Goal: Task Accomplishment & Management: Use online tool/utility

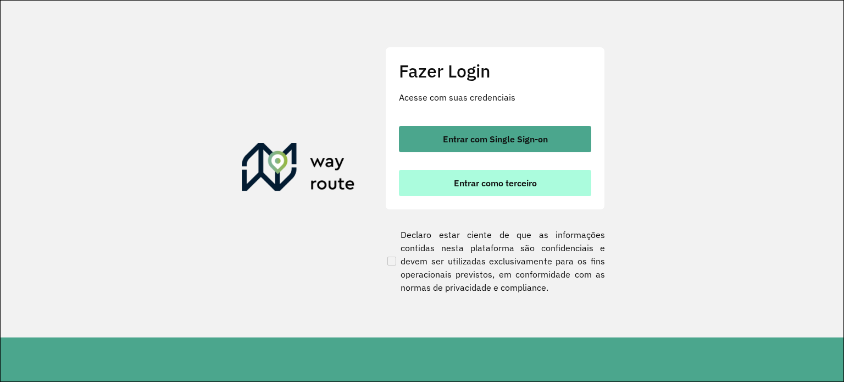
click at [505, 181] on span "Entrar como terceiro" at bounding box center [495, 183] width 83 height 9
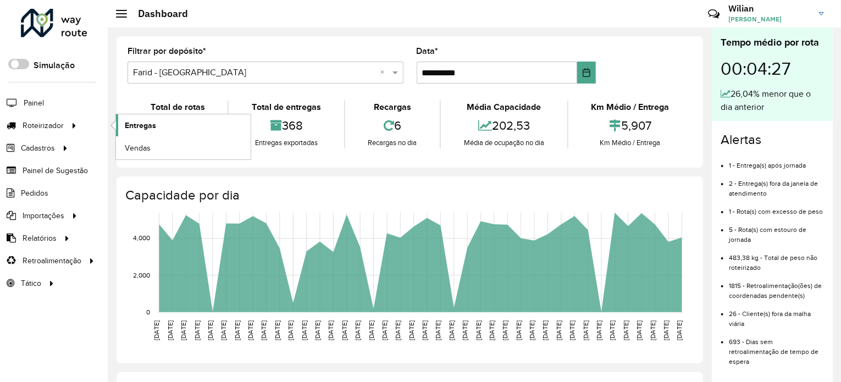
drag, startPoint x: 66, startPoint y: 120, endPoint x: 134, endPoint y: 121, distance: 68.2
click at [66, 120] on div at bounding box center [72, 126] width 16 height 12
click at [178, 121] on link "Entregas" at bounding box center [183, 125] width 135 height 22
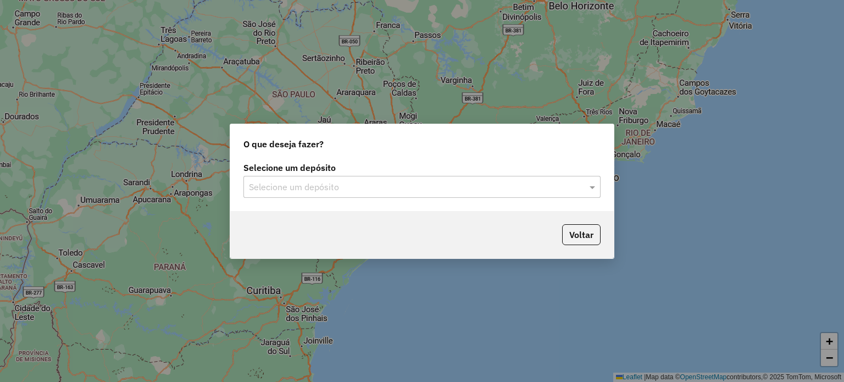
click at [418, 183] on input "text" at bounding box center [411, 187] width 324 height 13
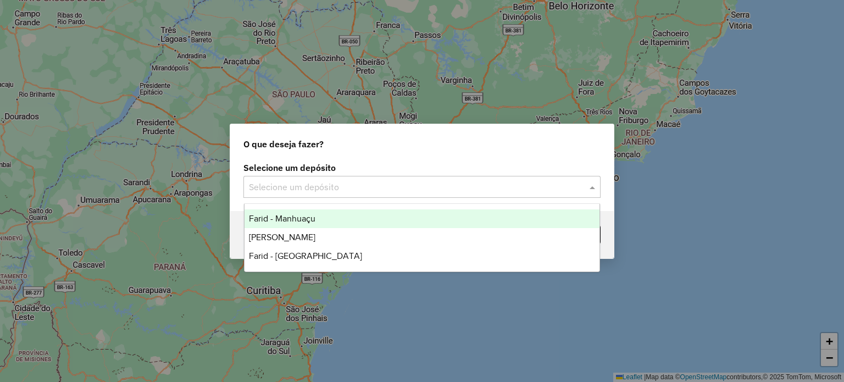
click at [327, 220] on div "Farid - Manhuaçu" at bounding box center [423, 218] width 356 height 19
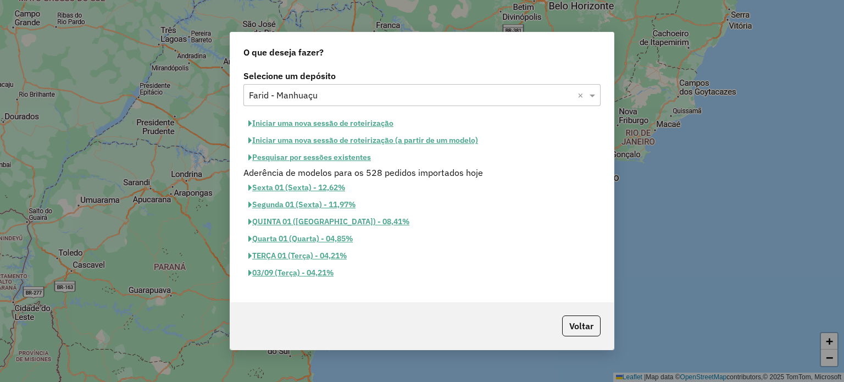
click at [344, 125] on button "Iniciar uma nova sessão de roteirização" at bounding box center [321, 123] width 155 height 17
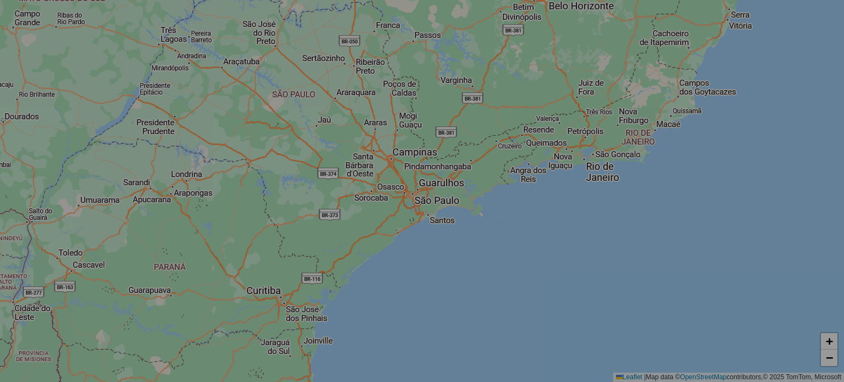
select select "*"
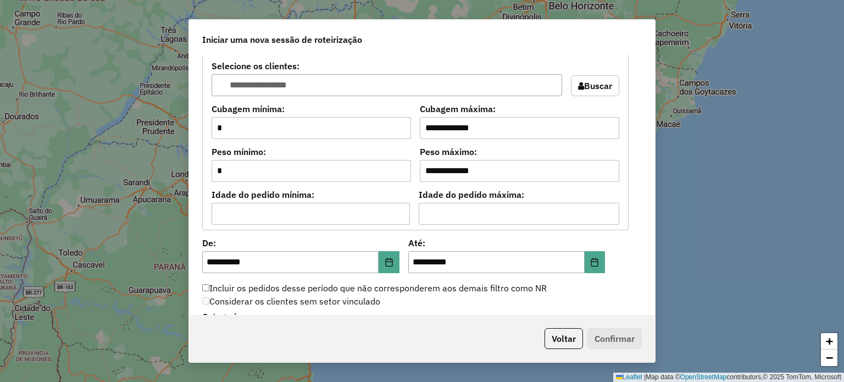
scroll to position [1132, 0]
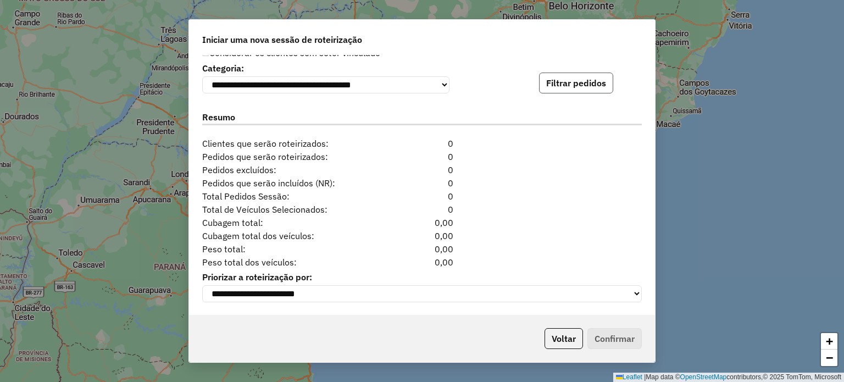
drag, startPoint x: 575, startPoint y: 83, endPoint x: 570, endPoint y: 150, distance: 67.2
click at [575, 84] on button "Filtrar pedidos" at bounding box center [576, 83] width 74 height 21
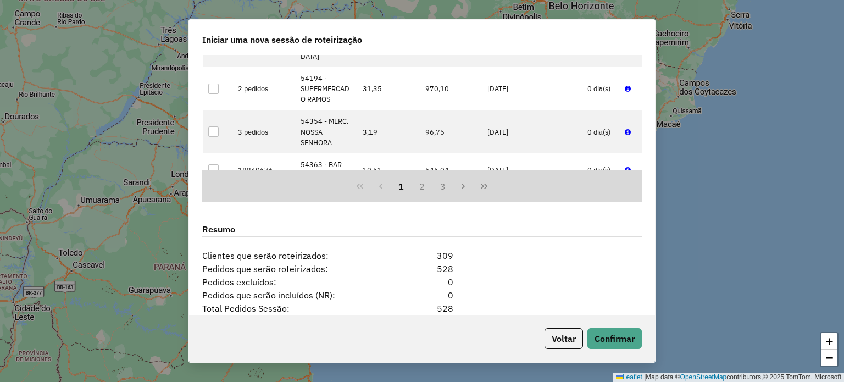
scroll to position [1359, 0]
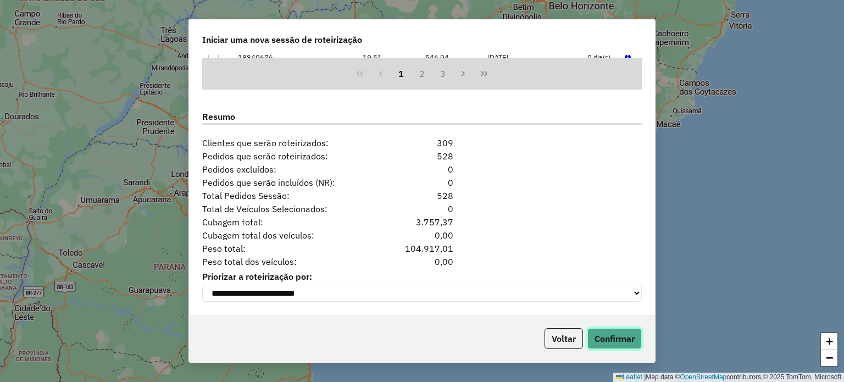
click at [614, 341] on button "Confirmar" at bounding box center [615, 338] width 54 height 21
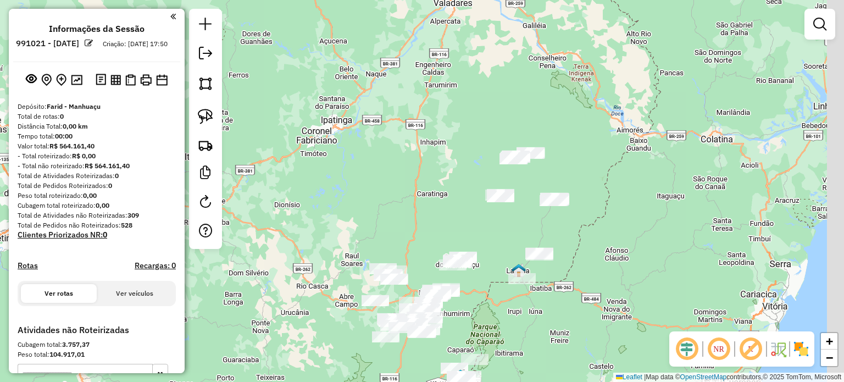
drag, startPoint x: 552, startPoint y: 150, endPoint x: 510, endPoint y: 235, distance: 95.1
click at [510, 235] on div "Janela de atendimento Grade de atendimento Capacidade Transportadoras Veículos …" at bounding box center [422, 191] width 844 height 382
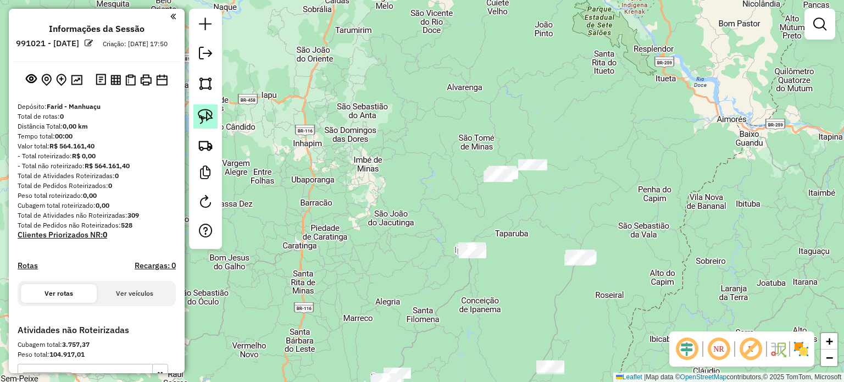
click at [200, 115] on img at bounding box center [205, 116] width 15 height 15
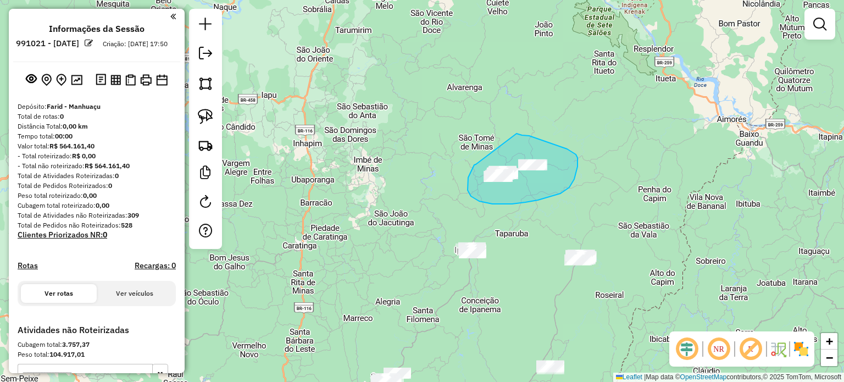
drag, startPoint x: 476, startPoint y: 164, endPoint x: 517, endPoint y: 134, distance: 51.0
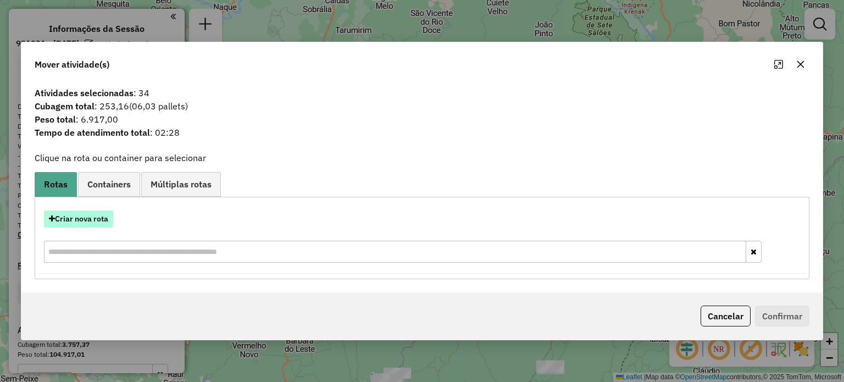
click at [95, 217] on button "Criar nova rota" at bounding box center [78, 219] width 69 height 17
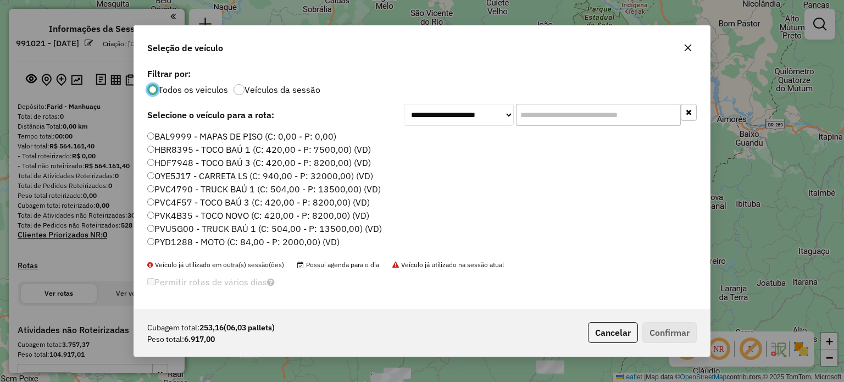
scroll to position [5, 3]
click at [584, 118] on input "text" at bounding box center [598, 115] width 165 height 22
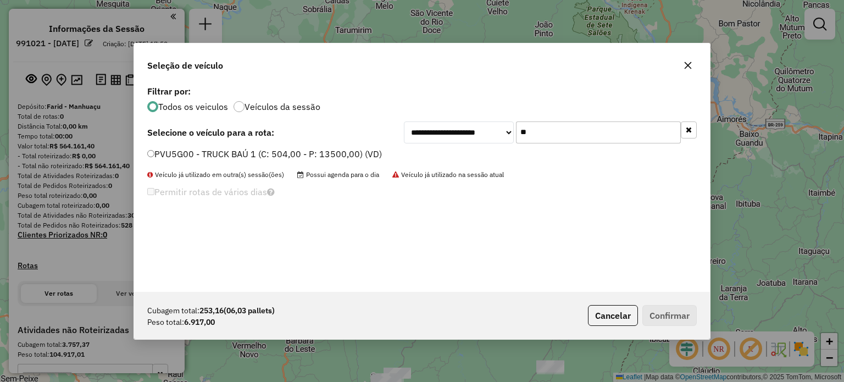
type input "**"
click at [294, 176] on div "Veículo já utilizado em outra(s) sessão(ões) Possui agenda para o dia Veículo j…" at bounding box center [422, 175] width 550 height 10
click at [303, 156] on label "PVU5G00 - TRUCK BAÚ 1 (C: 504,00 - P: 13500,00) (VD)" at bounding box center [264, 153] width 235 height 13
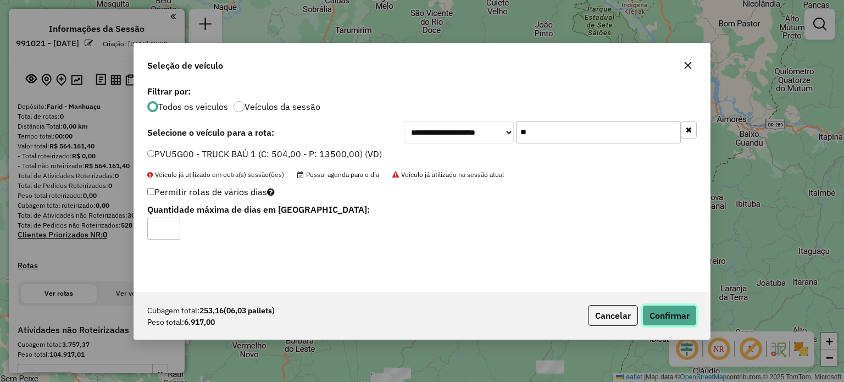
click at [670, 319] on button "Confirmar" at bounding box center [670, 315] width 54 height 21
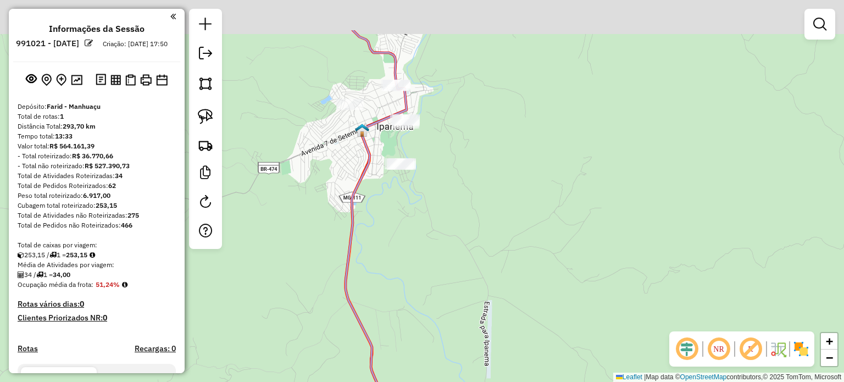
drag, startPoint x: 404, startPoint y: 39, endPoint x: 368, endPoint y: 108, distance: 77.9
click at [369, 108] on div "Janela de atendimento Grade de atendimento Capacidade Transportadoras Veículos …" at bounding box center [422, 191] width 844 height 382
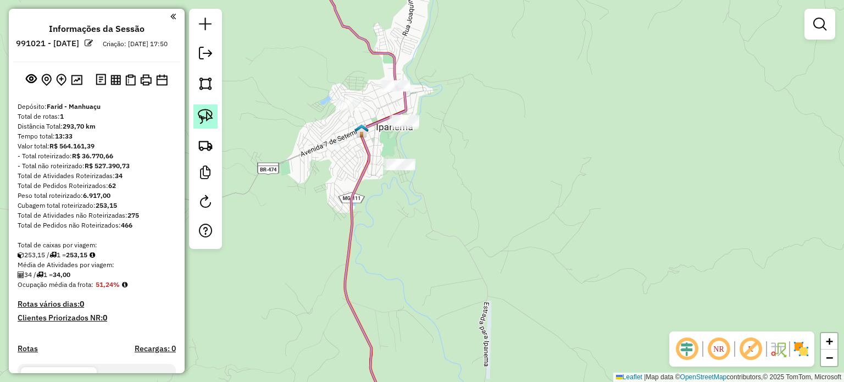
click at [209, 116] on img at bounding box center [205, 116] width 15 height 15
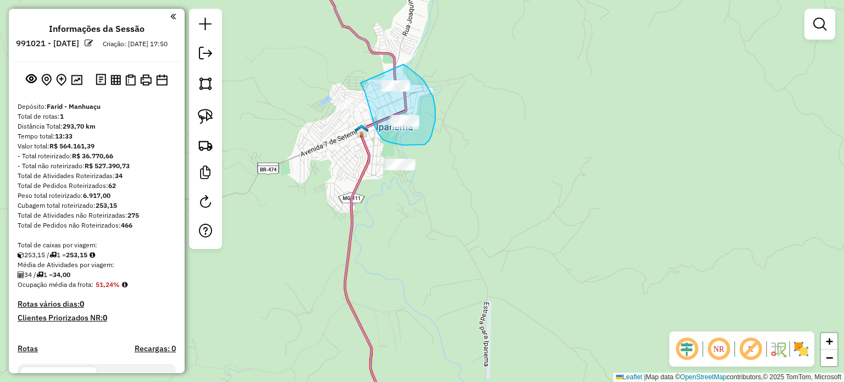
drag, startPoint x: 361, startPoint y: 83, endPoint x: 404, endPoint y: 64, distance: 47.3
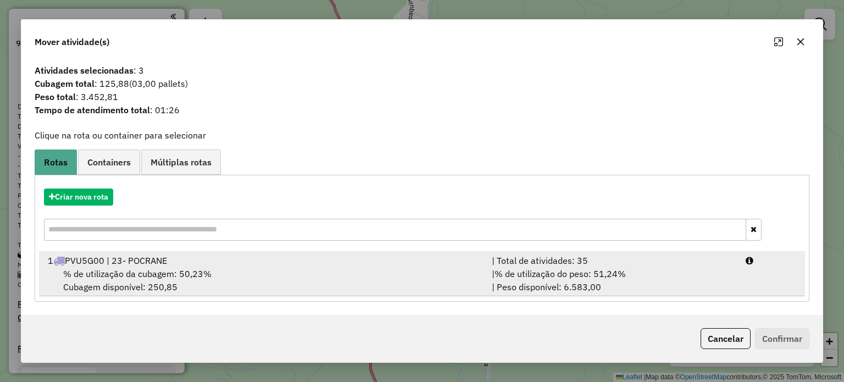
click at [237, 256] on div "1 PVU5G00 | 23- POCRANE" at bounding box center [263, 260] width 444 height 13
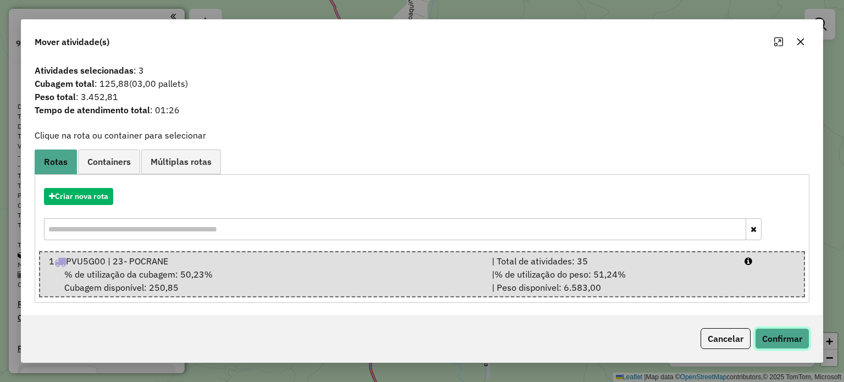
click at [789, 337] on button "Confirmar" at bounding box center [782, 338] width 54 height 21
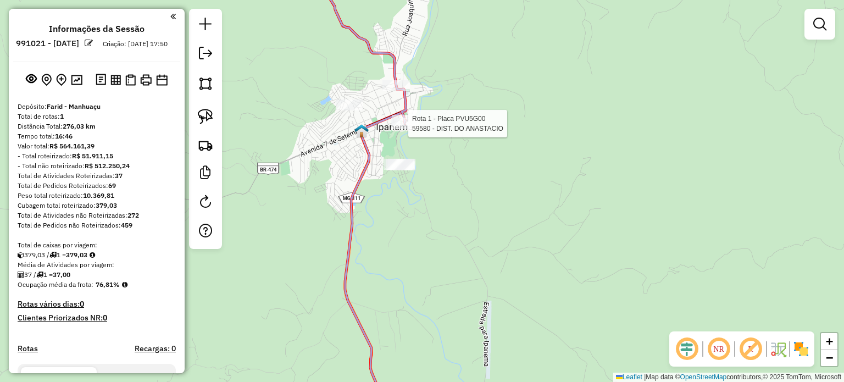
select select "**********"
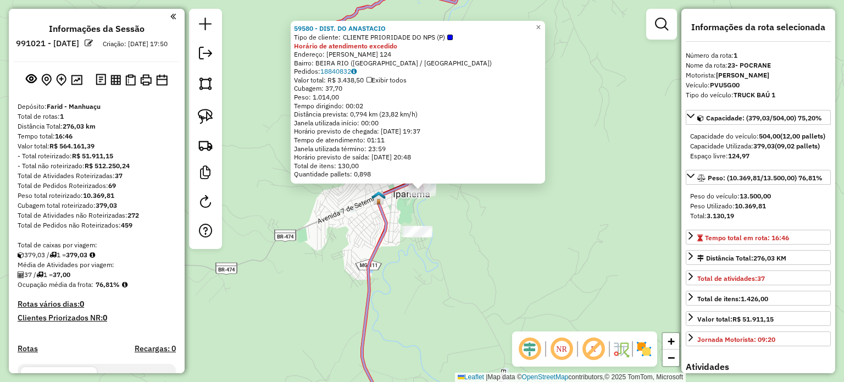
scroll to position [292, 0]
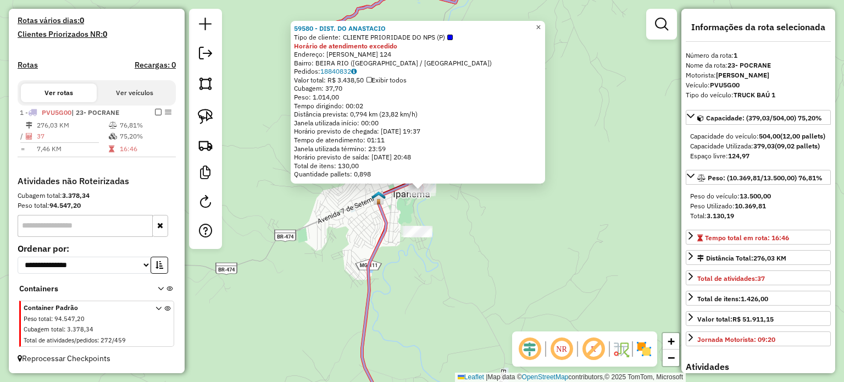
click at [541, 25] on span "×" at bounding box center [538, 27] width 5 height 9
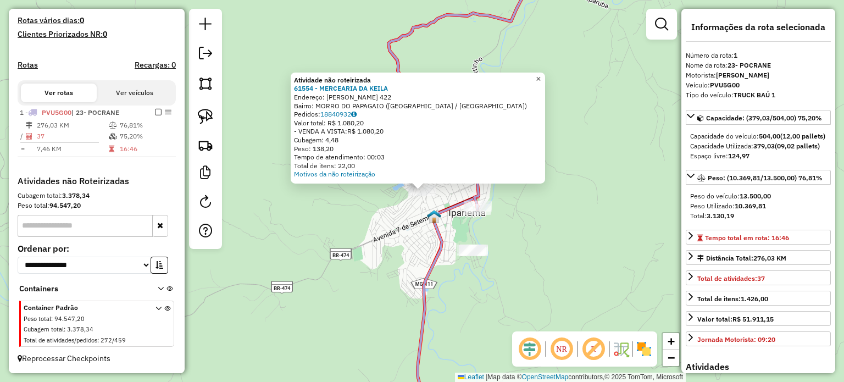
click at [541, 78] on span "×" at bounding box center [538, 78] width 5 height 9
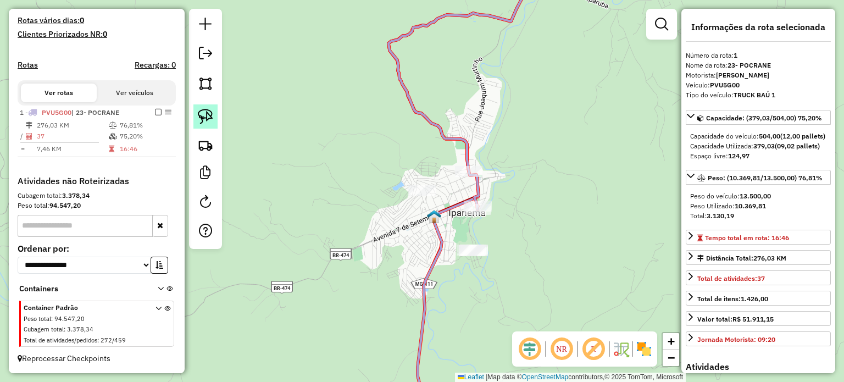
click at [213, 116] on img at bounding box center [205, 116] width 15 height 15
drag, startPoint x: 396, startPoint y: 182, endPoint x: 443, endPoint y: 187, distance: 47.0
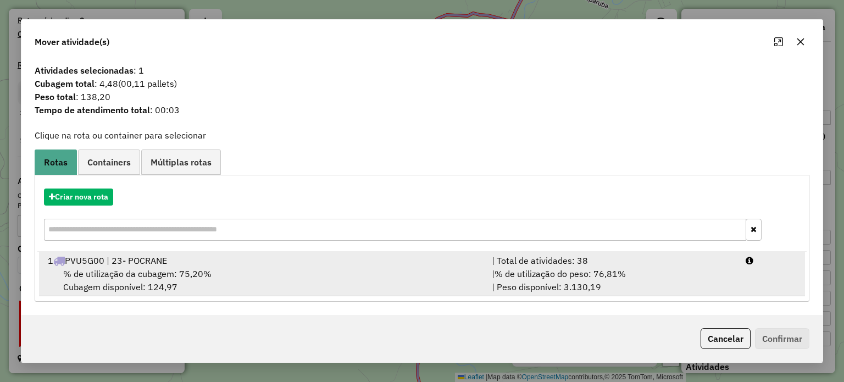
click at [197, 274] on span "% de utilização da cubagem: 75,20%" at bounding box center [137, 273] width 148 height 11
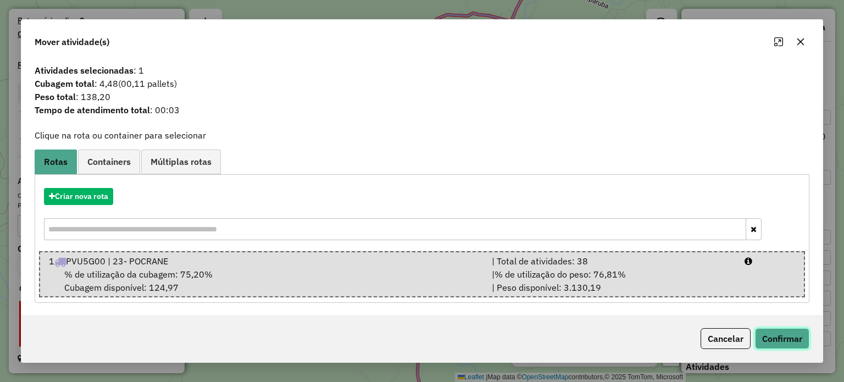
click at [777, 338] on button "Confirmar" at bounding box center [782, 338] width 54 height 21
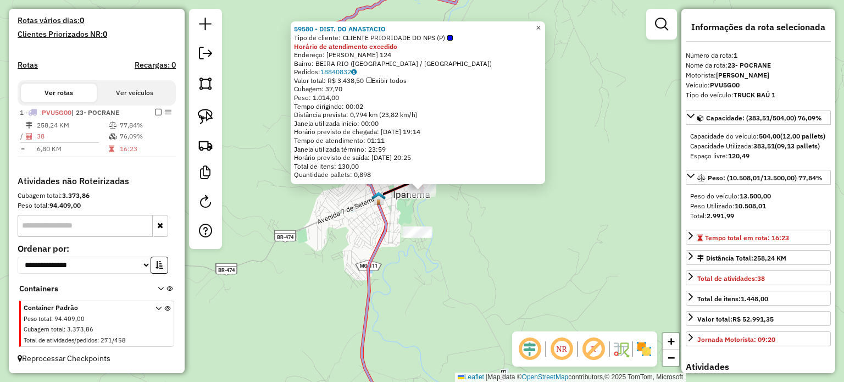
click at [541, 24] on span "×" at bounding box center [538, 27] width 5 height 9
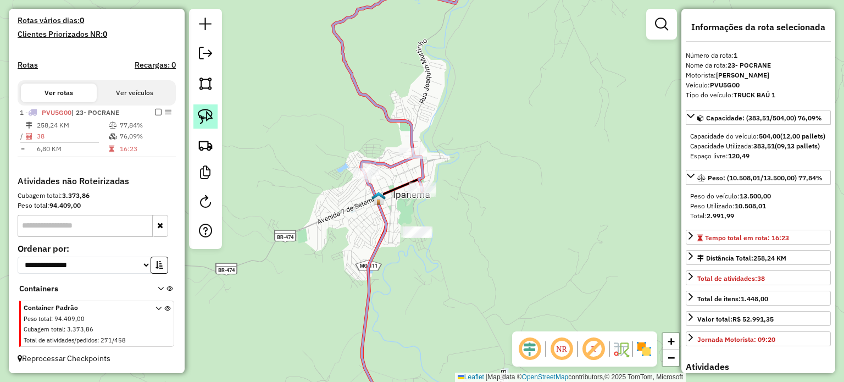
drag, startPoint x: 202, startPoint y: 121, endPoint x: 212, endPoint y: 128, distance: 11.6
click at [203, 121] on img at bounding box center [205, 116] width 15 height 15
drag, startPoint x: 393, startPoint y: 236, endPoint x: 393, endPoint y: 212, distance: 24.2
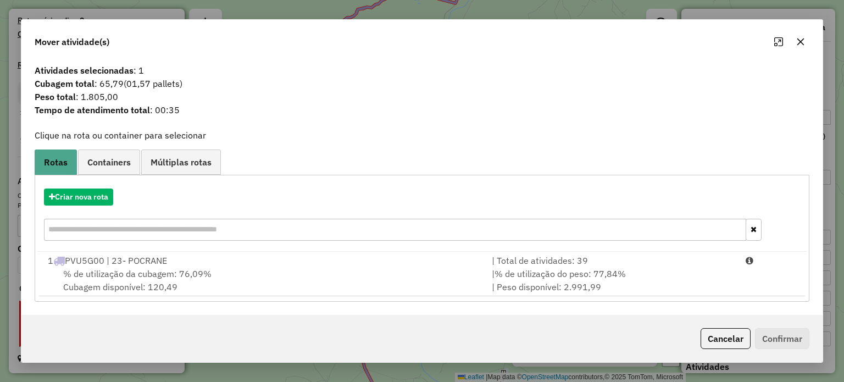
click at [726, 340] on button "Cancelar" at bounding box center [726, 338] width 50 height 21
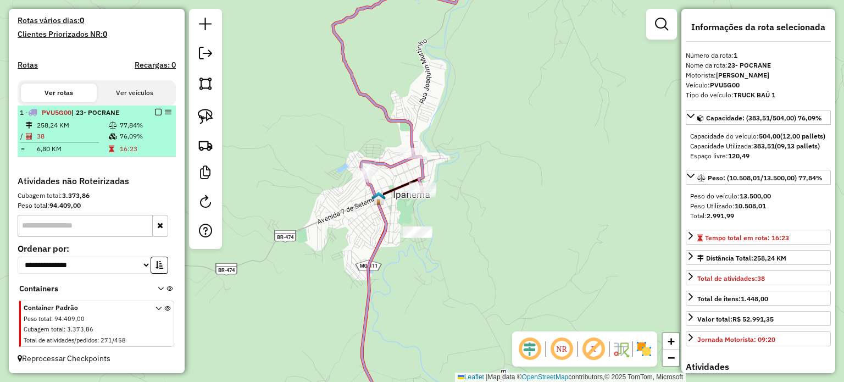
click at [157, 114] on em at bounding box center [158, 112] width 7 height 7
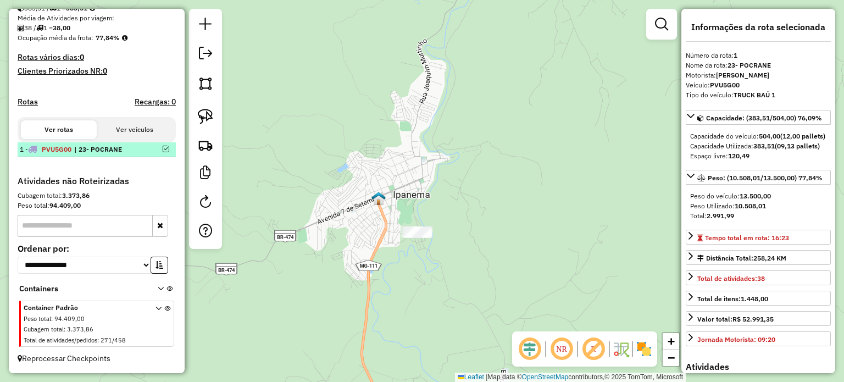
scroll to position [256, 0]
click at [165, 146] on em at bounding box center [166, 149] width 7 height 7
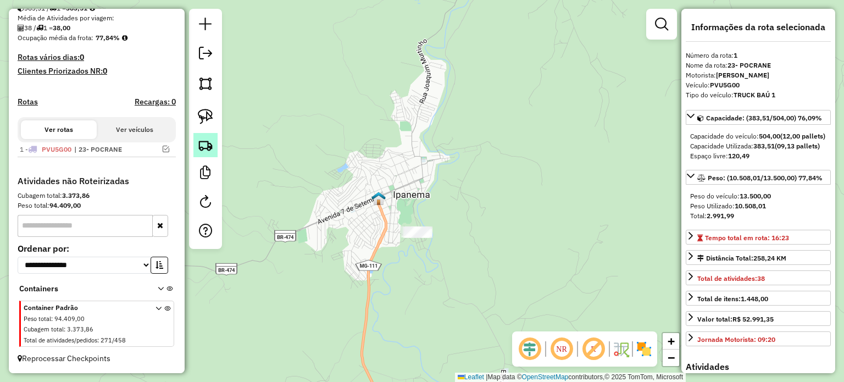
scroll to position [292, 0]
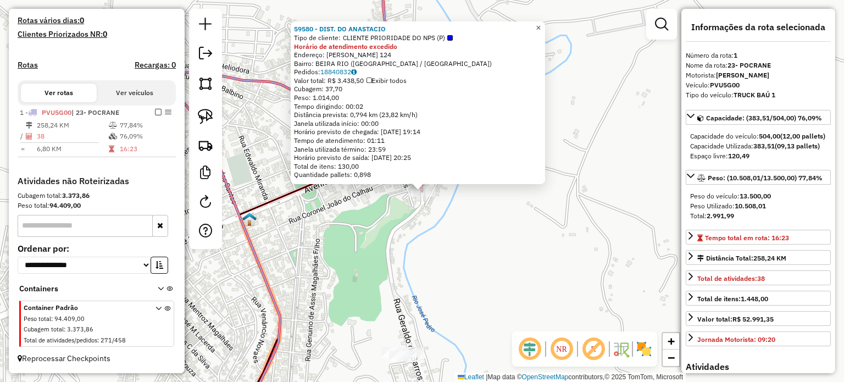
click at [541, 24] on span "×" at bounding box center [538, 27] width 5 height 9
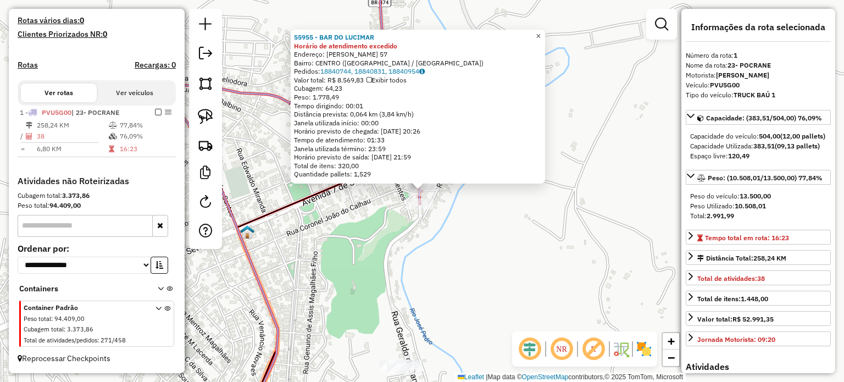
click at [541, 35] on span "×" at bounding box center [538, 35] width 5 height 9
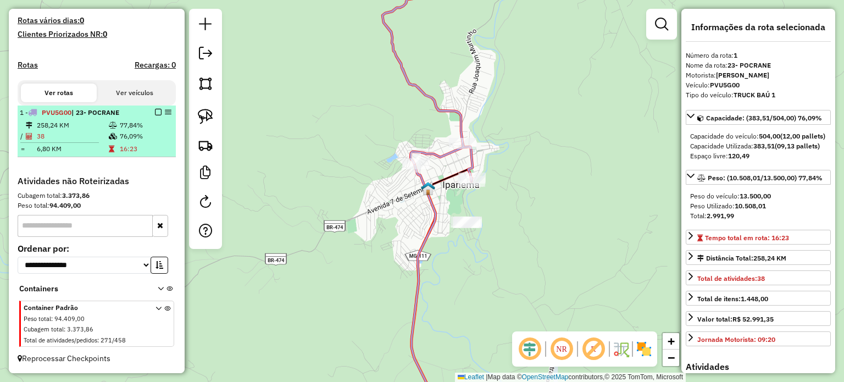
click at [156, 112] on em at bounding box center [158, 112] width 7 height 7
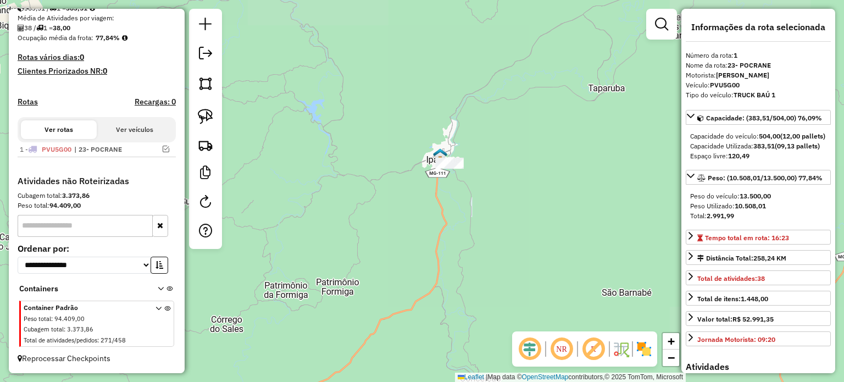
drag, startPoint x: 512, startPoint y: 202, endPoint x: 512, endPoint y: 127, distance: 75.3
click at [516, 134] on div "Janela de atendimento Grade de atendimento Capacidade Transportadoras Veículos …" at bounding box center [422, 191] width 844 height 382
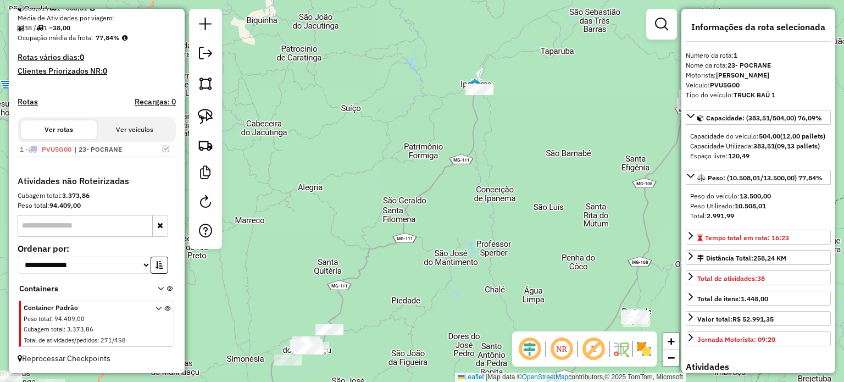
drag, startPoint x: 488, startPoint y: 212, endPoint x: 439, endPoint y: 130, distance: 95.4
click at [452, 132] on div "Janela de atendimento Grade de atendimento Capacidade Transportadoras Veículos …" at bounding box center [422, 191] width 844 height 382
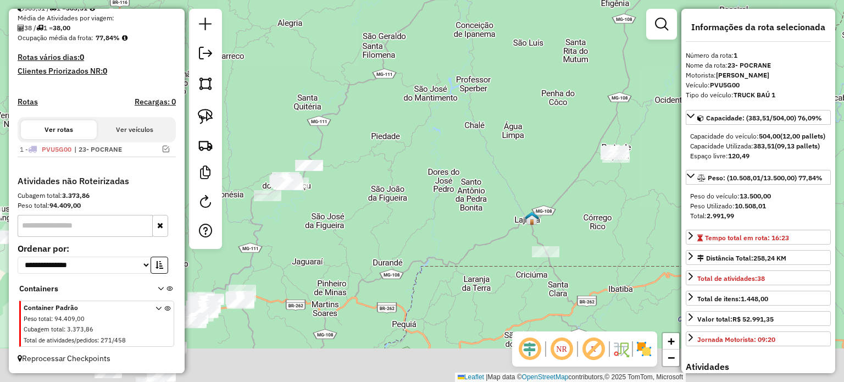
drag, startPoint x: 477, startPoint y: 190, endPoint x: 506, endPoint y: 160, distance: 41.2
click at [500, 164] on div "Janela de atendimento Grade de atendimento Capacidade Transportadoras Veículos …" at bounding box center [422, 191] width 844 height 382
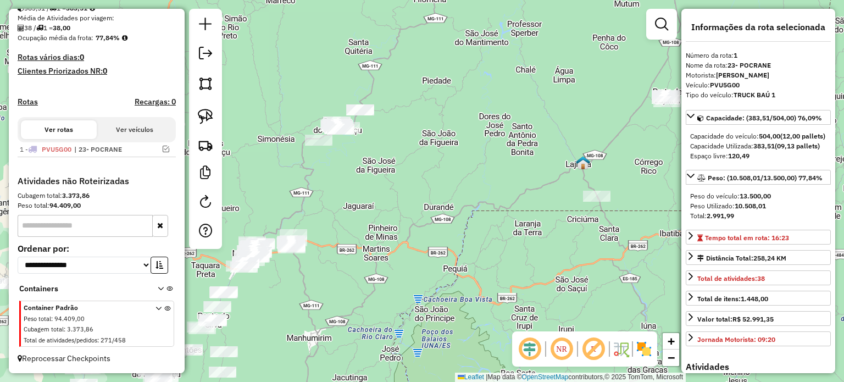
click at [455, 147] on div "Janela de atendimento Grade de atendimento Capacidade Transportadoras Veículos …" at bounding box center [422, 191] width 844 height 382
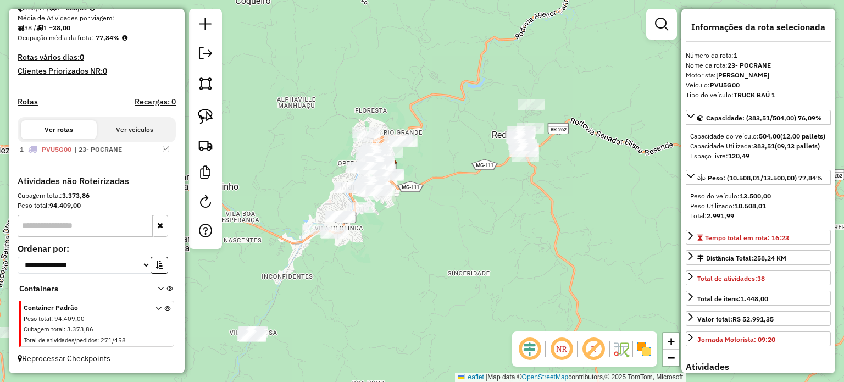
drag, startPoint x: 385, startPoint y: 253, endPoint x: 450, endPoint y: 211, distance: 77.9
click at [447, 213] on div "Janela de atendimento Grade de atendimento Capacidade Transportadoras Veículos …" at bounding box center [422, 191] width 844 height 382
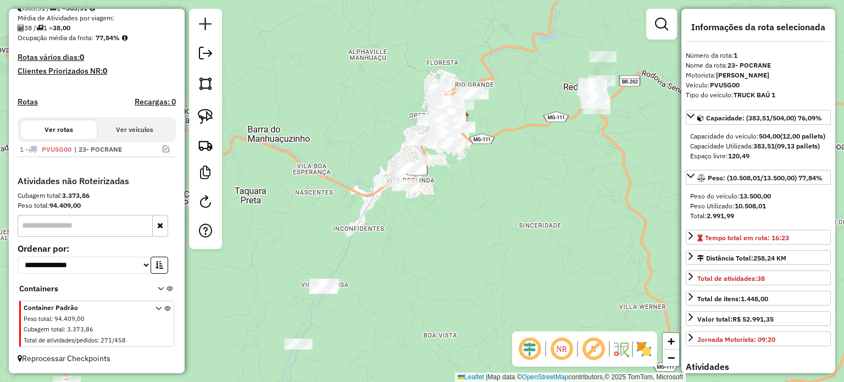
drag, startPoint x: 436, startPoint y: 210, endPoint x: 444, endPoint y: 202, distance: 11.3
click at [440, 205] on div "Janela de atendimento Grade de atendimento Capacidade Transportadoras Veículos …" at bounding box center [422, 191] width 844 height 382
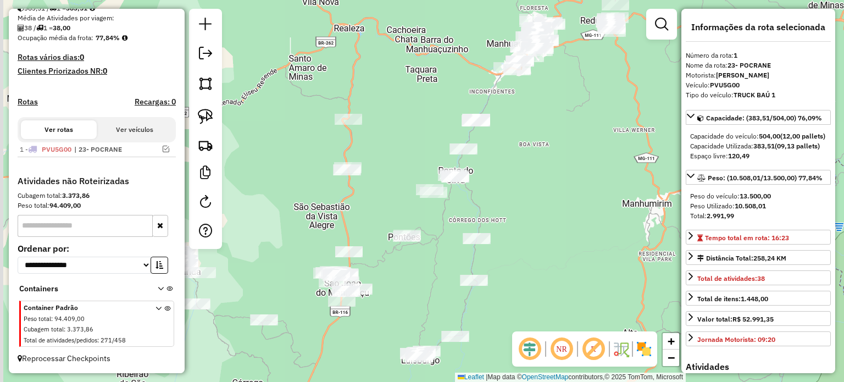
drag, startPoint x: 427, startPoint y: 273, endPoint x: 487, endPoint y: 178, distance: 113.2
click at [484, 184] on div "Janela de atendimento Grade de atendimento Capacidade Transportadoras Veículos …" at bounding box center [422, 191] width 844 height 382
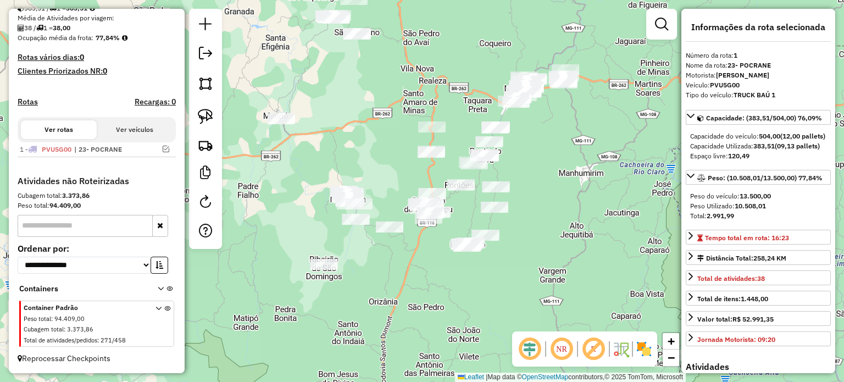
drag, startPoint x: 313, startPoint y: 252, endPoint x: 394, endPoint y: 195, distance: 99.3
click at [393, 195] on div "Janela de atendimento Grade de atendimento Capacidade Transportadoras Veículos …" at bounding box center [422, 191] width 844 height 382
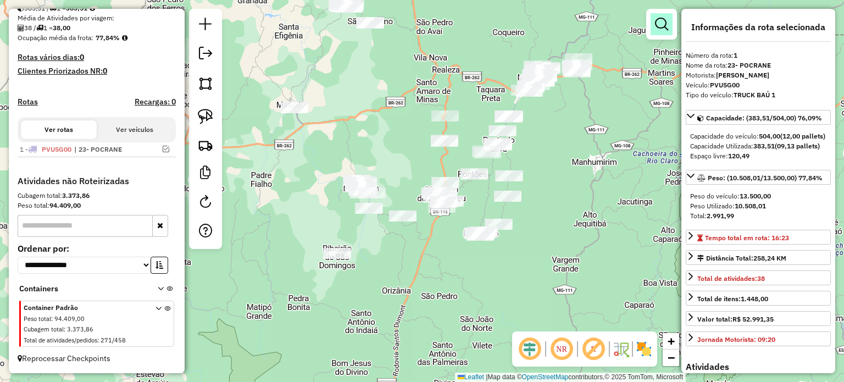
click at [666, 20] on em at bounding box center [661, 24] width 13 height 13
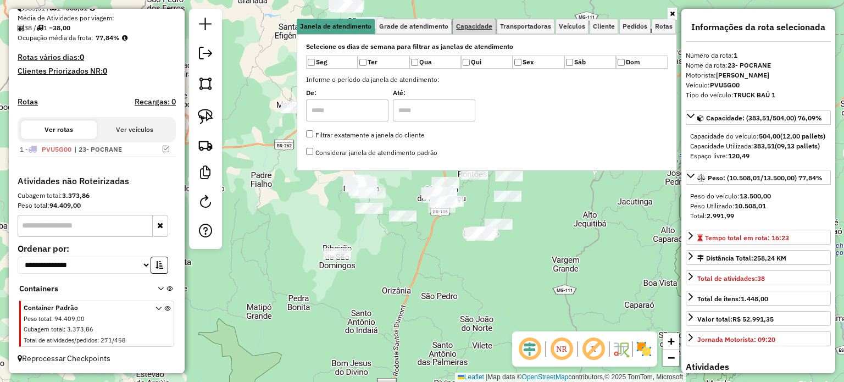
click at [481, 26] on span "Capacidade" at bounding box center [474, 26] width 36 height 7
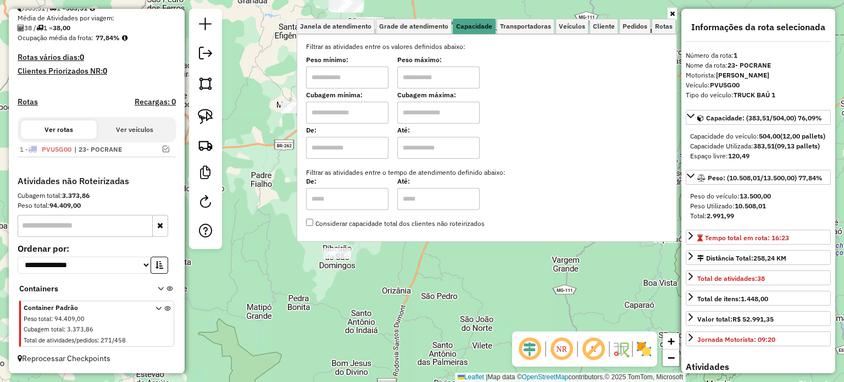
click at [354, 79] on input "text" at bounding box center [347, 78] width 82 height 22
type input "****"
click at [438, 79] on input "text" at bounding box center [438, 78] width 82 height 22
type input "******"
click at [507, 264] on div "Limpar filtros Janela de atendimento Grade de atendimento Capacidade Transporta…" at bounding box center [422, 191] width 844 height 382
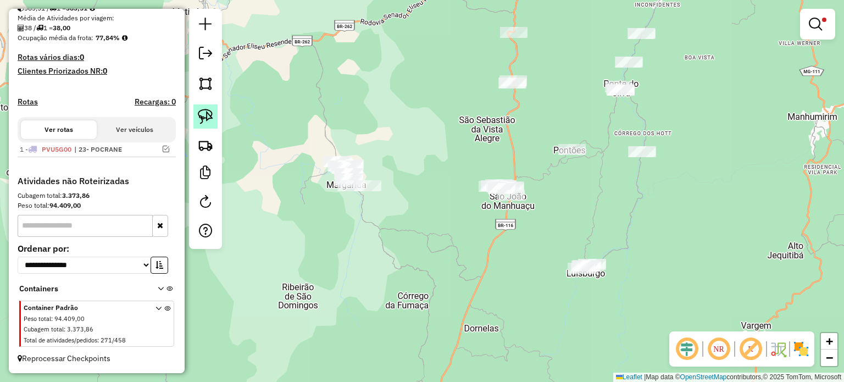
click at [213, 117] on link at bounding box center [206, 116] width 24 height 24
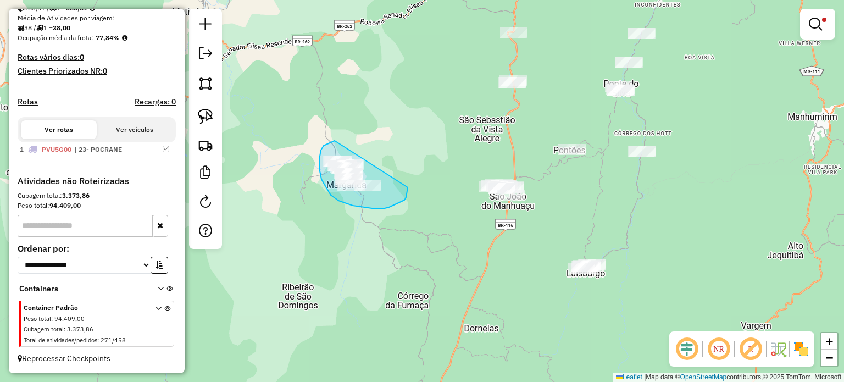
drag, startPoint x: 324, startPoint y: 146, endPoint x: 405, endPoint y: 167, distance: 83.5
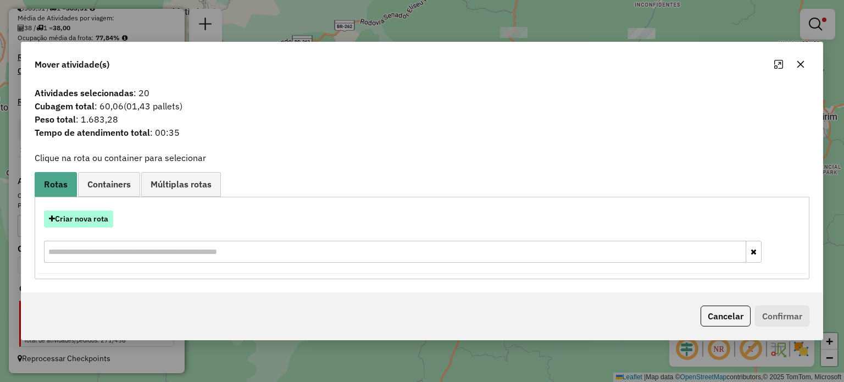
click at [98, 215] on button "Criar nova rota" at bounding box center [78, 219] width 69 height 17
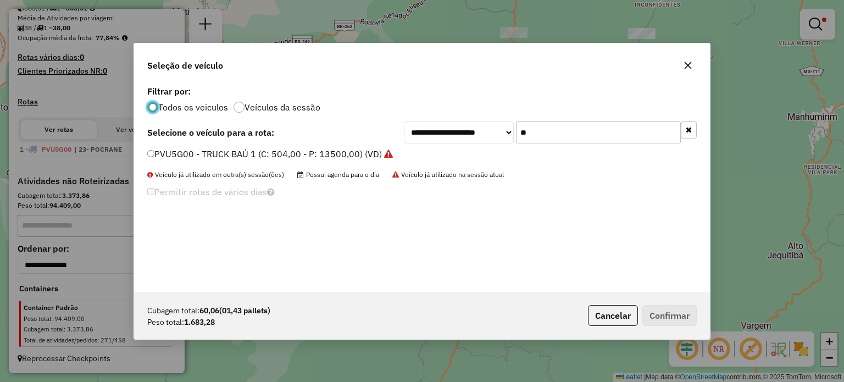
scroll to position [5, 3]
drag, startPoint x: 551, startPoint y: 138, endPoint x: 489, endPoint y: 138, distance: 62.7
click at [490, 138] on div "**********" at bounding box center [550, 132] width 293 height 22
type input "**"
click at [323, 151] on label "SGJ6A60 - VAN - FURGÃO (C: 84,00 - P: 1500,00) (VD)" at bounding box center [259, 153] width 225 height 13
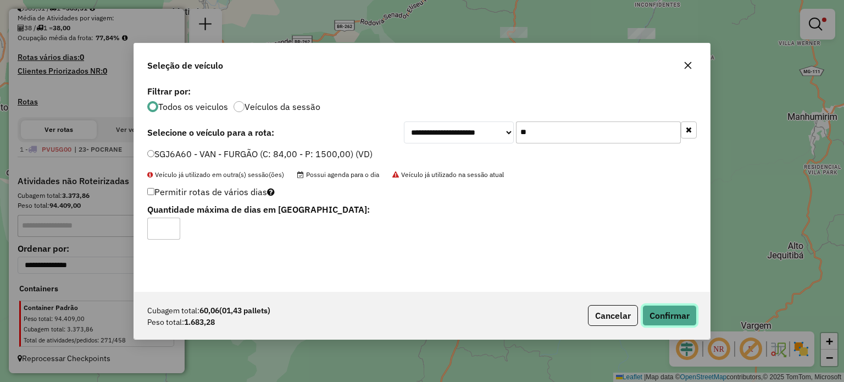
click at [671, 320] on button "Confirmar" at bounding box center [670, 315] width 54 height 21
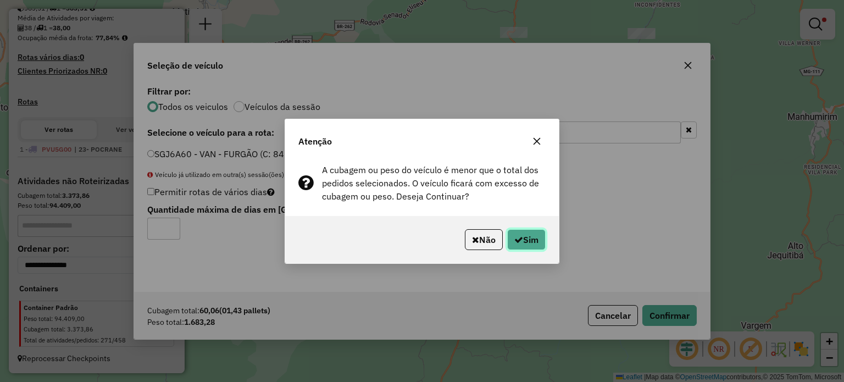
click at [531, 244] on button "Sim" at bounding box center [526, 239] width 38 height 21
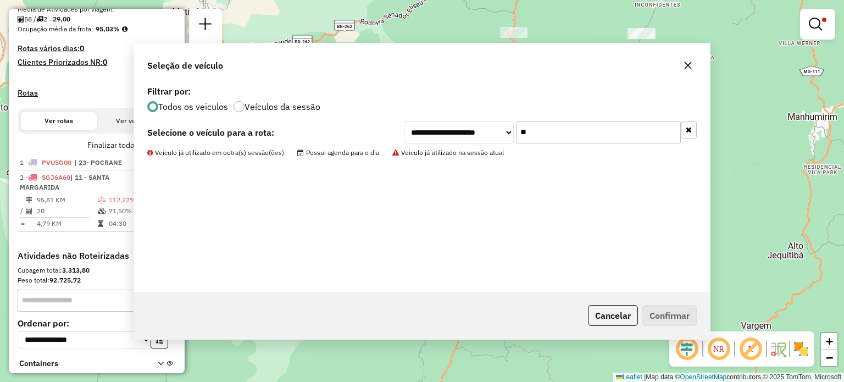
scroll to position [292, 0]
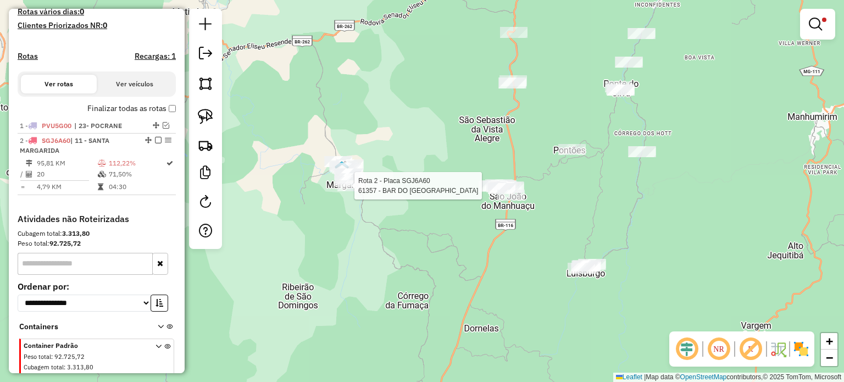
select select "**********"
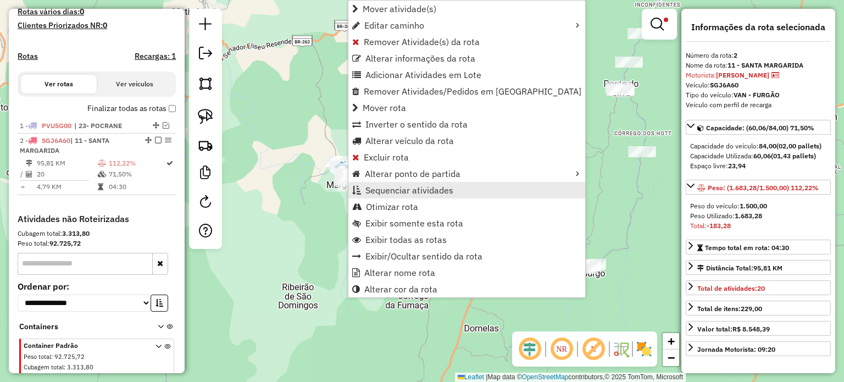
scroll to position [339, 0]
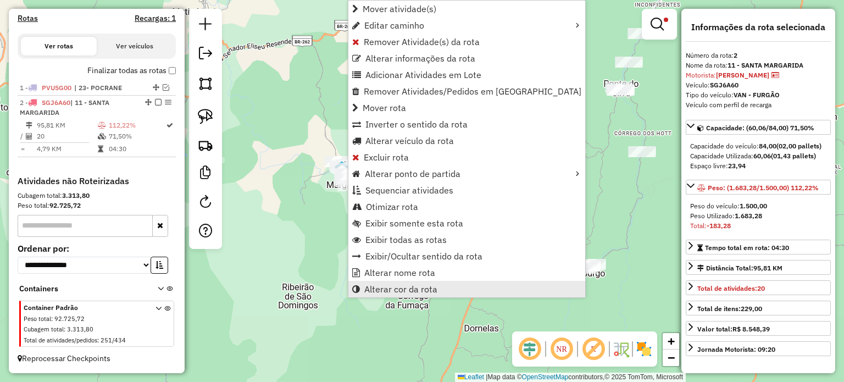
click at [442, 288] on link "Alterar cor da rota" at bounding box center [467, 289] width 237 height 16
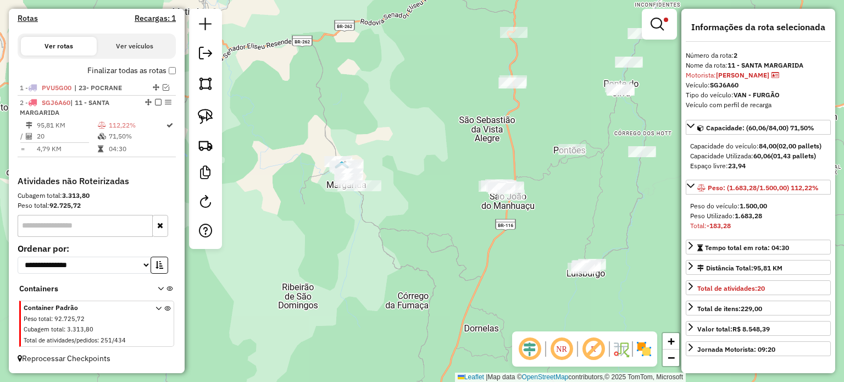
scroll to position [231, 0]
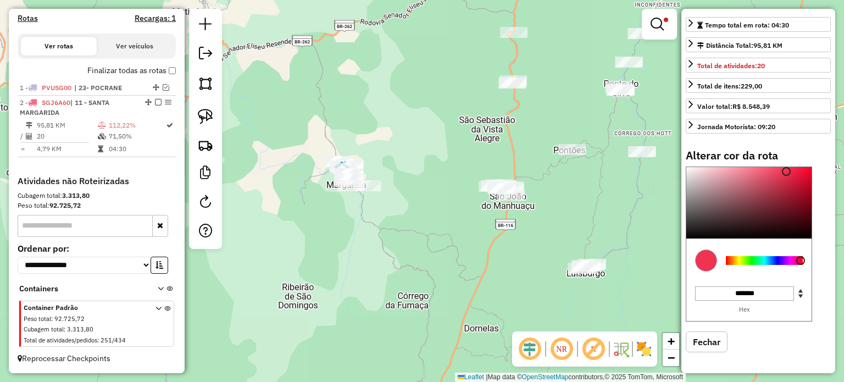
type input "*******"
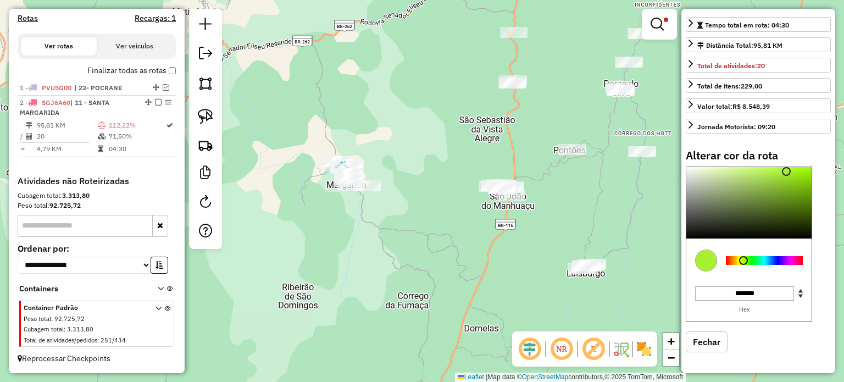
click at [744, 259] on div at bounding box center [764, 260] width 77 height 9
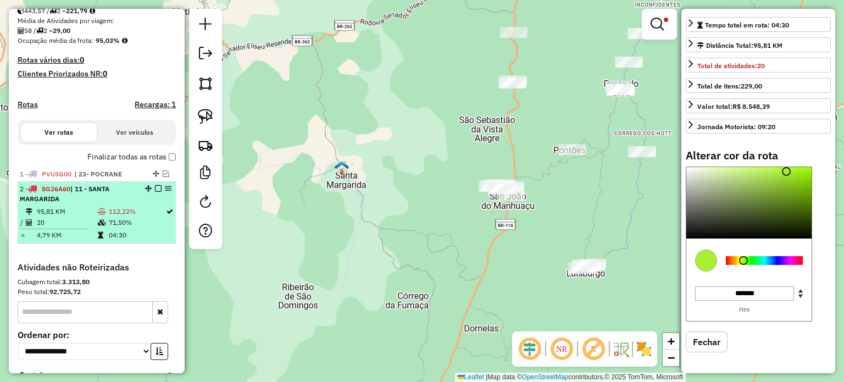
scroll to position [229, 0]
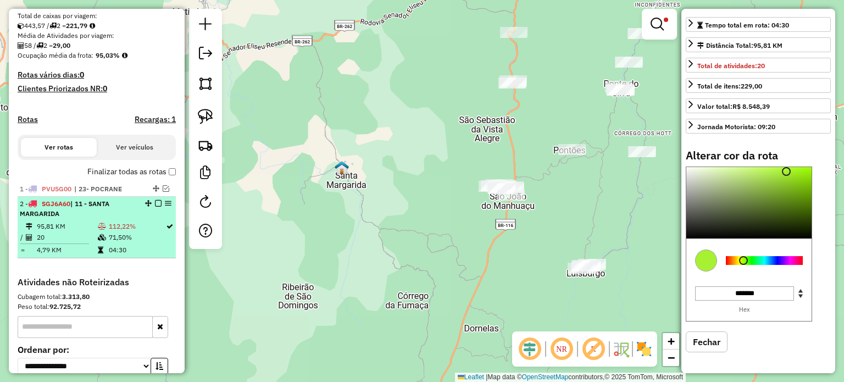
click at [158, 207] on em at bounding box center [158, 203] width 7 height 7
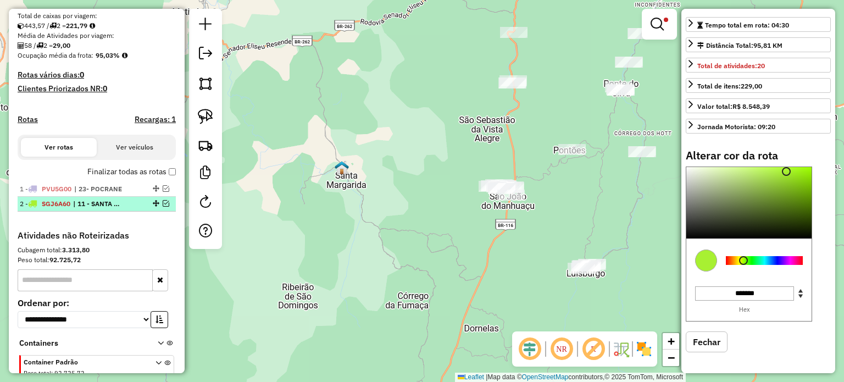
click at [158, 207] on div at bounding box center [155, 203] width 33 height 7
select select "**********"
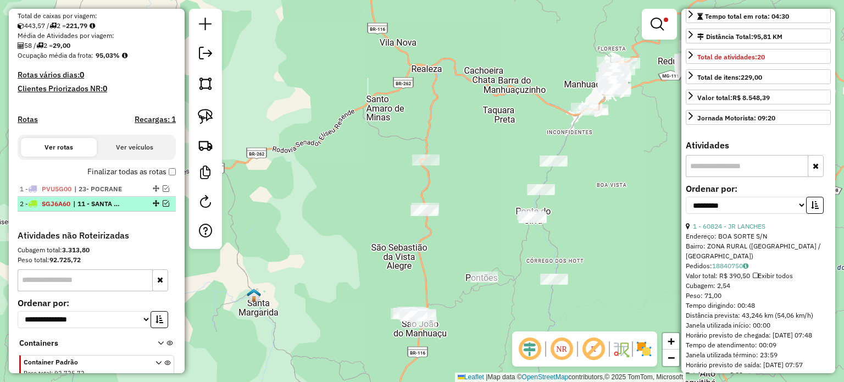
click at [163, 207] on em at bounding box center [166, 203] width 7 height 7
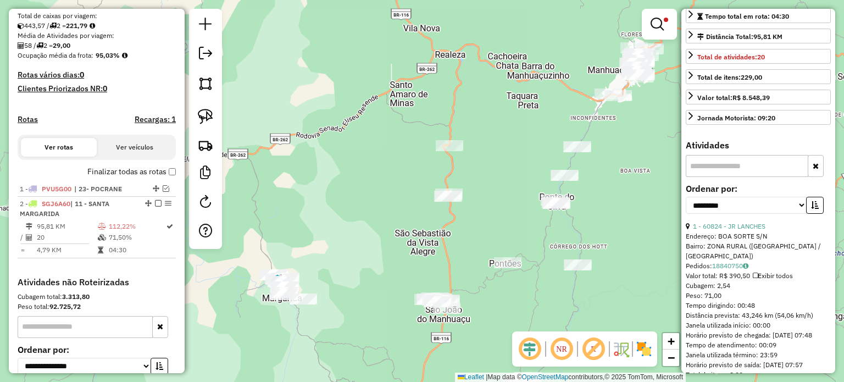
drag, startPoint x: 313, startPoint y: 246, endPoint x: 379, endPoint y: 168, distance: 101.8
click at [375, 172] on div "Limpar filtros Janela de atendimento Grade de atendimento Capacidade Transporta…" at bounding box center [422, 191] width 844 height 382
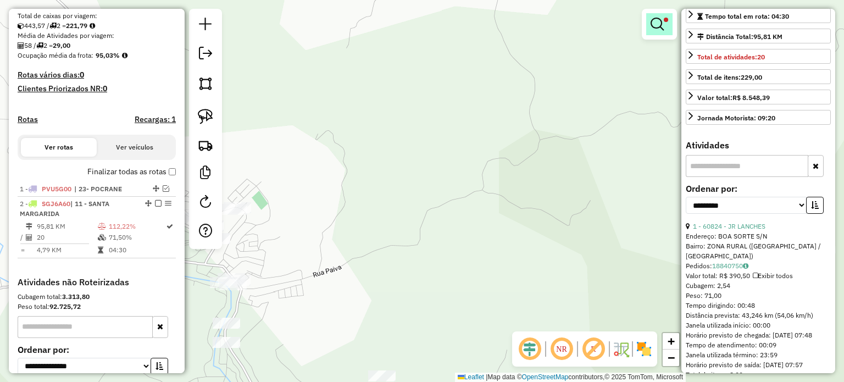
click at [660, 29] on em at bounding box center [657, 24] width 13 height 13
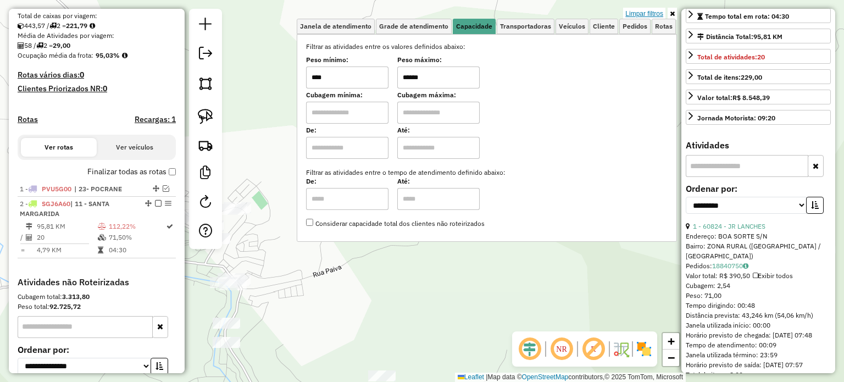
click at [651, 12] on link "Limpar filtros" at bounding box center [644, 14] width 42 height 12
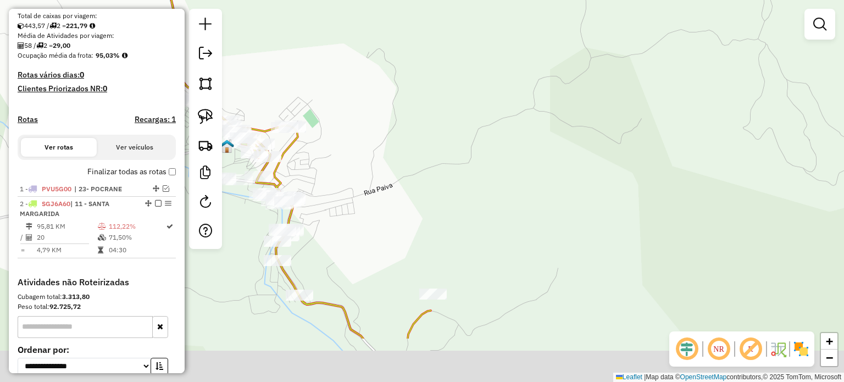
drag, startPoint x: 529, startPoint y: 142, endPoint x: 544, endPoint y: 101, distance: 43.8
click at [542, 109] on div "Janela de atendimento Grade de atendimento Capacidade Transportadoras Veículos …" at bounding box center [422, 191] width 844 height 382
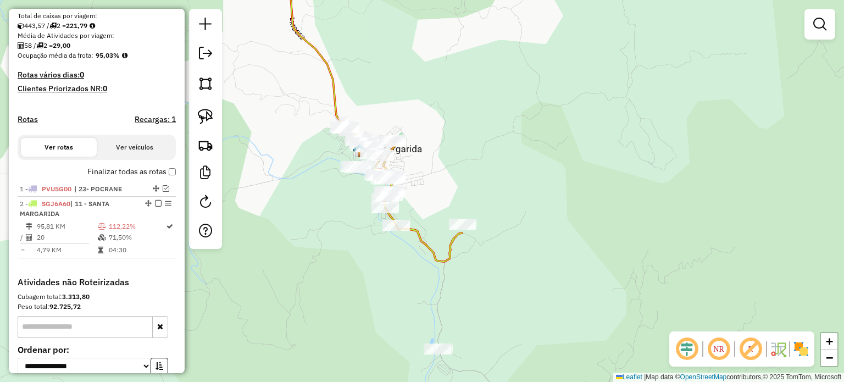
drag, startPoint x: 485, startPoint y: 288, endPoint x: 501, endPoint y: 184, distance: 104.6
click at [501, 185] on div "Janela de atendimento Grade de atendimento Capacidade Transportadoras Veículos …" at bounding box center [422, 191] width 844 height 382
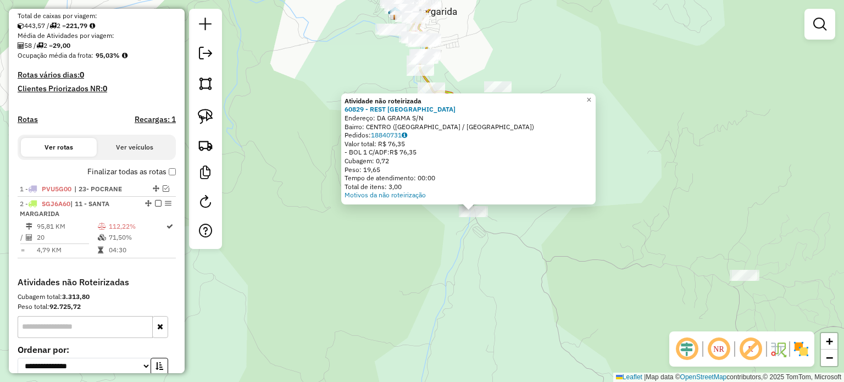
click at [651, 235] on div "Atividade não roteirizada 60829 - REST FAZENDA GRAMA Endereço: DA GRAMA S/N Bai…" at bounding box center [422, 191] width 844 height 382
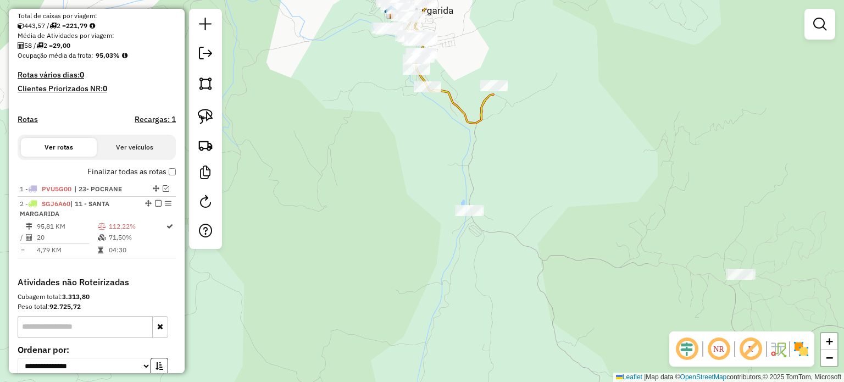
drag, startPoint x: 615, startPoint y: 164, endPoint x: 511, endPoint y: 112, distance: 116.5
click at [526, 112] on div "Janela de atendimento Grade de atendimento Capacidade Transportadoras Veículos …" at bounding box center [422, 191] width 844 height 382
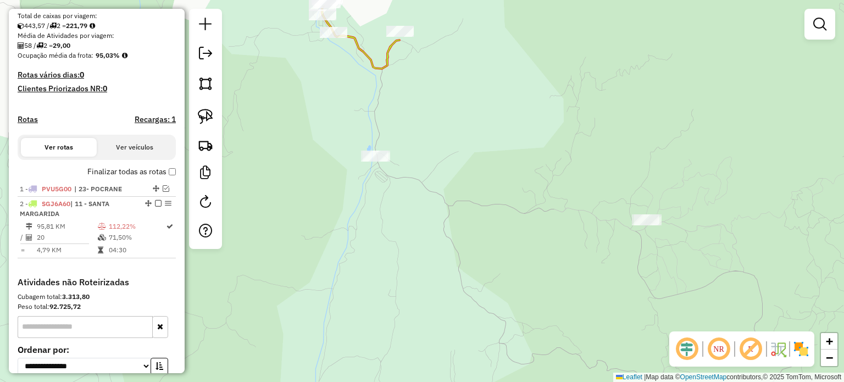
drag, startPoint x: 207, startPoint y: 115, endPoint x: 233, endPoint y: 118, distance: 26.0
click at [207, 115] on img at bounding box center [205, 116] width 15 height 15
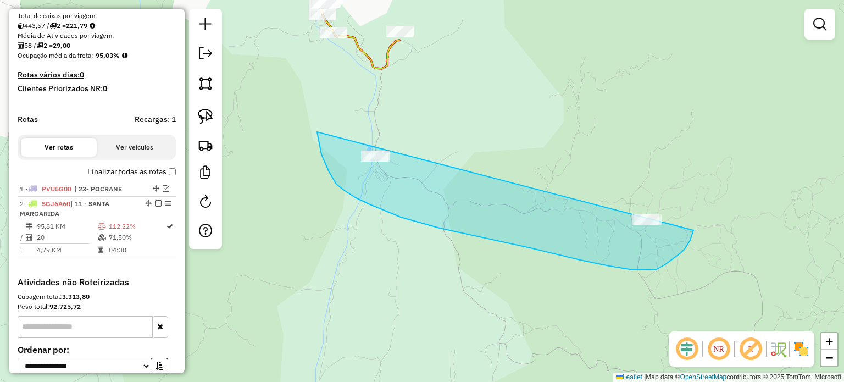
drag, startPoint x: 336, startPoint y: 184, endPoint x: 686, endPoint y: 204, distance: 350.2
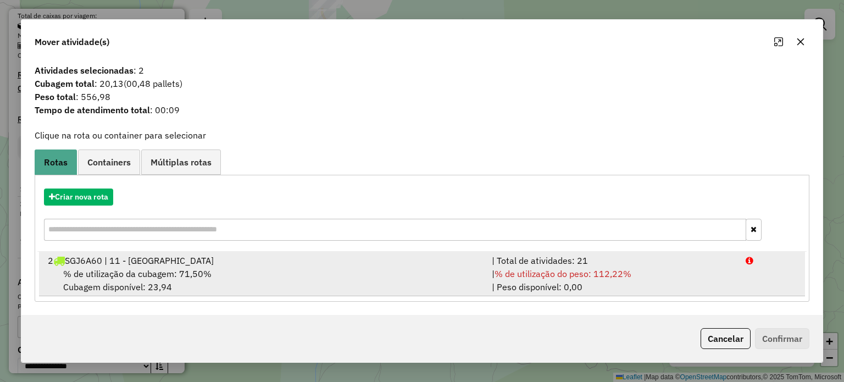
click at [192, 277] on span "% de utilização da cubagem: 71,50%" at bounding box center [137, 273] width 148 height 11
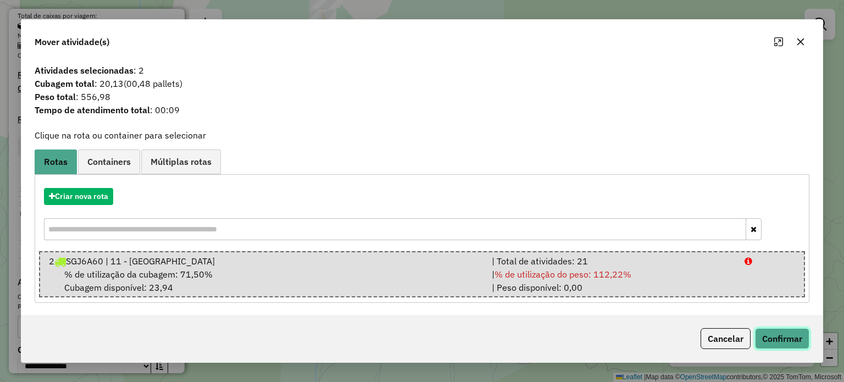
click at [782, 336] on button "Confirmar" at bounding box center [782, 338] width 54 height 21
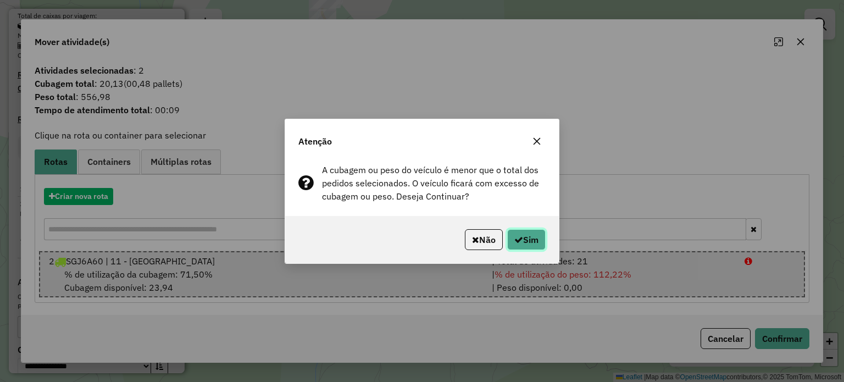
click at [526, 235] on button "Sim" at bounding box center [526, 239] width 38 height 21
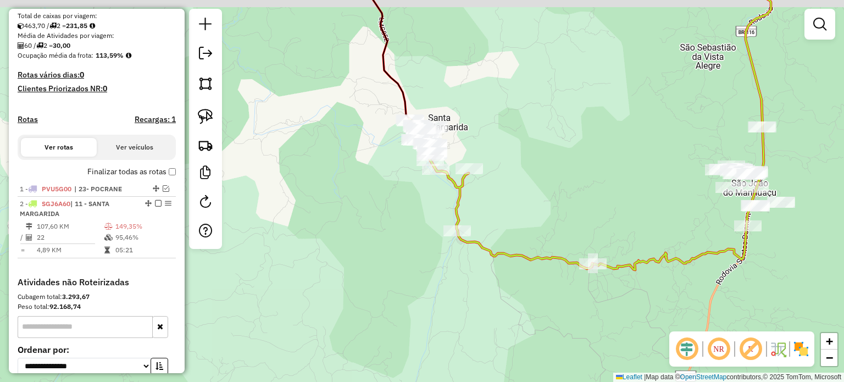
drag, startPoint x: 509, startPoint y: 179, endPoint x: 511, endPoint y: 219, distance: 40.2
click at [516, 217] on div "Janela de atendimento Grade de atendimento Capacidade Transportadoras Veículos …" at bounding box center [422, 191] width 844 height 382
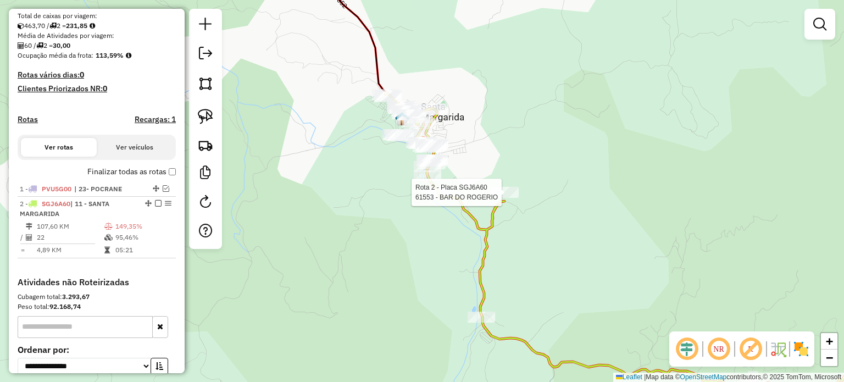
select select "**********"
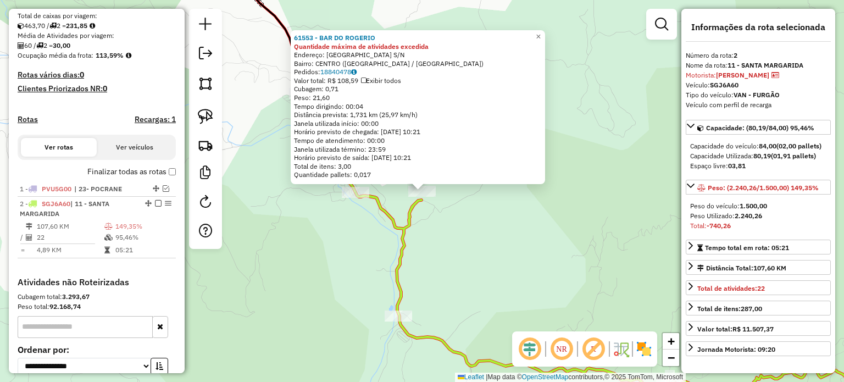
scroll to position [339, 0]
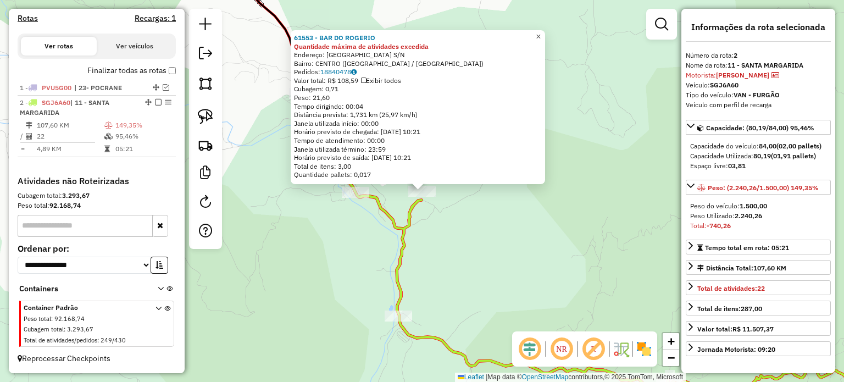
click at [541, 32] on span "×" at bounding box center [538, 36] width 5 height 9
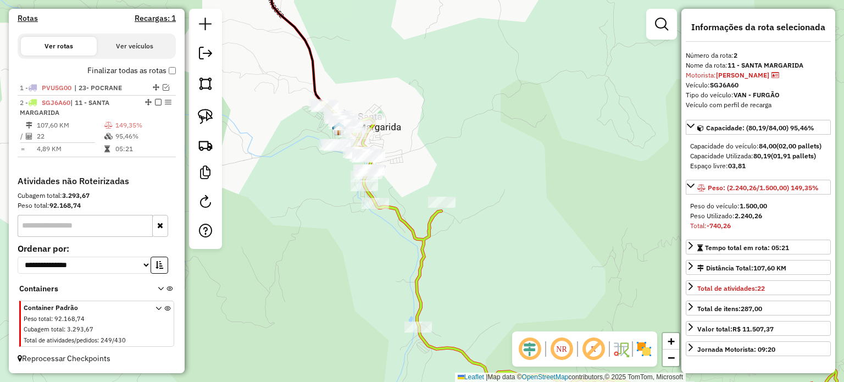
drag, startPoint x: 460, startPoint y: 106, endPoint x: 443, endPoint y: 142, distance: 40.3
click at [485, 122] on div "Janela de atendimento Grade de atendimento Capacidade Transportadoras Veículos …" at bounding box center [422, 191] width 844 height 382
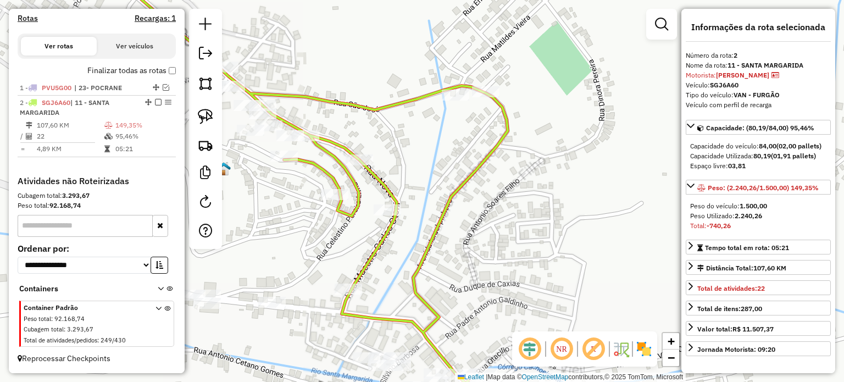
drag, startPoint x: 378, startPoint y: 151, endPoint x: 522, endPoint y: 141, distance: 144.4
click at [522, 141] on div "Janela de atendimento Grade de atendimento Capacidade Transportadoras Veículos …" at bounding box center [422, 191] width 844 height 382
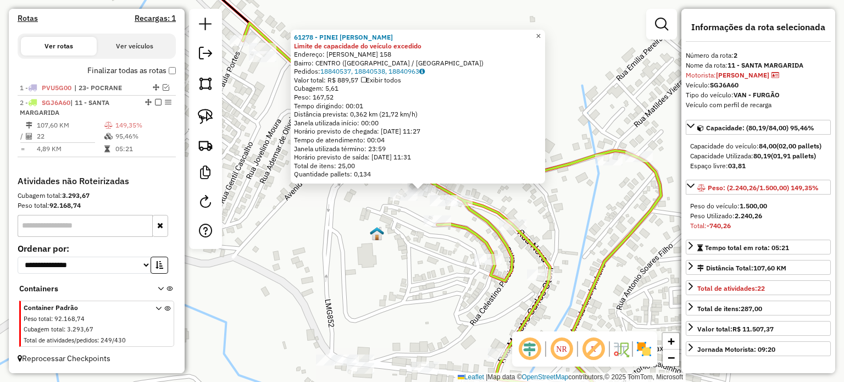
click at [541, 32] on span "×" at bounding box center [538, 35] width 5 height 9
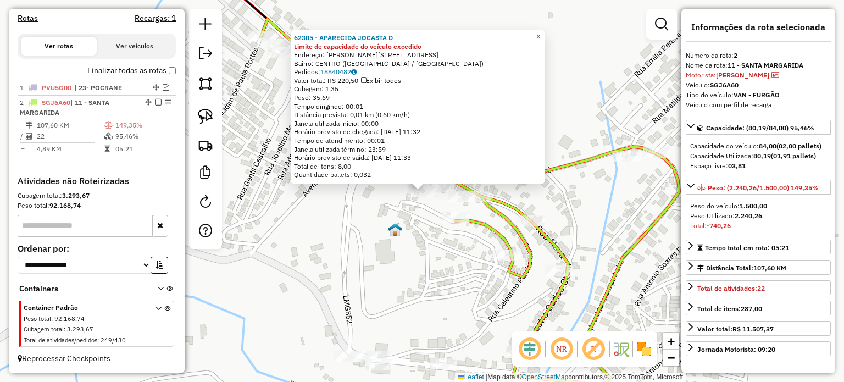
click at [541, 33] on span "×" at bounding box center [538, 36] width 5 height 9
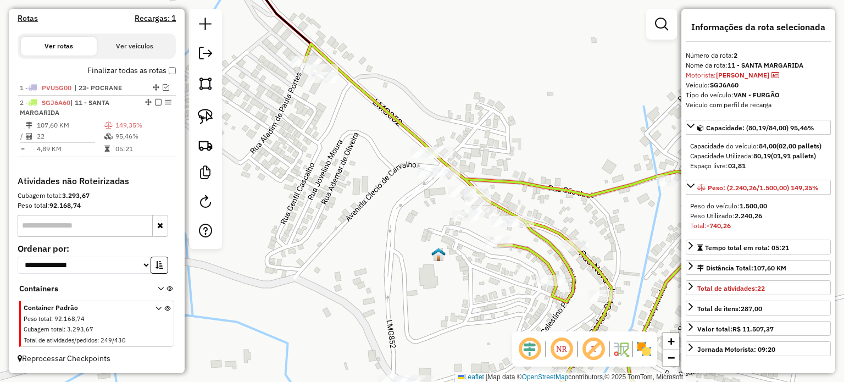
drag, startPoint x: 268, startPoint y: 111, endPoint x: 311, endPoint y: 136, distance: 49.0
click at [311, 136] on div "Janela de atendimento Grade de atendimento Capacidade Transportadoras Veículos …" at bounding box center [422, 191] width 844 height 382
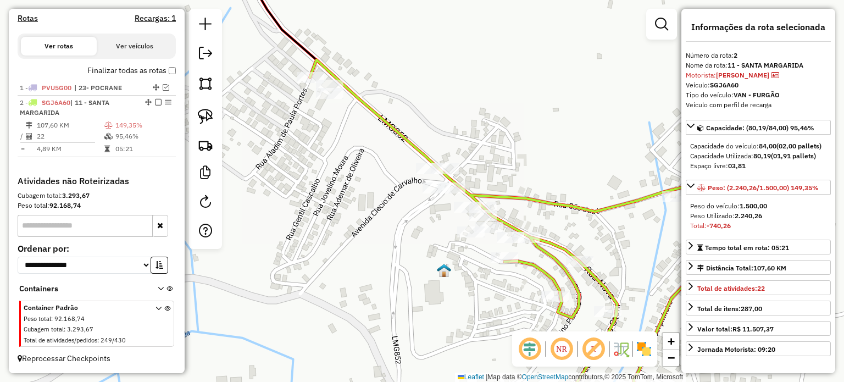
drag, startPoint x: 266, startPoint y: 65, endPoint x: 225, endPoint y: 92, distance: 48.8
click at [269, 82] on div "Janela de atendimento Grade de atendimento Capacidade Transportadoras Veículos …" at bounding box center [422, 191] width 844 height 382
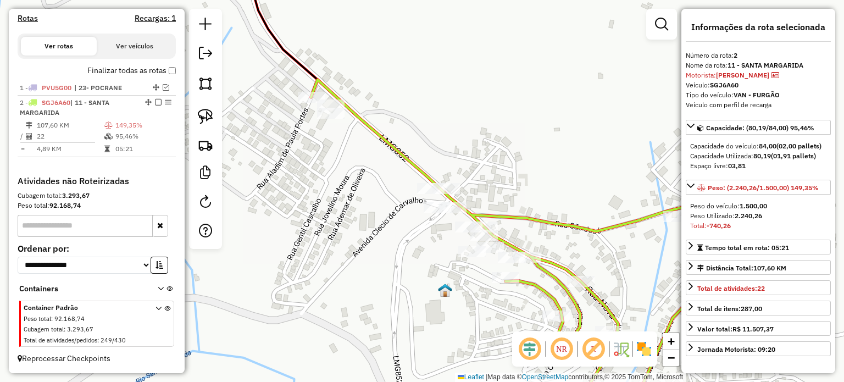
drag, startPoint x: 278, startPoint y: 82, endPoint x: 248, endPoint y: 107, distance: 39.1
click at [280, 95] on div "Janela de atendimento Grade de atendimento Capacidade Transportadoras Veículos …" at bounding box center [422, 191] width 844 height 382
click at [207, 121] on img at bounding box center [205, 116] width 15 height 15
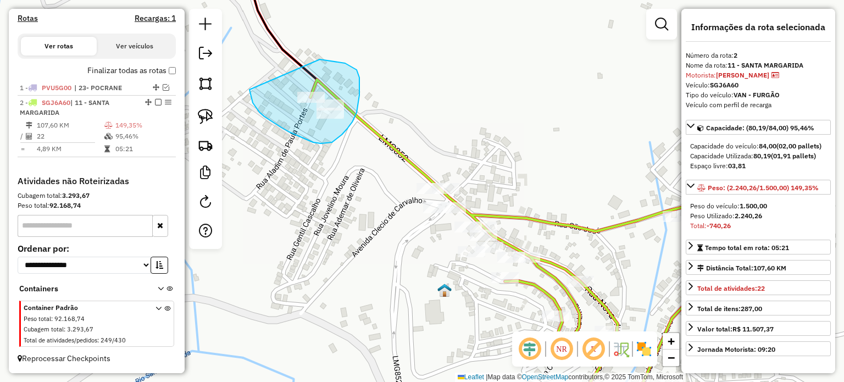
drag, startPoint x: 250, startPoint y: 90, endPoint x: 311, endPoint y: 60, distance: 67.4
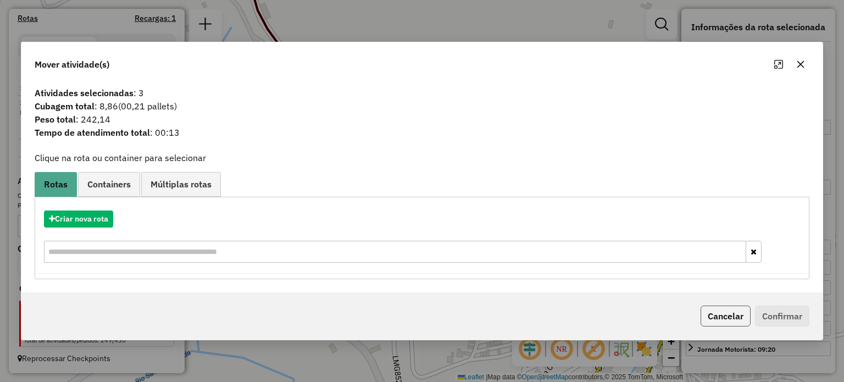
click at [720, 318] on button "Cancelar" at bounding box center [726, 316] width 50 height 21
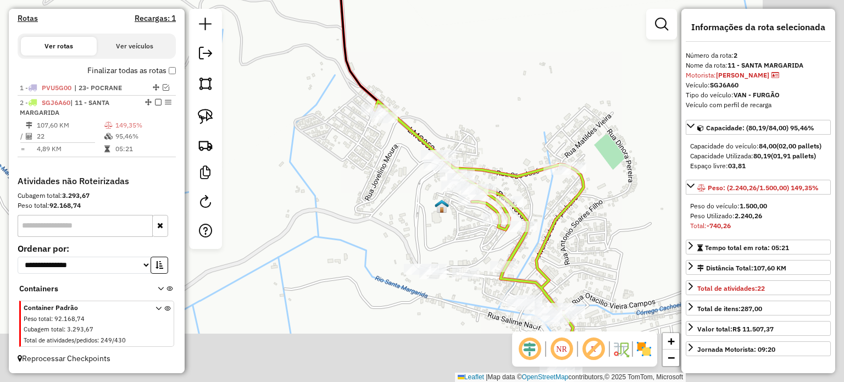
drag, startPoint x: 651, startPoint y: 270, endPoint x: 545, endPoint y: 189, distance: 133.7
click at [548, 189] on div "Janela de atendimento Grade de atendimento Capacidade Transportadoras Veículos …" at bounding box center [422, 191] width 844 height 382
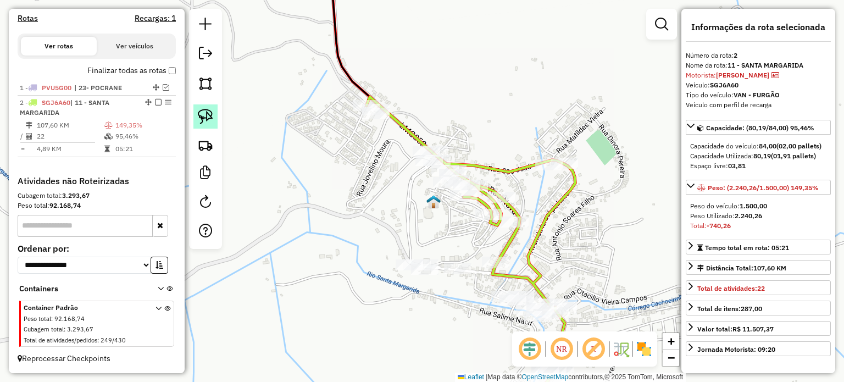
click at [212, 118] on img at bounding box center [205, 116] width 15 height 15
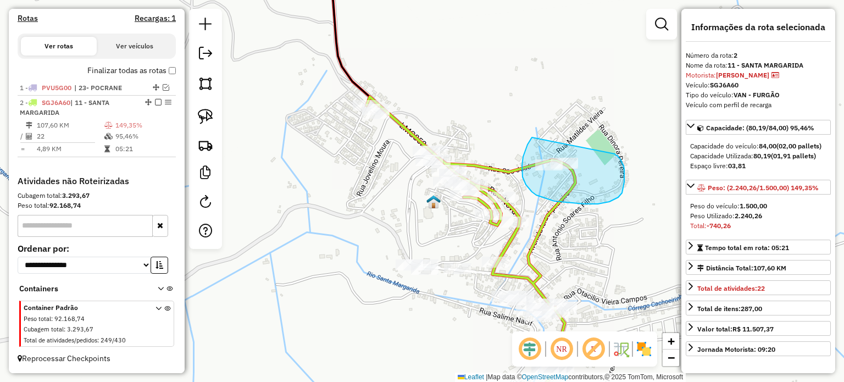
drag, startPoint x: 528, startPoint y: 145, endPoint x: 612, endPoint y: 153, distance: 84.5
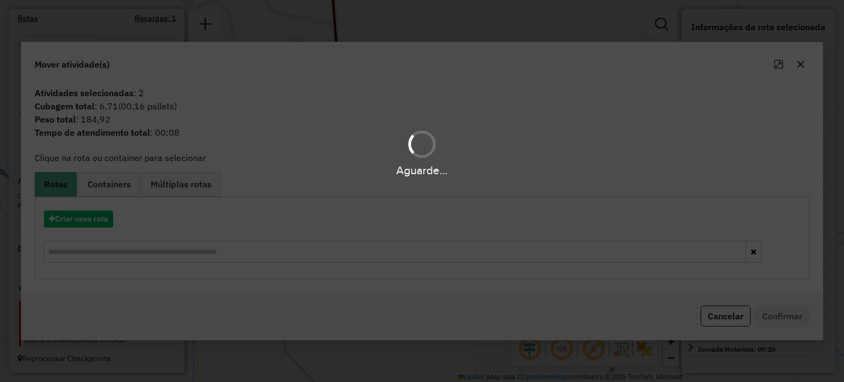
click at [732, 316] on div "Aguarde..." at bounding box center [422, 191] width 844 height 382
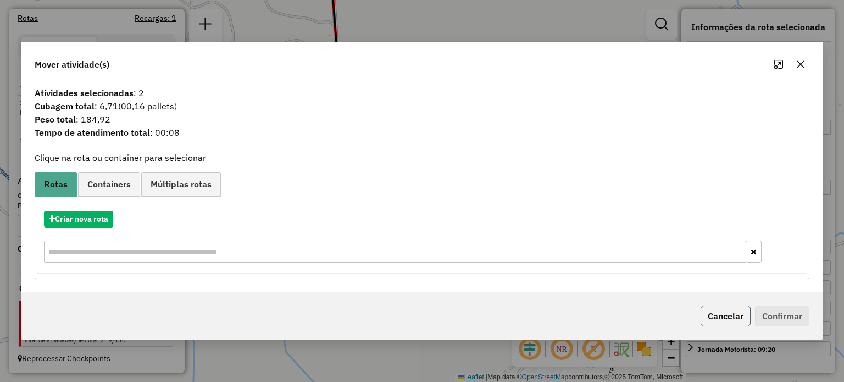
click at [725, 318] on button "Cancelar" at bounding box center [726, 316] width 50 height 21
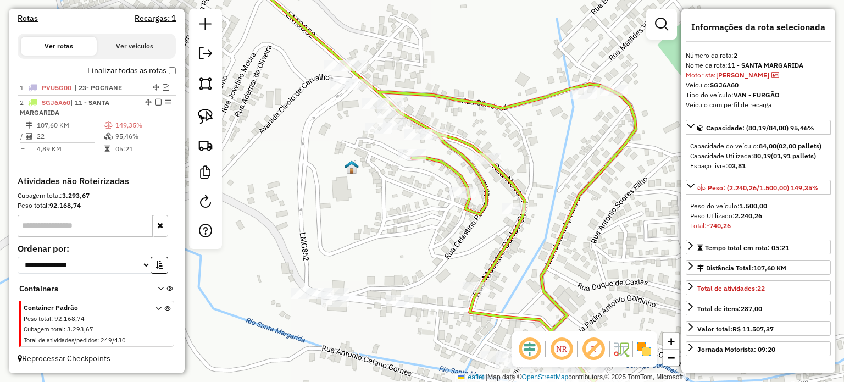
drag, startPoint x: 583, startPoint y: 251, endPoint x: 533, endPoint y: 79, distance: 178.7
click at [538, 85] on div "Janela de atendimento Grade de atendimento Capacidade Transportadoras Veículos …" at bounding box center [422, 191] width 844 height 382
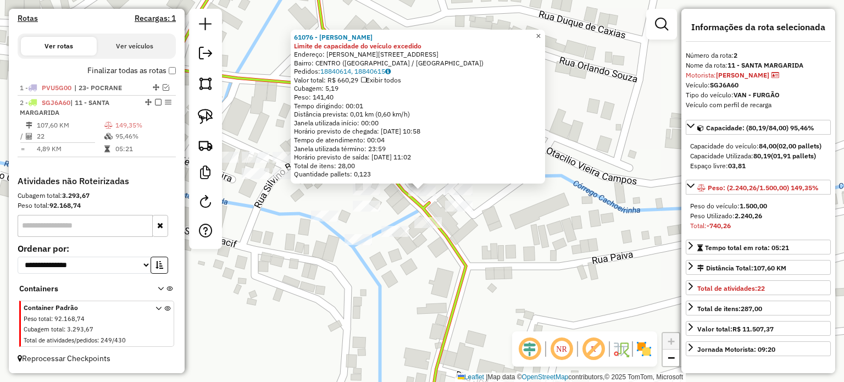
click at [541, 31] on span "×" at bounding box center [538, 35] width 5 height 9
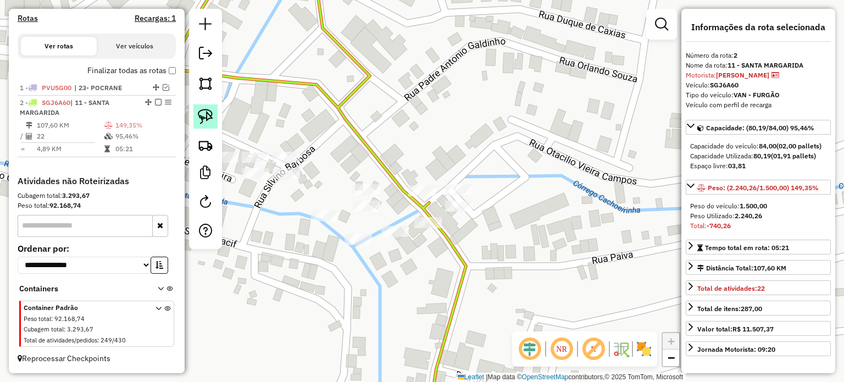
click at [205, 118] on img at bounding box center [205, 116] width 15 height 15
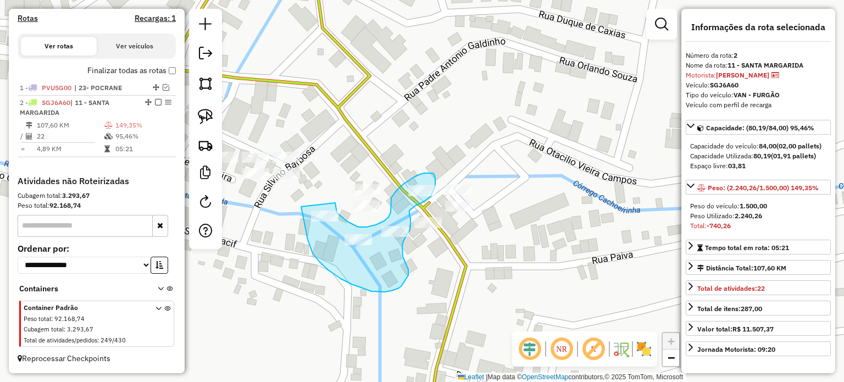
drag, startPoint x: 301, startPoint y: 207, endPoint x: 335, endPoint y: 203, distance: 34.3
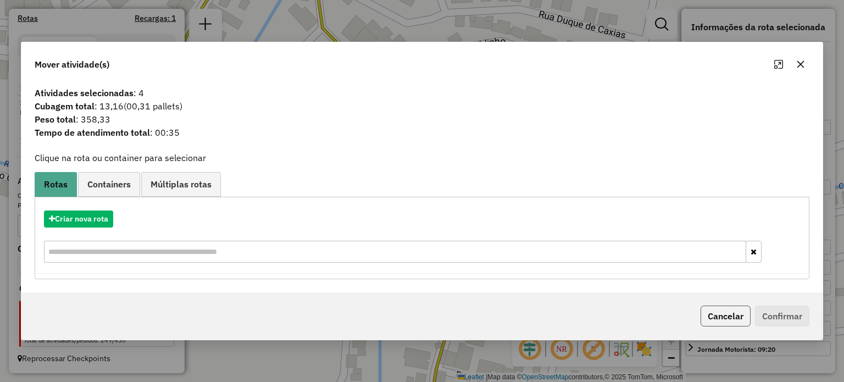
click at [726, 314] on button "Cancelar" at bounding box center [726, 316] width 50 height 21
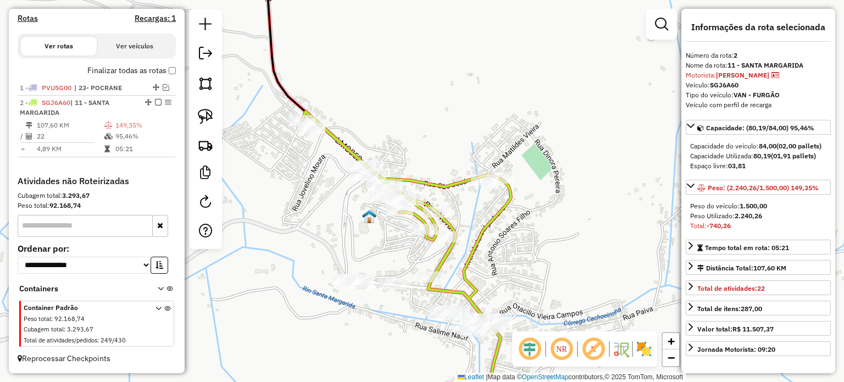
drag, startPoint x: 385, startPoint y: 221, endPoint x: 408, endPoint y: 252, distance: 38.9
click at [408, 252] on div "Janela de atendimento Grade de atendimento Capacidade Transportadoras Veículos …" at bounding box center [422, 191] width 844 height 382
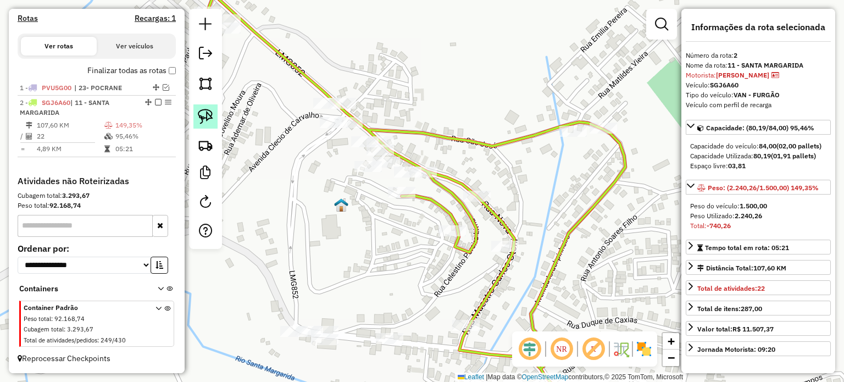
click at [203, 112] on img at bounding box center [205, 116] width 15 height 15
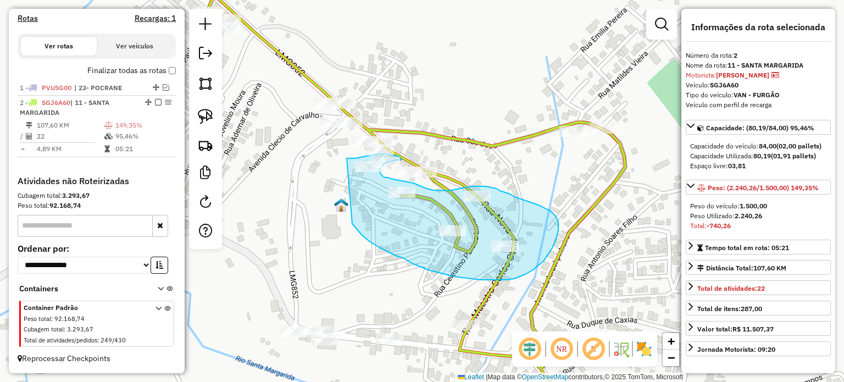
drag, startPoint x: 352, startPoint y: 224, endPoint x: 347, endPoint y: 158, distance: 65.6
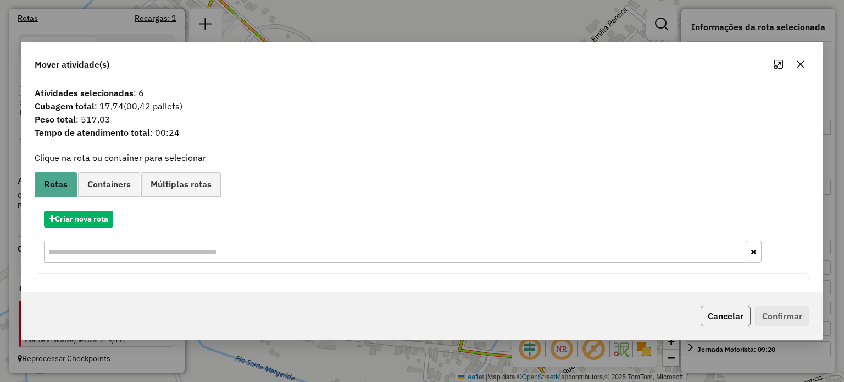
click at [732, 317] on button "Cancelar" at bounding box center [726, 316] width 50 height 21
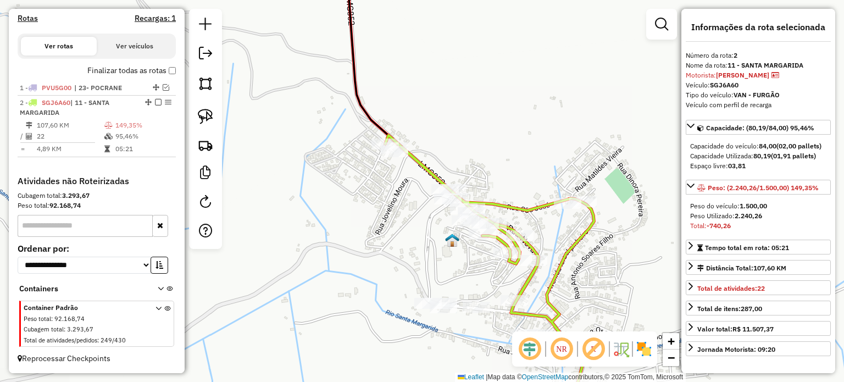
drag, startPoint x: 576, startPoint y: 268, endPoint x: 532, endPoint y: 148, distance: 127.7
click at [541, 154] on div "Janela de atendimento Grade de atendimento Capacidade Transportadoras Veículos …" at bounding box center [422, 191] width 844 height 382
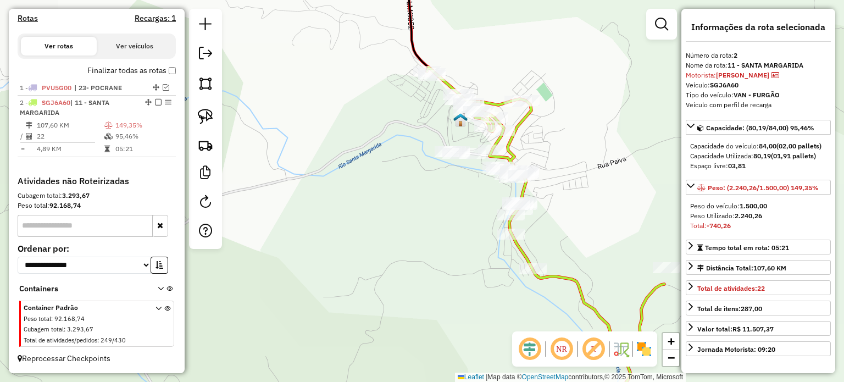
drag, startPoint x: 594, startPoint y: 267, endPoint x: 462, endPoint y: 146, distance: 178.6
click at [466, 149] on div "Janela de atendimento Grade de atendimento Capacidade Transportadoras Veículos …" at bounding box center [422, 191] width 844 height 382
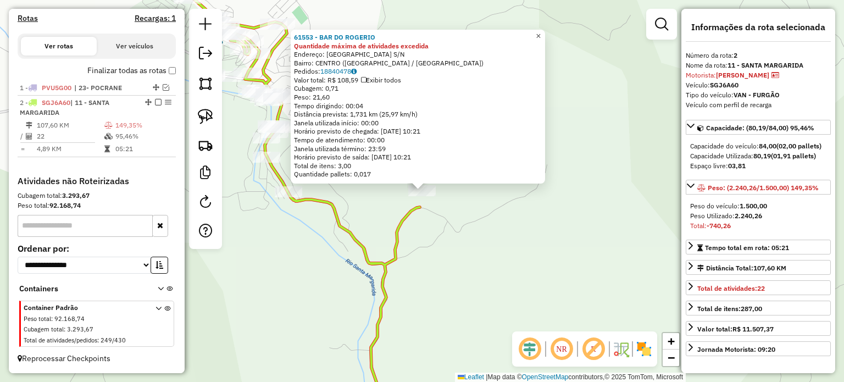
click at [541, 31] on span "×" at bounding box center [538, 35] width 5 height 9
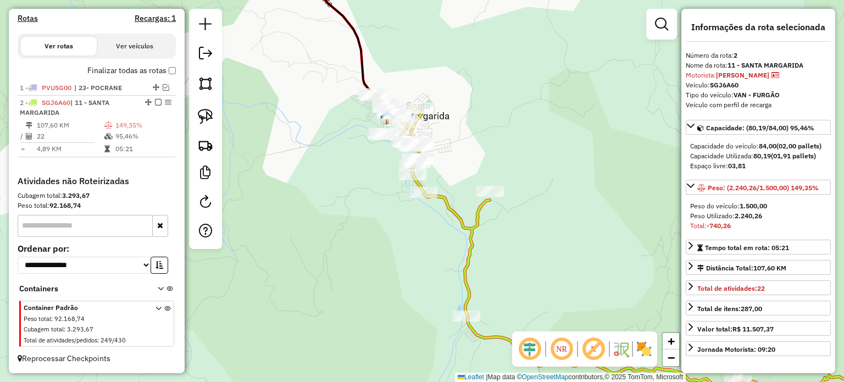
drag, startPoint x: 570, startPoint y: 245, endPoint x: 486, endPoint y: 110, distance: 158.5
click at [496, 118] on div "Janela de atendimento Grade de atendimento Capacidade Transportadoras Veículos …" at bounding box center [422, 191] width 844 height 382
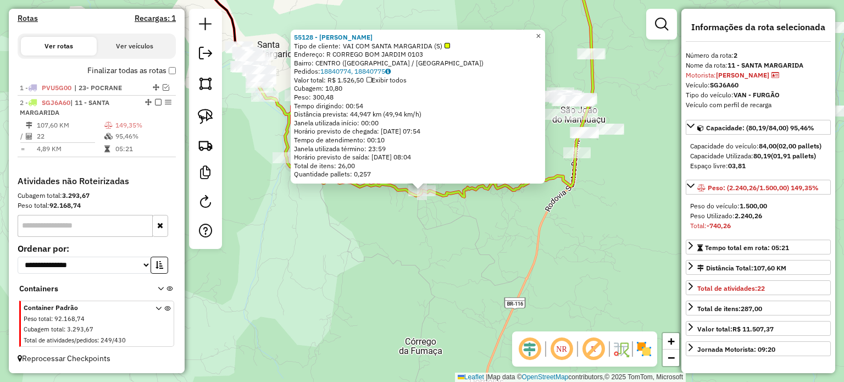
click at [541, 31] on span "×" at bounding box center [538, 35] width 5 height 9
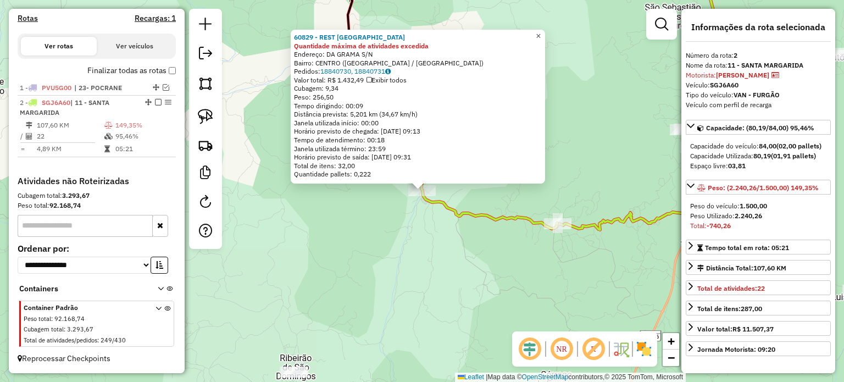
click at [541, 31] on span "×" at bounding box center [538, 35] width 5 height 9
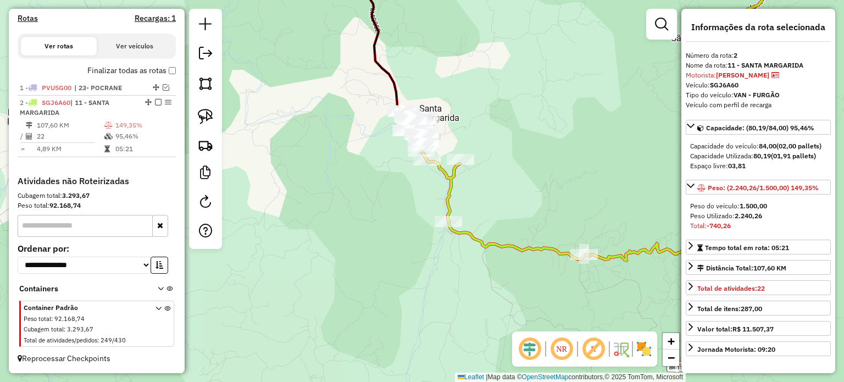
drag, startPoint x: 464, startPoint y: 124, endPoint x: 490, endPoint y: 154, distance: 40.5
click at [490, 154] on div "Janela de atendimento Grade de atendimento Capacidade Transportadoras Veículos …" at bounding box center [422, 191] width 844 height 382
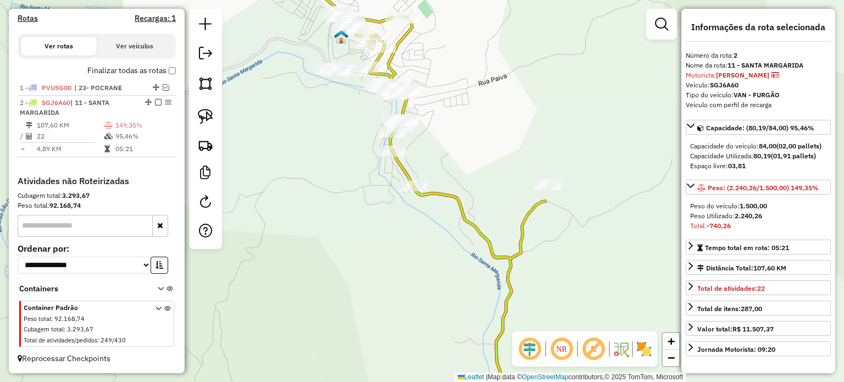
click at [492, 170] on div "Janela de atendimento Grade de atendimento Capacidade Transportadoras Veículos …" at bounding box center [422, 191] width 844 height 382
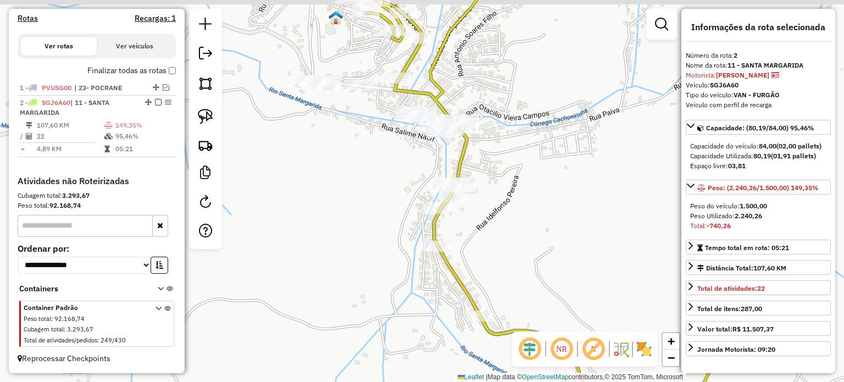
drag, startPoint x: 435, startPoint y: 122, endPoint x: 432, endPoint y: 161, distance: 38.6
click at [438, 161] on div "Janela de atendimento Grade de atendimento Capacidade Transportadoras Veículos …" at bounding box center [422, 191] width 844 height 382
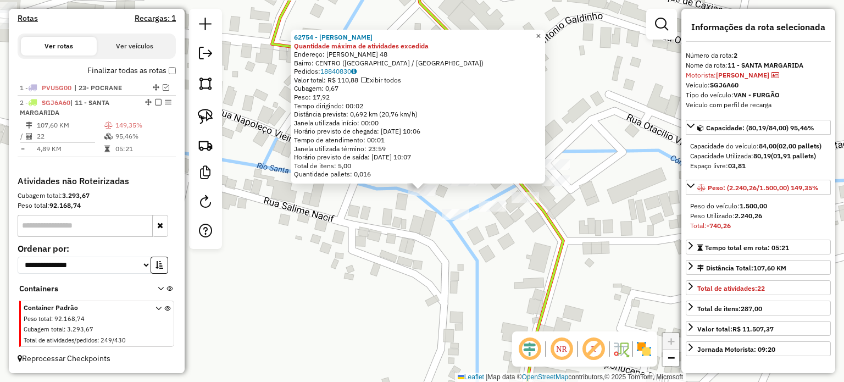
click at [541, 32] on link "×" at bounding box center [538, 36] width 13 height 13
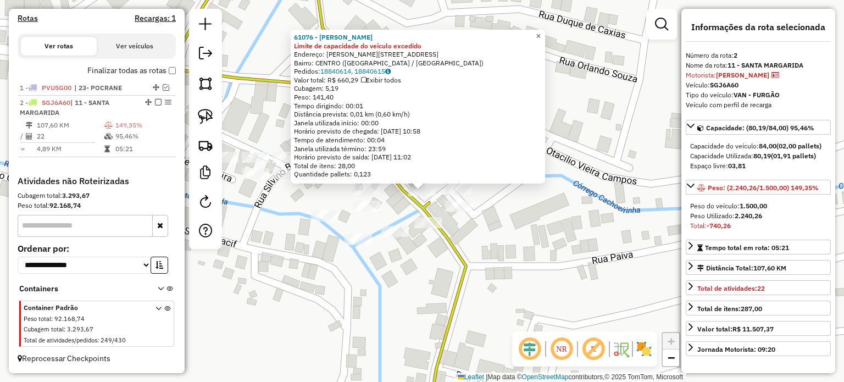
click at [541, 31] on span "×" at bounding box center [538, 35] width 5 height 9
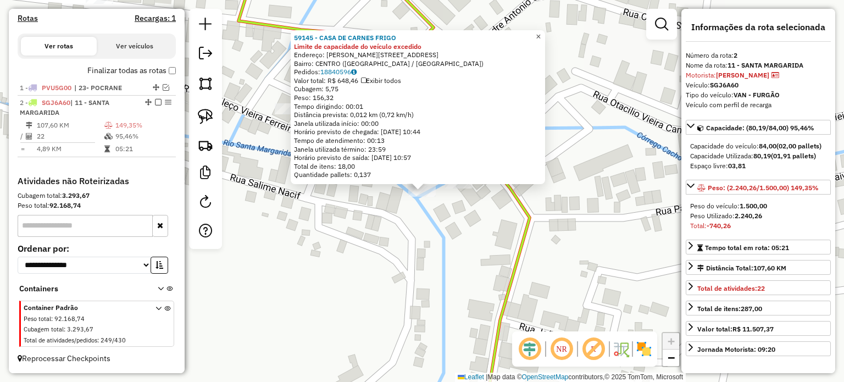
click at [541, 32] on span "×" at bounding box center [538, 36] width 5 height 9
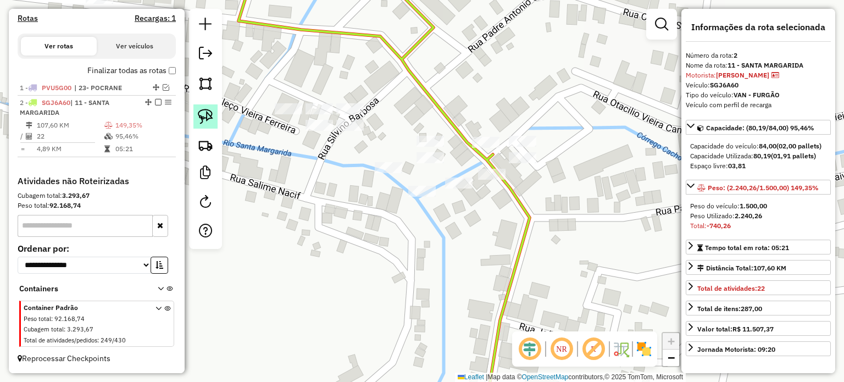
click at [209, 116] on img at bounding box center [205, 116] width 15 height 15
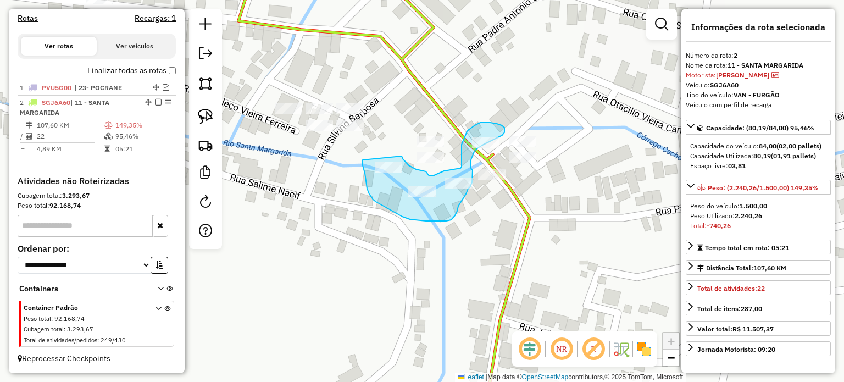
drag, startPoint x: 363, startPoint y: 160, endPoint x: 402, endPoint y: 156, distance: 39.2
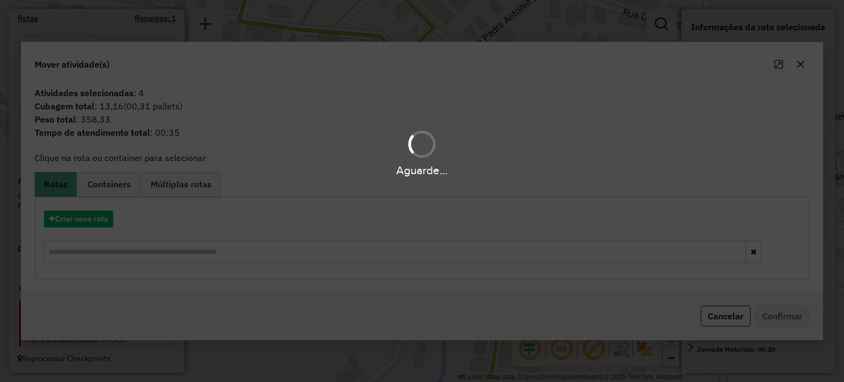
click at [727, 315] on hb-app "Aguarde... Pop-up bloqueado! Seu navegador bloqueou automáticamente a abertura …" at bounding box center [422, 191] width 844 height 382
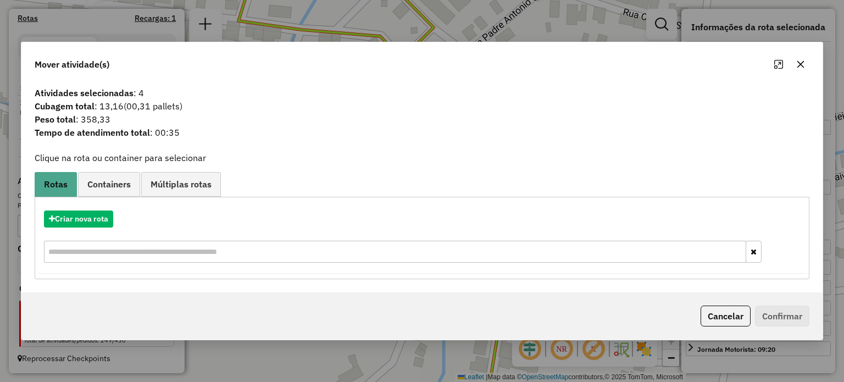
click at [727, 315] on button "Cancelar" at bounding box center [726, 316] width 50 height 21
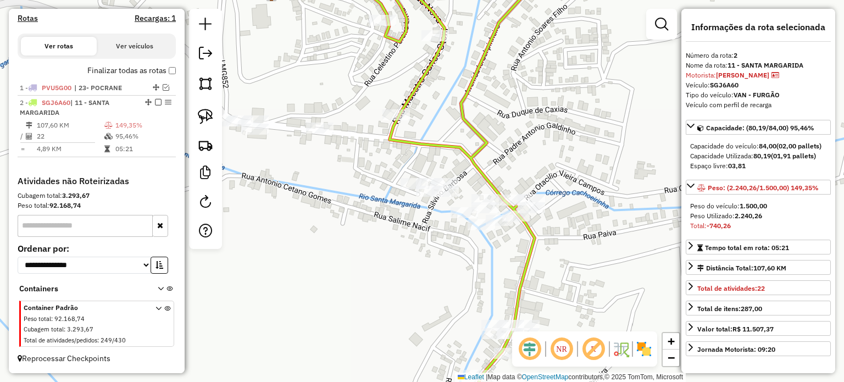
drag, startPoint x: 462, startPoint y: 145, endPoint x: 519, endPoint y: 233, distance: 104.7
click at [520, 230] on icon at bounding box center [433, 212] width 203 height 458
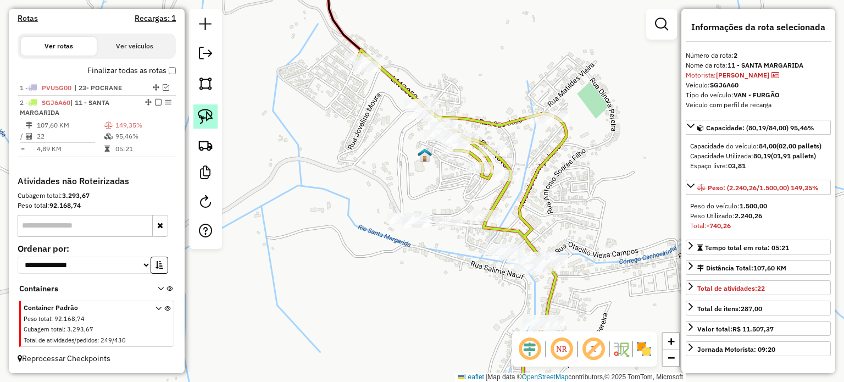
click at [209, 119] on img at bounding box center [205, 116] width 15 height 15
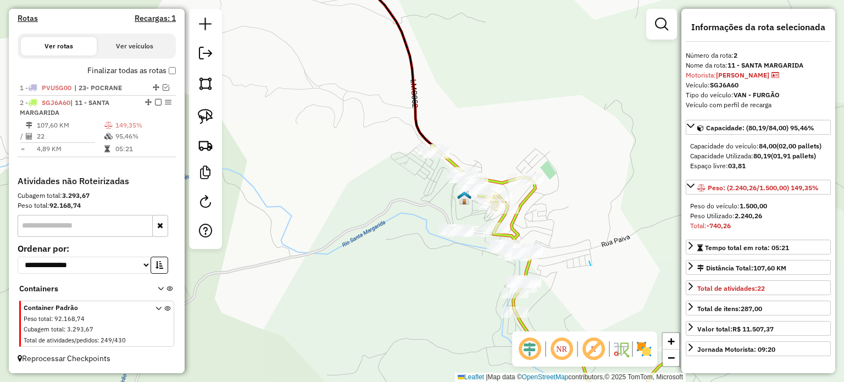
drag, startPoint x: 591, startPoint y: 266, endPoint x: 588, endPoint y: 253, distance: 13.1
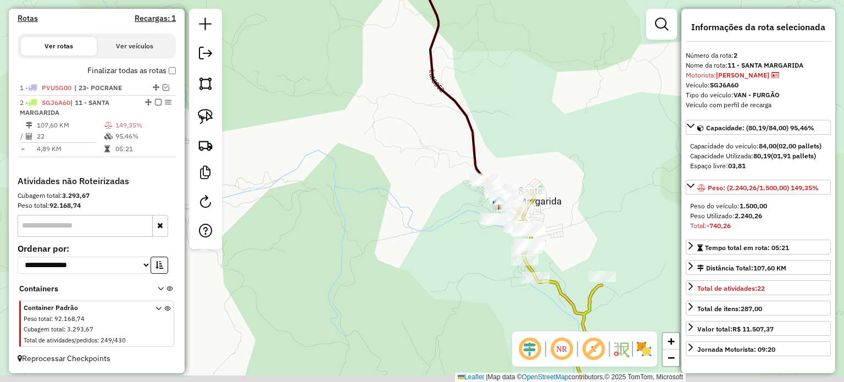
drag, startPoint x: 594, startPoint y: 255, endPoint x: 550, endPoint y: 214, distance: 59.1
click at [551, 215] on div "Janela de atendimento Grade de atendimento Capacidade Transportadoras Veículos …" at bounding box center [422, 191] width 844 height 382
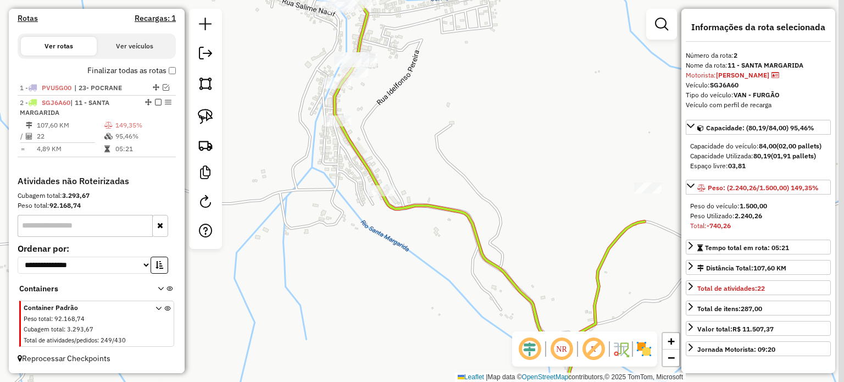
drag, startPoint x: 561, startPoint y: 234, endPoint x: 401, endPoint y: 152, distance: 179.5
click at [412, 159] on div "Janela de atendimento Grade de atendimento Capacidade Transportadoras Veículos …" at bounding box center [422, 191] width 844 height 382
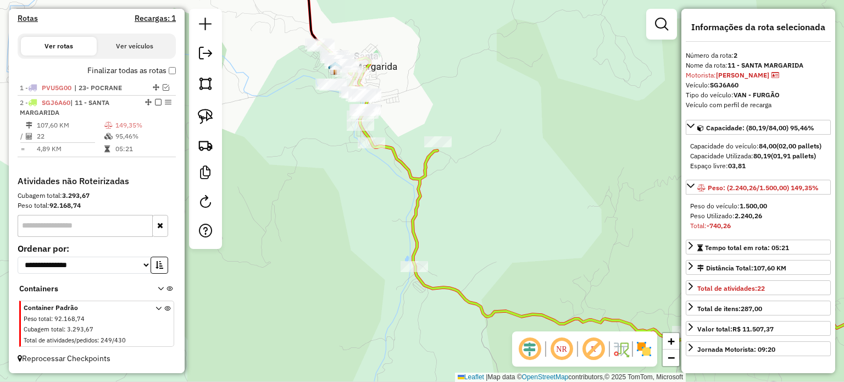
drag, startPoint x: 465, startPoint y: 252, endPoint x: 429, endPoint y: 204, distance: 60.1
click at [430, 205] on div "Janela de atendimento Grade de atendimento Capacidade Transportadoras Veículos …" at bounding box center [422, 191] width 844 height 382
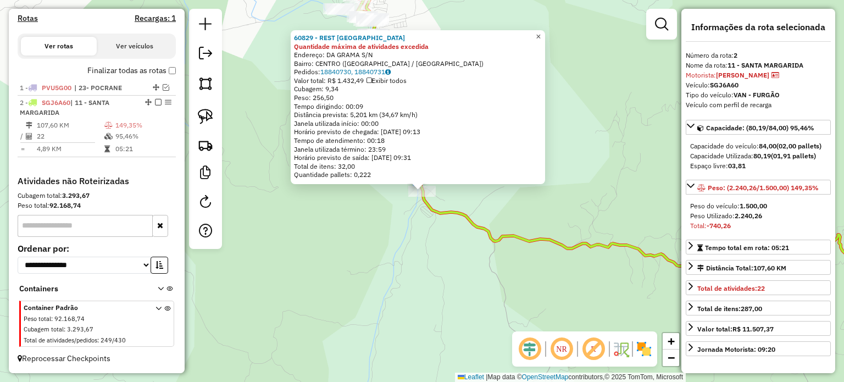
click at [541, 32] on span "×" at bounding box center [538, 36] width 5 height 9
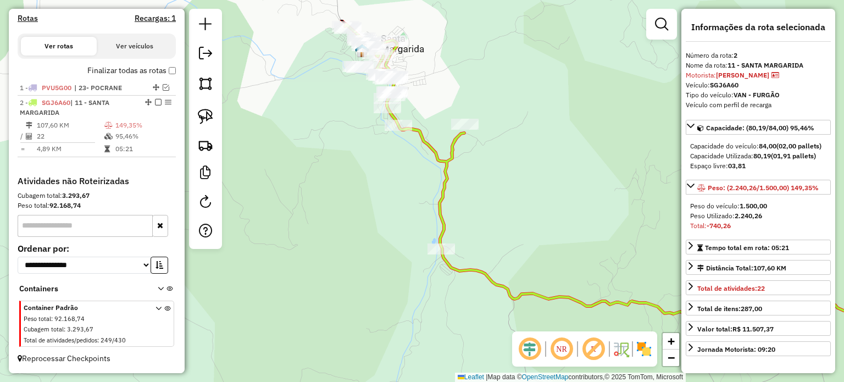
drag, startPoint x: 506, startPoint y: 169, endPoint x: 511, endPoint y: 218, distance: 49.7
click at [511, 216] on div "Janela de atendimento Grade de atendimento Capacidade Transportadoras Veículos …" at bounding box center [422, 191] width 844 height 382
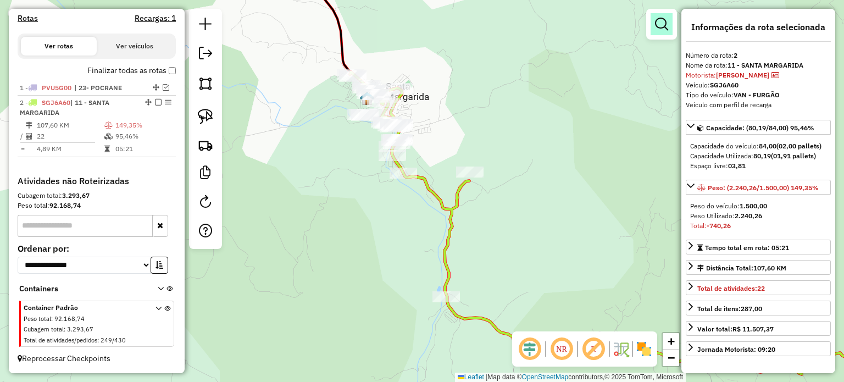
click at [662, 30] on em at bounding box center [661, 24] width 13 height 13
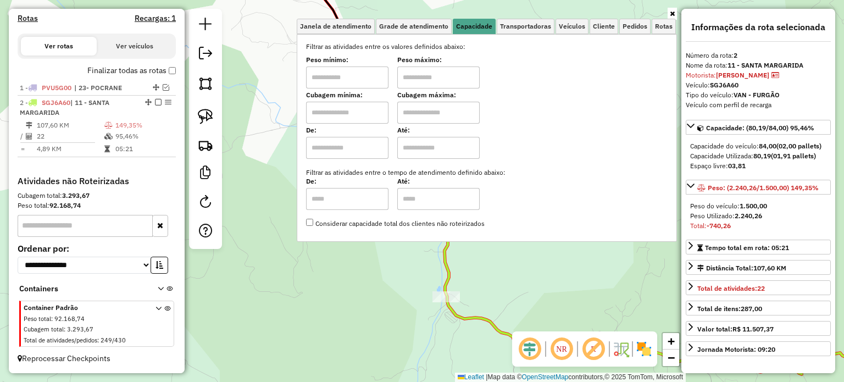
click at [425, 74] on input "text" at bounding box center [438, 78] width 82 height 22
type input "******"
click at [326, 72] on input "text" at bounding box center [347, 78] width 82 height 22
type input "****"
click at [466, 268] on div "Limpar filtros Janela de atendimento Grade de atendimento Capacidade Transporta…" at bounding box center [422, 191] width 844 height 382
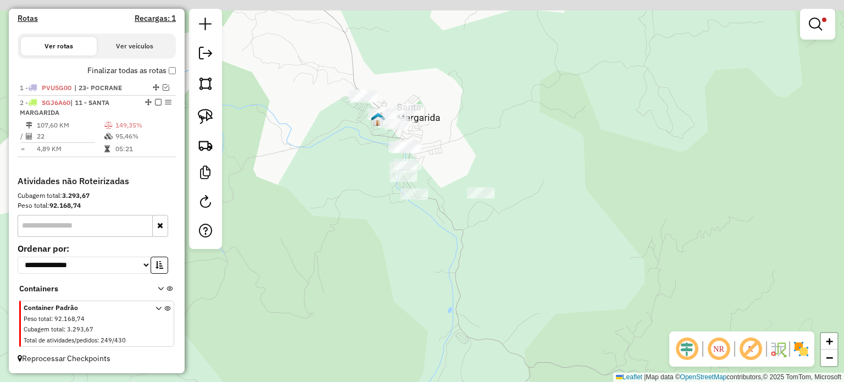
drag, startPoint x: 450, startPoint y: 184, endPoint x: 463, endPoint y: 222, distance: 39.8
click at [463, 220] on div "Limpar filtros Janela de atendimento Grade de atendimento Capacidade Transporta…" at bounding box center [422, 191] width 844 height 382
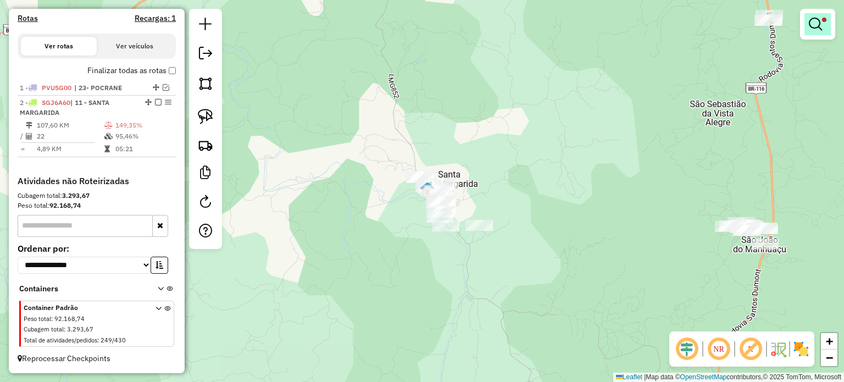
click at [816, 18] on em at bounding box center [815, 24] width 13 height 13
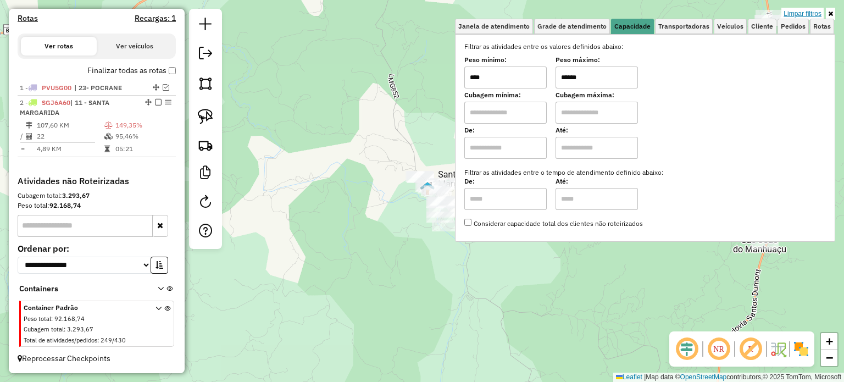
click at [813, 13] on link "Limpar filtros" at bounding box center [803, 14] width 42 height 12
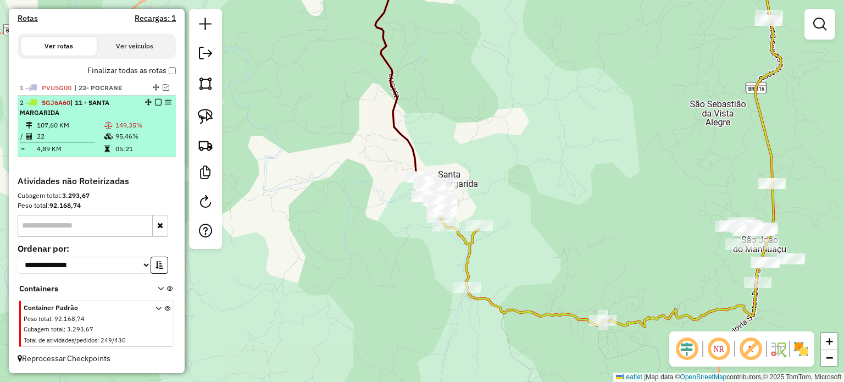
click at [155, 103] on em at bounding box center [158, 102] width 7 height 7
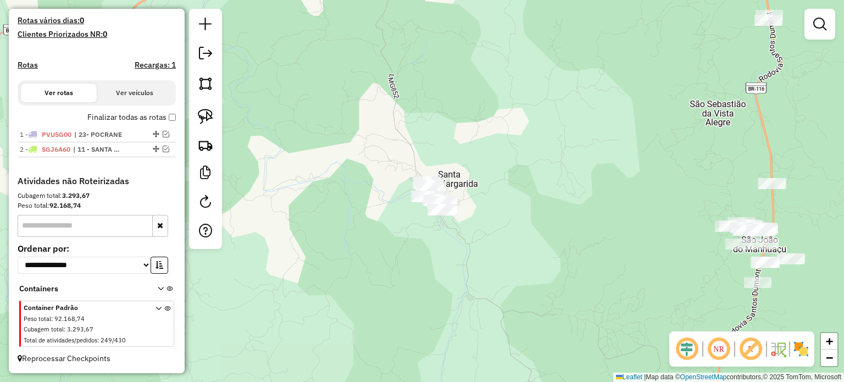
scroll to position [292, 0]
click at [205, 113] on img at bounding box center [205, 116] width 15 height 15
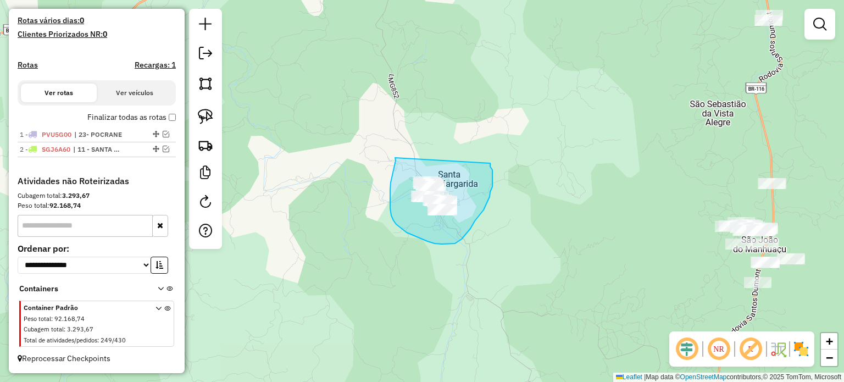
drag, startPoint x: 395, startPoint y: 158, endPoint x: 484, endPoint y: 150, distance: 89.4
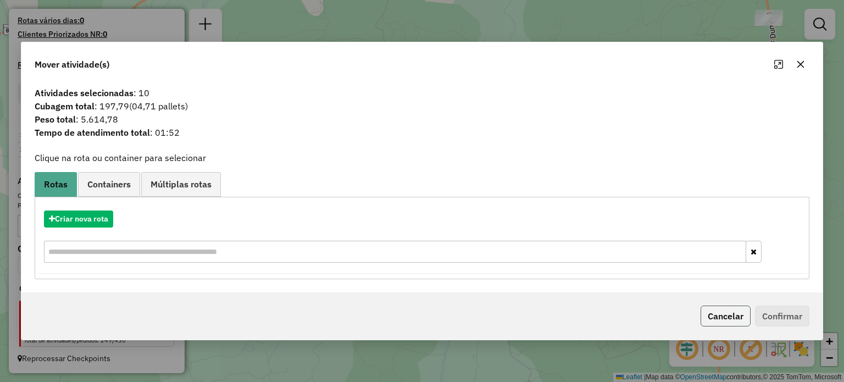
click at [718, 316] on button "Cancelar" at bounding box center [726, 316] width 50 height 21
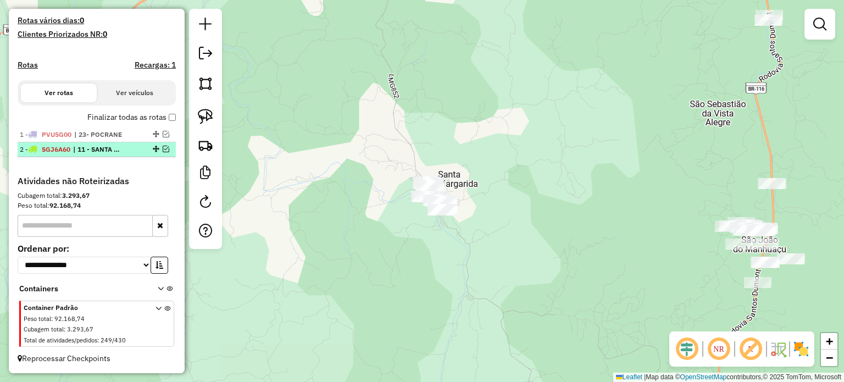
click at [163, 150] on em at bounding box center [166, 149] width 7 height 7
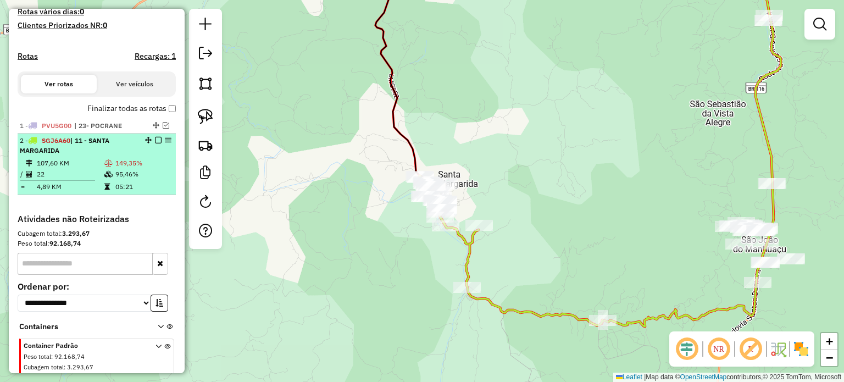
scroll to position [339, 0]
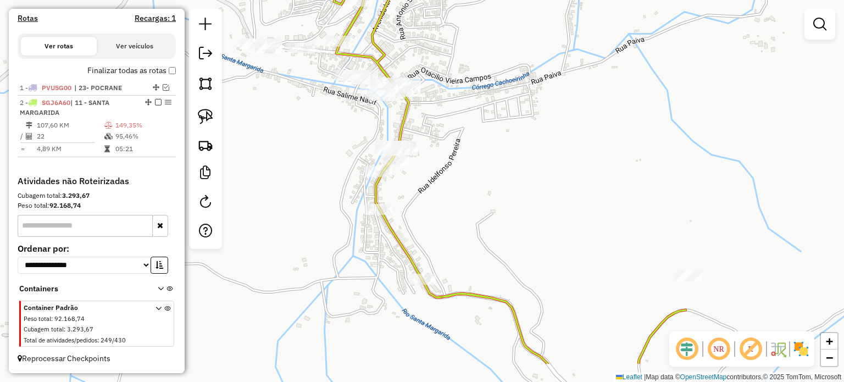
drag, startPoint x: 488, startPoint y: 203, endPoint x: 501, endPoint y: 127, distance: 77.6
click at [504, 127] on div "Janela de atendimento Grade de atendimento Capacidade Transportadoras Veículos …" at bounding box center [422, 191] width 844 height 382
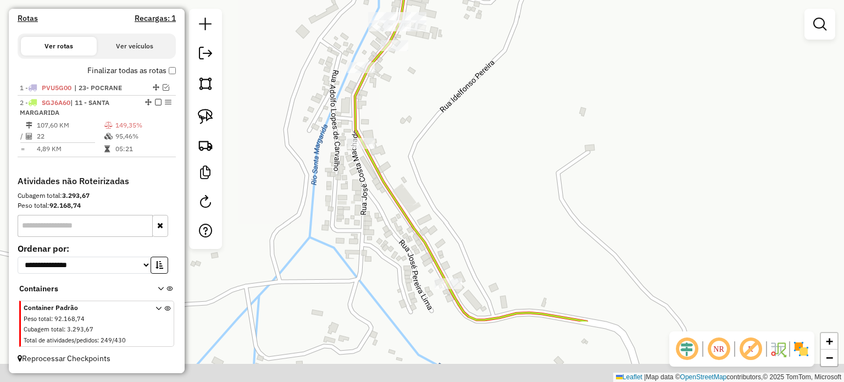
drag, startPoint x: 461, startPoint y: 143, endPoint x: 463, endPoint y: 76, distance: 67.1
click at [463, 76] on div "Janela de atendimento Grade de atendimento Capacidade Transportadoras Veículos …" at bounding box center [422, 191] width 844 height 382
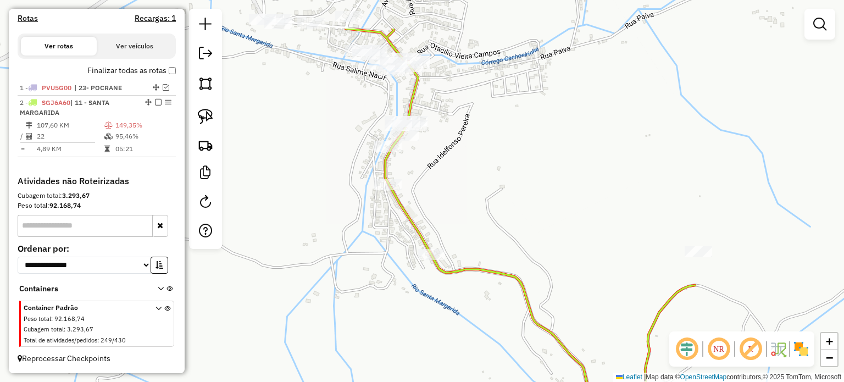
drag, startPoint x: 445, startPoint y: 106, endPoint x: 410, endPoint y: 218, distance: 117.0
click at [411, 219] on div "Janela de atendimento Grade de atendimento Capacidade Transportadoras Veículos …" at bounding box center [422, 191] width 844 height 382
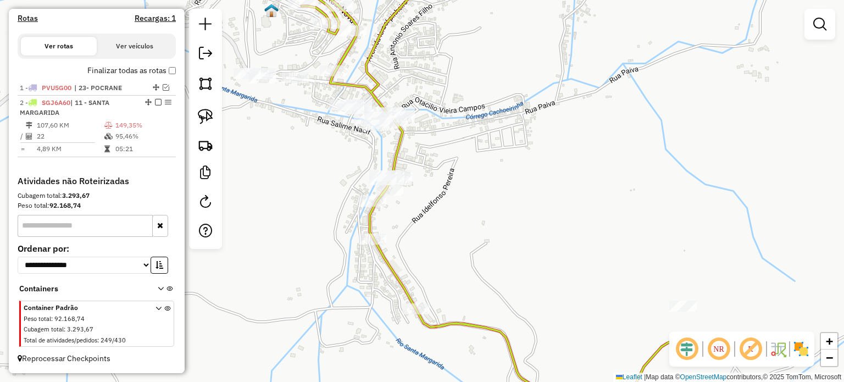
drag, startPoint x: 397, startPoint y: 161, endPoint x: 403, endPoint y: 169, distance: 9.9
click at [403, 169] on div "Janela de atendimento Grade de atendimento Capacidade Transportadoras Veículos …" at bounding box center [422, 191] width 844 height 382
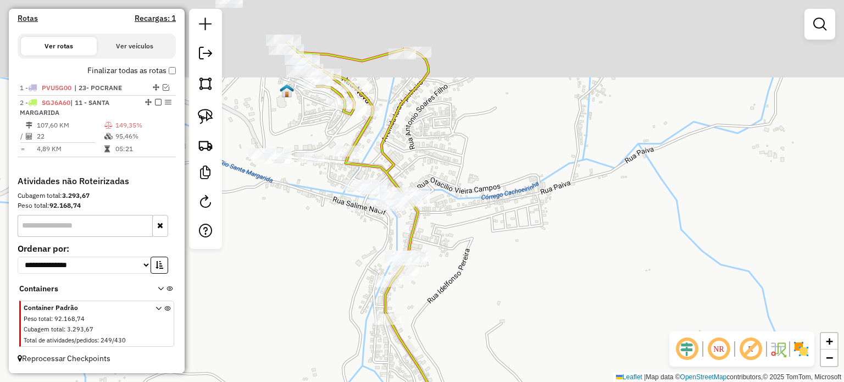
drag, startPoint x: 432, startPoint y: 154, endPoint x: 434, endPoint y: 165, distance: 10.6
click at [434, 164] on div "Janela de atendimento Grade de atendimento Capacidade Transportadoras Veículos …" at bounding box center [422, 191] width 844 height 382
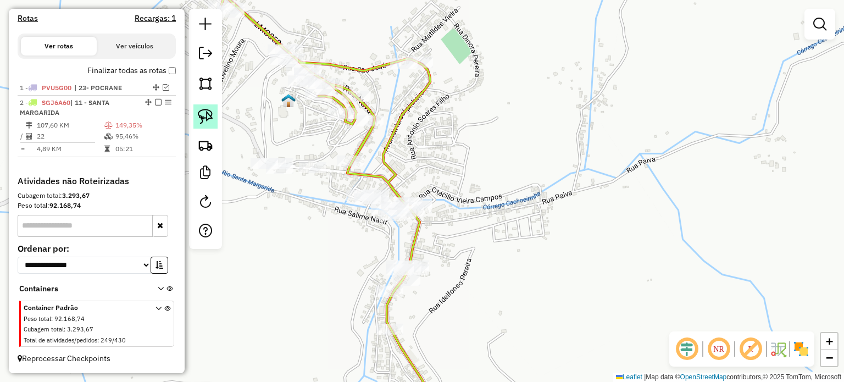
click at [205, 115] on img at bounding box center [205, 116] width 15 height 15
drag, startPoint x: 429, startPoint y: 84, endPoint x: 391, endPoint y: 43, distance: 54.8
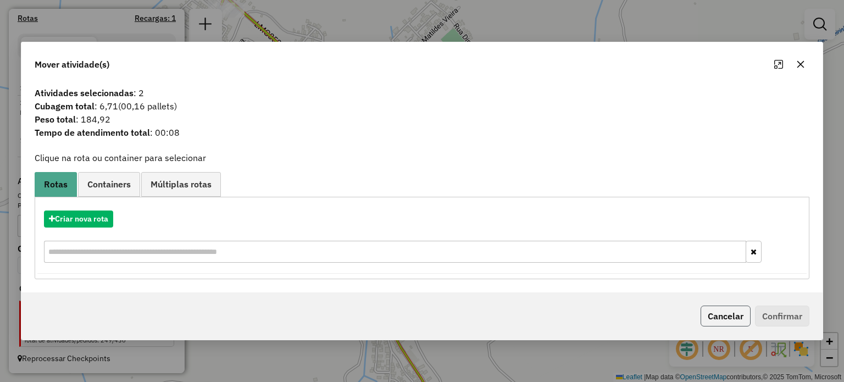
click at [709, 312] on button "Cancelar" at bounding box center [726, 316] width 50 height 21
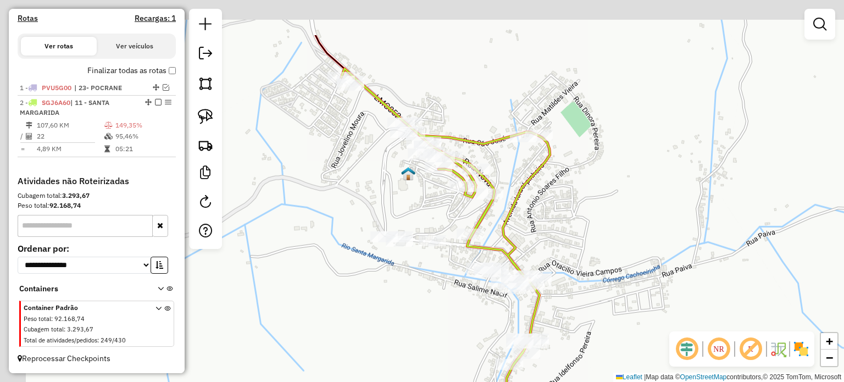
drag, startPoint x: 546, startPoint y: 207, endPoint x: 561, endPoint y: 227, distance: 24.7
click at [563, 226] on div "Janela de atendimento Grade de atendimento Capacidade Transportadoras Veículos …" at bounding box center [422, 191] width 844 height 382
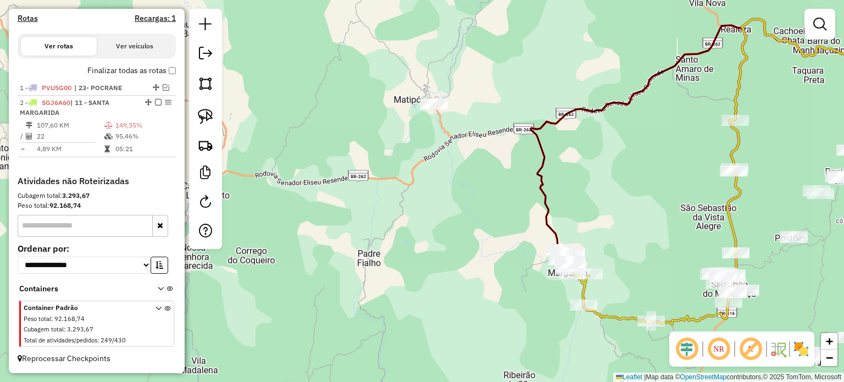
drag, startPoint x: 444, startPoint y: 284, endPoint x: 471, endPoint y: 248, distance: 44.4
click at [471, 248] on div "Janela de atendimento Grade de atendimento Capacidade Transportadoras Veículos …" at bounding box center [422, 191] width 844 height 382
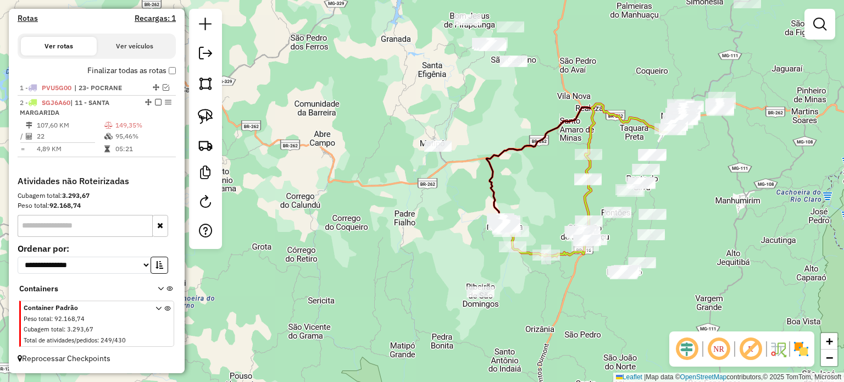
drag, startPoint x: 436, startPoint y: 256, endPoint x: 423, endPoint y: 189, distance: 68.4
click at [424, 189] on div "Janela de atendimento Grade de atendimento Capacidade Transportadoras Veículos …" at bounding box center [422, 191] width 844 height 382
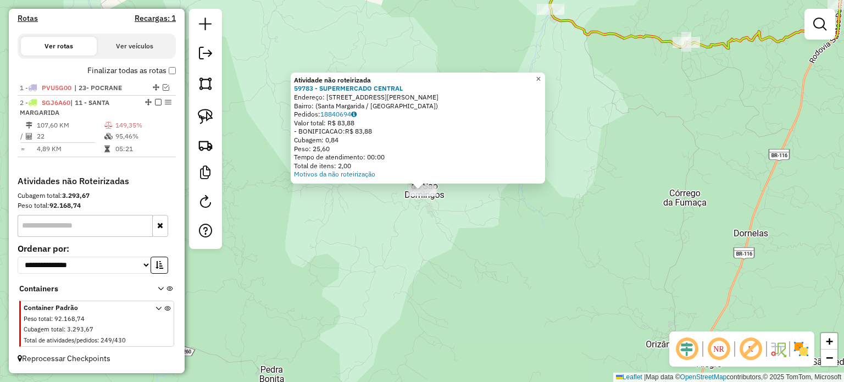
click at [541, 75] on span "×" at bounding box center [538, 78] width 5 height 9
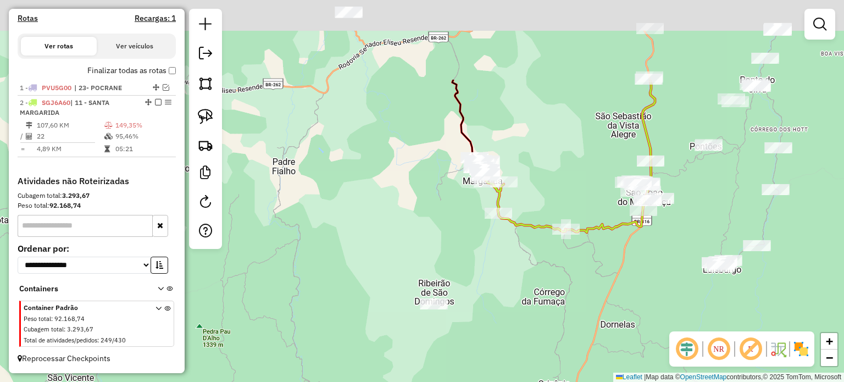
drag, startPoint x: 587, startPoint y: 158, endPoint x: 516, endPoint y: 277, distance: 138.1
click at [517, 277] on div "Janela de atendimento Grade de atendimento Capacidade Transportadoras Veículos …" at bounding box center [422, 191] width 844 height 382
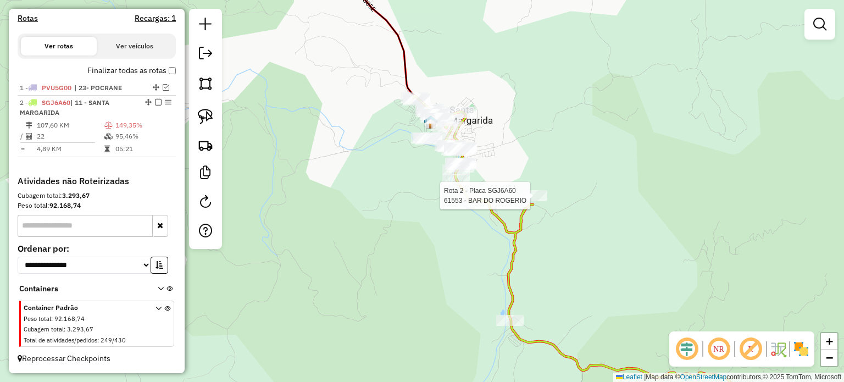
select select "**********"
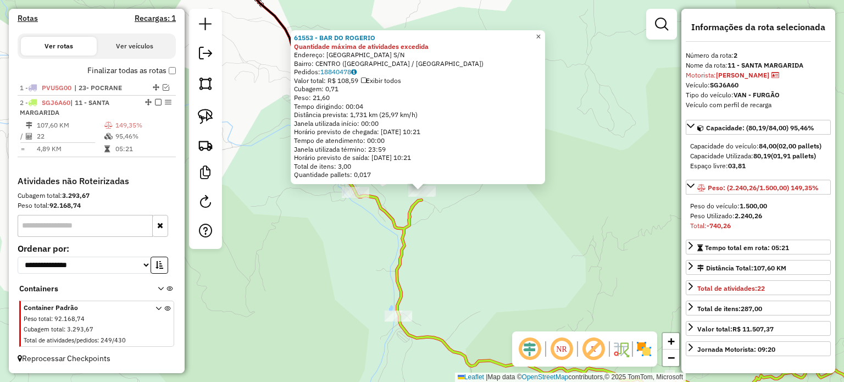
drag, startPoint x: 543, startPoint y: 32, endPoint x: 537, endPoint y: 52, distance: 20.9
click at [541, 32] on span "×" at bounding box center [538, 36] width 5 height 9
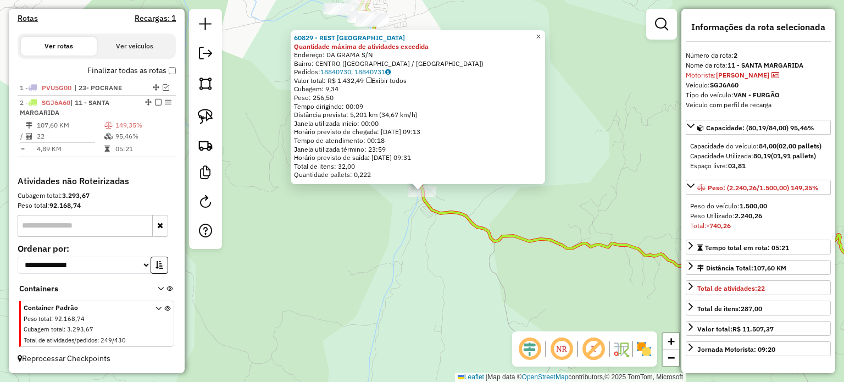
click at [541, 32] on span "×" at bounding box center [538, 36] width 5 height 9
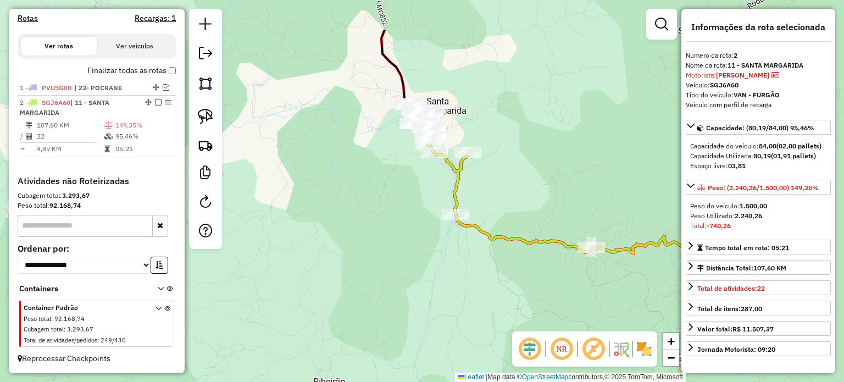
drag, startPoint x: 394, startPoint y: 157, endPoint x: 386, endPoint y: 192, distance: 35.6
click at [387, 192] on div "Janela de atendimento Grade de atendimento Capacidade Transportadoras Veículos …" at bounding box center [422, 191] width 844 height 382
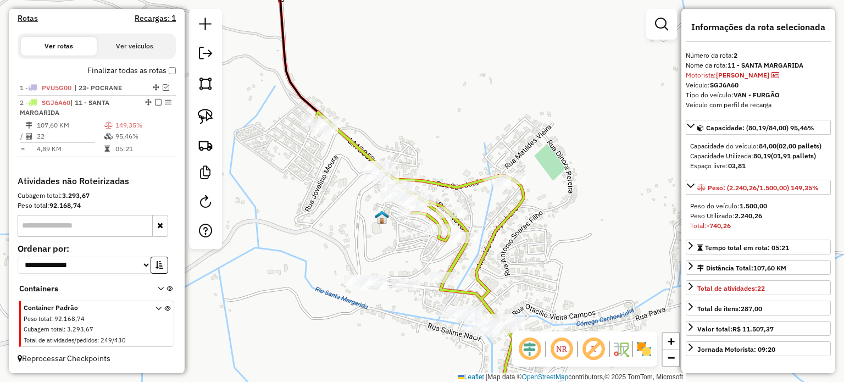
drag, startPoint x: 206, startPoint y: 115, endPoint x: 226, endPoint y: 112, distance: 21.1
click at [206, 115] on img at bounding box center [205, 116] width 15 height 15
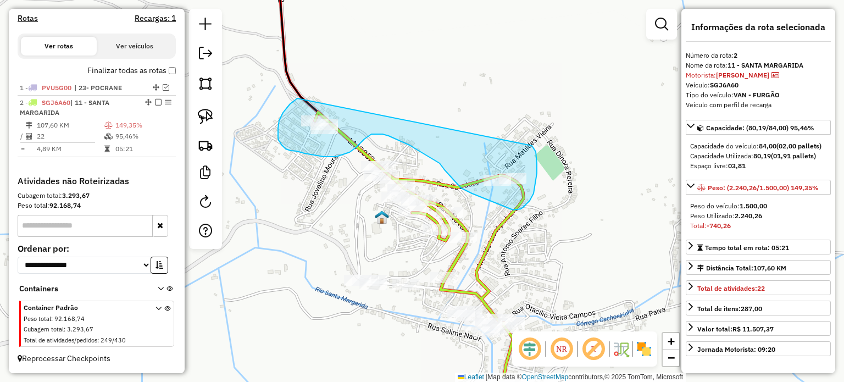
drag, startPoint x: 297, startPoint y: 98, endPoint x: 532, endPoint y: 145, distance: 239.3
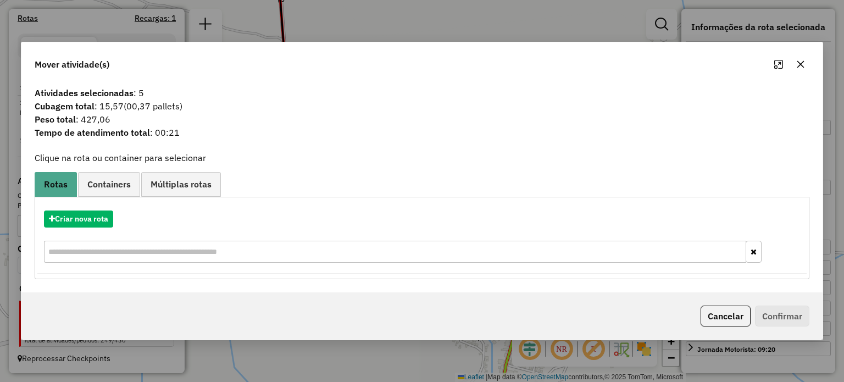
click at [728, 318] on button "Cancelar" at bounding box center [726, 316] width 50 height 21
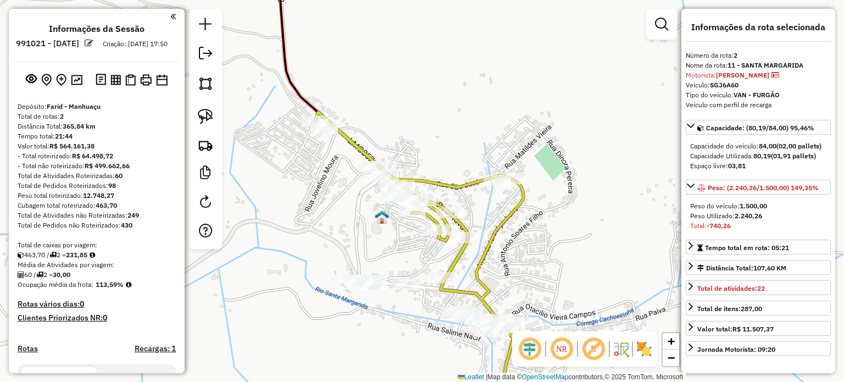
select select "**********"
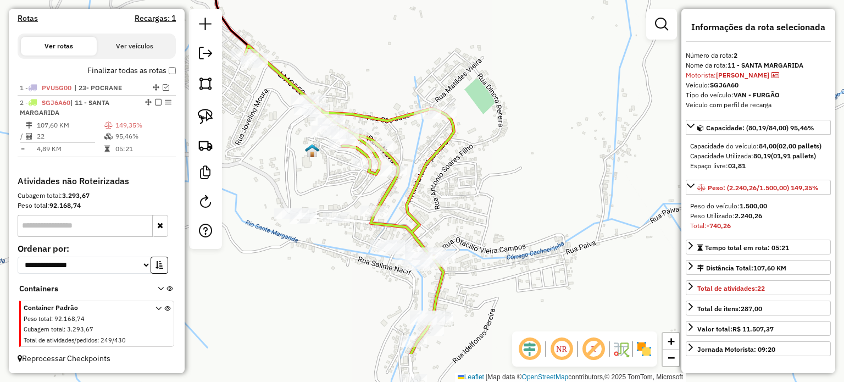
drag, startPoint x: 559, startPoint y: 229, endPoint x: 502, endPoint y: 178, distance: 76.3
click at [526, 175] on div "Janela de atendimento Grade de atendimento Capacidade Transportadoras Veículos …" at bounding box center [422, 191] width 844 height 382
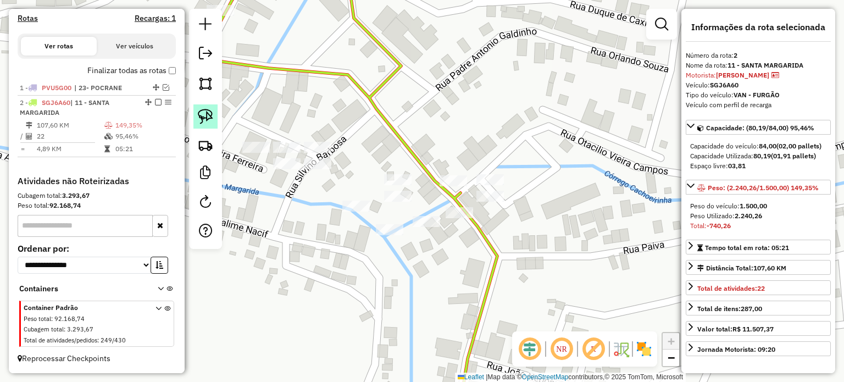
click at [205, 113] on img at bounding box center [205, 116] width 15 height 15
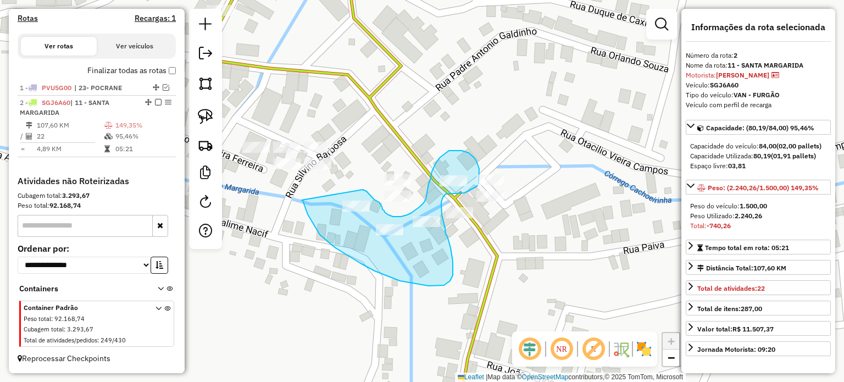
drag, startPoint x: 302, startPoint y: 200, endPoint x: 363, endPoint y: 190, distance: 61.9
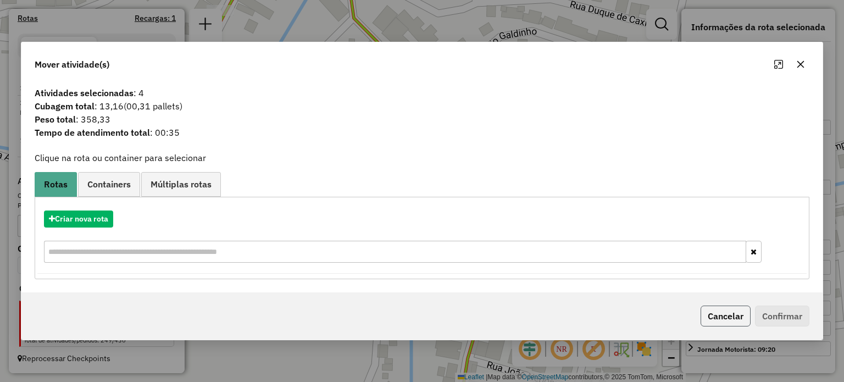
click at [733, 318] on button "Cancelar" at bounding box center [726, 316] width 50 height 21
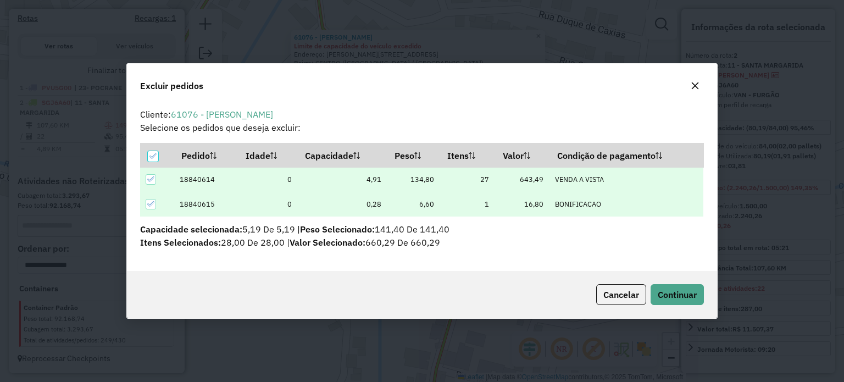
scroll to position [0, 0]
click at [687, 294] on span "Continuar" at bounding box center [677, 294] width 39 height 11
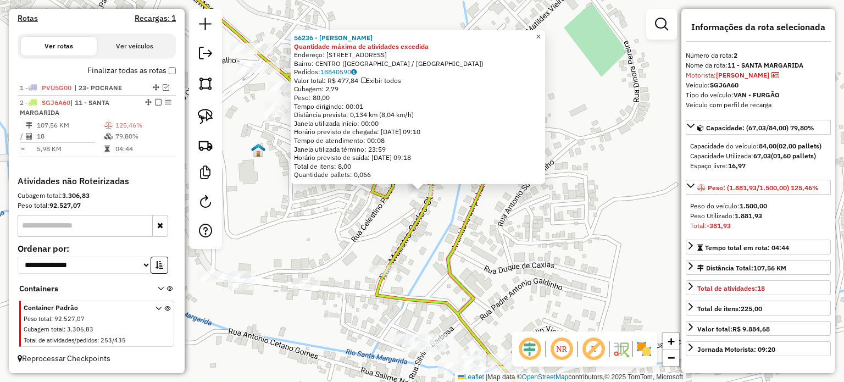
click at [541, 32] on span "×" at bounding box center [538, 36] width 5 height 9
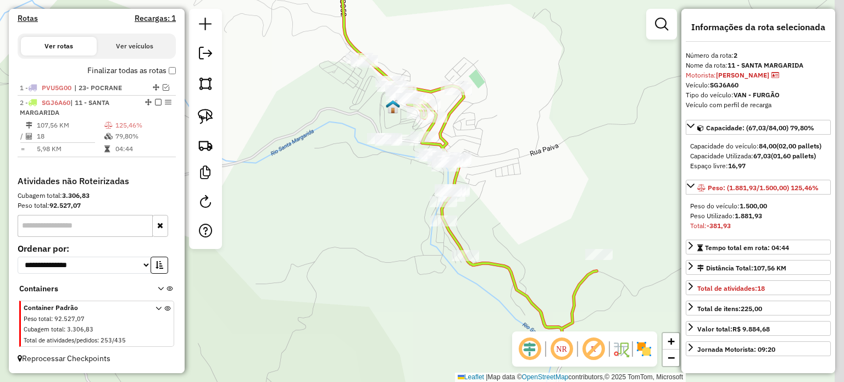
drag, startPoint x: 571, startPoint y: 247, endPoint x: 470, endPoint y: 140, distance: 147.0
click at [471, 141] on div "Janela de atendimento Grade de atendimento Capacidade Transportadoras Veículos …" at bounding box center [422, 191] width 844 height 382
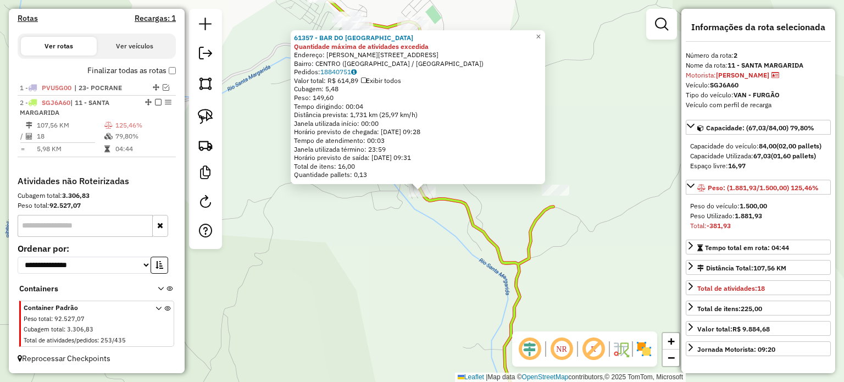
click at [505, 208] on div "61357 - BAR DO WELLINGTON Quantidade máxima de atividades excedida Endereço: JO…" at bounding box center [422, 191] width 844 height 382
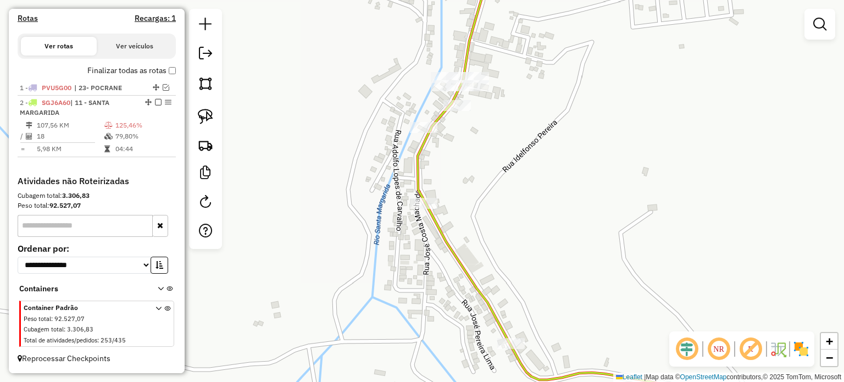
drag, startPoint x: 489, startPoint y: 134, endPoint x: 480, endPoint y: 180, distance: 46.9
click at [486, 180] on div "Janela de atendimento Grade de atendimento Capacidade Transportadoras Veículos …" at bounding box center [422, 191] width 844 height 382
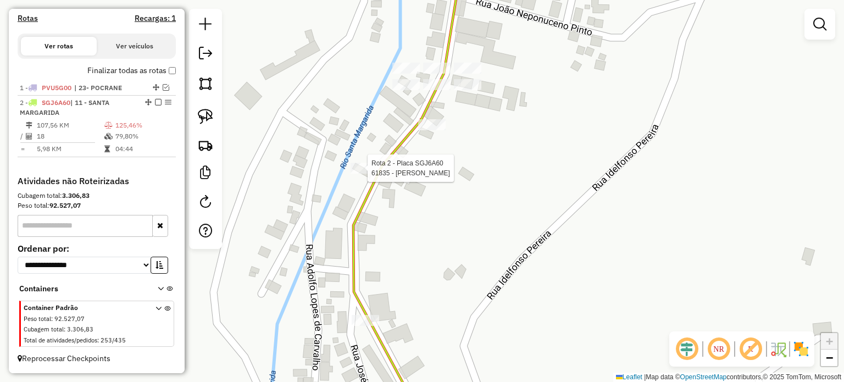
select select "**********"
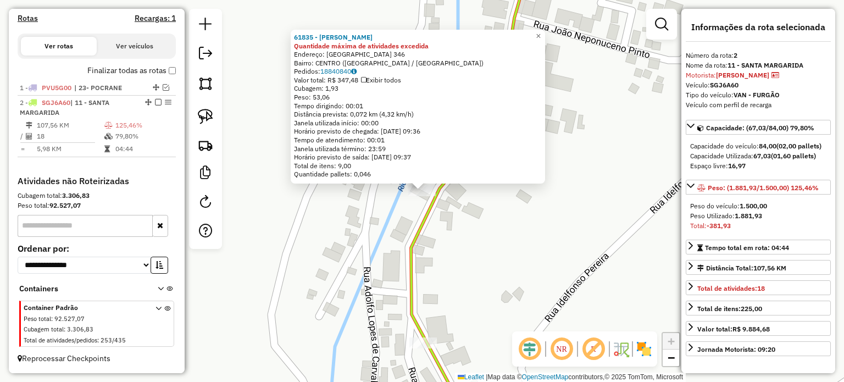
drag, startPoint x: 480, startPoint y: 209, endPoint x: 482, endPoint y: 157, distance: 52.3
click at [480, 208] on div "61835 - GILSON JOSE DE CARVA Quantidade máxima de atividades excedida Endereço:…" at bounding box center [422, 191] width 844 height 382
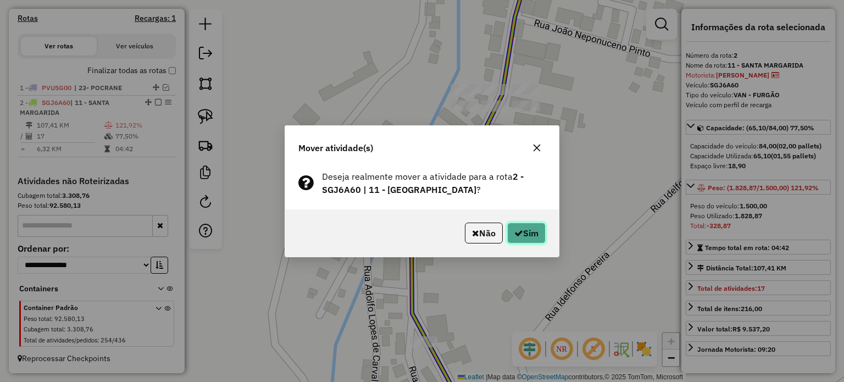
click at [516, 228] on button "Sim" at bounding box center [526, 233] width 38 height 21
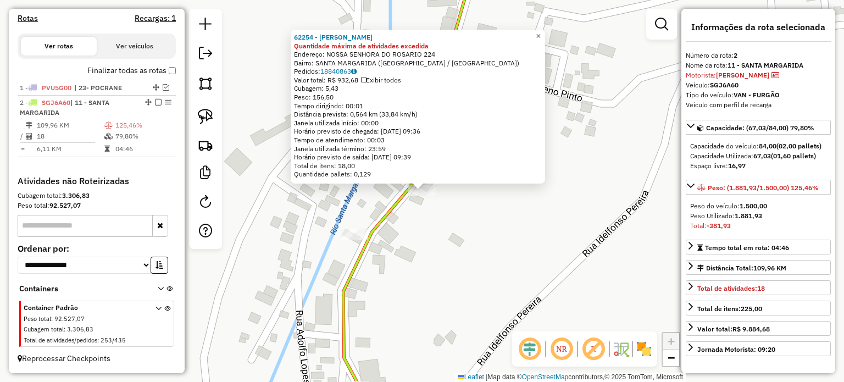
drag, startPoint x: 507, startPoint y: 212, endPoint x: 484, endPoint y: 200, distance: 25.6
click at [506, 209] on div "62254 - PAULO JUNIOR VIANA Quantidade máxima de atividades excedida Endereço: N…" at bounding box center [422, 191] width 844 height 382
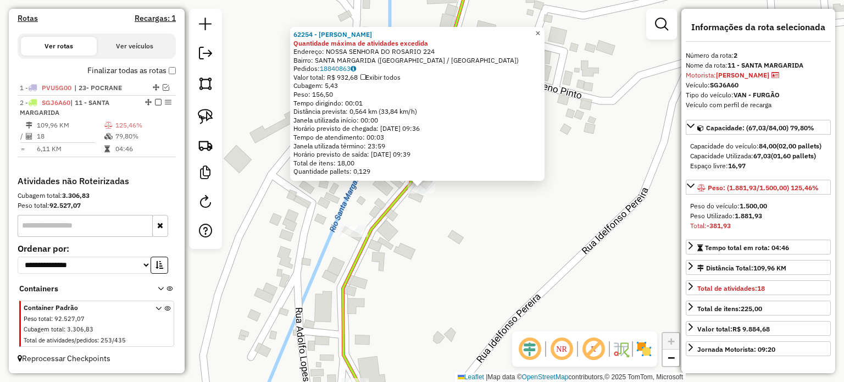
drag, startPoint x: 547, startPoint y: 31, endPoint x: 540, endPoint y: 37, distance: 8.6
click at [540, 31] on span "×" at bounding box center [537, 33] width 5 height 9
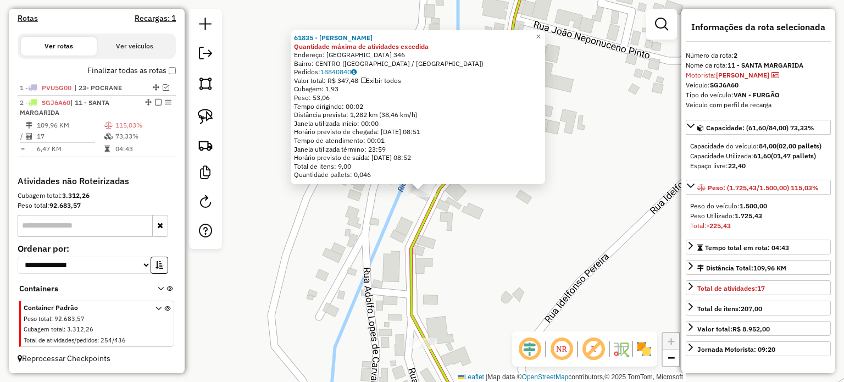
click at [546, 229] on div "61835 - GILSON JOSE DE CARVA Quantidade máxima de atividades excedida Endereço:…" at bounding box center [422, 191] width 844 height 382
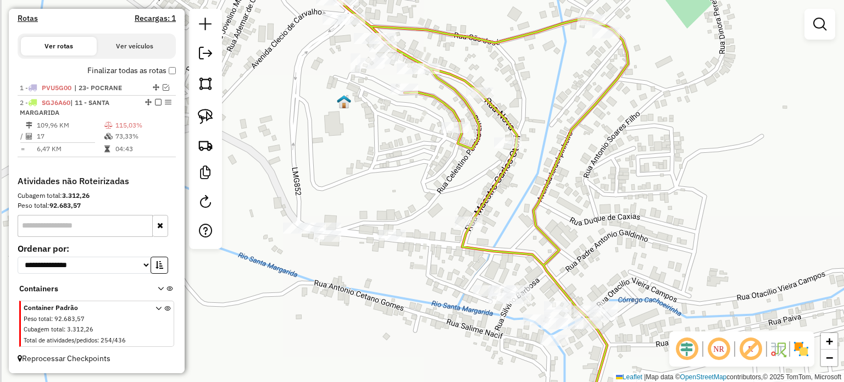
drag, startPoint x: 538, startPoint y: 158, endPoint x: 565, endPoint y: 198, distance: 47.9
click at [566, 199] on div "Janela de atendimento Grade de atendimento Capacidade Transportadoras Veículos …" at bounding box center [422, 191] width 844 height 382
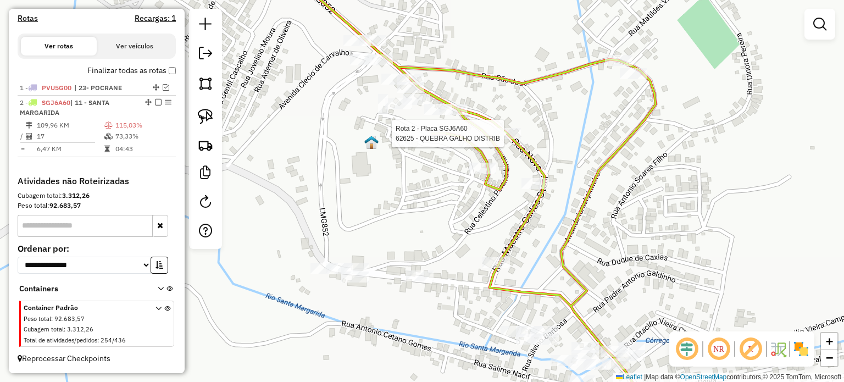
select select "**********"
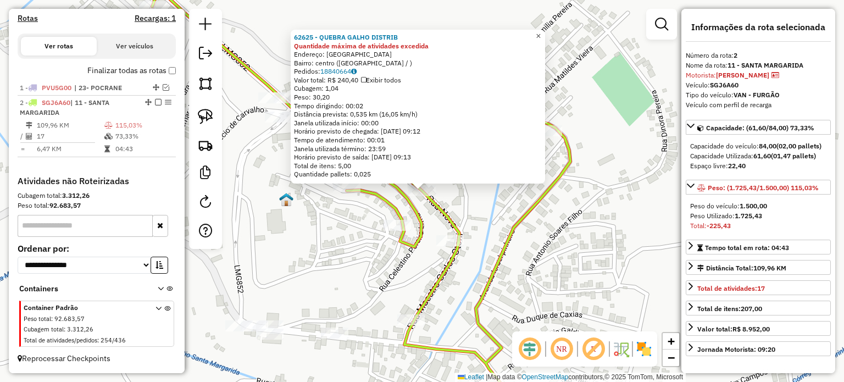
click at [541, 33] on span "×" at bounding box center [538, 35] width 5 height 9
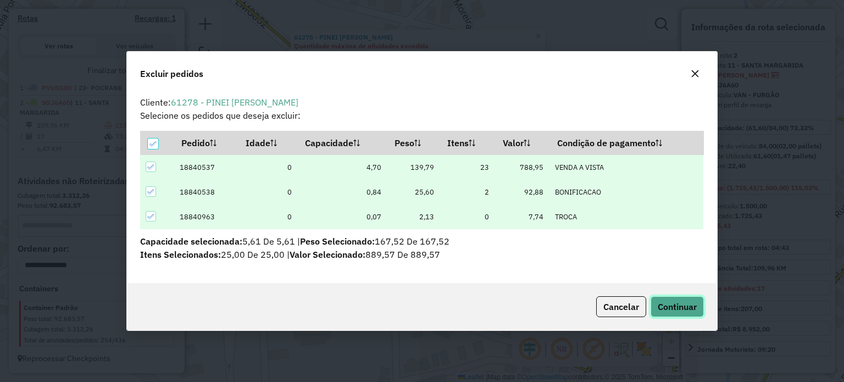
click at [691, 305] on span "Continuar" at bounding box center [677, 306] width 39 height 11
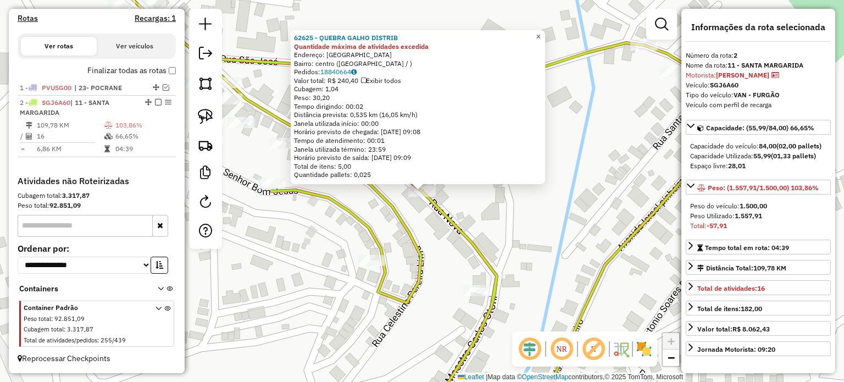
click at [541, 32] on span "×" at bounding box center [538, 36] width 5 height 9
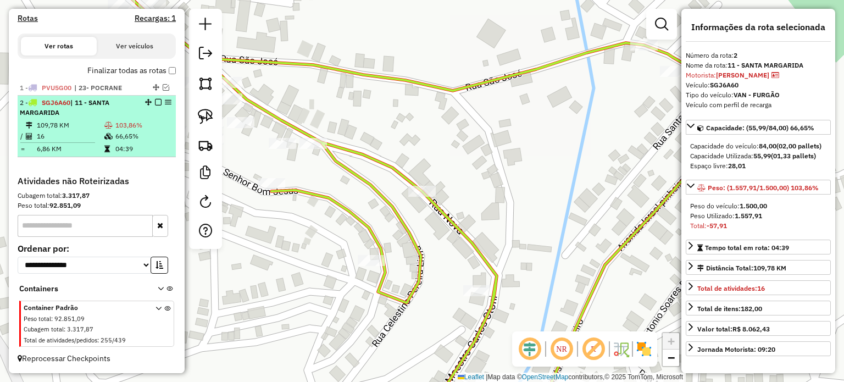
click at [156, 104] on em at bounding box center [158, 102] width 7 height 7
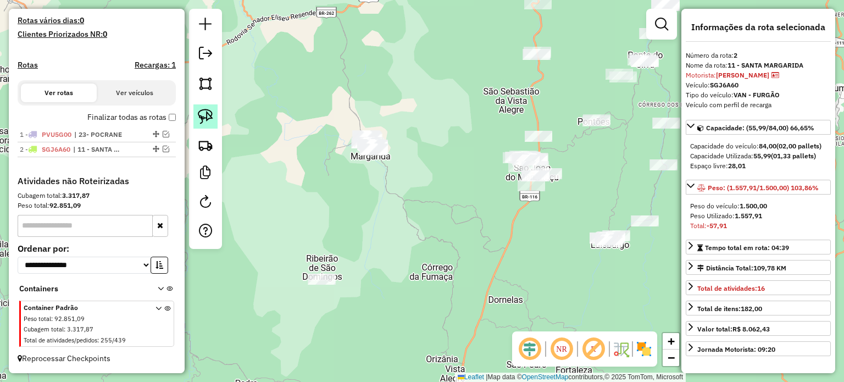
click at [207, 115] on img at bounding box center [205, 116] width 15 height 15
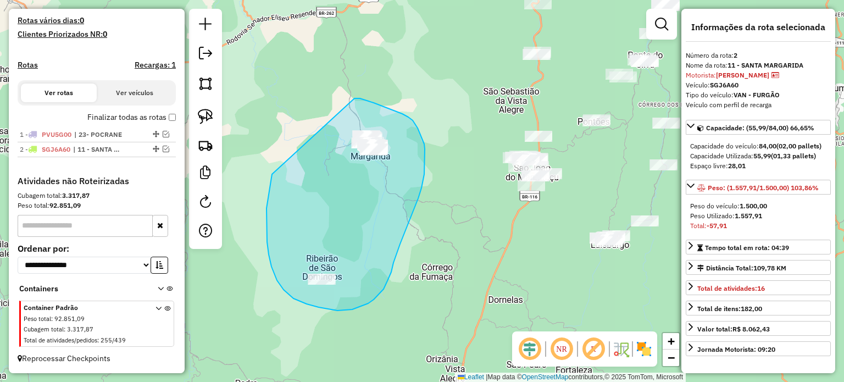
drag, startPoint x: 268, startPoint y: 200, endPoint x: 352, endPoint y: 100, distance: 131.1
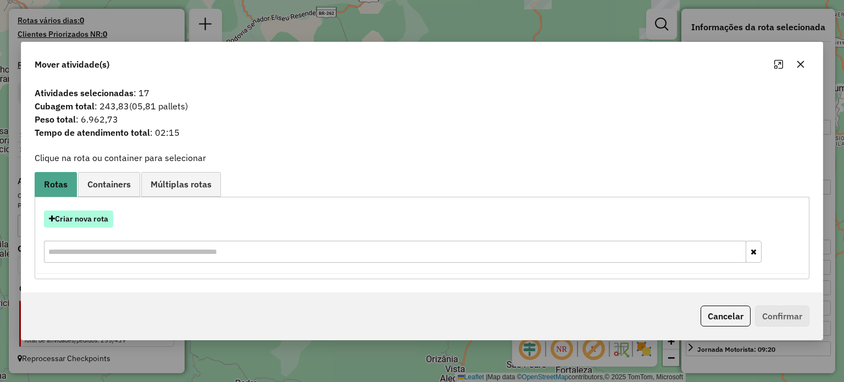
click at [69, 217] on button "Criar nova rota" at bounding box center [78, 219] width 69 height 17
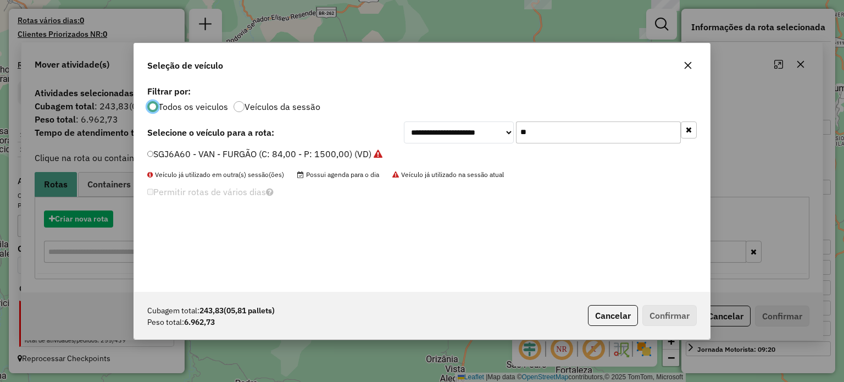
scroll to position [5, 3]
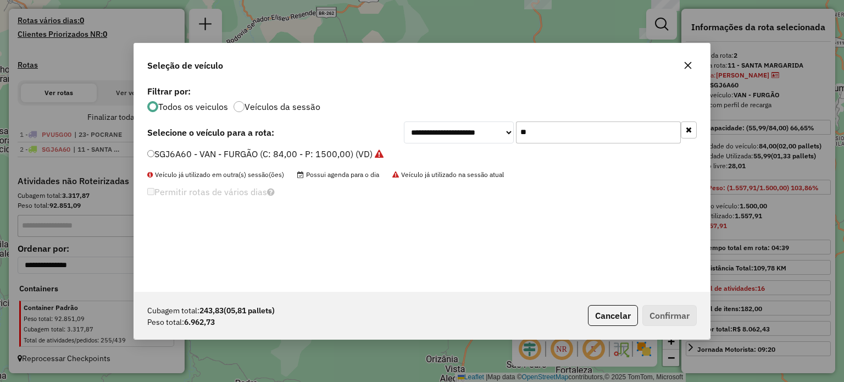
drag, startPoint x: 520, startPoint y: 138, endPoint x: 499, endPoint y: 138, distance: 21.4
click at [499, 138] on div "**********" at bounding box center [550, 132] width 293 height 22
type input "***"
click at [288, 154] on label "TEL4E71 - TOCO BAÚ 4 (C: 392,00 - P: 8200,00) (VD)" at bounding box center [257, 153] width 220 height 13
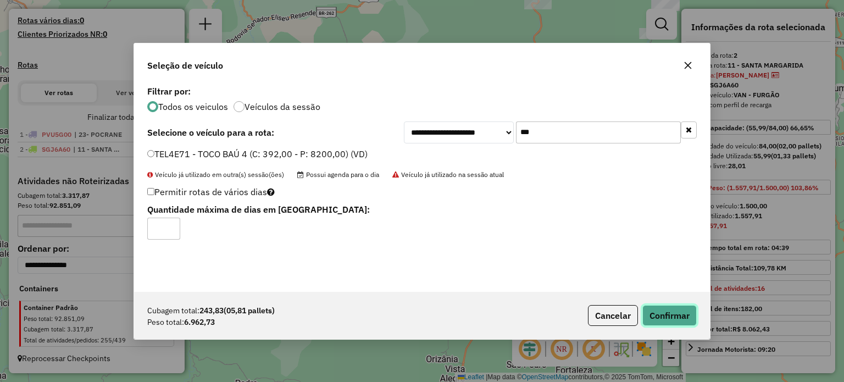
click at [668, 309] on button "Confirmar" at bounding box center [670, 315] width 54 height 21
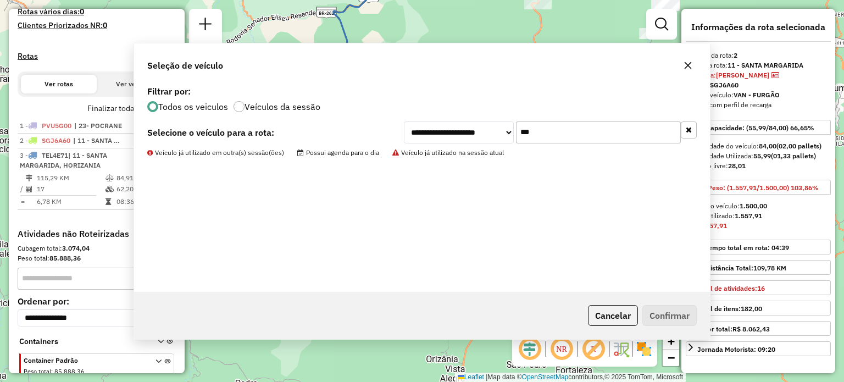
scroll to position [354, 0]
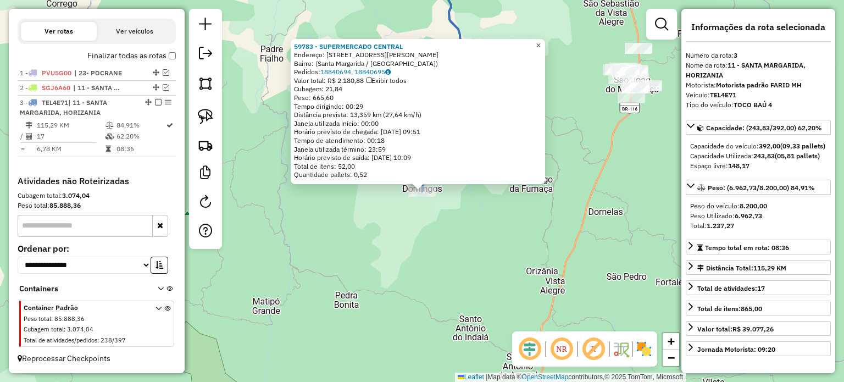
click at [541, 41] on span "×" at bounding box center [538, 45] width 5 height 9
click at [477, 226] on div "59783 - SUPERMERCADO CENTRAL Endereço: Rua Guilherme Gomes, 39 Bairro: (Santa M…" at bounding box center [422, 191] width 844 height 382
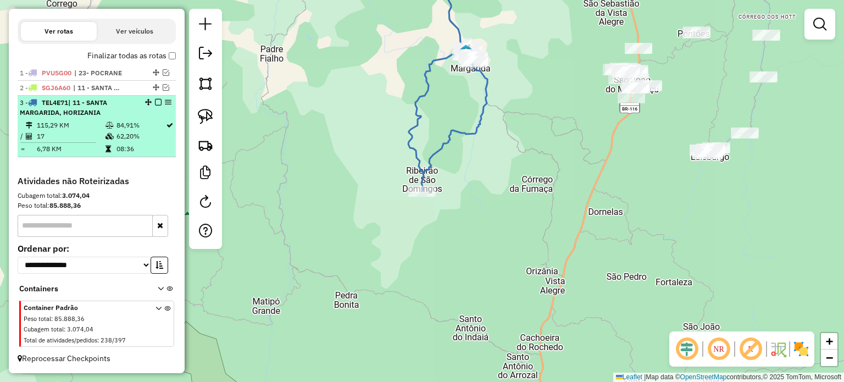
click at [158, 103] on em at bounding box center [158, 102] width 7 height 7
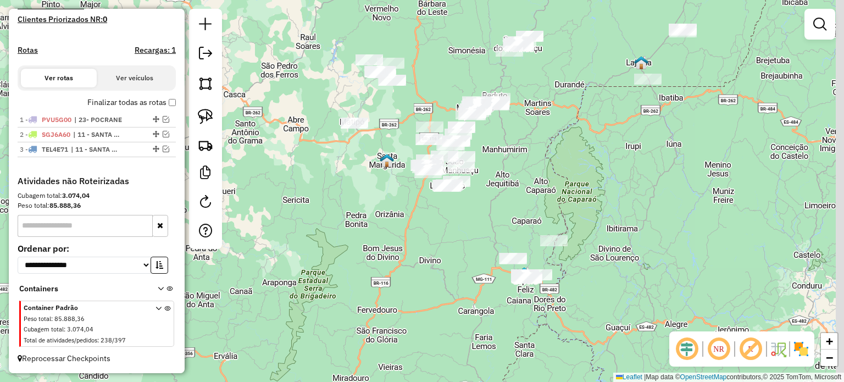
drag, startPoint x: 525, startPoint y: 137, endPoint x: 446, endPoint y: 175, distance: 88.0
click at [459, 182] on div "Janela de atendimento Grade de atendimento Capacidade Transportadoras Veículos …" at bounding box center [422, 191] width 844 height 382
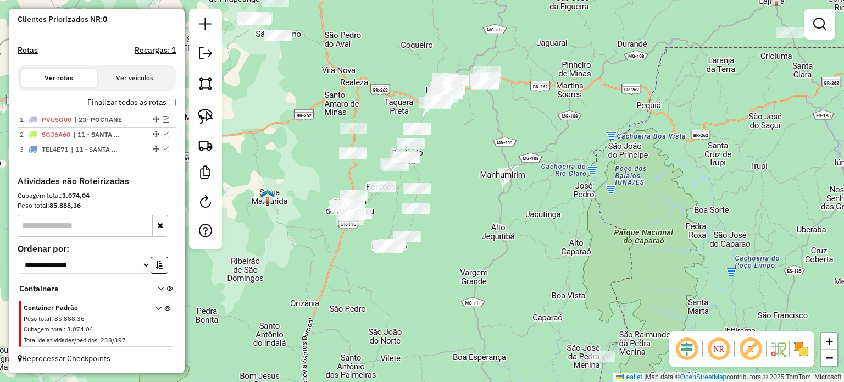
drag, startPoint x: 475, startPoint y: 133, endPoint x: 455, endPoint y: 200, distance: 69.4
click at [457, 198] on div "Janela de atendimento Grade de atendimento Capacidade Transportadoras Veículos …" at bounding box center [422, 191] width 844 height 382
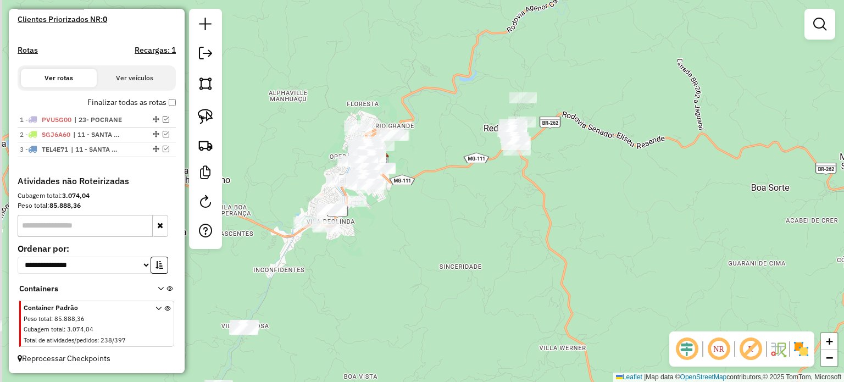
drag, startPoint x: 377, startPoint y: 175, endPoint x: 599, endPoint y: 129, distance: 226.8
click at [449, 185] on div "Janela de atendimento Grade de atendimento Capacidade Transportadoras Veículos …" at bounding box center [422, 191] width 844 height 382
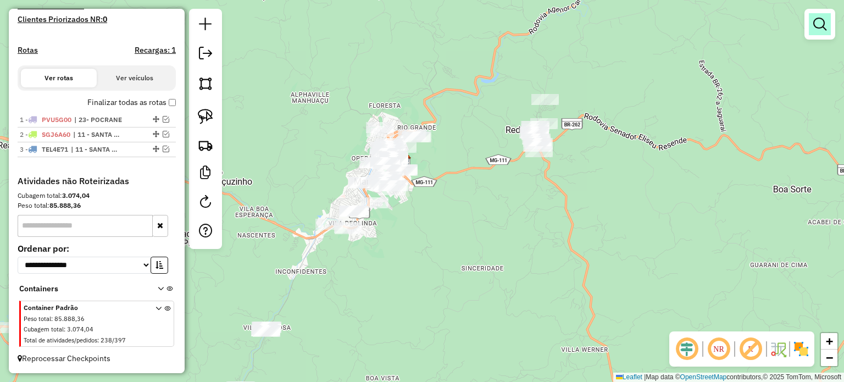
click at [822, 24] on em at bounding box center [820, 24] width 13 height 13
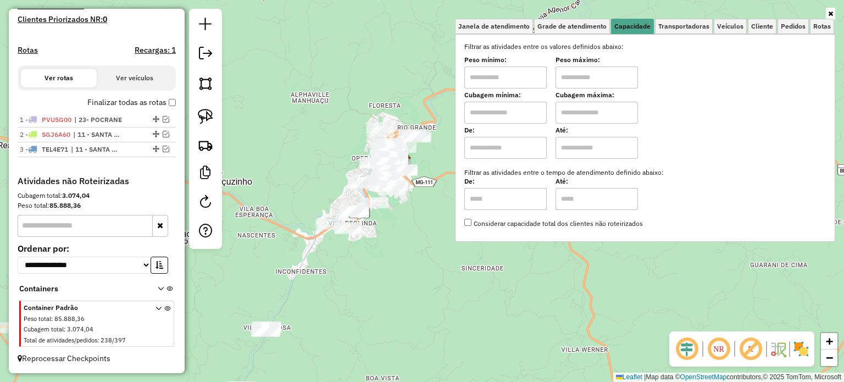
click at [578, 71] on input "text" at bounding box center [597, 78] width 82 height 22
type input "******"
click at [516, 79] on input "text" at bounding box center [506, 78] width 82 height 22
type input "****"
click at [417, 72] on div "Limpar filtros Janela de atendimento Grade de atendimento Capacidade Transporta…" at bounding box center [422, 191] width 844 height 382
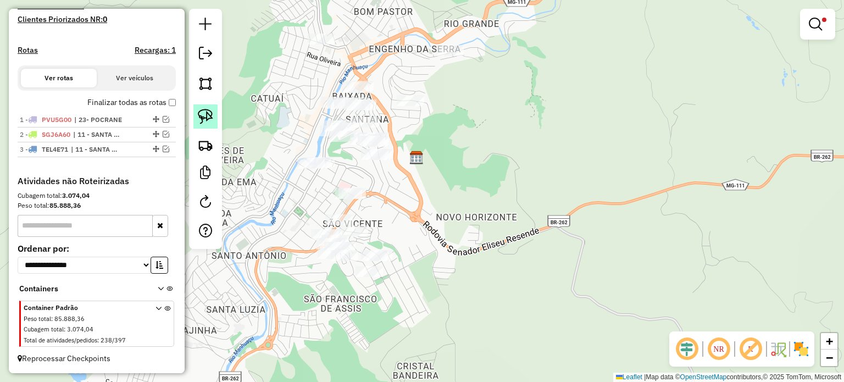
click at [203, 116] on img at bounding box center [205, 116] width 15 height 15
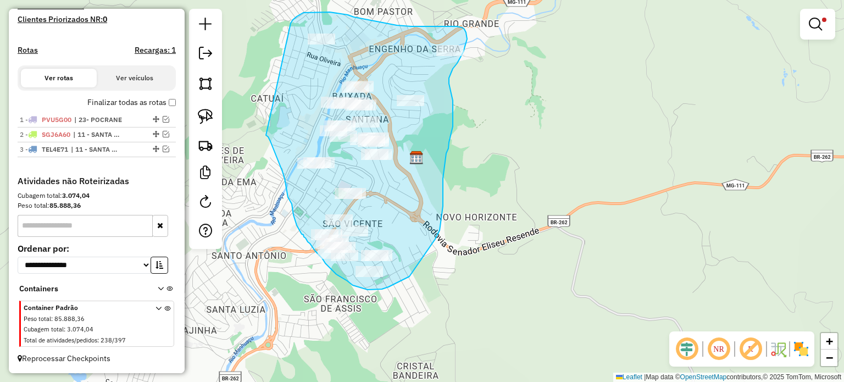
drag, startPoint x: 267, startPoint y: 136, endPoint x: 291, endPoint y: 23, distance: 115.3
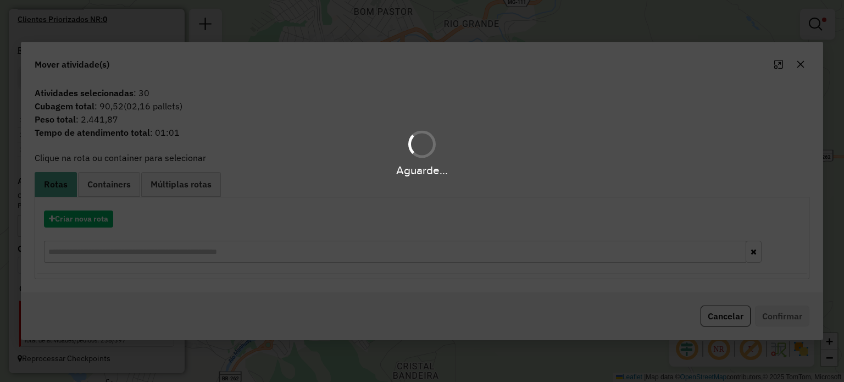
click at [734, 318] on div "Aguarde..." at bounding box center [422, 191] width 844 height 382
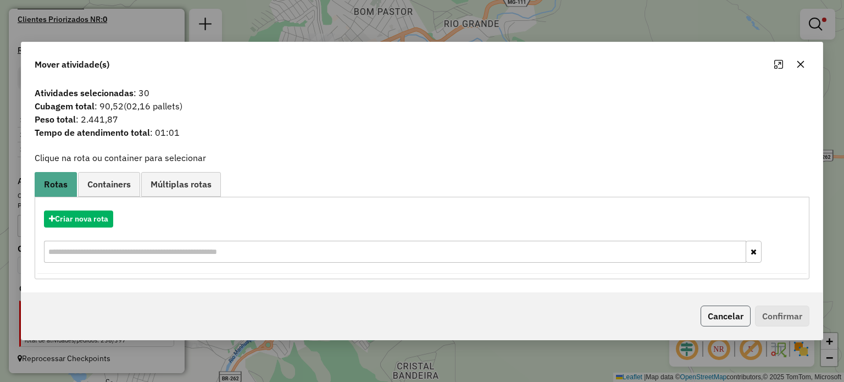
click at [733, 318] on button "Cancelar" at bounding box center [726, 316] width 50 height 21
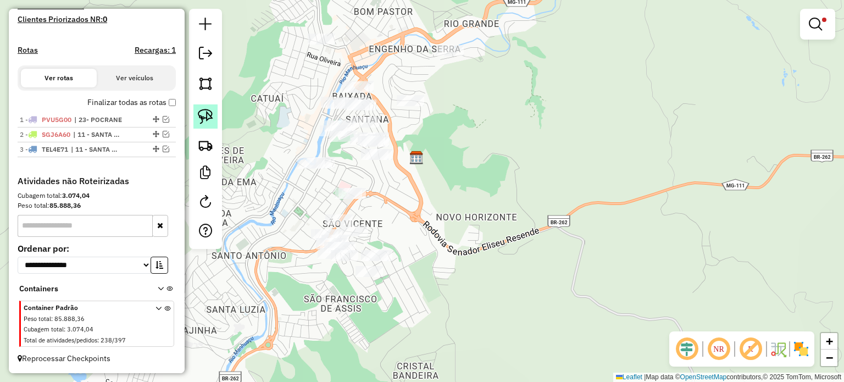
click at [207, 120] on img at bounding box center [205, 116] width 15 height 15
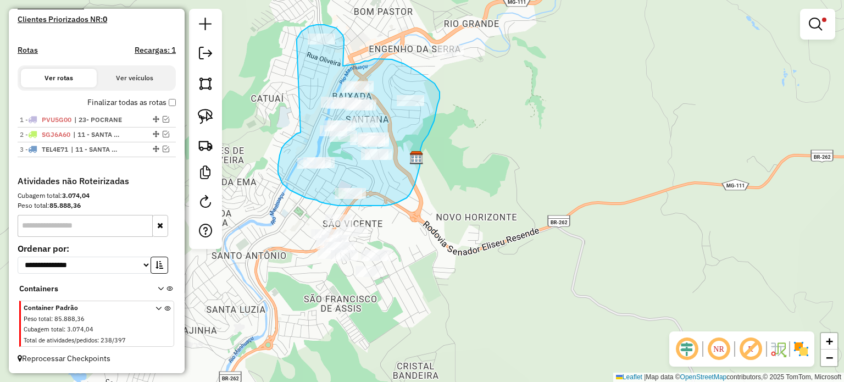
drag, startPoint x: 286, startPoint y: 142, endPoint x: 297, endPoint y: 47, distance: 96.3
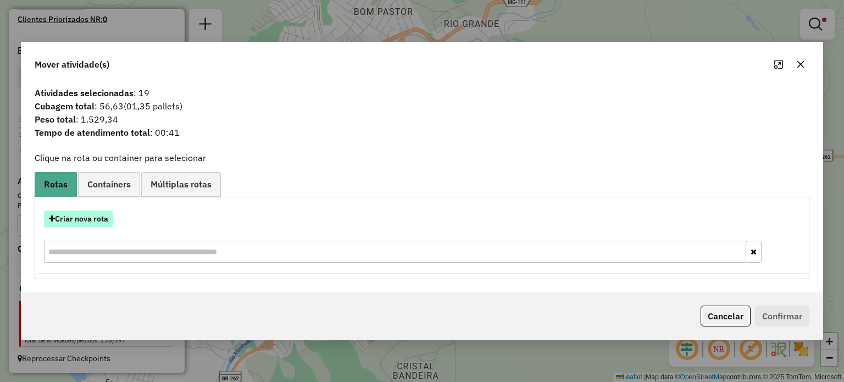
click at [94, 219] on button "Criar nova rota" at bounding box center [78, 219] width 69 height 17
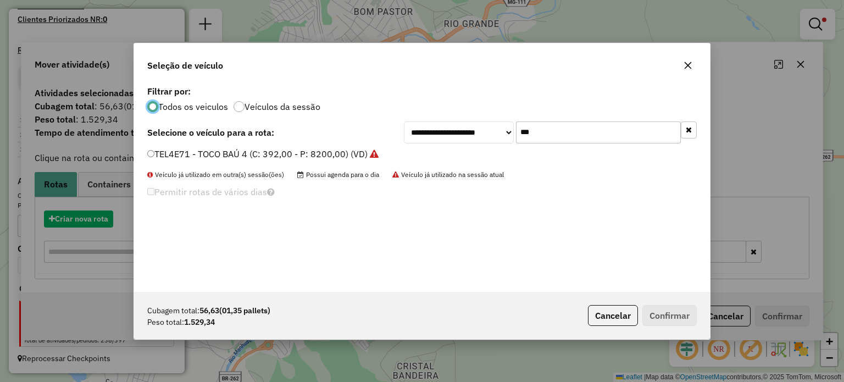
scroll to position [5, 3]
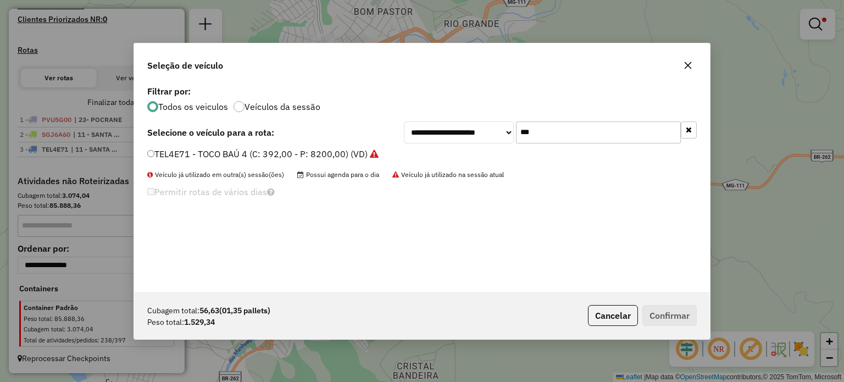
drag, startPoint x: 550, startPoint y: 134, endPoint x: 512, endPoint y: 135, distance: 37.9
click at [512, 135] on div "**********" at bounding box center [550, 132] width 293 height 22
type input "****"
click at [328, 156] on label "PYD1288 - MOTO (C: 84,00 - P: 2000,00) (VD)" at bounding box center [243, 153] width 192 height 13
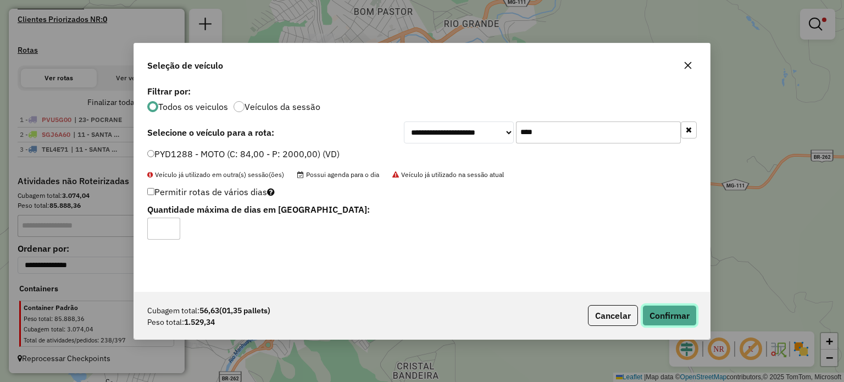
click at [677, 312] on button "Confirmar" at bounding box center [670, 315] width 54 height 21
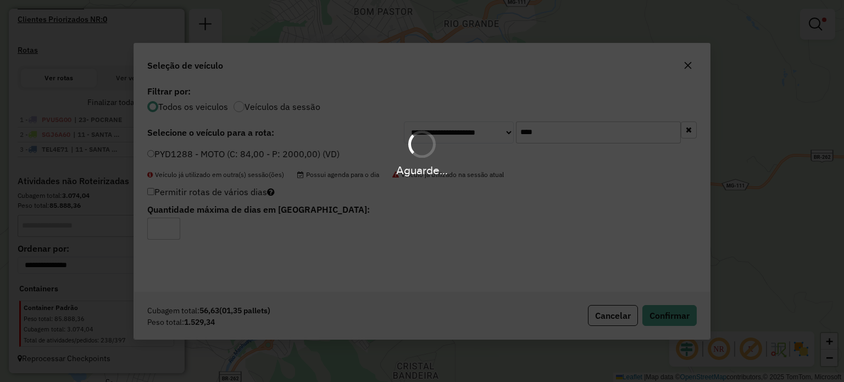
scroll to position [354, 0]
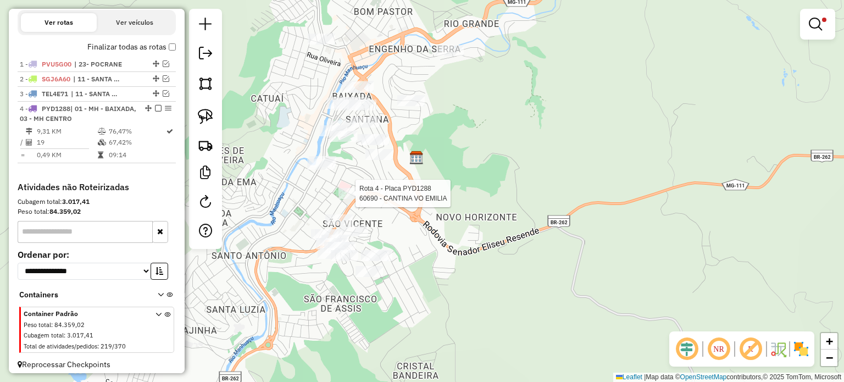
select select "**********"
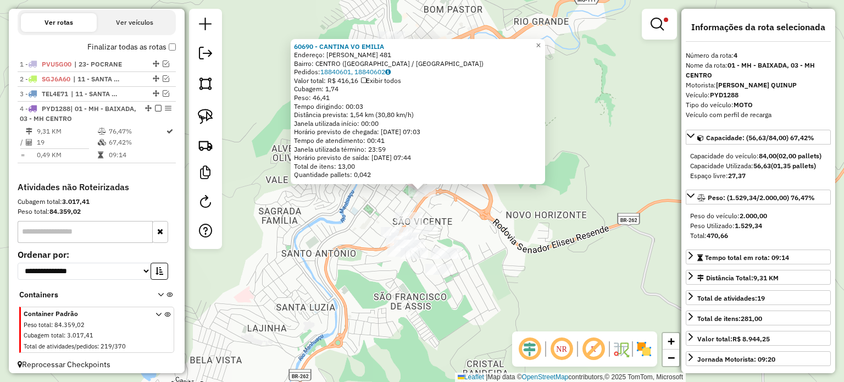
scroll to position [369, 0]
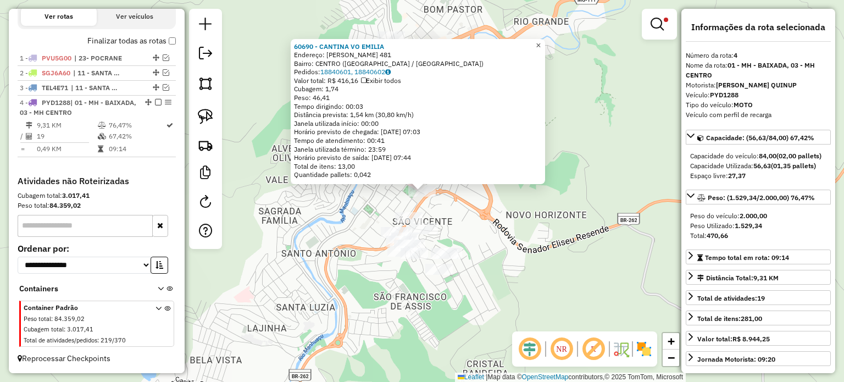
click at [541, 43] on span "×" at bounding box center [538, 45] width 5 height 9
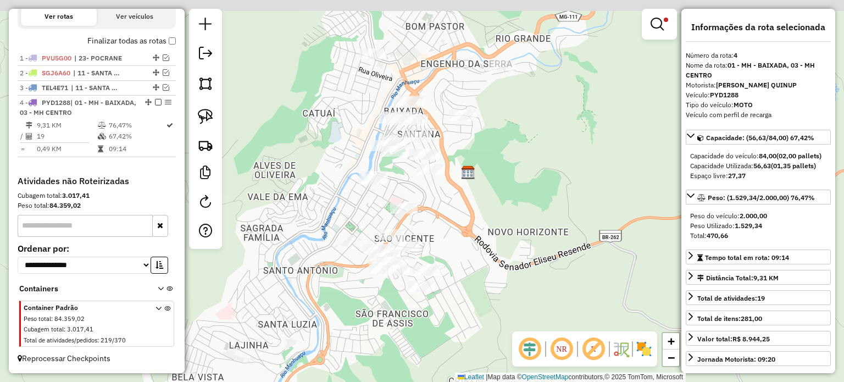
drag, startPoint x: 534, startPoint y: 75, endPoint x: 500, endPoint y: 101, distance: 42.3
click at [500, 101] on div "Limpar filtros Janela de atendimento Grade de atendimento Capacidade Transporta…" at bounding box center [422, 191] width 844 height 382
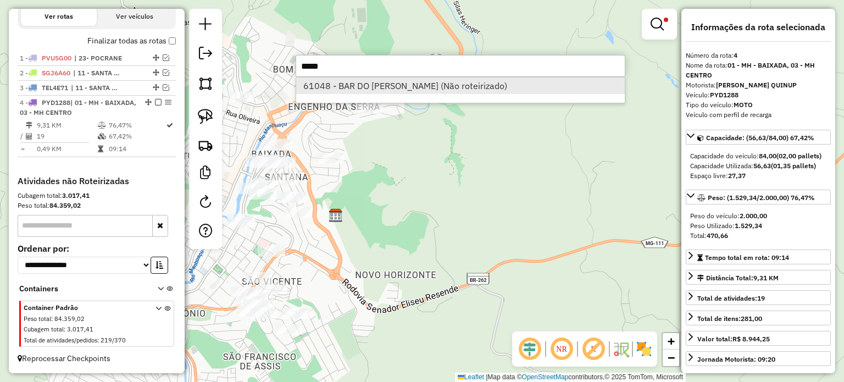
type input "*****"
click at [387, 82] on li "61048 - BAR DO JOSE SIMONESI (Não roteirizado)" at bounding box center [460, 86] width 329 height 16
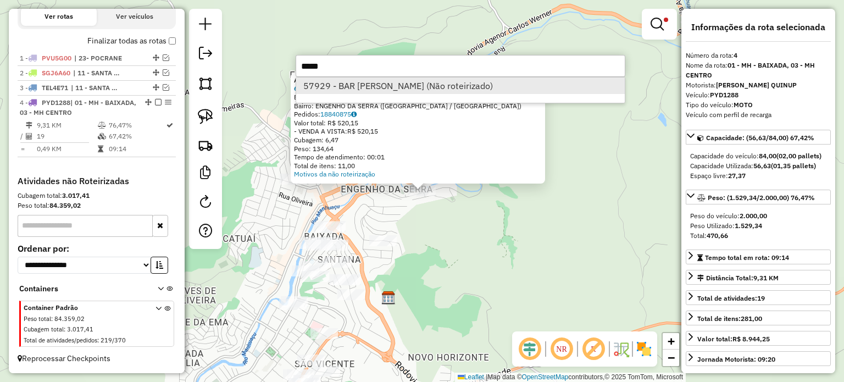
type input "*****"
click at [412, 79] on li "57929 - BAR JOSE SIMONESIA (Não roteirizado)" at bounding box center [460, 86] width 329 height 16
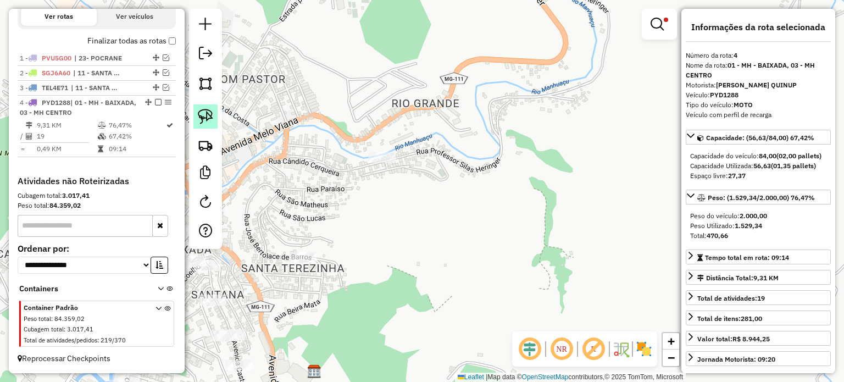
drag, startPoint x: 211, startPoint y: 120, endPoint x: 224, endPoint y: 120, distance: 13.8
click at [211, 120] on img at bounding box center [205, 116] width 15 height 15
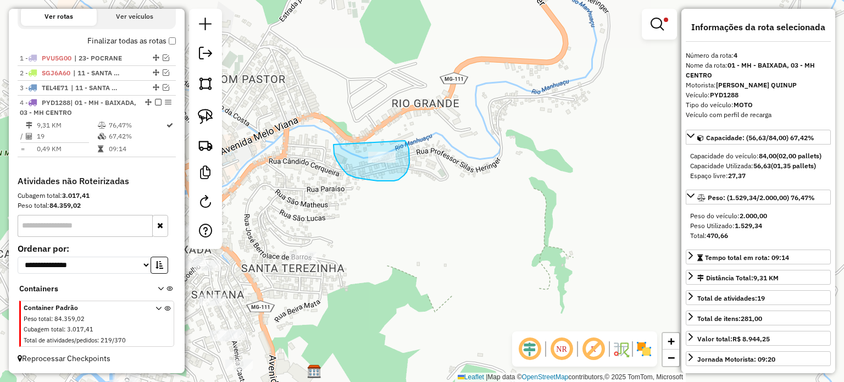
drag, startPoint x: 334, startPoint y: 150, endPoint x: 390, endPoint y: 136, distance: 57.9
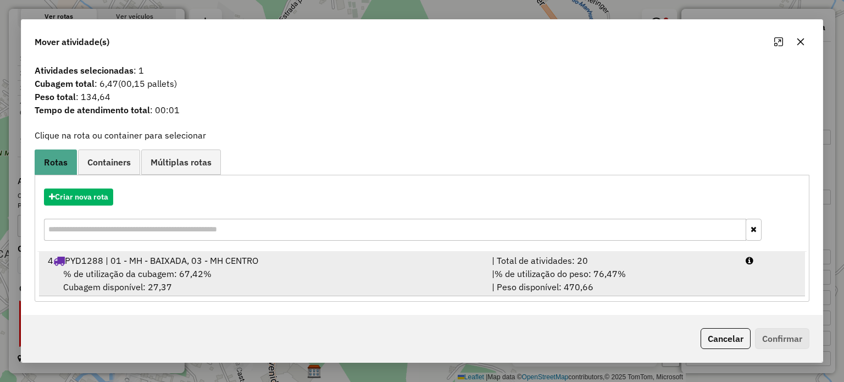
click at [261, 277] on div "% de utilização da cubagem: 67,42% Cubagem disponível: 27,37" at bounding box center [263, 280] width 444 height 26
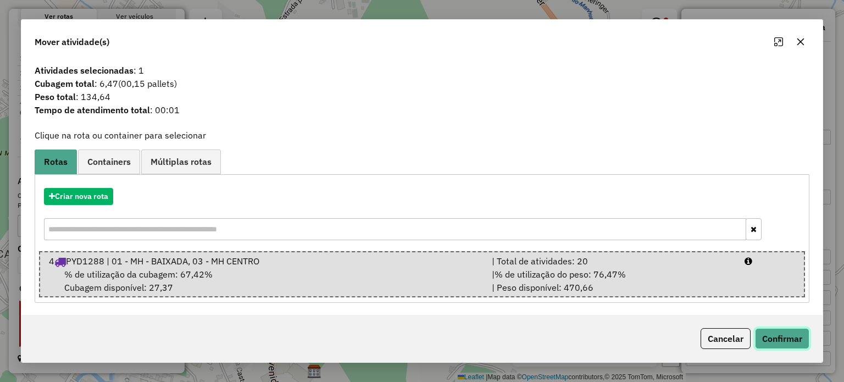
click at [784, 336] on button "Confirmar" at bounding box center [782, 338] width 54 height 21
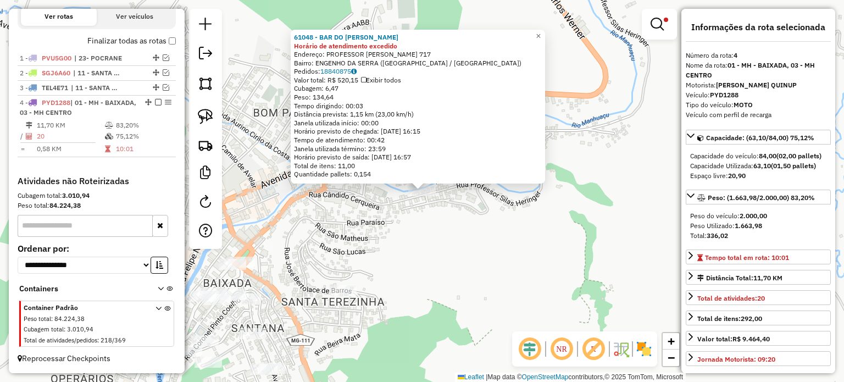
click at [457, 234] on div "61048 - BAR DO JOSE SIMONESI Horário de atendimento excedido Endereço: PROFESSO…" at bounding box center [422, 191] width 844 height 382
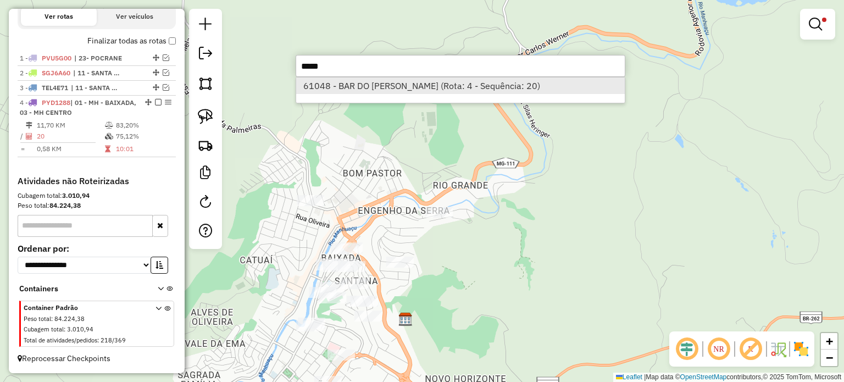
type input "*****"
click at [404, 84] on li "61048 - BAR DO JOSE SIMONESI (Rota: 4 - Sequência: 20)" at bounding box center [460, 86] width 329 height 16
select select "**********"
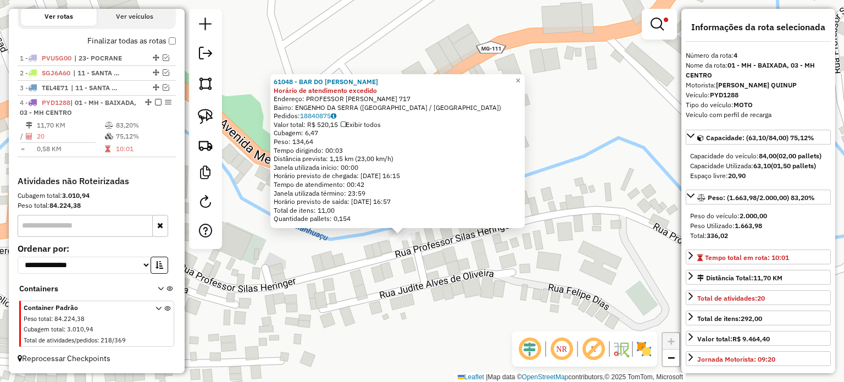
drag, startPoint x: 422, startPoint y: 196, endPoint x: 421, endPoint y: 256, distance: 60.5
click at [421, 256] on div "61048 - BAR DO JOSE SIMONESI Horário de atendimento excedido Endereço: PROFESSO…" at bounding box center [422, 191] width 844 height 382
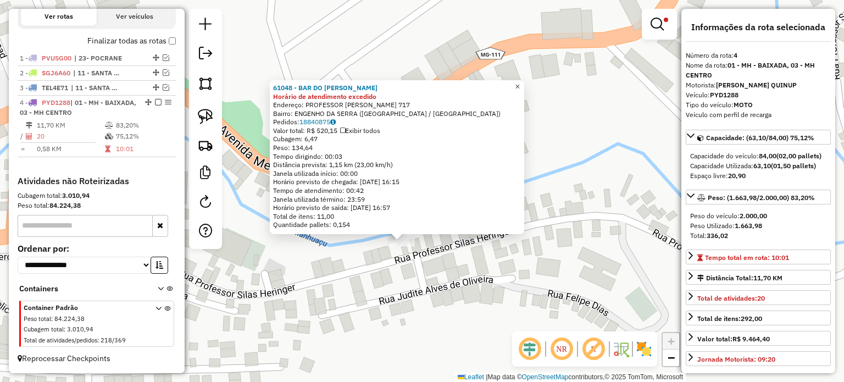
click at [520, 82] on span "×" at bounding box center [517, 86] width 5 height 9
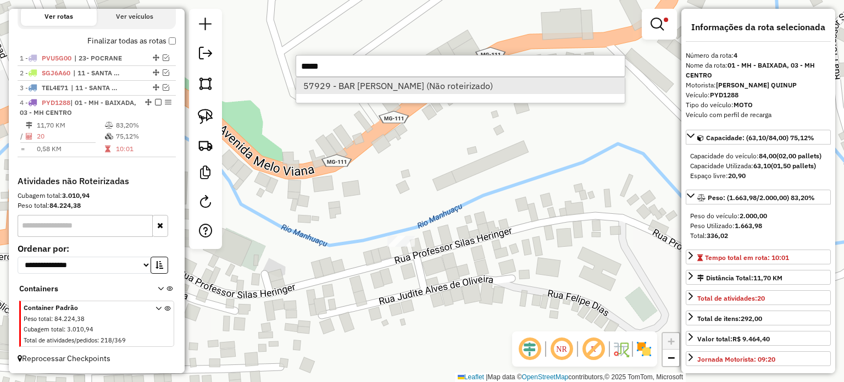
type input "*****"
click at [367, 85] on li "57929 - BAR JOSE SIMONESIA (Não roteirizado)" at bounding box center [460, 86] width 329 height 16
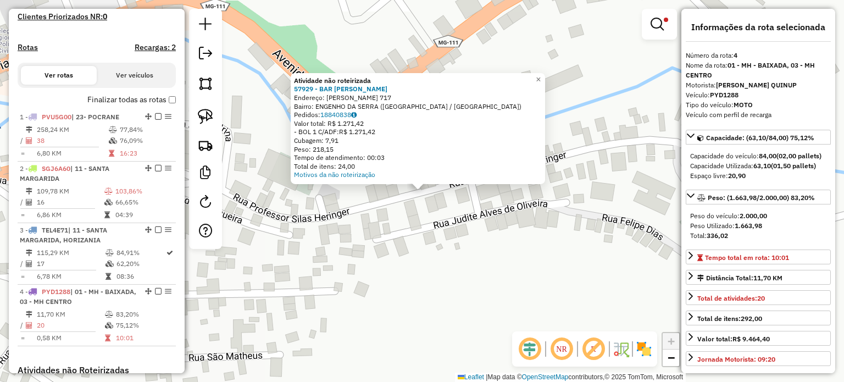
scroll to position [259, 0]
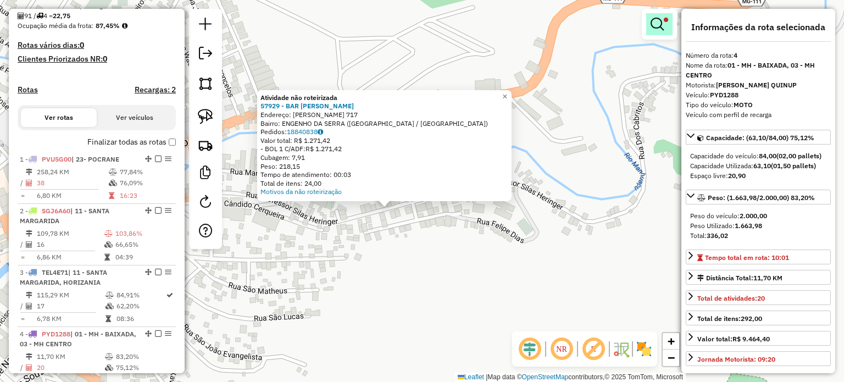
click at [664, 18] on span at bounding box center [666, 20] width 4 height 4
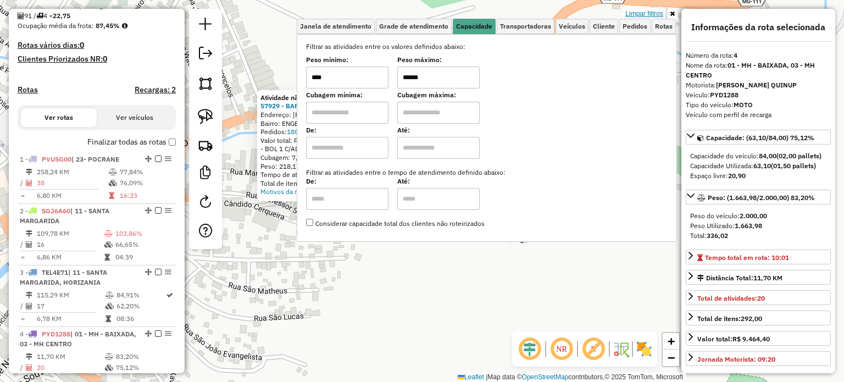
click at [645, 13] on link "Limpar filtros" at bounding box center [644, 14] width 42 height 12
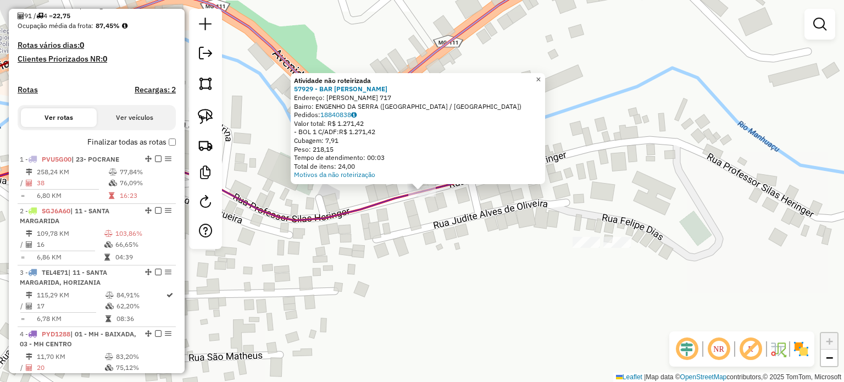
click at [541, 76] on span "×" at bounding box center [538, 79] width 5 height 9
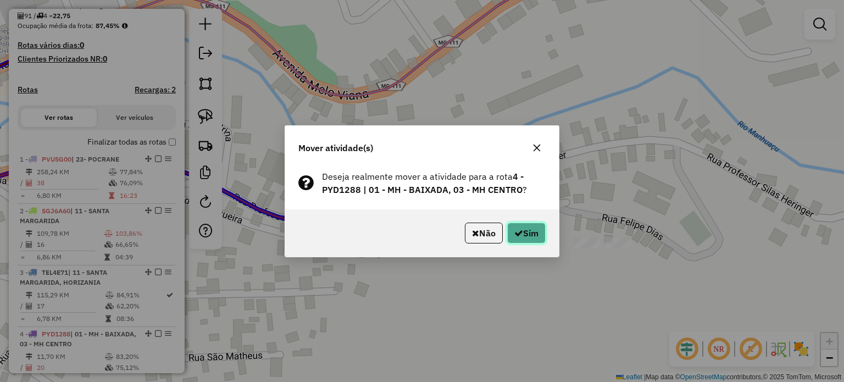
click at [529, 235] on button "Sim" at bounding box center [526, 233] width 38 height 21
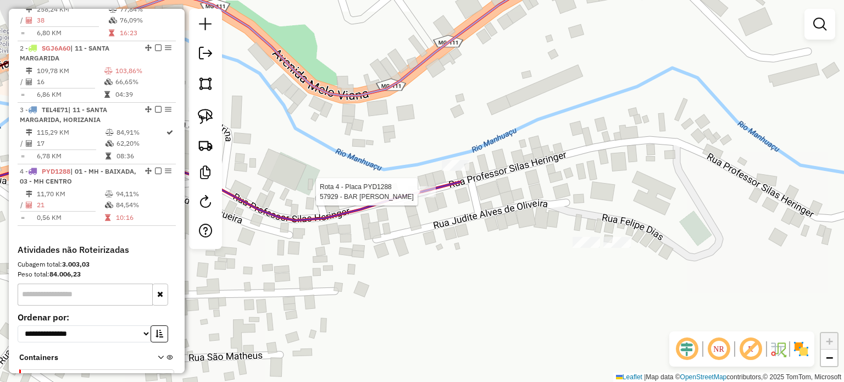
select select "**********"
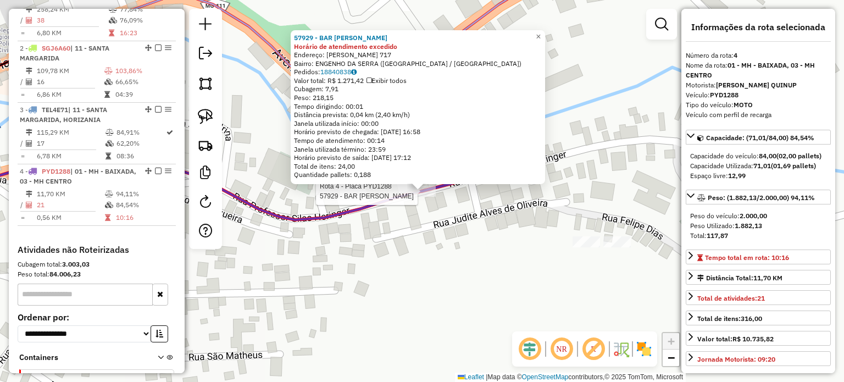
scroll to position [499, 0]
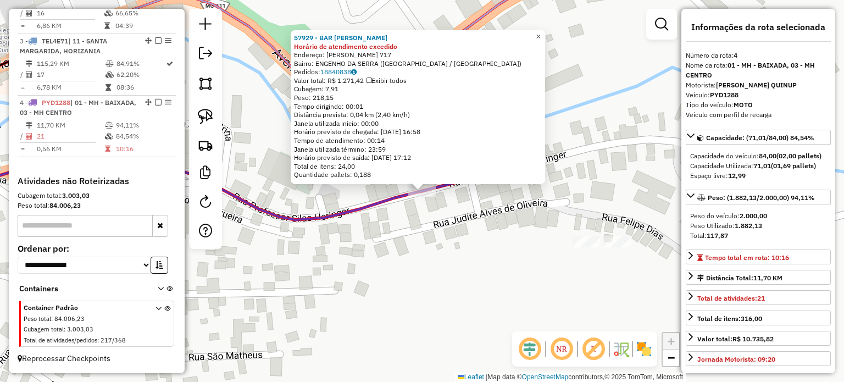
click at [541, 32] on span "×" at bounding box center [538, 36] width 5 height 9
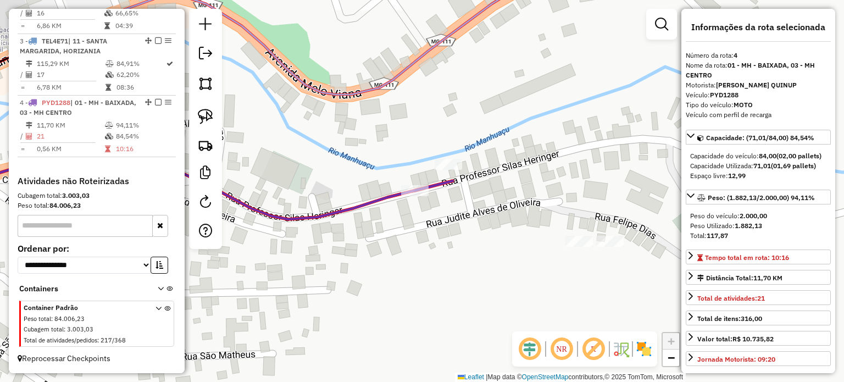
drag, startPoint x: 525, startPoint y: 225, endPoint x: 346, endPoint y: 156, distance: 191.9
click at [363, 164] on div "Janela de atendimento Grade de atendimento Capacidade Transportadoras Veículos …" at bounding box center [422, 191] width 844 height 382
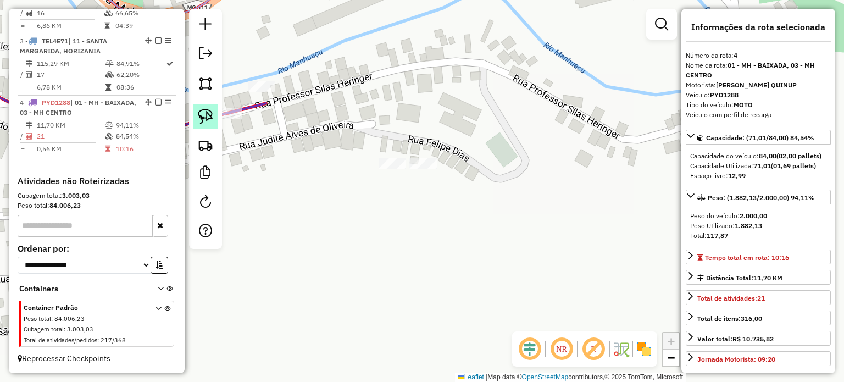
drag, startPoint x: 206, startPoint y: 114, endPoint x: 320, endPoint y: 150, distance: 120.0
click at [206, 114] on img at bounding box center [205, 116] width 15 height 15
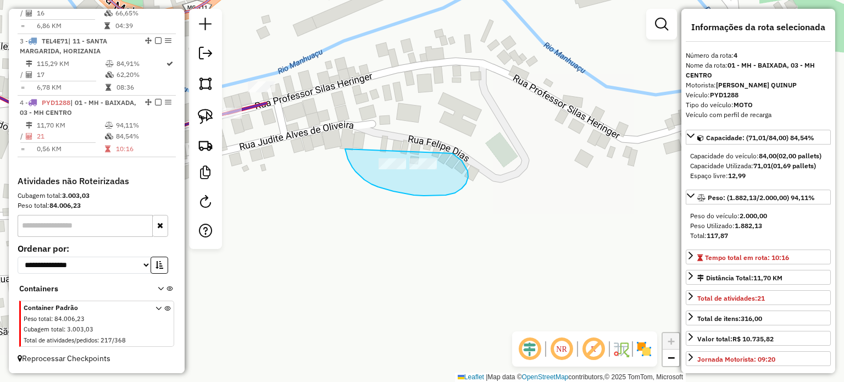
drag, startPoint x: 360, startPoint y: 175, endPoint x: 444, endPoint y: 147, distance: 88.7
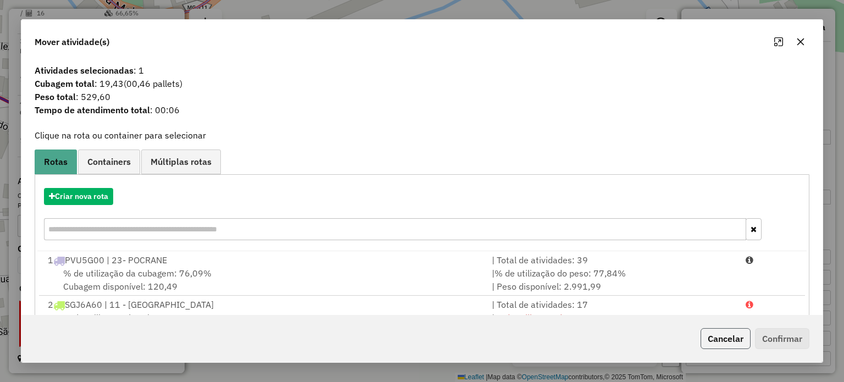
click at [732, 340] on button "Cancelar" at bounding box center [726, 338] width 50 height 21
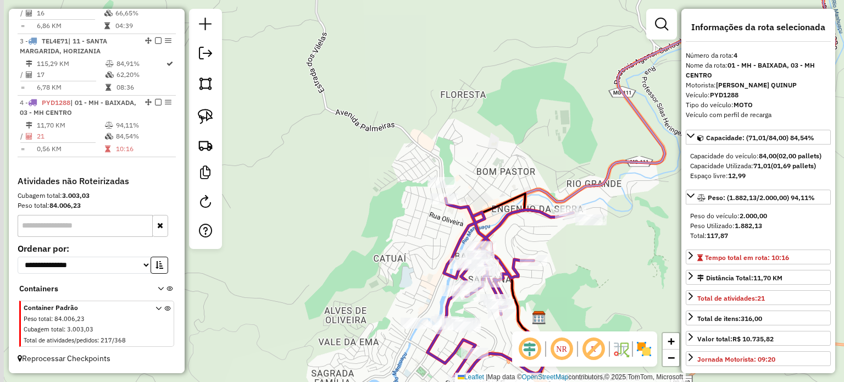
drag, startPoint x: 528, startPoint y: 282, endPoint x: 482, endPoint y: 168, distance: 123.1
click at [528, 179] on div "Janela de atendimento Grade de atendimento Capacidade Transportadoras Veículos …" at bounding box center [422, 191] width 844 height 382
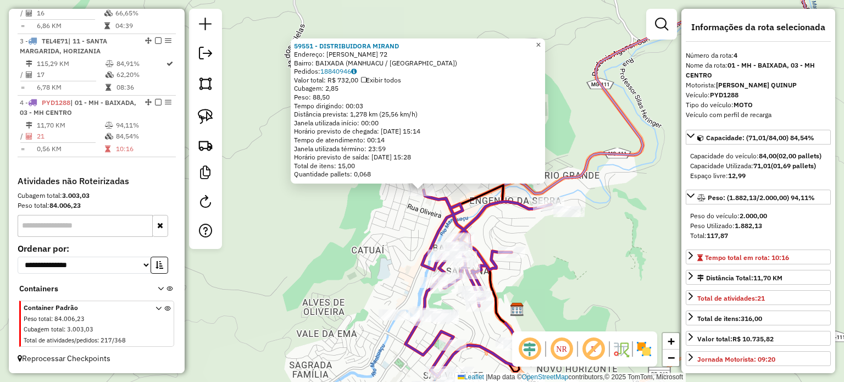
click at [541, 41] on span "×" at bounding box center [538, 44] width 5 height 9
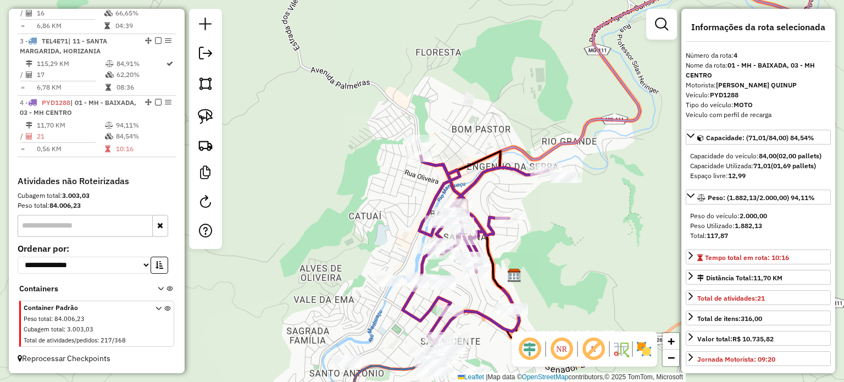
drag, startPoint x: 576, startPoint y: 296, endPoint x: 571, endPoint y: 230, distance: 65.6
click at [572, 232] on div "Janela de atendimento Grade de atendimento Capacidade Transportadoras Veículos …" at bounding box center [422, 191] width 844 height 382
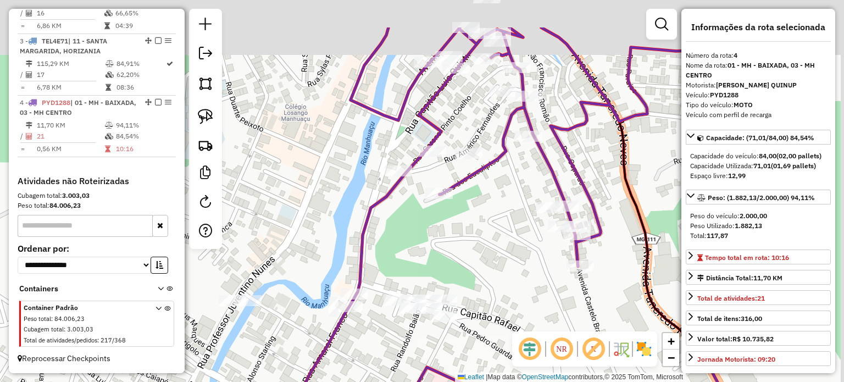
drag, startPoint x: 537, startPoint y: 161, endPoint x: 483, endPoint y: 259, distance: 111.4
click at [483, 259] on div "Janela de atendimento Grade de atendimento Capacidade Transportadoras Veículos …" at bounding box center [422, 191] width 844 height 382
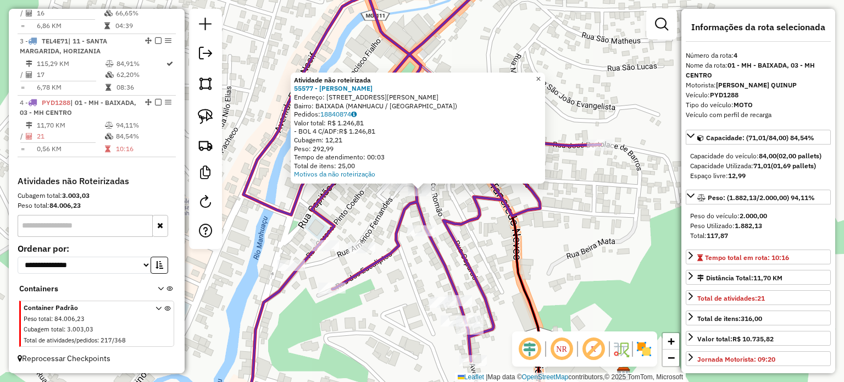
click at [541, 75] on span "×" at bounding box center [538, 78] width 5 height 9
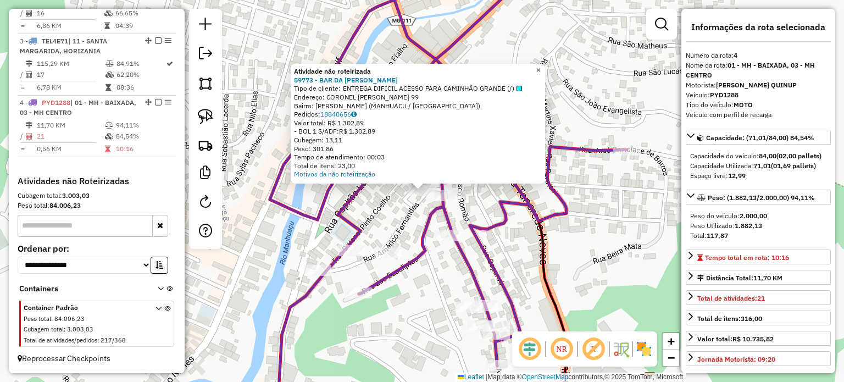
click at [541, 65] on span "×" at bounding box center [538, 69] width 5 height 9
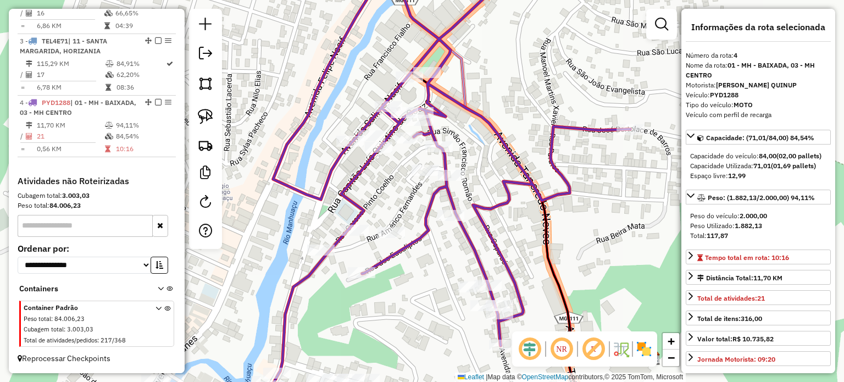
drag, startPoint x: 526, startPoint y: 290, endPoint x: 522, endPoint y: 189, distance: 100.7
click at [523, 193] on div "Janela de atendimento Grade de atendimento Capacidade Transportadoras Veículos …" at bounding box center [422, 191] width 844 height 382
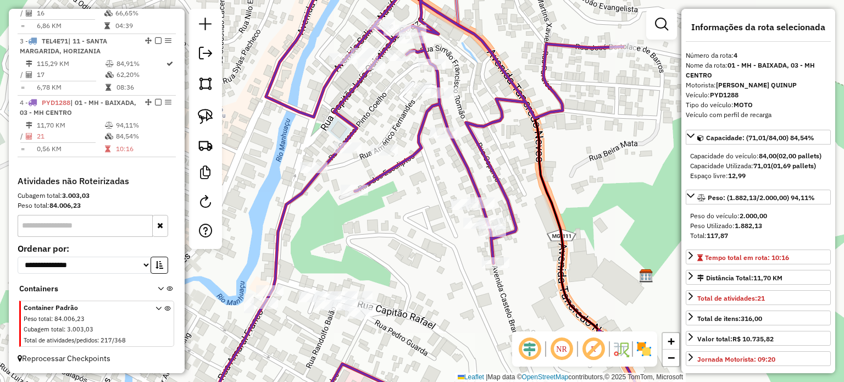
drag, startPoint x: 546, startPoint y: 294, endPoint x: 534, endPoint y: 230, distance: 64.8
click at [536, 235] on div "Janela de atendimento Grade de atendimento Capacidade Transportadoras Veículos …" at bounding box center [422, 191] width 844 height 382
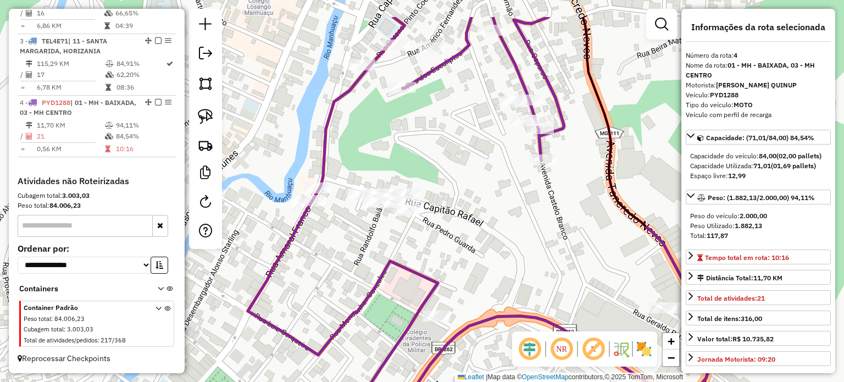
drag, startPoint x: 545, startPoint y: 173, endPoint x: 587, endPoint y: 244, distance: 81.6
click at [589, 242] on div "Janela de atendimento Grade de atendimento Capacidade Transportadoras Veículos …" at bounding box center [422, 191] width 844 height 382
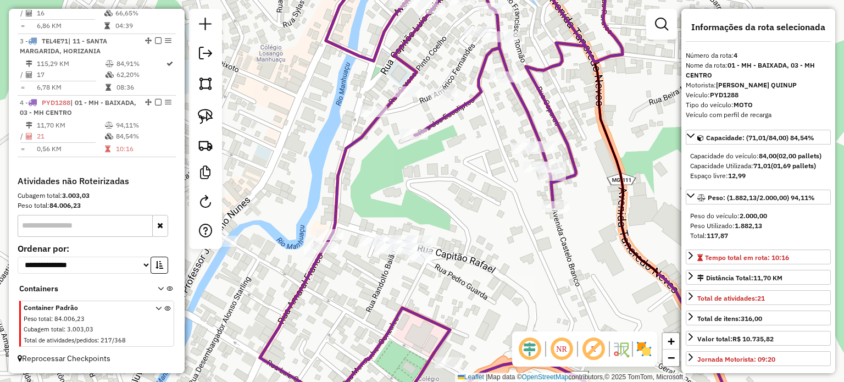
drag, startPoint x: 457, startPoint y: 189, endPoint x: 401, endPoint y: 300, distance: 124.4
click at [410, 294] on div "Janela de atendimento Grade de atendimento Capacidade Transportadoras Veículos …" at bounding box center [422, 191] width 844 height 382
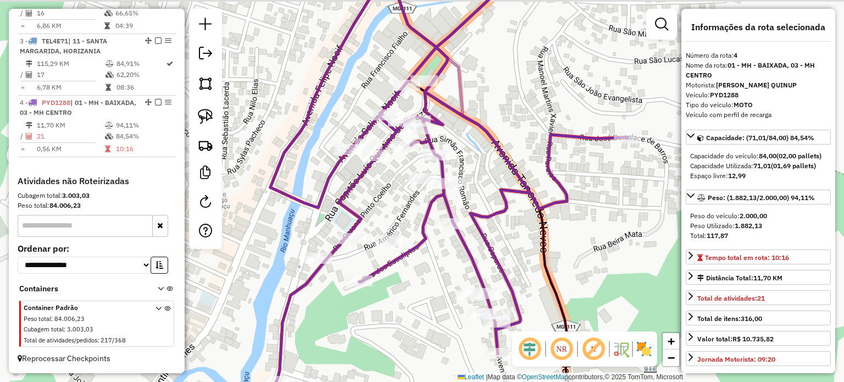
drag, startPoint x: 482, startPoint y: 191, endPoint x: 444, endPoint y: 216, distance: 45.6
click at [480, 200] on div "Janela de atendimento Grade de atendimento Capacidade Transportadoras Veículos …" at bounding box center [422, 191] width 844 height 382
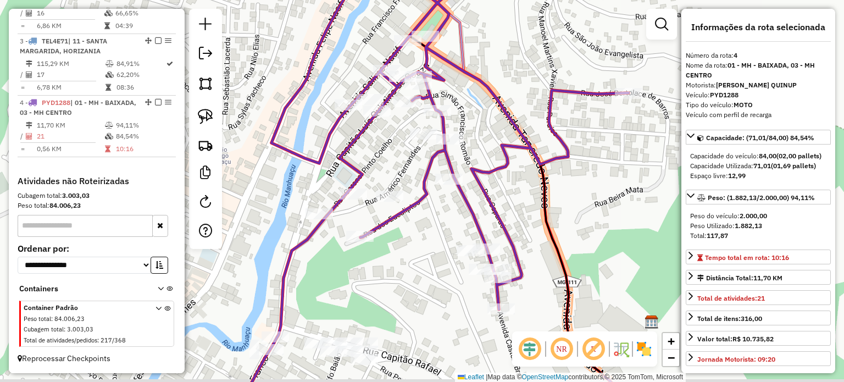
drag, startPoint x: 556, startPoint y: 279, endPoint x: 523, endPoint y: 194, distance: 91.4
click at [527, 199] on div "Janela de atendimento Grade de atendimento Capacidade Transportadoras Veículos …" at bounding box center [422, 191] width 844 height 382
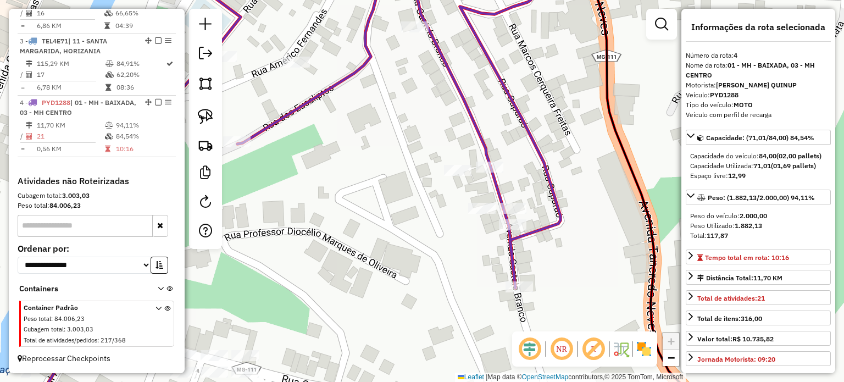
drag, startPoint x: 205, startPoint y: 112, endPoint x: 226, endPoint y: 118, distance: 22.3
click at [205, 112] on img at bounding box center [205, 116] width 15 height 15
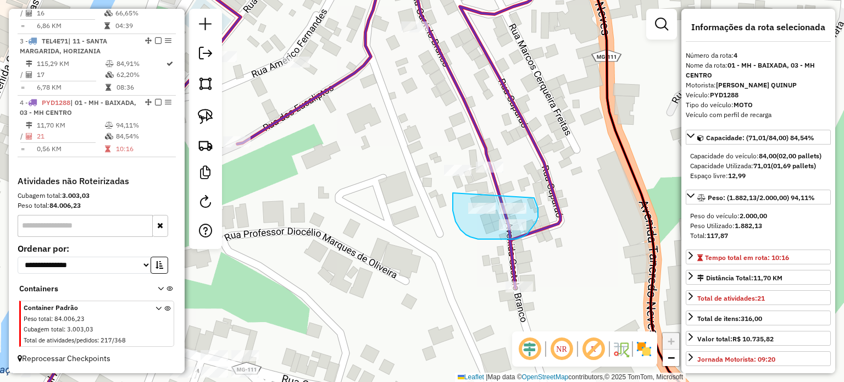
drag, startPoint x: 458, startPoint y: 226, endPoint x: 530, endPoint y: 191, distance: 80.1
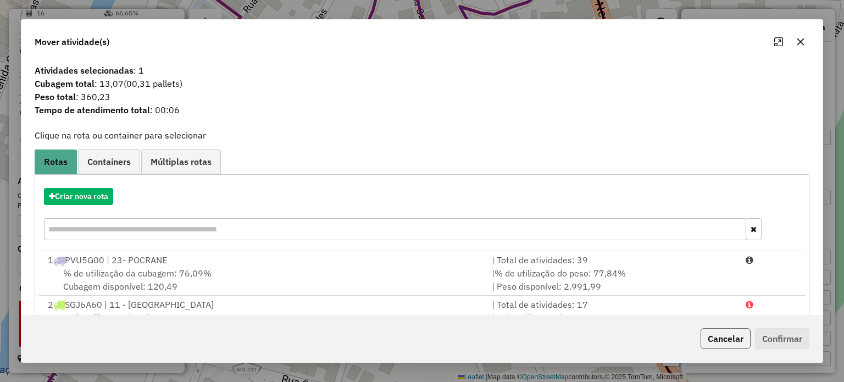
click at [731, 334] on button "Cancelar" at bounding box center [726, 338] width 50 height 21
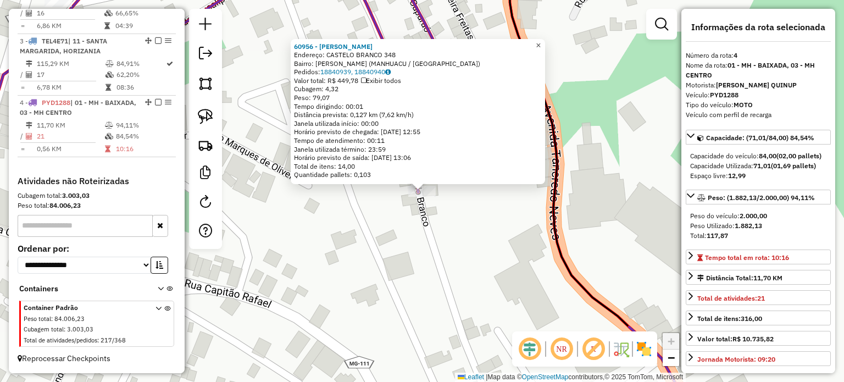
click at [541, 43] on span "×" at bounding box center [538, 45] width 5 height 9
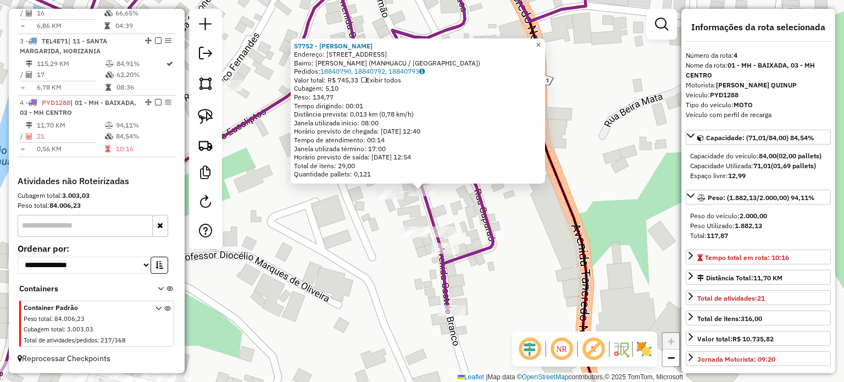
click at [541, 40] on span "×" at bounding box center [538, 44] width 5 height 9
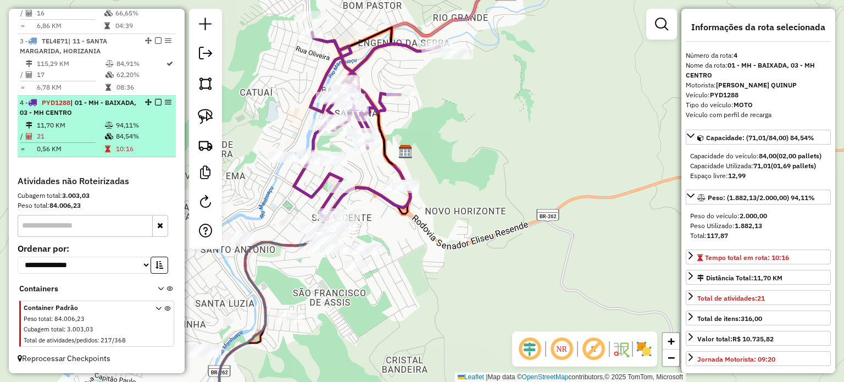
click at [155, 103] on em at bounding box center [158, 102] width 7 height 7
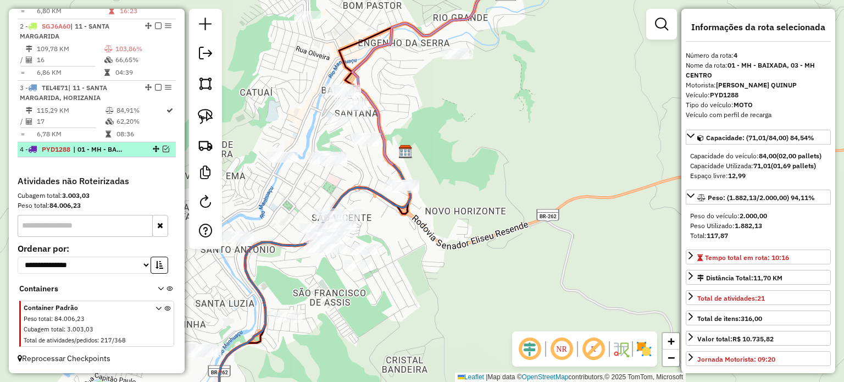
scroll to position [342, 0]
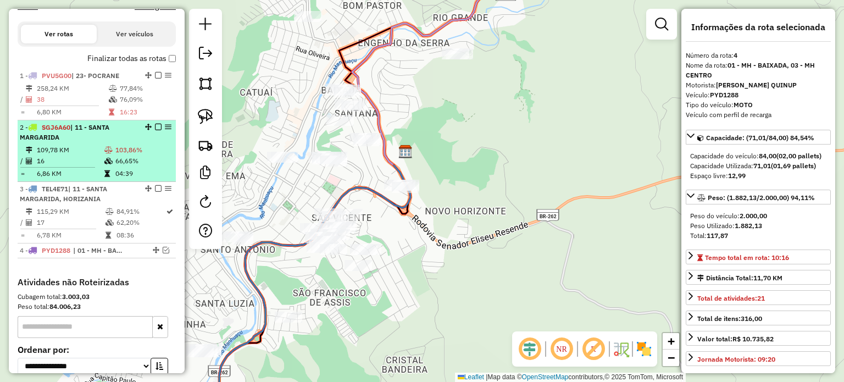
click at [157, 130] on em at bounding box center [158, 127] width 7 height 7
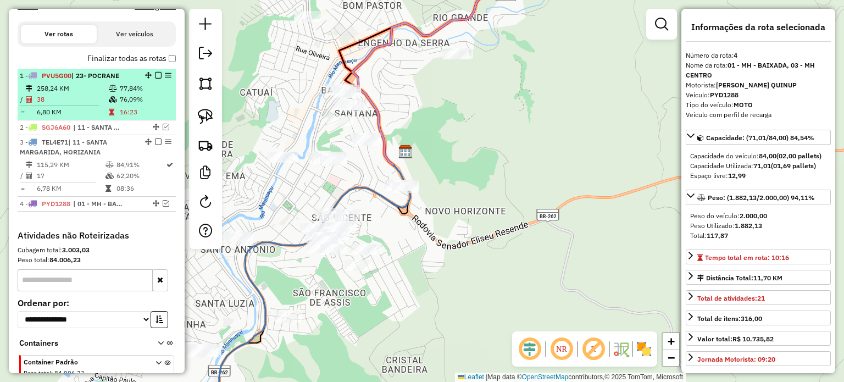
click at [156, 79] on em at bounding box center [158, 75] width 7 height 7
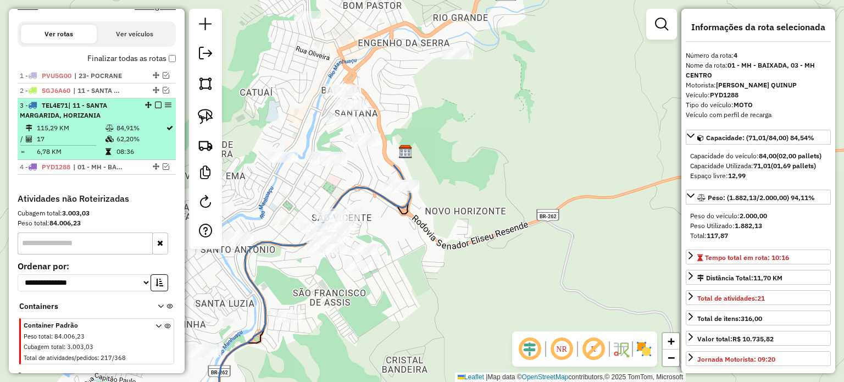
click at [156, 108] on em at bounding box center [158, 105] width 7 height 7
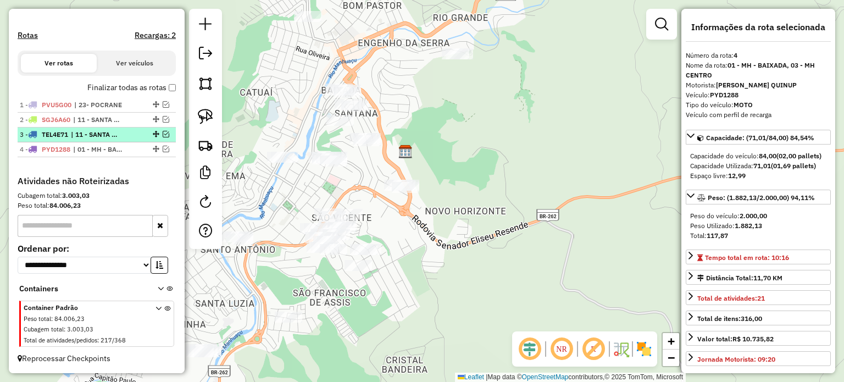
scroll to position [322, 0]
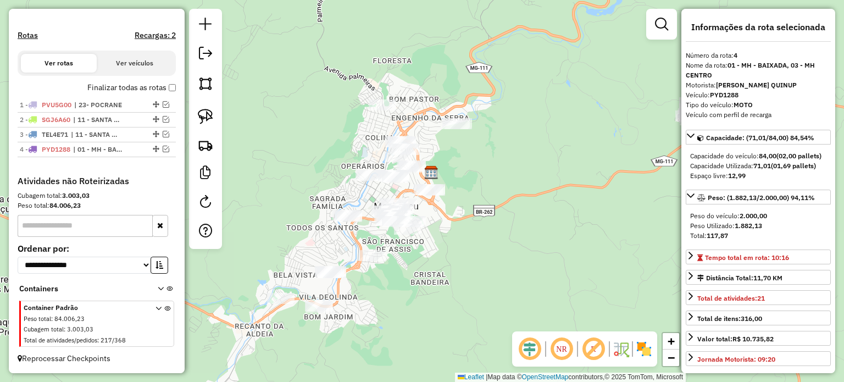
drag, startPoint x: 433, startPoint y: 219, endPoint x: 465, endPoint y: 197, distance: 38.0
click at [463, 199] on div "Janela de atendimento Grade de atendimento Capacidade Transportadoras Veículos …" at bounding box center [422, 191] width 844 height 382
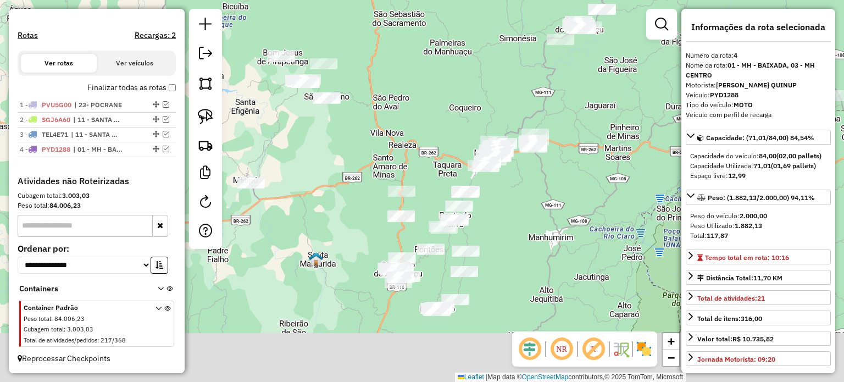
drag, startPoint x: 497, startPoint y: 228, endPoint x: 506, endPoint y: 174, distance: 54.6
click at [506, 182] on div "Janela de atendimento Grade de atendimento Capacidade Transportadoras Veículos …" at bounding box center [422, 191] width 844 height 382
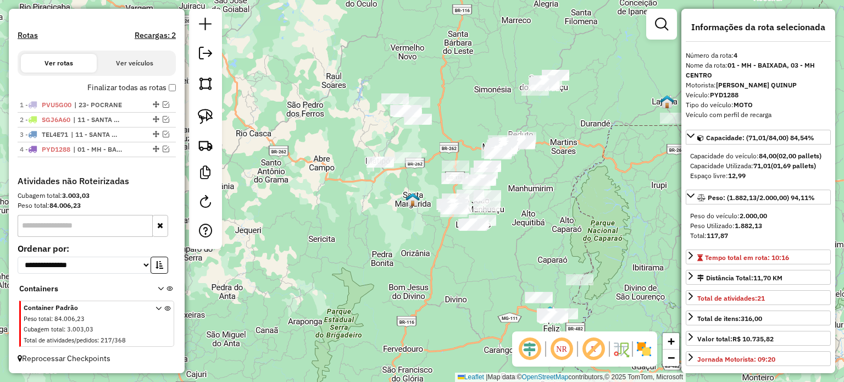
drag, startPoint x: 413, startPoint y: 126, endPoint x: 402, endPoint y: 164, distance: 39.9
click at [402, 163] on div at bounding box center [407, 157] width 27 height 11
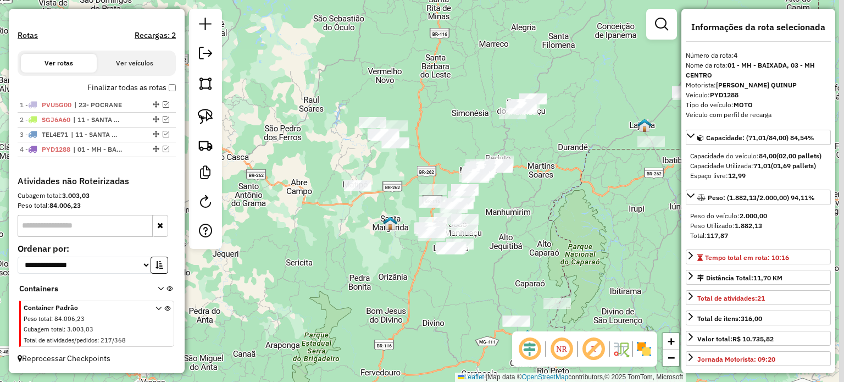
drag, startPoint x: 462, startPoint y: 125, endPoint x: 405, endPoint y: 175, distance: 76.3
click at [405, 175] on div "Janela de atendimento Grade de atendimento Capacidade Transportadoras Veículos …" at bounding box center [422, 191] width 844 height 382
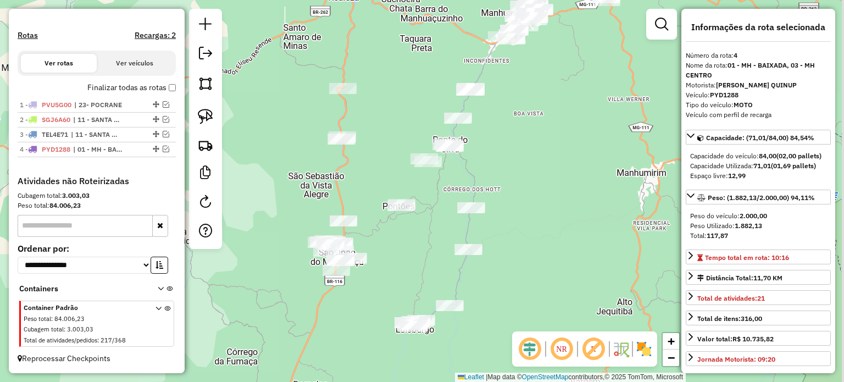
drag, startPoint x: 556, startPoint y: 228, endPoint x: 532, endPoint y: 229, distance: 23.6
click at [532, 229] on div "Janela de atendimento Grade de atendimento Capacidade Transportadoras Veículos …" at bounding box center [422, 191] width 844 height 382
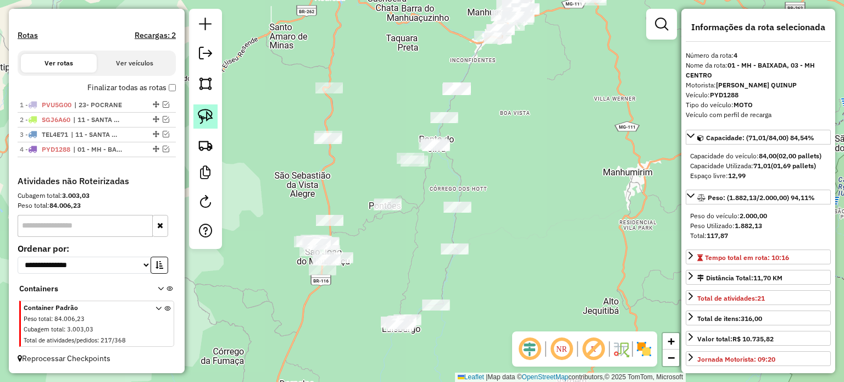
drag, startPoint x: 205, startPoint y: 117, endPoint x: 212, endPoint y: 118, distance: 7.2
click at [205, 117] on img at bounding box center [205, 116] width 15 height 15
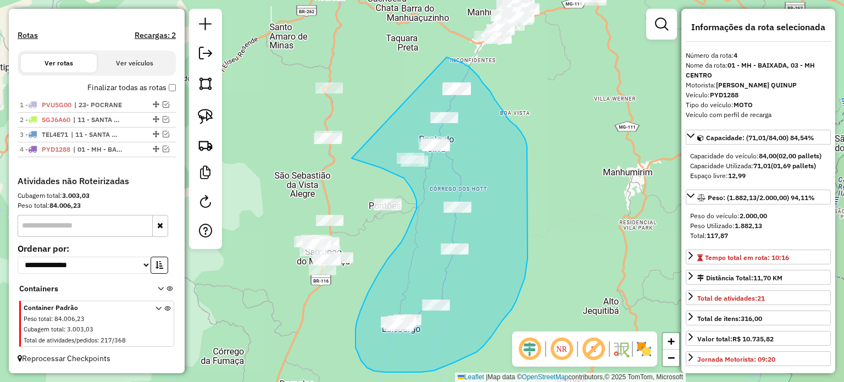
drag, startPoint x: 352, startPoint y: 158, endPoint x: 445, endPoint y: 57, distance: 137.7
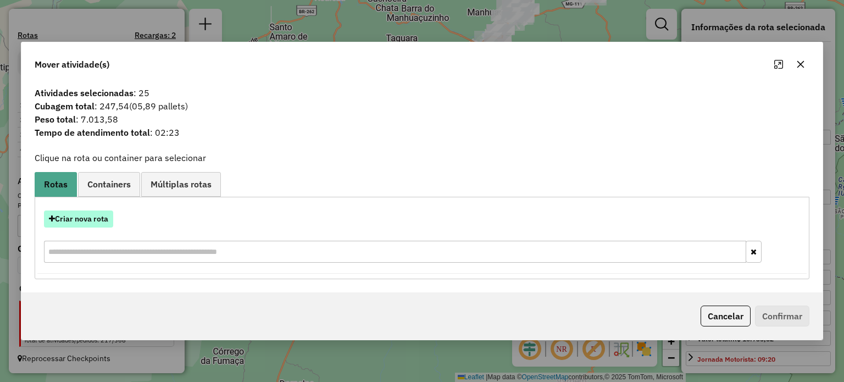
click at [93, 217] on button "Criar nova rota" at bounding box center [78, 219] width 69 height 17
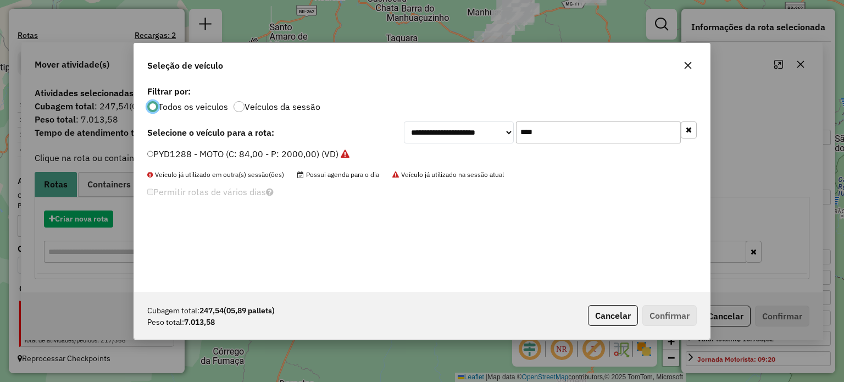
scroll to position [5, 3]
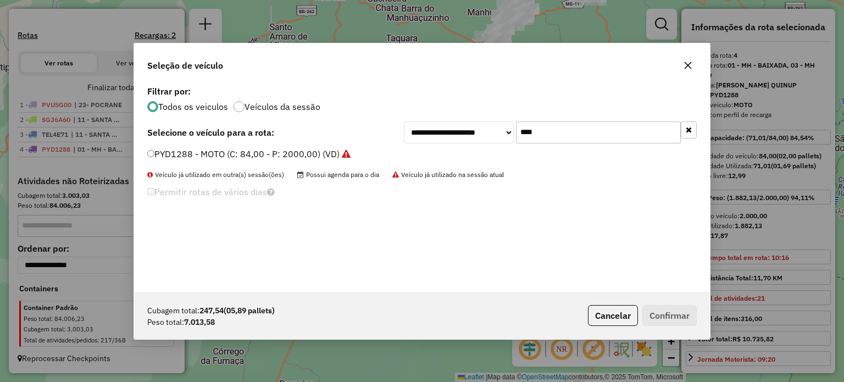
drag, startPoint x: 550, startPoint y: 132, endPoint x: 495, endPoint y: 137, distance: 55.7
click at [495, 137] on div "**********" at bounding box center [550, 132] width 293 height 22
type input "****"
click at [263, 156] on label "PVC4790 - TRUCK BAÚ 1 (C: 504,00 - P: 13500,00) (VD)" at bounding box center [264, 153] width 234 height 13
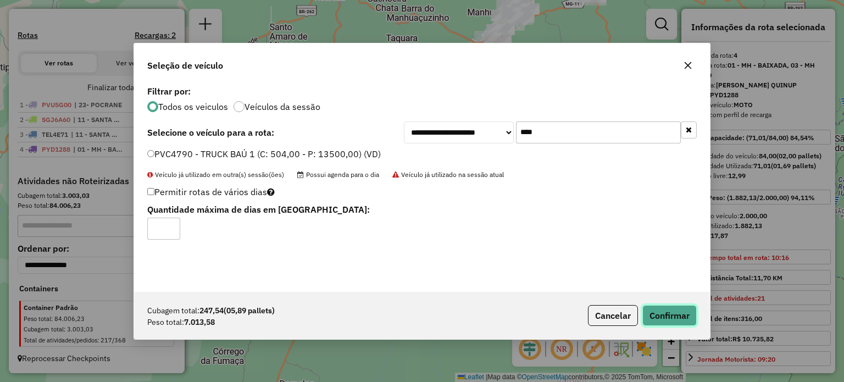
click at [665, 315] on button "Confirmar" at bounding box center [670, 315] width 54 height 21
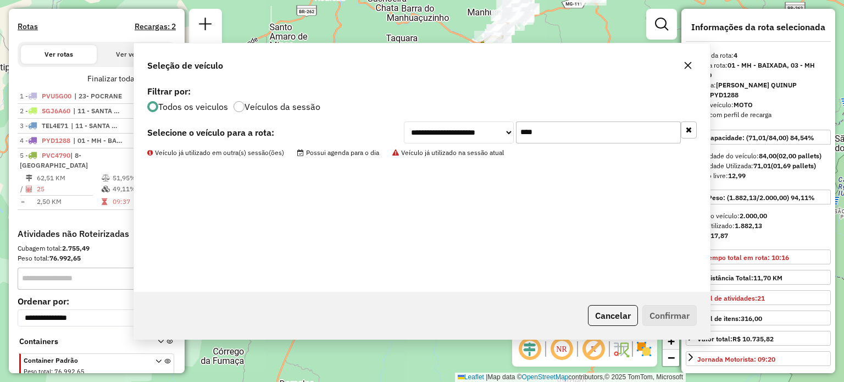
scroll to position [374, 0]
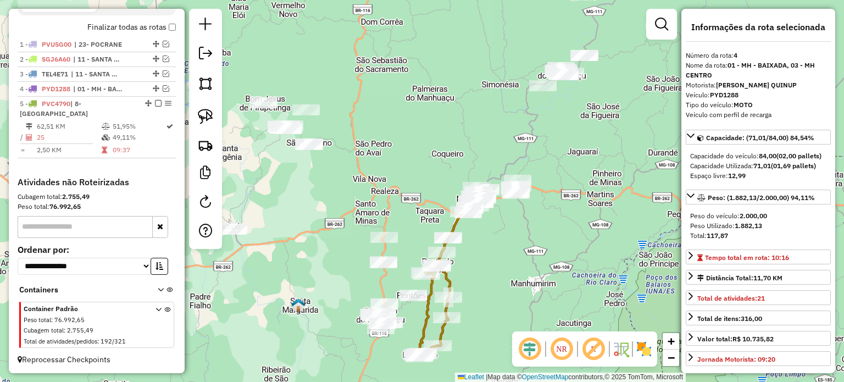
drag, startPoint x: 561, startPoint y: 181, endPoint x: 514, endPoint y: 273, distance: 103.0
click at [514, 273] on div "Janela de atendimento Grade de atendimento Capacidade Transportadoras Veículos …" at bounding box center [422, 191] width 844 height 382
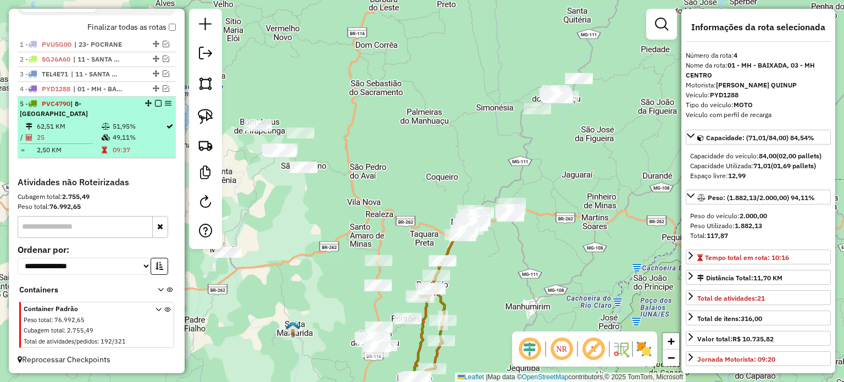
click at [155, 107] on em at bounding box center [158, 103] width 7 height 7
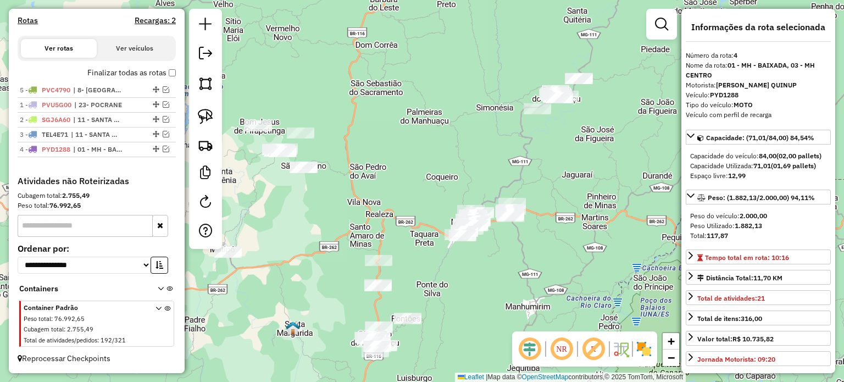
drag, startPoint x: 152, startPoint y: 148, endPoint x: 143, endPoint y: 90, distance: 58.9
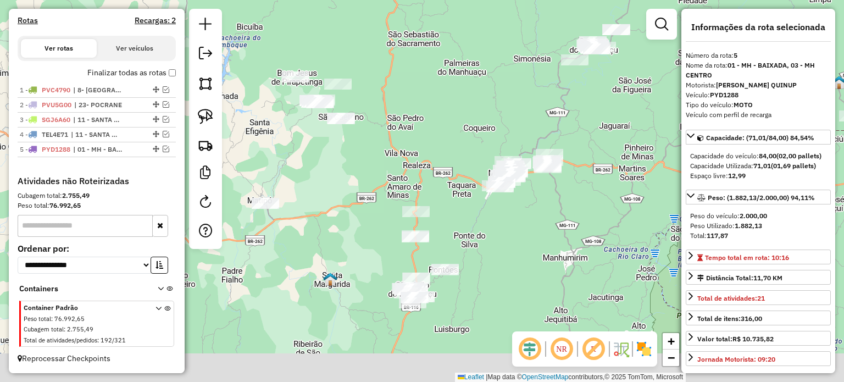
drag, startPoint x: 471, startPoint y: 309, endPoint x: 509, endPoint y: 256, distance: 65.3
click at [509, 257] on div "Janela de atendimento Grade de atendimento Capacidade Transportadoras Veículos …" at bounding box center [422, 191] width 844 height 382
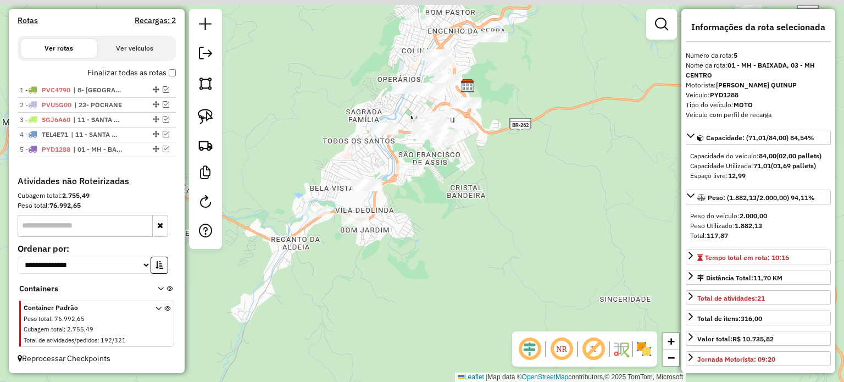
drag, startPoint x: 486, startPoint y: 163, endPoint x: 510, endPoint y: 233, distance: 73.4
click at [512, 230] on div "Janela de atendimento Grade de atendimento Capacidade Transportadoras Veículos …" at bounding box center [422, 191] width 844 height 382
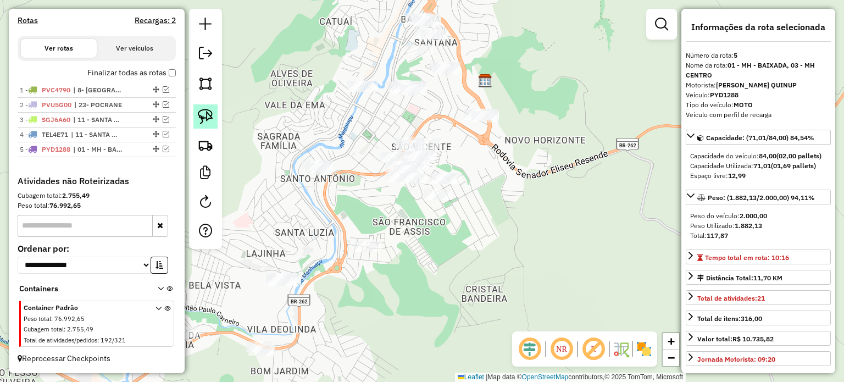
drag, startPoint x: 202, startPoint y: 120, endPoint x: 210, endPoint y: 117, distance: 8.7
click at [203, 118] on img at bounding box center [205, 116] width 15 height 15
drag, startPoint x: 447, startPoint y: 98, endPoint x: 507, endPoint y: 101, distance: 60.0
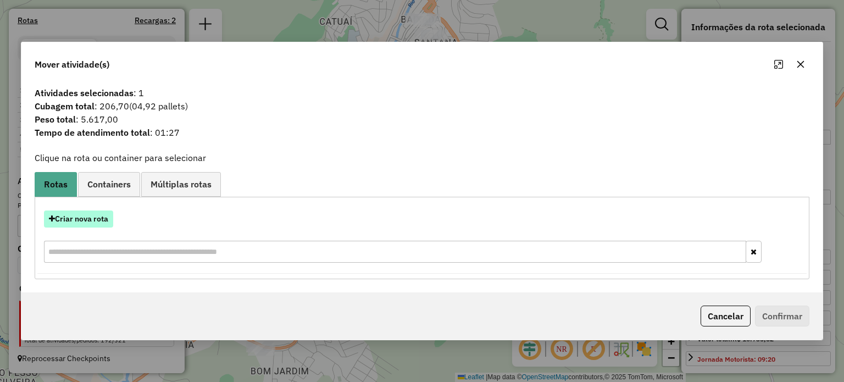
click at [88, 217] on button "Criar nova rota" at bounding box center [78, 219] width 69 height 17
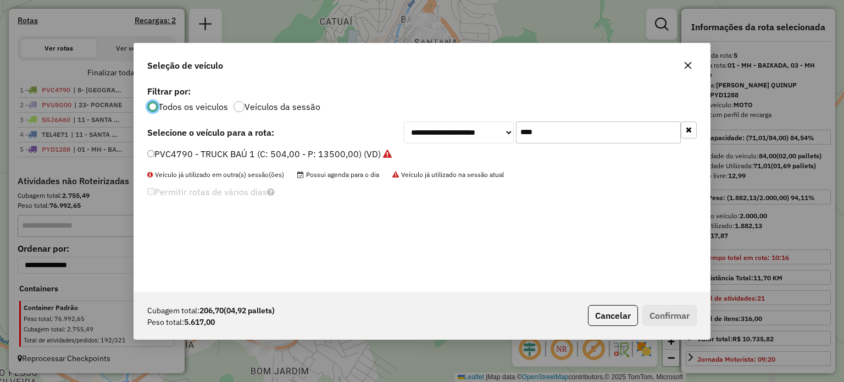
scroll to position [5, 3]
drag, startPoint x: 543, startPoint y: 136, endPoint x: 495, endPoint y: 140, distance: 48.0
click at [495, 140] on div "**********" at bounding box center [550, 132] width 293 height 22
type input "**"
click at [191, 150] on label "QUH7B80 - TRUCK BAÚ 1 (C: 504,00 - P: 13500,00) (VD)" at bounding box center [264, 153] width 235 height 13
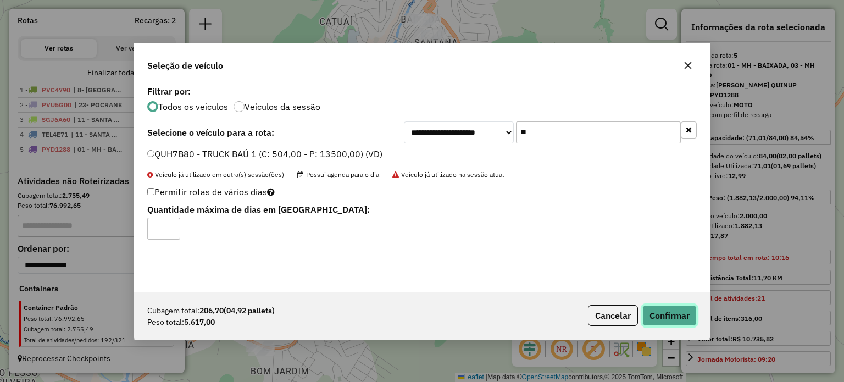
click at [673, 313] on button "Confirmar" at bounding box center [670, 315] width 54 height 21
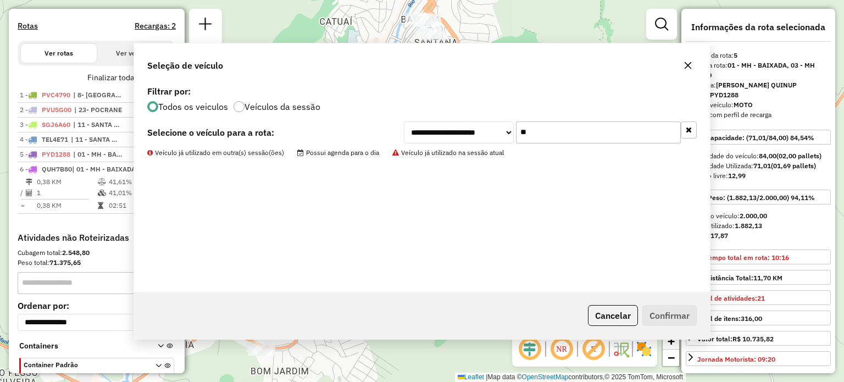
scroll to position [412, 0]
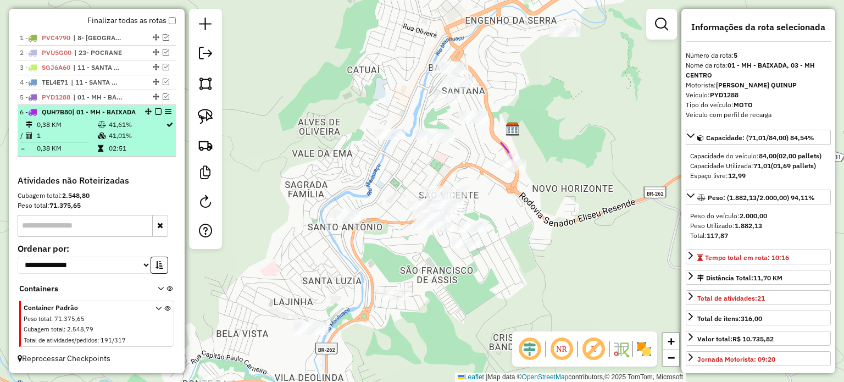
click at [156, 108] on em at bounding box center [158, 111] width 7 height 7
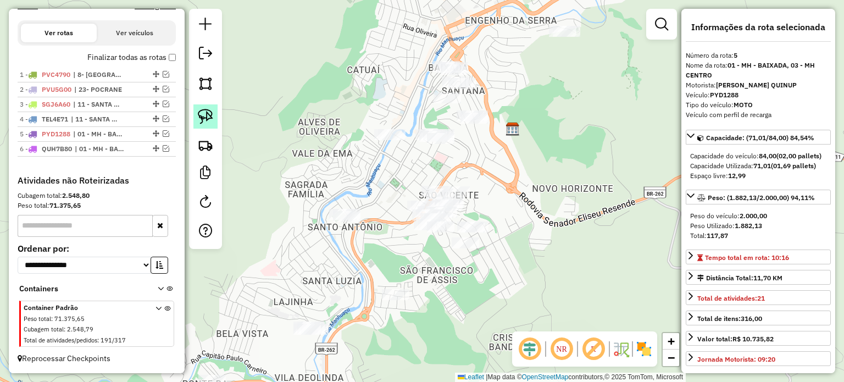
click at [201, 117] on img at bounding box center [205, 116] width 15 height 15
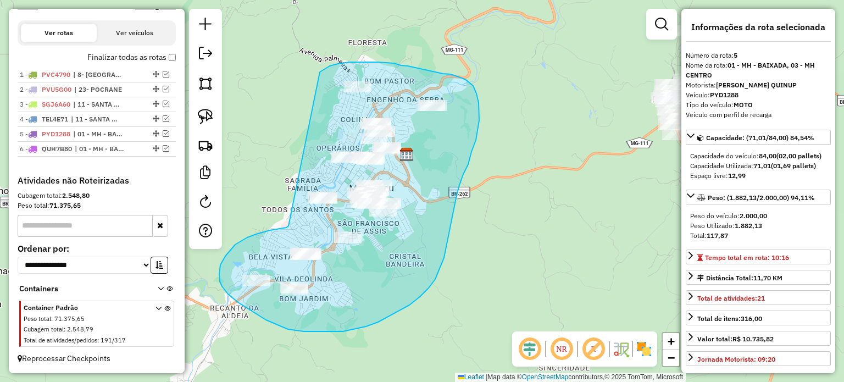
drag, startPoint x: 279, startPoint y: 229, endPoint x: 319, endPoint y: 73, distance: 161.1
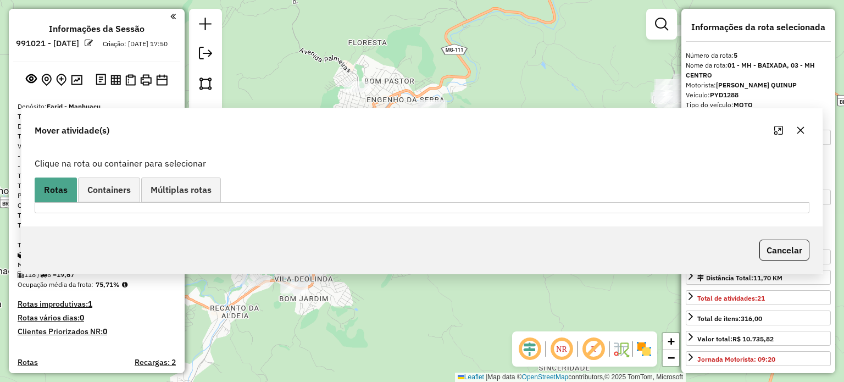
select select "**********"
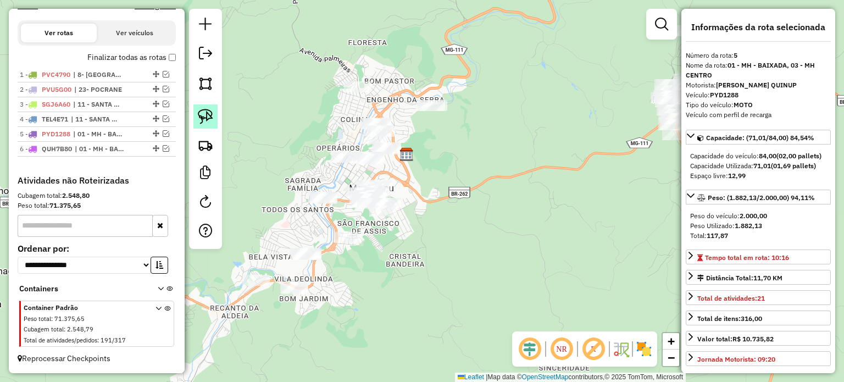
click at [208, 121] on img at bounding box center [205, 116] width 15 height 15
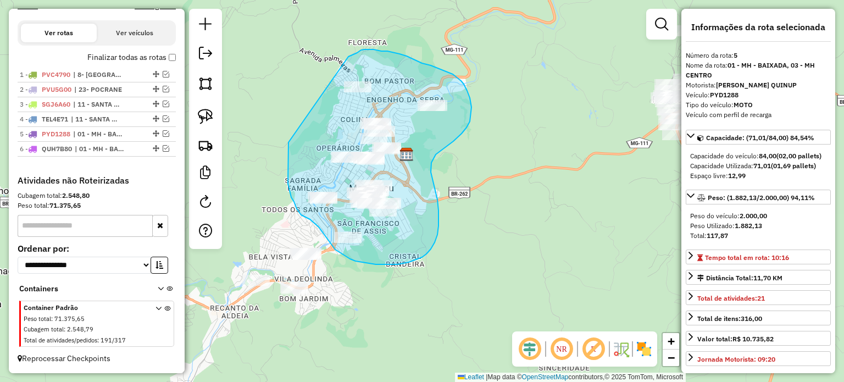
drag, startPoint x: 289, startPoint y: 142, endPoint x: 349, endPoint y: 57, distance: 104.6
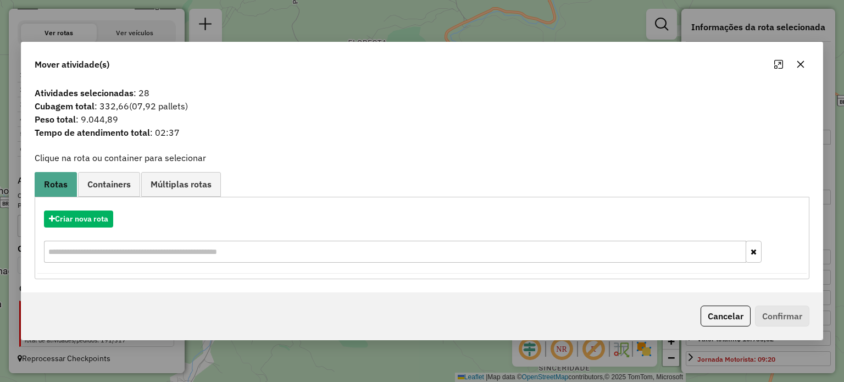
click at [731, 320] on button "Cancelar" at bounding box center [726, 316] width 50 height 21
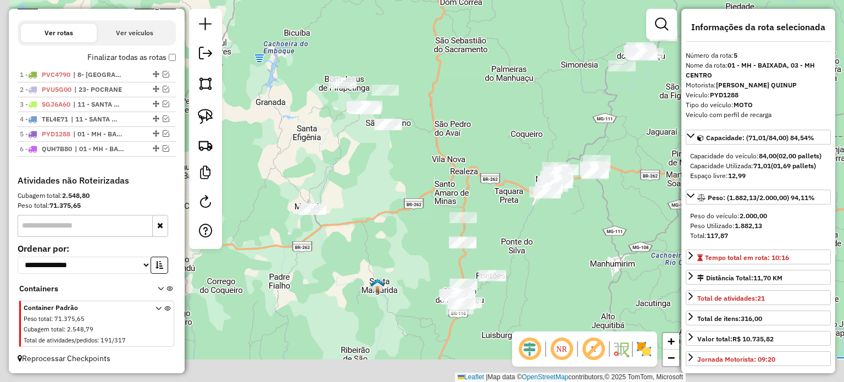
drag, startPoint x: 535, startPoint y: 277, endPoint x: 550, endPoint y: 259, distance: 23.4
click at [550, 261] on div "Janela de atendimento Grade de atendimento Capacidade Transportadoras Veículos …" at bounding box center [422, 191] width 844 height 382
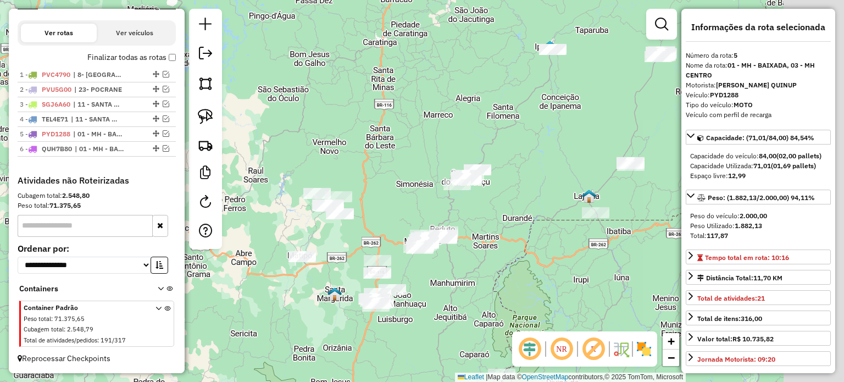
drag, startPoint x: 620, startPoint y: 182, endPoint x: 483, endPoint y: 204, distance: 138.6
click at [494, 206] on div "Janela de atendimento Grade de atendimento Capacidade Transportadoras Veículos …" at bounding box center [422, 191] width 844 height 382
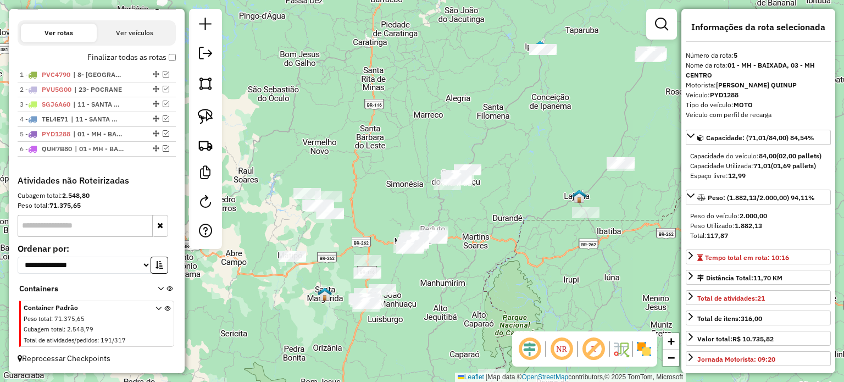
drag, startPoint x: 204, startPoint y: 120, endPoint x: 237, endPoint y: 123, distance: 33.1
click at [205, 119] on img at bounding box center [205, 116] width 15 height 15
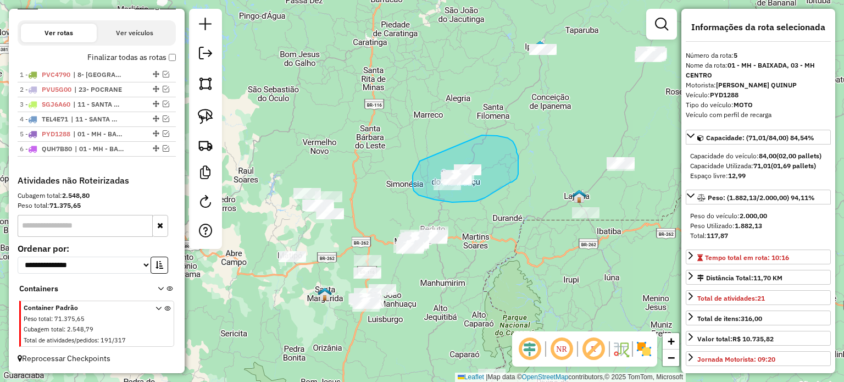
drag, startPoint x: 420, startPoint y: 161, endPoint x: 482, endPoint y: 135, distance: 66.8
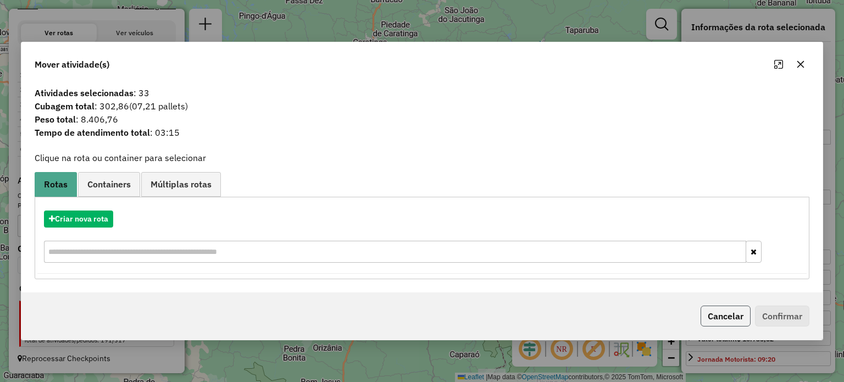
click at [725, 316] on button "Cancelar" at bounding box center [726, 316] width 50 height 21
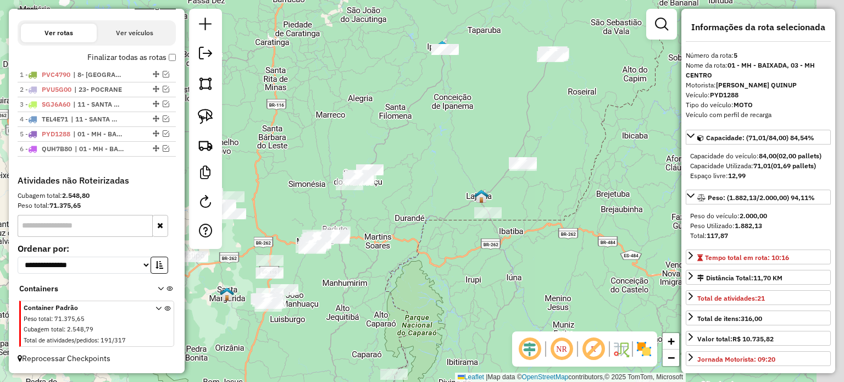
drag, startPoint x: 587, startPoint y: 245, endPoint x: 402, endPoint y: 233, distance: 184.6
click at [404, 233] on div "Janela de atendimento Grade de atendimento Capacidade Transportadoras Veículos …" at bounding box center [422, 191] width 844 height 382
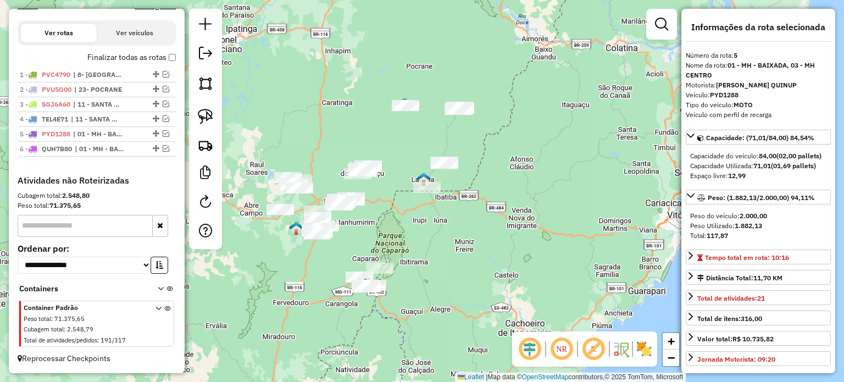
drag, startPoint x: 418, startPoint y: 303, endPoint x: 463, endPoint y: 206, distance: 107.2
click at [463, 209] on div "Janela de atendimento Grade de atendimento Capacidade Transportadoras Veículos …" at bounding box center [422, 191] width 844 height 382
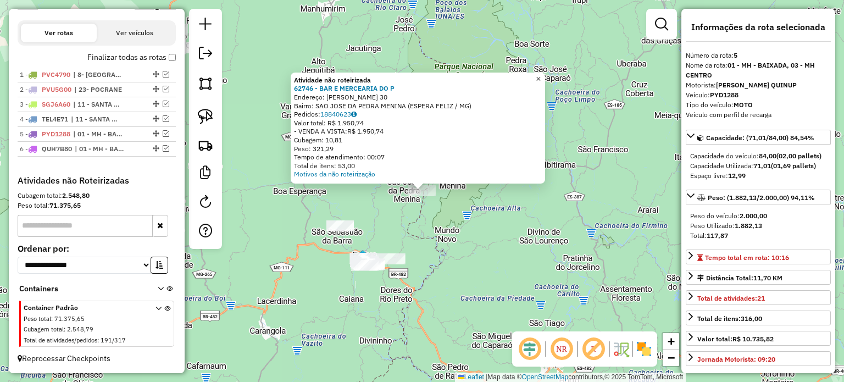
click at [541, 75] on span "×" at bounding box center [538, 78] width 5 height 9
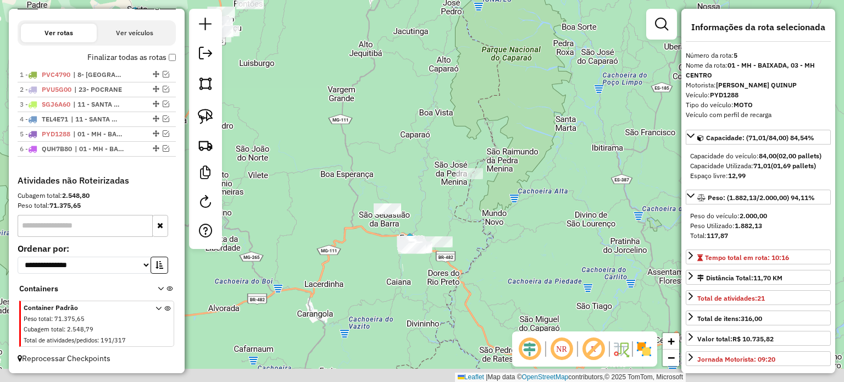
drag, startPoint x: 441, startPoint y: 243, endPoint x: 472, endPoint y: 191, distance: 60.1
click at [475, 191] on div "Janela de atendimento Grade de atendimento Capacidade Transportadoras Veículos …" at bounding box center [422, 191] width 844 height 382
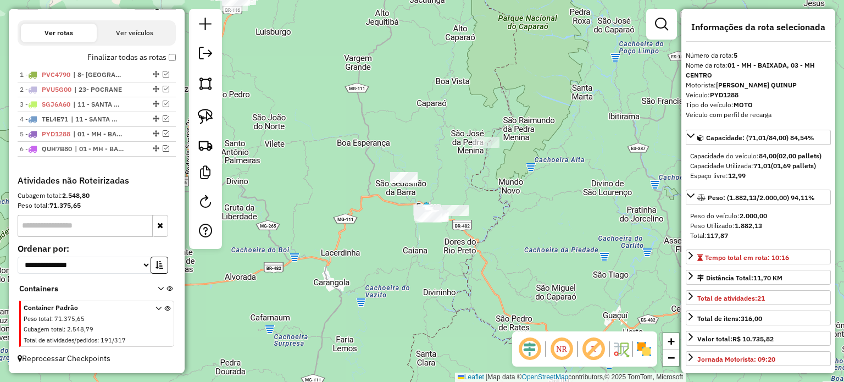
click at [372, 179] on div "Janela de atendimento Grade de atendimento Capacidade Transportadoras Veículos …" at bounding box center [422, 191] width 844 height 382
click at [199, 117] on img at bounding box center [205, 116] width 15 height 15
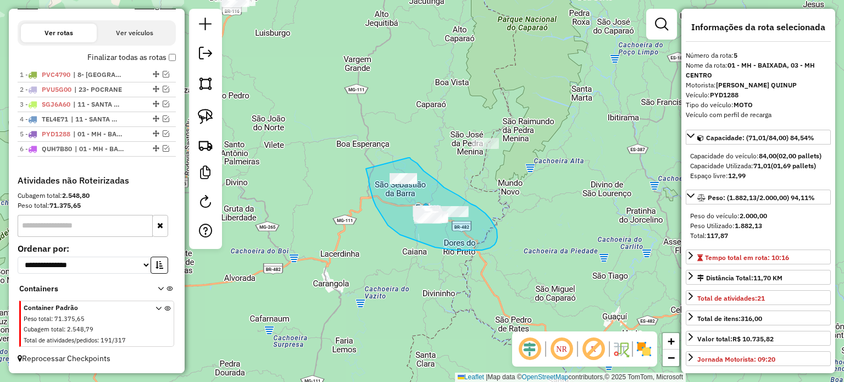
drag, startPoint x: 368, startPoint y: 175, endPoint x: 408, endPoint y: 156, distance: 44.5
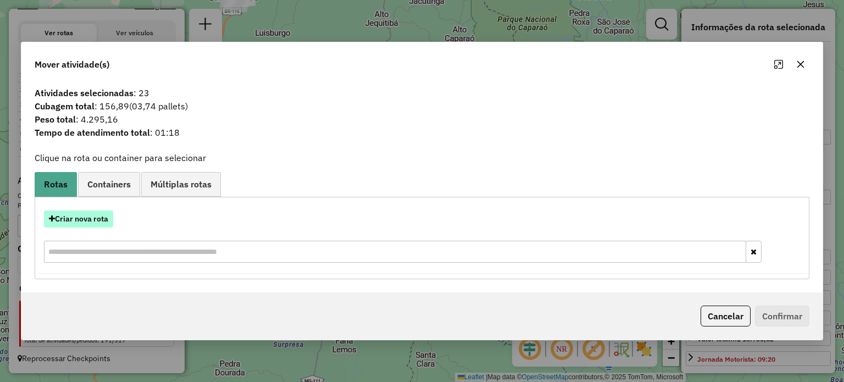
click at [102, 217] on button "Criar nova rota" at bounding box center [78, 219] width 69 height 17
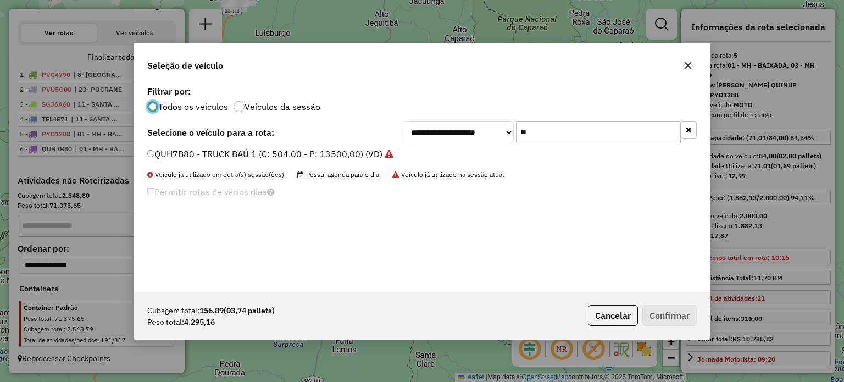
scroll to position [5, 3]
drag, startPoint x: 544, startPoint y: 136, endPoint x: 493, endPoint y: 136, distance: 51.7
click at [494, 136] on div "**********" at bounding box center [550, 132] width 293 height 22
type input "**"
click at [287, 148] on label "QUQ3H93 - 3/4 BAÚ TRUCK (C: 252,00 - P: 7800,00) (VD)" at bounding box center [266, 153] width 239 height 13
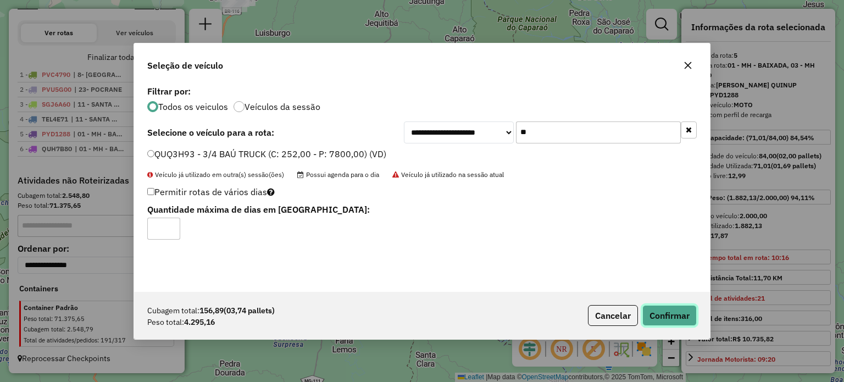
click at [677, 312] on button "Confirmar" at bounding box center [670, 315] width 54 height 21
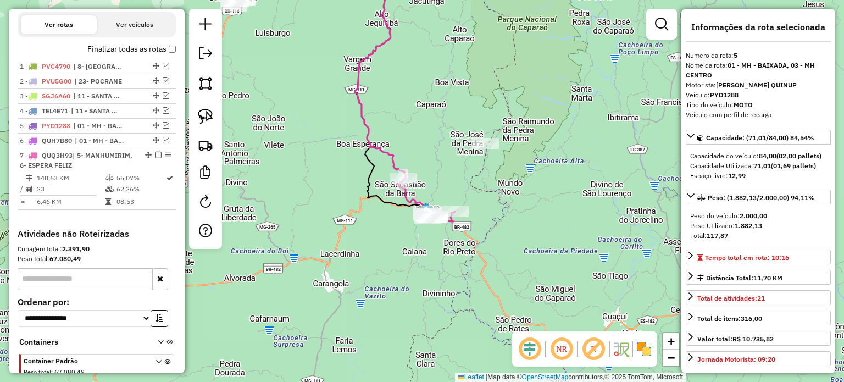
scroll to position [427, 0]
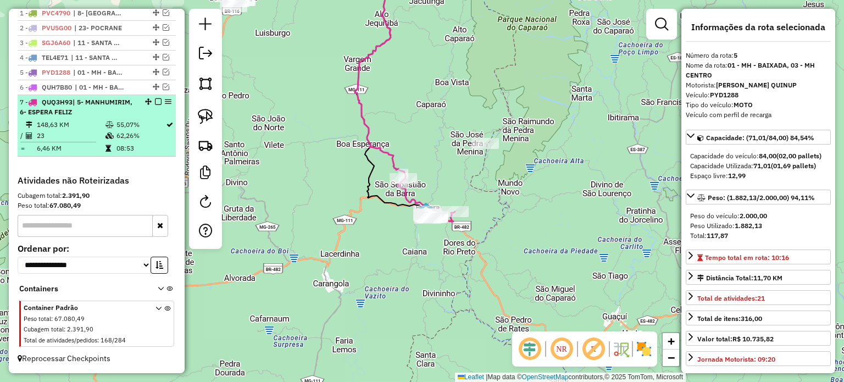
click at [157, 101] on em at bounding box center [158, 101] width 7 height 7
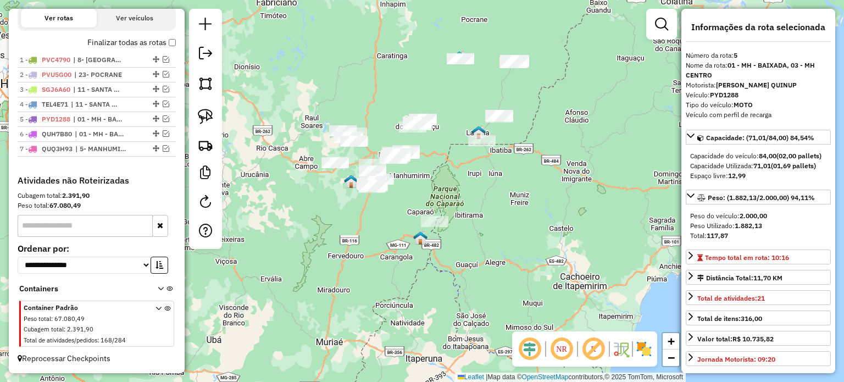
drag, startPoint x: 404, startPoint y: 163, endPoint x: 400, endPoint y: 248, distance: 85.3
click at [400, 248] on div "Janela de atendimento Grade de atendimento Capacidade Transportadoras Veículos …" at bounding box center [422, 191] width 844 height 382
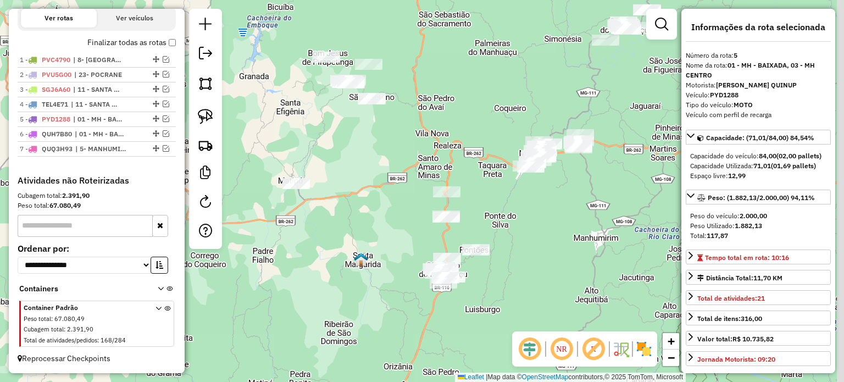
drag, startPoint x: 548, startPoint y: 256, endPoint x: 473, endPoint y: 272, distance: 76.6
click at [473, 272] on div "Janela de atendimento Grade de atendimento Capacidade Transportadoras Veículos …" at bounding box center [422, 191] width 844 height 382
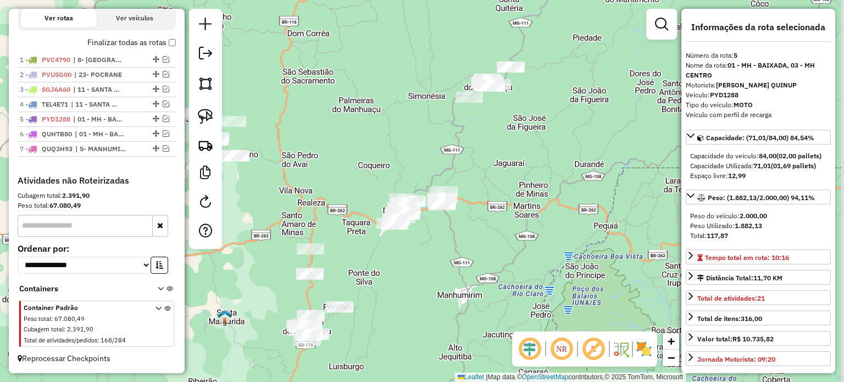
drag, startPoint x: 533, startPoint y: 219, endPoint x: 416, endPoint y: 280, distance: 132.8
click at [416, 280] on div "Janela de atendimento Grade de atendimento Capacidade Transportadoras Veículos …" at bounding box center [422, 191] width 844 height 382
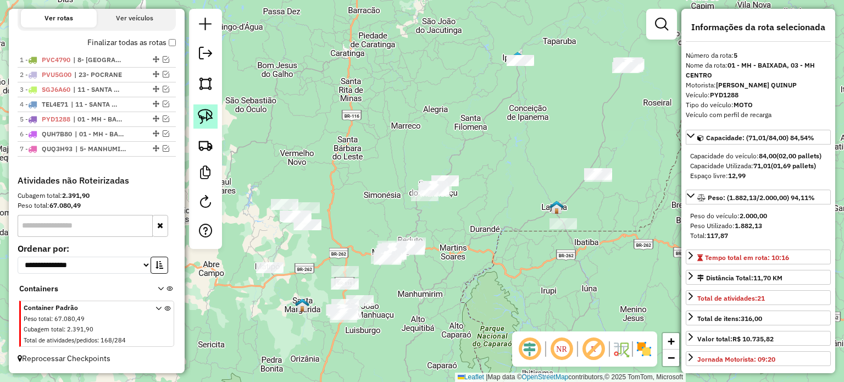
click at [203, 121] on img at bounding box center [205, 116] width 15 height 15
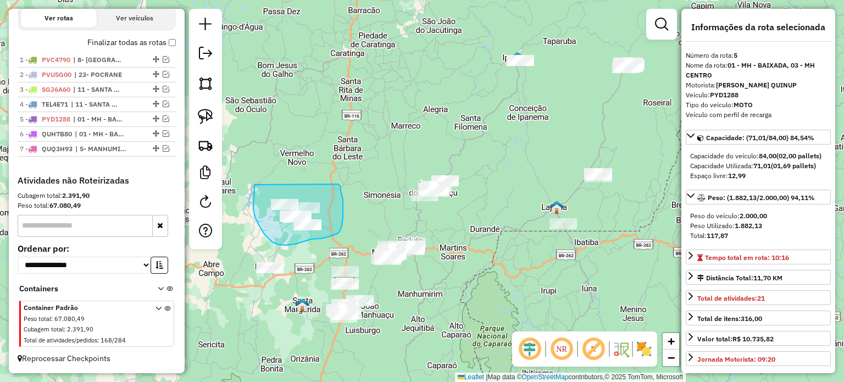
drag, startPoint x: 255, startPoint y: 217, endPoint x: 339, endPoint y: 184, distance: 90.0
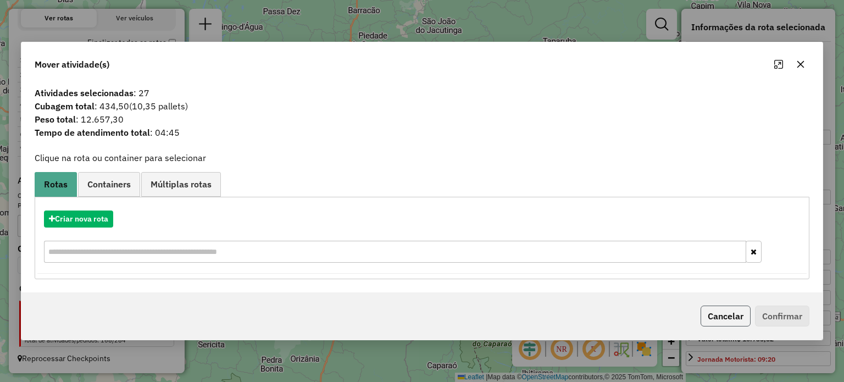
click at [728, 318] on button "Cancelar" at bounding box center [726, 316] width 50 height 21
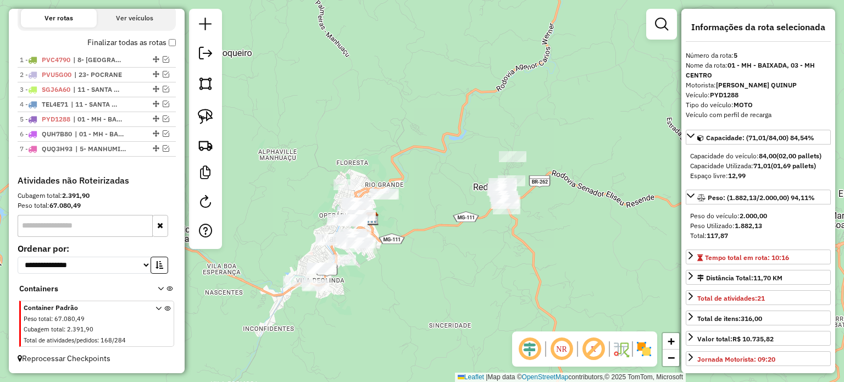
drag, startPoint x: 342, startPoint y: 250, endPoint x: 398, endPoint y: 269, distance: 59.1
click at [398, 268] on div "Janela de atendimento Grade de atendimento Capacidade Transportadoras Veículos …" at bounding box center [422, 191] width 844 height 382
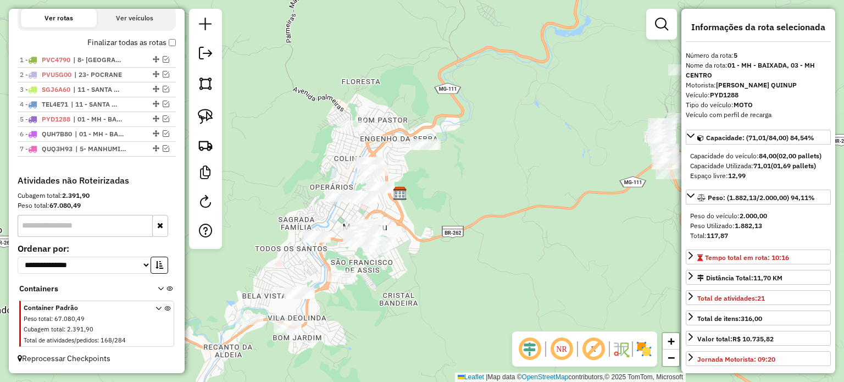
drag, startPoint x: 400, startPoint y: 234, endPoint x: 436, endPoint y: 263, distance: 46.1
click at [434, 264] on div "Janela de atendimento Grade de atendimento Capacidade Transportadoras Veículos …" at bounding box center [422, 191] width 844 height 382
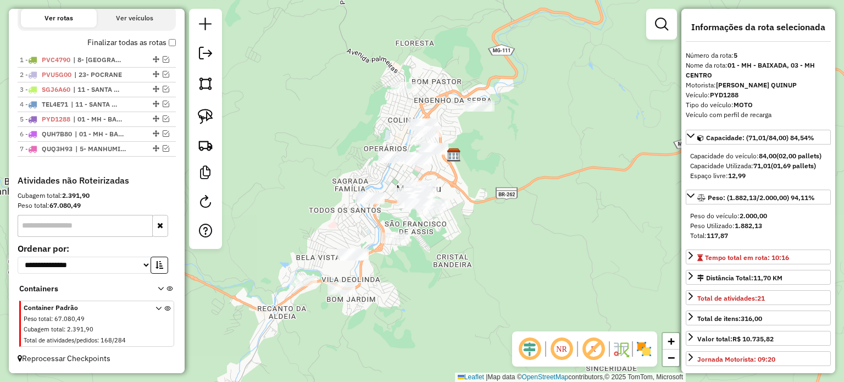
drag, startPoint x: 424, startPoint y: 277, endPoint x: 468, endPoint y: 228, distance: 65.4
click at [468, 228] on div "Janela de atendimento Grade de atendimento Capacidade Transportadoras Veículos …" at bounding box center [422, 191] width 844 height 382
drag, startPoint x: 202, startPoint y: 119, endPoint x: 277, endPoint y: 173, distance: 92.2
click at [203, 119] on img at bounding box center [205, 116] width 15 height 15
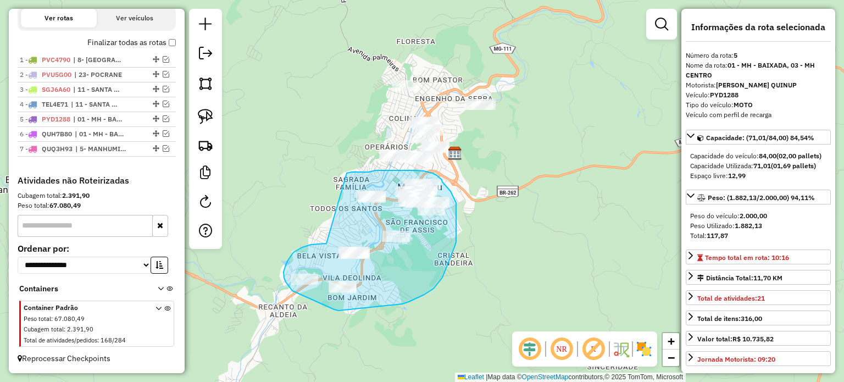
drag, startPoint x: 327, startPoint y: 244, endPoint x: 347, endPoint y: 173, distance: 73.2
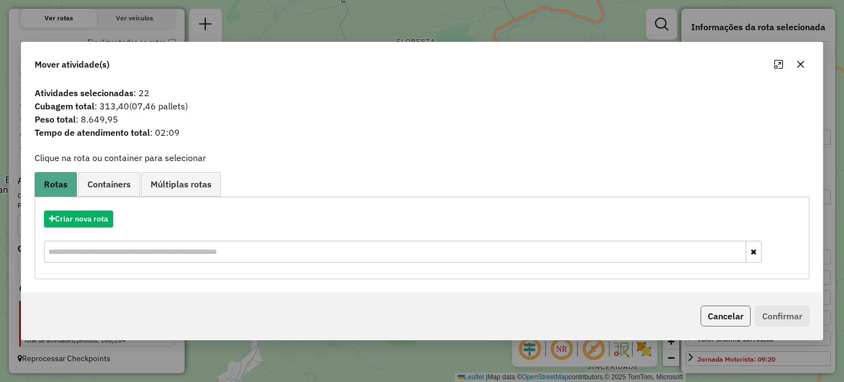
click at [728, 317] on button "Cancelar" at bounding box center [726, 316] width 50 height 21
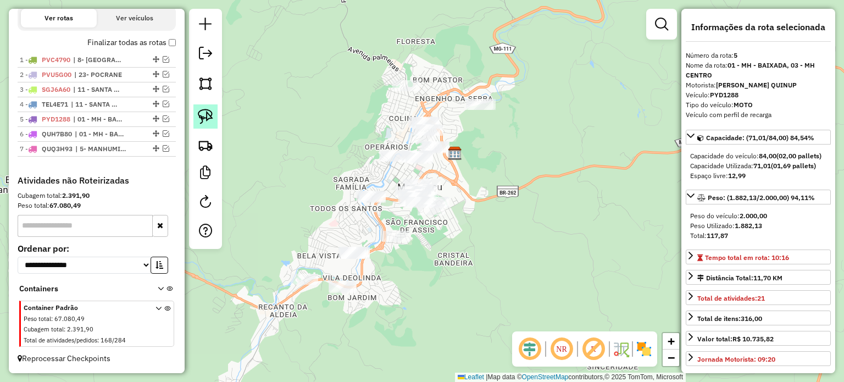
click at [210, 119] on img at bounding box center [205, 116] width 15 height 15
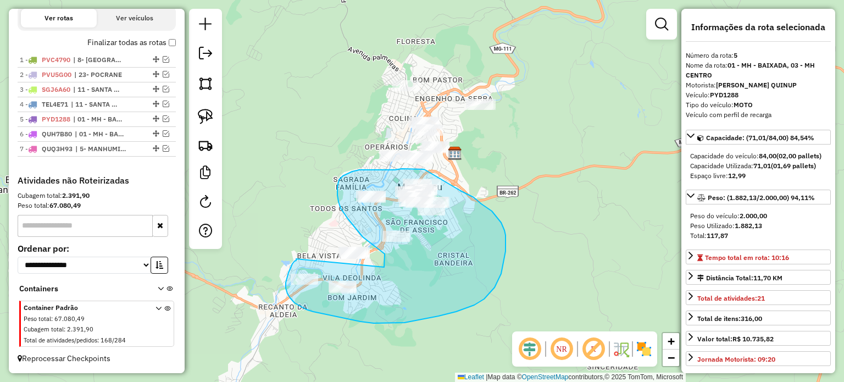
drag, startPoint x: 296, startPoint y: 259, endPoint x: 384, endPoint y: 267, distance: 88.3
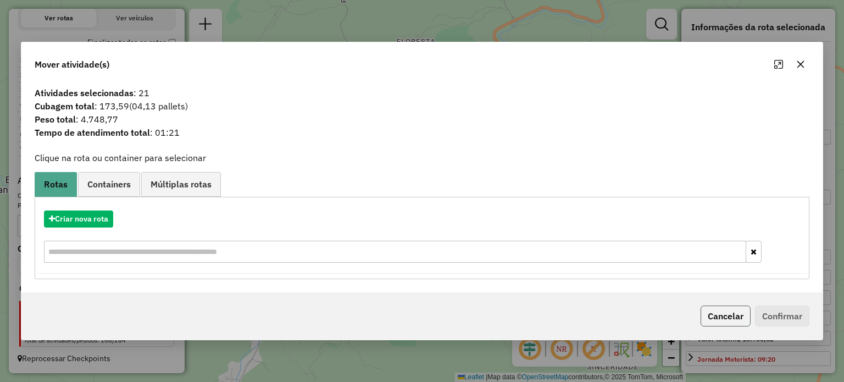
click at [728, 315] on button "Cancelar" at bounding box center [726, 316] width 50 height 21
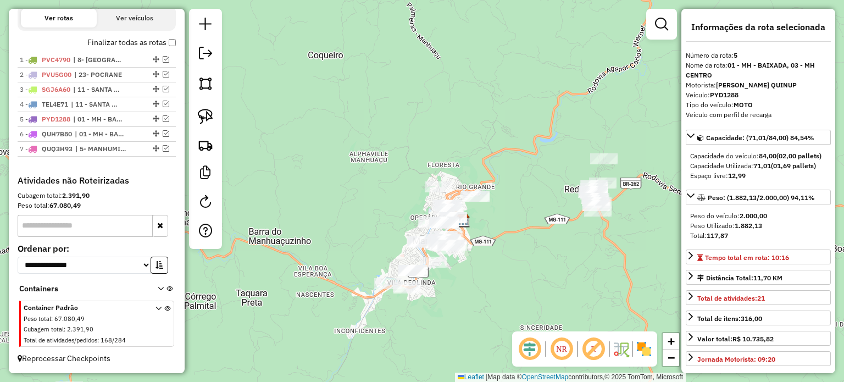
click at [469, 307] on div "Janela de atendimento Grade de atendimento Capacidade Transportadoras Veículos …" at bounding box center [422, 191] width 844 height 382
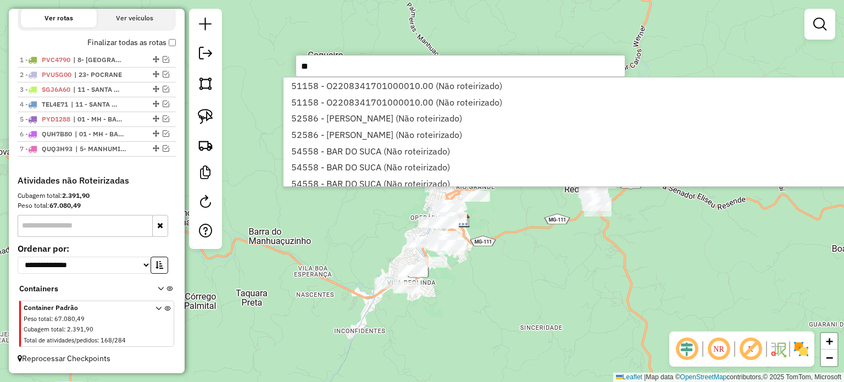
type input "*"
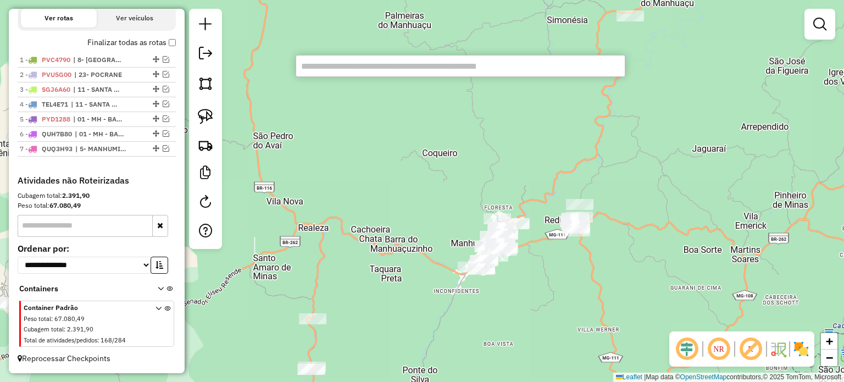
drag, startPoint x: 482, startPoint y: 349, endPoint x: 542, endPoint y: 250, distance: 115.5
click at [541, 253] on div "Janela de atendimento Grade de atendimento Capacidade Transportadoras Veículos …" at bounding box center [422, 191] width 844 height 382
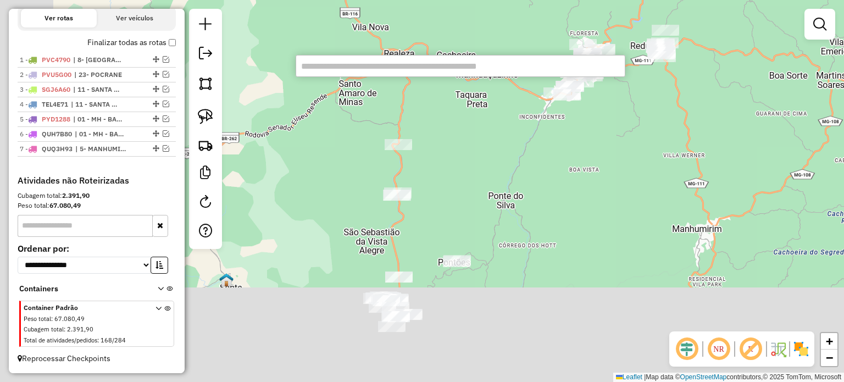
drag, startPoint x: 380, startPoint y: 328, endPoint x: 440, endPoint y: 194, distance: 146.7
click at [440, 198] on div "Janela de atendimento Grade de atendimento Capacidade Transportadoras Veículos …" at bounding box center [422, 191] width 844 height 382
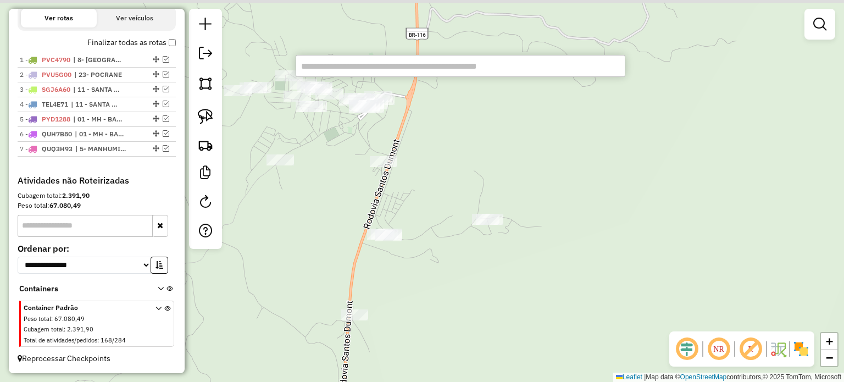
drag, startPoint x: 441, startPoint y: 178, endPoint x: 424, endPoint y: 271, distance: 95.0
click at [438, 270] on div "Janela de atendimento Grade de atendimento Capacidade Transportadoras Veículos …" at bounding box center [422, 191] width 844 height 382
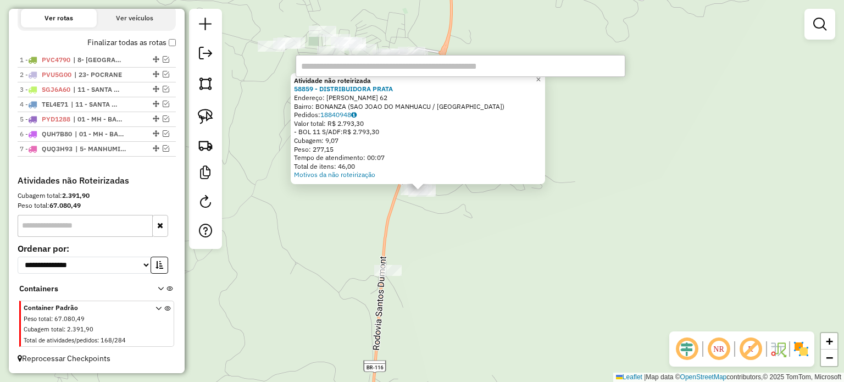
click at [393, 65] on input "text" at bounding box center [461, 66] width 330 height 22
drag, startPoint x: 513, startPoint y: 247, endPoint x: 486, endPoint y: 230, distance: 32.3
click at [514, 247] on div "Atividade não roteirizada 58859 - DISTRIBUIDORA PRATA Endereço: NEREU MOREIRA G…" at bounding box center [422, 191] width 844 height 382
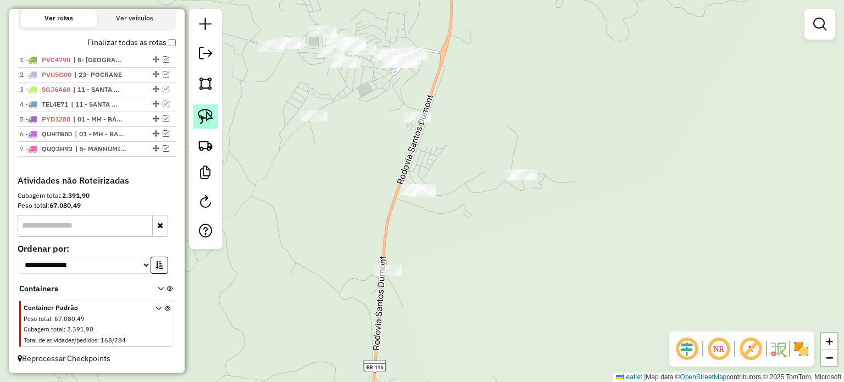
click at [200, 114] on img at bounding box center [205, 116] width 15 height 15
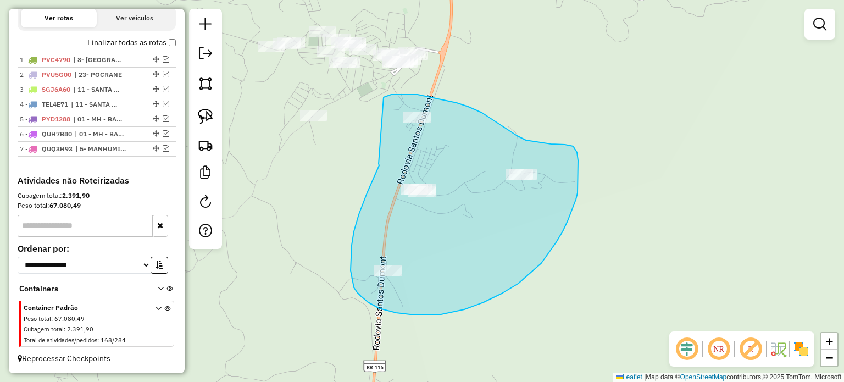
drag, startPoint x: 379, startPoint y: 164, endPoint x: 384, endPoint y: 97, distance: 66.7
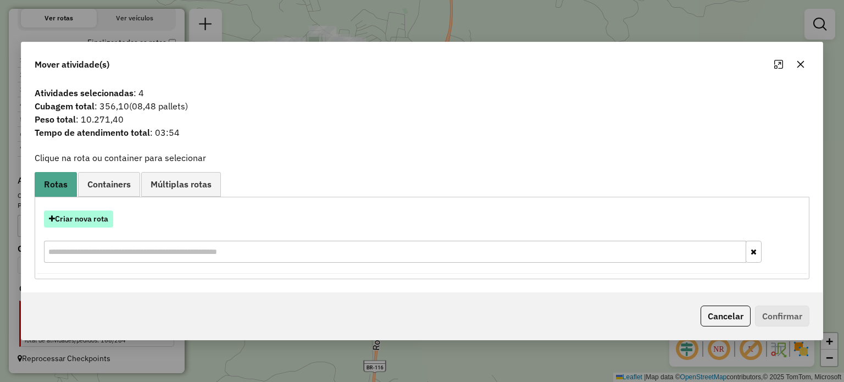
click at [95, 219] on button "Criar nova rota" at bounding box center [78, 219] width 69 height 17
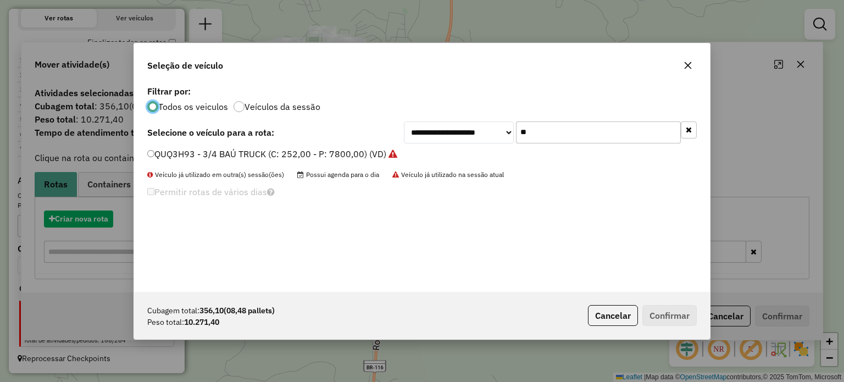
scroll to position [5, 3]
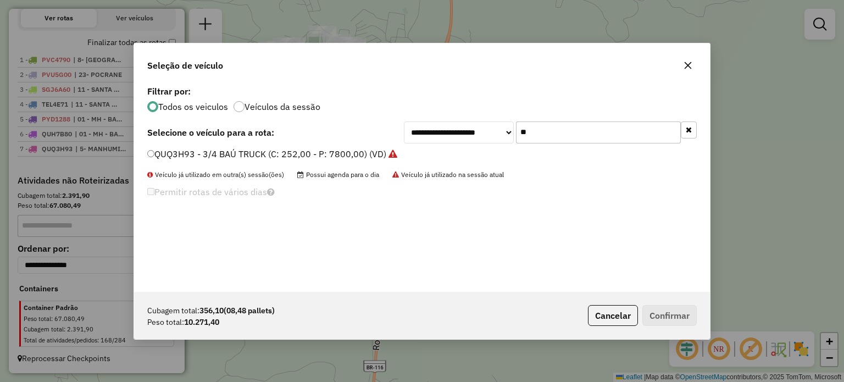
drag, startPoint x: 533, startPoint y: 128, endPoint x: 505, endPoint y: 134, distance: 28.7
click at [505, 134] on div "**********" at bounding box center [550, 132] width 293 height 22
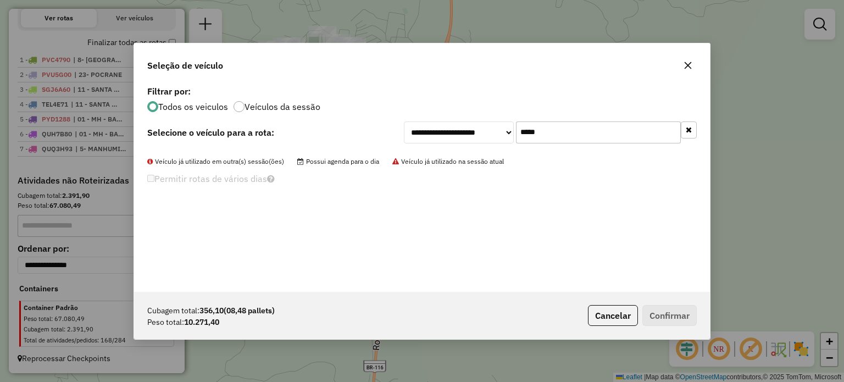
drag, startPoint x: 551, startPoint y: 129, endPoint x: 480, endPoint y: 134, distance: 70.5
click at [480, 134] on div "**********" at bounding box center [550, 132] width 293 height 22
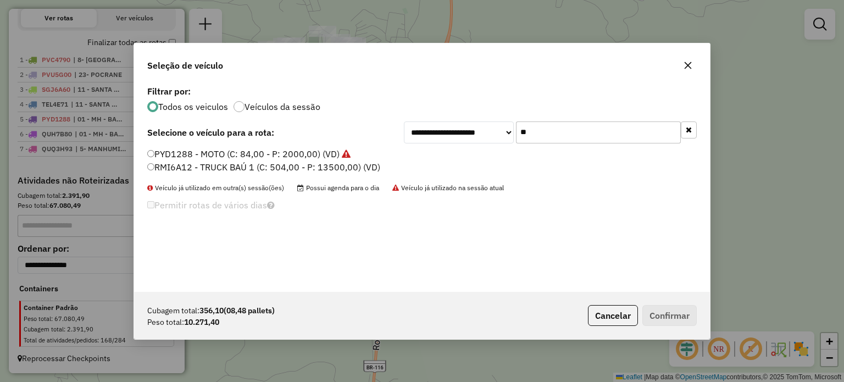
type input "**"
click at [218, 167] on label "RMI6A12 - TRUCK BAÚ 1 (C: 504,00 - P: 13500,00) (VD)" at bounding box center [263, 167] width 233 height 13
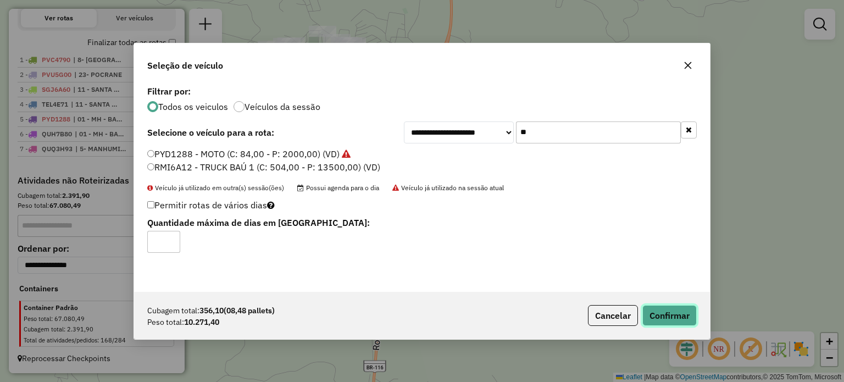
click at [671, 316] on button "Confirmar" at bounding box center [670, 315] width 54 height 21
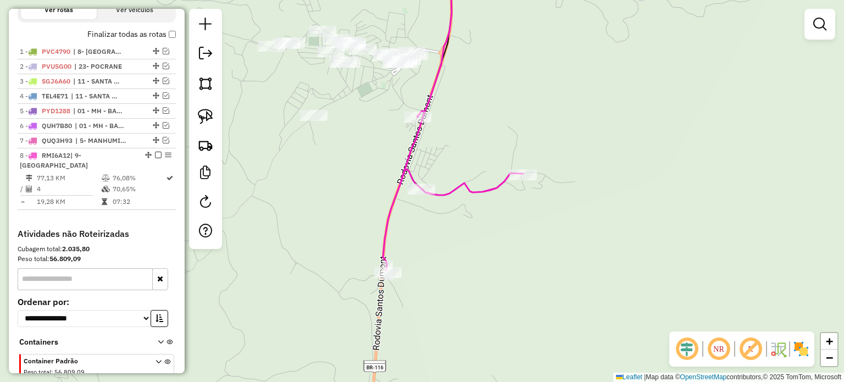
scroll to position [427, 0]
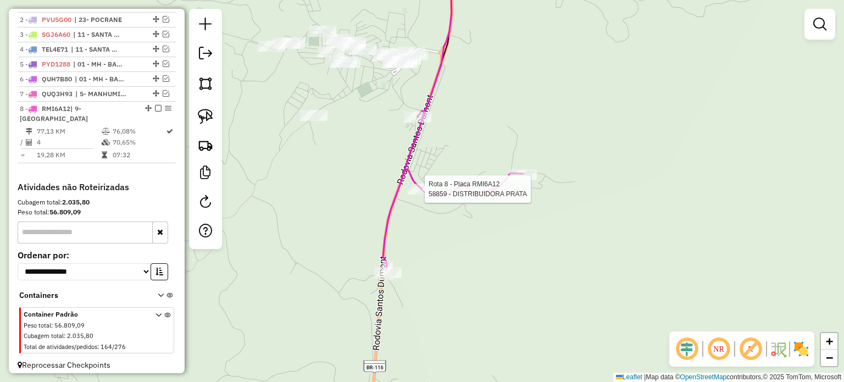
select select "**********"
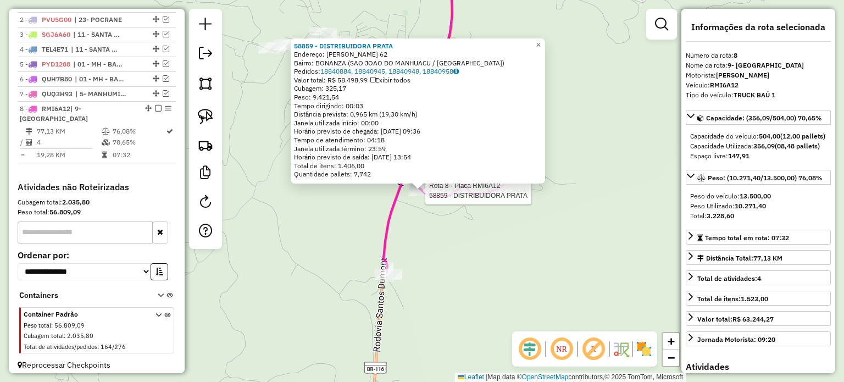
scroll to position [441, 0]
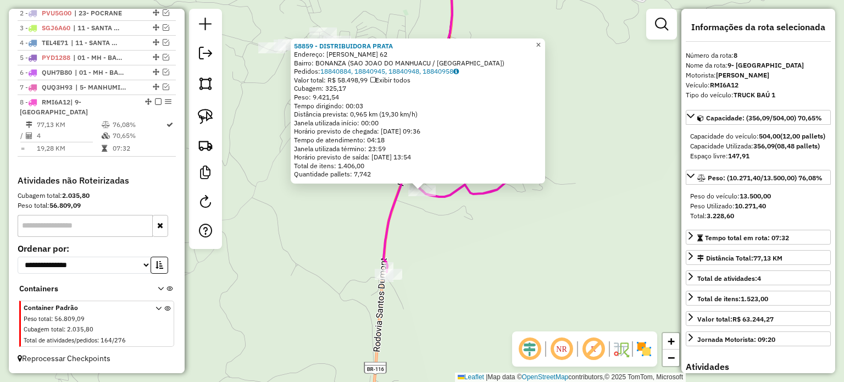
click at [541, 40] on span "×" at bounding box center [538, 44] width 5 height 9
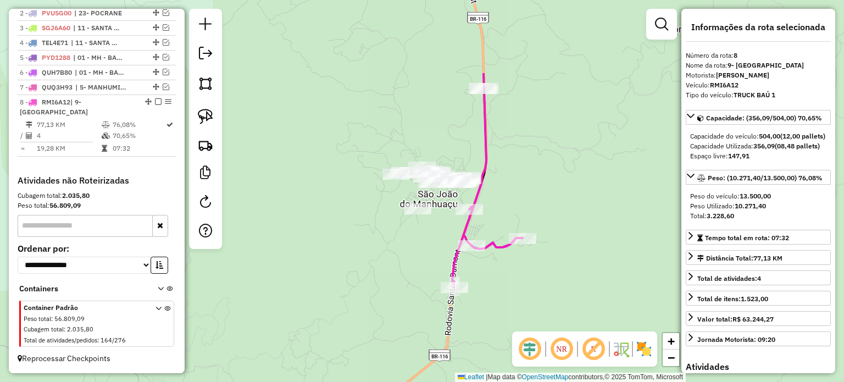
drag, startPoint x: 532, startPoint y: 82, endPoint x: 516, endPoint y: 203, distance: 122.0
click at [516, 202] on div "Janela de atendimento Grade de atendimento Capacidade Transportadoras Veículos …" at bounding box center [422, 191] width 844 height 382
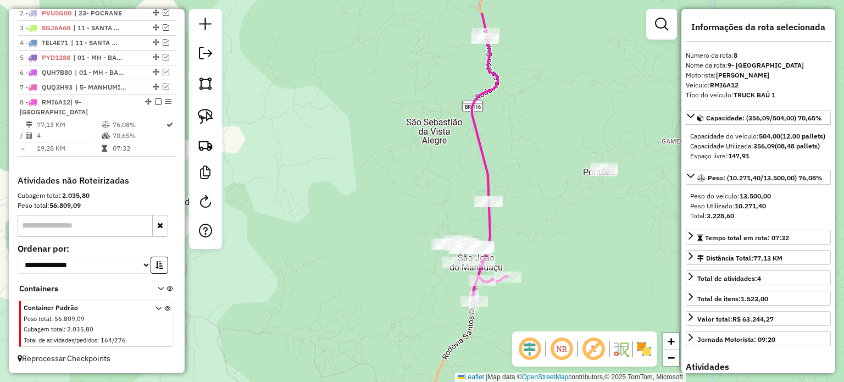
drag, startPoint x: 522, startPoint y: 191, endPoint x: 512, endPoint y: 242, distance: 52.5
click at [512, 242] on div "Janela de atendimento Grade de atendimento Capacidade Transportadoras Veículos …" at bounding box center [422, 191] width 844 height 382
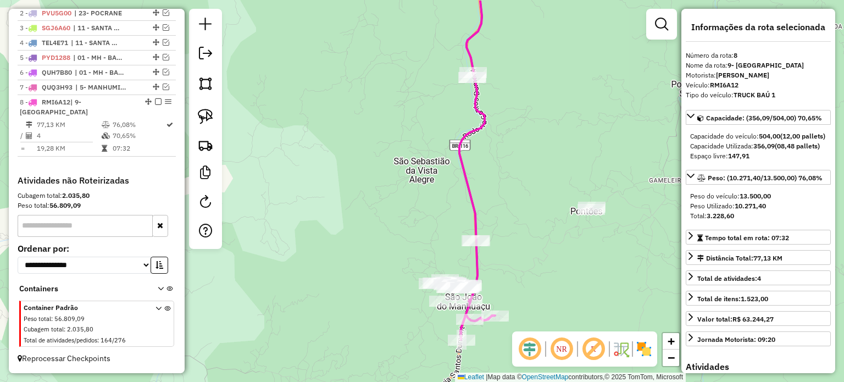
drag, startPoint x: 522, startPoint y: 213, endPoint x: 506, endPoint y: 259, distance: 49.0
click at [506, 259] on div "Janela de atendimento Grade de atendimento Capacidade Transportadoras Veículos …" at bounding box center [422, 191] width 844 height 382
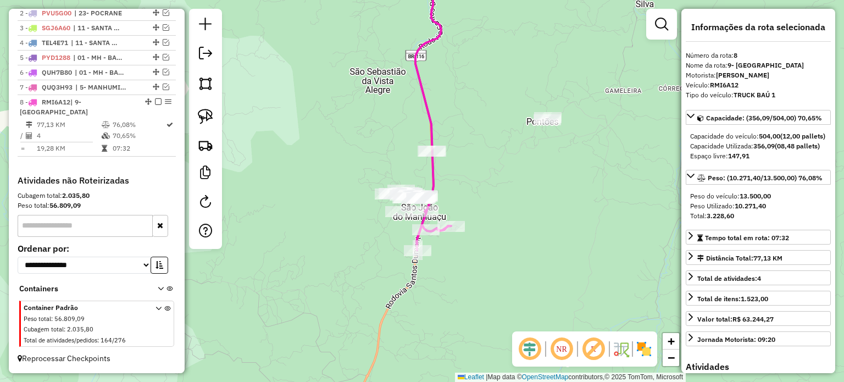
drag, startPoint x: 354, startPoint y: 173, endPoint x: 312, endPoint y: 74, distance: 107.9
click at [312, 74] on div "Janela de atendimento Grade de atendimento Capacidade Transportadoras Veículos …" at bounding box center [422, 191] width 844 height 382
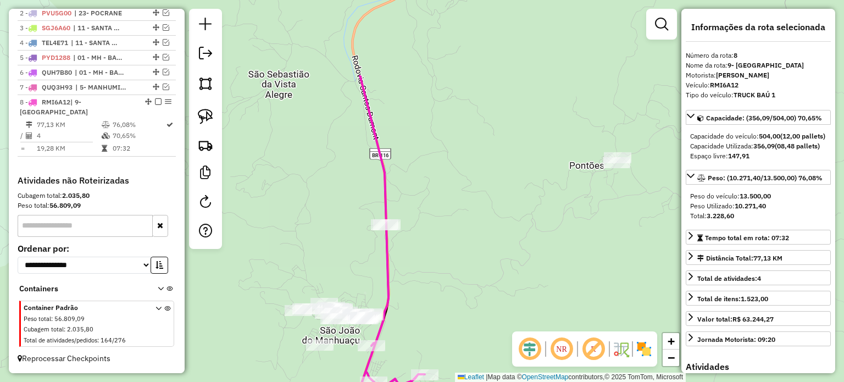
drag, startPoint x: 477, startPoint y: 177, endPoint x: 473, endPoint y: 287, distance: 110.0
click at [479, 291] on div "Janela de atendimento Grade de atendimento Capacidade Transportadoras Veículos …" at bounding box center [422, 191] width 844 height 382
click at [207, 120] on img at bounding box center [205, 116] width 15 height 15
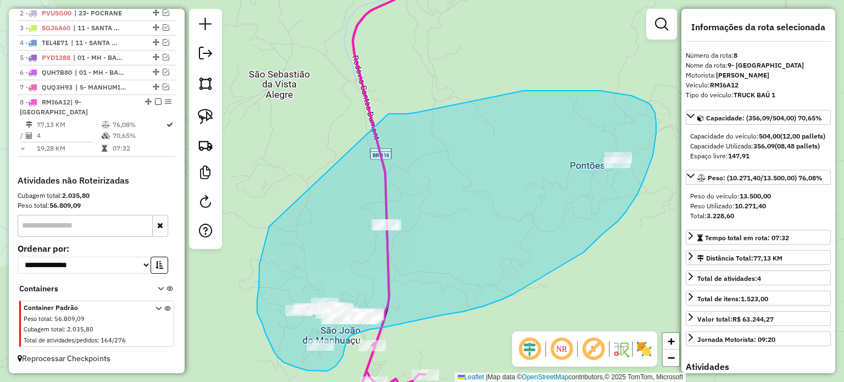
drag, startPoint x: 259, startPoint y: 274, endPoint x: 389, endPoint y: 114, distance: 206.0
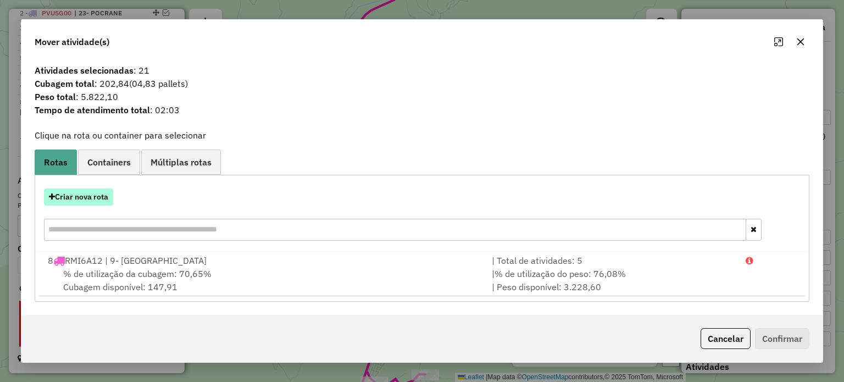
click at [91, 196] on button "Criar nova rota" at bounding box center [78, 197] width 69 height 17
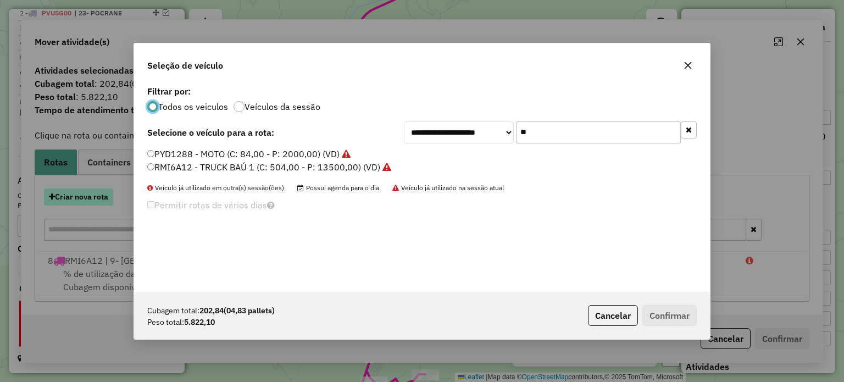
scroll to position [5, 3]
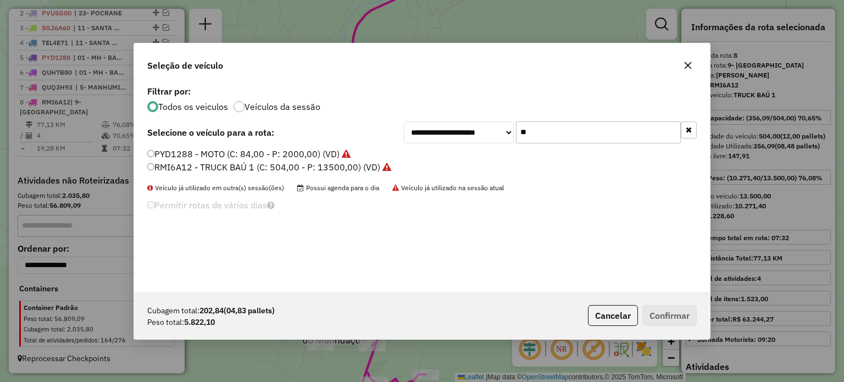
drag, startPoint x: 534, startPoint y: 134, endPoint x: 486, endPoint y: 134, distance: 48.4
click at [486, 134] on div "**********" at bounding box center [550, 132] width 293 height 22
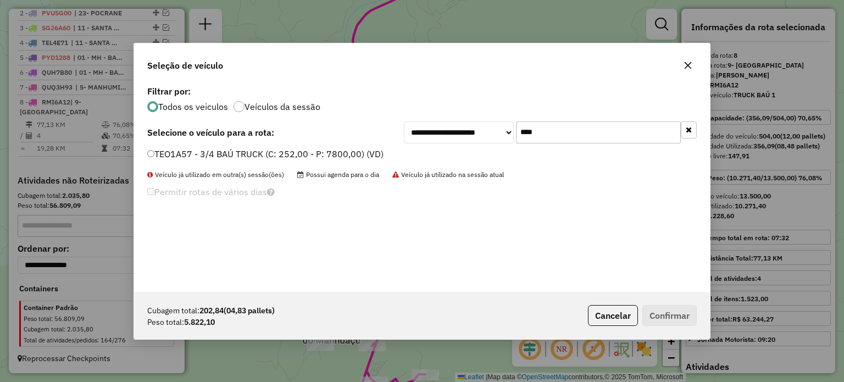
type input "****"
click at [250, 158] on label "TEO1A57 - 3/4 BAÚ TRUCK (C: 252,00 - P: 7800,00) (VD)" at bounding box center [265, 153] width 236 height 13
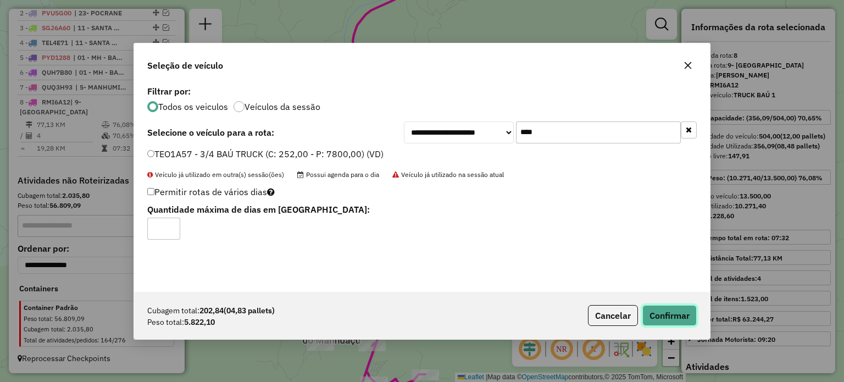
click at [678, 312] on button "Confirmar" at bounding box center [670, 315] width 54 height 21
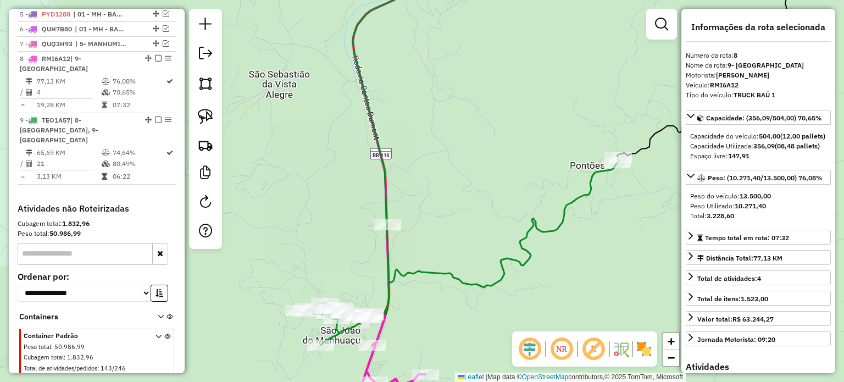
scroll to position [503, 0]
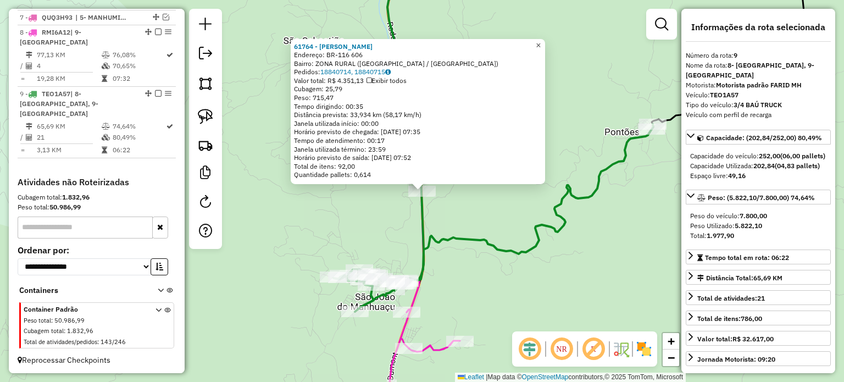
click at [541, 42] on span "×" at bounding box center [538, 44] width 5 height 9
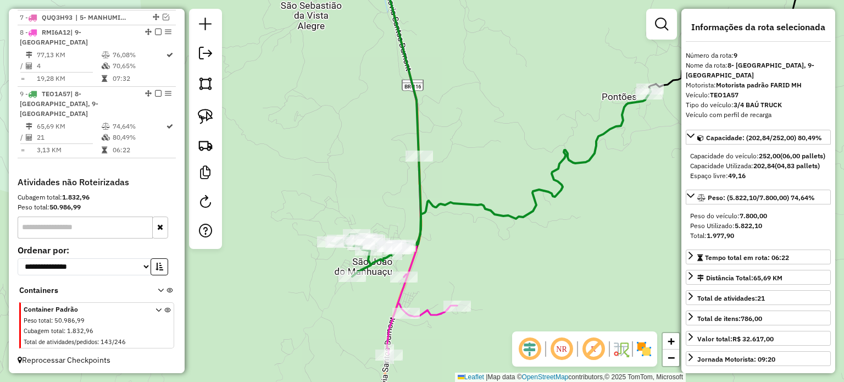
drag, startPoint x: 484, startPoint y: 151, endPoint x: 427, endPoint y: 101, distance: 75.6
click at [463, 98] on div "Janela de atendimento Grade de atendimento Capacidade Transportadoras Veículos …" at bounding box center [422, 191] width 844 height 382
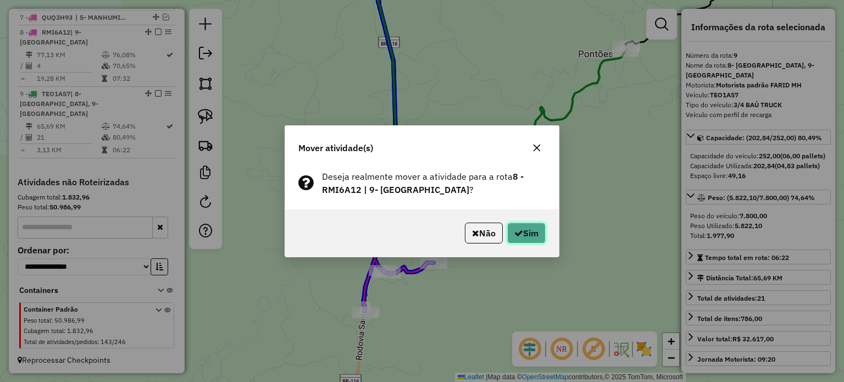
click at [522, 236] on button "Sim" at bounding box center [526, 233] width 38 height 21
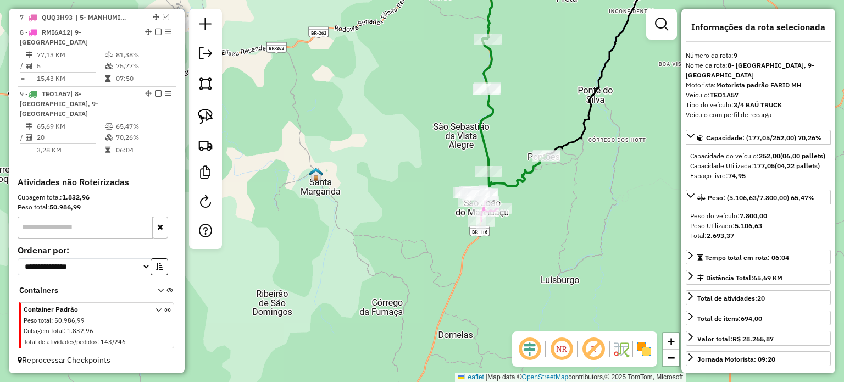
drag, startPoint x: 532, startPoint y: 106, endPoint x: 511, endPoint y: 181, distance: 77.6
click at [514, 174] on div "Janela de atendimento Grade de atendimento Capacidade Transportadoras Veículos …" at bounding box center [422, 191] width 844 height 382
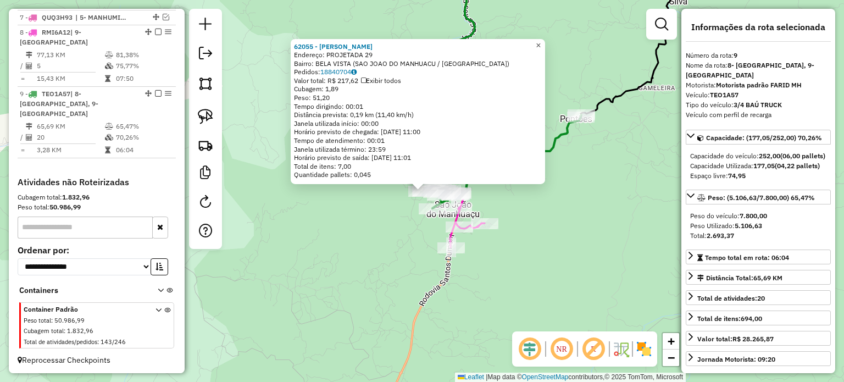
click at [541, 41] on span "×" at bounding box center [538, 44] width 5 height 9
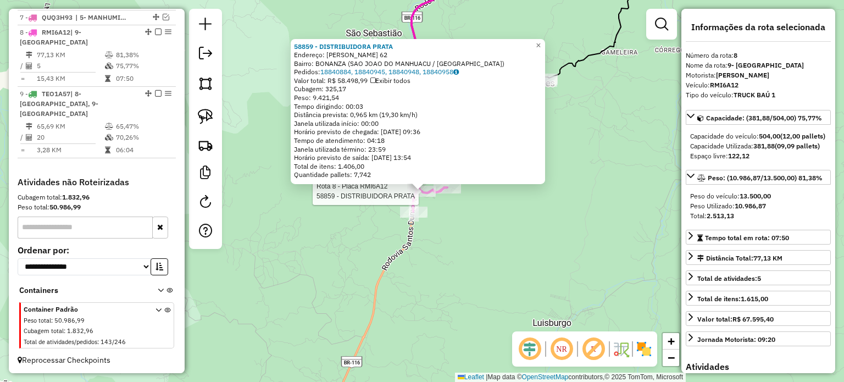
click at [477, 233] on div "Rota 8 - Placa RMI6A12 58859 - DISTRIBUIDORA PRATA 58859 - DISTRIBUIDORA PRATA …" at bounding box center [422, 191] width 844 height 382
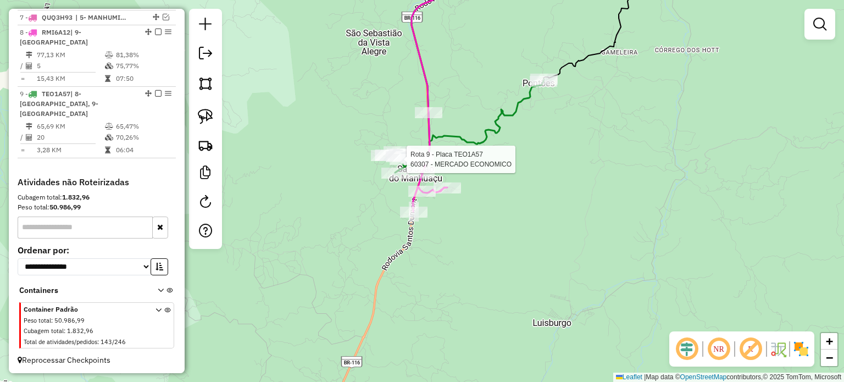
select select "**********"
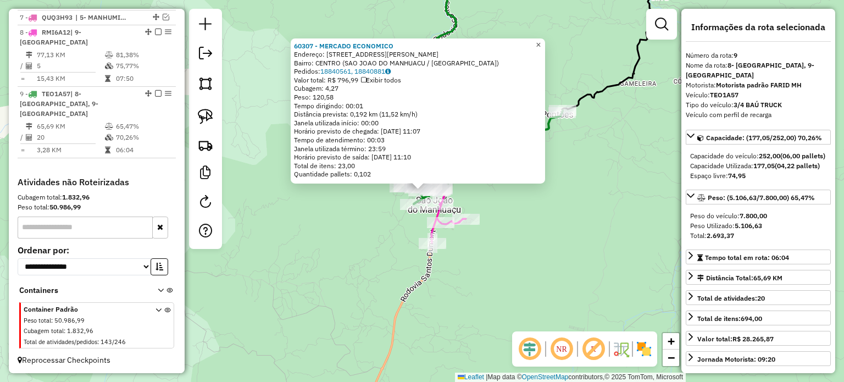
click at [541, 41] on span "×" at bounding box center [538, 44] width 5 height 9
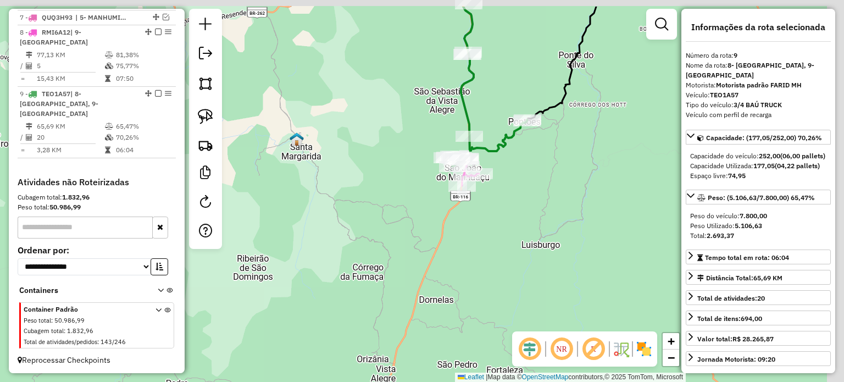
drag, startPoint x: 541, startPoint y: 39, endPoint x: 471, endPoint y: 129, distance: 114.4
click at [473, 128] on div "Janela de atendimento Grade de atendimento Capacidade Transportadoras Veículos …" at bounding box center [422, 191] width 844 height 382
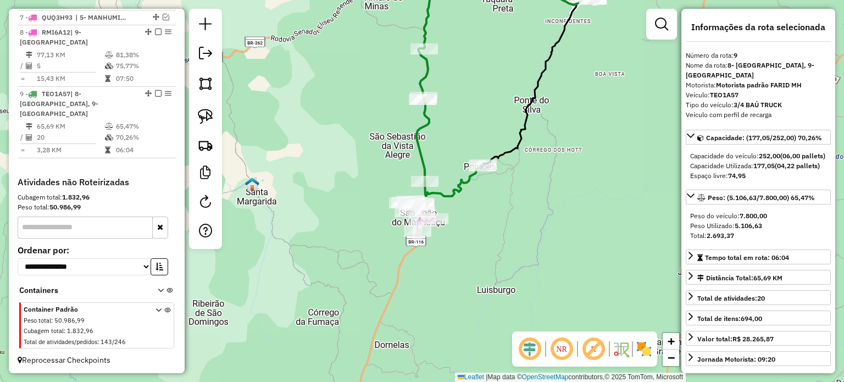
drag, startPoint x: 472, startPoint y: 83, endPoint x: 457, endPoint y: 130, distance: 49.0
click at [458, 129] on div "Janela de atendimento Grade de atendimento Capacidade Transportadoras Veículos …" at bounding box center [422, 191] width 844 height 382
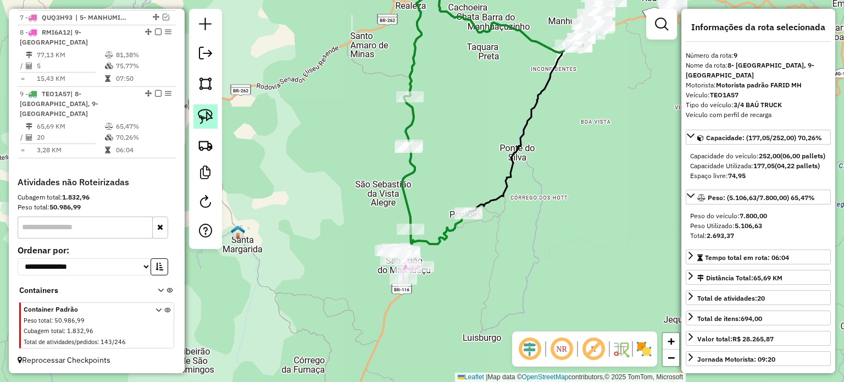
click at [205, 116] on img at bounding box center [205, 116] width 15 height 15
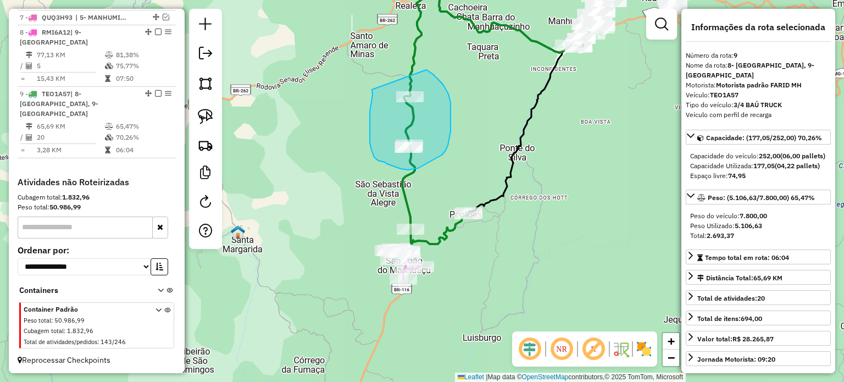
drag, startPoint x: 373, startPoint y: 90, endPoint x: 427, endPoint y: 70, distance: 57.4
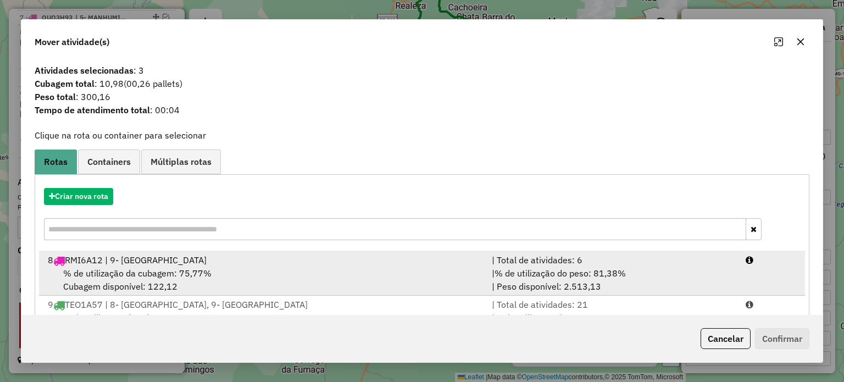
click at [230, 273] on div "% de utilização da cubagem: 75,77% Cubagem disponível: 122,12" at bounding box center [263, 280] width 444 height 26
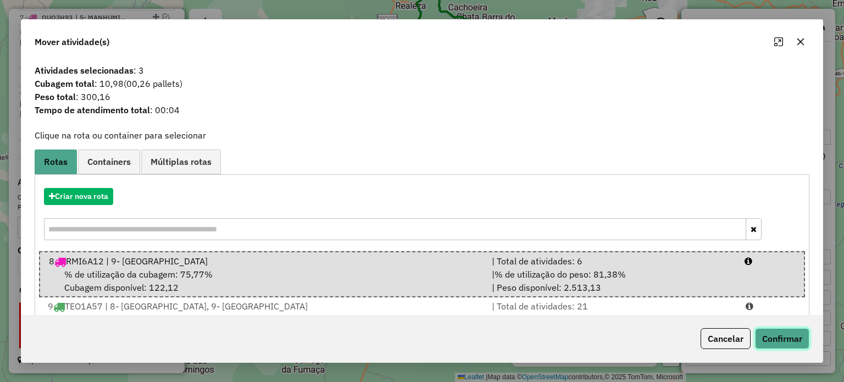
click at [786, 333] on button "Confirmar" at bounding box center [782, 338] width 54 height 21
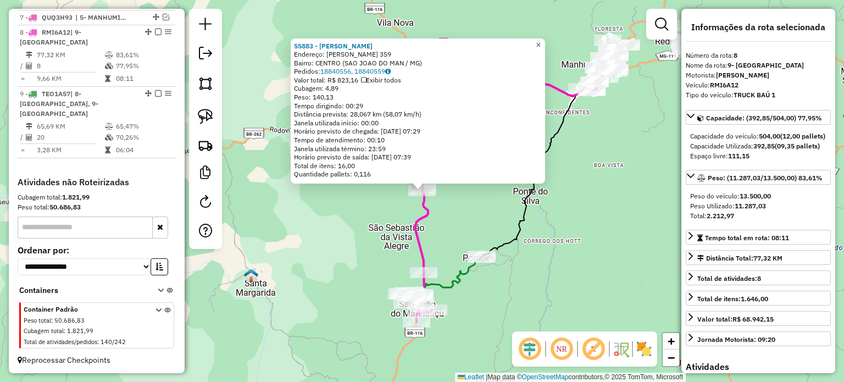
click at [541, 41] on span "×" at bounding box center [538, 44] width 5 height 9
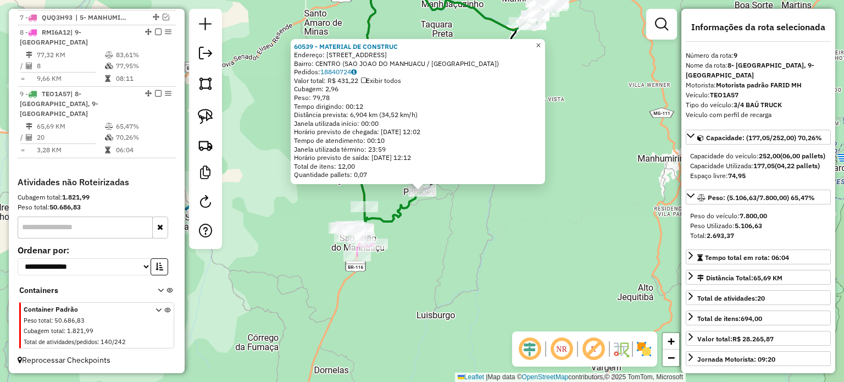
click at [541, 41] on span "×" at bounding box center [538, 45] width 5 height 9
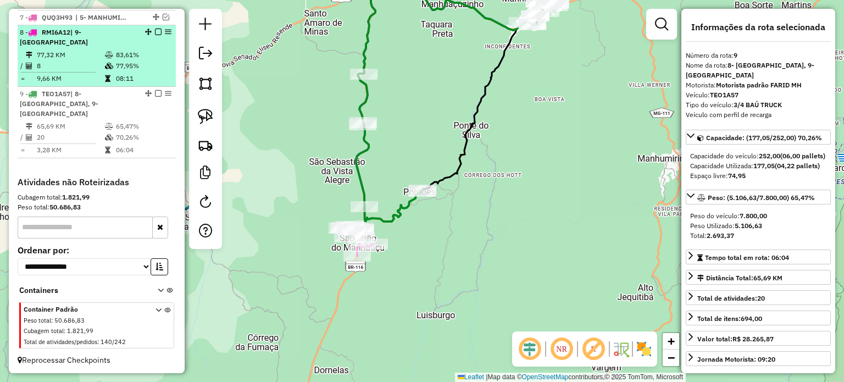
click at [158, 35] on em at bounding box center [158, 32] width 7 height 7
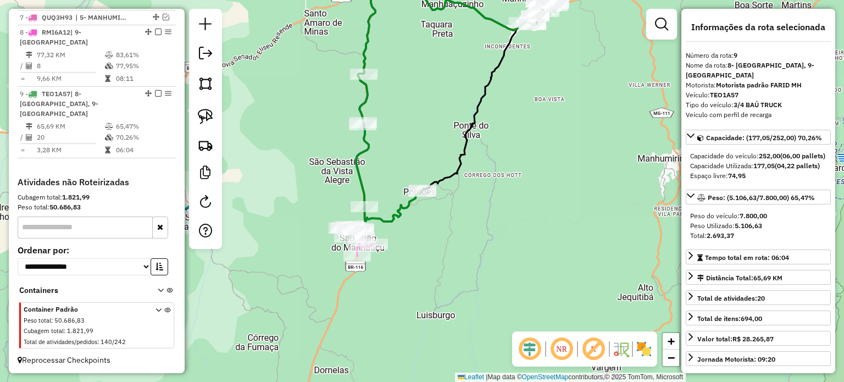
scroll to position [456, 0]
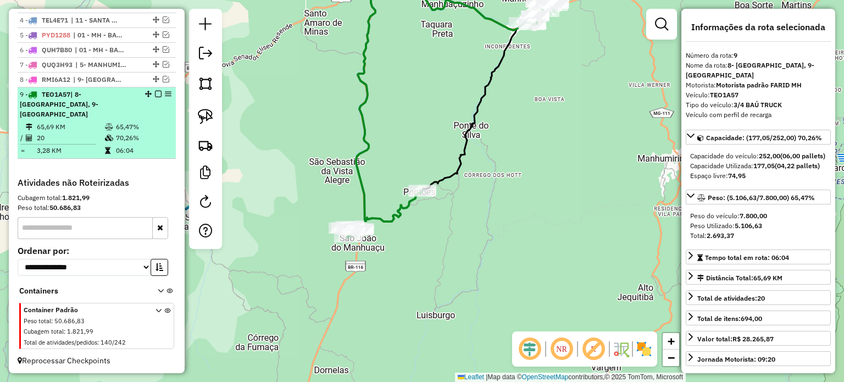
click at [155, 97] on em at bounding box center [158, 94] width 7 height 7
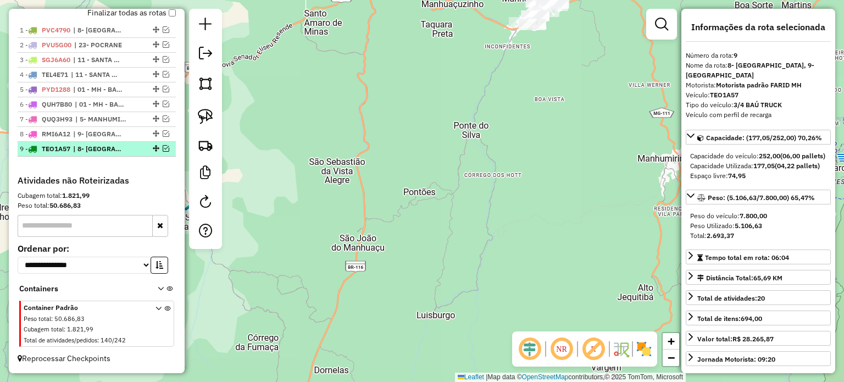
scroll to position [409, 0]
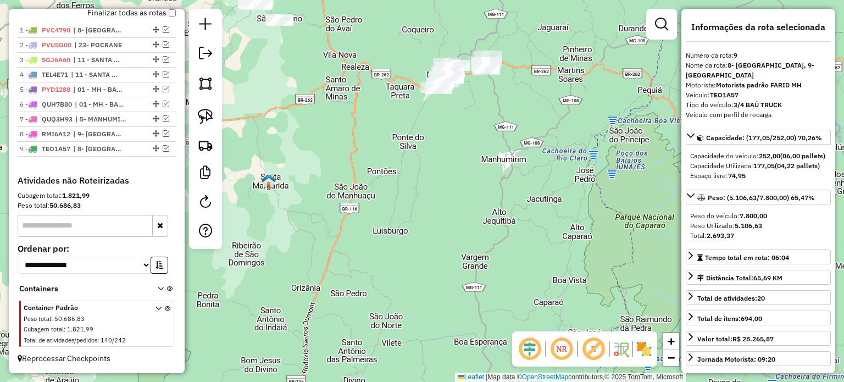
drag, startPoint x: 499, startPoint y: 115, endPoint x: 433, endPoint y: 189, distance: 98.9
click at [440, 187] on div "Janela de atendimento Grade de atendimento Capacidade Transportadoras Veículos …" at bounding box center [422, 191] width 844 height 382
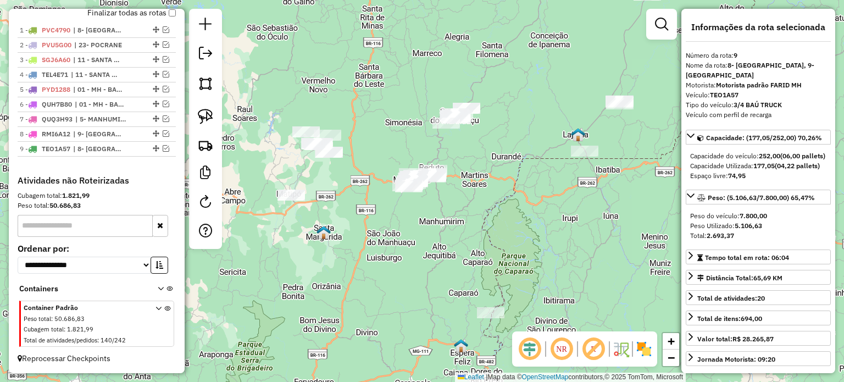
drag, startPoint x: 329, startPoint y: 141, endPoint x: 345, endPoint y: 193, distance: 54.6
click at [345, 193] on div "Janela de atendimento Grade de atendimento Capacidade Transportadoras Veículos …" at bounding box center [422, 191] width 844 height 382
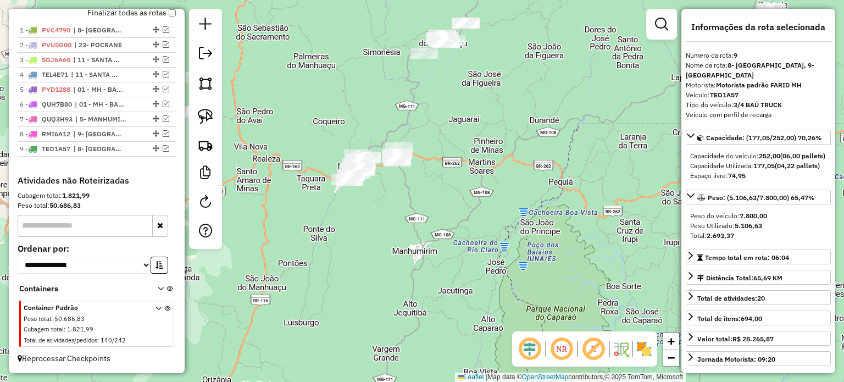
drag, startPoint x: 396, startPoint y: 195, endPoint x: 405, endPoint y: 208, distance: 15.4
click at [405, 208] on div "Janela de atendimento Grade de atendimento Capacidade Transportadoras Veículos …" at bounding box center [422, 191] width 844 height 382
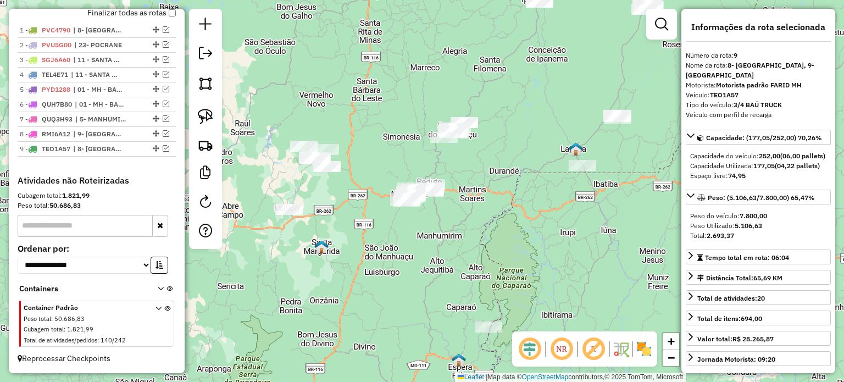
drag, startPoint x: 409, startPoint y: 215, endPoint x: 441, endPoint y: 213, distance: 32.0
click at [450, 215] on div "Janela de atendimento Grade de atendimento Capacidade Transportadoras Veículos …" at bounding box center [422, 191] width 844 height 382
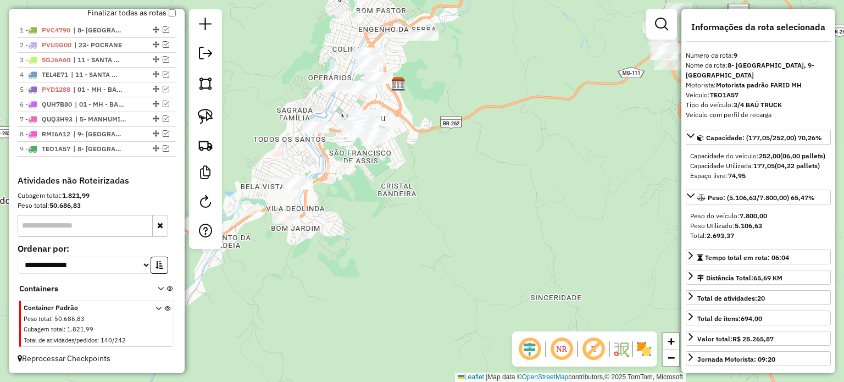
drag, startPoint x: 440, startPoint y: 186, endPoint x: 532, endPoint y: 185, distance: 91.8
click at [532, 185] on div "Janela de atendimento Grade de atendimento Capacidade Transportadoras Veículos …" at bounding box center [422, 191] width 844 height 382
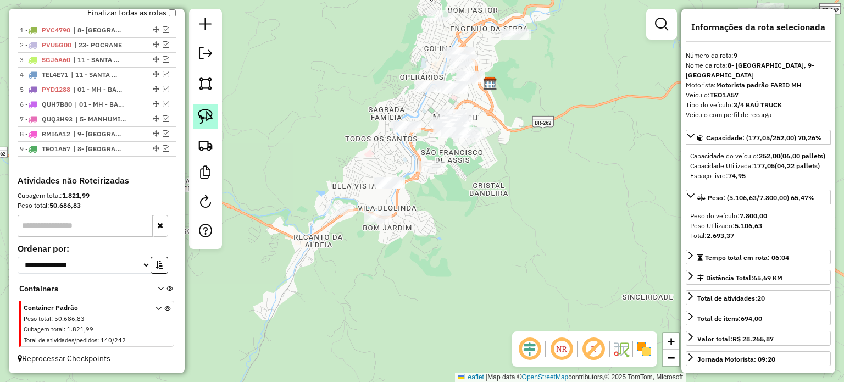
click at [210, 117] on img at bounding box center [205, 116] width 15 height 15
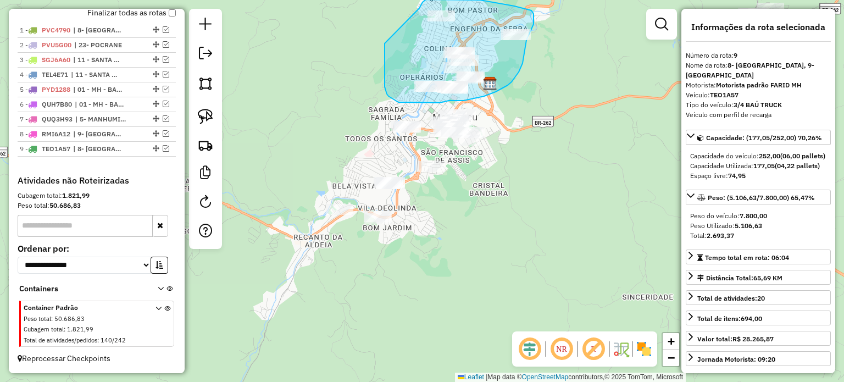
drag, startPoint x: 385, startPoint y: 43, endPoint x: 419, endPoint y: 8, distance: 49.4
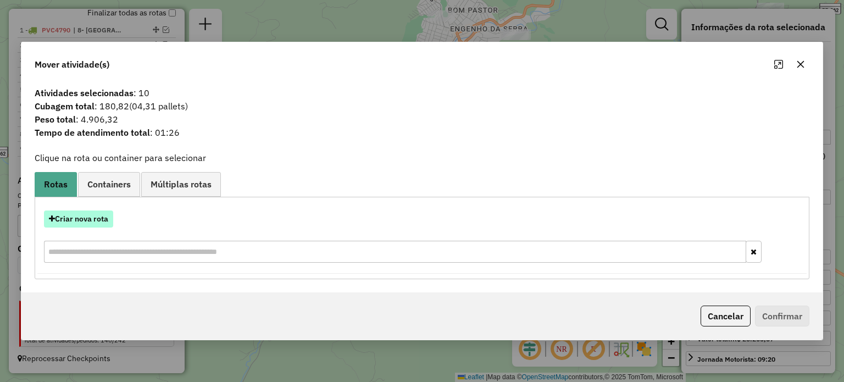
click at [91, 218] on button "Criar nova rota" at bounding box center [78, 219] width 69 height 17
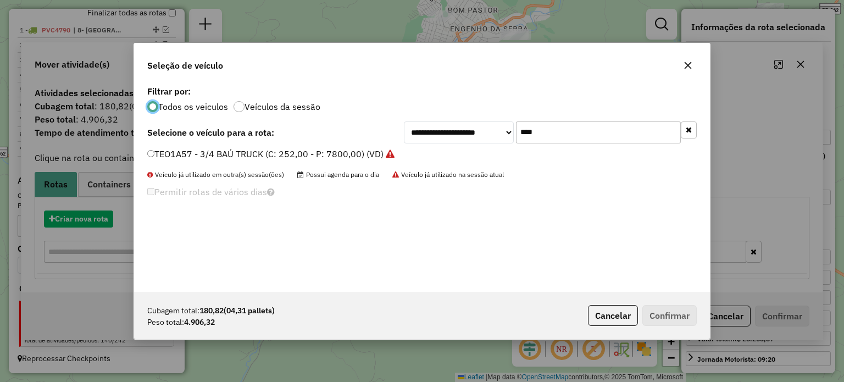
scroll to position [5, 3]
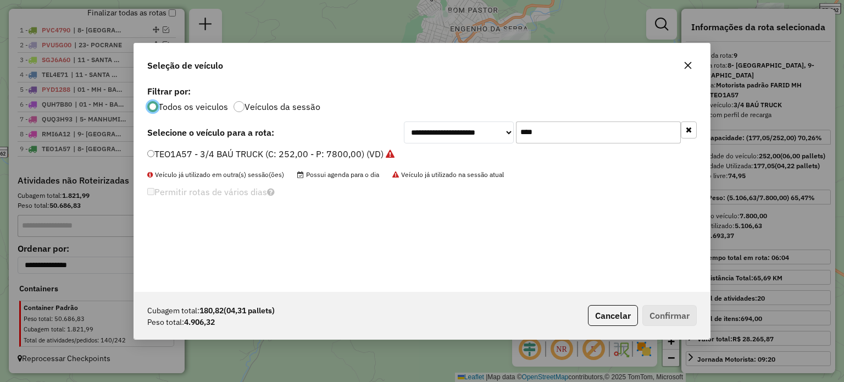
click at [556, 126] on input "****" at bounding box center [598, 132] width 165 height 22
click at [553, 127] on input "****" at bounding box center [598, 132] width 165 height 22
drag, startPoint x: 551, startPoint y: 131, endPoint x: 487, endPoint y: 137, distance: 64.1
click at [487, 137] on div "**********" at bounding box center [550, 132] width 293 height 22
type input "***"
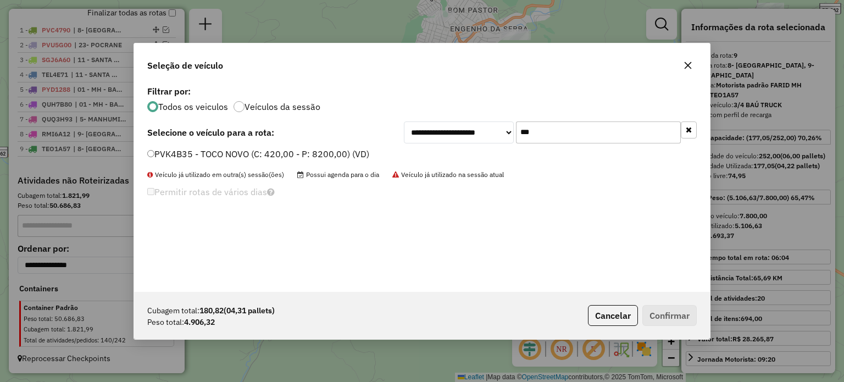
click at [274, 154] on label "PVK4B35 - TOCO NOVO (C: 420,00 - P: 8200,00) (VD)" at bounding box center [258, 153] width 222 height 13
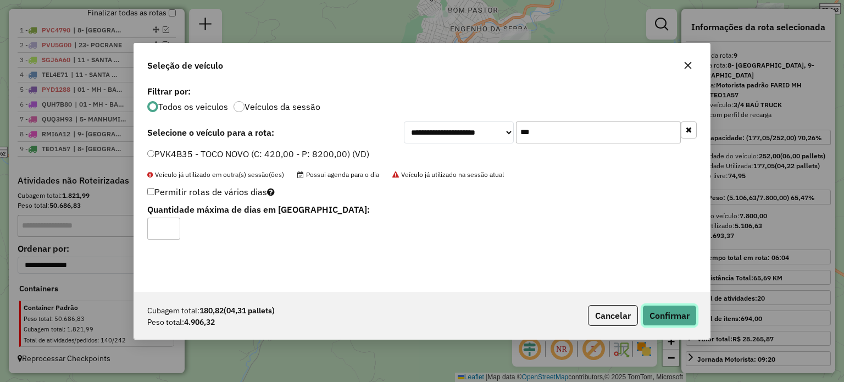
click at [675, 318] on button "Confirmar" at bounding box center [670, 315] width 54 height 21
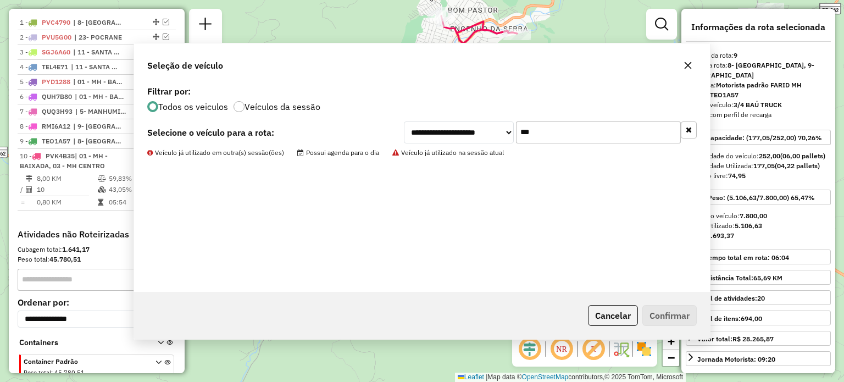
scroll to position [471, 0]
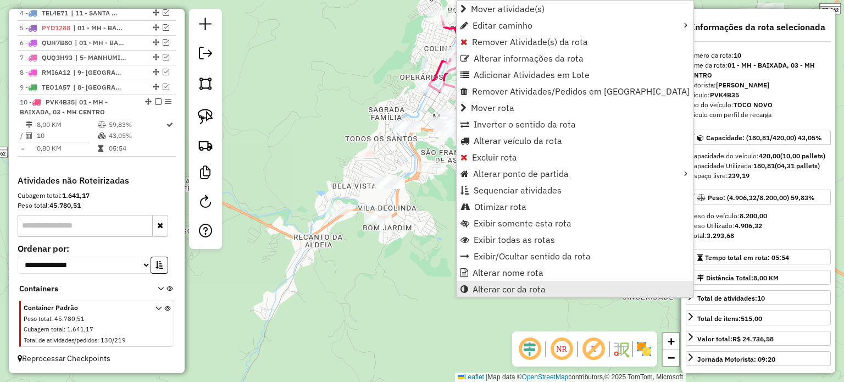
click at [530, 291] on span "Alterar cor da rota" at bounding box center [509, 289] width 73 height 9
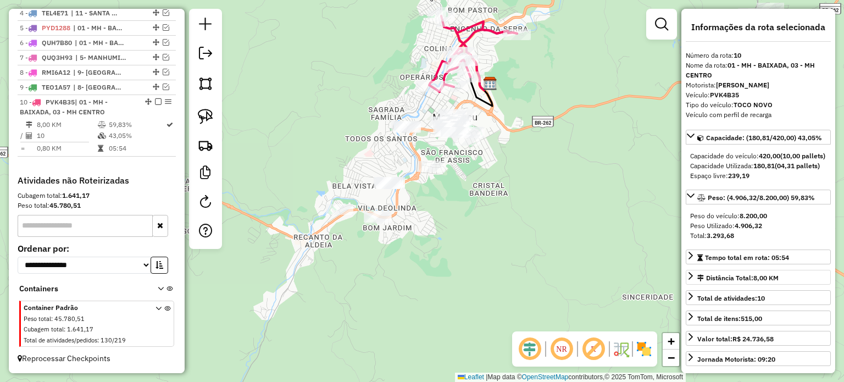
scroll to position [251, 0]
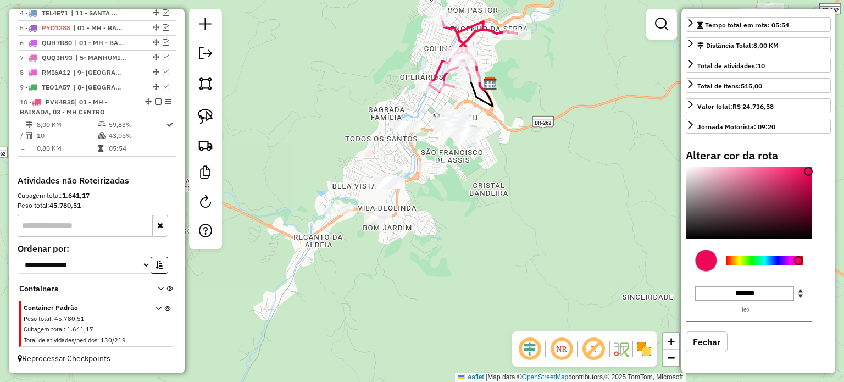
type input "*******"
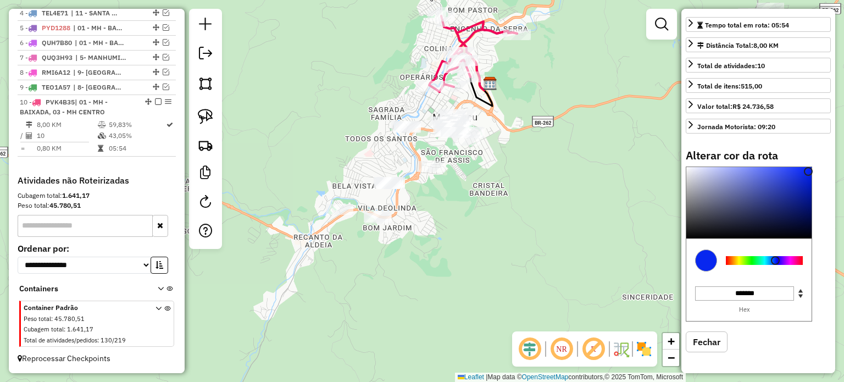
click at [776, 260] on div at bounding box center [764, 260] width 77 height 9
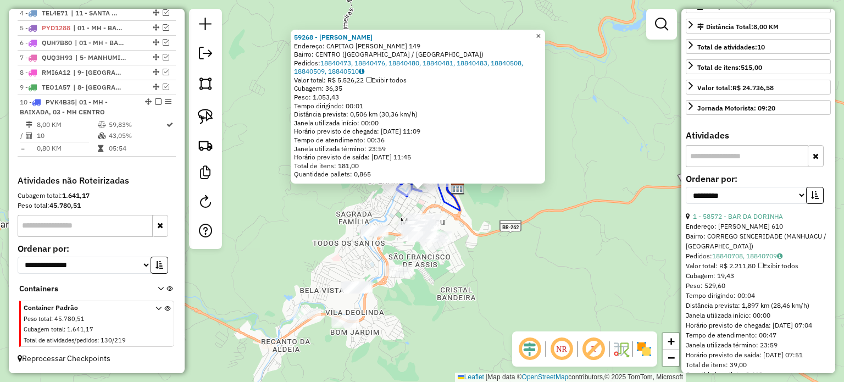
click at [541, 31] on span "×" at bounding box center [538, 35] width 5 height 9
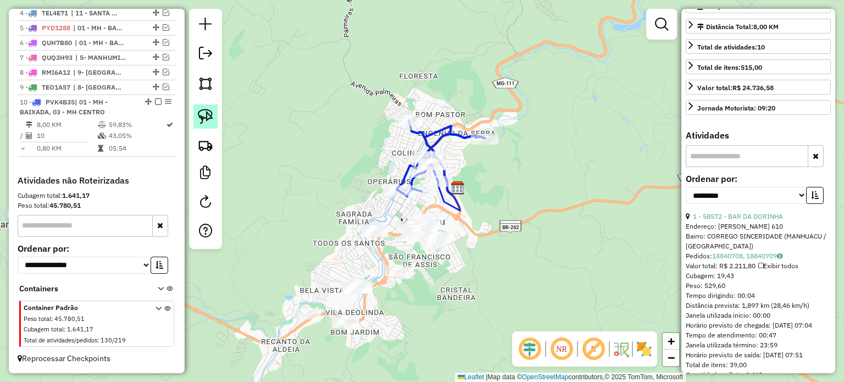
click at [207, 115] on img at bounding box center [205, 116] width 15 height 15
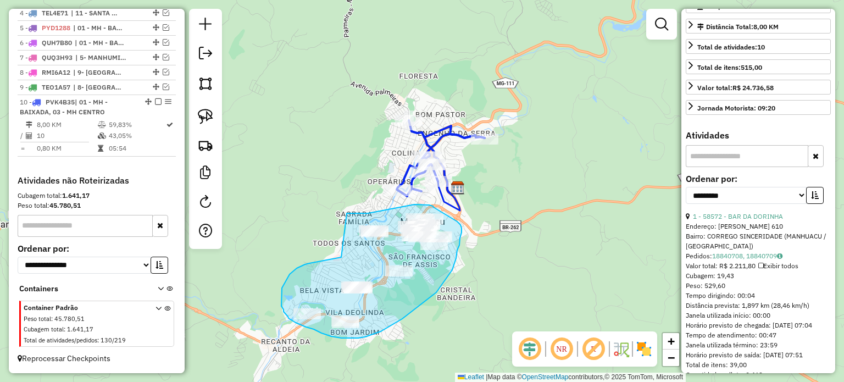
drag, startPoint x: 341, startPoint y: 257, endPoint x: 347, endPoint y: 213, distance: 44.3
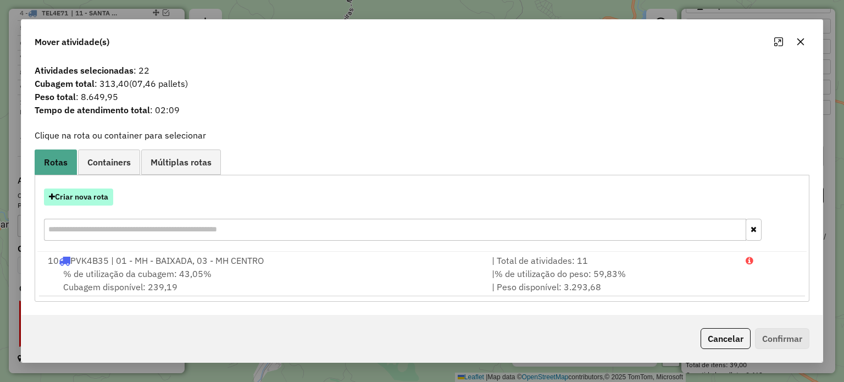
click at [102, 195] on button "Criar nova rota" at bounding box center [78, 197] width 69 height 17
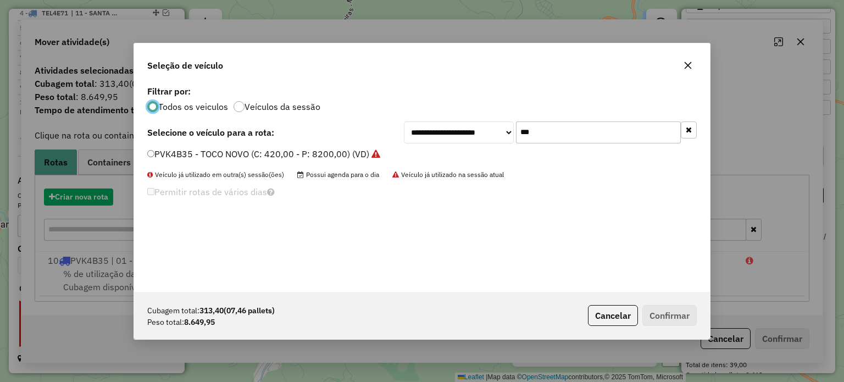
scroll to position [5, 3]
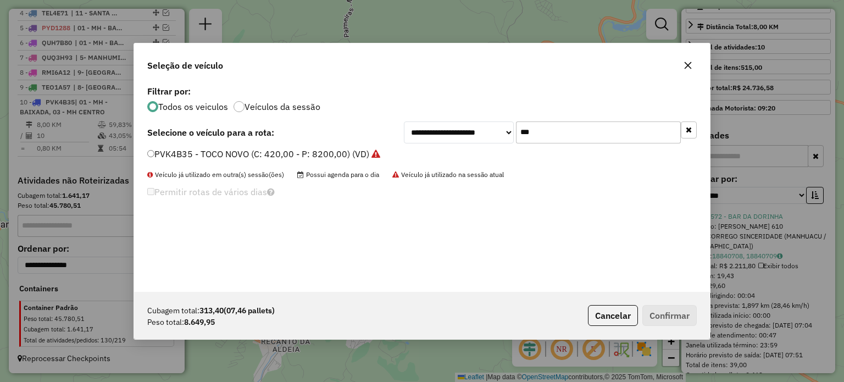
click at [272, 147] on div "**********" at bounding box center [422, 187] width 576 height 209
click at [273, 151] on label "PVK4B35 - TOCO NOVO (C: 420,00 - P: 8200,00) (VD)" at bounding box center [263, 153] width 233 height 13
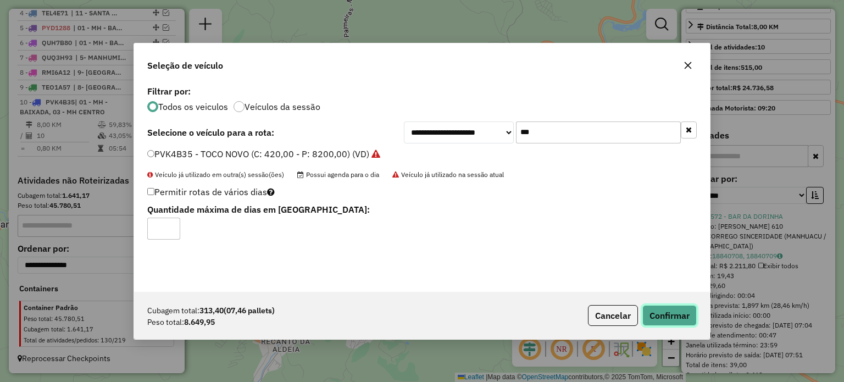
click at [676, 312] on button "Confirmar" at bounding box center [670, 315] width 54 height 21
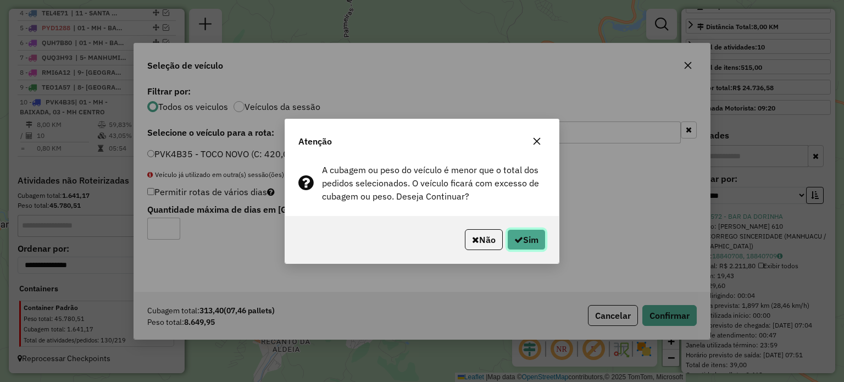
click at [530, 242] on button "Sim" at bounding box center [526, 239] width 38 height 21
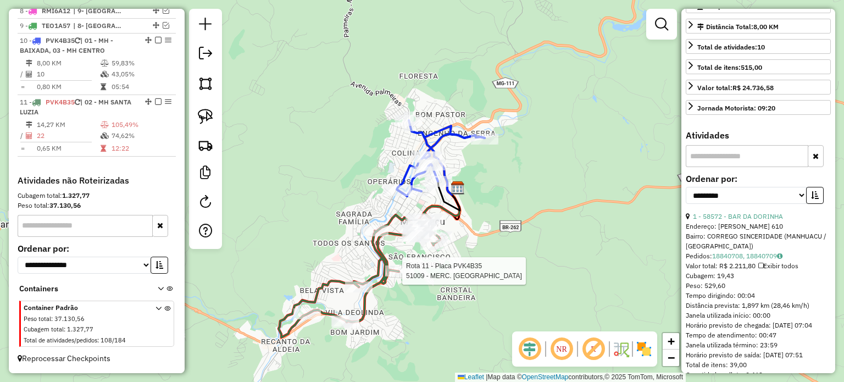
scroll to position [241, 0]
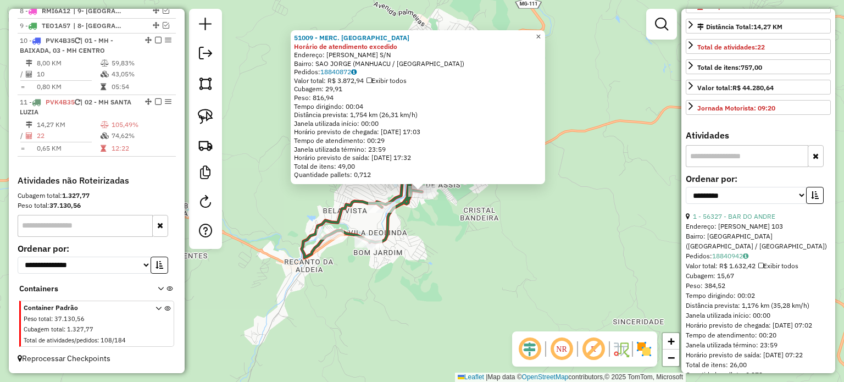
click at [541, 34] on span "×" at bounding box center [538, 36] width 5 height 9
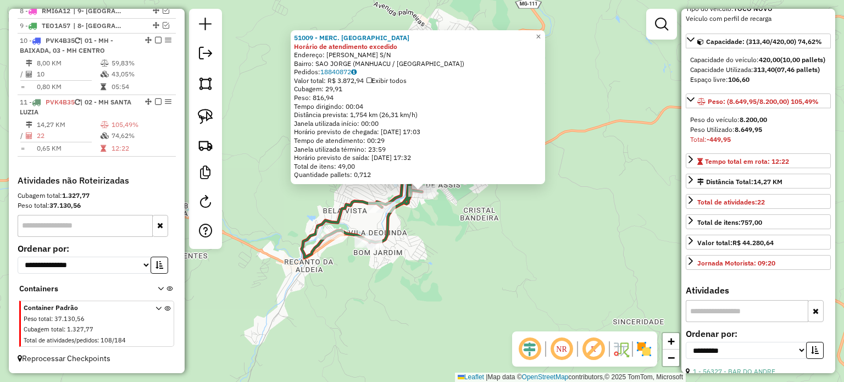
scroll to position [76, 0]
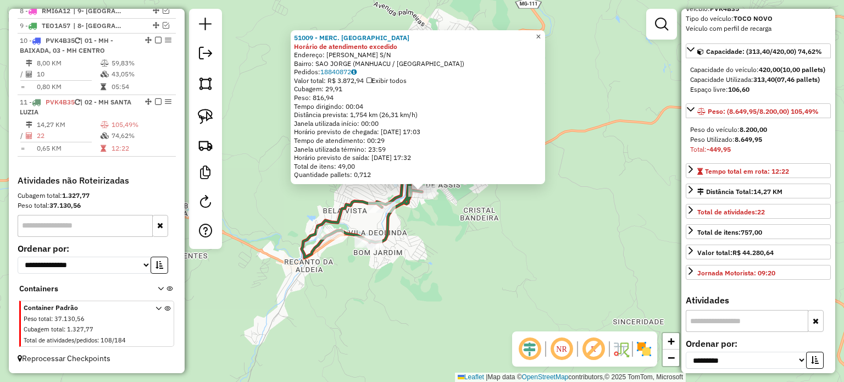
click at [541, 34] on span "×" at bounding box center [538, 36] width 5 height 9
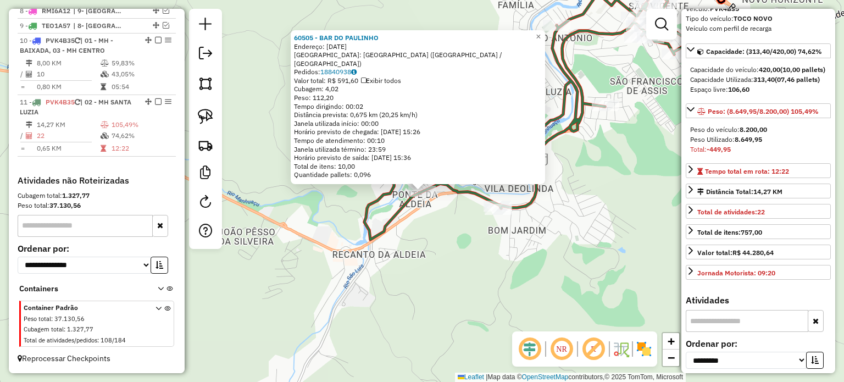
drag, startPoint x: 440, startPoint y: 294, endPoint x: 478, endPoint y: 261, distance: 50.7
click at [441, 292] on div "60505 - BAR DO PAULINHO Endereço: PRIMEIRO DE MAIO 140 Bairro: PONTE DA ALDEIA …" at bounding box center [422, 191] width 844 height 382
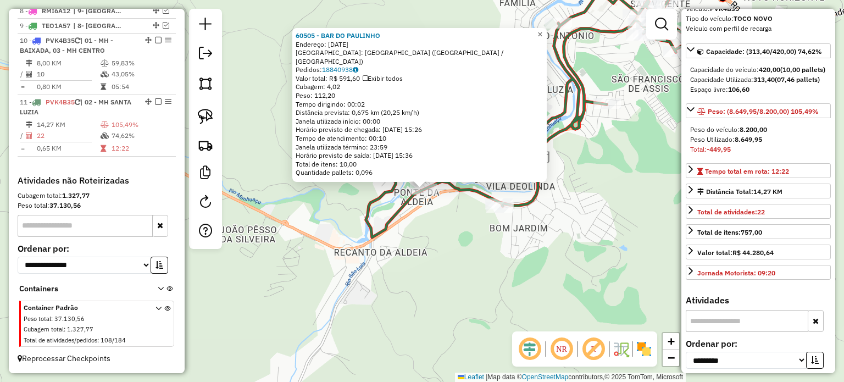
click at [543, 37] on span "×" at bounding box center [540, 34] width 5 height 9
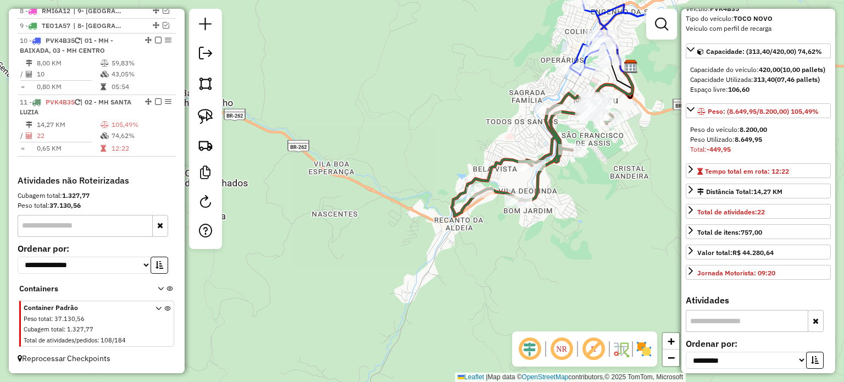
drag, startPoint x: 623, startPoint y: 161, endPoint x: 479, endPoint y: 269, distance: 180.3
click at [479, 269] on div "Janela de atendimento Grade de atendimento Capacidade Transportadoras Veículos …" at bounding box center [422, 191] width 844 height 382
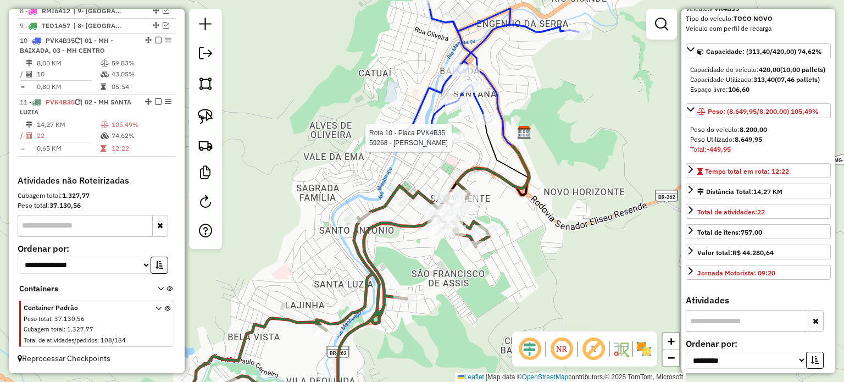
scroll to position [86, 0]
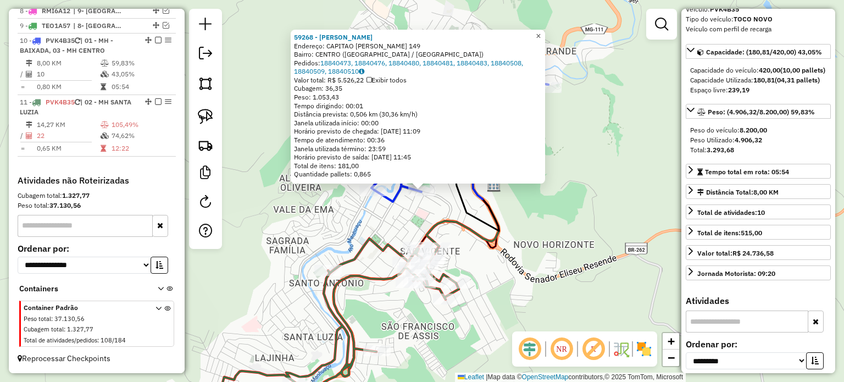
click at [541, 33] on span "×" at bounding box center [538, 35] width 5 height 9
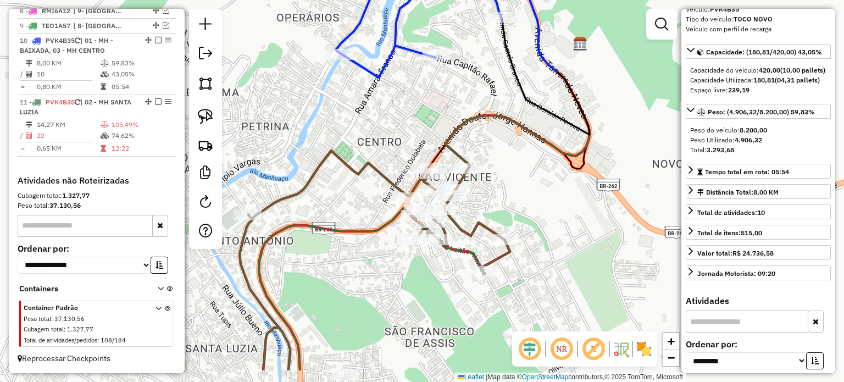
drag, startPoint x: 500, startPoint y: 232, endPoint x: 520, endPoint y: 205, distance: 33.8
click at [517, 209] on div "Janela de atendimento Grade de atendimento Capacidade Transportadoras Veículos …" at bounding box center [422, 191] width 844 height 382
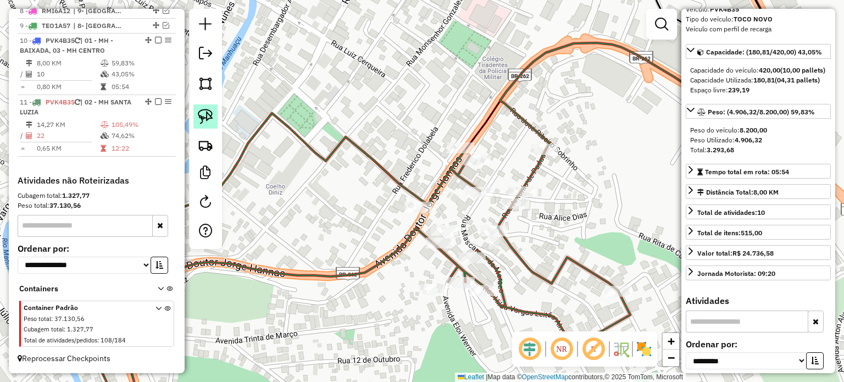
click at [209, 118] on img at bounding box center [205, 116] width 15 height 15
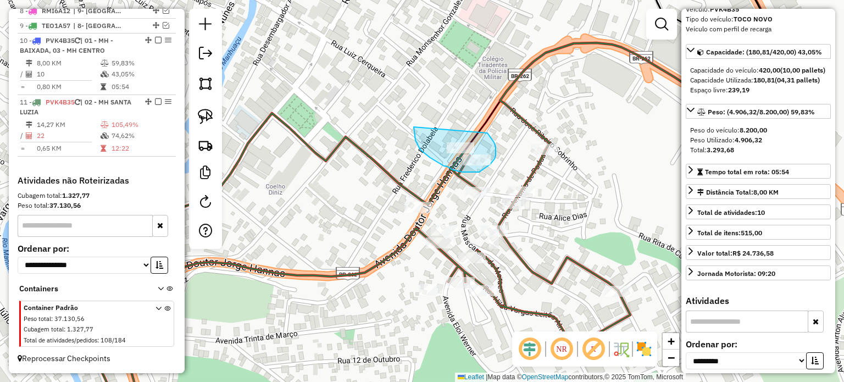
drag, startPoint x: 414, startPoint y: 127, endPoint x: 482, endPoint y: 126, distance: 68.2
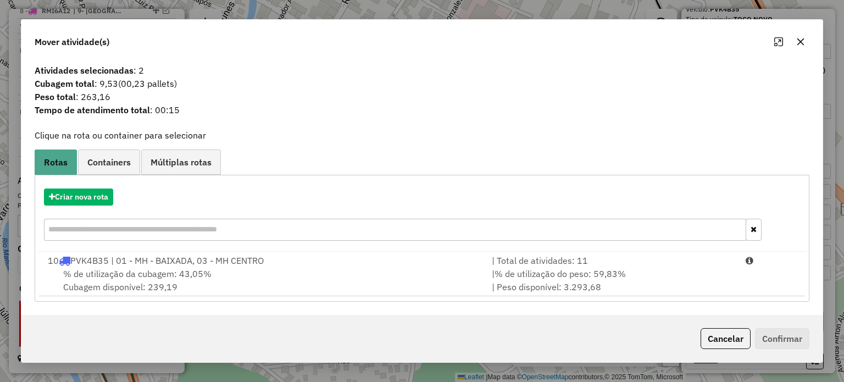
click at [725, 337] on button "Cancelar" at bounding box center [726, 338] width 50 height 21
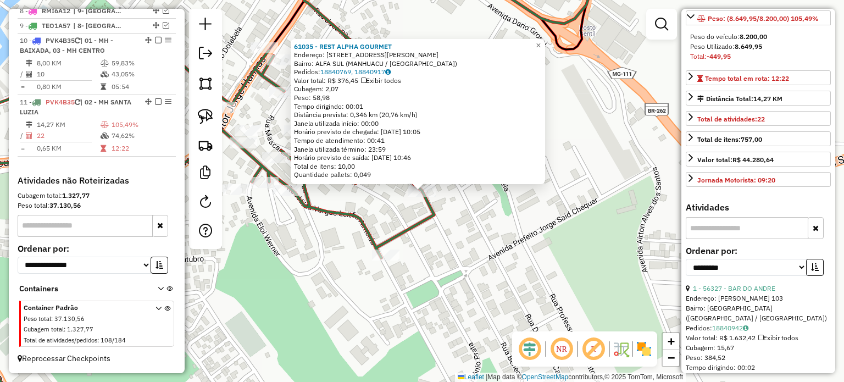
scroll to position [241, 0]
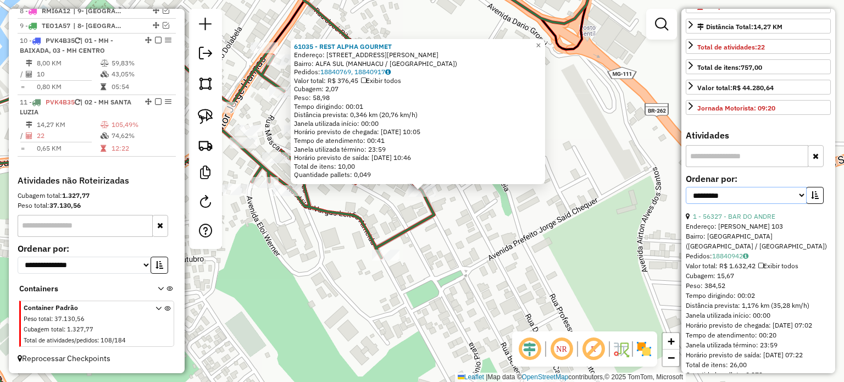
click at [798, 204] on select "**********" at bounding box center [746, 195] width 121 height 17
select select "*********"
click at [686, 204] on select "**********" at bounding box center [746, 195] width 121 height 17
click at [812, 199] on icon "button" at bounding box center [815, 195] width 8 height 8
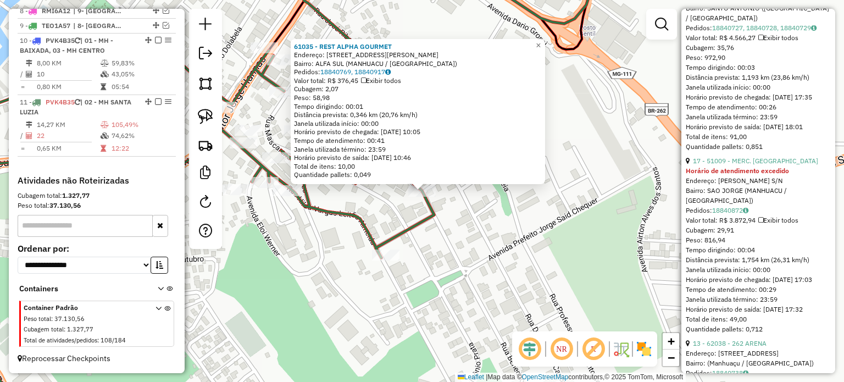
scroll to position [681, 0]
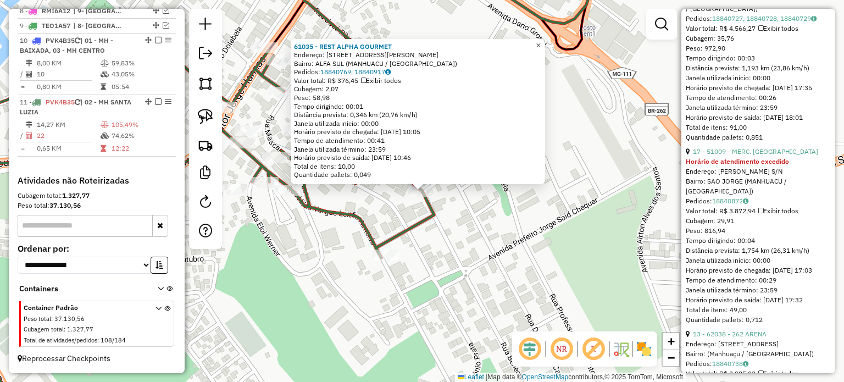
click at [541, 41] on span "×" at bounding box center [538, 45] width 5 height 9
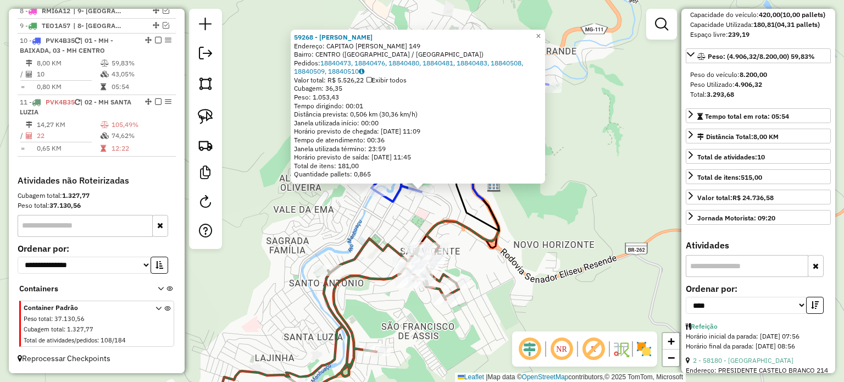
scroll to position [141, 0]
click at [541, 35] on span "×" at bounding box center [538, 35] width 5 height 9
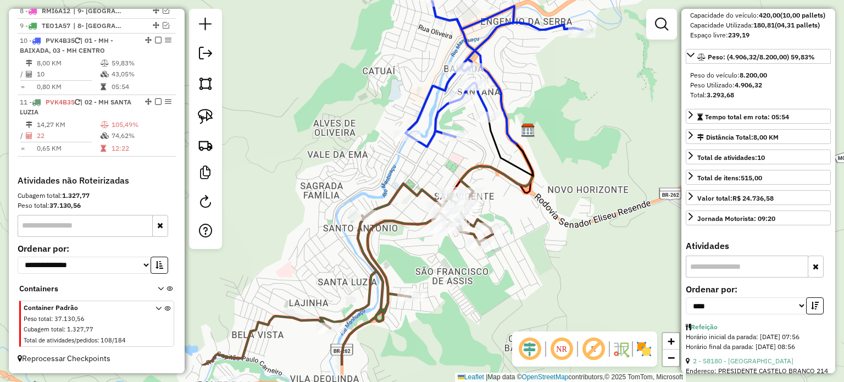
drag, startPoint x: 394, startPoint y: 313, endPoint x: 427, endPoint y: 257, distance: 64.8
click at [427, 257] on div "Janela de atendimento Grade de atendimento Capacidade Transportadoras Veículos …" at bounding box center [422, 191] width 844 height 382
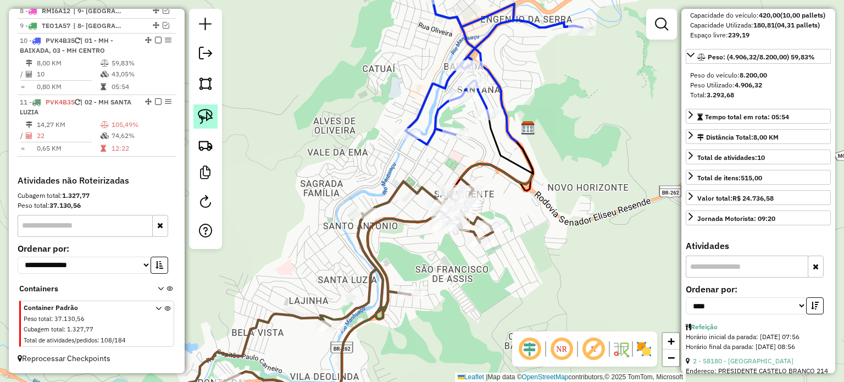
drag, startPoint x: 213, startPoint y: 119, endPoint x: 273, endPoint y: 148, distance: 66.1
click at [213, 119] on link at bounding box center [206, 116] width 24 height 24
click at [212, 120] on img at bounding box center [205, 116] width 15 height 15
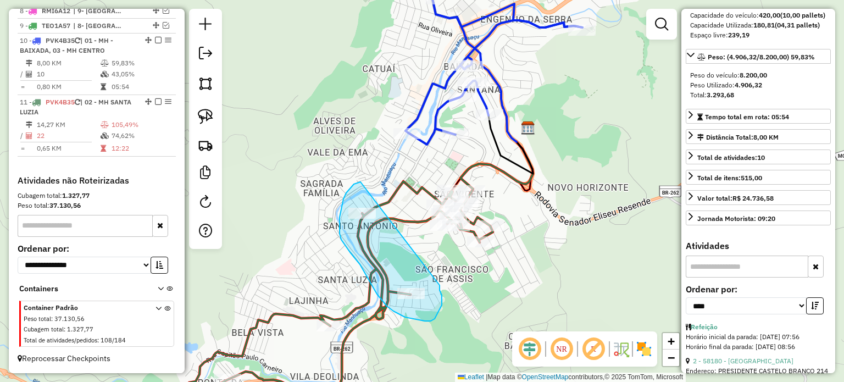
drag, startPoint x: 357, startPoint y: 183, endPoint x: 440, endPoint y: 285, distance: 131.7
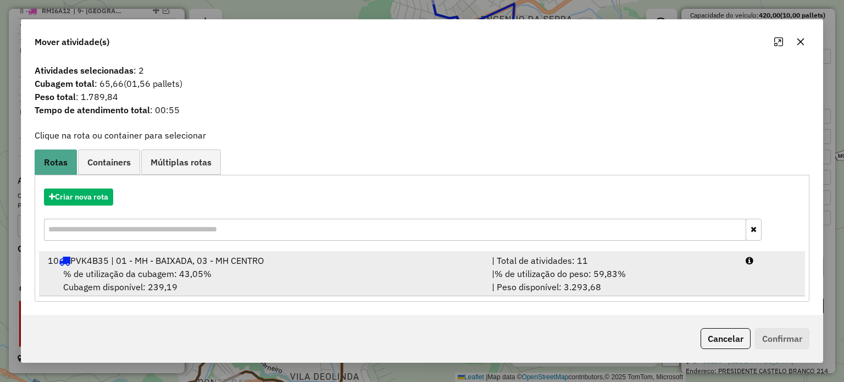
click at [275, 280] on div "% de utilização da cubagem: 43,05% Cubagem disponível: 239,19" at bounding box center [263, 280] width 444 height 26
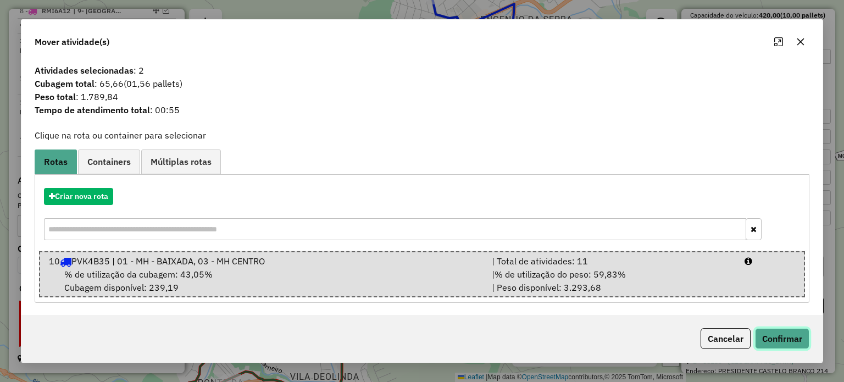
click at [778, 343] on button "Confirmar" at bounding box center [782, 338] width 54 height 21
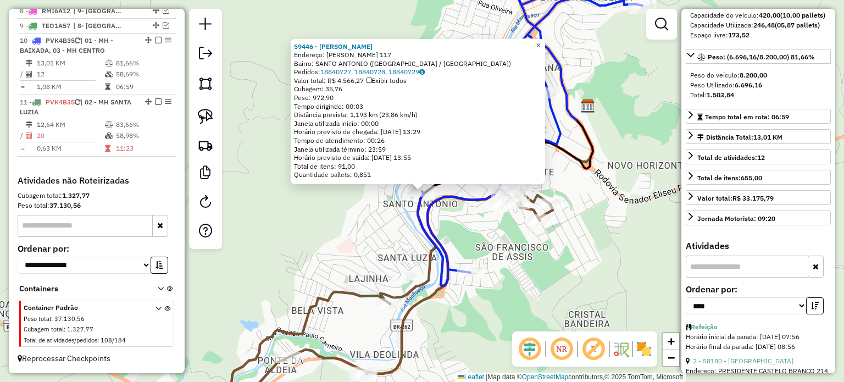
click at [541, 41] on span "×" at bounding box center [538, 45] width 5 height 9
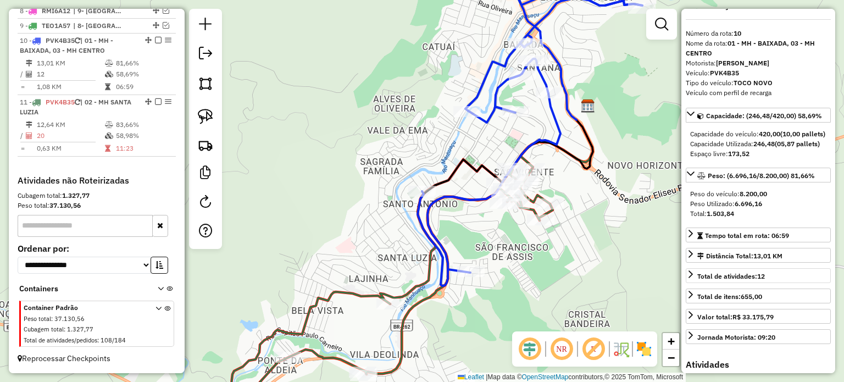
scroll to position [0, 0]
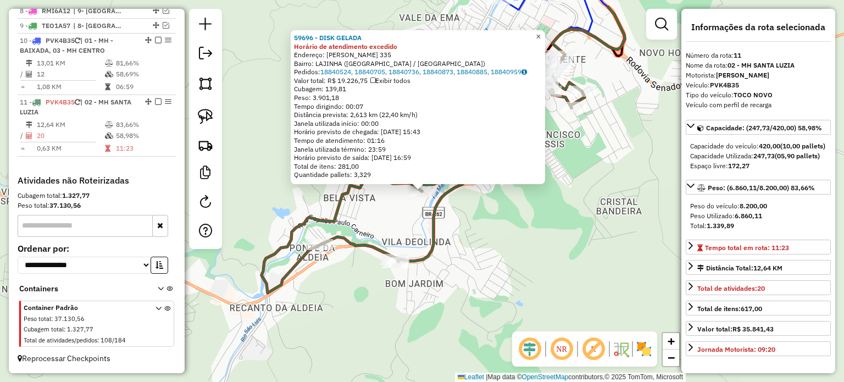
click at [541, 33] on span "×" at bounding box center [538, 36] width 5 height 9
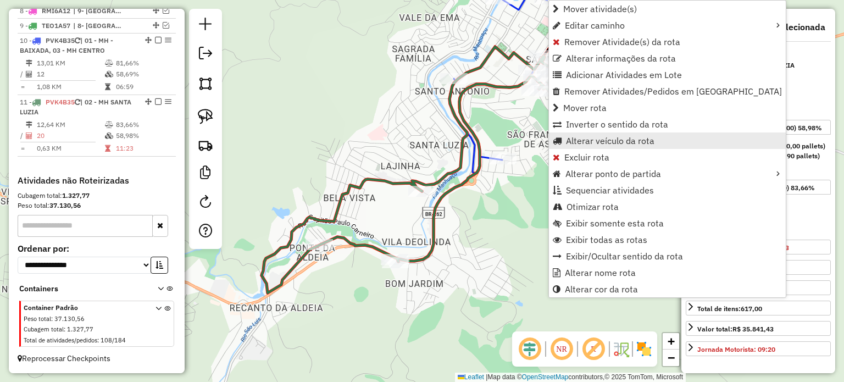
drag, startPoint x: 618, startPoint y: 293, endPoint x: 642, endPoint y: 141, distance: 153.6
click at [642, 141] on ul "Mover atividade(s) Editar caminho Remover Atividade(s) da rota Alterar informaç…" at bounding box center [667, 149] width 237 height 297
click at [642, 141] on span "Alterar veículo da rota" at bounding box center [610, 140] width 89 height 9
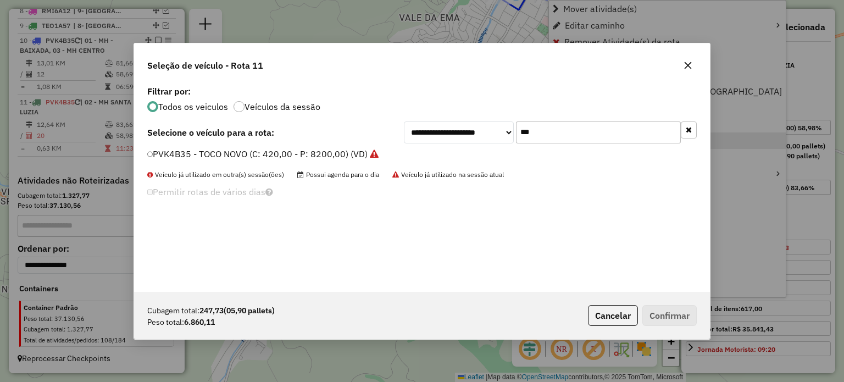
scroll to position [5, 3]
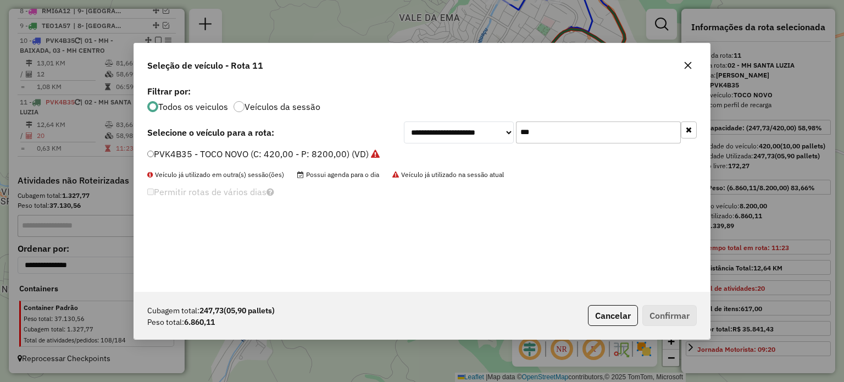
drag, startPoint x: 536, startPoint y: 134, endPoint x: 509, endPoint y: 138, distance: 27.8
click at [509, 138] on div "**********" at bounding box center [550, 132] width 293 height 22
type input "***"
click at [288, 154] on label "TEL4E88 - TOCO BAÚ 3 (C: 420,00 - P: 8200,00) (VD)" at bounding box center [257, 153] width 220 height 13
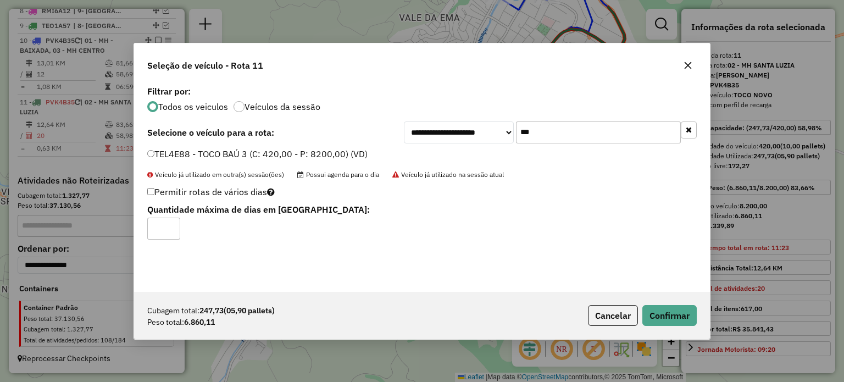
click at [677, 327] on div "Cubagem total: 247,73 (05,90 pallets) Peso total: 6.860,11 Cancelar Confirmar" at bounding box center [422, 315] width 576 height 47
click at [675, 318] on button "Confirmar" at bounding box center [670, 315] width 54 height 21
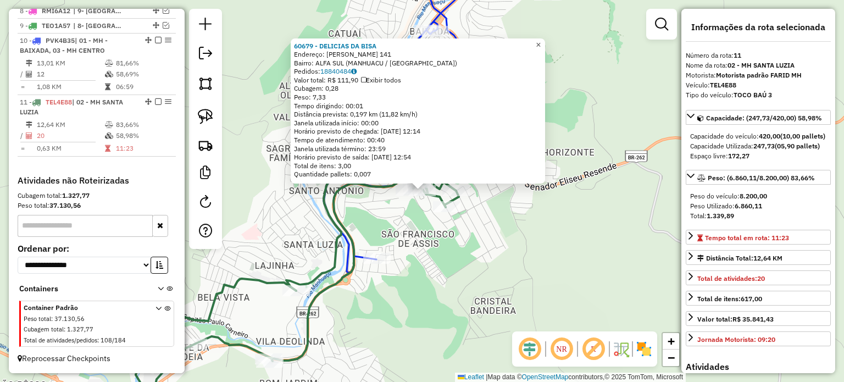
click at [541, 40] on span "×" at bounding box center [538, 44] width 5 height 9
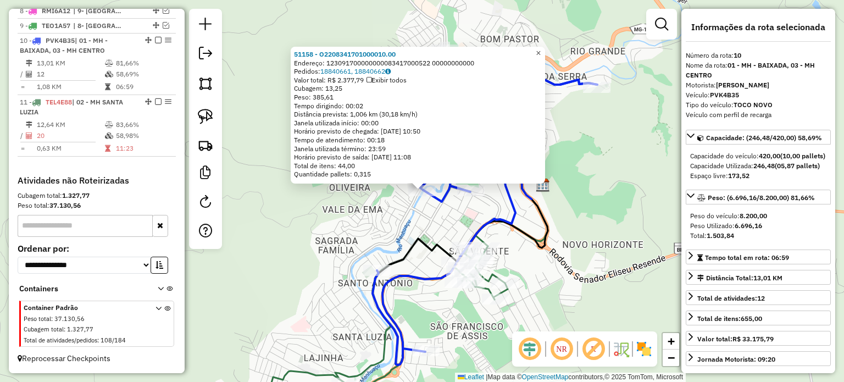
click at [541, 48] on span "×" at bounding box center [538, 52] width 5 height 9
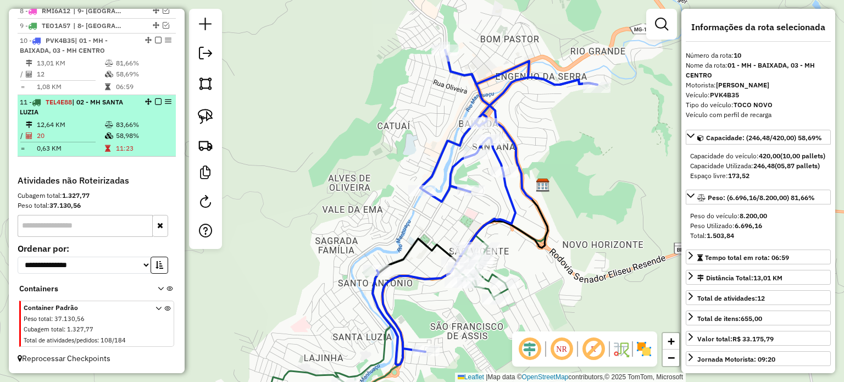
click at [156, 100] on em at bounding box center [158, 101] width 7 height 7
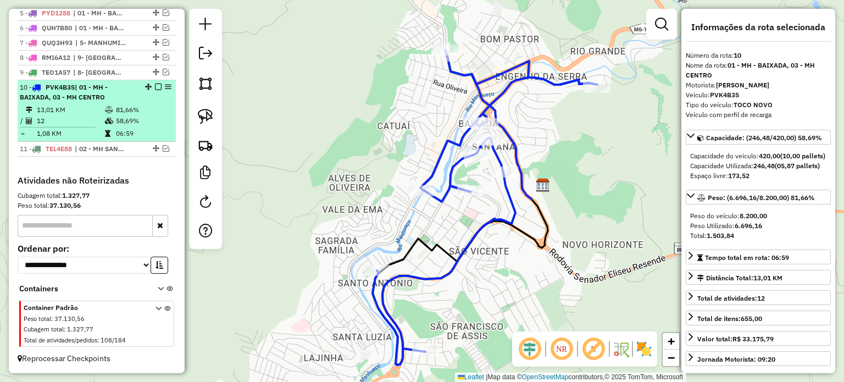
scroll to position [485, 0]
click at [158, 87] on em at bounding box center [158, 87] width 7 height 7
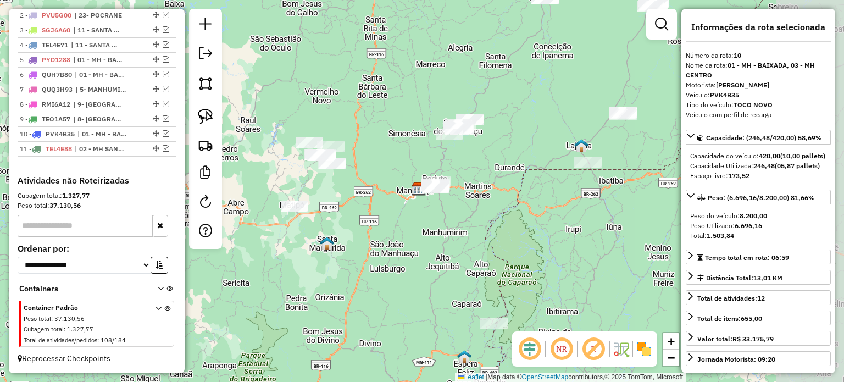
drag, startPoint x: 568, startPoint y: 140, endPoint x: 479, endPoint y: 163, distance: 91.5
click at [480, 164] on div "Janela de atendimento Grade de atendimento Capacidade Transportadoras Veículos …" at bounding box center [422, 191] width 844 height 382
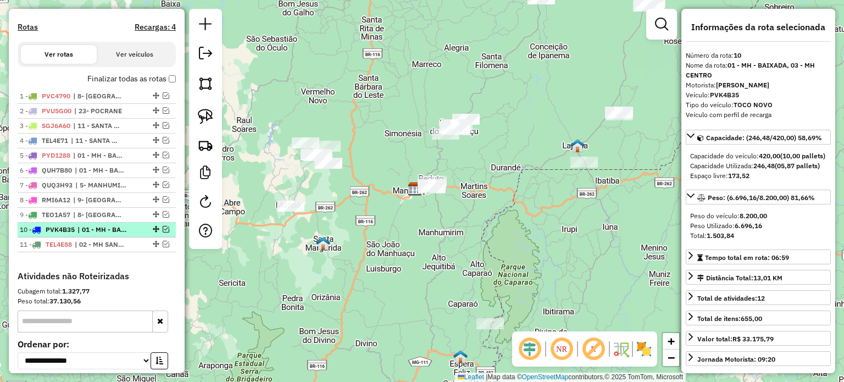
scroll to position [329, 0]
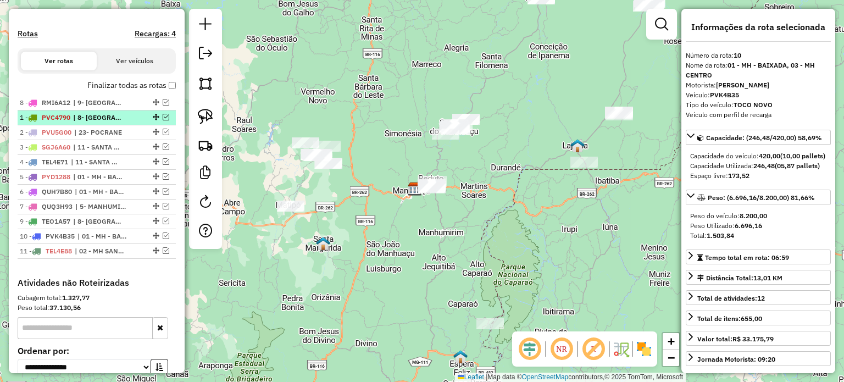
drag, startPoint x: 152, startPoint y: 215, endPoint x: 150, endPoint y: 113, distance: 102.3
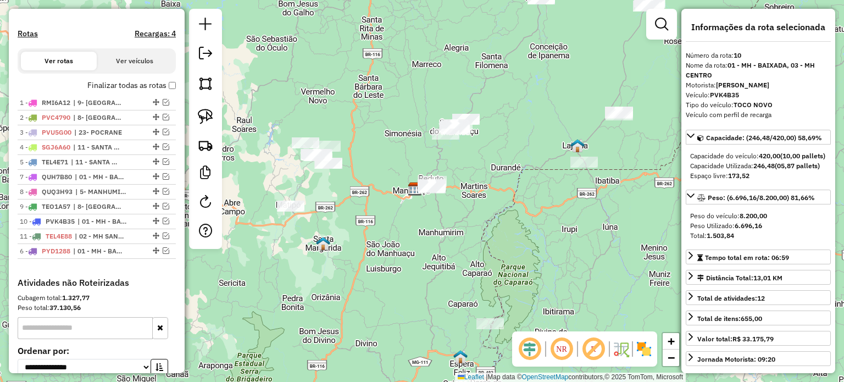
drag, startPoint x: 152, startPoint y: 186, endPoint x: 131, endPoint y: 278, distance: 93.5
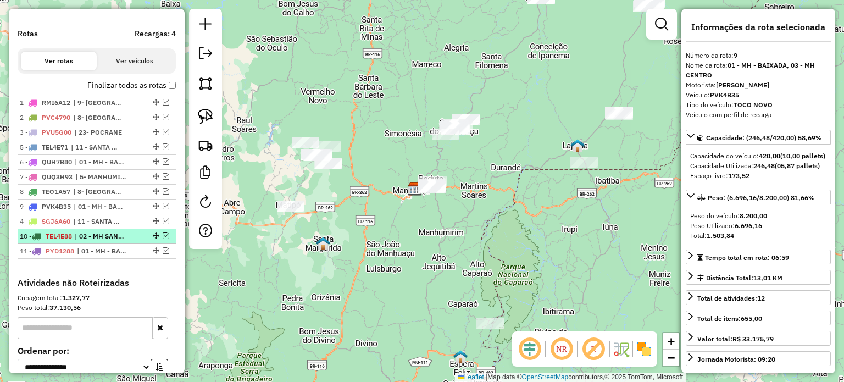
drag, startPoint x: 153, startPoint y: 157, endPoint x: 139, endPoint y: 244, distance: 88.6
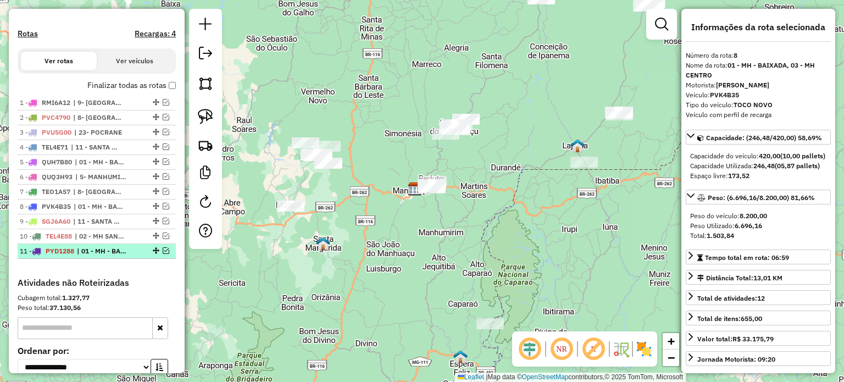
drag, startPoint x: 149, startPoint y: 226, endPoint x: 141, endPoint y: 253, distance: 28.7
click at [141, 255] on ul "1 - RMI6A12 | 9- SÃO JOÃO DO MANHUAÇU 2 - PVC4790 | 8- LUISBURGO 3 - PVU5G00 | …" at bounding box center [97, 177] width 158 height 163
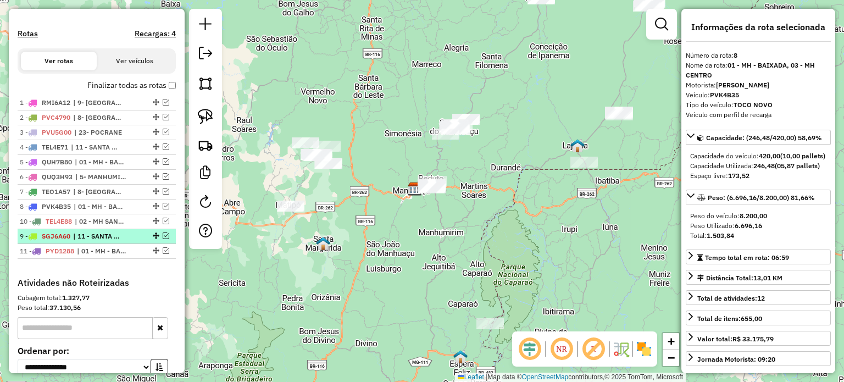
drag, startPoint x: 152, startPoint y: 230, endPoint x: 150, endPoint y: 250, distance: 20.5
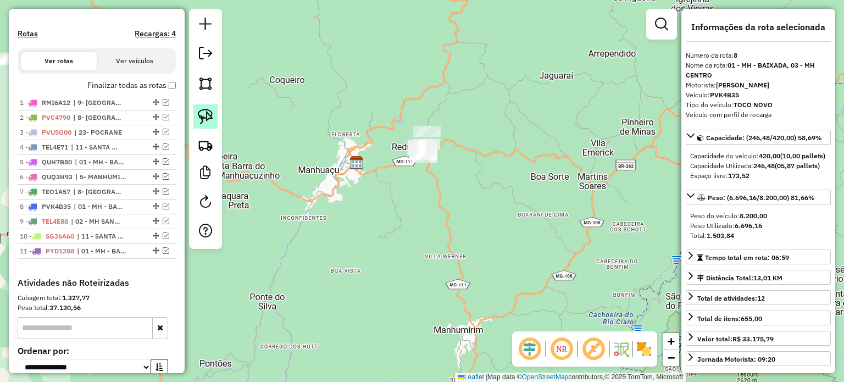
click at [209, 121] on img at bounding box center [205, 116] width 15 height 15
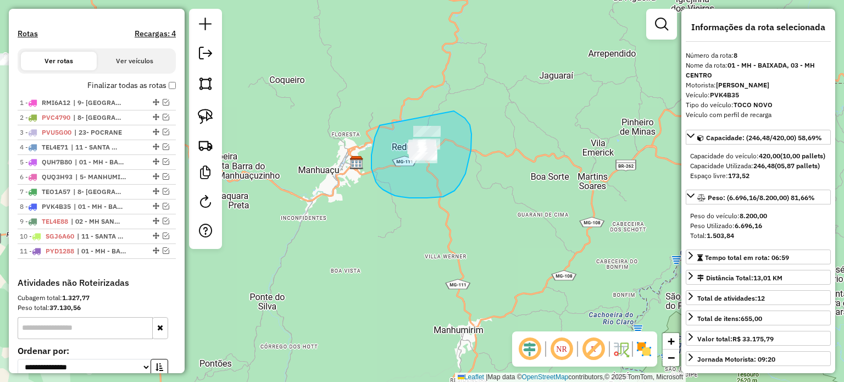
drag, startPoint x: 372, startPoint y: 169, endPoint x: 437, endPoint y: 106, distance: 90.6
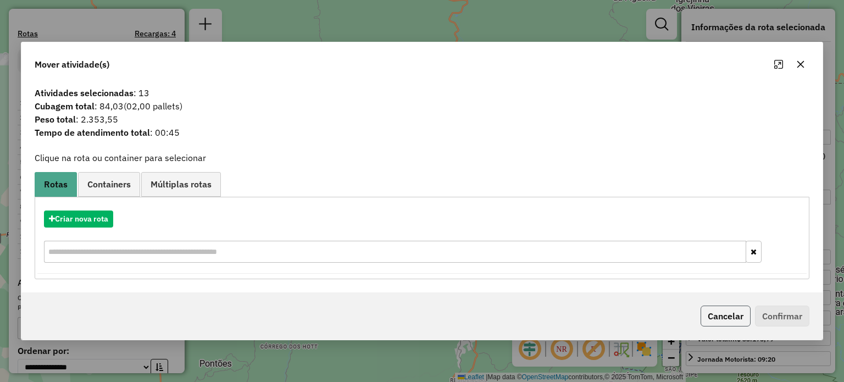
click at [713, 314] on button "Cancelar" at bounding box center [726, 316] width 50 height 21
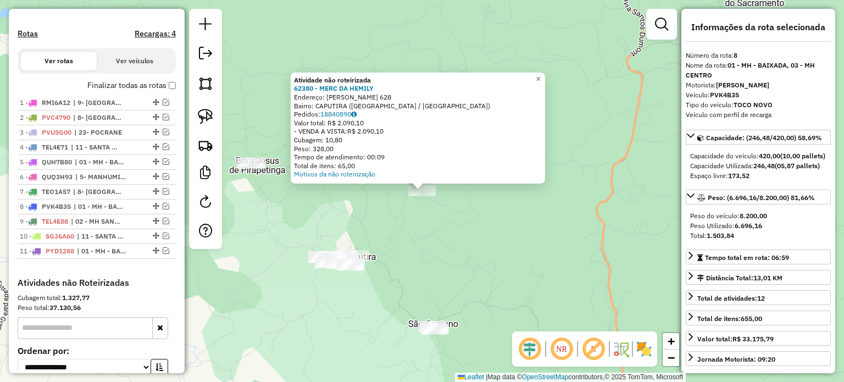
click at [498, 217] on div "Atividade não roteirizada 62380 - MERC DA HEMILY Endereço: MANOEL PEDRO 628 Bai…" at bounding box center [422, 191] width 844 height 382
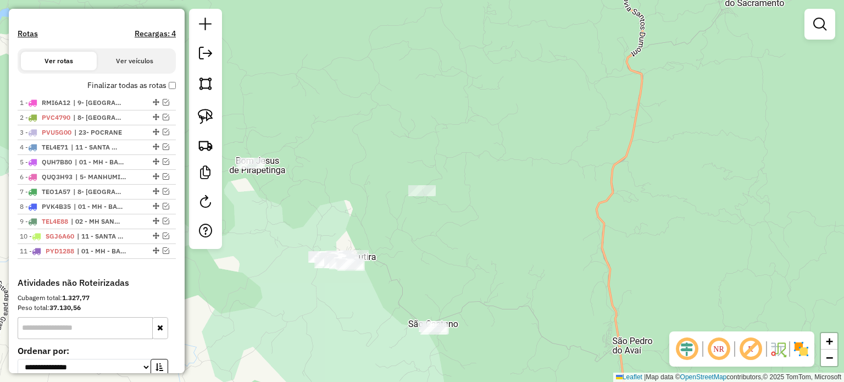
click at [215, 120] on link at bounding box center [206, 116] width 24 height 24
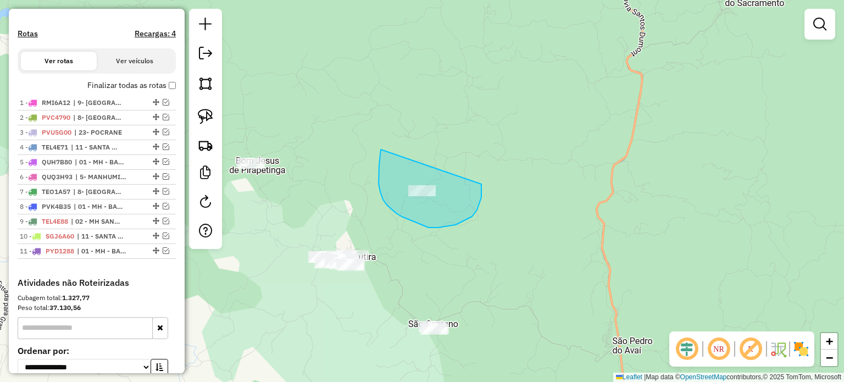
drag, startPoint x: 387, startPoint y: 205, endPoint x: 472, endPoint y: 158, distance: 97.4
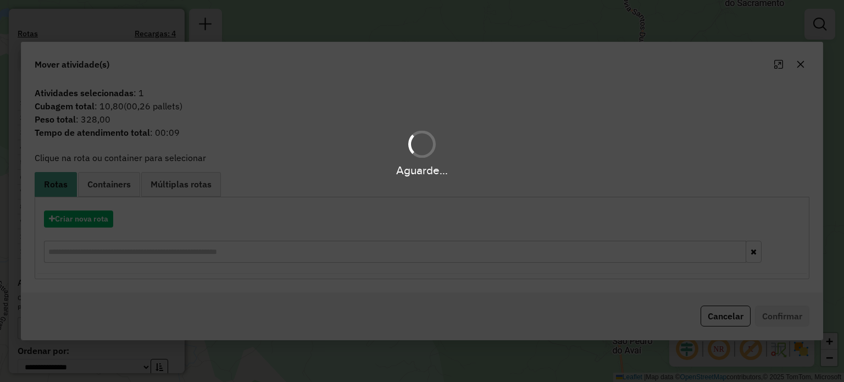
click at [735, 322] on div "Aguarde..." at bounding box center [422, 191] width 844 height 382
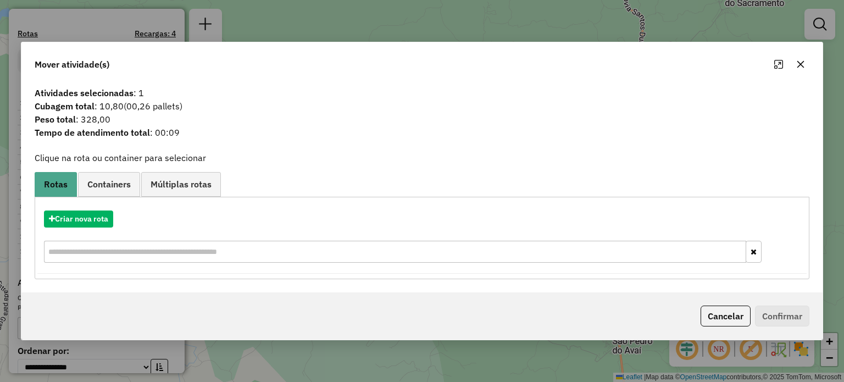
click at [735, 322] on button "Cancelar" at bounding box center [726, 316] width 50 height 21
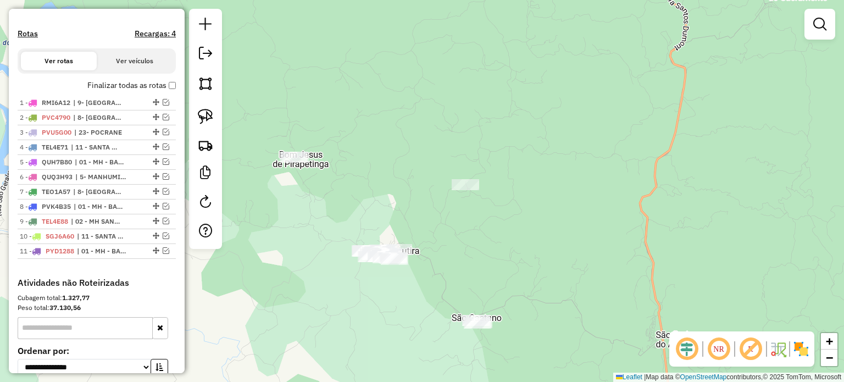
drag, startPoint x: 503, startPoint y: 266, endPoint x: 541, endPoint y: 268, distance: 38.0
click at [539, 266] on div "Janela de atendimento Grade de atendimento Capacidade Transportadoras Veículos …" at bounding box center [422, 191] width 844 height 382
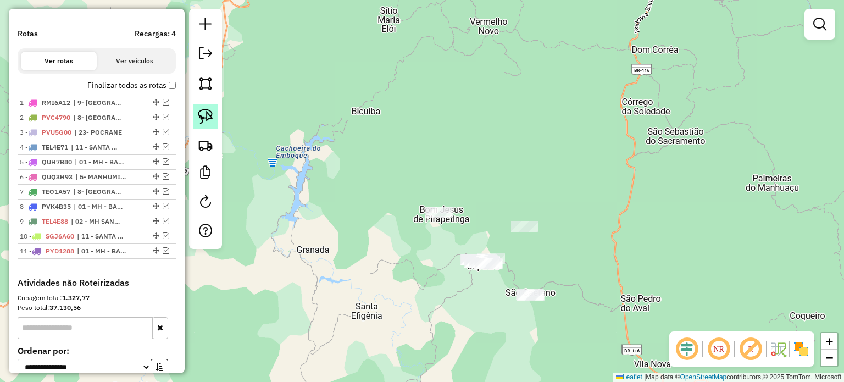
click at [209, 119] on img at bounding box center [205, 116] width 15 height 15
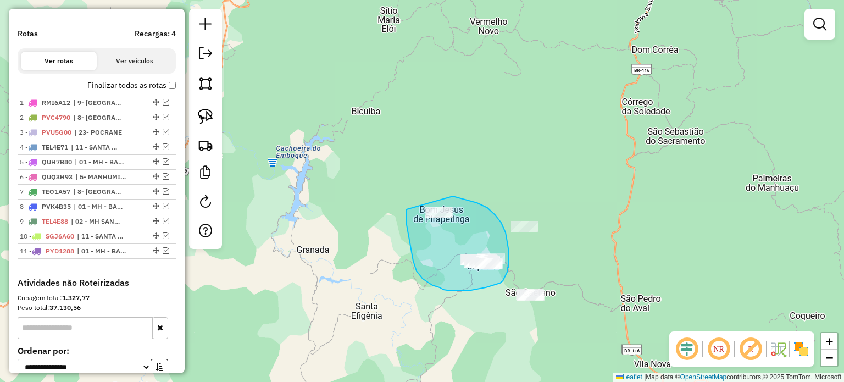
drag, startPoint x: 411, startPoint y: 250, endPoint x: 449, endPoint y: 196, distance: 65.6
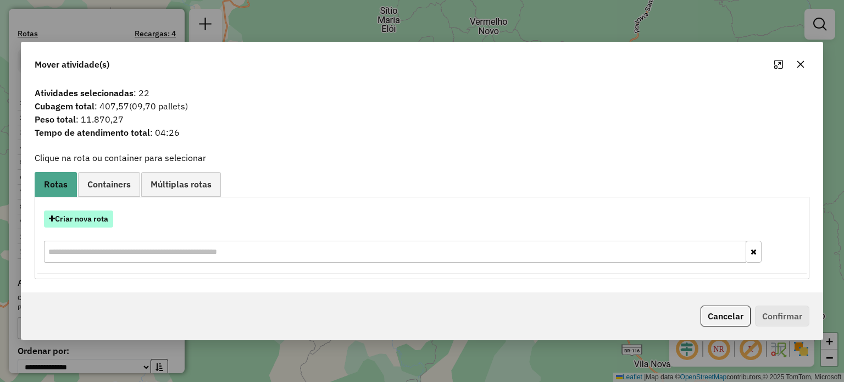
click at [95, 222] on button "Criar nova rota" at bounding box center [78, 219] width 69 height 17
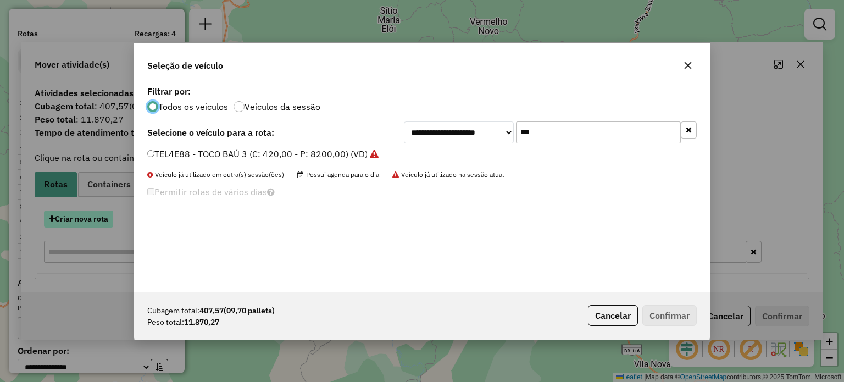
scroll to position [5, 3]
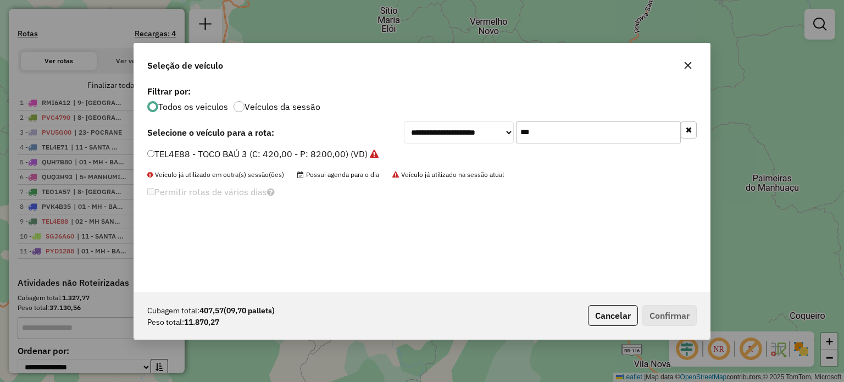
drag, startPoint x: 551, startPoint y: 132, endPoint x: 487, endPoint y: 142, distance: 65.6
click at [487, 142] on div "**********" at bounding box center [550, 132] width 293 height 22
type input "**"
click at [294, 150] on label "QUH7B80 - TRUCK BAÚ 1 (C: 504,00 - P: 13500,00) (VD)" at bounding box center [270, 153] width 246 height 13
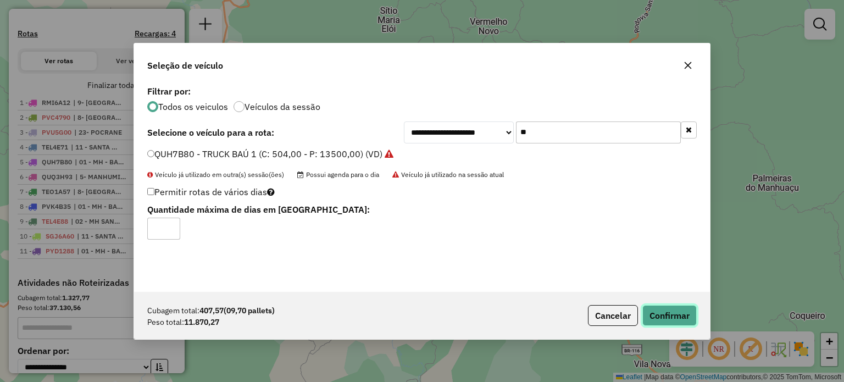
click at [674, 314] on button "Confirmar" at bounding box center [670, 315] width 54 height 21
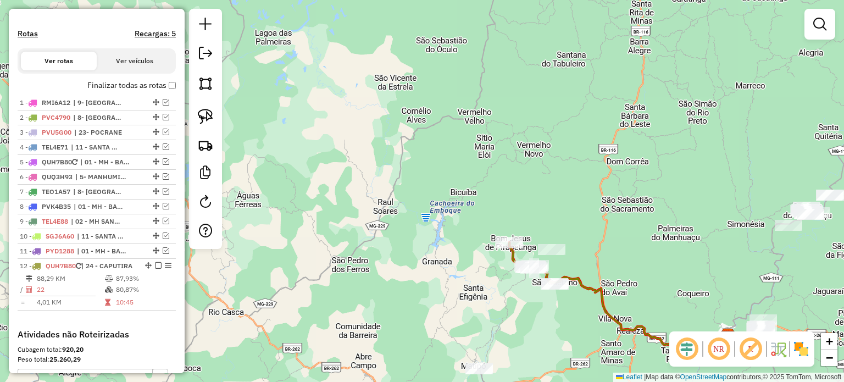
drag, startPoint x: 637, startPoint y: 253, endPoint x: 500, endPoint y: 159, distance: 165.3
click at [502, 161] on div "Janela de atendimento Grade de atendimento Capacidade Transportadoras Veículos …" at bounding box center [422, 191] width 844 height 382
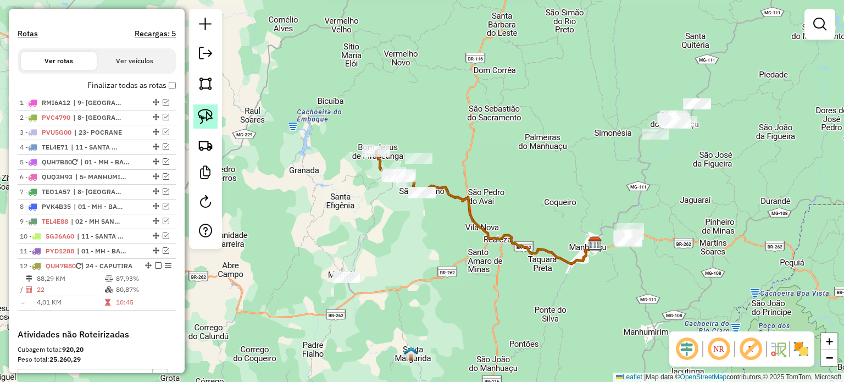
drag, startPoint x: 205, startPoint y: 113, endPoint x: 257, endPoint y: 119, distance: 52.6
click at [205, 112] on img at bounding box center [205, 116] width 15 height 15
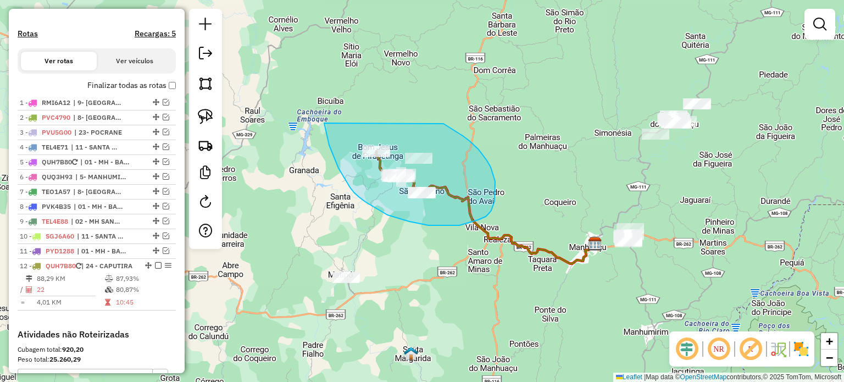
drag, startPoint x: 324, startPoint y: 123, endPoint x: 442, endPoint y: 123, distance: 117.6
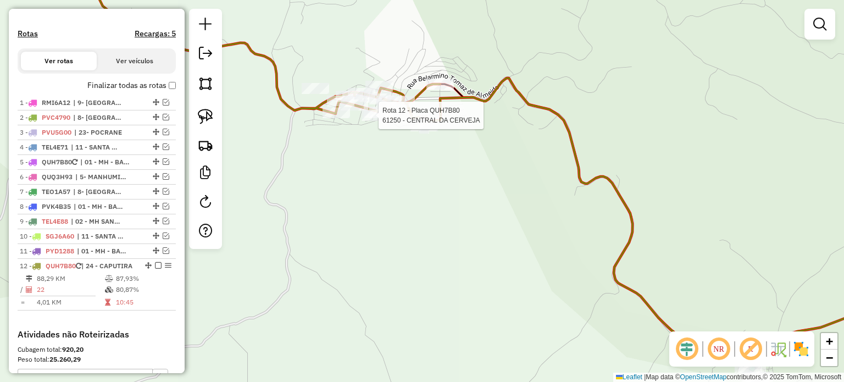
select select "*********"
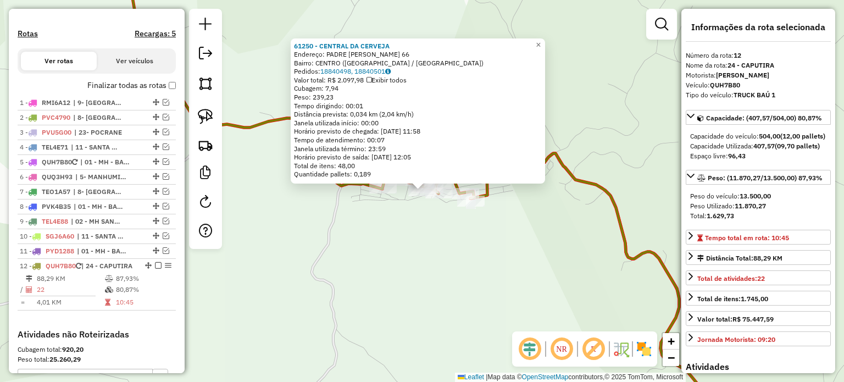
scroll to position [500, 0]
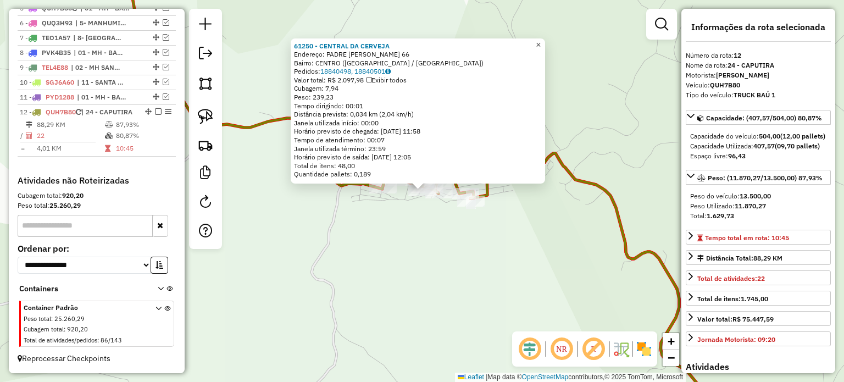
click at [545, 39] on link "×" at bounding box center [538, 44] width 13 height 13
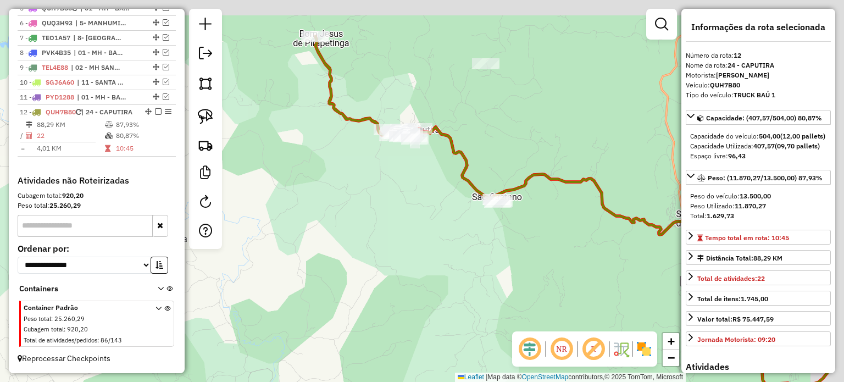
drag, startPoint x: 539, startPoint y: 170, endPoint x: 433, endPoint y: 191, distance: 108.7
click at [433, 191] on div "Janela de atendimento Grade de atendimento Capacidade Transportadoras Veículos …" at bounding box center [422, 191] width 844 height 382
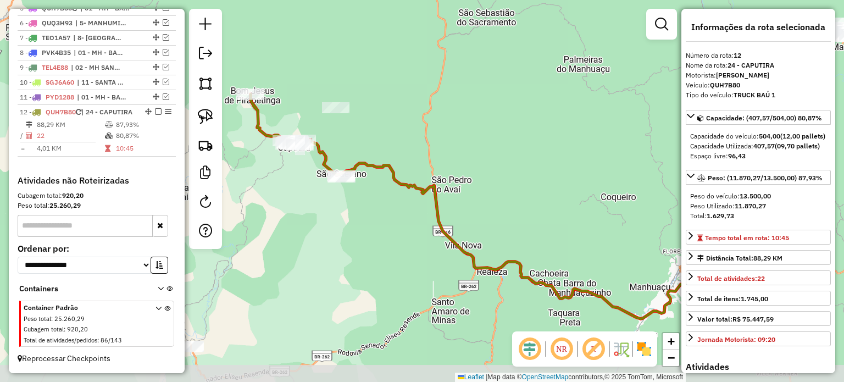
drag, startPoint x: 513, startPoint y: 248, endPoint x: 389, endPoint y: 225, distance: 126.3
click at [389, 226] on div "Janela de atendimento Grade de atendimento Capacidade Transportadoras Veículos …" at bounding box center [422, 191] width 844 height 382
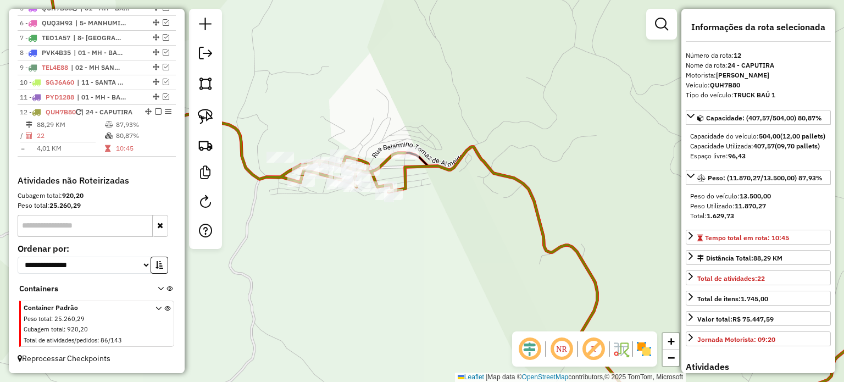
drag, startPoint x: 438, startPoint y: 208, endPoint x: 456, endPoint y: 205, distance: 17.9
click at [456, 205] on div "Janela de atendimento Grade de atendimento Capacidade Transportadoras Veículos …" at bounding box center [422, 191] width 844 height 382
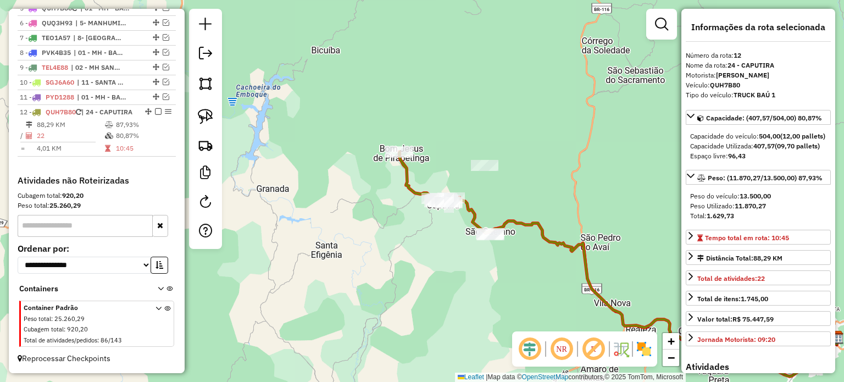
drag, startPoint x: 528, startPoint y: 202, endPoint x: 447, endPoint y: 171, distance: 87.0
click at [447, 171] on div "Janela de atendimento Grade de atendimento Capacidade Transportadoras Veículos …" at bounding box center [422, 191] width 844 height 382
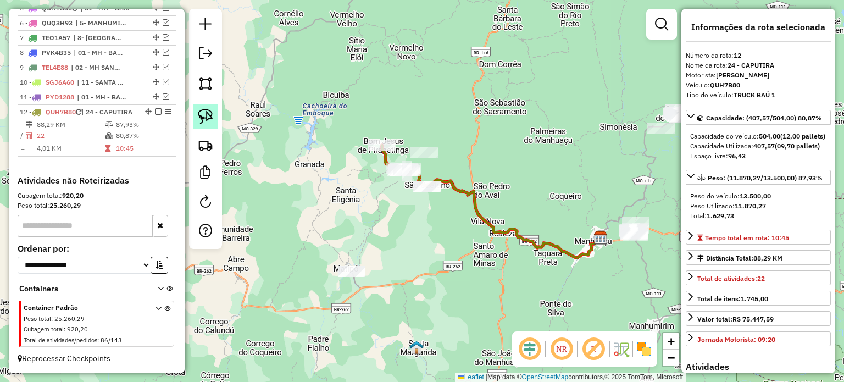
click at [209, 117] on img at bounding box center [205, 116] width 15 height 15
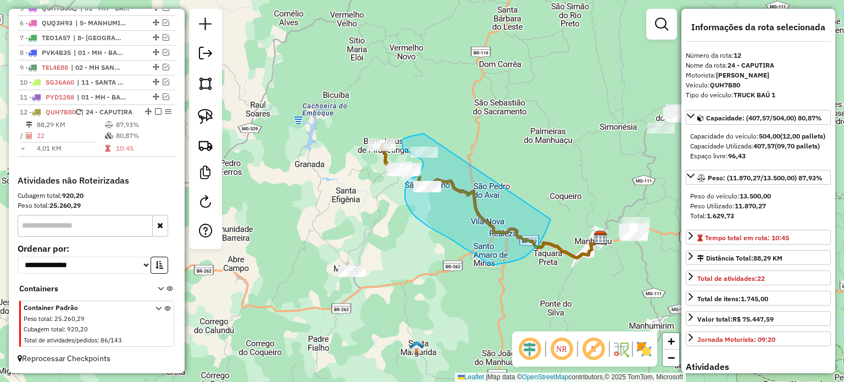
drag, startPoint x: 424, startPoint y: 134, endPoint x: 551, endPoint y: 212, distance: 149.8
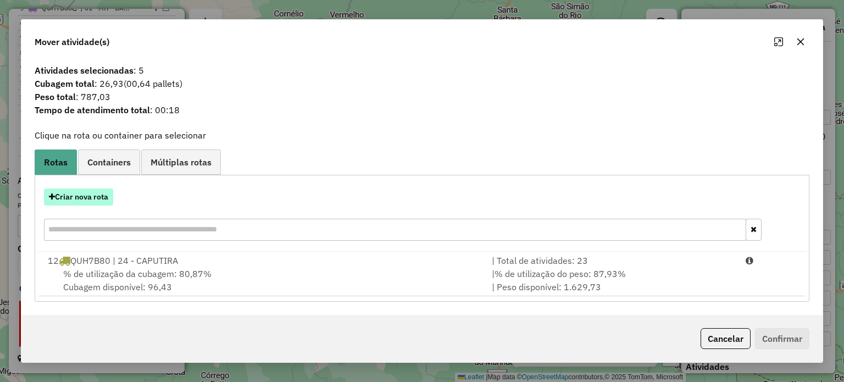
click at [91, 198] on button "Criar nova rota" at bounding box center [78, 197] width 69 height 17
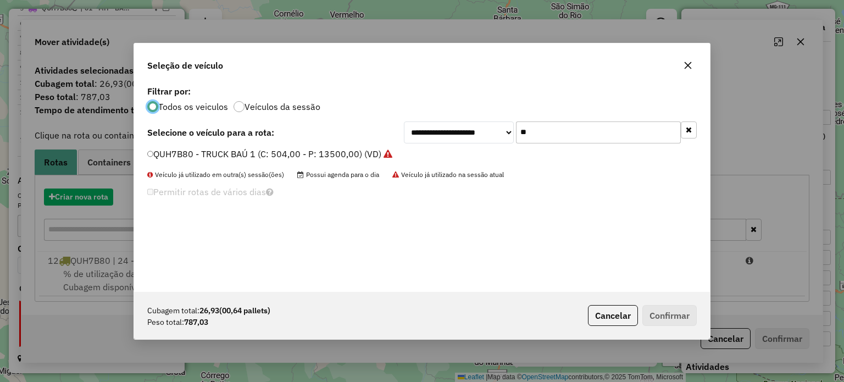
scroll to position [5, 3]
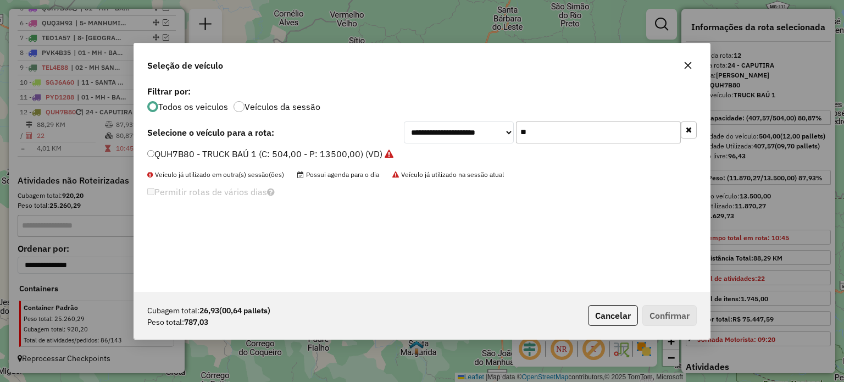
drag, startPoint x: 563, startPoint y: 137, endPoint x: 481, endPoint y: 136, distance: 82.5
click at [482, 136] on div "**********" at bounding box center [550, 132] width 293 height 22
type input "***"
click at [269, 153] on label "TEC7J57 - 3/4 BAÚ TRUCK (C: 252,00 - P: 7800,00) (VD)" at bounding box center [264, 153] width 235 height 13
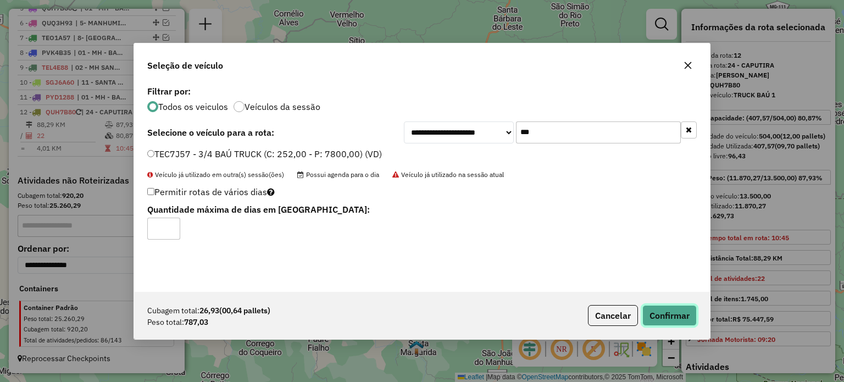
click at [672, 313] on button "Confirmar" at bounding box center [670, 315] width 54 height 21
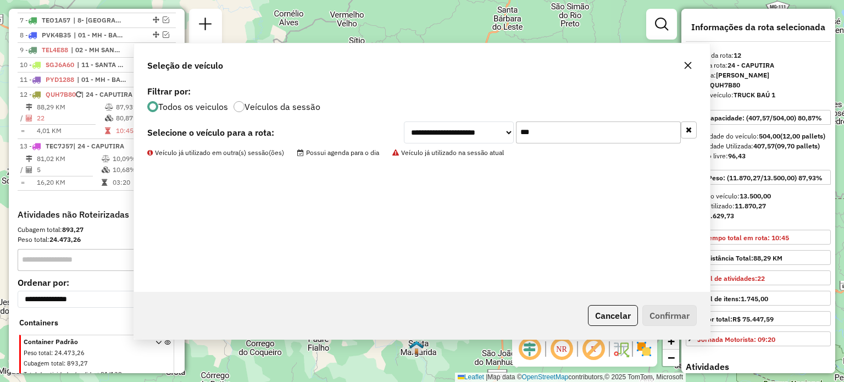
scroll to position [552, 0]
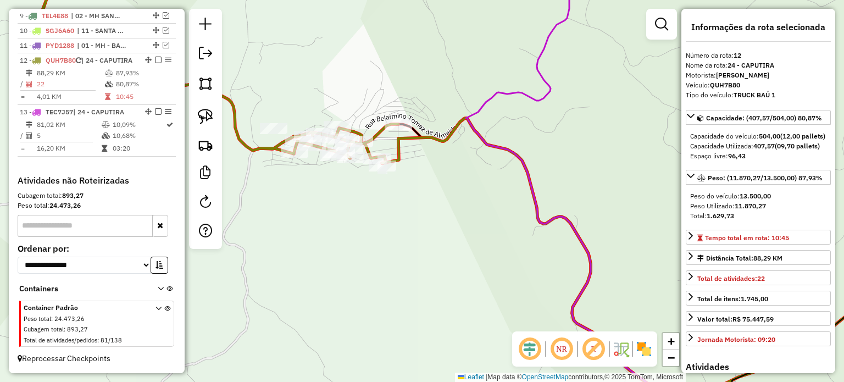
drag, startPoint x: 394, startPoint y: 146, endPoint x: 458, endPoint y: 251, distance: 123.4
click at [459, 250] on div "Janela de atendimento Grade de atendimento Capacidade Transportadoras Veículos …" at bounding box center [422, 191] width 844 height 382
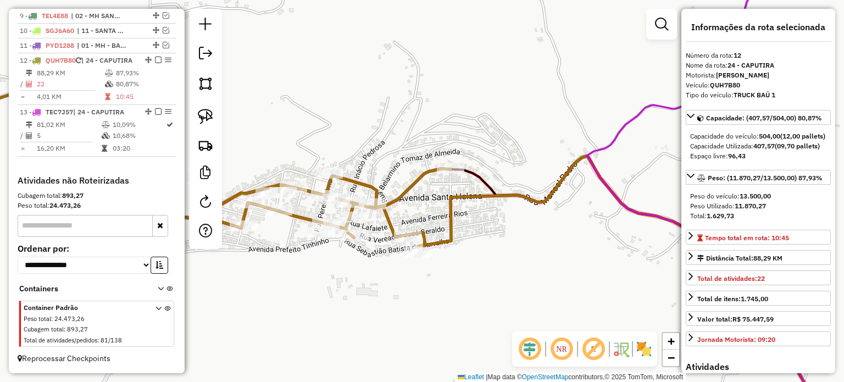
click at [599, 171] on icon at bounding box center [707, 191] width 241 height 458
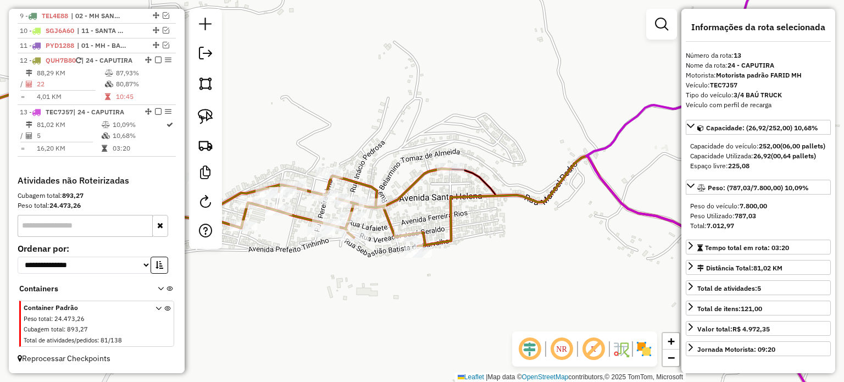
drag, startPoint x: 209, startPoint y: 118, endPoint x: 229, endPoint y: 145, distance: 33.0
click at [209, 118] on img at bounding box center [205, 116] width 15 height 15
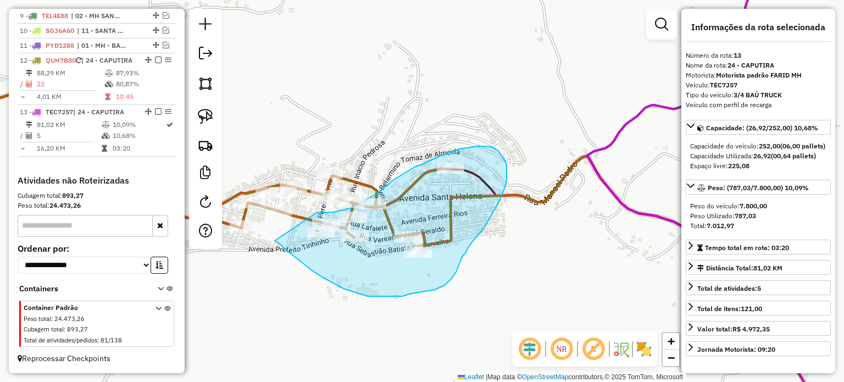
drag, startPoint x: 275, startPoint y: 241, endPoint x: 317, endPoint y: 213, distance: 50.3
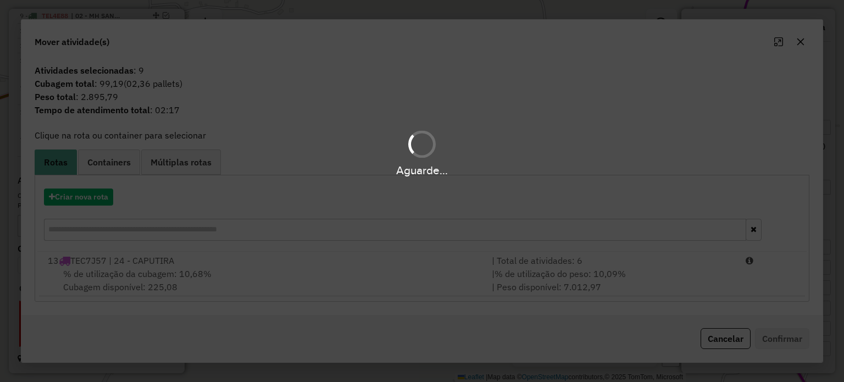
click at [218, 275] on div "Aguarde..." at bounding box center [422, 191] width 844 height 382
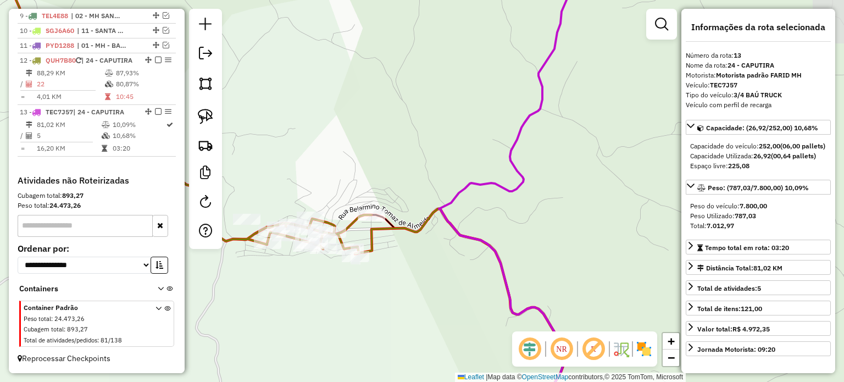
drag, startPoint x: 309, startPoint y: 277, endPoint x: 442, endPoint y: 274, distance: 132.5
click at [439, 275] on div "Janela de atendimento Grade de atendimento Capacidade Transportadoras Veículos …" at bounding box center [422, 191] width 844 height 382
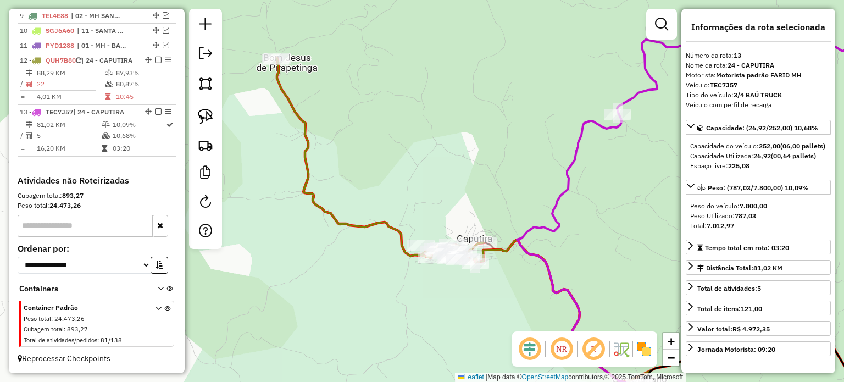
click at [270, 109] on div "Janela de atendimento Grade de atendimento Capacidade Transportadoras Veículos …" at bounding box center [422, 191] width 844 height 382
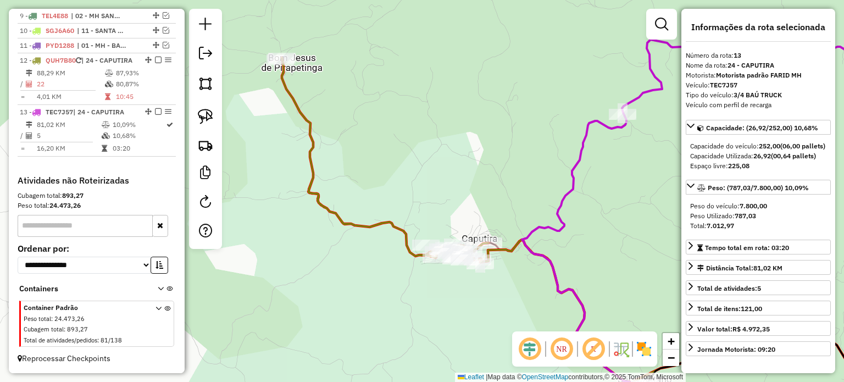
drag, startPoint x: 198, startPoint y: 122, endPoint x: 245, endPoint y: 109, distance: 48.6
click at [198, 121] on img at bounding box center [205, 116] width 15 height 15
drag, startPoint x: 283, startPoint y: 85, endPoint x: 323, endPoint y: 76, distance: 41.6
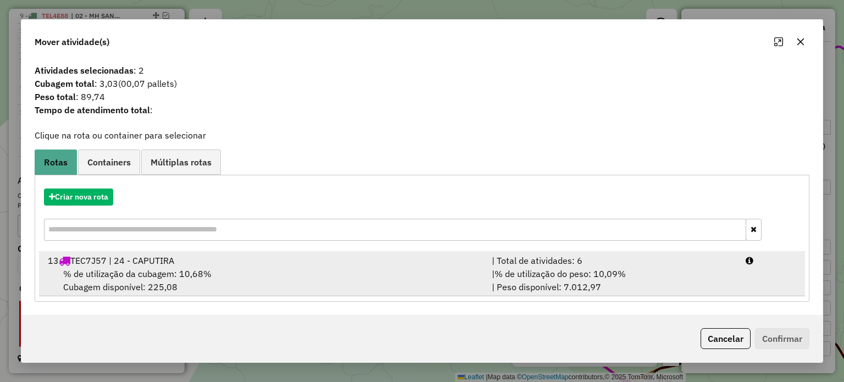
click at [314, 274] on div "% de utilização da cubagem: 10,68% Cubagem disponível: 225,08" at bounding box center [263, 280] width 444 height 26
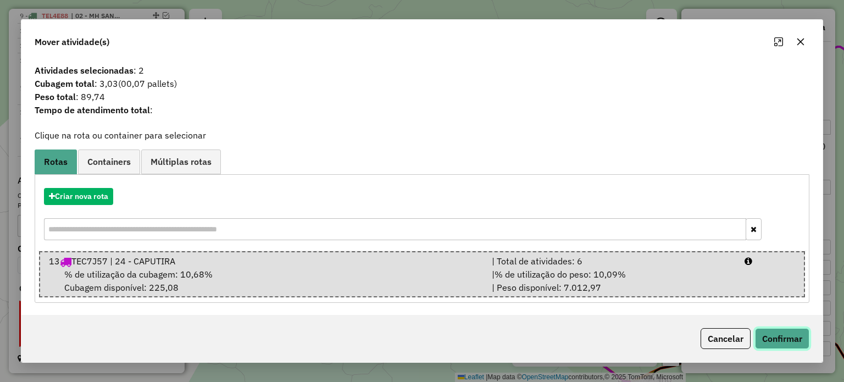
click at [780, 336] on button "Confirmar" at bounding box center [782, 338] width 54 height 21
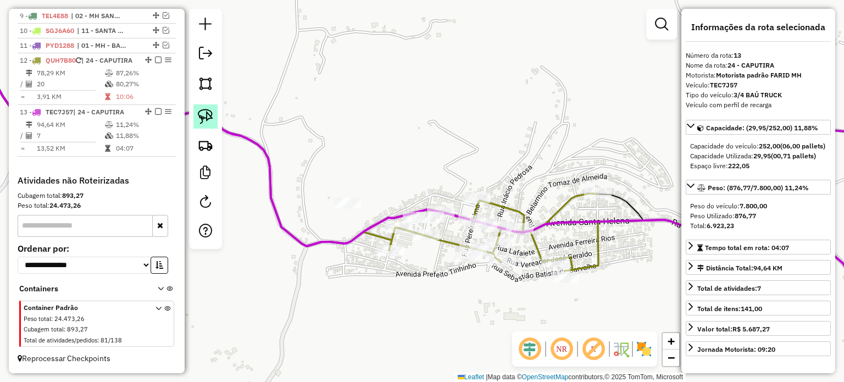
click at [205, 114] on img at bounding box center [205, 116] width 15 height 15
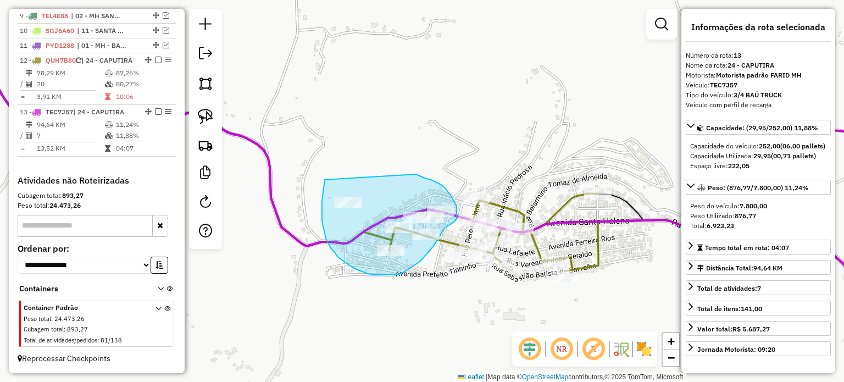
drag, startPoint x: 325, startPoint y: 180, endPoint x: 413, endPoint y: 172, distance: 88.8
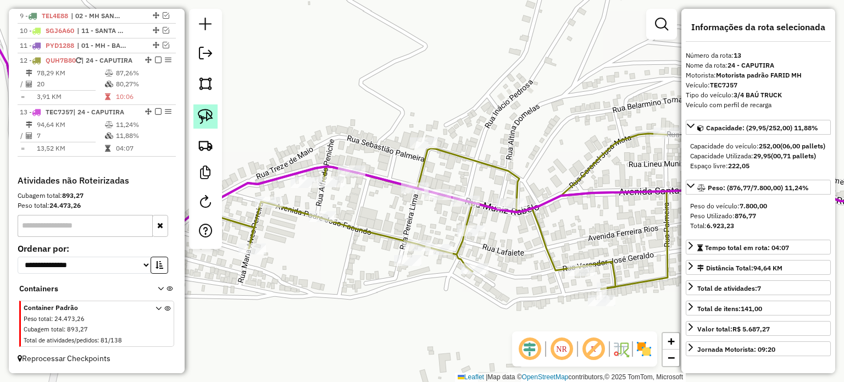
click at [201, 123] on img at bounding box center [205, 116] width 15 height 15
click at [372, 224] on div "Janela de atendimento Grade de atendimento Capacidade Transportadoras Veículos …" at bounding box center [422, 191] width 844 height 382
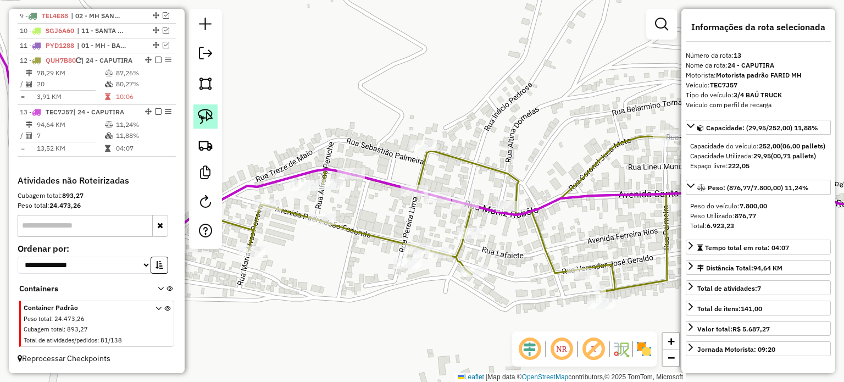
click at [209, 112] on img at bounding box center [205, 116] width 15 height 15
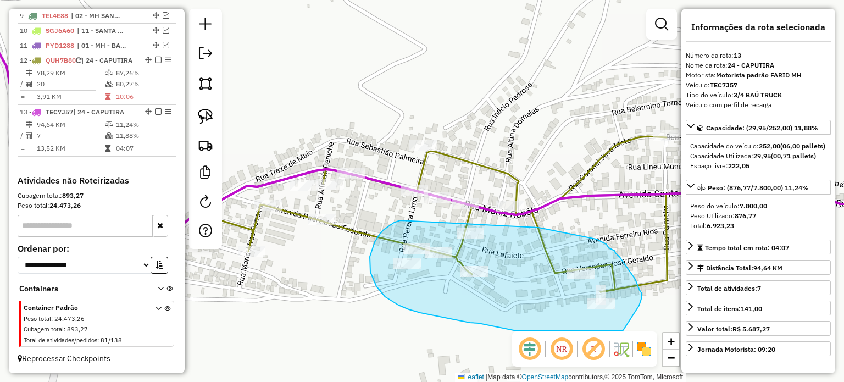
drag, startPoint x: 373, startPoint y: 247, endPoint x: 534, endPoint y: 227, distance: 162.4
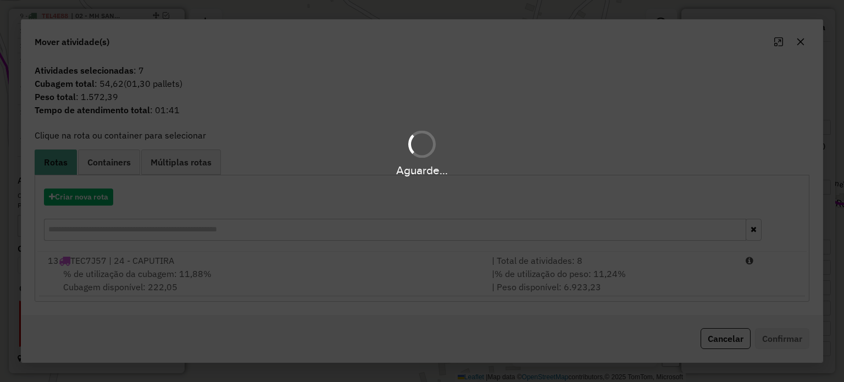
click at [237, 272] on div "Aguarde..." at bounding box center [422, 191] width 844 height 382
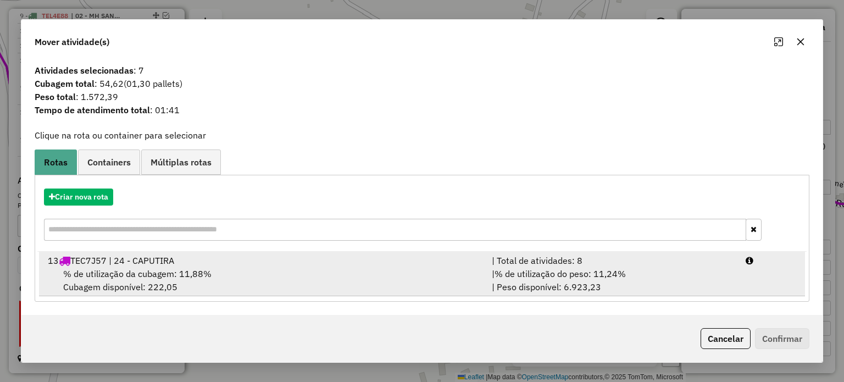
click at [238, 272] on div "% de utilização da cubagem: 11,88% Cubagem disponível: 222,05" at bounding box center [263, 280] width 444 height 26
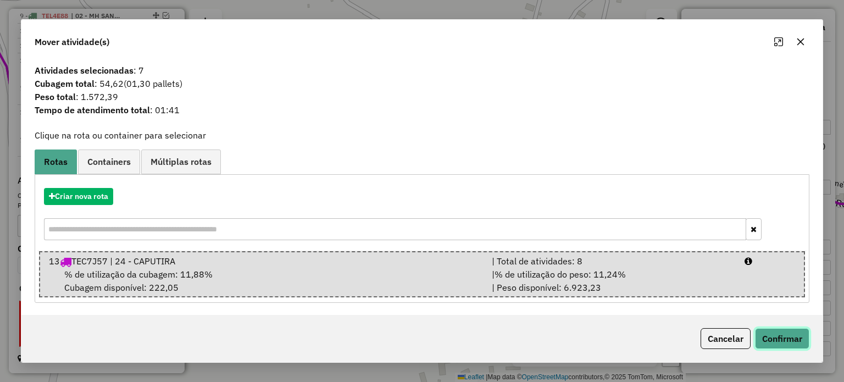
click at [787, 337] on button "Confirmar" at bounding box center [782, 338] width 54 height 21
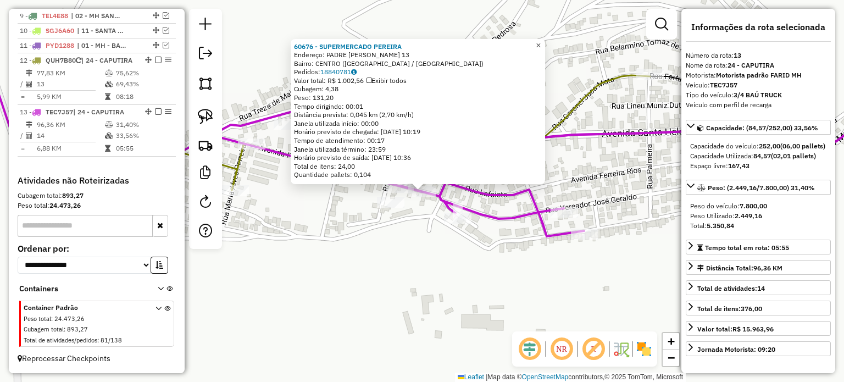
click at [541, 42] on span "×" at bounding box center [538, 45] width 5 height 9
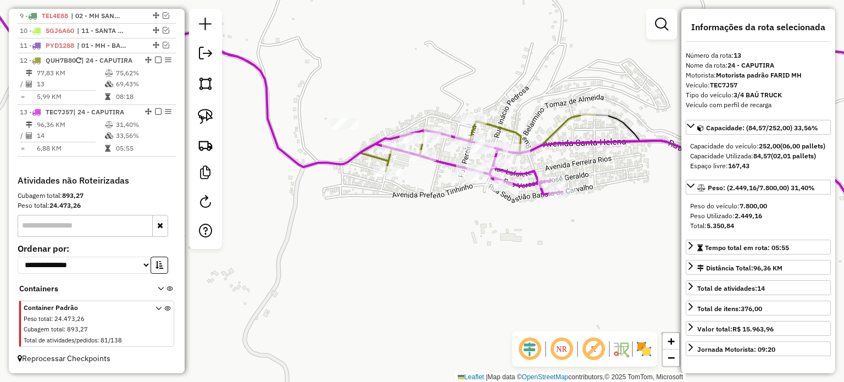
drag, startPoint x: 604, startPoint y: 162, endPoint x: 555, endPoint y: 184, distance: 53.9
click at [556, 184] on div "Janela de atendimento Grade de atendimento Capacidade Transportadoras Veículos …" at bounding box center [422, 191] width 844 height 382
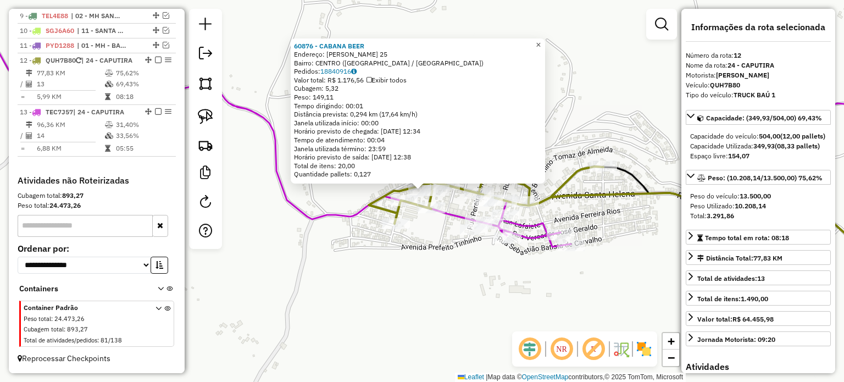
click at [541, 40] on span "×" at bounding box center [538, 44] width 5 height 9
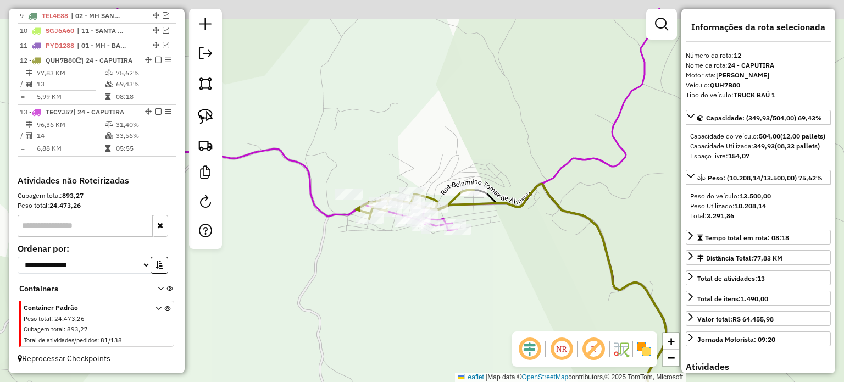
drag, startPoint x: 583, startPoint y: 185, endPoint x: 504, endPoint y: 246, distance: 99.5
click at [506, 246] on div "Janela de atendimento Grade de atendimento Capacidade Transportadoras Veículos …" at bounding box center [422, 191] width 844 height 382
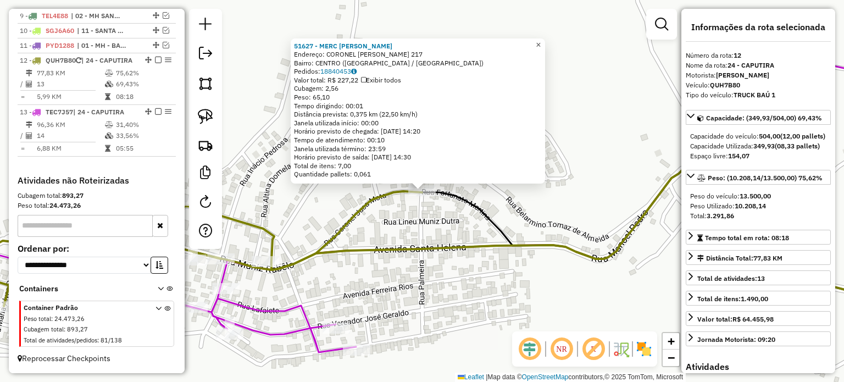
drag, startPoint x: 543, startPoint y: 38, endPoint x: 546, endPoint y: 43, distance: 5.7
click at [541, 40] on span "×" at bounding box center [538, 44] width 5 height 9
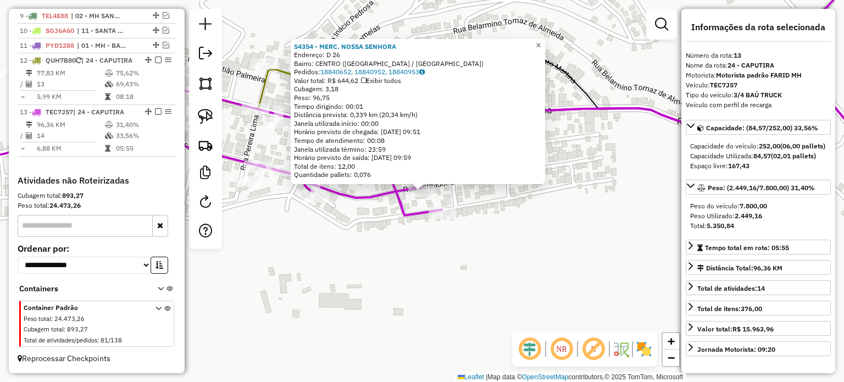
click at [541, 43] on span "×" at bounding box center [538, 44] width 5 height 9
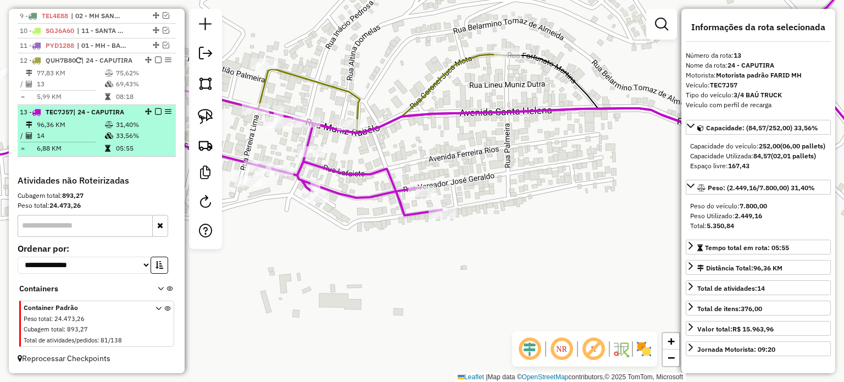
click at [156, 112] on em at bounding box center [158, 111] width 7 height 7
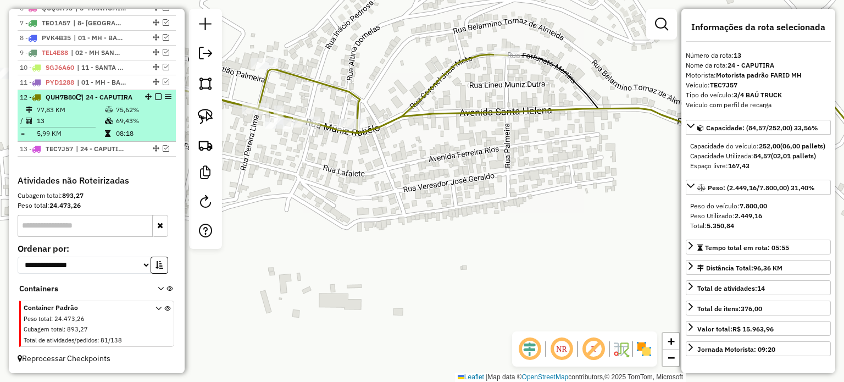
click at [155, 93] on em at bounding box center [158, 96] width 7 height 7
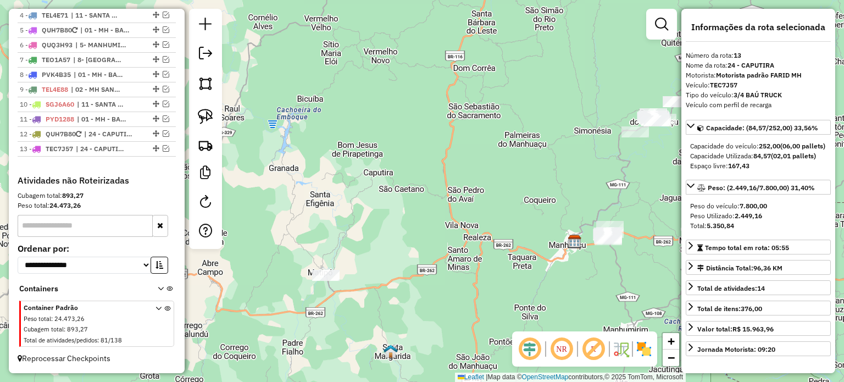
drag, startPoint x: 537, startPoint y: 284, endPoint x: 408, endPoint y: 173, distance: 169.5
click at [417, 175] on div "Janela de atendimento Grade de atendimento Capacidade Transportadoras Veículos …" at bounding box center [422, 191] width 844 height 382
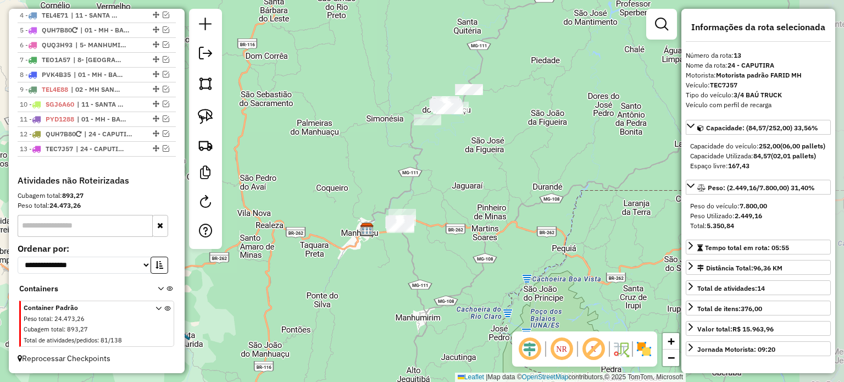
drag, startPoint x: 675, startPoint y: 277, endPoint x: 504, endPoint y: 315, distance: 175.2
click at [504, 315] on div "Janela de atendimento Grade de atendimento Capacidade Transportadoras Veículos …" at bounding box center [422, 191] width 844 height 382
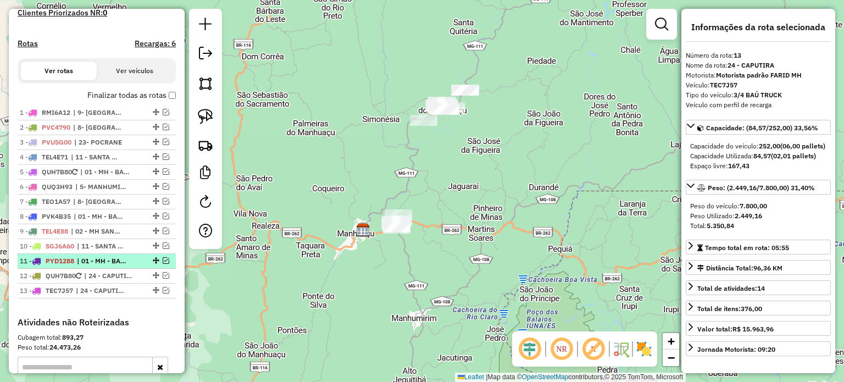
scroll to position [303, 0]
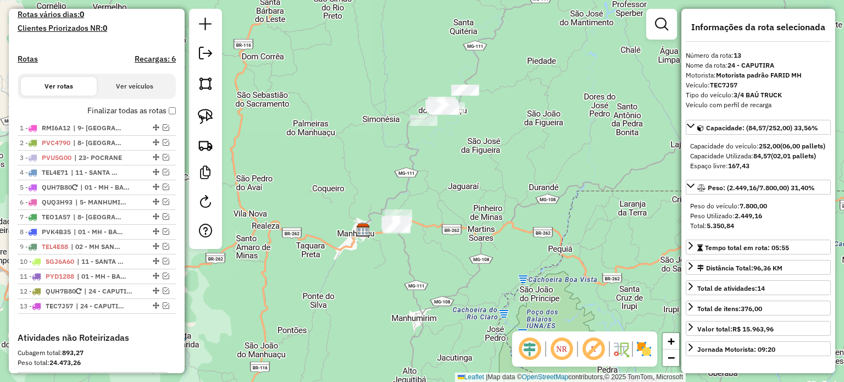
click at [170, 117] on label "Finalizar todas as rotas" at bounding box center [131, 111] width 89 height 12
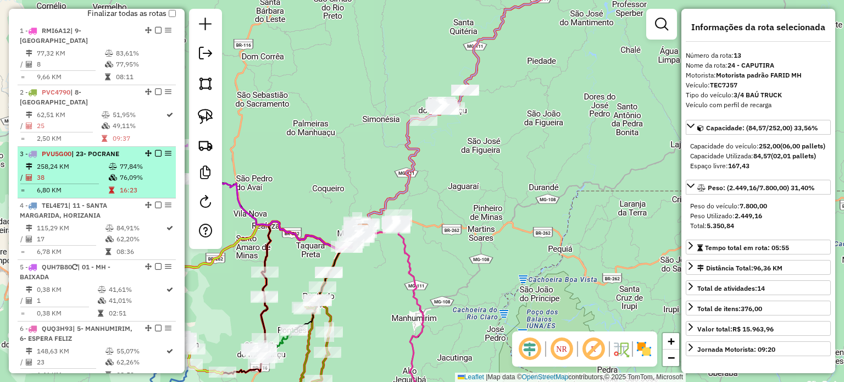
scroll to position [413, 0]
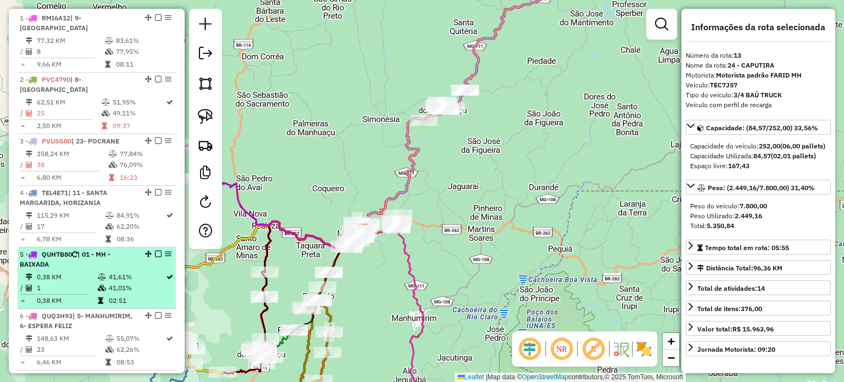
click at [91, 262] on div "5 - QUH7B80 | 01 - MH - BAIXADA" at bounding box center [78, 260] width 117 height 20
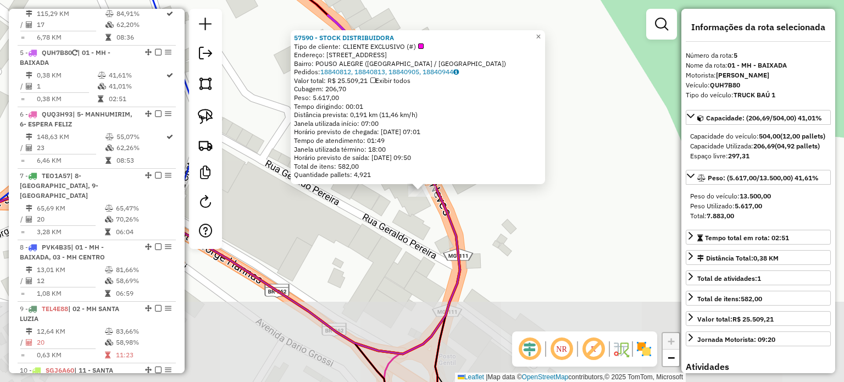
scroll to position [651, 0]
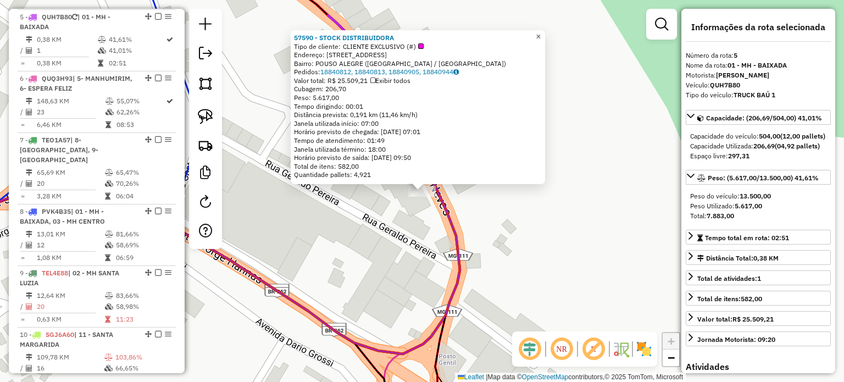
click at [541, 32] on span "×" at bounding box center [538, 36] width 5 height 9
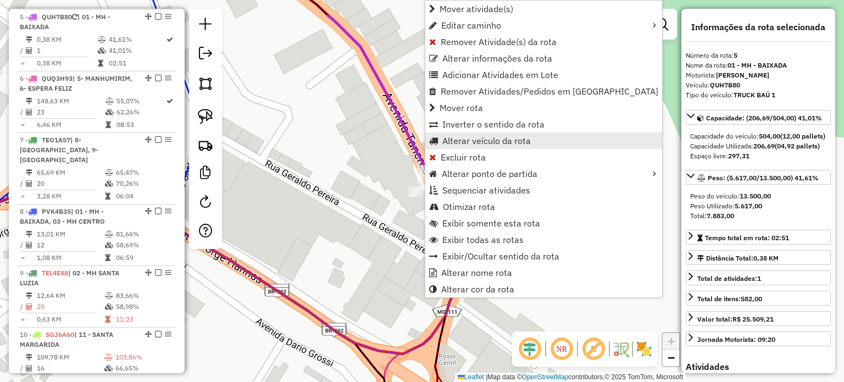
click at [469, 142] on span "Alterar veículo da rota" at bounding box center [487, 140] width 89 height 9
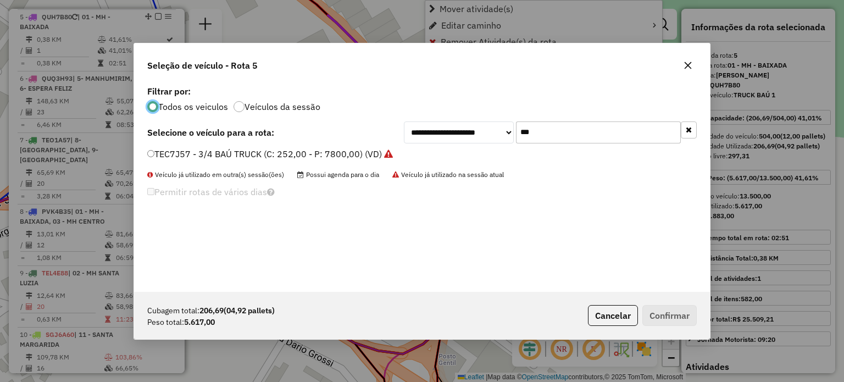
scroll to position [5, 3]
drag, startPoint x: 539, startPoint y: 131, endPoint x: 502, endPoint y: 132, distance: 36.3
click at [504, 132] on div "**********" at bounding box center [550, 132] width 293 height 22
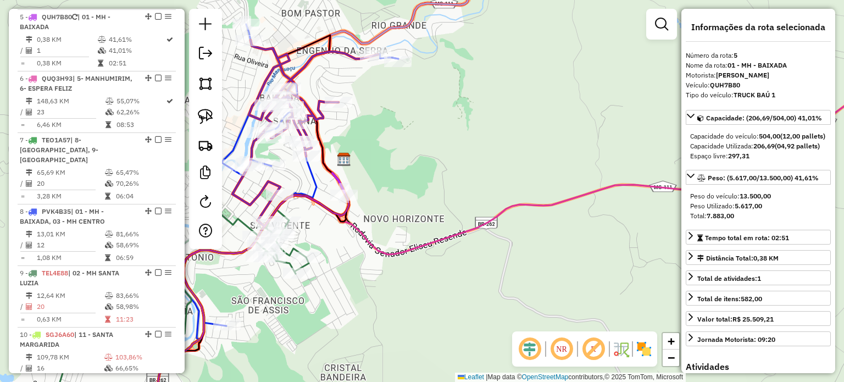
drag, startPoint x: 453, startPoint y: 139, endPoint x: 464, endPoint y: 136, distance: 11.3
click at [460, 136] on div "Janela de atendimento Grade de atendimento Capacidade Transportadoras Veículos …" at bounding box center [422, 191] width 844 height 382
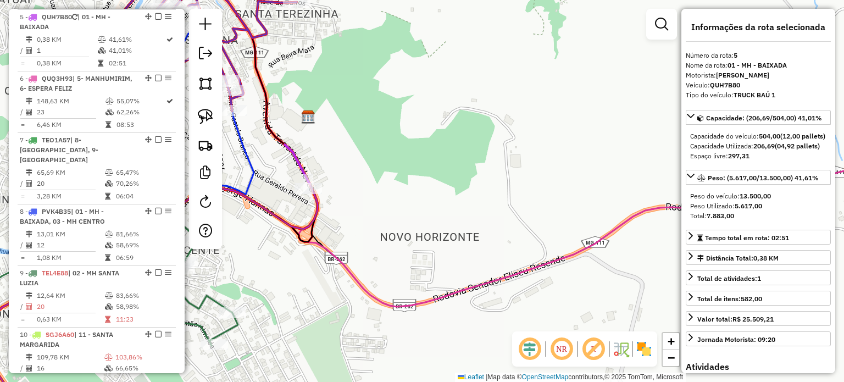
drag, startPoint x: 403, startPoint y: 187, endPoint x: 464, endPoint y: 164, distance: 65.4
click at [463, 164] on div "Janela de atendimento Grade de atendimento Capacidade Transportadoras Veículos …" at bounding box center [422, 191] width 844 height 382
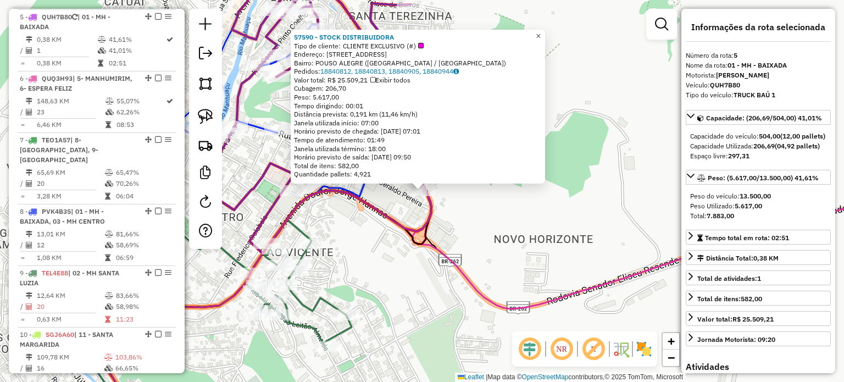
click at [541, 32] on span "×" at bounding box center [538, 35] width 5 height 9
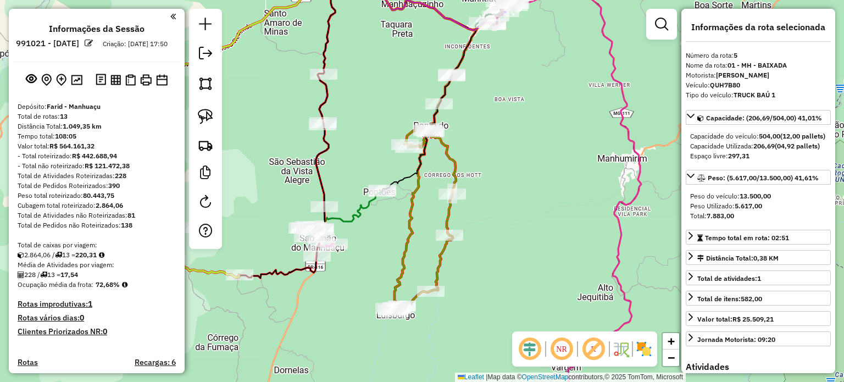
select select "*********"
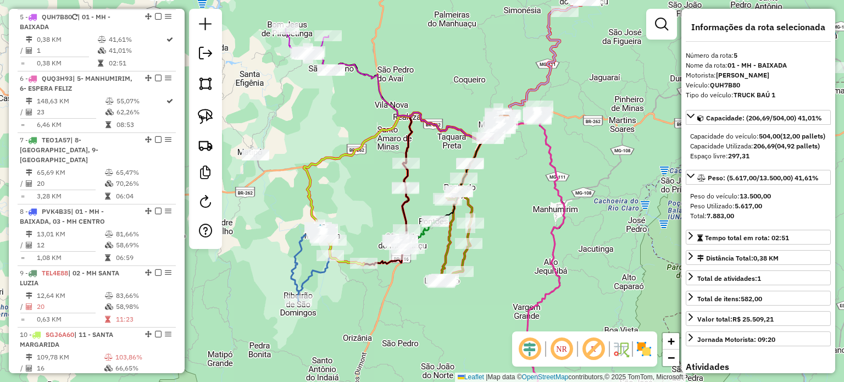
drag, startPoint x: 533, startPoint y: 203, endPoint x: 537, endPoint y: 208, distance: 6.7
click at [539, 207] on div "Janela de atendimento Grade de atendimento Capacidade Transportadoras Veículos …" at bounding box center [422, 191] width 844 height 382
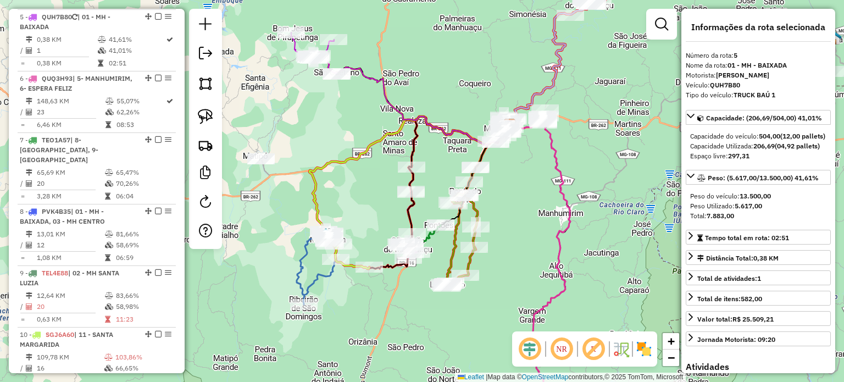
click at [402, 177] on div "Janela de atendimento Grade de atendimento Capacidade Transportadoras Veículos …" at bounding box center [422, 191] width 844 height 382
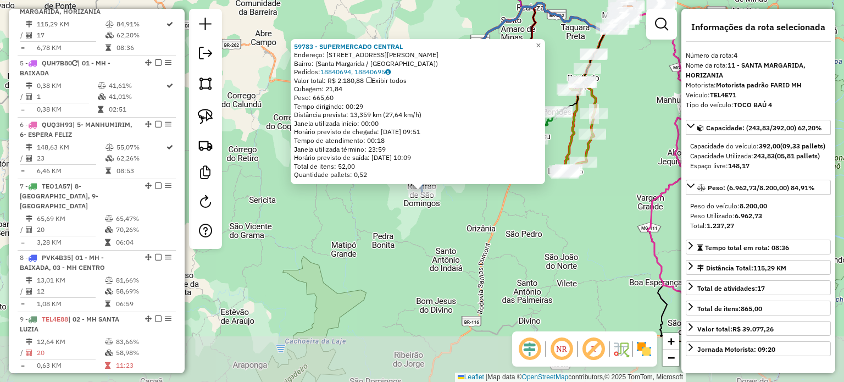
scroll to position [589, 0]
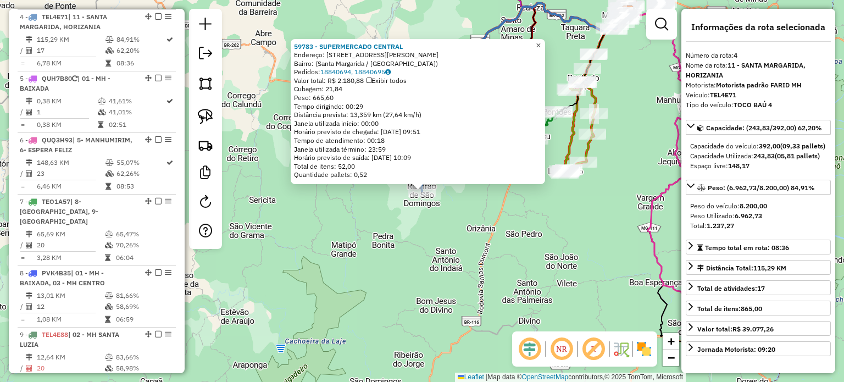
click at [541, 43] on span "×" at bounding box center [538, 45] width 5 height 9
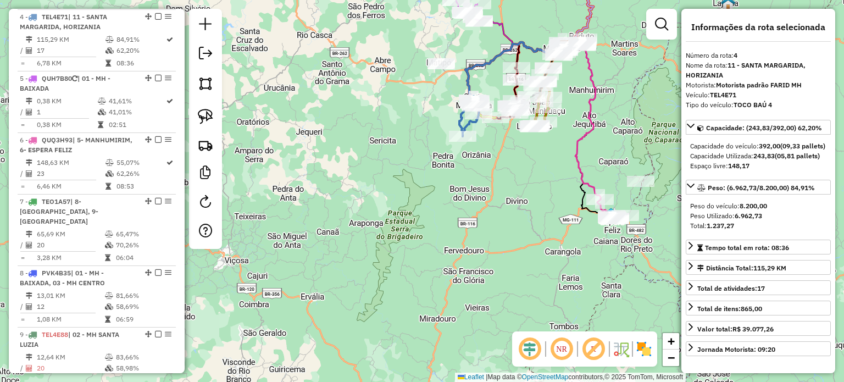
drag, startPoint x: 642, startPoint y: 58, endPoint x: 499, endPoint y: 162, distance: 177.0
click at [503, 162] on div "Janela de atendimento Grade de atendimento Capacidade Transportadoras Veículos …" at bounding box center [422, 191] width 844 height 382
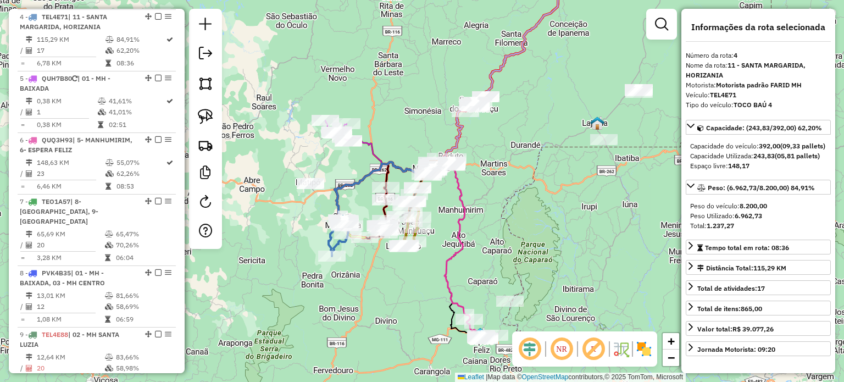
drag, startPoint x: 493, startPoint y: 183, endPoint x: 490, endPoint y: 191, distance: 8.7
click at [491, 189] on div "Janela de atendimento Grade de atendimento Capacidade Transportadoras Veículos …" at bounding box center [422, 191] width 844 height 382
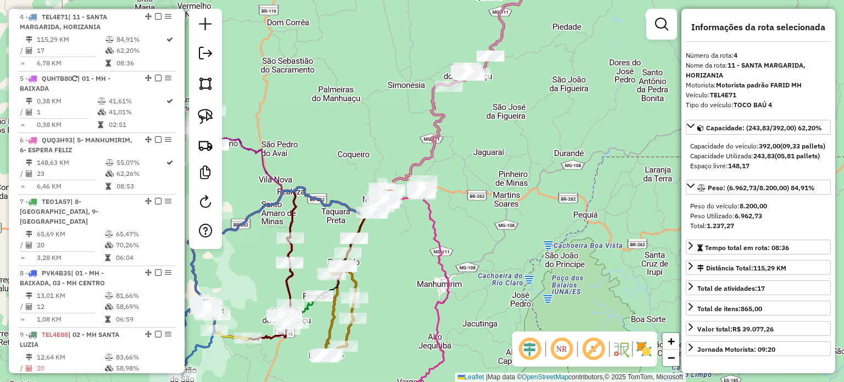
drag, startPoint x: 496, startPoint y: 104, endPoint x: 446, endPoint y: 180, distance: 91.3
click at [452, 176] on div "Janela de atendimento Grade de atendimento Capacidade Transportadoras Veículos …" at bounding box center [422, 191] width 844 height 382
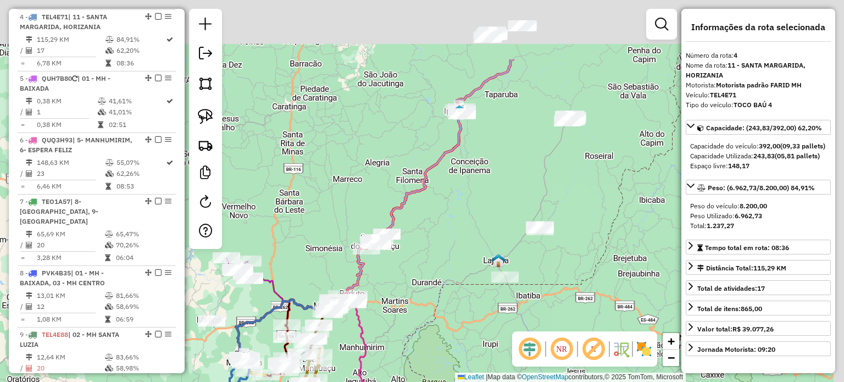
drag, startPoint x: 516, startPoint y: 120, endPoint x: 446, endPoint y: 218, distance: 119.9
click at [449, 218] on div "Janela de atendimento Grade de atendimento Capacidade Transportadoras Veículos …" at bounding box center [422, 191] width 844 height 382
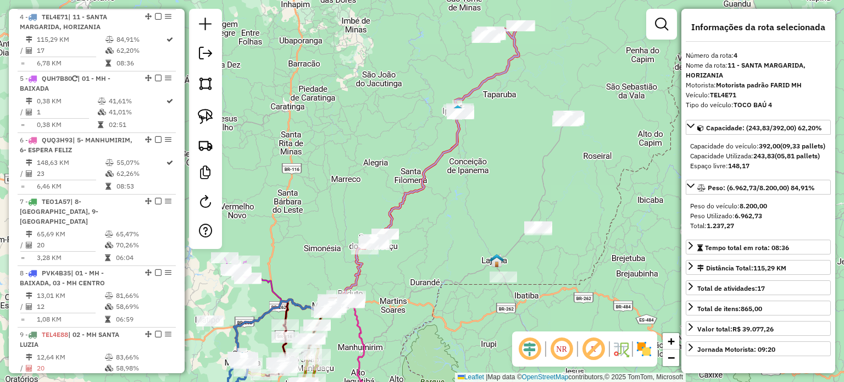
drag, startPoint x: 418, startPoint y: 222, endPoint x: 465, endPoint y: 168, distance: 71.3
click at [463, 170] on div "Janela de atendimento Grade de atendimento Capacidade Transportadoras Veículos …" at bounding box center [422, 191] width 844 height 382
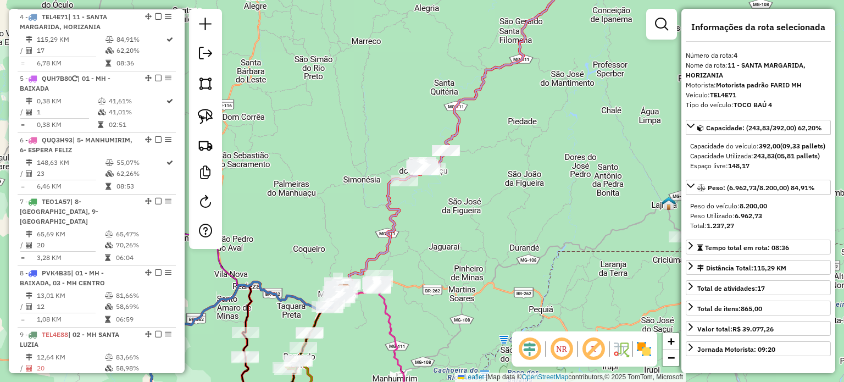
drag, startPoint x: 426, startPoint y: 241, endPoint x: 477, endPoint y: 125, distance: 126.5
click at [475, 131] on div "Janela de atendimento Grade de atendimento Capacidade Transportadoras Veículos …" at bounding box center [422, 191] width 844 height 382
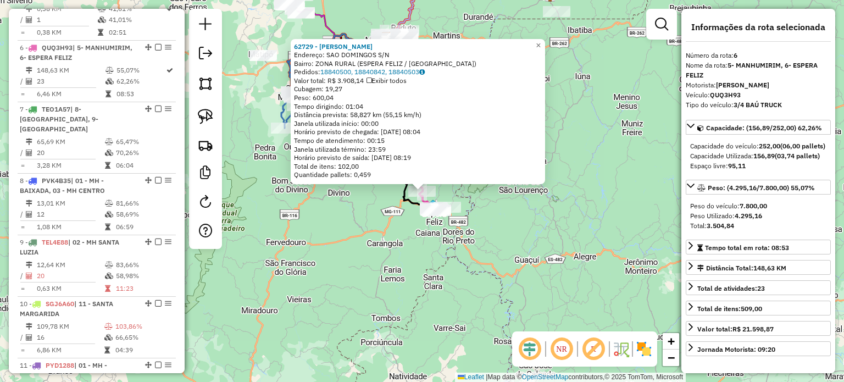
scroll to position [712, 0]
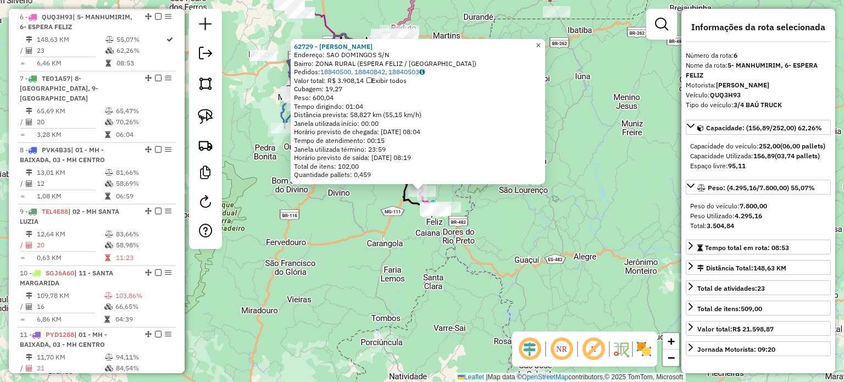
click at [541, 41] on span "×" at bounding box center [538, 45] width 5 height 9
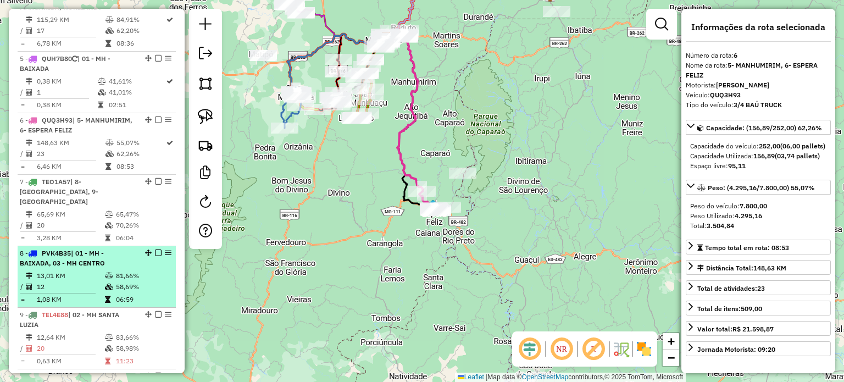
scroll to position [603, 0]
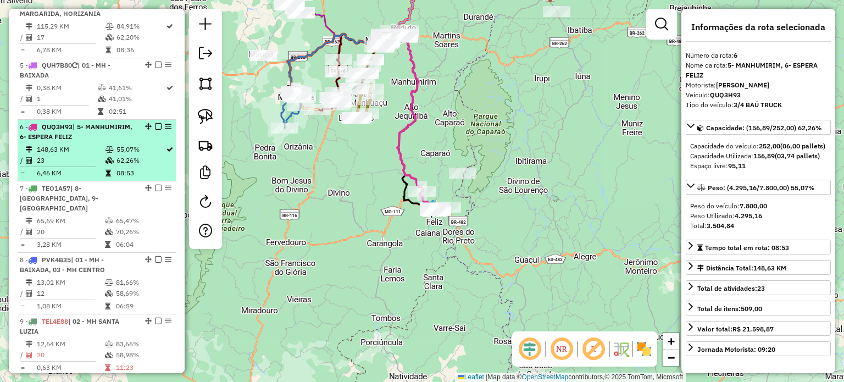
click at [156, 126] on em at bounding box center [158, 126] width 7 height 7
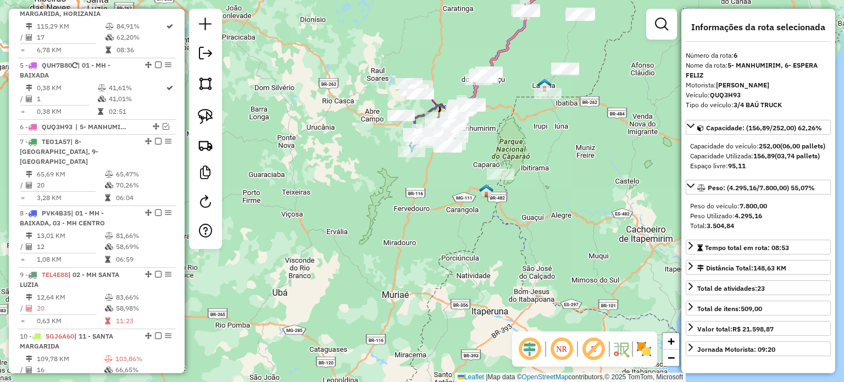
drag, startPoint x: 547, startPoint y: 137, endPoint x: 511, endPoint y: 290, distance: 157.1
click at [513, 288] on div "Janela de atendimento Grade de atendimento Capacidade Transportadoras Veículos …" at bounding box center [422, 191] width 844 height 382
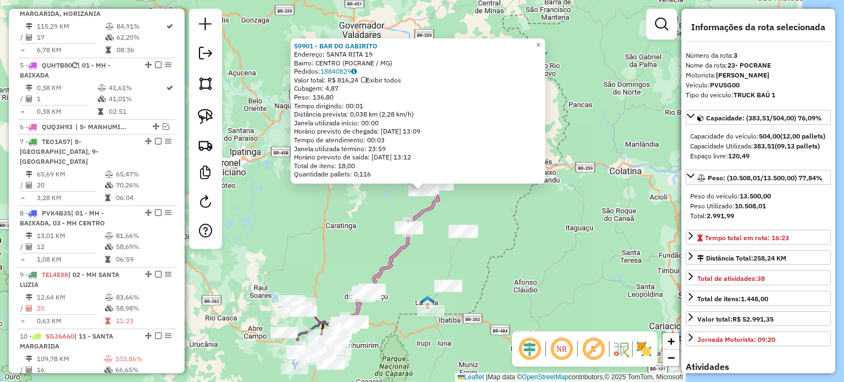
scroll to position [539, 0]
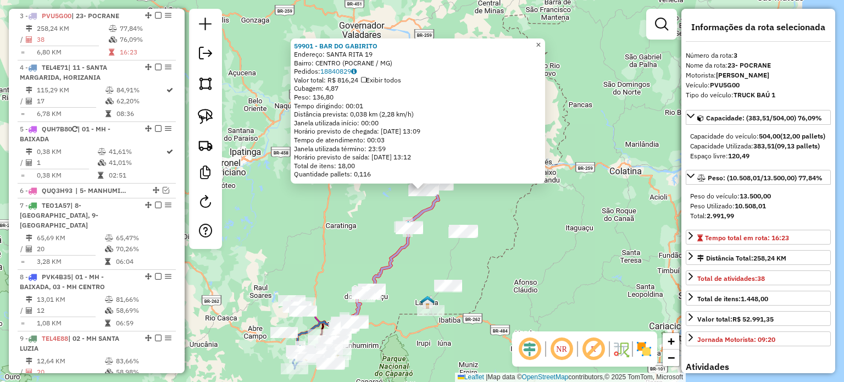
click at [541, 42] on span "×" at bounding box center [538, 44] width 5 height 9
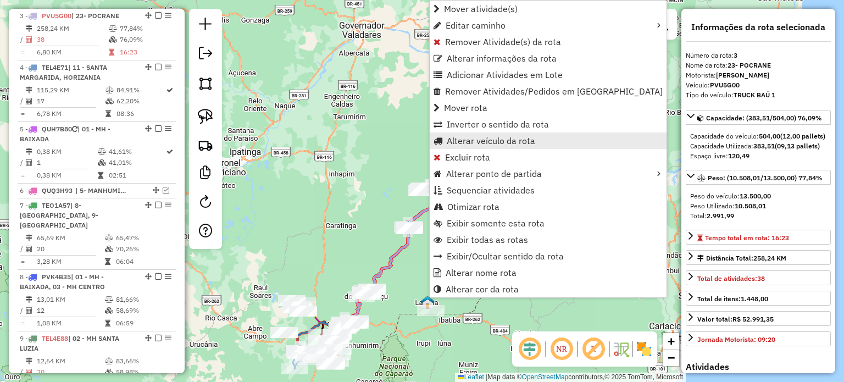
click at [490, 138] on span "Alterar veículo da rota" at bounding box center [491, 140] width 89 height 9
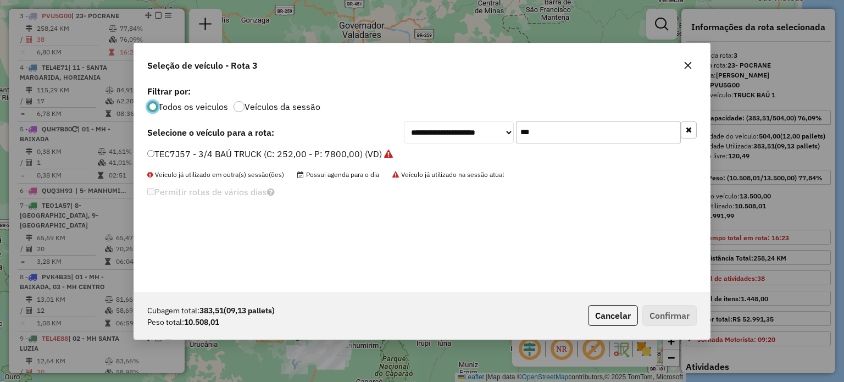
scroll to position [5, 3]
drag, startPoint x: 538, startPoint y: 132, endPoint x: 499, endPoint y: 116, distance: 42.2
click at [498, 139] on div "**********" at bounding box center [550, 132] width 293 height 22
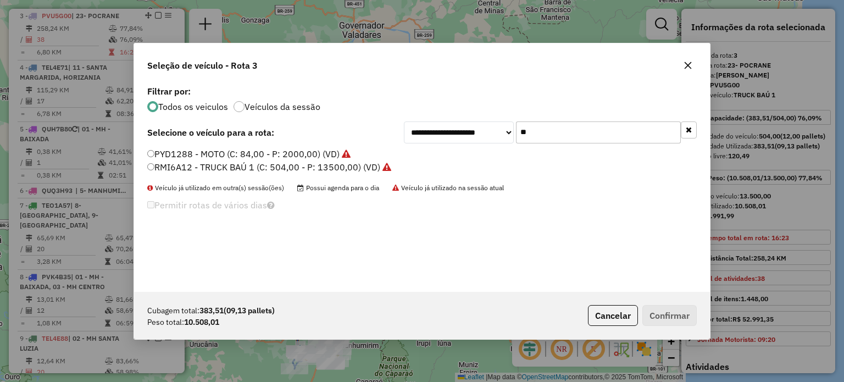
type input "**"
click at [250, 164] on label "RMI6A12 - TRUCK BAÚ 1 (C: 504,00 - P: 13500,00) (VD)" at bounding box center [269, 167] width 244 height 13
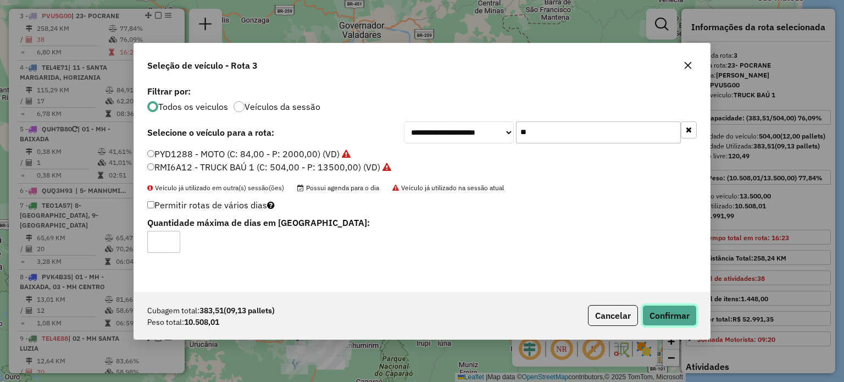
click at [664, 312] on button "Confirmar" at bounding box center [670, 315] width 54 height 21
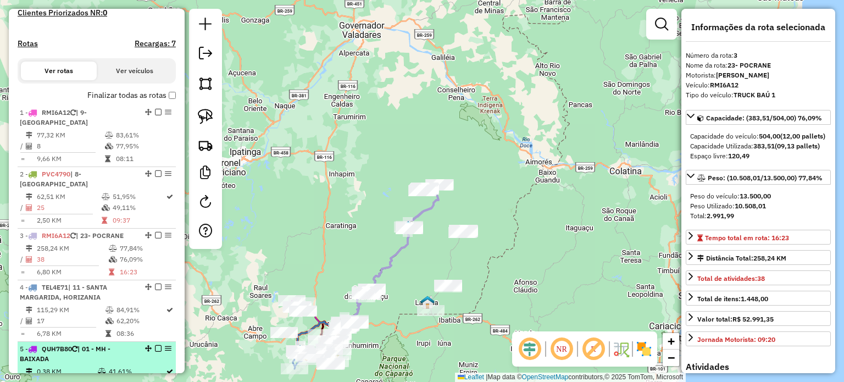
scroll to position [264, 0]
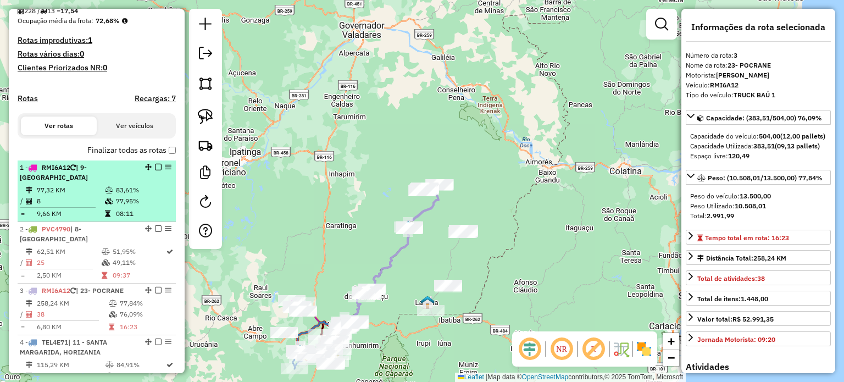
click at [155, 170] on em at bounding box center [158, 167] width 7 height 7
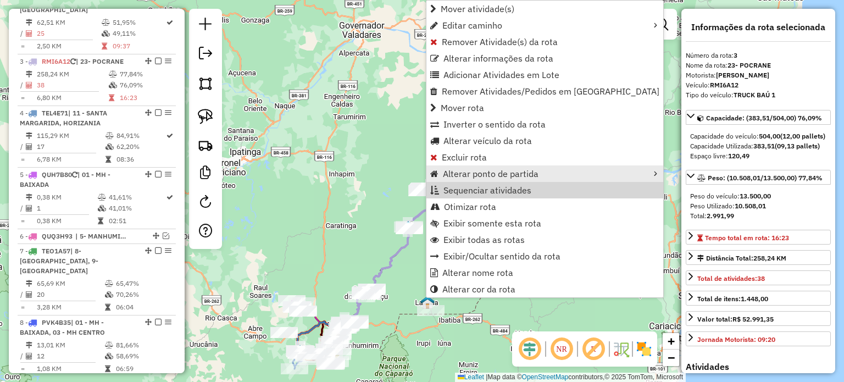
scroll to position [492, 0]
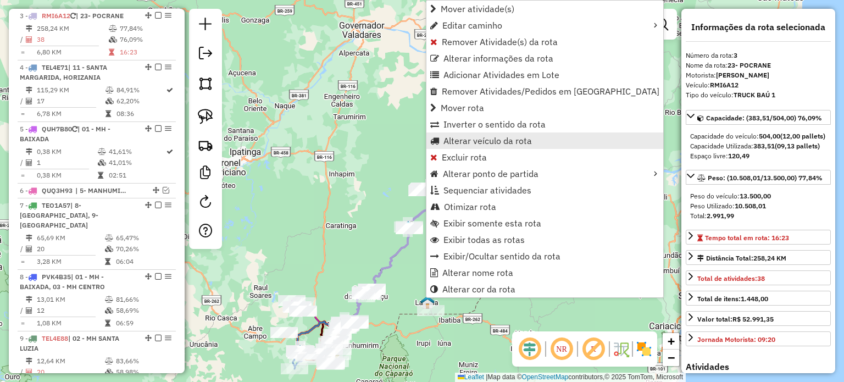
click at [502, 142] on span "Alterar veículo da rota" at bounding box center [488, 140] width 89 height 9
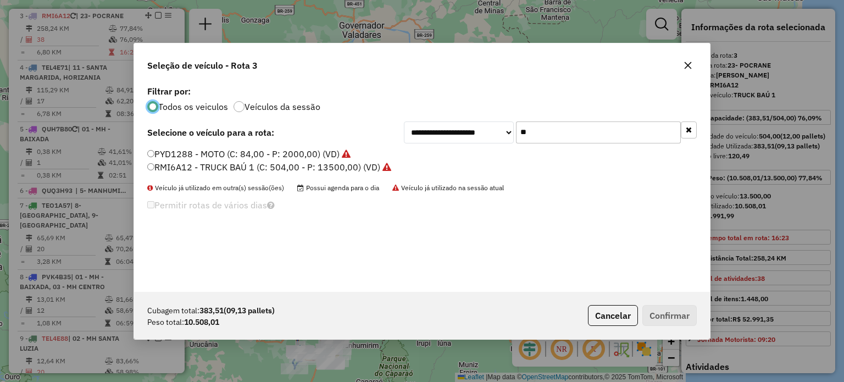
scroll to position [5, 3]
drag, startPoint x: 490, startPoint y: 132, endPoint x: 478, endPoint y: 131, distance: 12.7
click at [482, 132] on div "**********" at bounding box center [550, 132] width 293 height 22
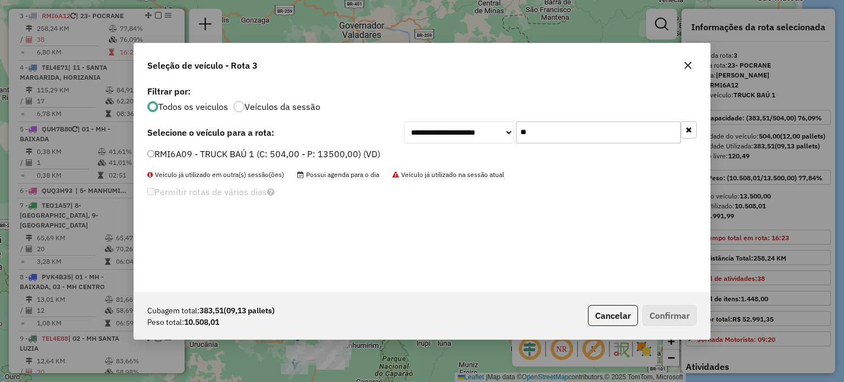
type input "**"
click at [224, 152] on label "RMI6A09 - TRUCK BAÚ 1 (C: 504,00 - P: 13500,00) (VD)" at bounding box center [263, 153] width 233 height 13
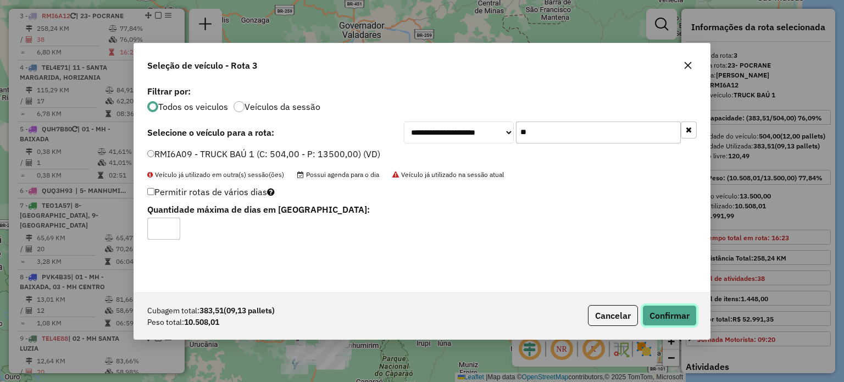
click at [662, 311] on button "Confirmar" at bounding box center [670, 315] width 54 height 21
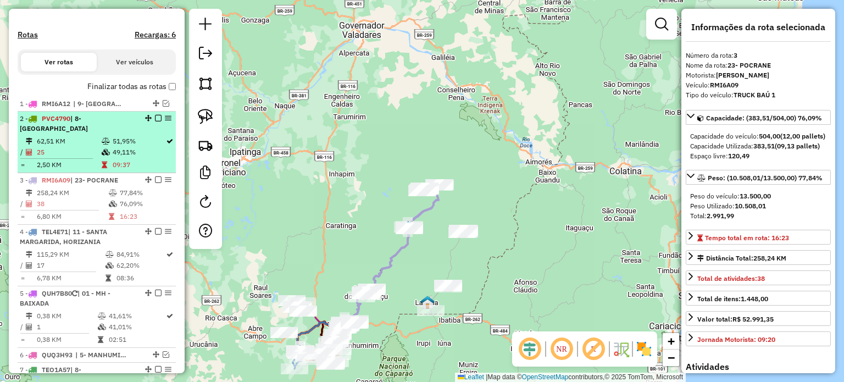
scroll to position [327, 0]
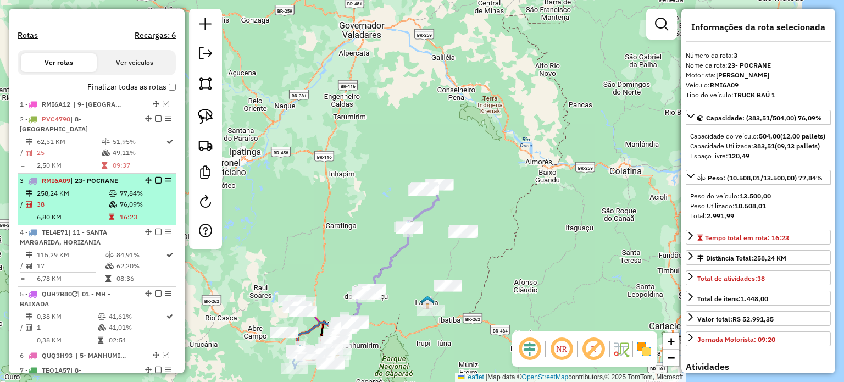
click at [155, 178] on em at bounding box center [158, 180] width 7 height 7
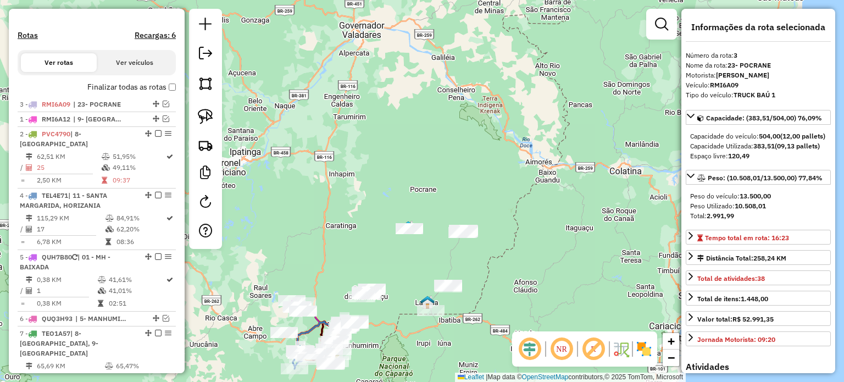
drag, startPoint x: 152, startPoint y: 181, endPoint x: 143, endPoint y: 111, distance: 71.0
click at [104, 124] on span "| 9- [GEOGRAPHIC_DATA]" at bounding box center [98, 119] width 51 height 10
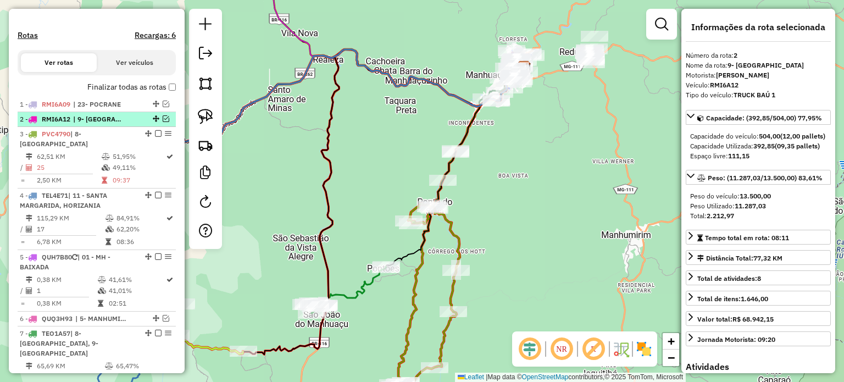
click at [165, 122] on em at bounding box center [166, 118] width 7 height 7
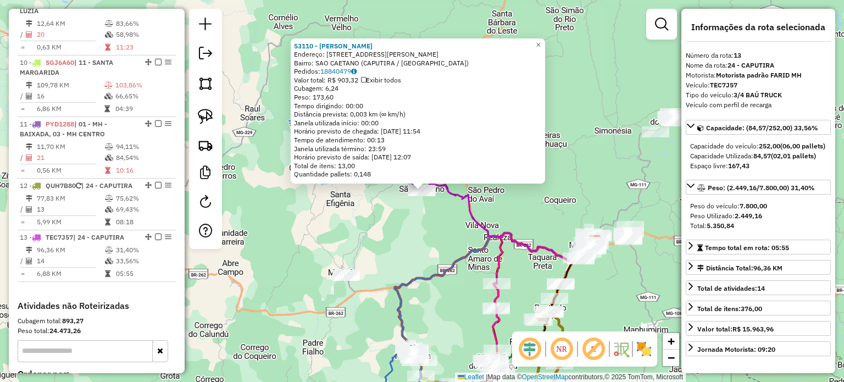
scroll to position [963, 0]
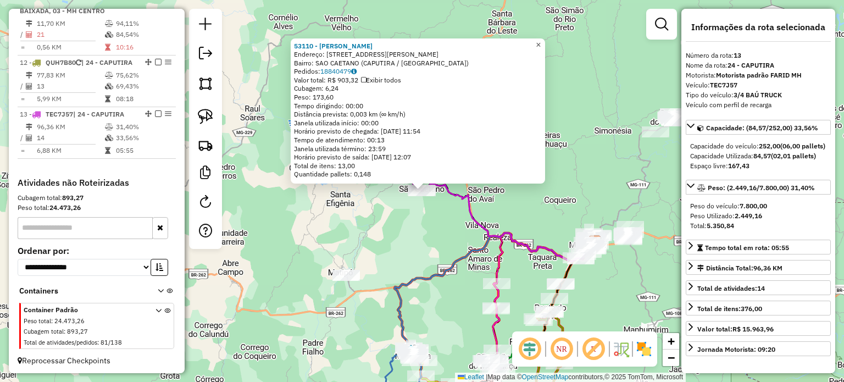
drag, startPoint x: 548, startPoint y: 41, endPoint x: 544, endPoint y: 53, distance: 13.1
click at [541, 41] on span "×" at bounding box center [538, 44] width 5 height 9
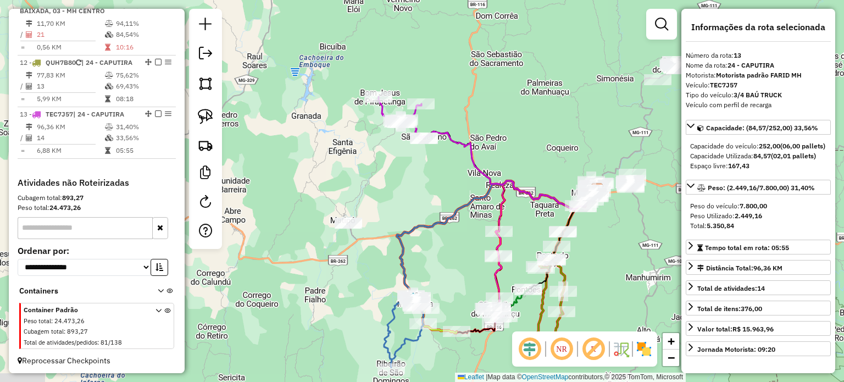
drag, startPoint x: 430, startPoint y: 327, endPoint x: 419, endPoint y: 194, distance: 133.5
click at [428, 190] on div "Janela de atendimento Grade de atendimento Capacidade Transportadoras Veículos …" at bounding box center [422, 191] width 844 height 382
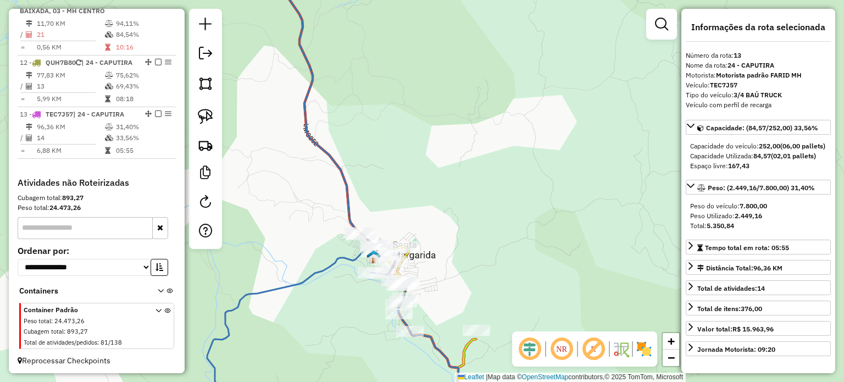
drag, startPoint x: 447, startPoint y: 215, endPoint x: 429, endPoint y: 172, distance: 46.6
click at [435, 176] on div "Janela de atendimento Grade de atendimento Capacidade Transportadoras Veículos …" at bounding box center [422, 191] width 844 height 382
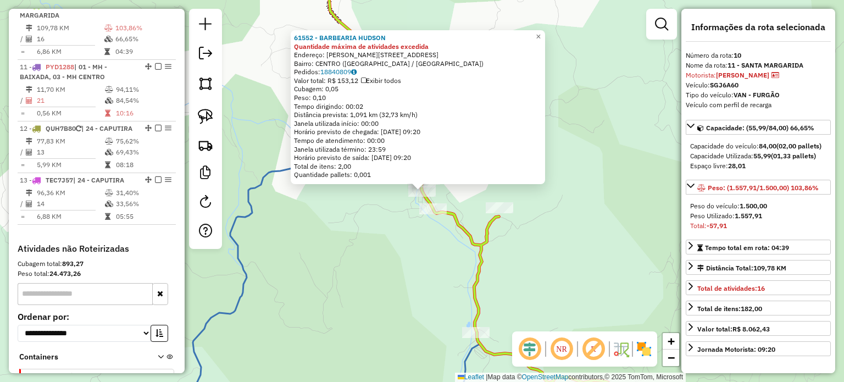
scroll to position [875, 0]
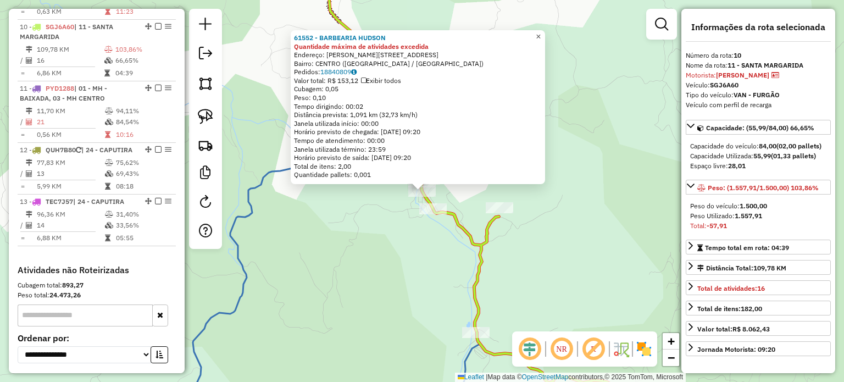
click at [541, 34] on span "×" at bounding box center [538, 36] width 5 height 9
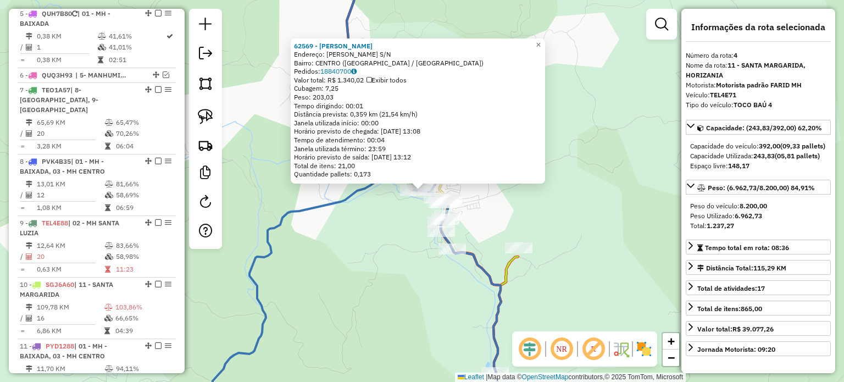
scroll to position [553, 0]
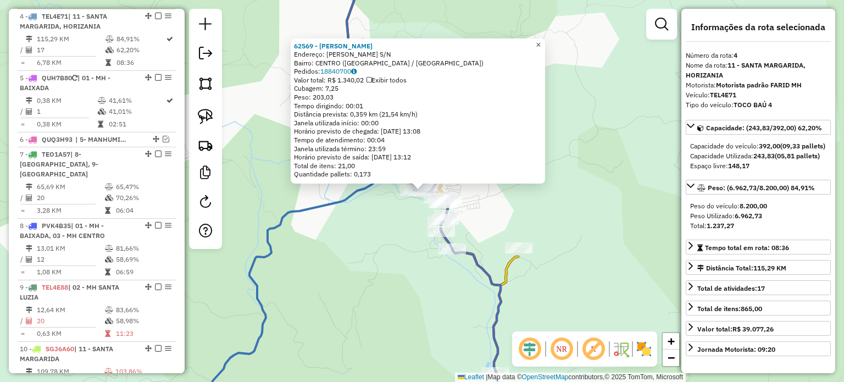
click at [541, 40] on span "×" at bounding box center [538, 44] width 5 height 9
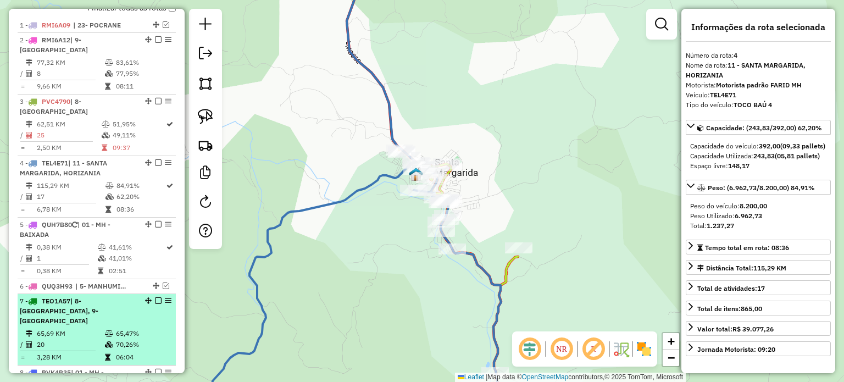
scroll to position [388, 0]
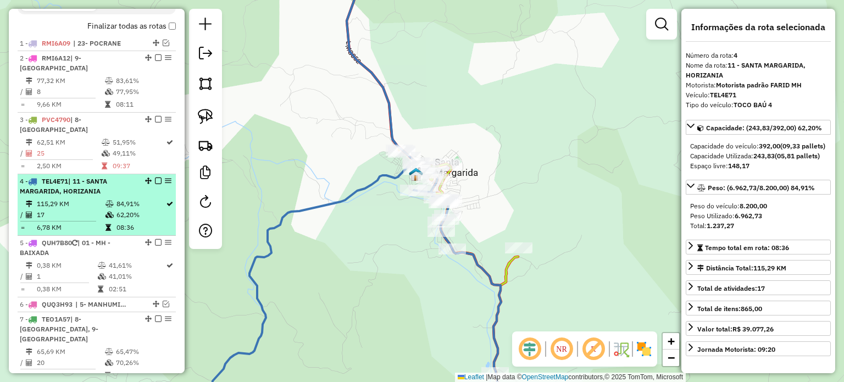
click at [156, 179] on em at bounding box center [158, 181] width 7 height 7
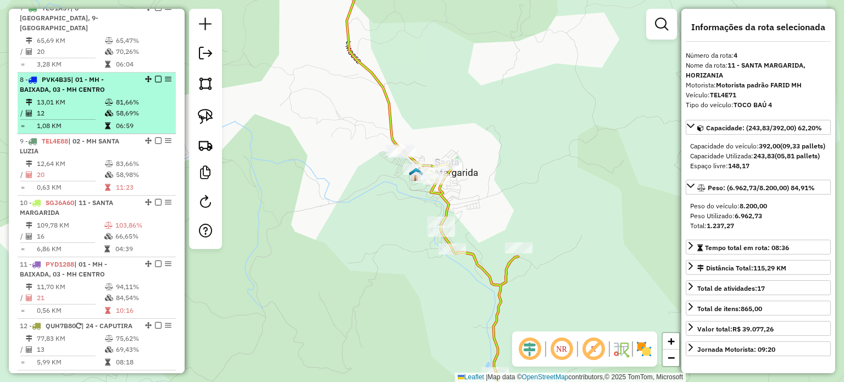
scroll to position [663, 0]
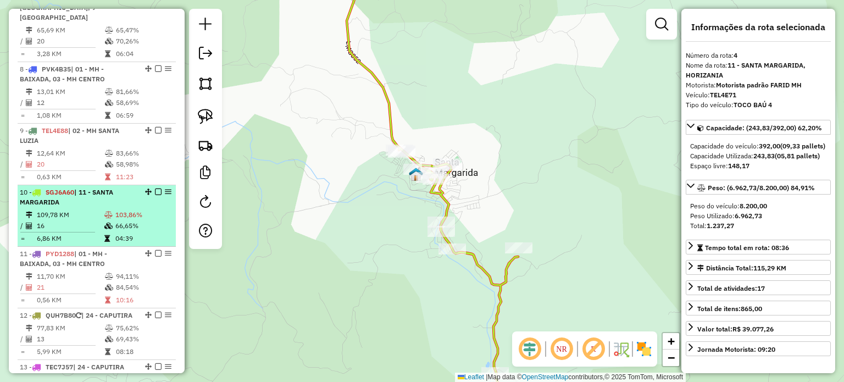
click at [157, 189] on em at bounding box center [158, 192] width 7 height 7
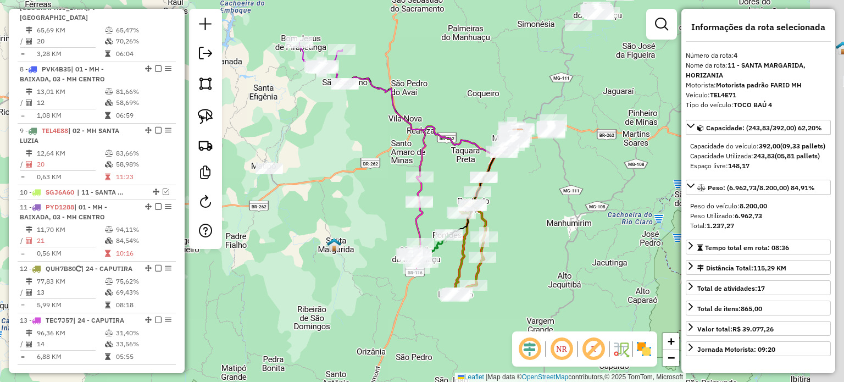
drag, startPoint x: 439, startPoint y: 189, endPoint x: 335, endPoint y: 218, distance: 108.1
click at [343, 219] on div "Janela de atendimento Grade de atendimento Capacidade Transportadoras Veículos …" at bounding box center [422, 191] width 844 height 382
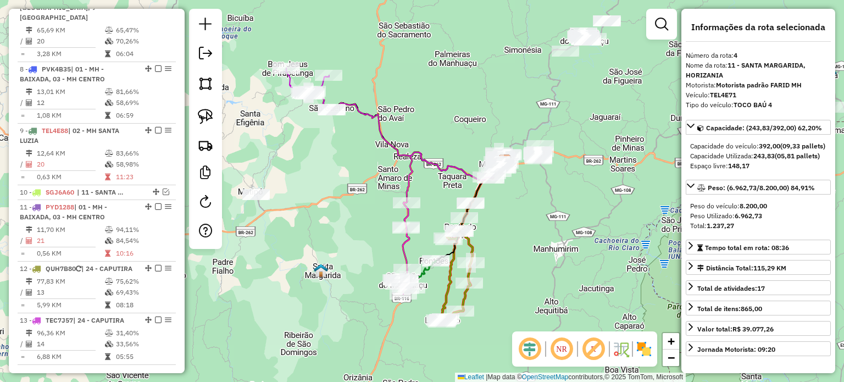
drag, startPoint x: 343, startPoint y: 135, endPoint x: 345, endPoint y: 167, distance: 31.4
click at [345, 165] on div "Janela de atendimento Grade de atendimento Capacidade Transportadoras Veículos …" at bounding box center [422, 191] width 844 height 382
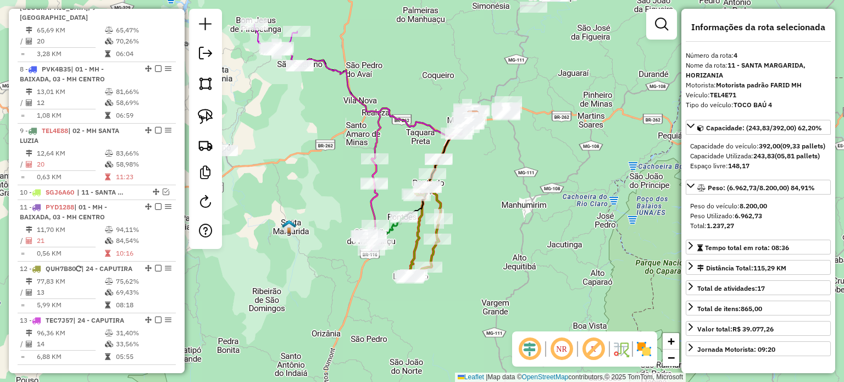
drag, startPoint x: 527, startPoint y: 254, endPoint x: 477, endPoint y: 198, distance: 74.7
click at [490, 200] on div "Janela de atendimento Grade de atendimento Capacidade Transportadoras Veículos …" at bounding box center [422, 191] width 844 height 382
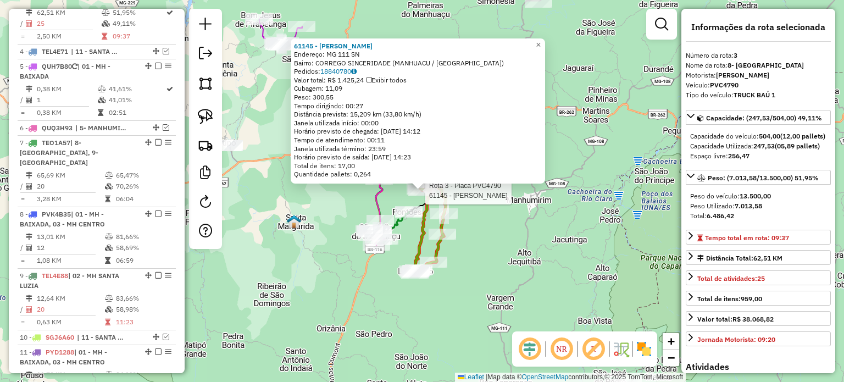
scroll to position [501, 0]
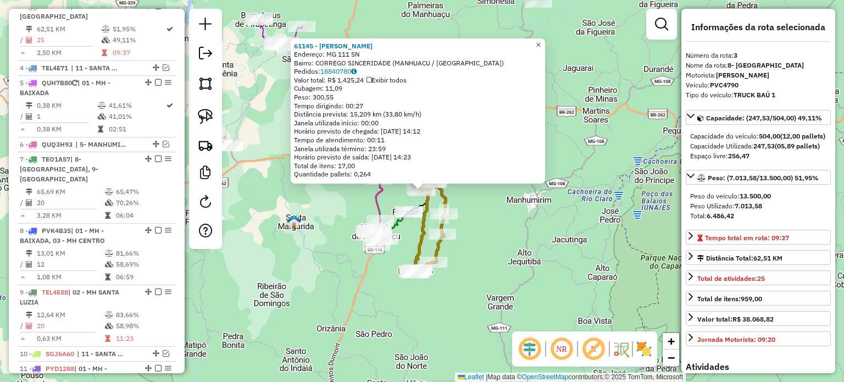
click at [541, 40] on span "×" at bounding box center [538, 44] width 5 height 9
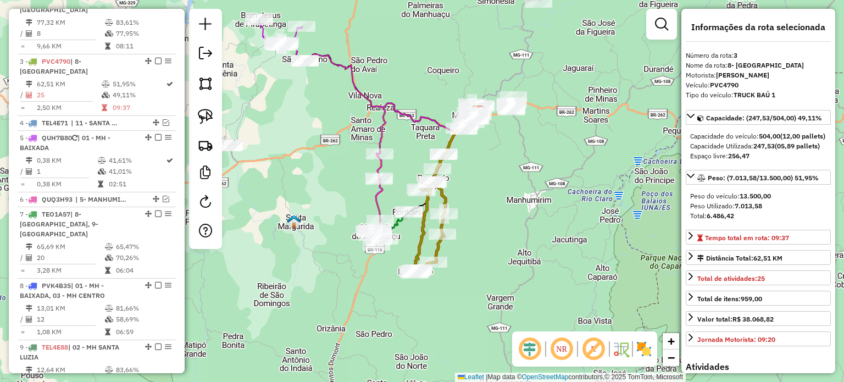
scroll to position [281, 0]
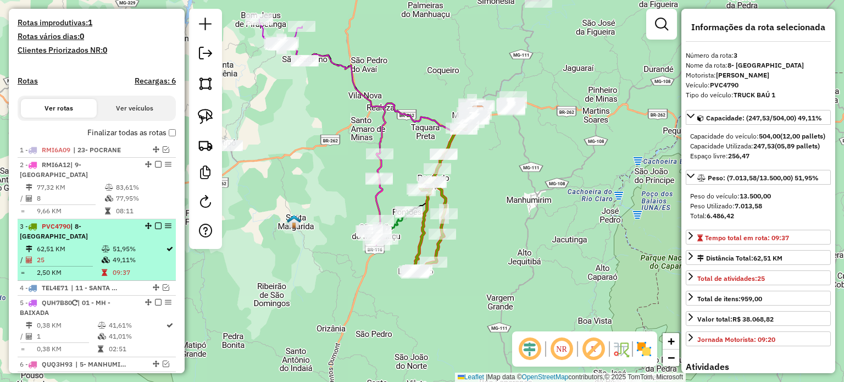
click at [156, 229] on em at bounding box center [158, 226] width 7 height 7
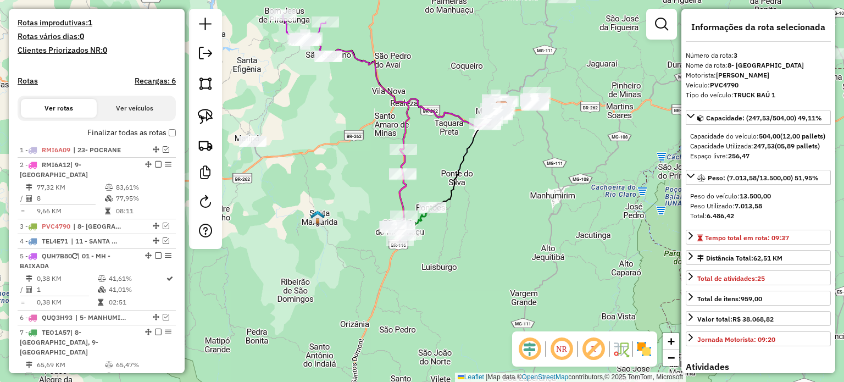
drag, startPoint x: 501, startPoint y: 211, endPoint x: 532, endPoint y: 208, distance: 31.5
click at [534, 208] on div "Janela de atendimento Grade de atendimento Capacidade Transportadoras Veículos …" at bounding box center [422, 191] width 844 height 382
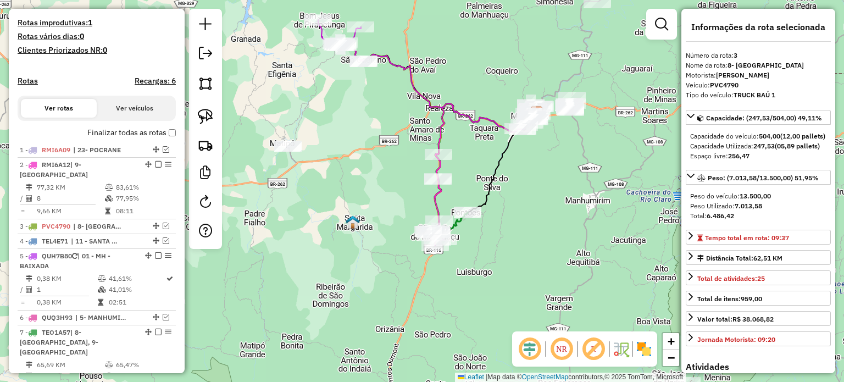
drag, startPoint x: 525, startPoint y: 192, endPoint x: 512, endPoint y: 231, distance: 41.0
click at [514, 230] on div "Janela de atendimento Grade de atendimento Capacidade Transportadoras Veículos …" at bounding box center [422, 191] width 844 height 382
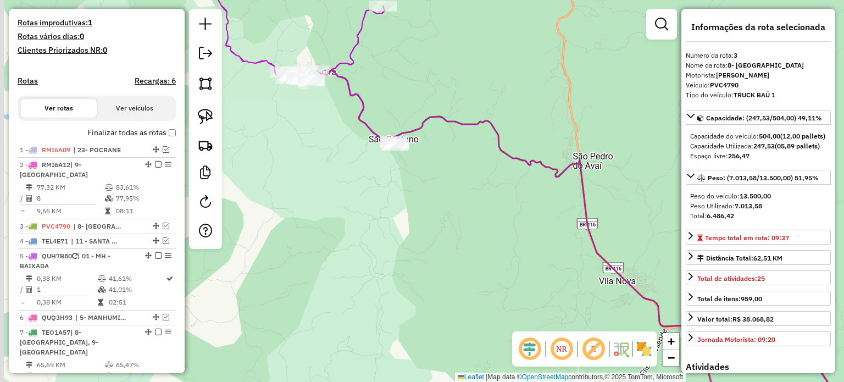
drag, startPoint x: 262, startPoint y: 160, endPoint x: 331, endPoint y: 189, distance: 74.9
click at [319, 253] on div "Janela de atendimento Grade de atendimento Capacidade Transportadoras Veículos …" at bounding box center [422, 191] width 844 height 382
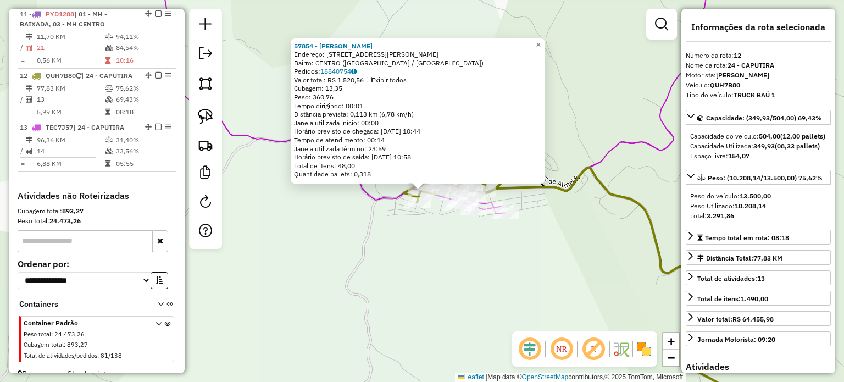
scroll to position [832, 0]
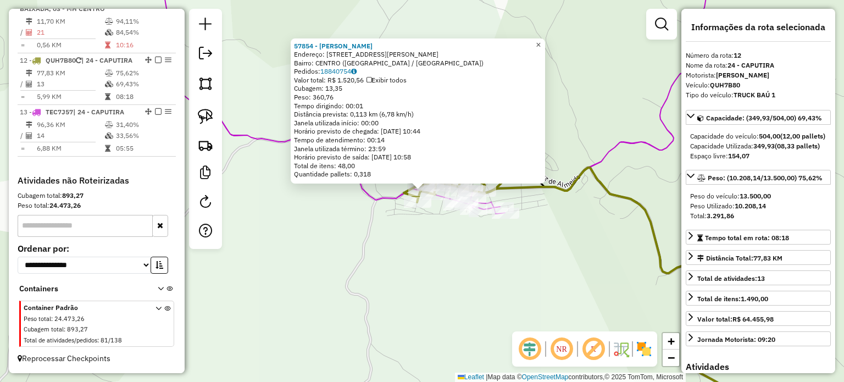
click at [541, 40] on span "×" at bounding box center [538, 44] width 5 height 9
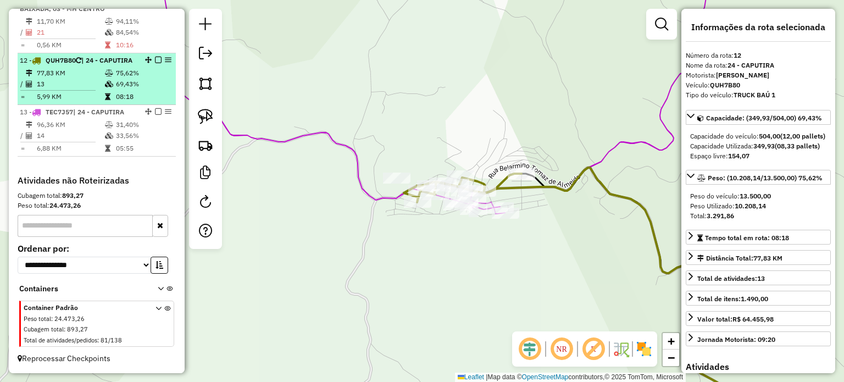
scroll to position [777, 0]
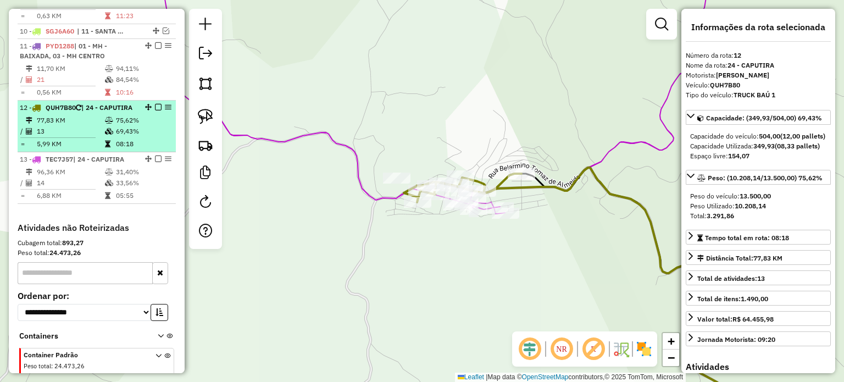
click at [155, 107] on em at bounding box center [158, 107] width 7 height 7
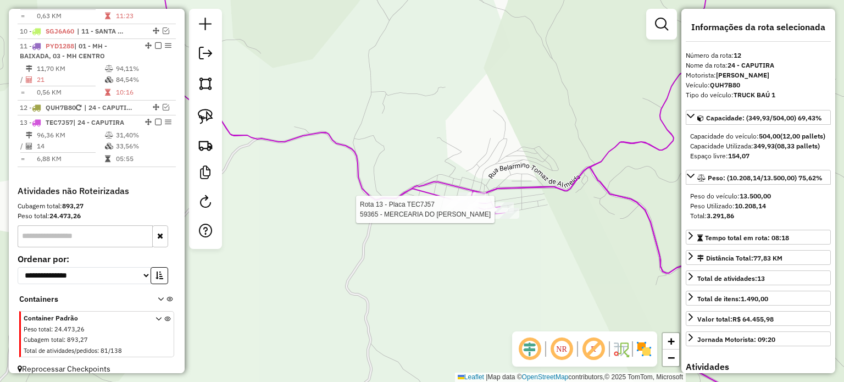
scroll to position [785, 0]
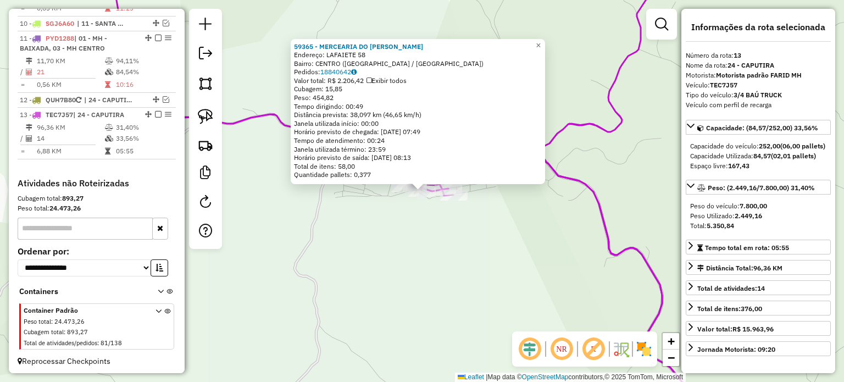
click at [641, 207] on div "59365 - MERCEARIA DO [PERSON_NAME]: LAFAIETE 58 Bairro: CENTRO (CAPUTIRA / [GEO…" at bounding box center [422, 191] width 844 height 382
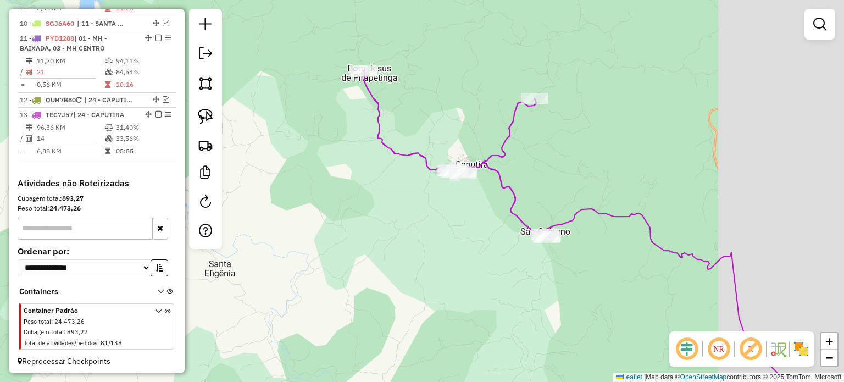
drag, startPoint x: 714, startPoint y: 208, endPoint x: 549, endPoint y: 167, distance: 169.6
click at [553, 169] on div "Janela de atendimento Grade de atendimento Capacidade Transportadoras Veículos …" at bounding box center [422, 191] width 844 height 382
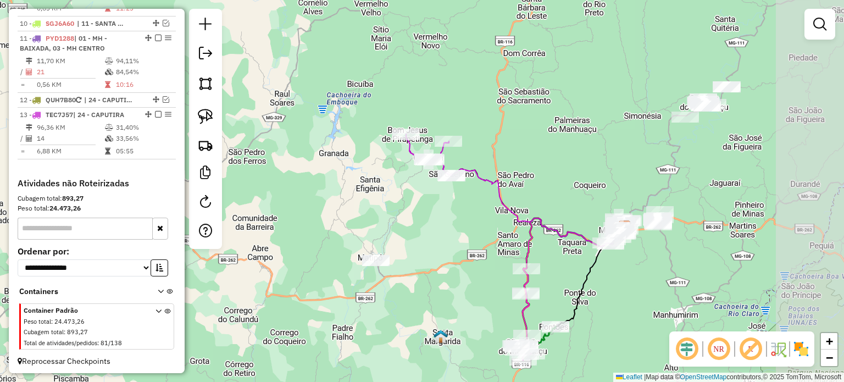
drag, startPoint x: 648, startPoint y: 214, endPoint x: 547, endPoint y: 182, distance: 106.1
click at [548, 183] on div "Janela de atendimento Grade de atendimento Capacidade Transportadoras Veículos …" at bounding box center [422, 191] width 844 height 382
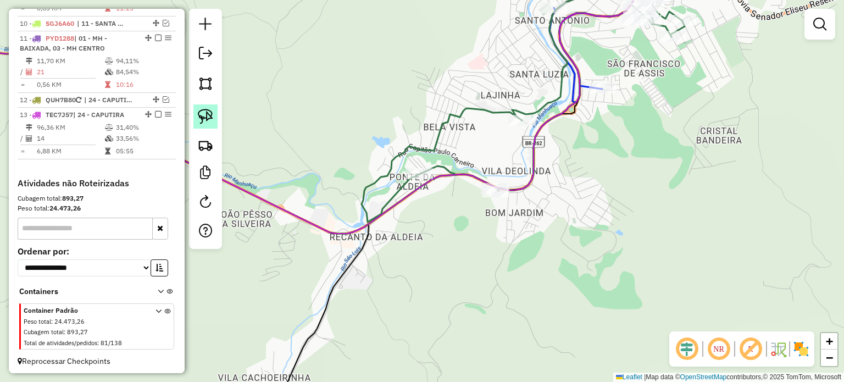
click at [210, 114] on img at bounding box center [205, 116] width 15 height 15
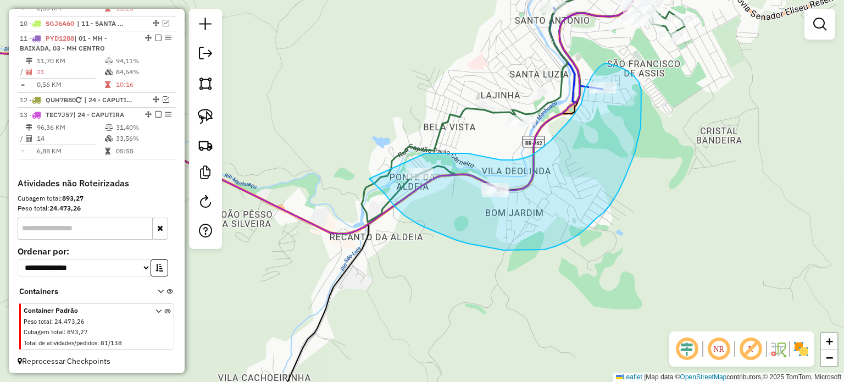
drag, startPoint x: 369, startPoint y: 179, endPoint x: 425, endPoint y: 153, distance: 61.5
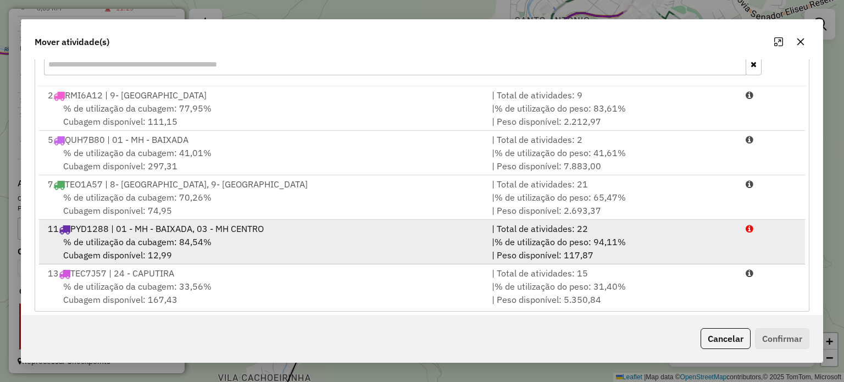
scroll to position [2, 0]
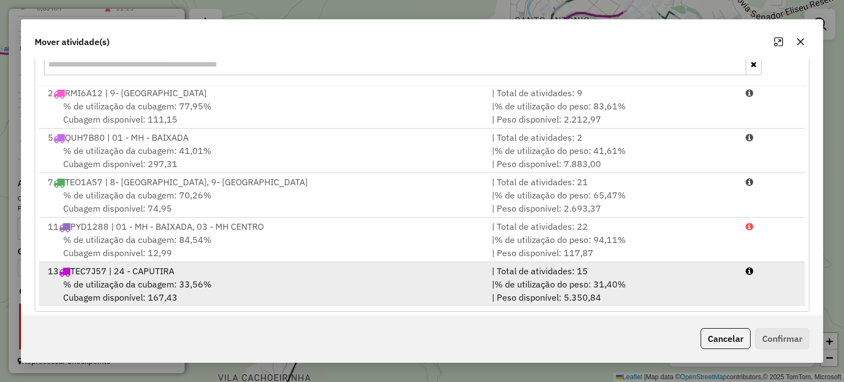
click at [353, 280] on div "% de utilização da cubagem: 33,56% Cubagem disponível: 167,43" at bounding box center [263, 291] width 444 height 26
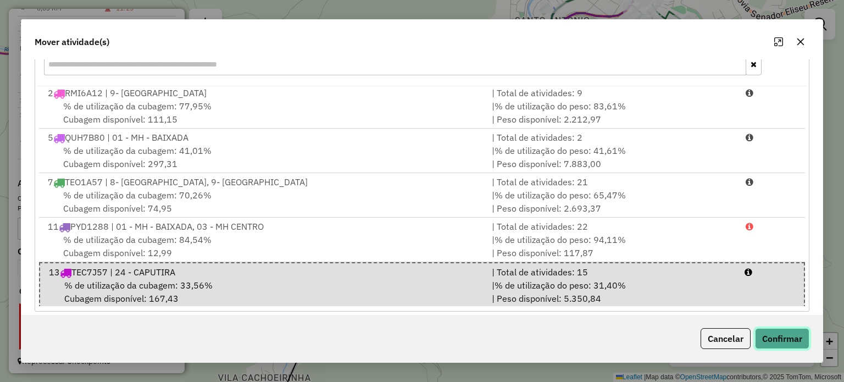
click at [796, 337] on button "Confirmar" at bounding box center [782, 338] width 54 height 21
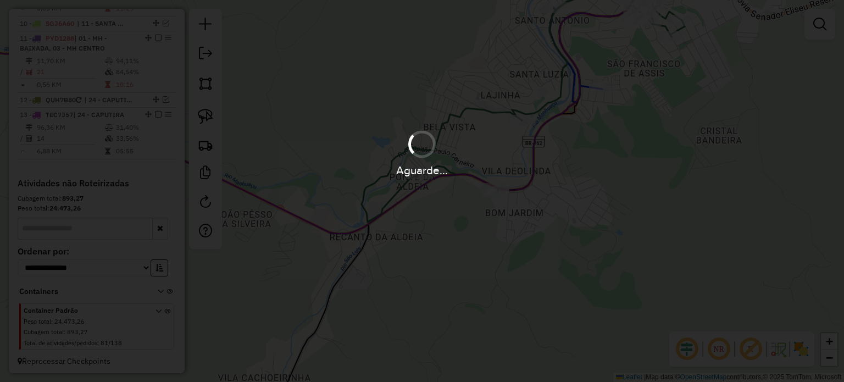
scroll to position [277, 0]
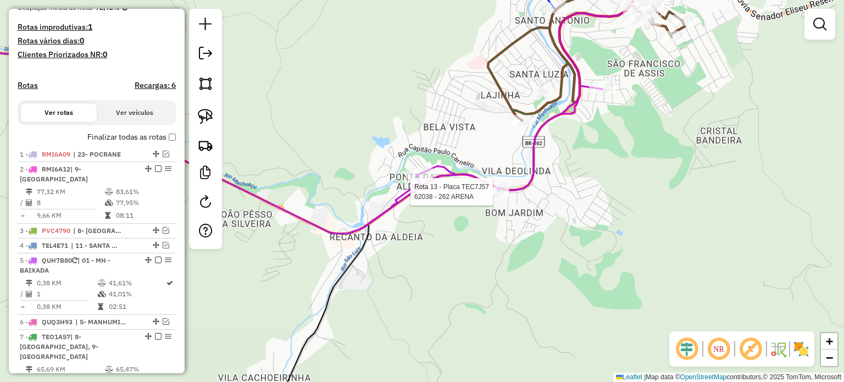
select select "*********"
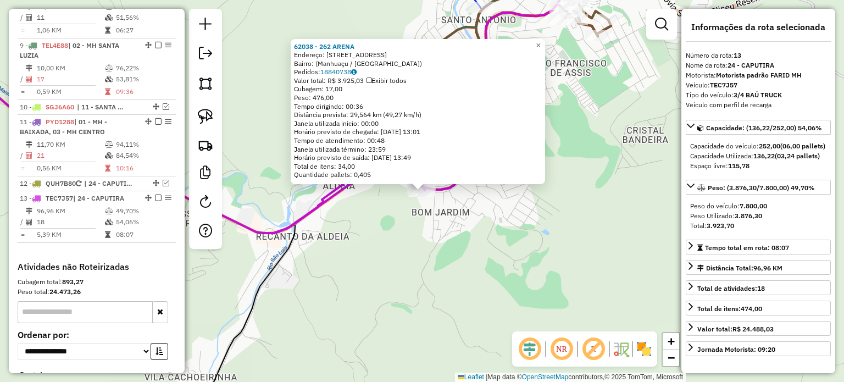
scroll to position [785, 0]
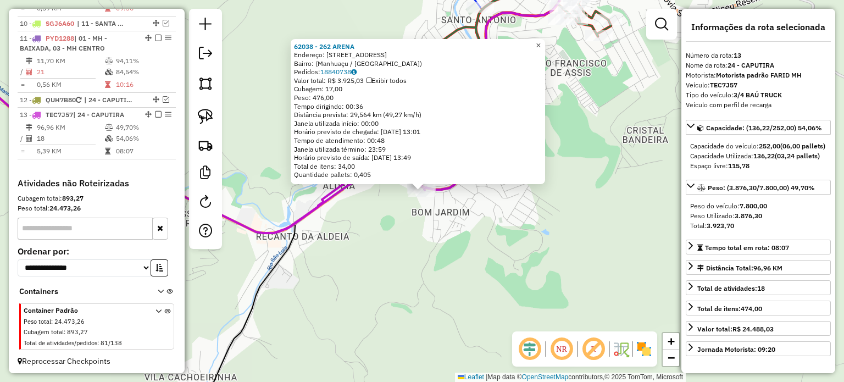
click at [541, 41] on span "×" at bounding box center [538, 45] width 5 height 9
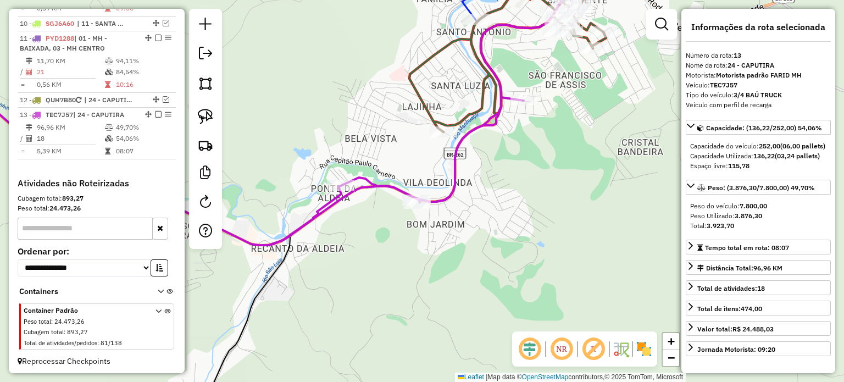
drag, startPoint x: 571, startPoint y: 48, endPoint x: 549, endPoint y: 90, distance: 47.5
click at [549, 89] on div "Janela de atendimento Grade de atendimento Capacidade Transportadoras Veículos …" at bounding box center [422, 191] width 844 height 382
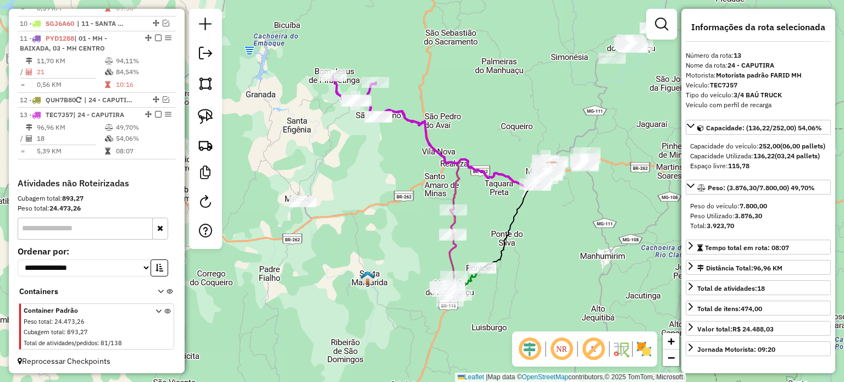
drag, startPoint x: 318, startPoint y: 120, endPoint x: 329, endPoint y: 140, distance: 23.1
click at [328, 140] on div "Janela de atendimento Grade de atendimento Capacidade Transportadoras Veículos …" at bounding box center [422, 191] width 844 height 382
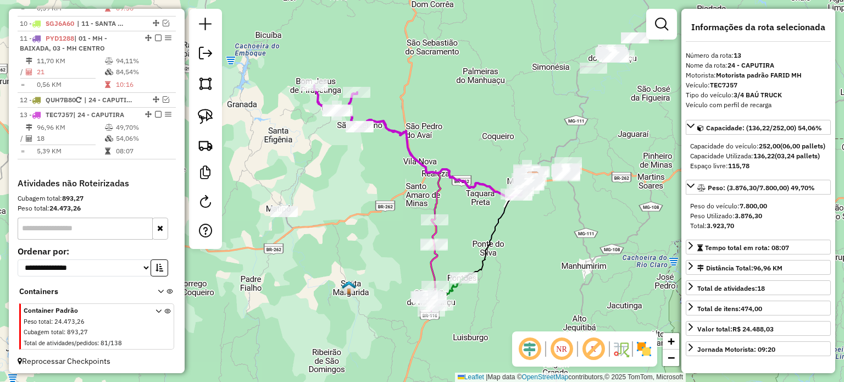
drag, startPoint x: 402, startPoint y: 184, endPoint x: 323, endPoint y: 150, distance: 86.7
click at [325, 151] on div "Janela de atendimento Grade de atendimento Capacidade Transportadoras Veículos …" at bounding box center [422, 191] width 844 height 382
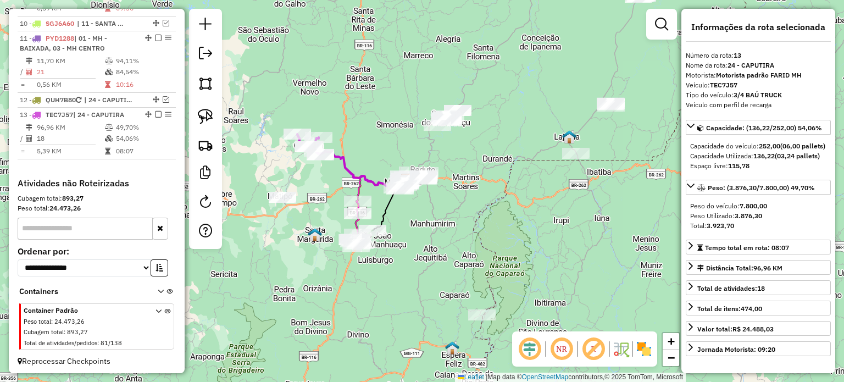
drag, startPoint x: 483, startPoint y: 184, endPoint x: 488, endPoint y: 224, distance: 40.4
click at [488, 224] on div "Janela de atendimento Grade de atendimento Capacidade Transportadoras Veículos …" at bounding box center [422, 191] width 844 height 382
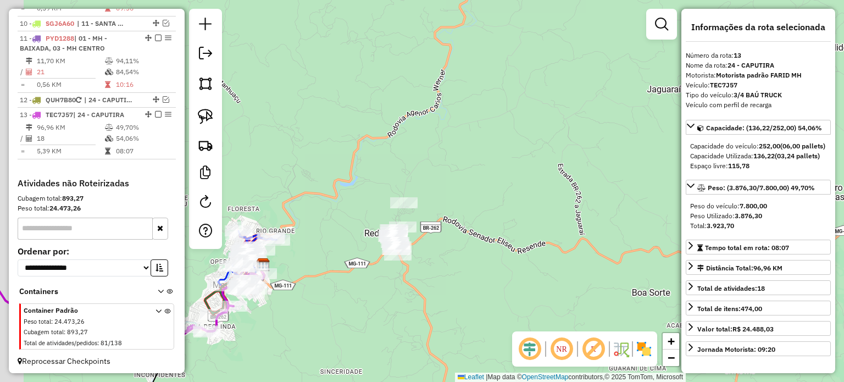
drag, startPoint x: 421, startPoint y: 178, endPoint x: 551, endPoint y: 147, distance: 133.7
click at [549, 149] on div "Janela de atendimento Grade de atendimento Capacidade Transportadoras Veículos …" at bounding box center [422, 191] width 844 height 382
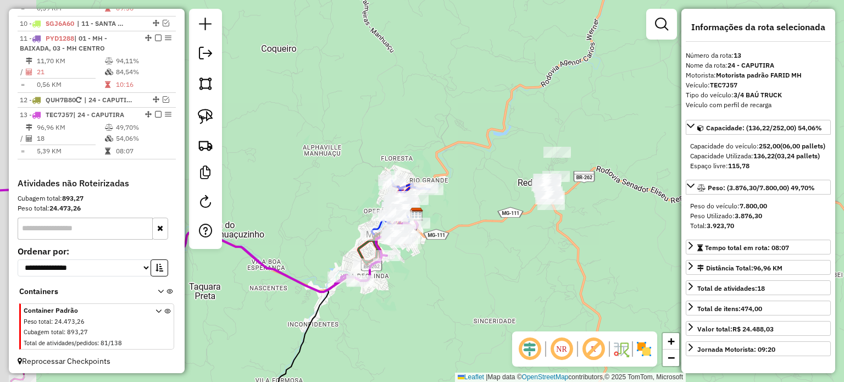
drag, startPoint x: 455, startPoint y: 203, endPoint x: 489, endPoint y: 172, distance: 45.9
click at [488, 173] on div "Janela de atendimento Grade de atendimento Capacidade Transportadoras Veículos …" at bounding box center [422, 191] width 844 height 382
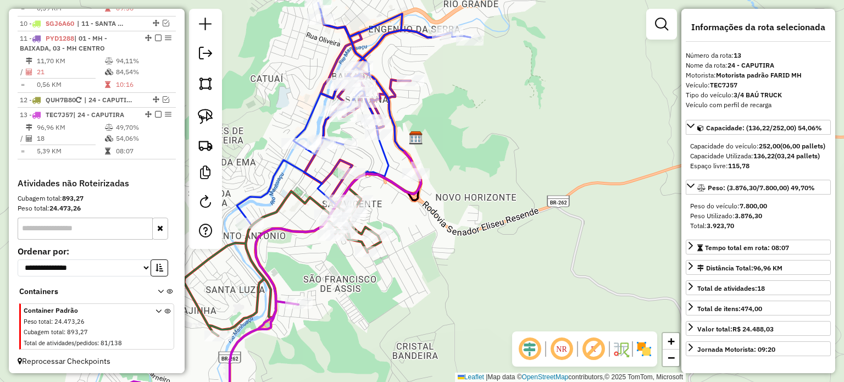
drag, startPoint x: 521, startPoint y: 167, endPoint x: 498, endPoint y: 164, distance: 22.7
click at [498, 164] on div "Janela de atendimento Grade de atendimento Capacidade Transportadoras Veículos …" at bounding box center [422, 191] width 844 height 382
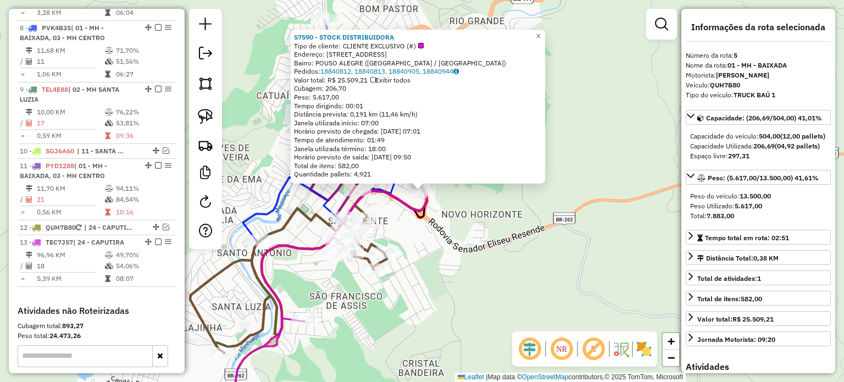
scroll to position [531, 0]
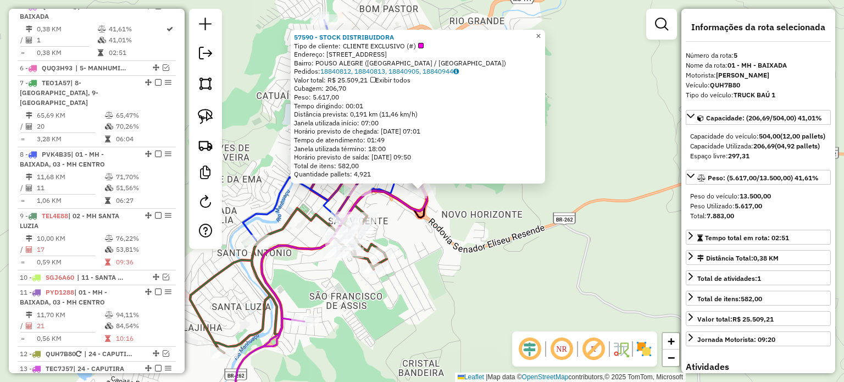
click at [541, 32] on span "×" at bounding box center [538, 35] width 5 height 9
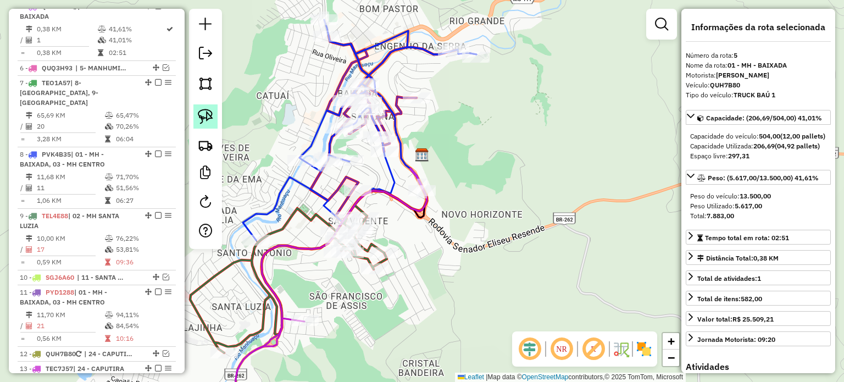
click at [209, 119] on img at bounding box center [205, 116] width 15 height 15
drag, startPoint x: 435, startPoint y: 175, endPoint x: 469, endPoint y: 200, distance: 41.3
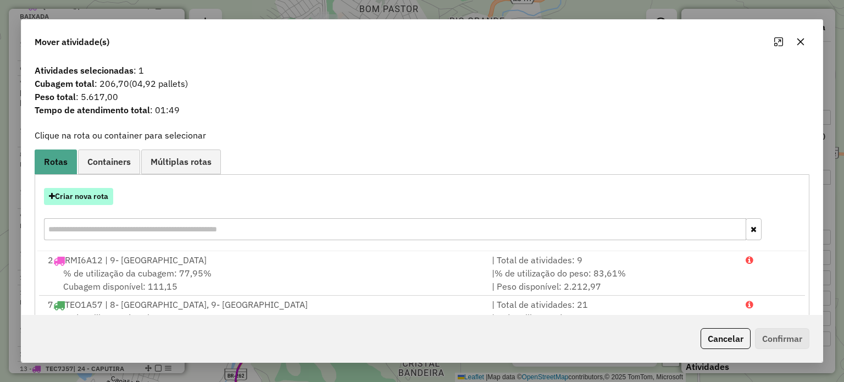
click at [85, 197] on button "Criar nova rota" at bounding box center [78, 196] width 69 height 17
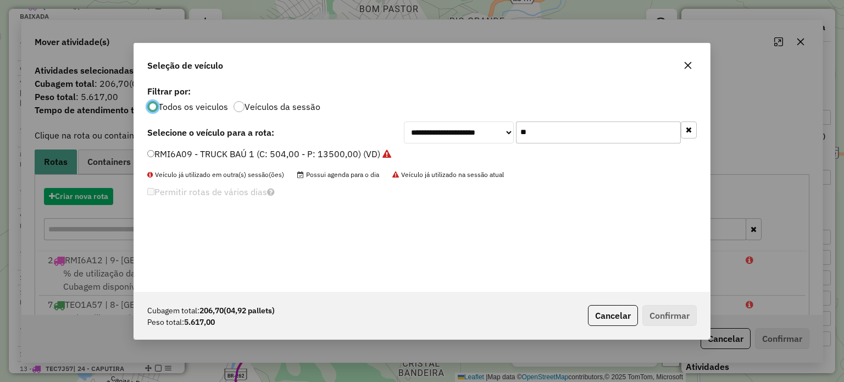
scroll to position [5, 3]
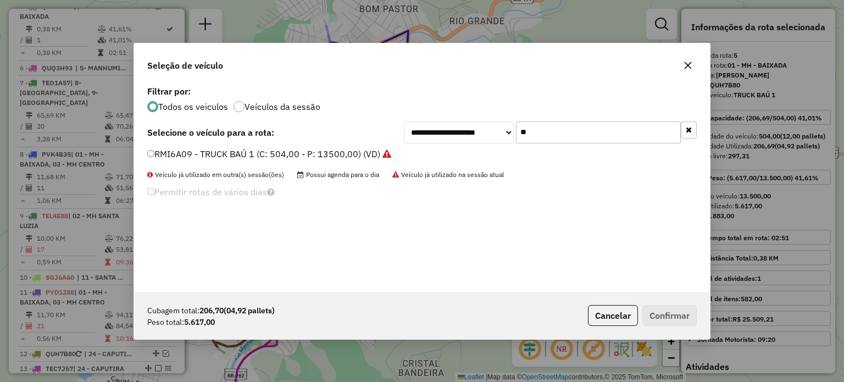
drag, startPoint x: 552, startPoint y: 132, endPoint x: 502, endPoint y: 135, distance: 50.1
click at [502, 135] on div "**********" at bounding box center [550, 132] width 293 height 22
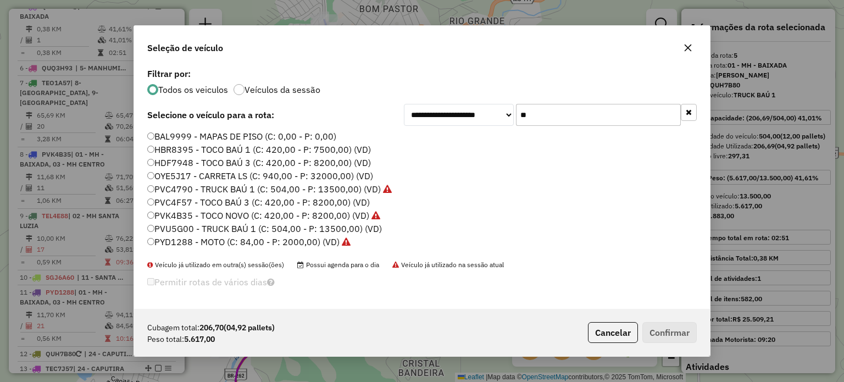
type input "**"
click at [239, 230] on label "PVU5G00 - TRUCK BAÚ 1 (C: 504,00 - P: 13500,00) (VD)" at bounding box center [264, 228] width 235 height 13
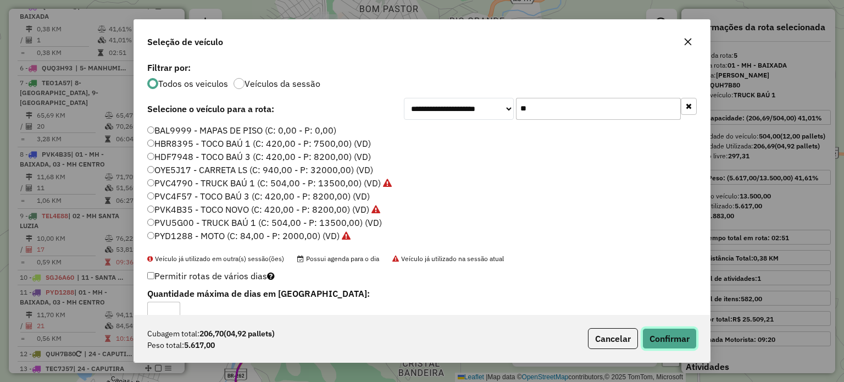
click at [675, 338] on button "Confirmar" at bounding box center [670, 338] width 54 height 21
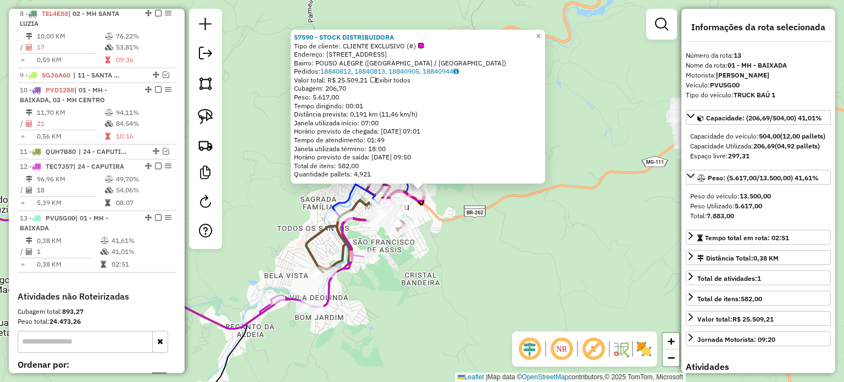
scroll to position [785, 0]
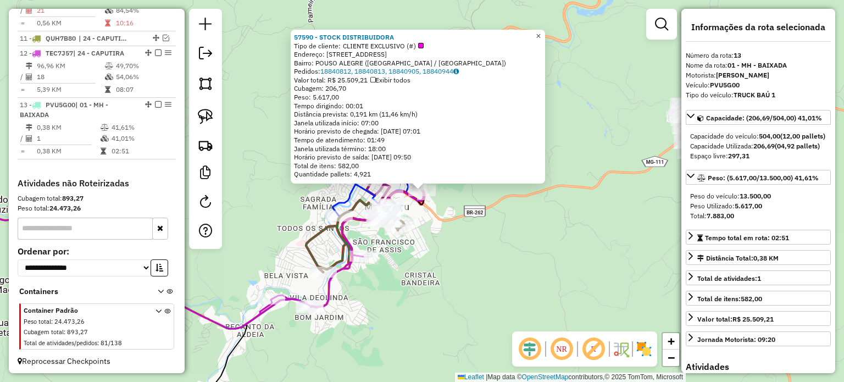
drag, startPoint x: 545, startPoint y: 31, endPoint x: 555, endPoint y: 57, distance: 27.9
click at [541, 31] on span "×" at bounding box center [538, 35] width 5 height 9
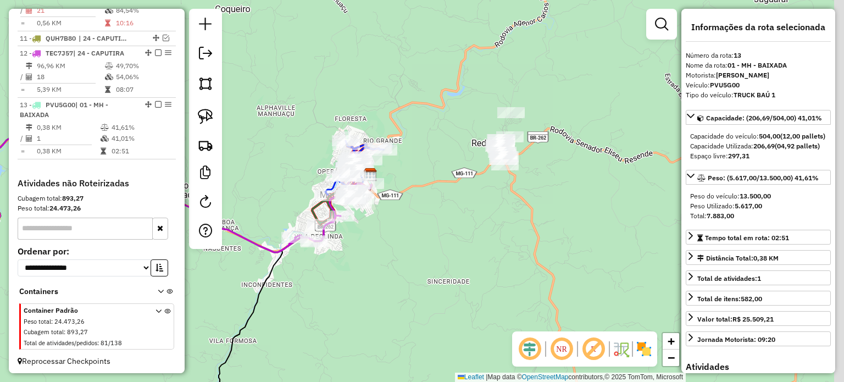
drag, startPoint x: 615, startPoint y: 170, endPoint x: 472, endPoint y: 212, distance: 148.9
click at [484, 210] on div "Janela de atendimento Grade de atendimento Capacidade Transportadoras Veículos …" at bounding box center [422, 191] width 844 height 382
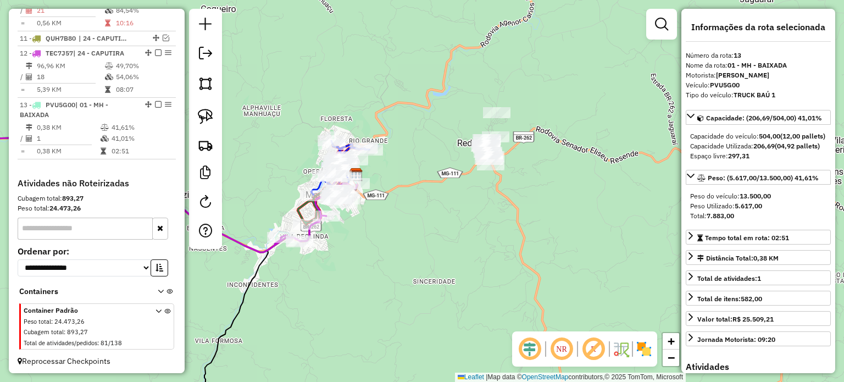
click at [431, 164] on div "Janela de atendimento Grade de atendimento Capacidade Transportadoras Veículos …" at bounding box center [422, 191] width 844 height 382
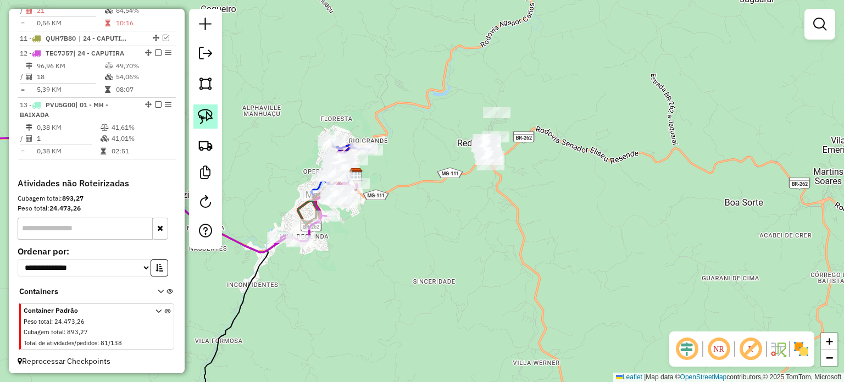
drag, startPoint x: 211, startPoint y: 114, endPoint x: 232, endPoint y: 119, distance: 21.9
click at [211, 114] on img at bounding box center [205, 116] width 15 height 15
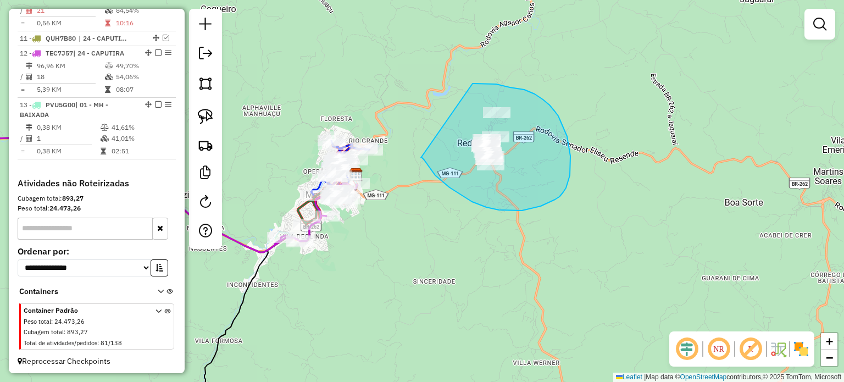
drag, startPoint x: 428, startPoint y: 165, endPoint x: 472, endPoint y: 84, distance: 92.7
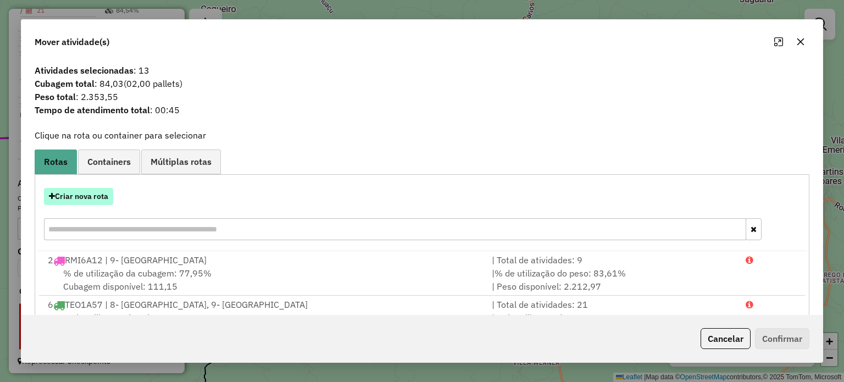
click at [103, 198] on button "Criar nova rota" at bounding box center [78, 196] width 69 height 17
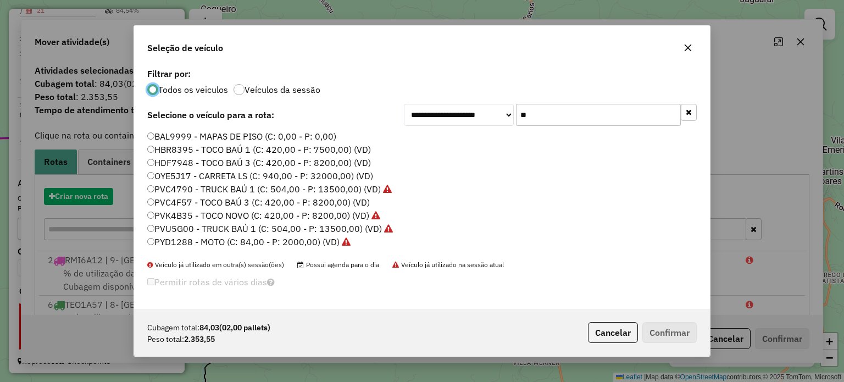
scroll to position [5, 3]
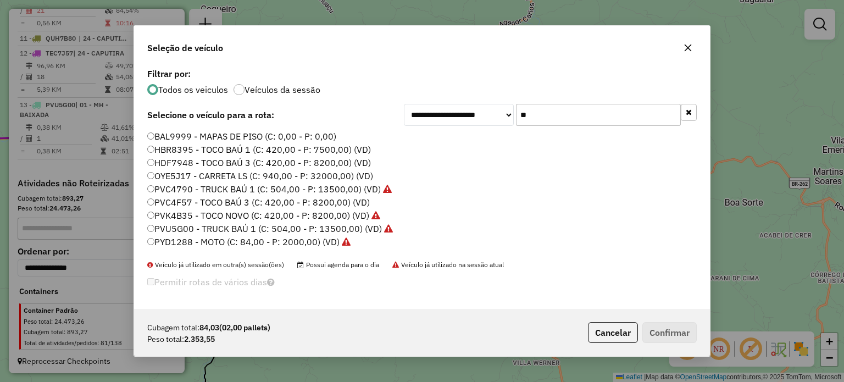
drag, startPoint x: 517, startPoint y: 118, endPoint x: 494, endPoint y: 120, distance: 23.1
click at [494, 120] on div "**********" at bounding box center [550, 115] width 293 height 22
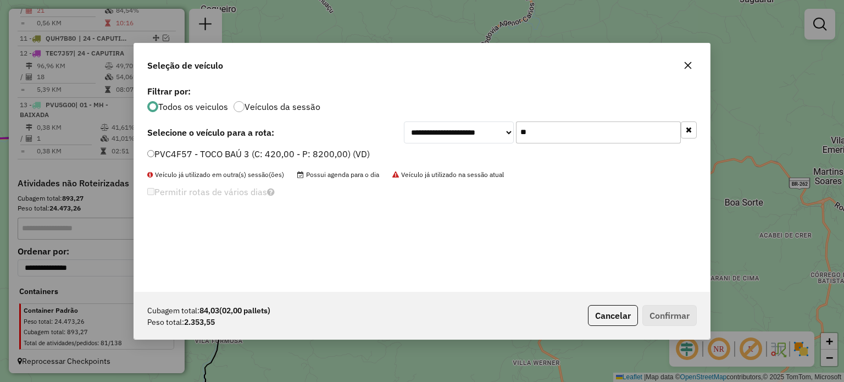
type input "**"
click at [289, 153] on label "PVC4F57 - TOCO BAÚ 3 (C: 420,00 - P: 8200,00) (VD)" at bounding box center [258, 153] width 223 height 13
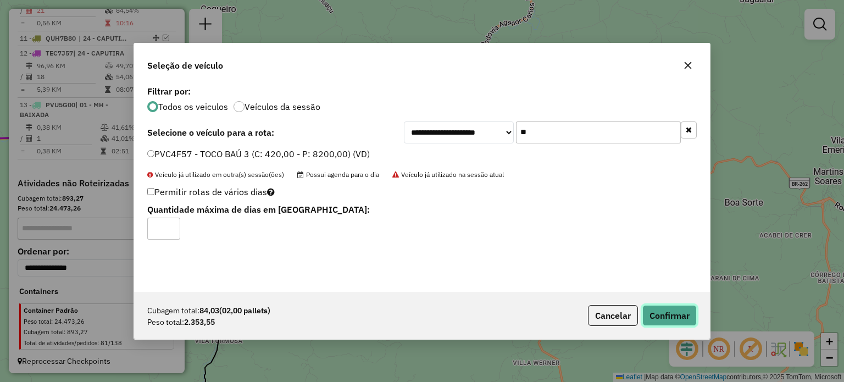
click at [675, 317] on button "Confirmar" at bounding box center [670, 315] width 54 height 21
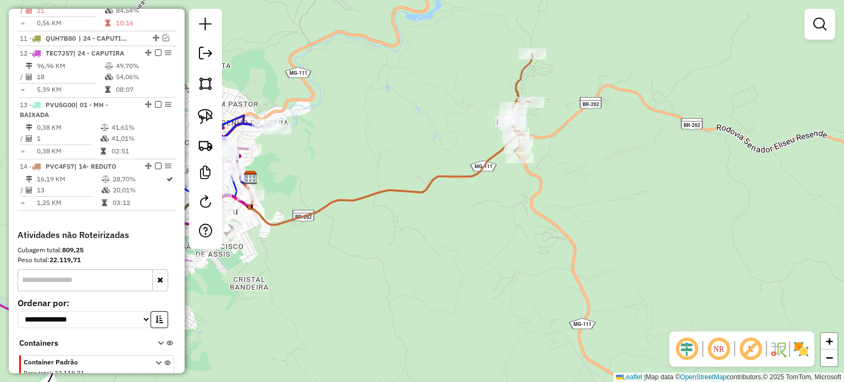
drag, startPoint x: 367, startPoint y: 173, endPoint x: 454, endPoint y: 175, distance: 86.4
click at [452, 174] on div "Janela de atendimento Grade de atendimento Capacidade Transportadoras Veículos …" at bounding box center [422, 191] width 844 height 382
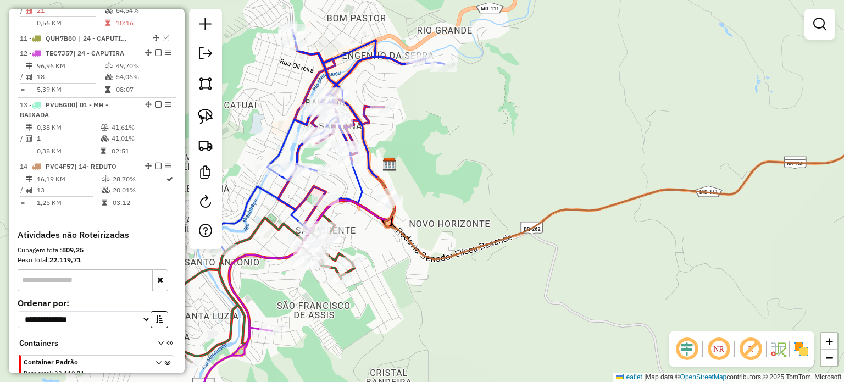
drag, startPoint x: 371, startPoint y: 195, endPoint x: 442, endPoint y: 205, distance: 71.5
click at [453, 195] on div "Janela de atendimento Grade de atendimento Capacidade Transportadoras Veículos …" at bounding box center [422, 191] width 844 height 382
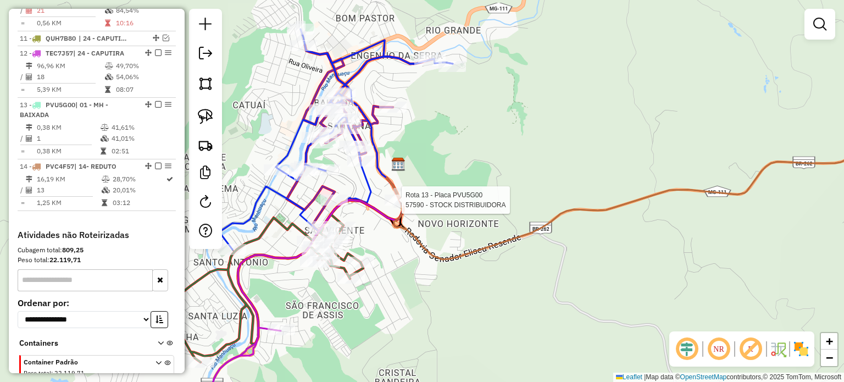
select select "*********"
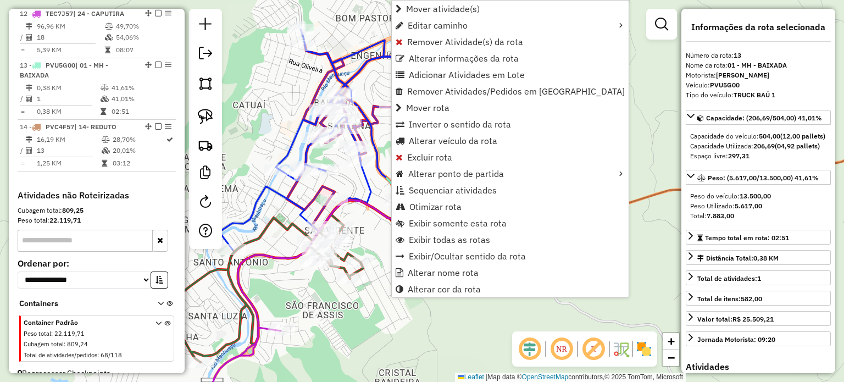
scroll to position [837, 0]
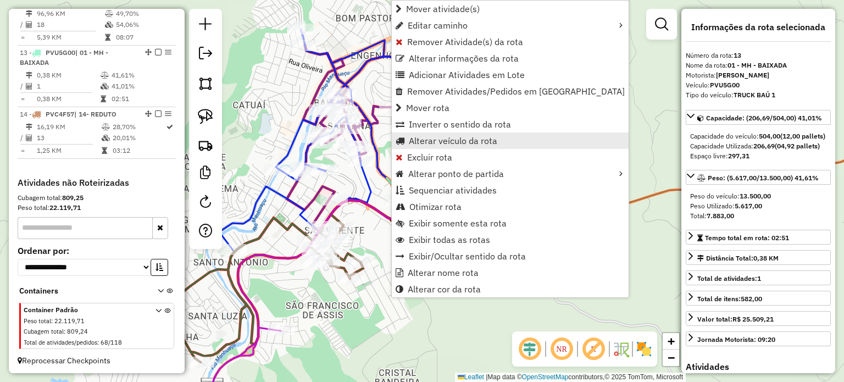
click at [451, 141] on span "Alterar veículo da rota" at bounding box center [453, 140] width 89 height 9
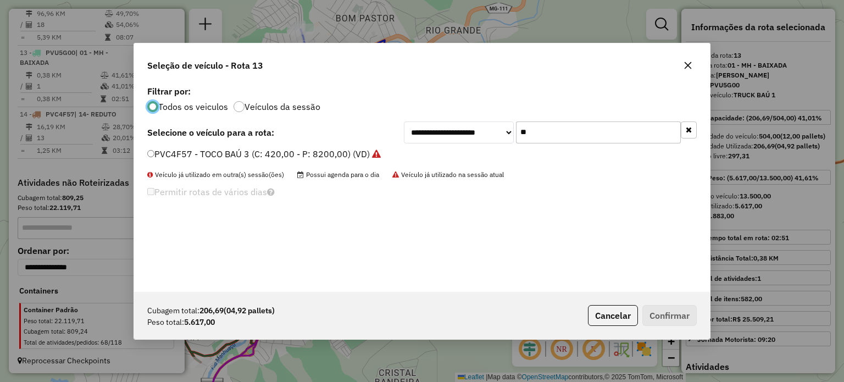
scroll to position [5, 3]
click at [548, 136] on input "**" at bounding box center [598, 132] width 165 height 22
drag, startPoint x: 357, startPoint y: 155, endPoint x: 365, endPoint y: 154, distance: 8.3
click at [358, 154] on label "PVC4F57 - TOCO BAÚ 3 (C: 420,00 - P: 8200,00) (VD)" at bounding box center [264, 153] width 234 height 13
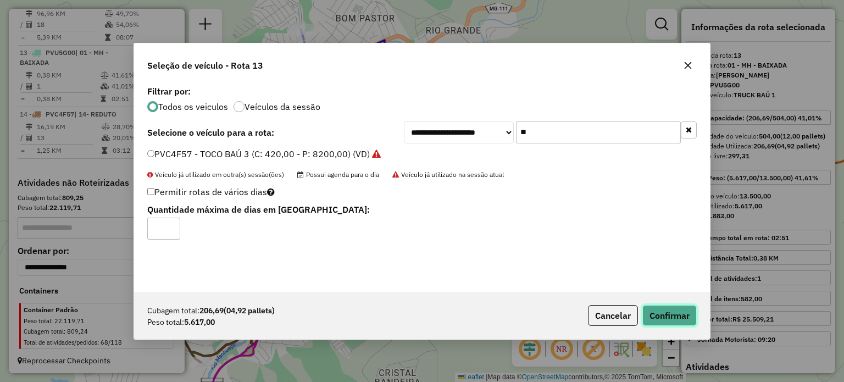
click at [681, 314] on button "Confirmar" at bounding box center [670, 315] width 54 height 21
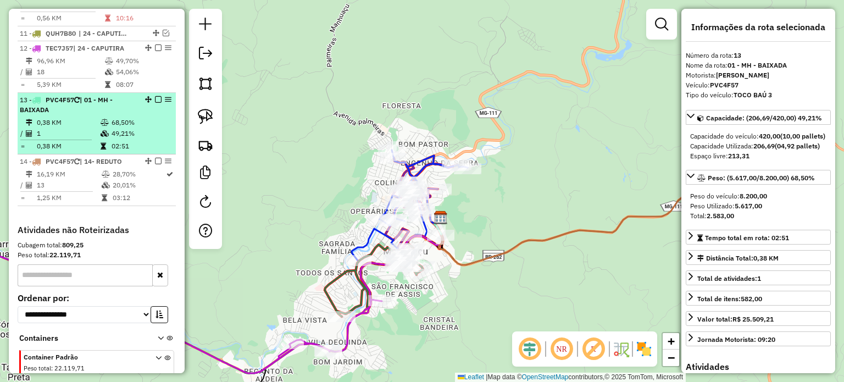
scroll to position [727, 0]
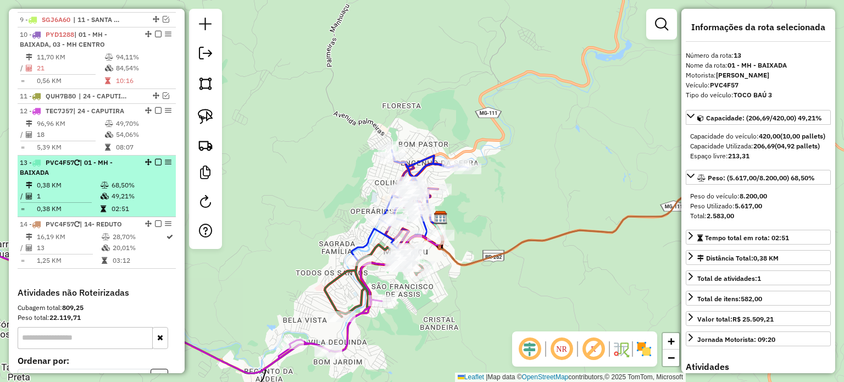
click at [157, 162] on em at bounding box center [158, 162] width 7 height 7
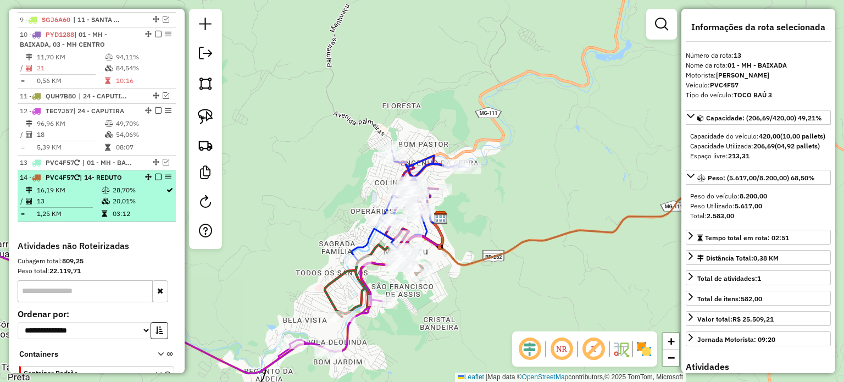
click at [155, 175] on em at bounding box center [158, 177] width 7 height 7
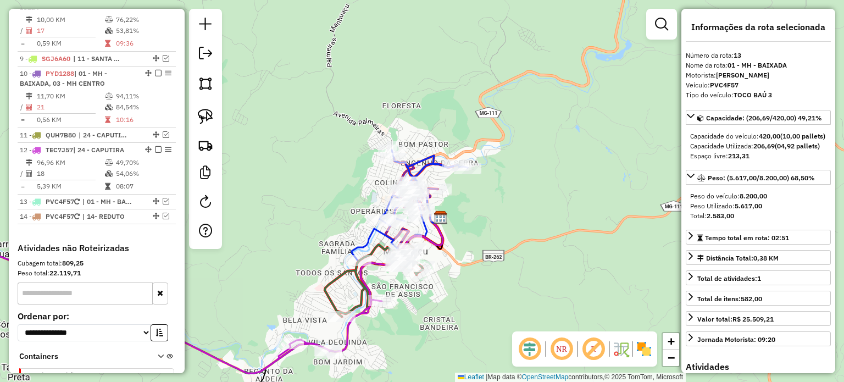
scroll to position [672, 0]
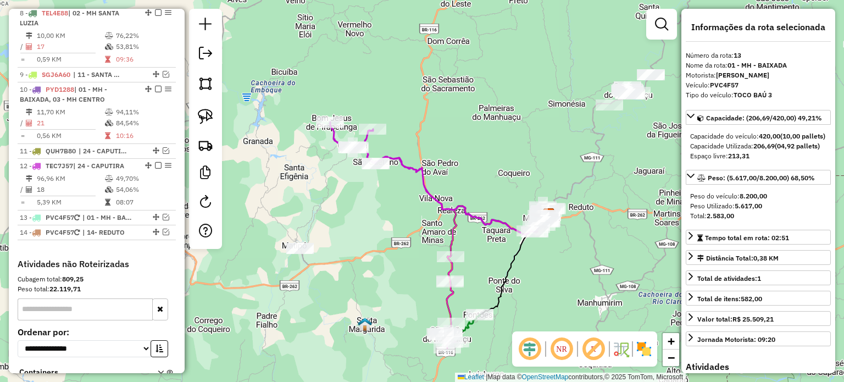
drag, startPoint x: 618, startPoint y: 291, endPoint x: 618, endPoint y: 237, distance: 54.4
click at [618, 240] on div "Janela de atendimento Grade de atendimento Capacidade Transportadoras Veículos …" at bounding box center [422, 191] width 844 height 382
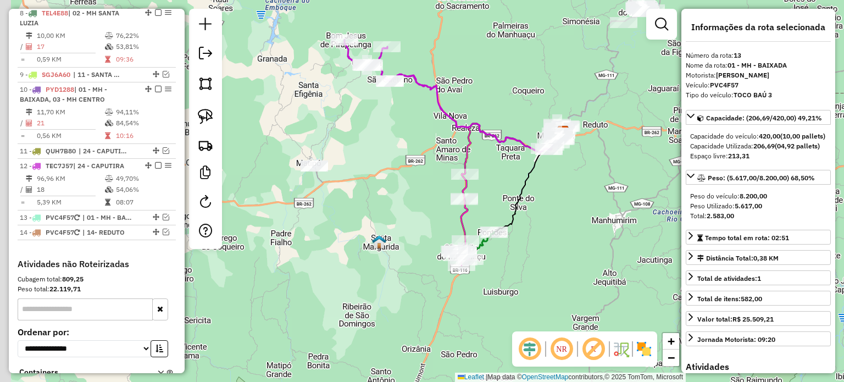
drag, startPoint x: 570, startPoint y: 269, endPoint x: 567, endPoint y: 224, distance: 45.7
click at [570, 228] on div "Janela de atendimento Grade de atendimento Capacidade Transportadoras Veículos …" at bounding box center [422, 191] width 844 height 382
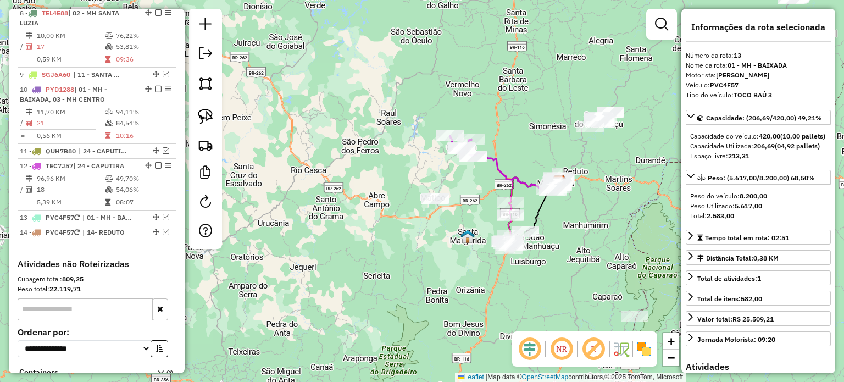
drag, startPoint x: 594, startPoint y: 194, endPoint x: 587, endPoint y: 213, distance: 20.3
click at [589, 210] on div "Janela de atendimento Grade de atendimento Capacidade Transportadoras Veículos …" at bounding box center [422, 191] width 844 height 382
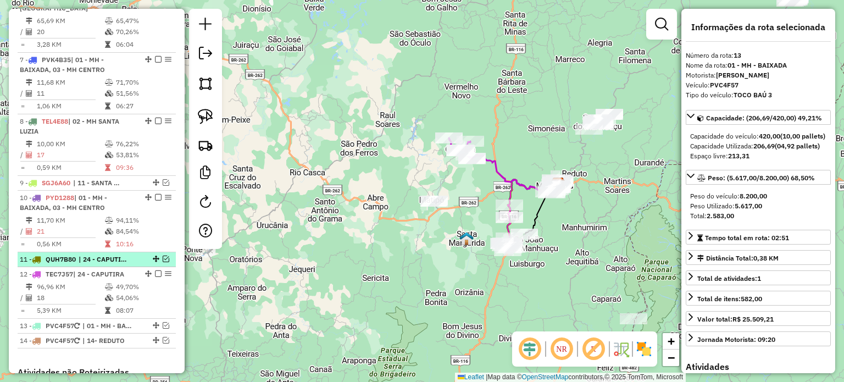
scroll to position [562, 0]
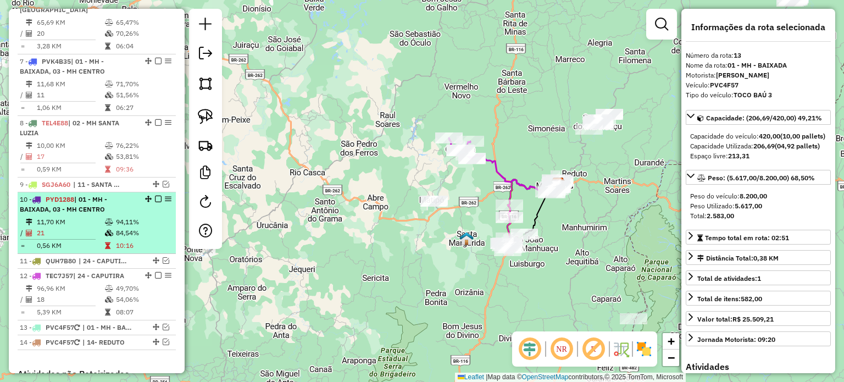
click at [155, 197] on em at bounding box center [158, 199] width 7 height 7
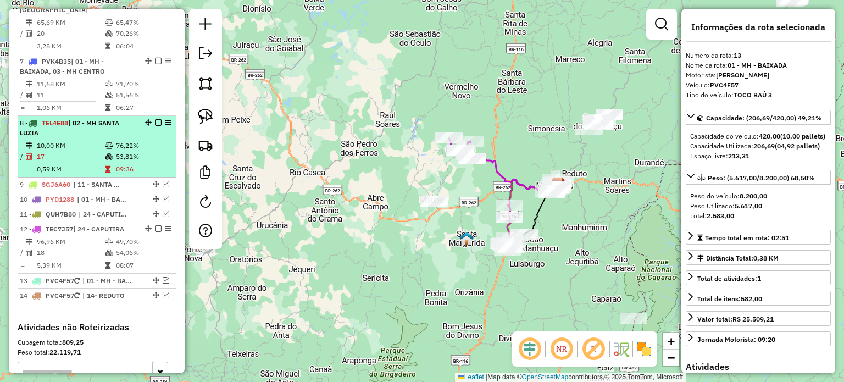
click at [120, 132] on div "8 - TEL4E88 | 02 - MH SANTA LUZIA" at bounding box center [78, 128] width 117 height 20
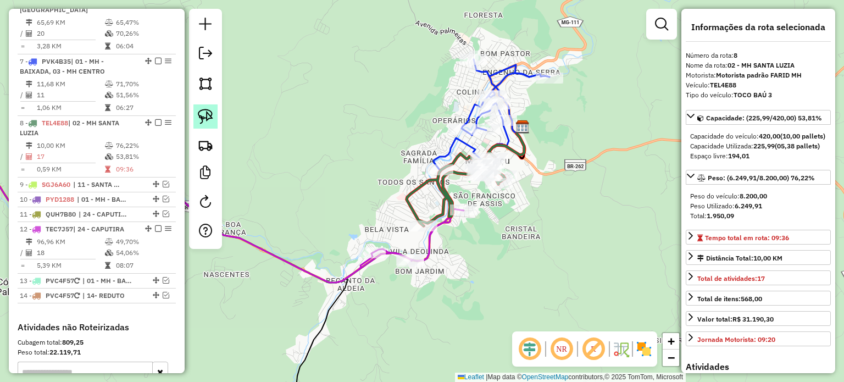
click at [207, 120] on img at bounding box center [205, 116] width 15 height 15
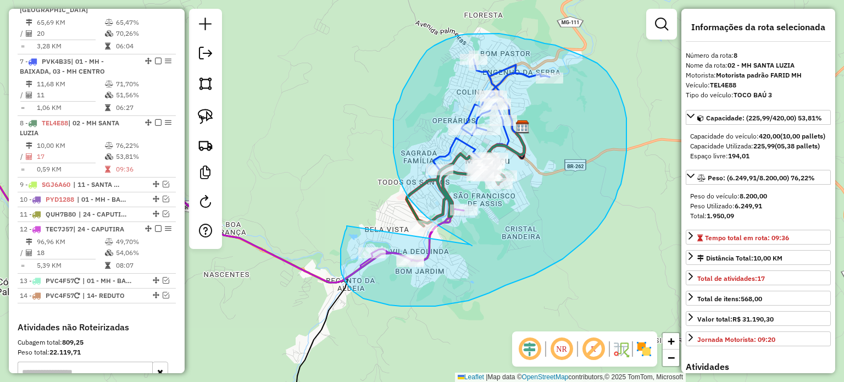
drag, startPoint x: 347, startPoint y: 226, endPoint x: 468, endPoint y: 241, distance: 122.5
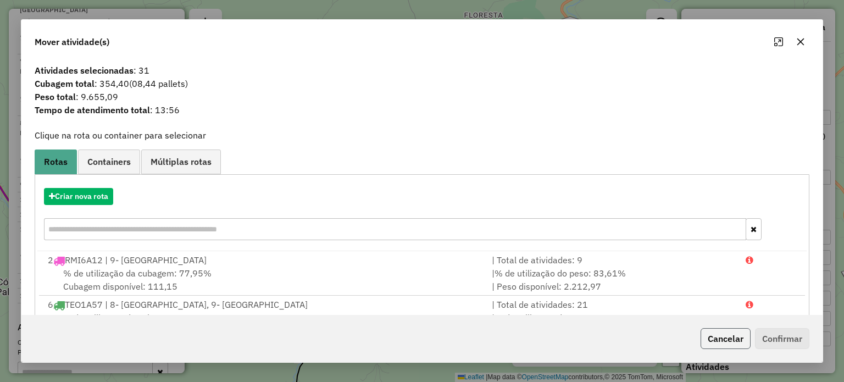
click at [730, 344] on button "Cancelar" at bounding box center [726, 338] width 50 height 21
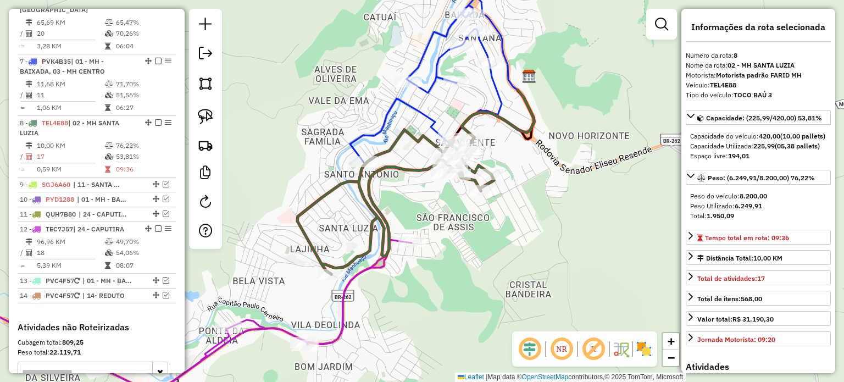
drag, startPoint x: 206, startPoint y: 113, endPoint x: 228, endPoint y: 123, distance: 24.1
click at [206, 113] on img at bounding box center [205, 116] width 15 height 15
drag, startPoint x: 523, startPoint y: 115, endPoint x: 358, endPoint y: 128, distance: 165.9
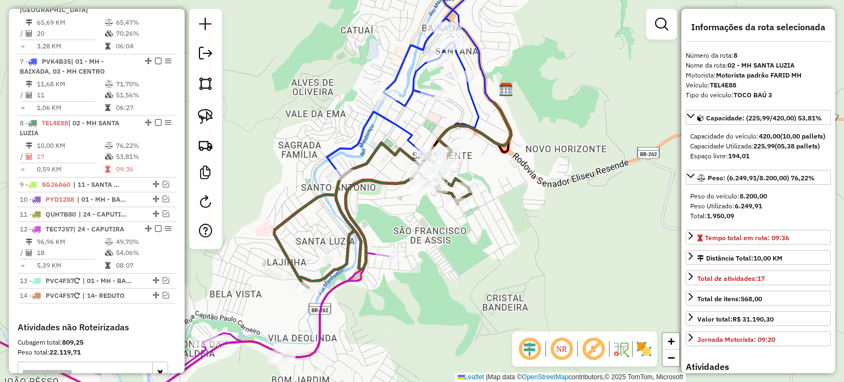
drag, startPoint x: 455, startPoint y: 113, endPoint x: 405, endPoint y: 126, distance: 52.3
click at [417, 131] on div "Janela de atendimento Grade de atendimento Capacidade Transportadoras Veículos …" at bounding box center [422, 191] width 844 height 382
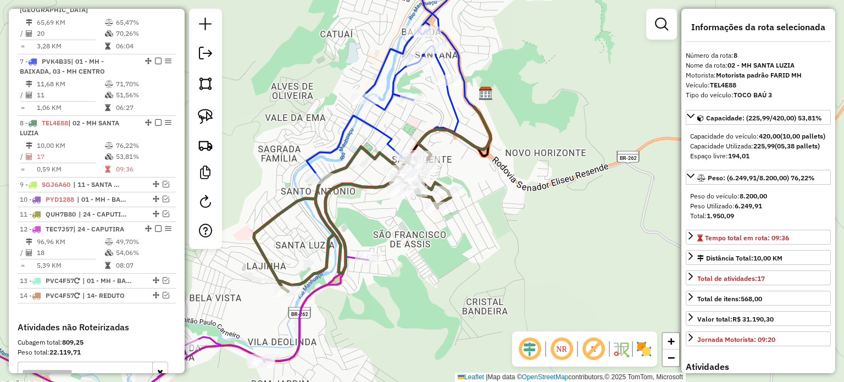
drag, startPoint x: 213, startPoint y: 118, endPoint x: 239, endPoint y: 116, distance: 25.9
click at [214, 118] on link at bounding box center [206, 116] width 24 height 24
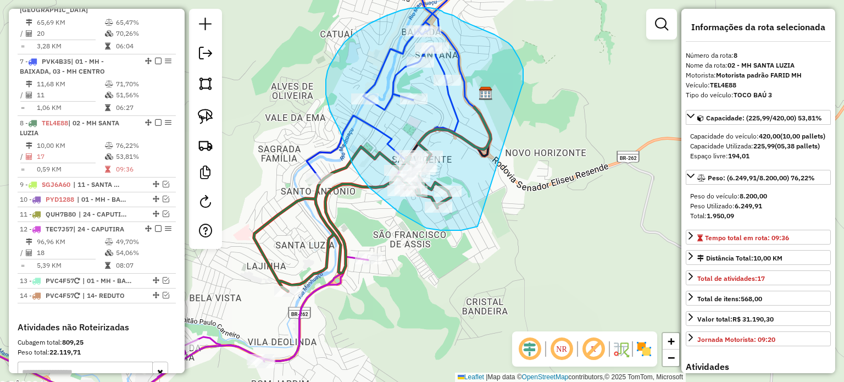
drag, startPoint x: 523, startPoint y: 84, endPoint x: 480, endPoint y: 222, distance: 144.7
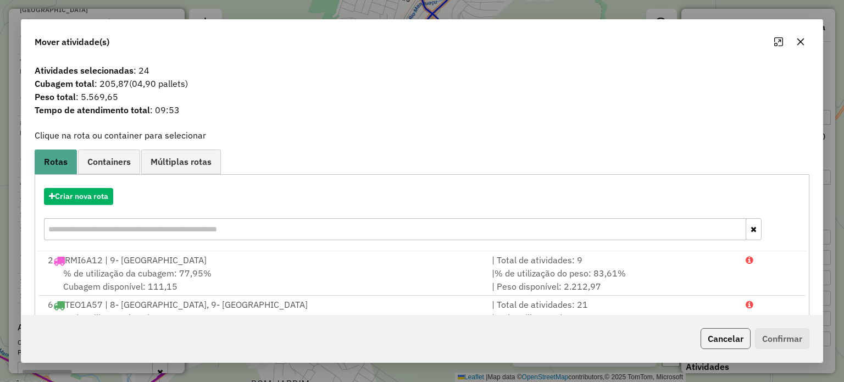
click at [730, 339] on button "Cancelar" at bounding box center [726, 338] width 50 height 21
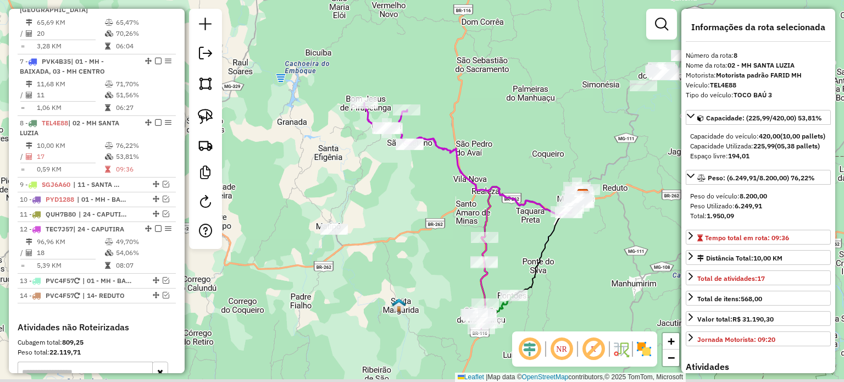
drag, startPoint x: 513, startPoint y: 281, endPoint x: 513, endPoint y: 229, distance: 52.2
click at [515, 230] on div "Janela de atendimento Grade de atendimento Capacidade Transportadoras Veículos …" at bounding box center [422, 191] width 844 height 382
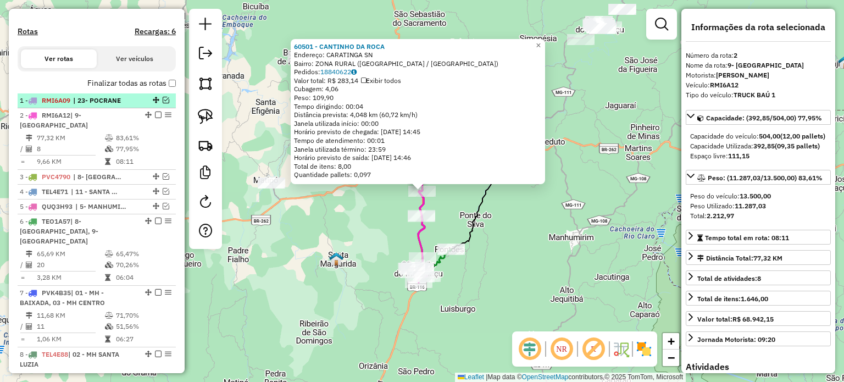
scroll to position [330, 0]
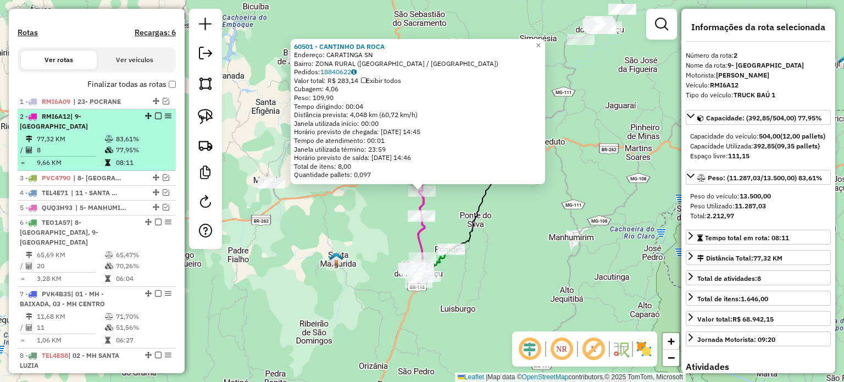
click at [156, 119] on em at bounding box center [158, 116] width 7 height 7
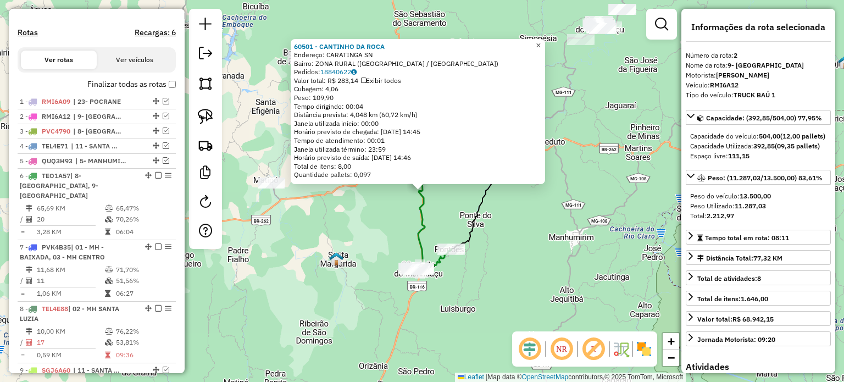
click at [541, 45] on span "×" at bounding box center [538, 45] width 5 height 9
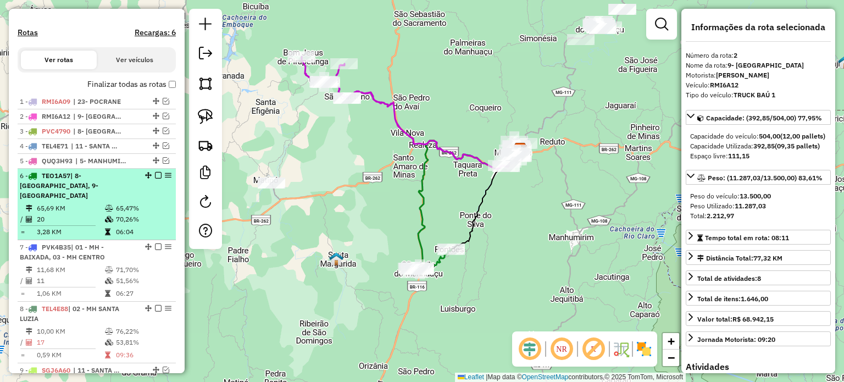
click at [117, 193] on div "6 - TEO1A57 | 8- LUISBURGO, 9- SÃO JOÃO DO MANHUAÇU" at bounding box center [78, 186] width 117 height 30
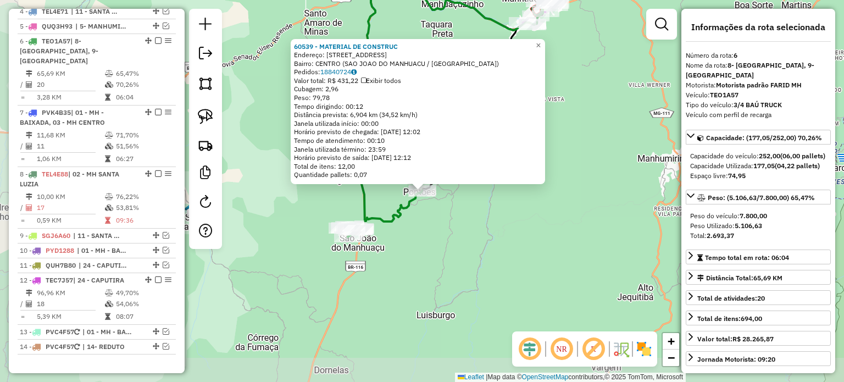
scroll to position [499, 0]
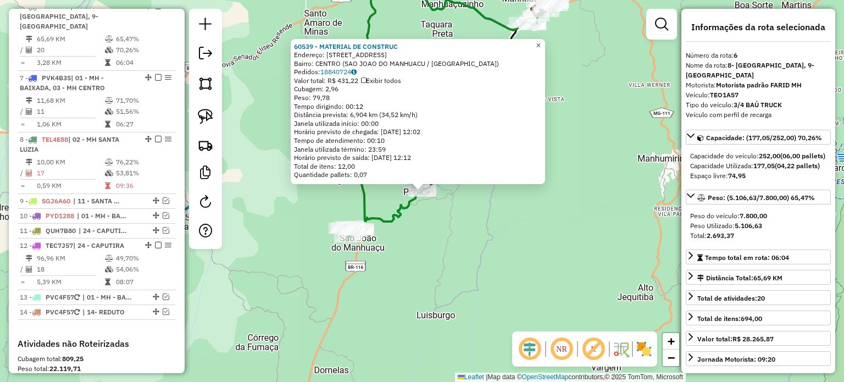
click at [541, 43] on span "×" at bounding box center [538, 45] width 5 height 9
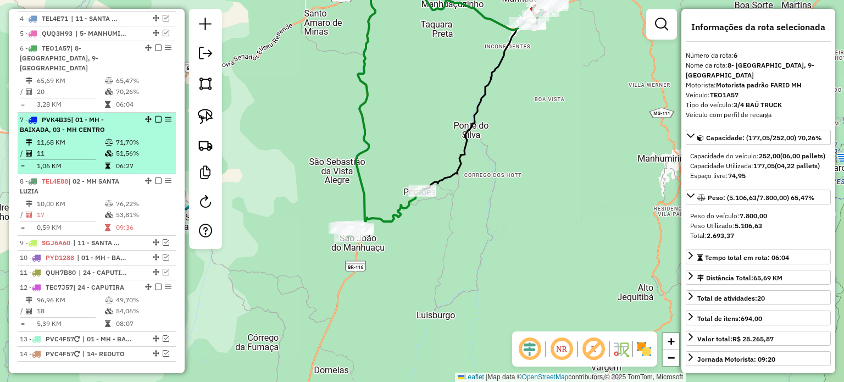
scroll to position [444, 0]
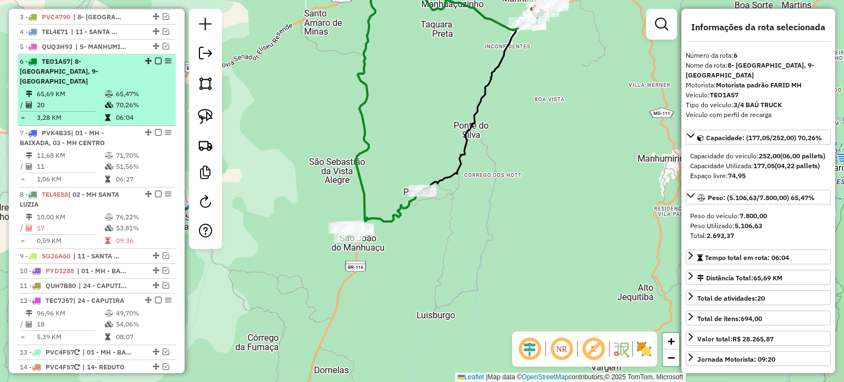
click at [158, 64] on em at bounding box center [158, 61] width 7 height 7
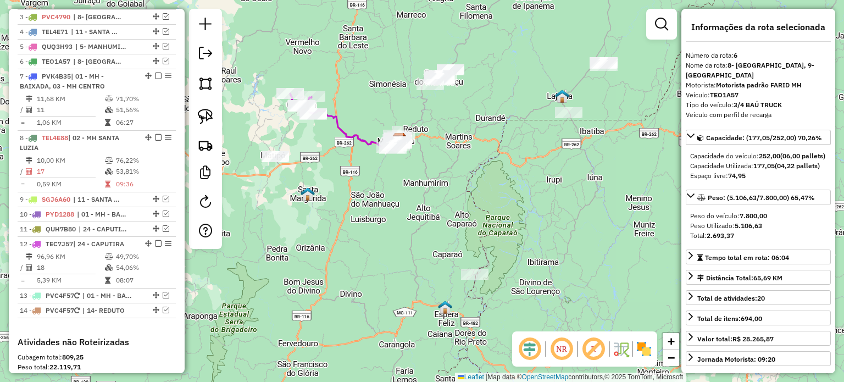
drag, startPoint x: 380, startPoint y: 187, endPoint x: 450, endPoint y: 202, distance: 71.4
click at [450, 202] on div "Janela de atendimento Grade de atendimento Capacidade Transportadoras Veículos …" at bounding box center [422, 191] width 844 height 382
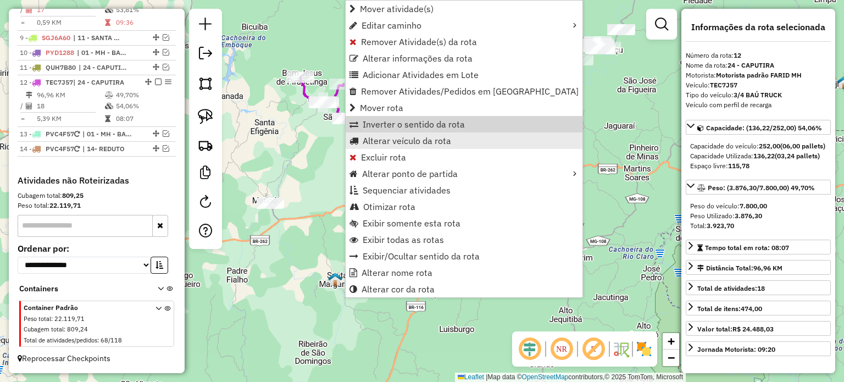
scroll to position [614, 0]
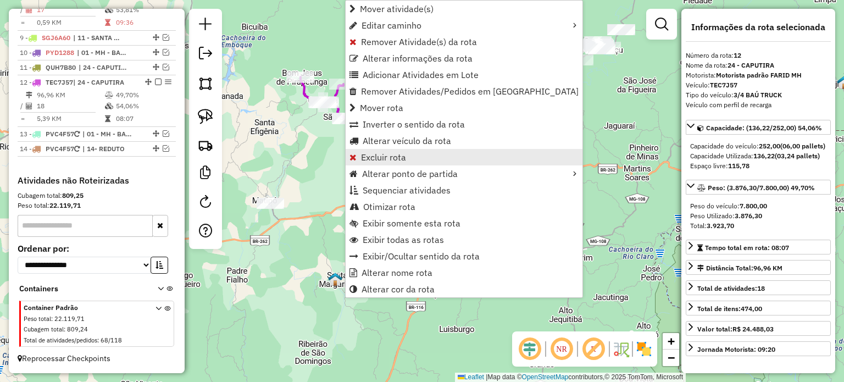
click at [400, 156] on span "Excluir rota" at bounding box center [383, 157] width 45 height 9
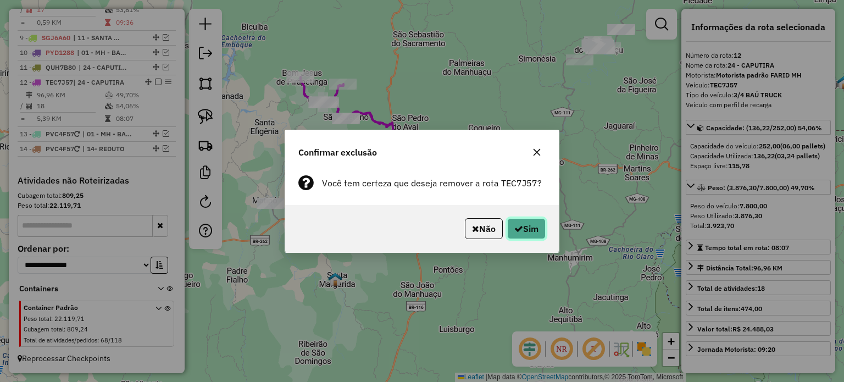
click at [537, 235] on button "Sim" at bounding box center [526, 228] width 38 height 21
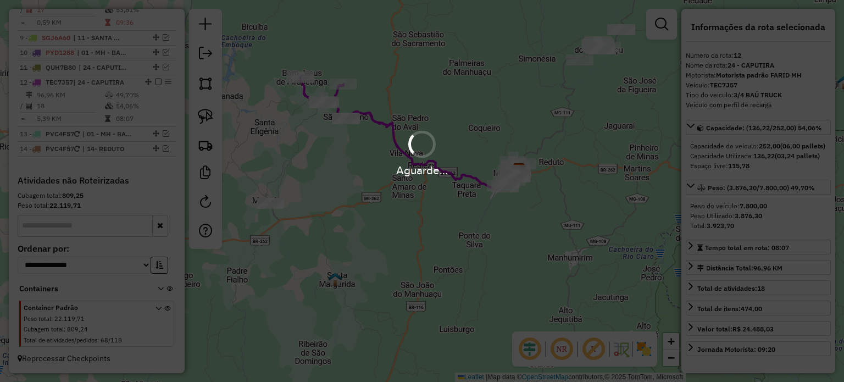
scroll to position [562, 0]
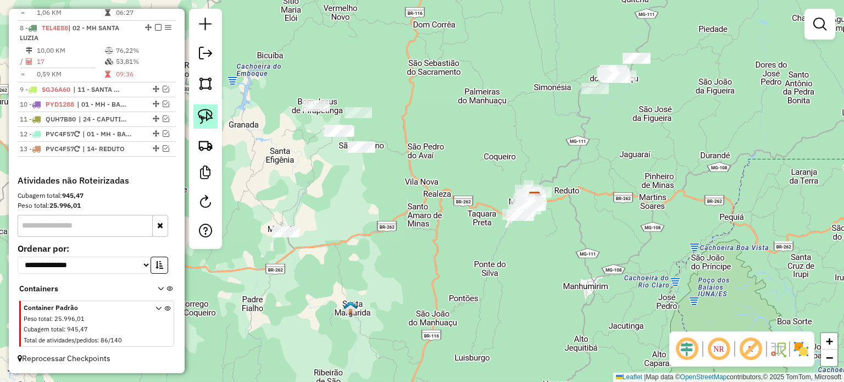
click at [205, 121] on img at bounding box center [205, 116] width 15 height 15
drag, startPoint x: 286, startPoint y: 215, endPoint x: 329, endPoint y: 224, distance: 43.8
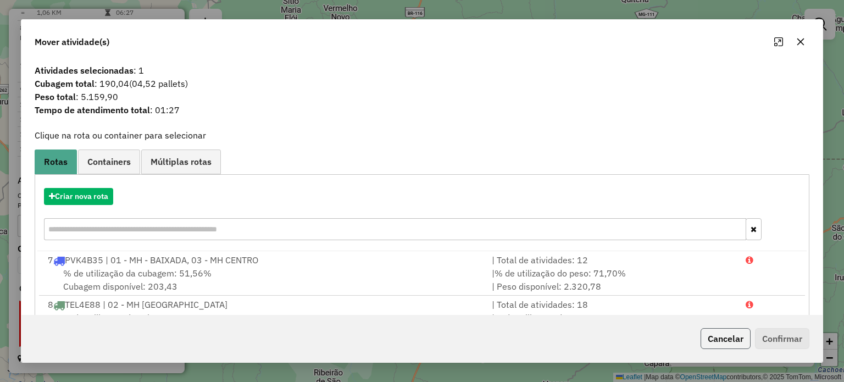
click at [728, 340] on button "Cancelar" at bounding box center [726, 338] width 50 height 21
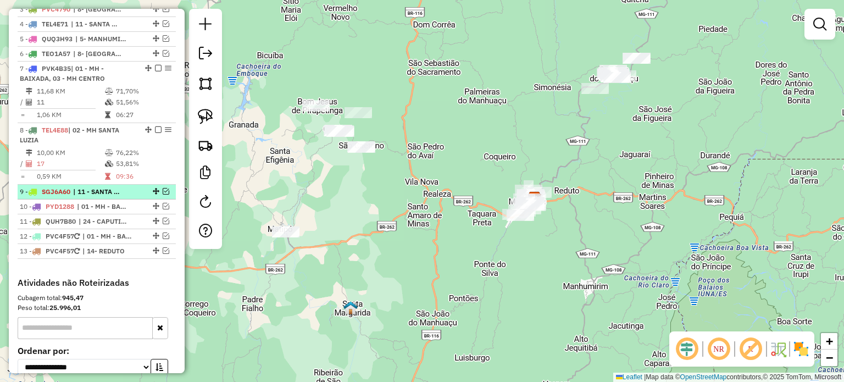
scroll to position [397, 0]
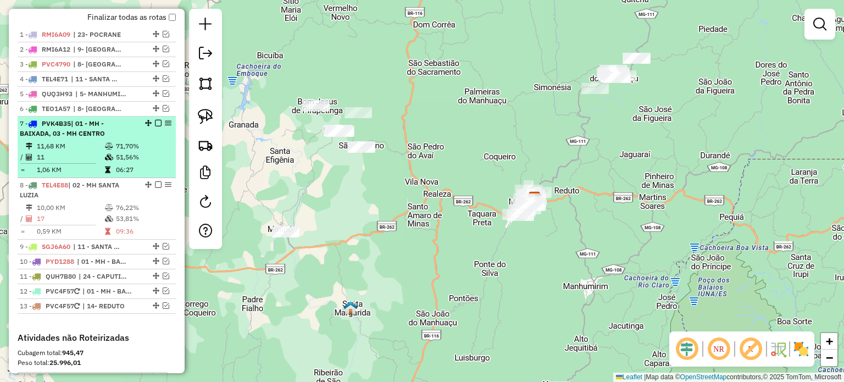
click at [112, 139] on div "7 - PVK4B35 | 01 - MH - BAIXADA, 03 - MH CENTRO" at bounding box center [78, 129] width 117 height 20
select select "*********"
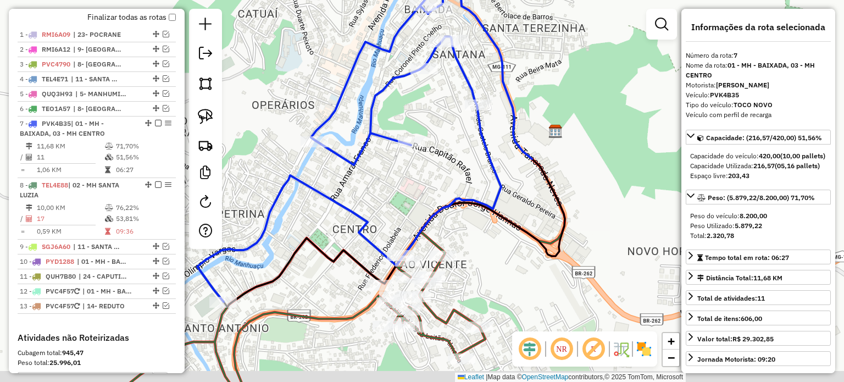
drag, startPoint x: 465, startPoint y: 277, endPoint x: 556, endPoint y: 203, distance: 117.7
click at [544, 213] on div "Janela de atendimento Grade de atendimento Capacidade Transportadoras Veículos …" at bounding box center [422, 191] width 844 height 382
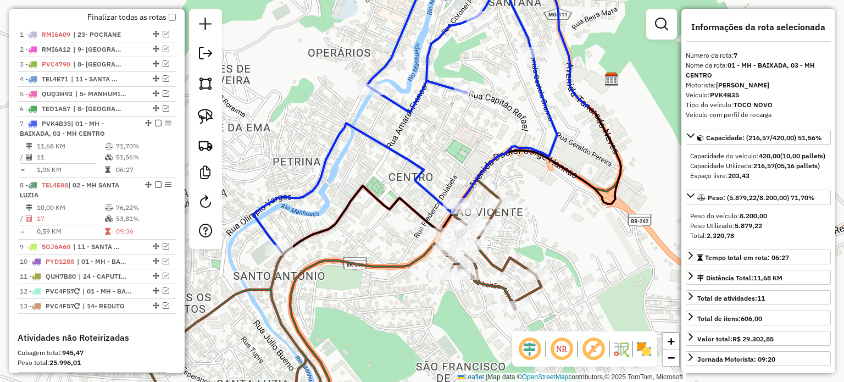
drag, startPoint x: 355, startPoint y: 229, endPoint x: 410, endPoint y: 153, distance: 93.2
click at [408, 158] on div "Rota 8 - Placa TEL4E88 58570 - MARIA APARECIDA PIO Janela de atendimento Grade …" at bounding box center [422, 191] width 844 height 382
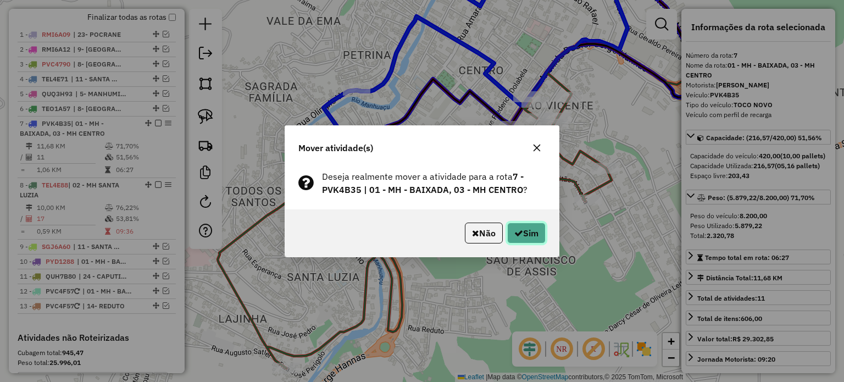
click at [528, 235] on button "Sim" at bounding box center [526, 233] width 38 height 21
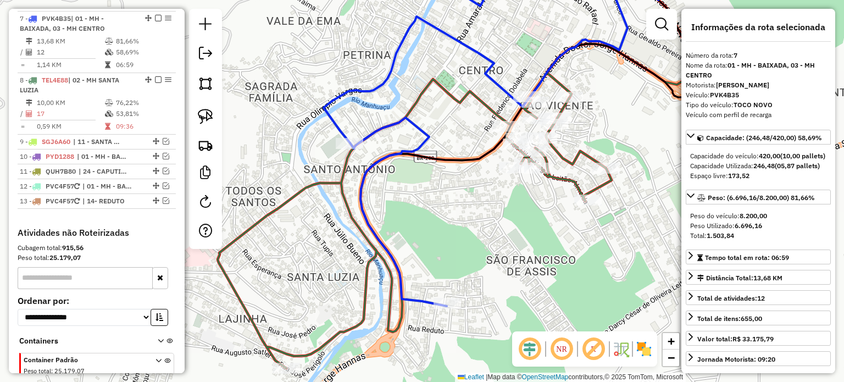
scroll to position [514, 0]
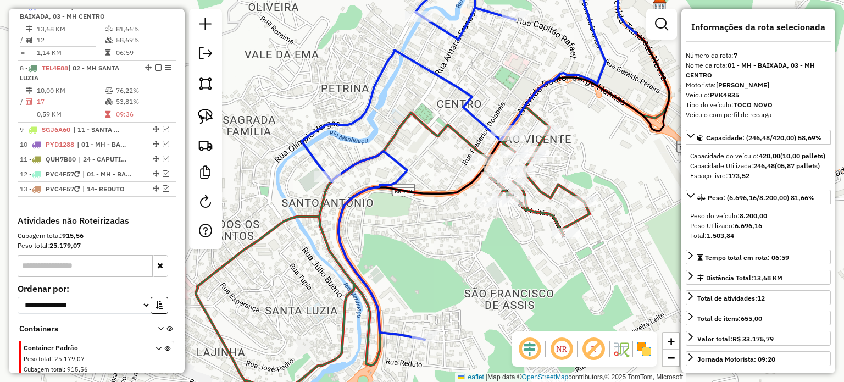
drag, startPoint x: 471, startPoint y: 146, endPoint x: 422, endPoint y: 206, distance: 77.4
click at [422, 206] on div "Janela de atendimento Grade de atendimento Capacidade Transportadoras Veículos …" at bounding box center [422, 191] width 844 height 382
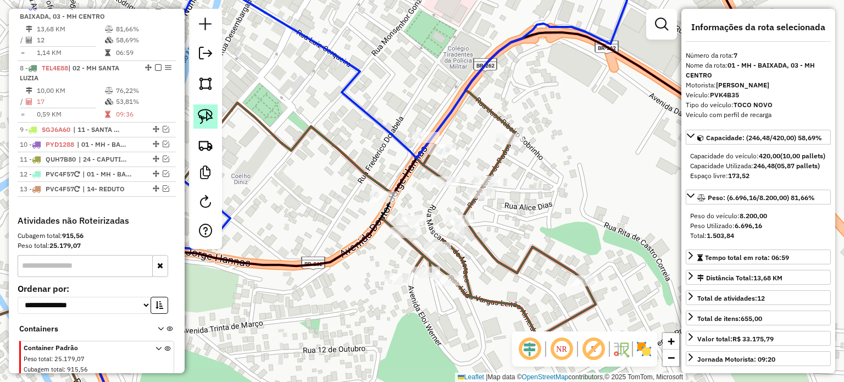
click at [203, 113] on img at bounding box center [205, 116] width 15 height 15
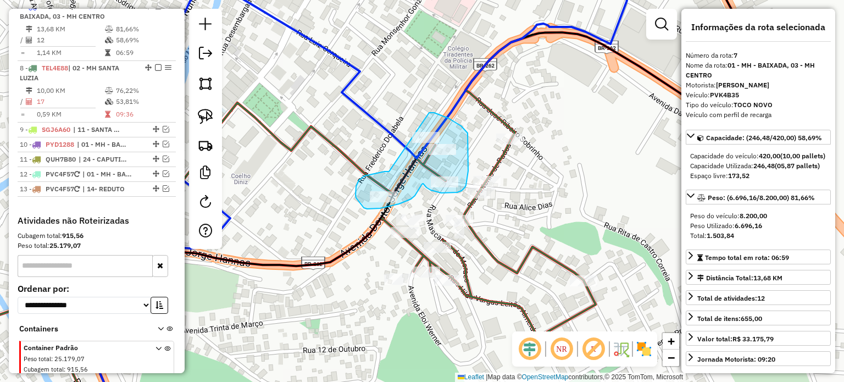
drag, startPoint x: 389, startPoint y: 172, endPoint x: 429, endPoint y: 112, distance: 71.7
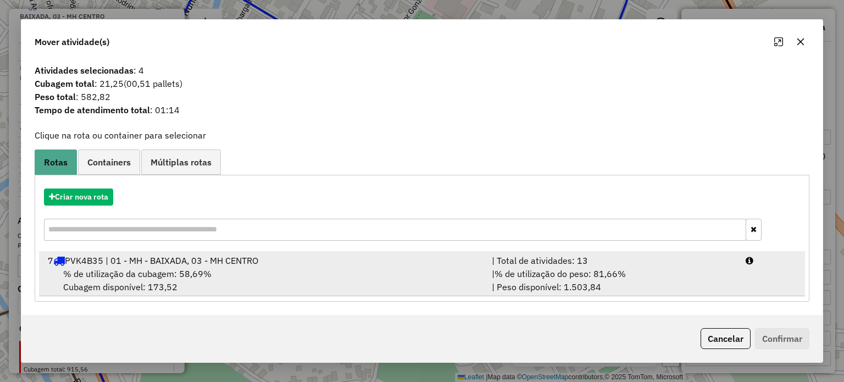
click at [248, 270] on div "% de utilização da cubagem: 58,69% Cubagem disponível: 173,52" at bounding box center [263, 280] width 444 height 26
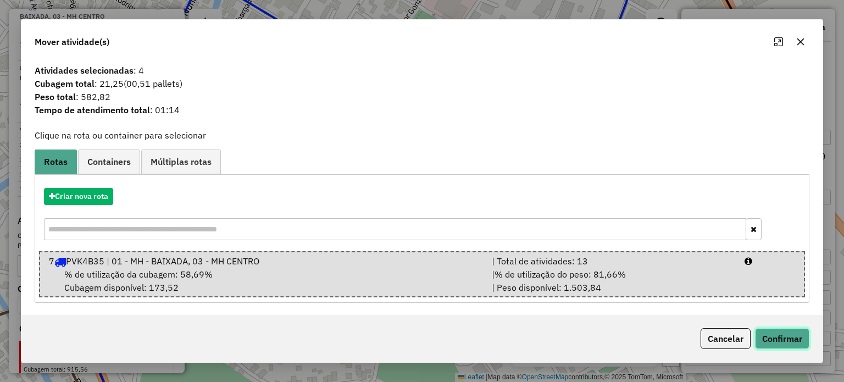
click at [799, 338] on button "Confirmar" at bounding box center [782, 338] width 54 height 21
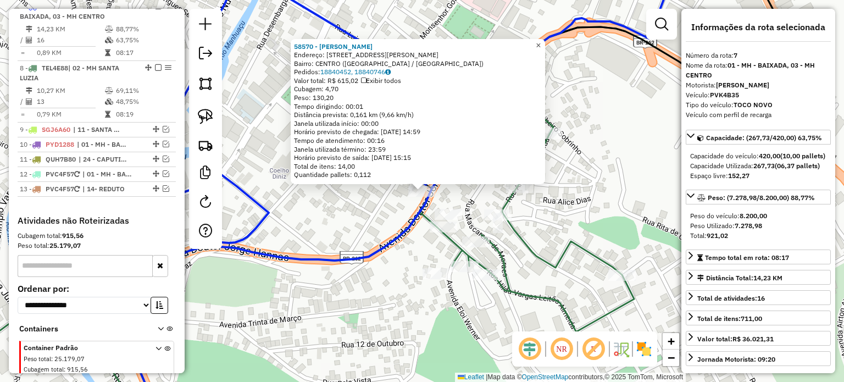
click at [541, 40] on span "×" at bounding box center [538, 44] width 5 height 9
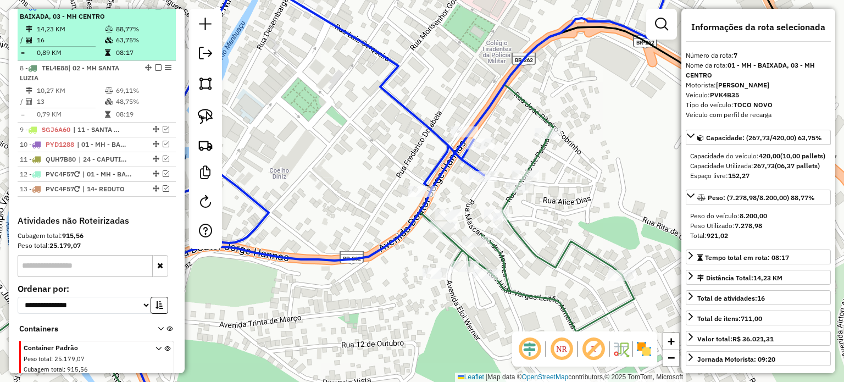
scroll to position [459, 0]
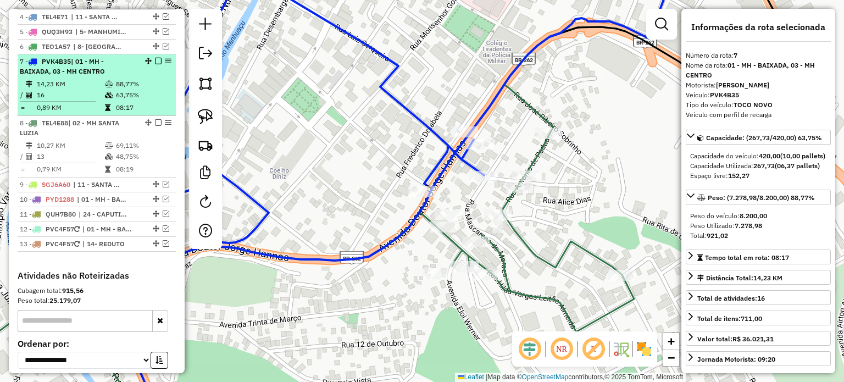
click at [158, 64] on div at bounding box center [155, 61] width 33 height 7
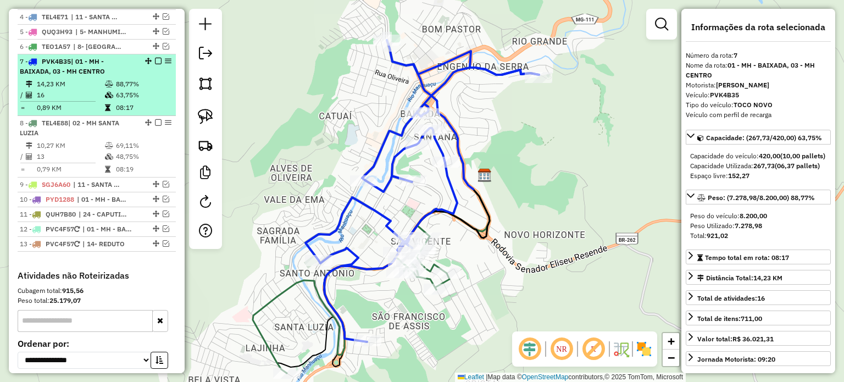
click at [158, 64] on em at bounding box center [158, 61] width 7 height 7
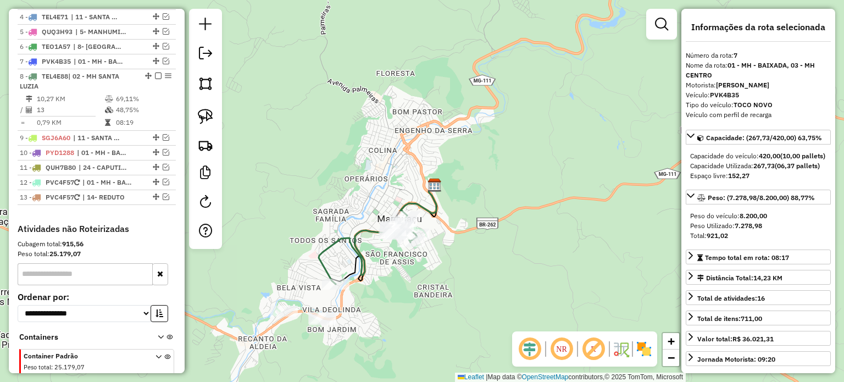
drag, startPoint x: 433, startPoint y: 296, endPoint x: 457, endPoint y: 240, distance: 61.1
click at [467, 242] on div "Janela de atendimento Grade de atendimento Capacidade Transportadoras Veículos …" at bounding box center [422, 191] width 844 height 382
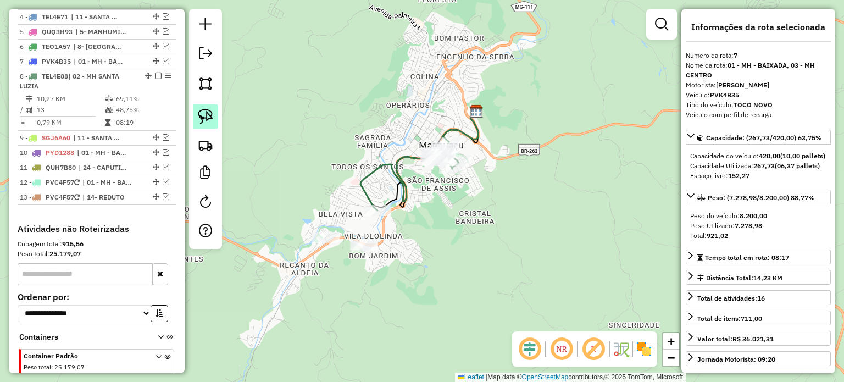
drag, startPoint x: 202, startPoint y: 117, endPoint x: 224, endPoint y: 123, distance: 22.7
click at [203, 117] on img at bounding box center [205, 116] width 15 height 15
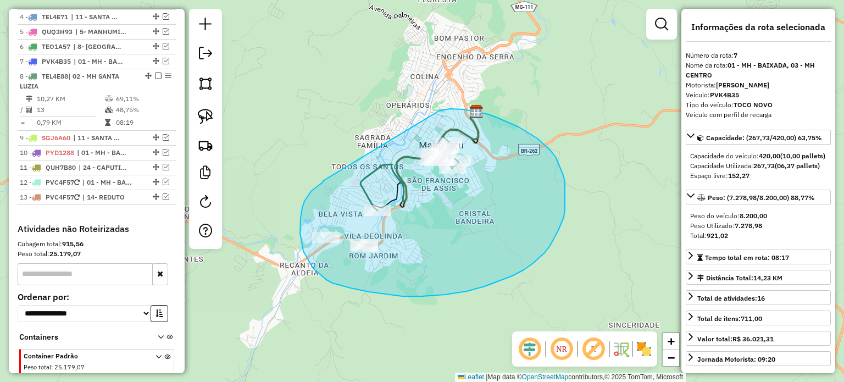
drag, startPoint x: 323, startPoint y: 181, endPoint x: 436, endPoint y: 111, distance: 132.6
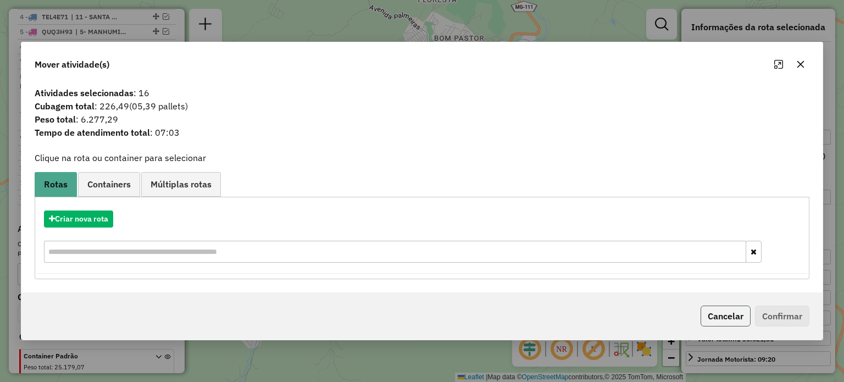
click at [736, 318] on button "Cancelar" at bounding box center [726, 316] width 50 height 21
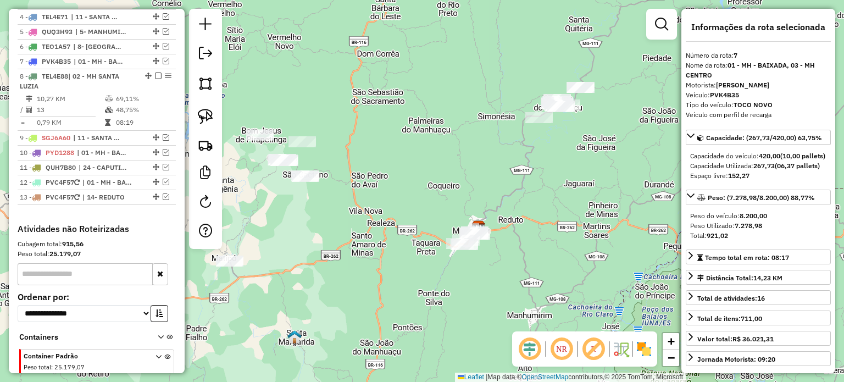
drag, startPoint x: 468, startPoint y: 255, endPoint x: 498, endPoint y: 260, distance: 30.1
click at [498, 260] on div "Janela de atendimento Grade de atendimento Capacidade Transportadoras Veículos …" at bounding box center [422, 191] width 844 height 382
drag, startPoint x: 197, startPoint y: 117, endPoint x: 238, endPoint y: 127, distance: 42.5
click at [197, 117] on link at bounding box center [206, 116] width 24 height 24
drag, startPoint x: 452, startPoint y: 212, endPoint x: 507, endPoint y: 213, distance: 55.0
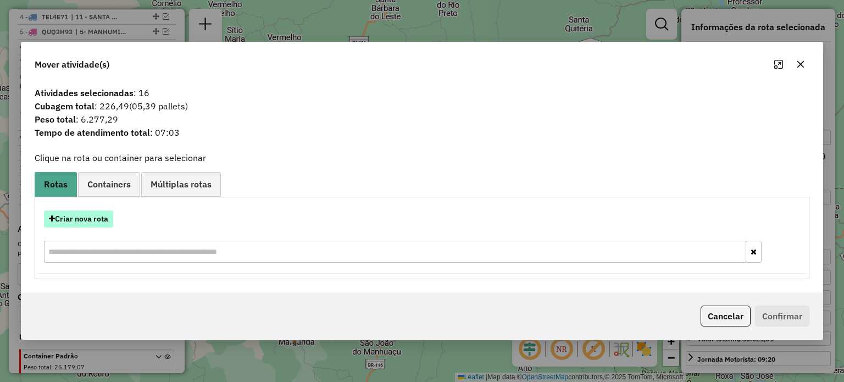
click at [93, 218] on button "Criar nova rota" at bounding box center [78, 219] width 69 height 17
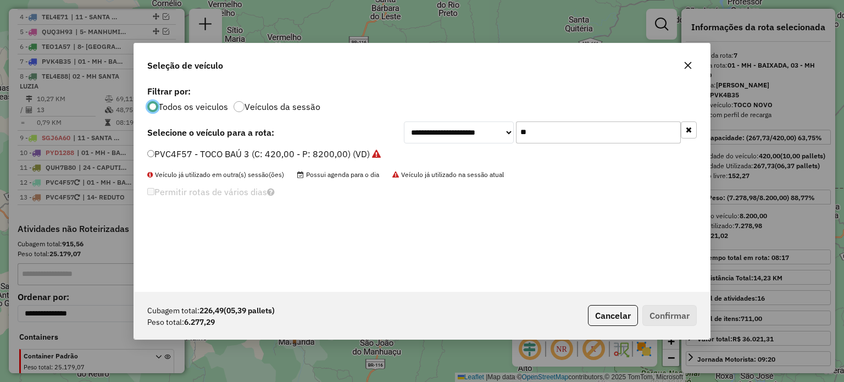
scroll to position [5, 3]
drag, startPoint x: 555, startPoint y: 137, endPoint x: 502, endPoint y: 137, distance: 52.8
click at [503, 137] on div "**********" at bounding box center [550, 132] width 293 height 22
type input "**"
click at [262, 156] on label "RTJ8I00 - TOCO BAÚ 3 (C: 420,00 - P: 8200,00) (VD)" at bounding box center [256, 153] width 219 height 13
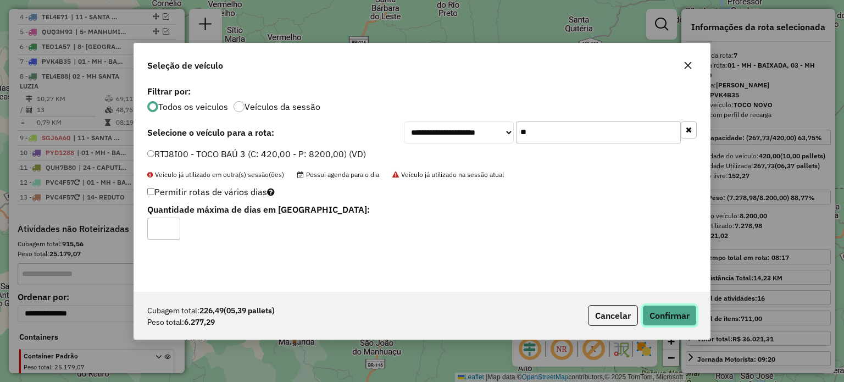
click at [668, 312] on button "Confirmar" at bounding box center [670, 315] width 54 height 21
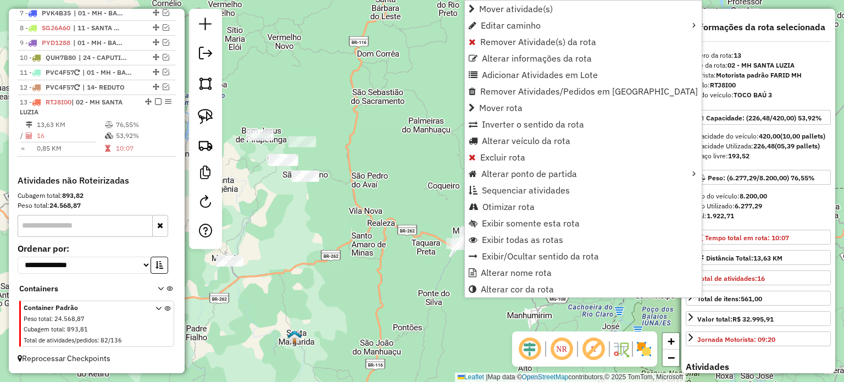
scroll to position [515, 0]
click at [501, 288] on span "Alterar cor da rota" at bounding box center [517, 289] width 73 height 9
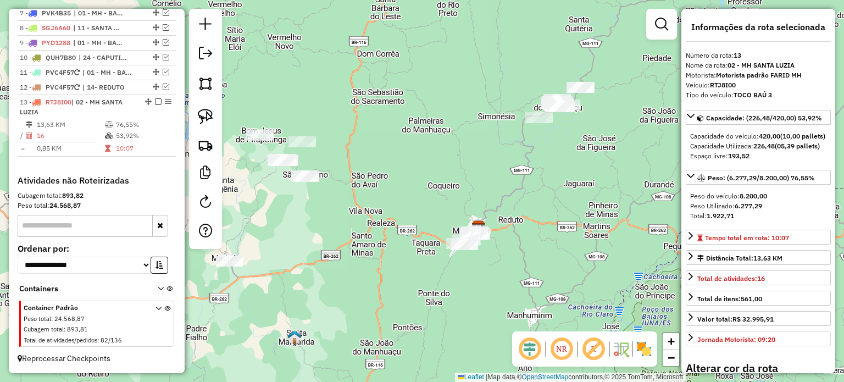
scroll to position [165, 0]
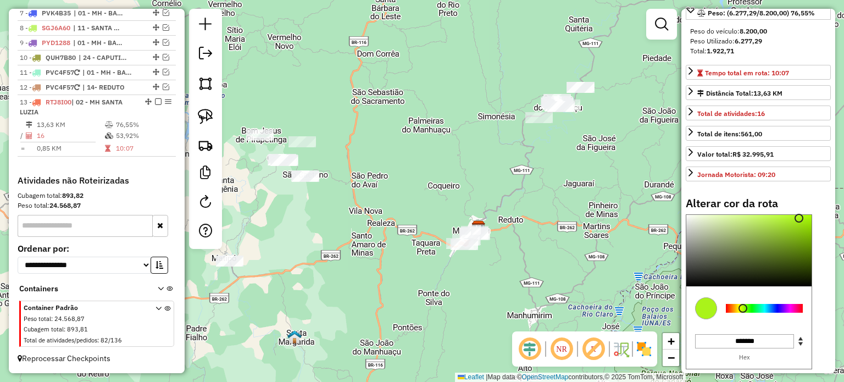
click at [743, 313] on div at bounding box center [764, 308] width 77 height 9
type input "*******"
click at [778, 313] on div at bounding box center [764, 308] width 77 height 9
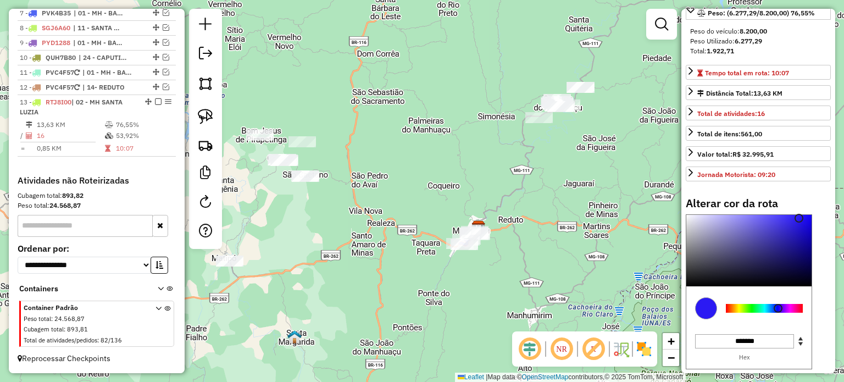
click at [506, 297] on div "Janela de atendimento Grade de atendimento Capacidade Transportadoras Veículos …" at bounding box center [422, 191] width 844 height 382
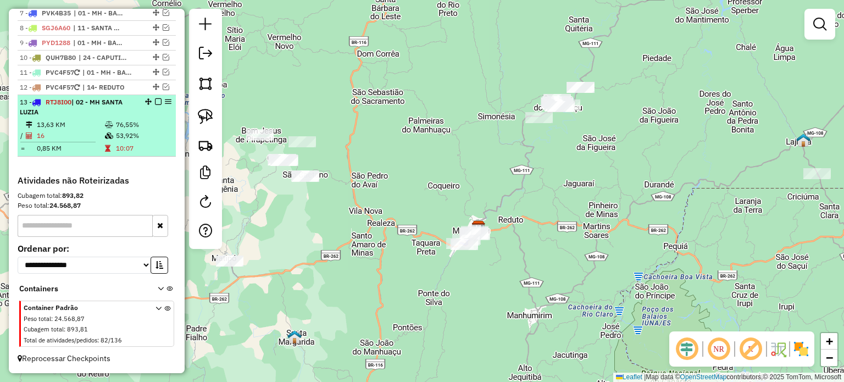
click at [155, 103] on em at bounding box center [158, 101] width 7 height 7
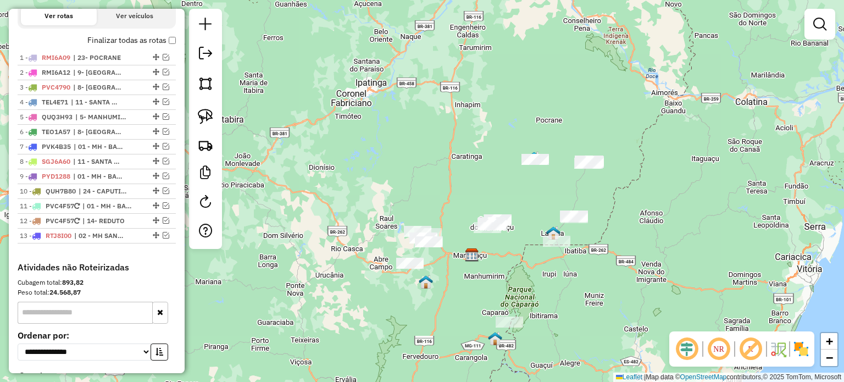
scroll to position [358, 0]
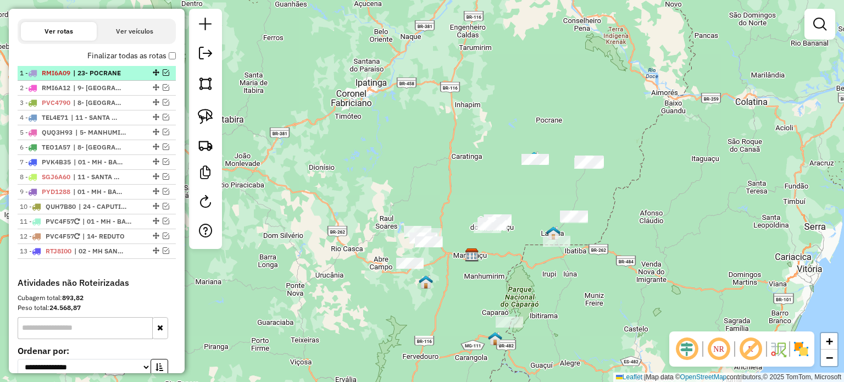
click at [90, 78] on span "| 23- POCRANE" at bounding box center [98, 73] width 51 height 10
select select "*********"
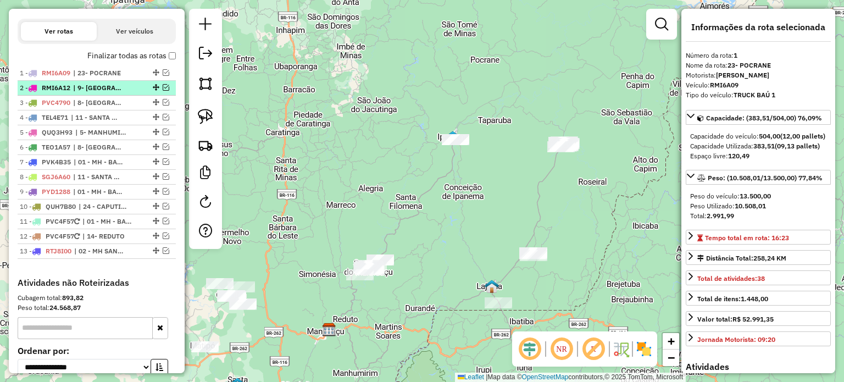
click at [95, 93] on span "| 9- [GEOGRAPHIC_DATA]" at bounding box center [98, 88] width 51 height 10
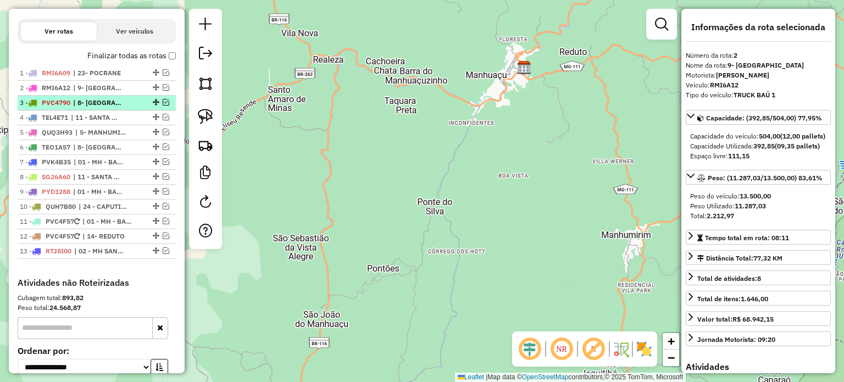
click at [97, 108] on span "| 8- [GEOGRAPHIC_DATA]" at bounding box center [98, 103] width 51 height 10
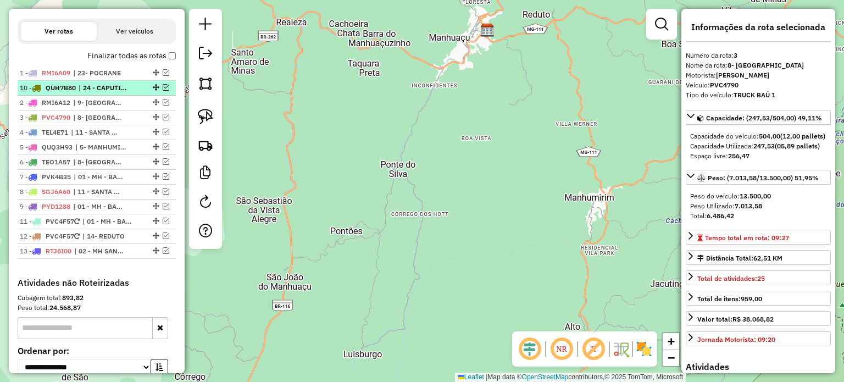
drag, startPoint x: 152, startPoint y: 215, endPoint x: 143, endPoint y: 97, distance: 118.0
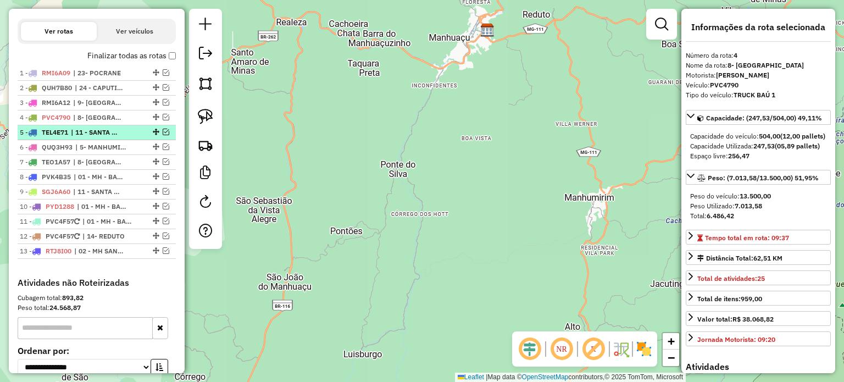
click at [101, 137] on span "| 11 - SANTA MARGARIDA, HORIZANIA" at bounding box center [96, 133] width 51 height 10
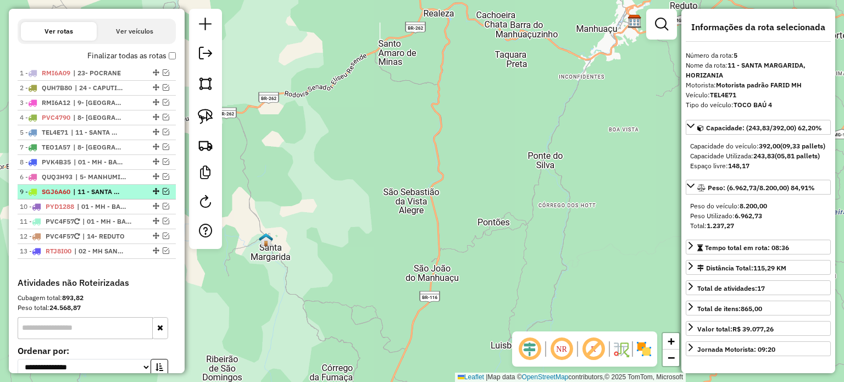
drag, startPoint x: 152, startPoint y: 156, endPoint x: 138, endPoint y: 197, distance: 42.9
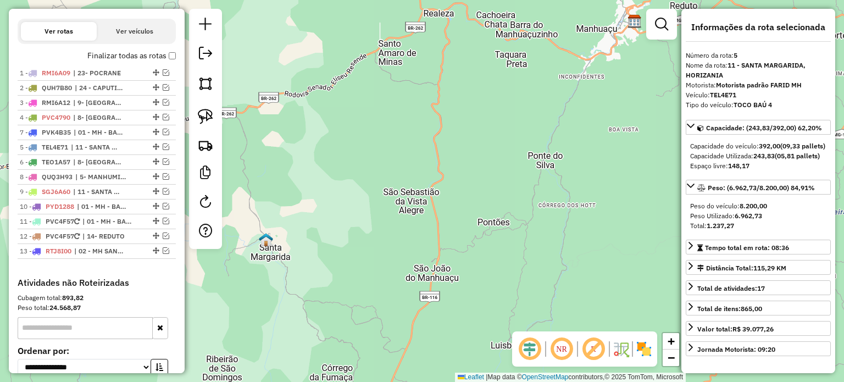
drag, startPoint x: 151, startPoint y: 170, endPoint x: 150, endPoint y: 141, distance: 29.2
click at [103, 167] on span "| 8- [GEOGRAPHIC_DATA], 9- [GEOGRAPHIC_DATA]" at bounding box center [98, 162] width 51 height 10
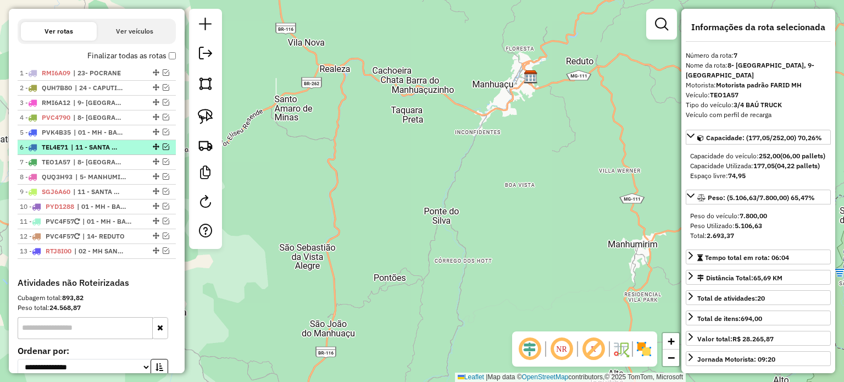
click at [112, 152] on span "| 11 - SANTA MARGARIDA, HORIZANIA" at bounding box center [96, 147] width 51 height 10
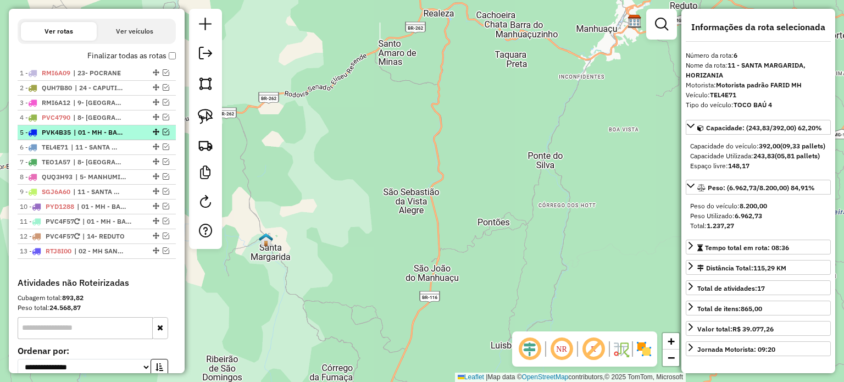
click at [115, 137] on span "| 01 - MH - BAIXADA, 03 - MH CENTRO" at bounding box center [99, 133] width 51 height 10
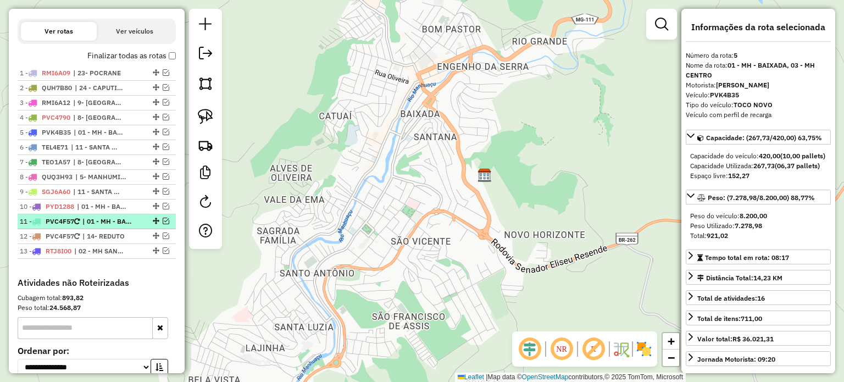
click at [91, 226] on span "| 01 - MH - BAIXADA" at bounding box center [107, 222] width 51 height 10
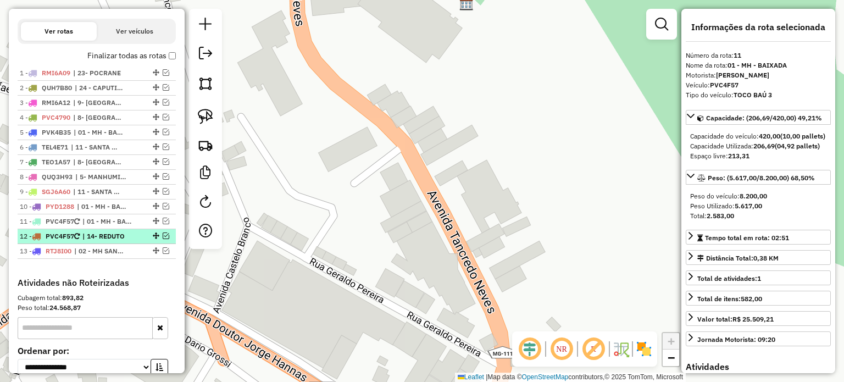
click at [89, 241] on span "| 14- REDUTO" at bounding box center [107, 236] width 51 height 10
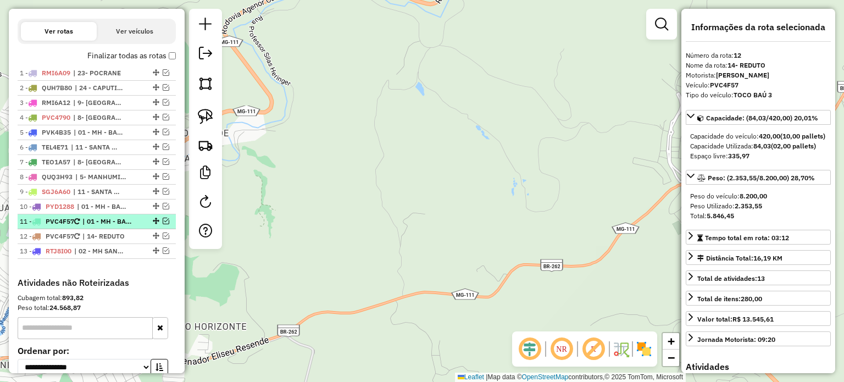
click at [92, 226] on span "| 01 - MH - BAIXADA" at bounding box center [107, 222] width 51 height 10
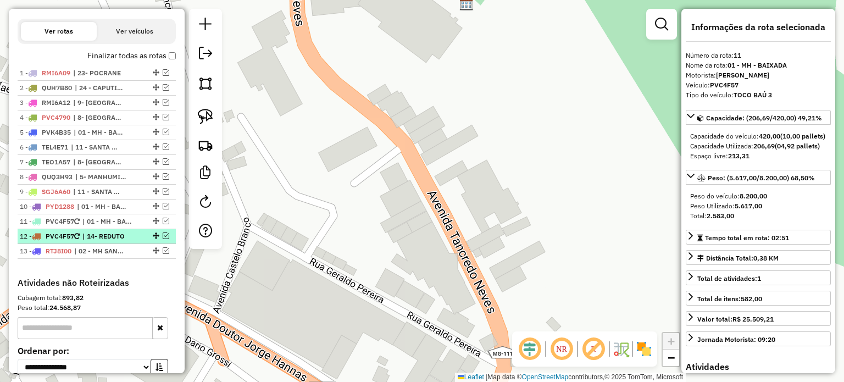
click at [106, 241] on span "| 14- REDUTO" at bounding box center [107, 236] width 51 height 10
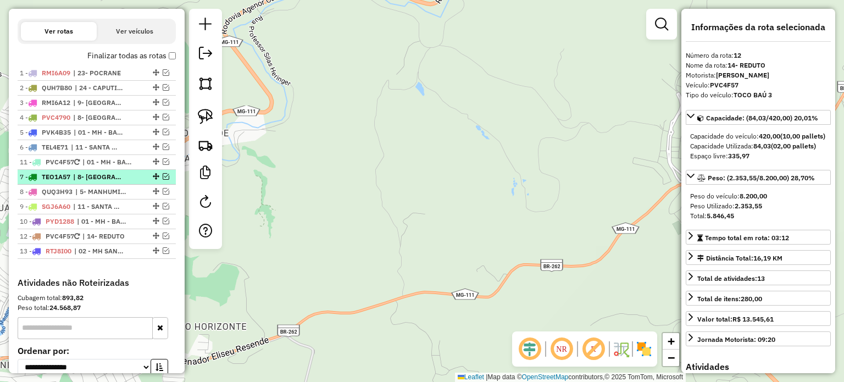
drag, startPoint x: 152, startPoint y: 229, endPoint x: 140, endPoint y: 179, distance: 51.6
drag, startPoint x: 152, startPoint y: 244, endPoint x: 150, endPoint y: 184, distance: 59.4
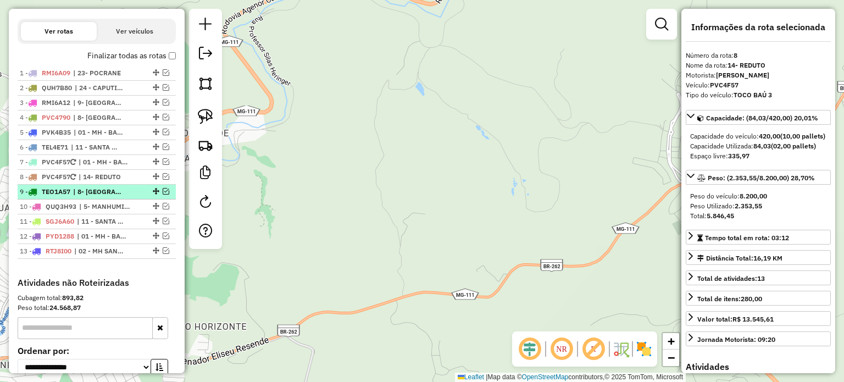
click at [108, 197] on span "| 8- [GEOGRAPHIC_DATA], 9- [GEOGRAPHIC_DATA]" at bounding box center [98, 192] width 51 height 10
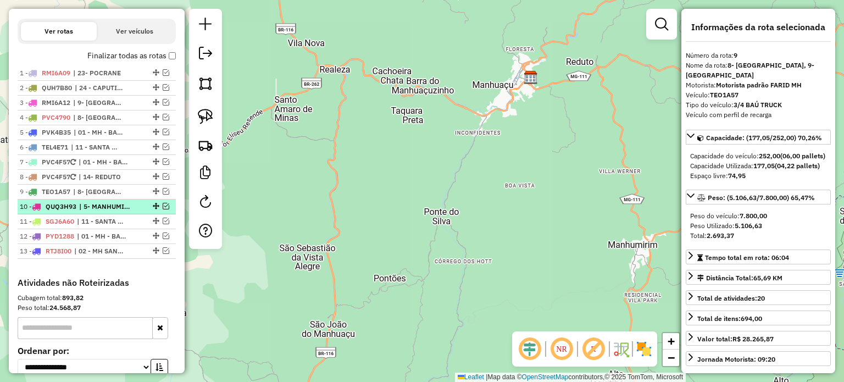
click at [98, 212] on span "| 5- MANHUMIRIM, 6- ESPERA FELIZ" at bounding box center [104, 207] width 51 height 10
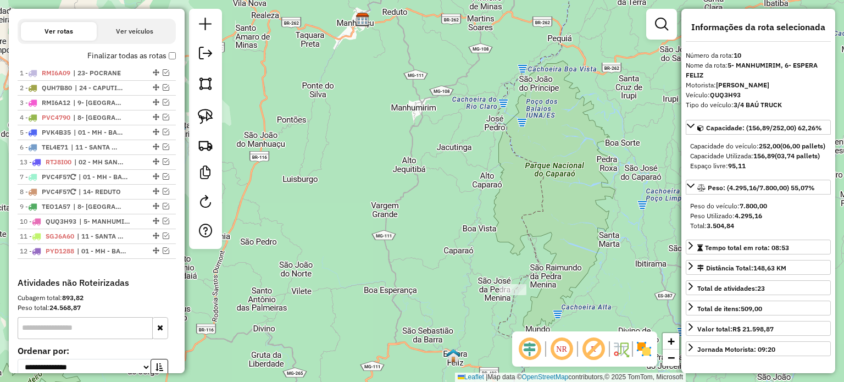
drag, startPoint x: 153, startPoint y: 260, endPoint x: 141, endPoint y: 169, distance: 92.1
click at [99, 167] on span "| 02 - MH SANTA LUZIA" at bounding box center [95, 162] width 51 height 10
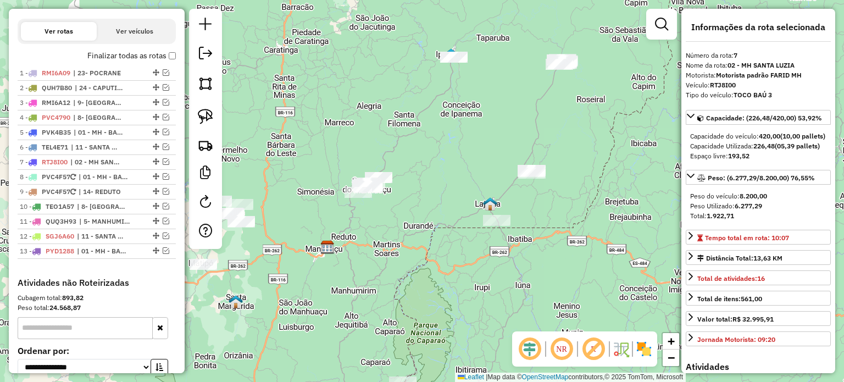
drag, startPoint x: 395, startPoint y: 218, endPoint x: 416, endPoint y: 222, distance: 20.7
click at [414, 222] on div "Janela de atendimento Grade de atendimento Capacidade Transportadoras Veículos …" at bounding box center [422, 191] width 844 height 382
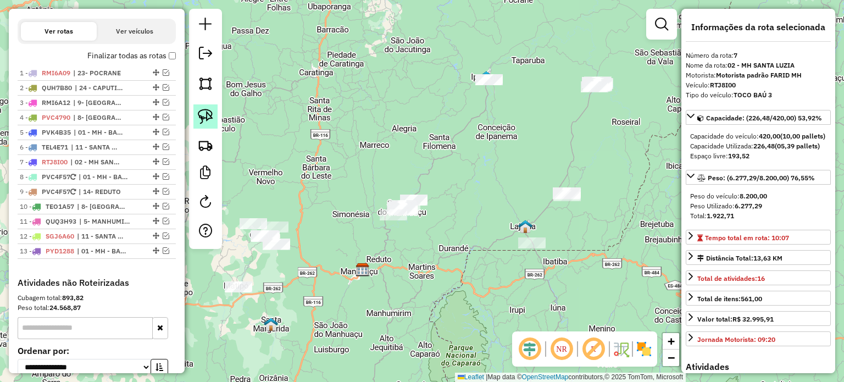
click at [211, 117] on img at bounding box center [205, 116] width 15 height 15
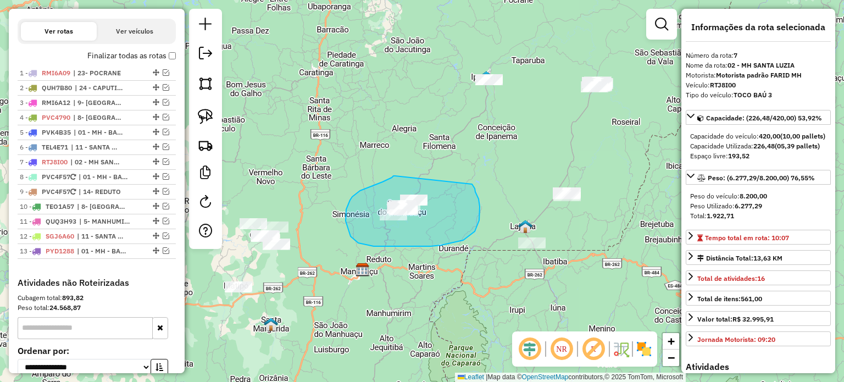
drag, startPoint x: 363, startPoint y: 190, endPoint x: 469, endPoint y: 182, distance: 106.9
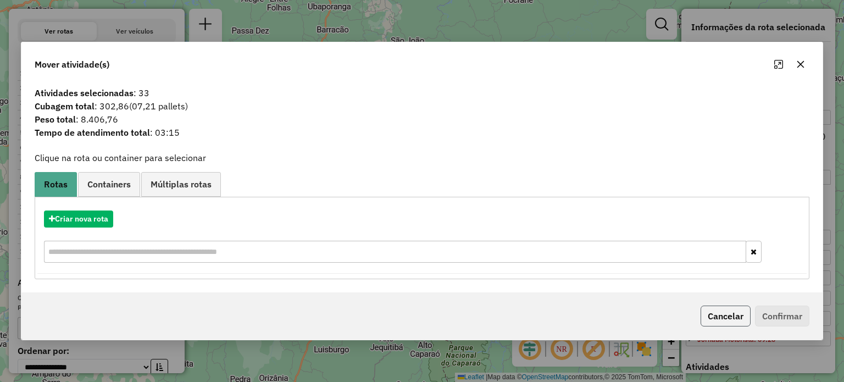
click at [726, 314] on button "Cancelar" at bounding box center [726, 316] width 50 height 21
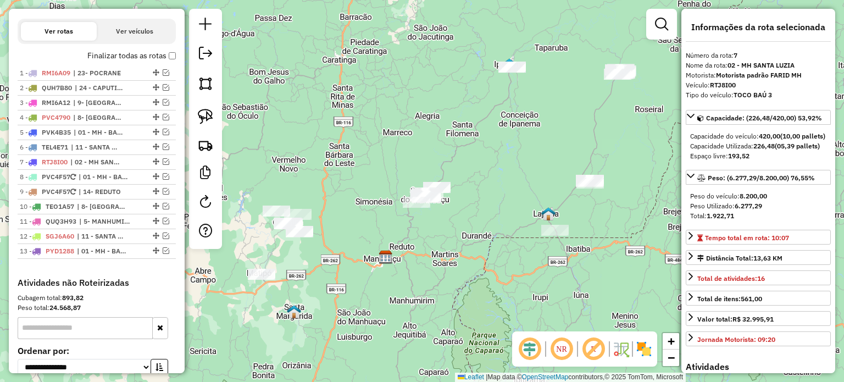
drag, startPoint x: 461, startPoint y: 222, endPoint x: 515, endPoint y: 187, distance: 64.2
click at [515, 187] on div "Janela de atendimento Grade de atendimento Capacidade Transportadoras Veículos …" at bounding box center [422, 191] width 844 height 382
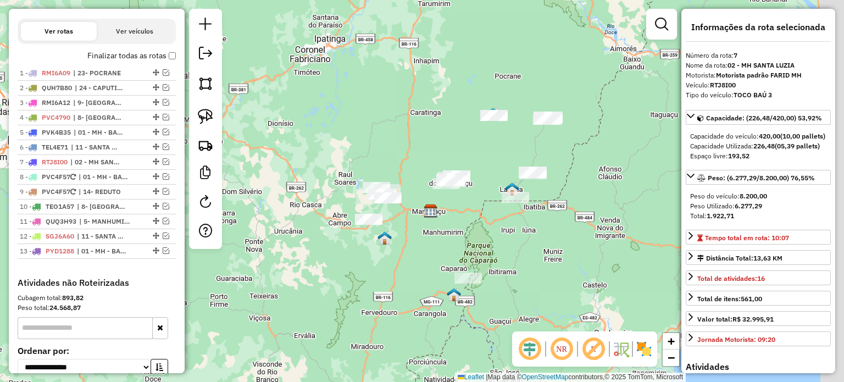
drag, startPoint x: 587, startPoint y: 242, endPoint x: 537, endPoint y: 237, distance: 50.8
click at [542, 240] on div "Janela de atendimento Grade de atendimento Capacidade Transportadoras Veículos …" at bounding box center [422, 191] width 844 height 382
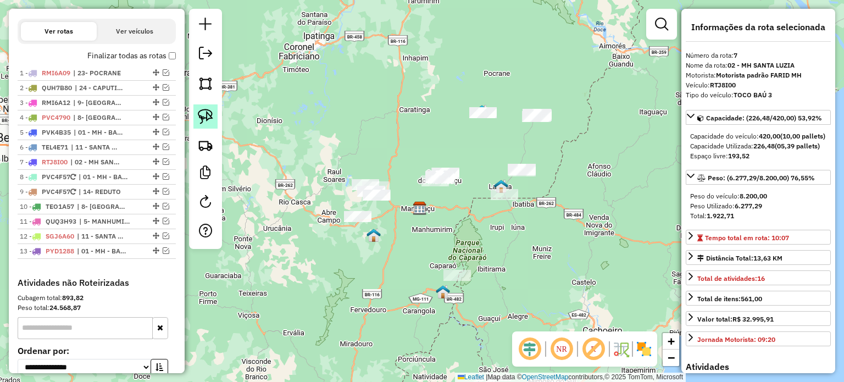
drag, startPoint x: 205, startPoint y: 119, endPoint x: 214, endPoint y: 123, distance: 10.1
click at [205, 119] on img at bounding box center [205, 116] width 15 height 15
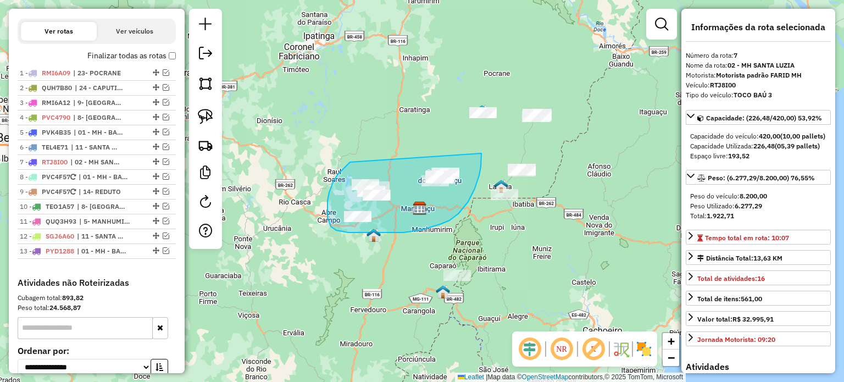
drag, startPoint x: 350, startPoint y: 162, endPoint x: 480, endPoint y: 148, distance: 131.0
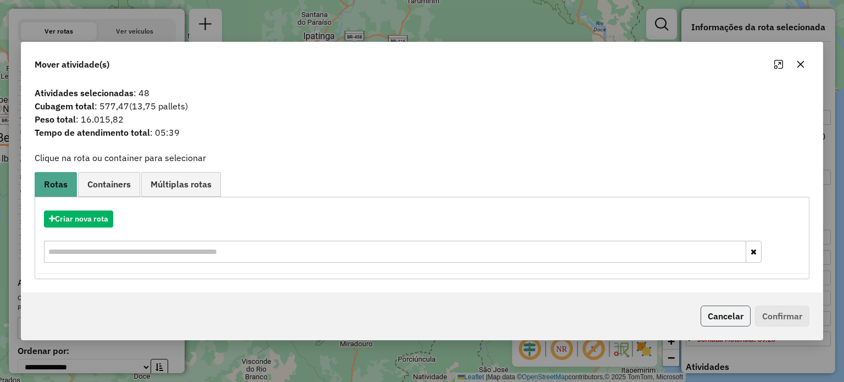
click at [730, 318] on button "Cancelar" at bounding box center [726, 316] width 50 height 21
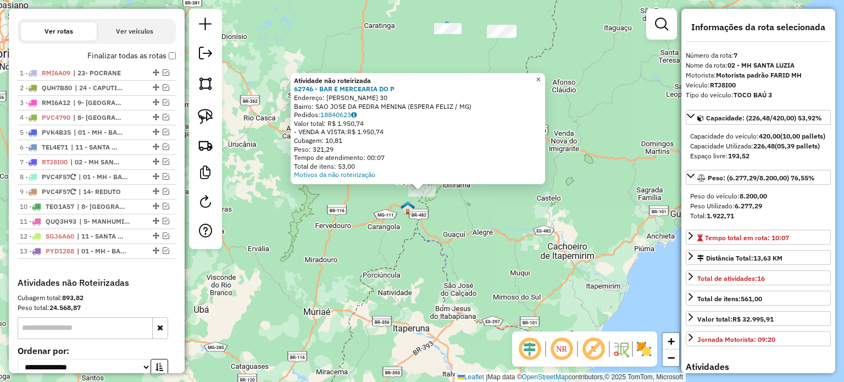
click at [541, 76] on span "×" at bounding box center [538, 79] width 5 height 9
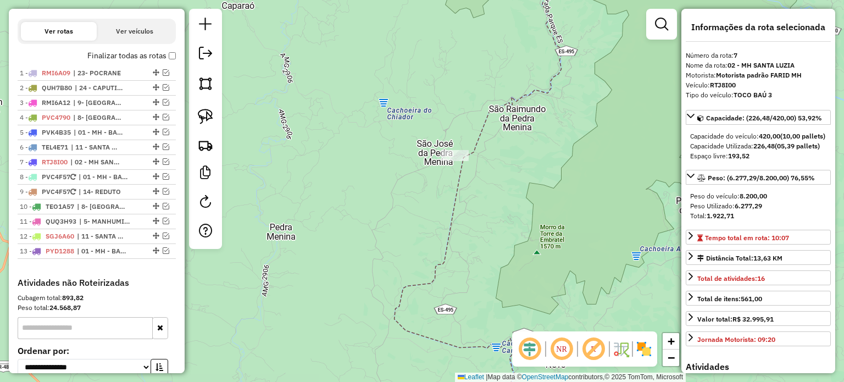
drag, startPoint x: 460, startPoint y: 123, endPoint x: 436, endPoint y: 191, distance: 72.1
click at [442, 187] on div "Janela de atendimento Grade de atendimento Capacidade Transportadoras Veículos …" at bounding box center [422, 191] width 844 height 382
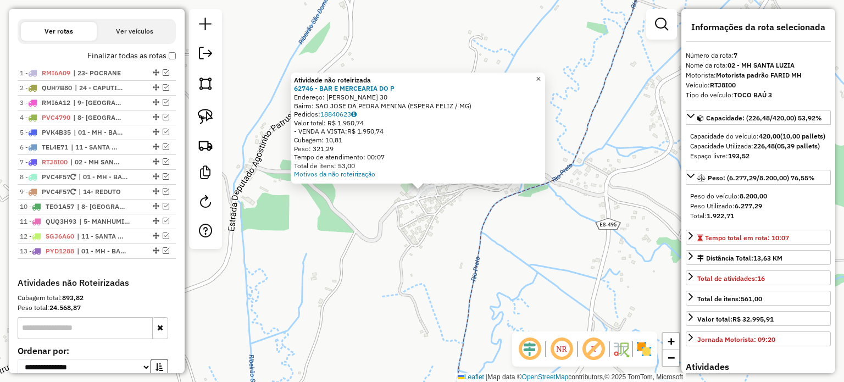
click at [541, 78] on span "×" at bounding box center [538, 78] width 5 height 9
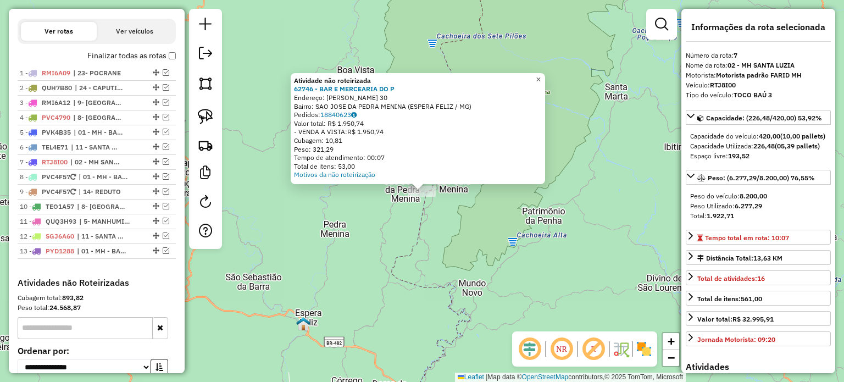
drag, startPoint x: 550, startPoint y: 74, endPoint x: 543, endPoint y: 74, distance: 6.6
click at [545, 74] on link "×" at bounding box center [538, 79] width 13 height 13
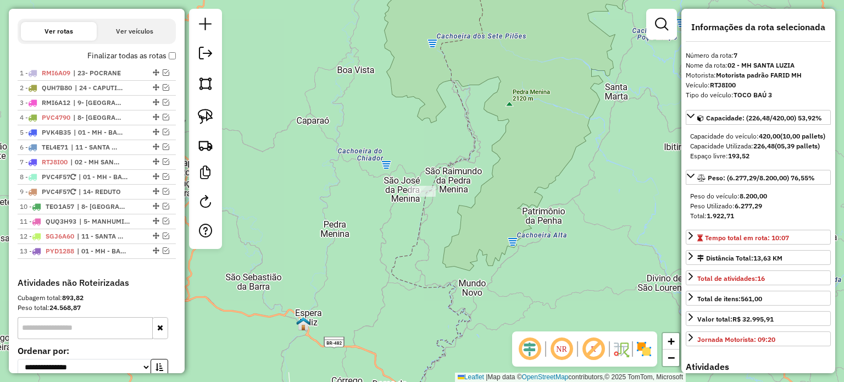
click at [387, 171] on div "Janela de atendimento Grade de atendimento Capacidade Transportadoras Veículos …" at bounding box center [422, 191] width 844 height 382
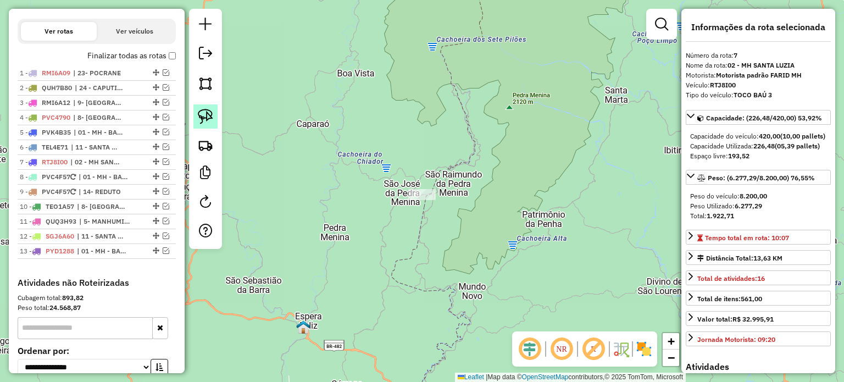
click at [212, 120] on img at bounding box center [205, 116] width 15 height 15
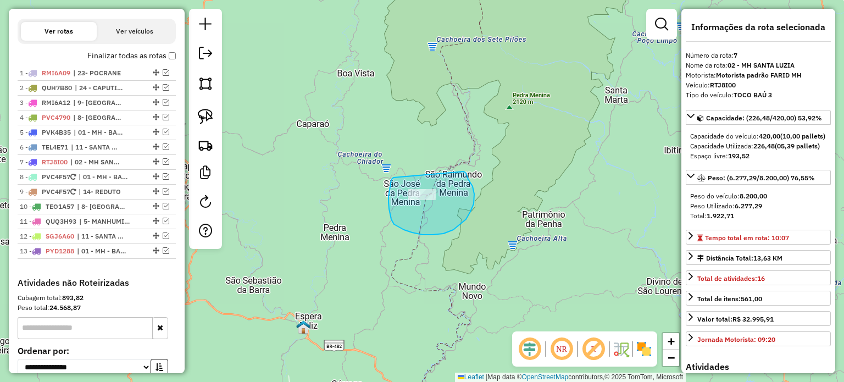
drag, startPoint x: 394, startPoint y: 178, endPoint x: 452, endPoint y: 159, distance: 61.6
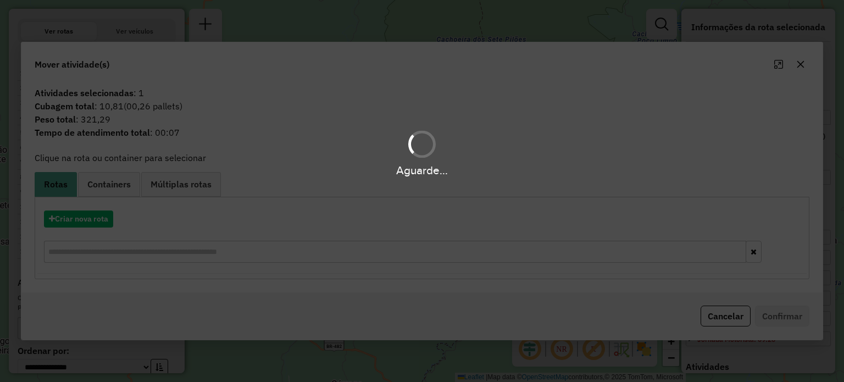
click at [803, 65] on icon "button" at bounding box center [801, 64] width 9 height 9
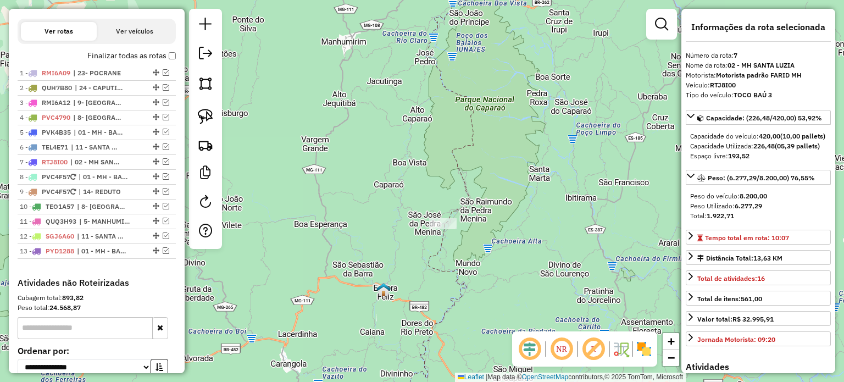
click at [493, 216] on div "Janela de atendimento Grade de atendimento Capacidade Transportadoras Veículos …" at bounding box center [422, 191] width 844 height 382
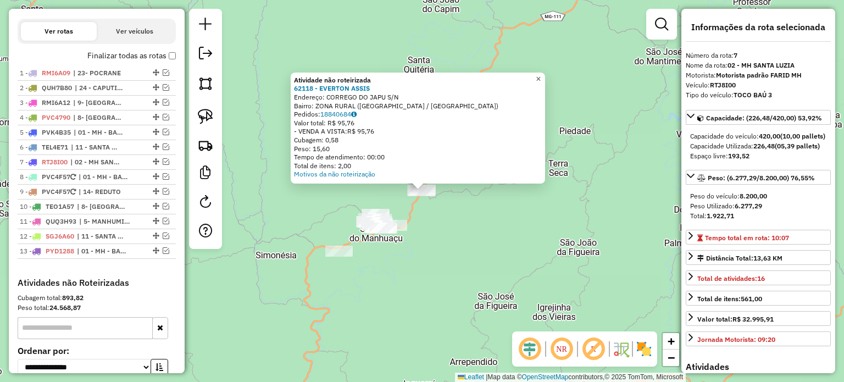
click at [541, 76] on span "×" at bounding box center [538, 78] width 5 height 9
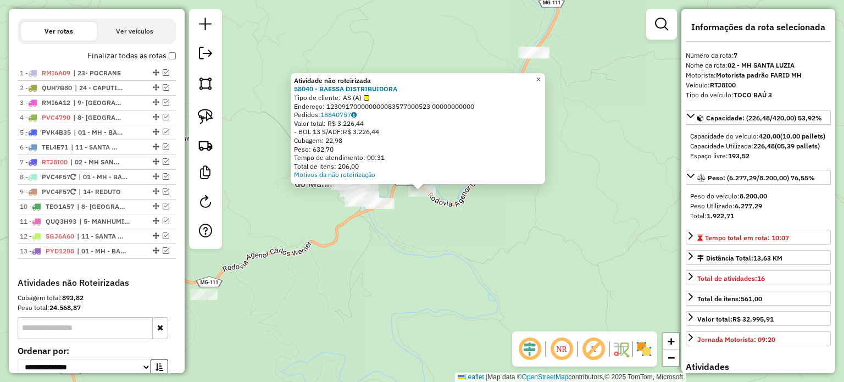
click at [541, 75] on span "×" at bounding box center [538, 79] width 5 height 9
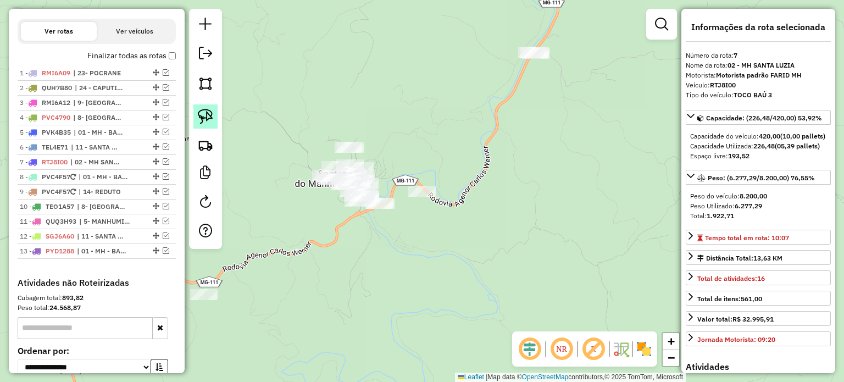
click at [211, 116] on img at bounding box center [205, 116] width 15 height 15
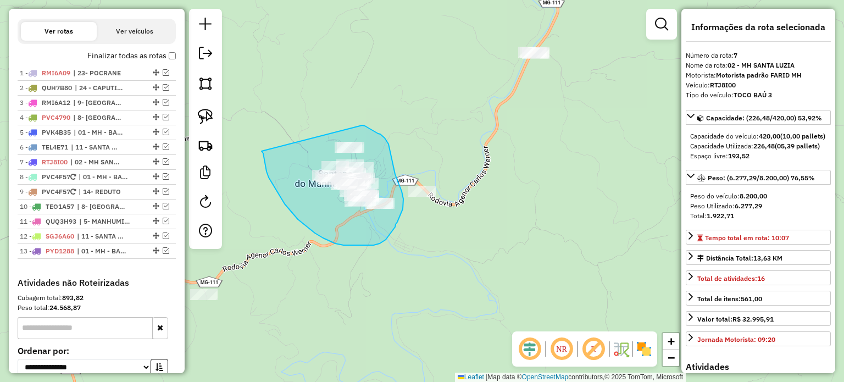
drag, startPoint x: 262, startPoint y: 151, endPoint x: 361, endPoint y: 125, distance: 102.9
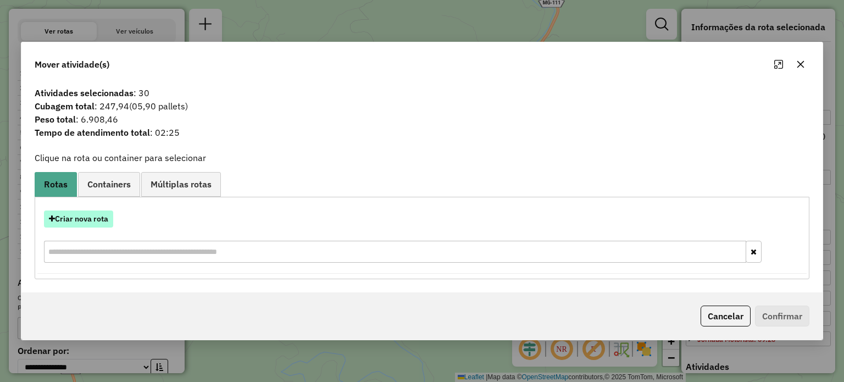
click at [101, 216] on button "Criar nova rota" at bounding box center [78, 219] width 69 height 17
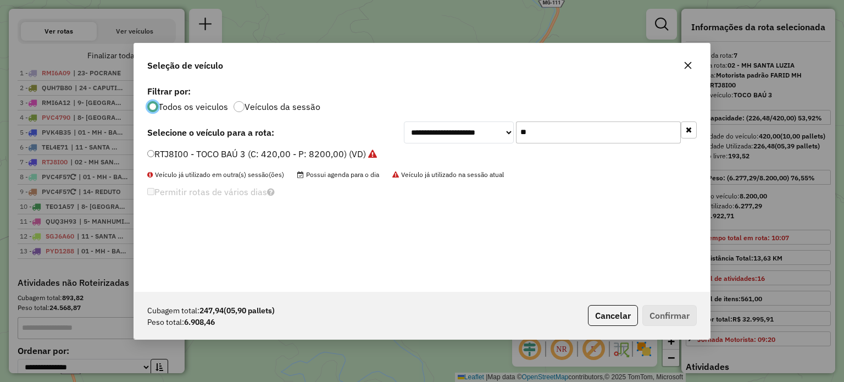
scroll to position [5, 3]
drag, startPoint x: 513, startPoint y: 132, endPoint x: 506, endPoint y: 132, distance: 7.7
click at [510, 132] on div "**********" at bounding box center [550, 132] width 293 height 22
type input "***"
click at [224, 153] on label "TEL4E88 - TOCO BAÚ 3 (C: 420,00 - P: 8200,00) (VD)" at bounding box center [257, 153] width 220 height 13
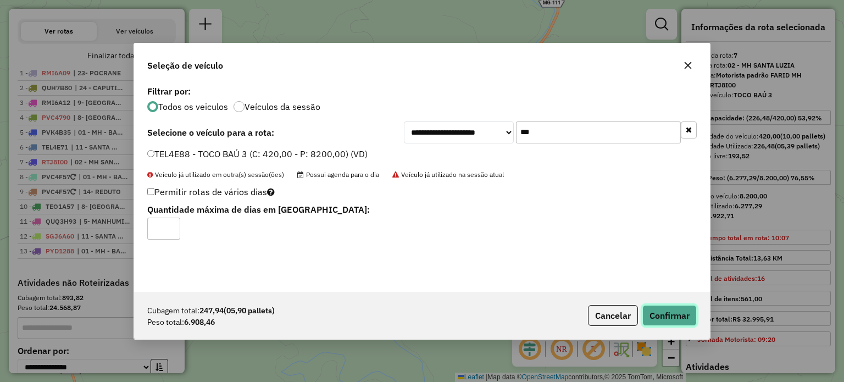
click at [661, 310] on button "Confirmar" at bounding box center [670, 315] width 54 height 21
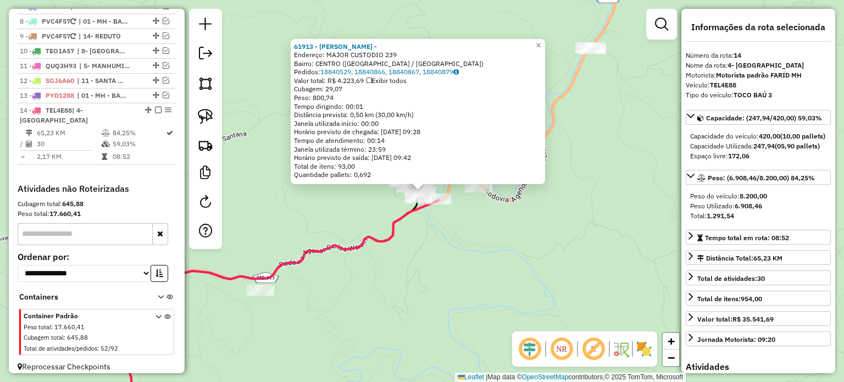
scroll to position [530, 0]
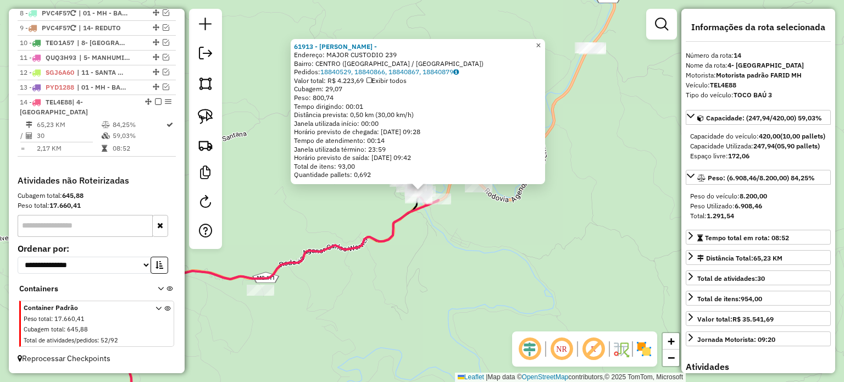
click at [541, 41] on span "×" at bounding box center [538, 45] width 5 height 9
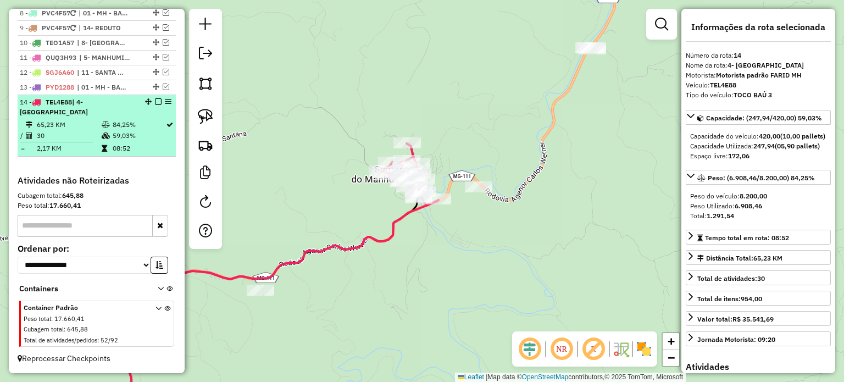
click at [157, 103] on em at bounding box center [158, 101] width 7 height 7
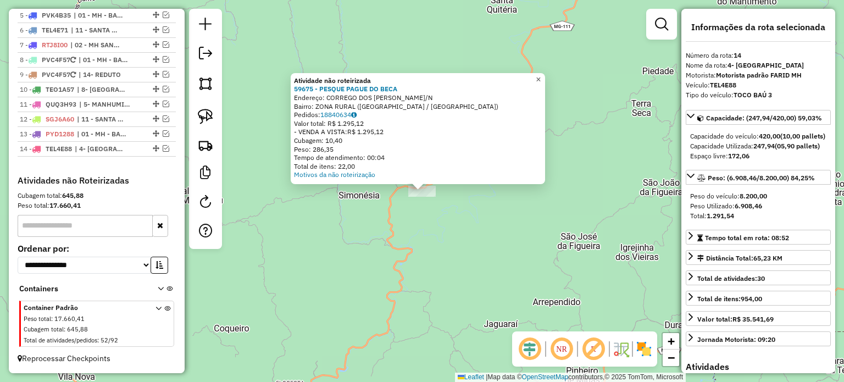
click at [541, 76] on span "×" at bounding box center [538, 79] width 5 height 9
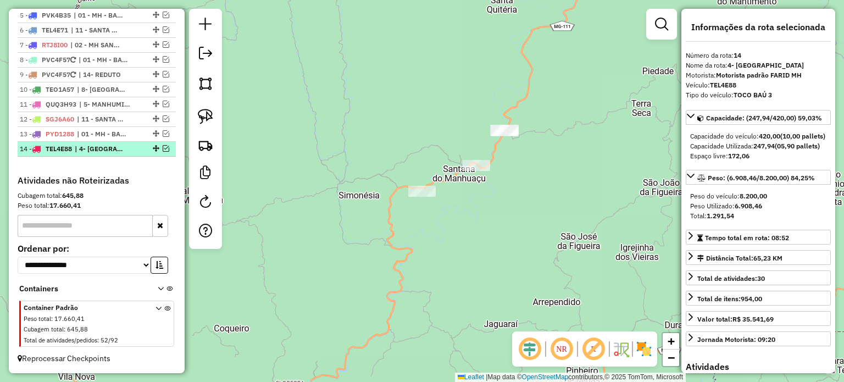
click at [165, 150] on em at bounding box center [166, 148] width 7 height 7
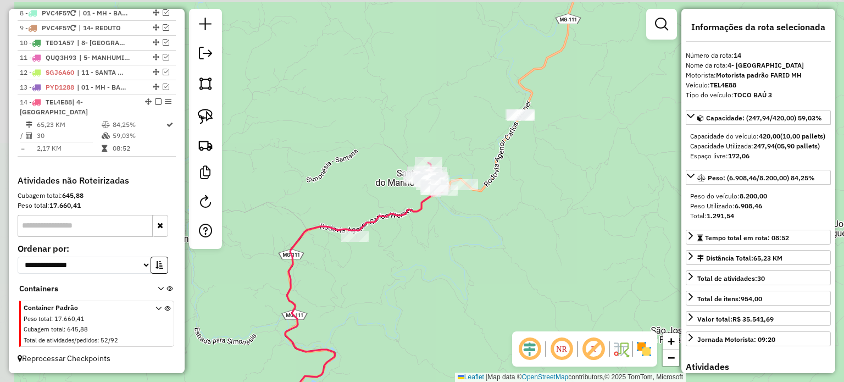
drag, startPoint x: 473, startPoint y: 219, endPoint x: 490, endPoint y: 281, distance: 64.6
click at [490, 281] on div "Janela de atendimento Grade de atendimento Capacidade Transportadoras Veículos …" at bounding box center [422, 191] width 844 height 382
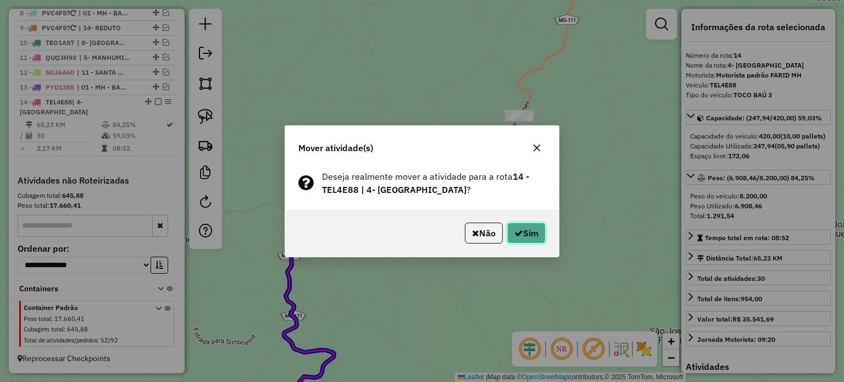
click at [522, 233] on button "Sim" at bounding box center [526, 233] width 38 height 21
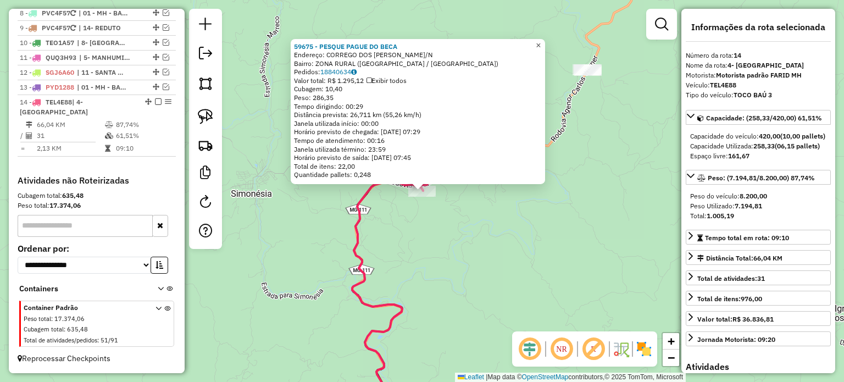
click at [541, 40] on span "×" at bounding box center [538, 44] width 5 height 9
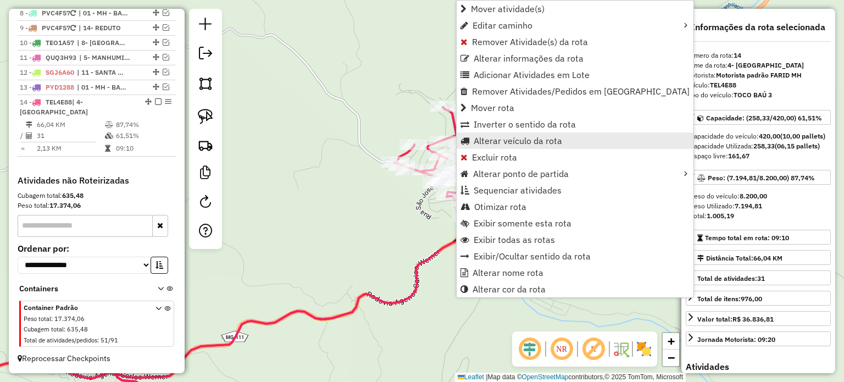
click at [540, 143] on span "Alterar veículo da rota" at bounding box center [518, 140] width 89 height 9
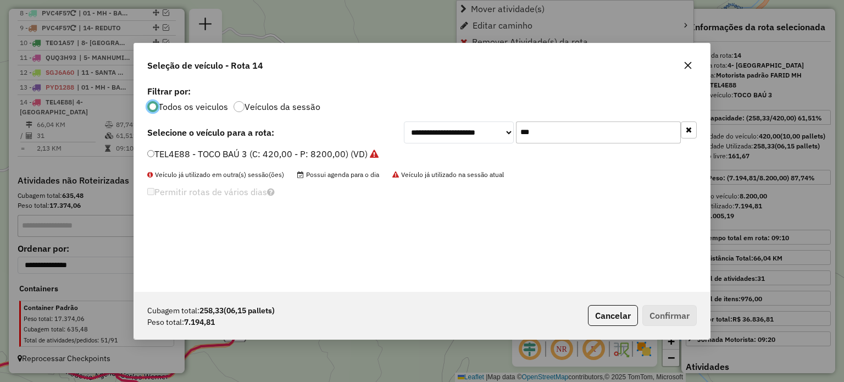
scroll to position [5, 3]
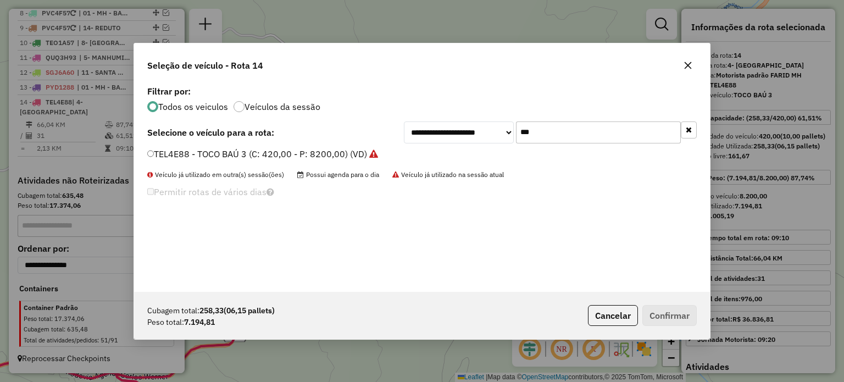
drag, startPoint x: 549, startPoint y: 136, endPoint x: 501, endPoint y: 134, distance: 48.4
click at [501, 134] on div "**********" at bounding box center [550, 132] width 293 height 22
type input "**"
click at [336, 156] on label "PVC4790 - TRUCK BAÚ 1 (C: 504,00 - P: 13500,00) (VD)" at bounding box center [269, 153] width 245 height 13
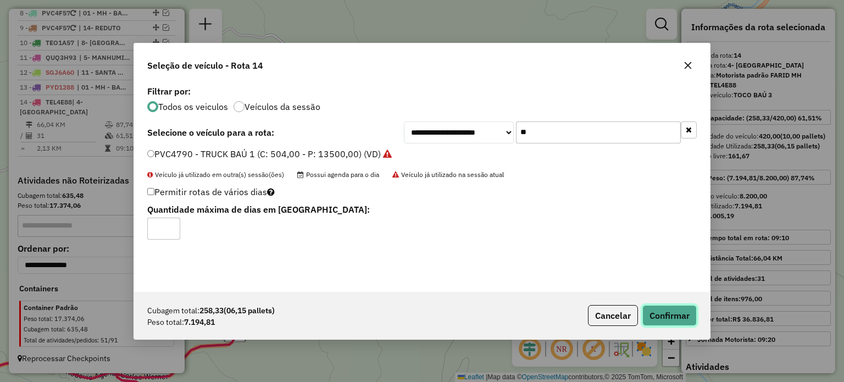
click at [670, 312] on button "Confirmar" at bounding box center [670, 315] width 54 height 21
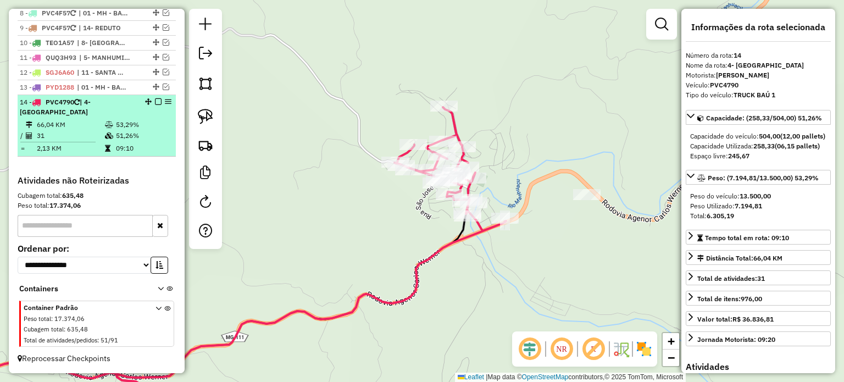
click at [156, 103] on em at bounding box center [158, 101] width 7 height 7
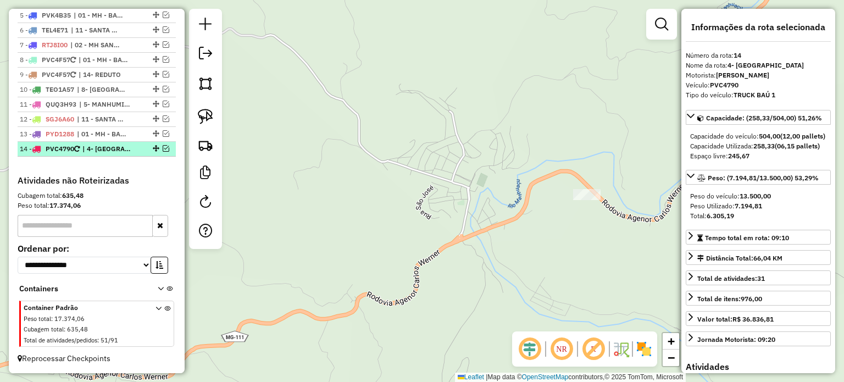
scroll to position [483, 0]
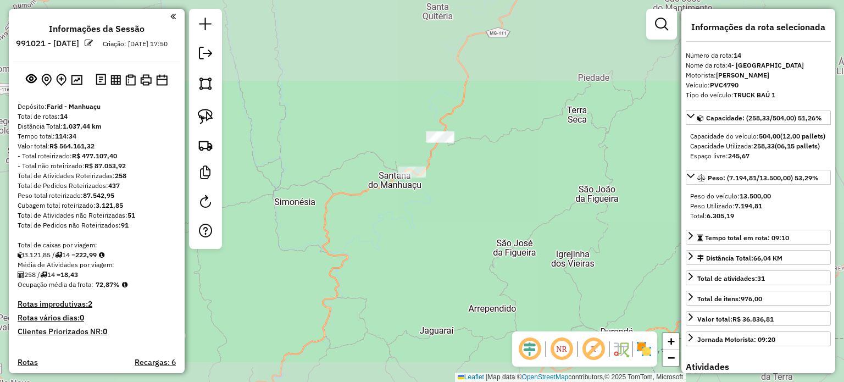
select select "*********"
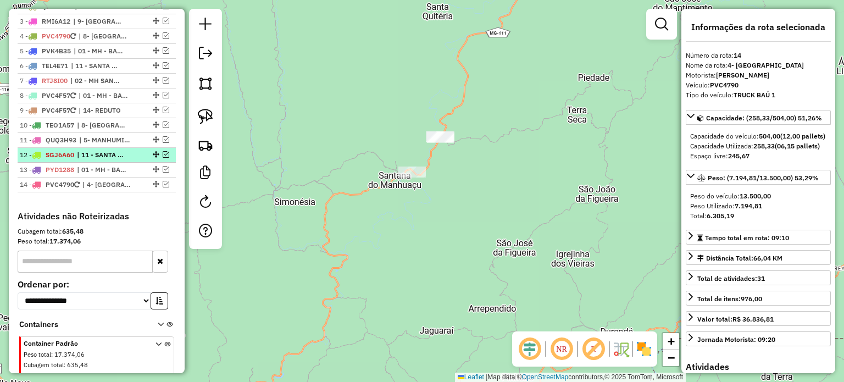
scroll to position [373, 0]
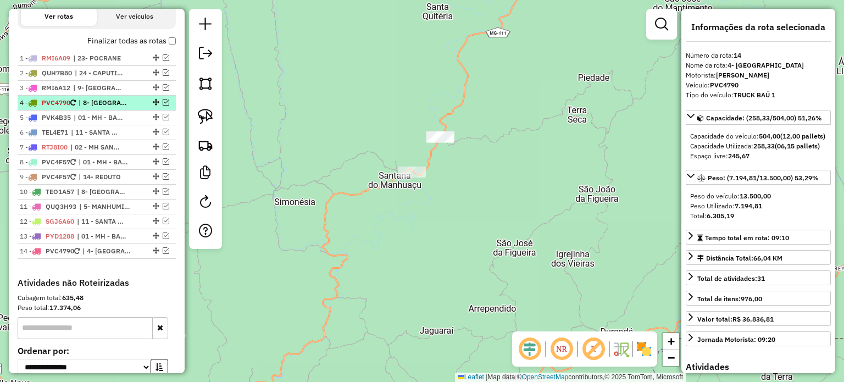
click at [164, 106] on em at bounding box center [166, 102] width 7 height 7
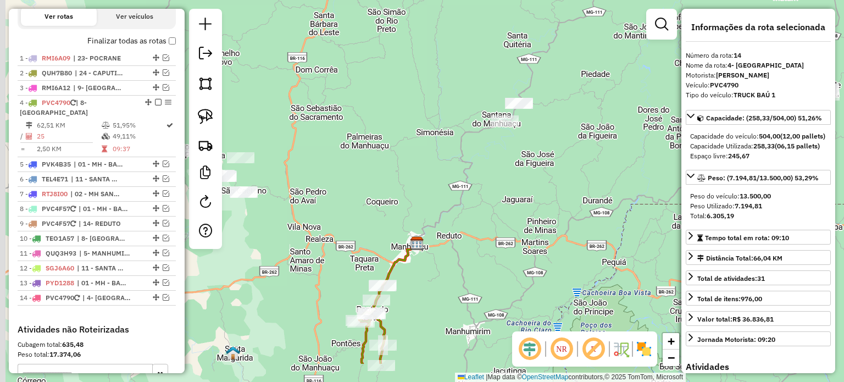
drag, startPoint x: 519, startPoint y: 180, endPoint x: 554, endPoint y: 167, distance: 37.1
click at [550, 169] on div "Janela de atendimento Grade de atendimento Capacidade Transportadoras Veículos …" at bounding box center [422, 191] width 844 height 382
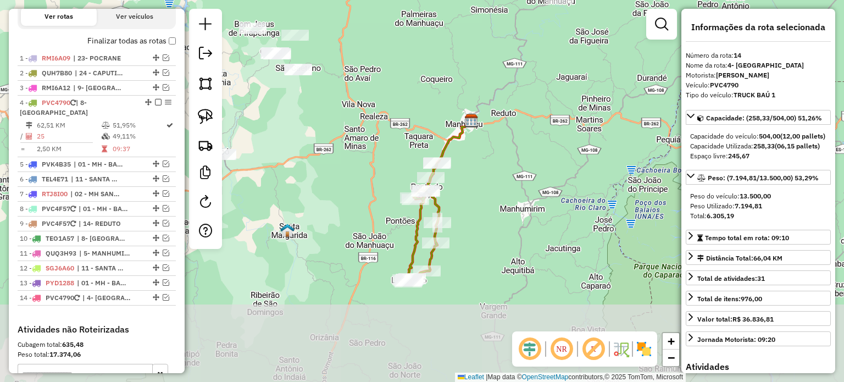
drag, startPoint x: 512, startPoint y: 279, endPoint x: 463, endPoint y: 163, distance: 125.4
click at [466, 167] on div "Janela de atendimento Grade de atendimento Capacidade Transportadoras Veículos …" at bounding box center [422, 191] width 844 height 382
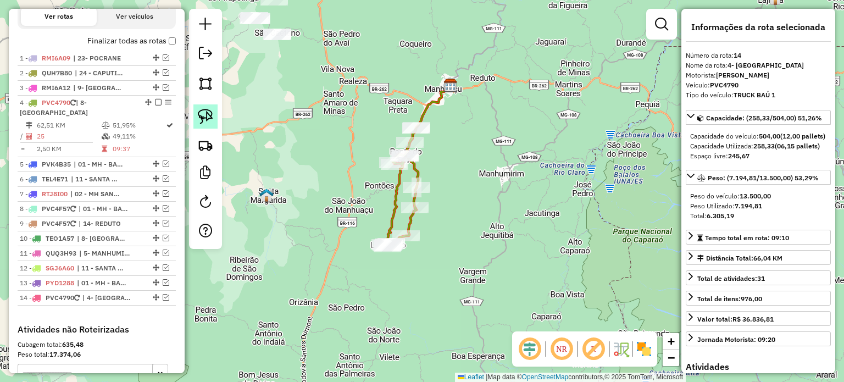
click at [209, 115] on img at bounding box center [205, 116] width 15 height 15
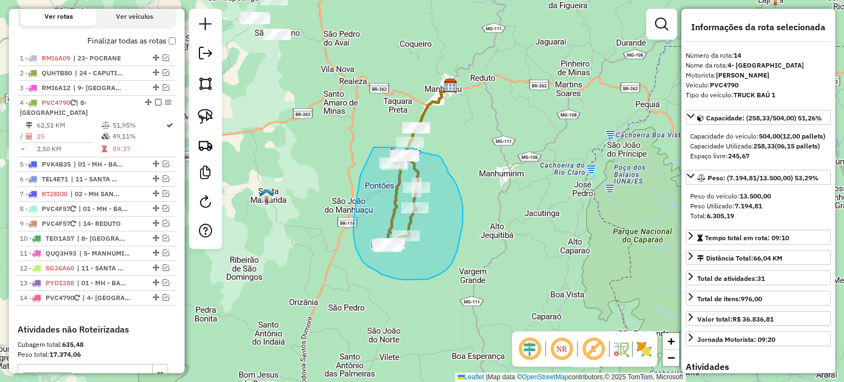
drag, startPoint x: 361, startPoint y: 175, endPoint x: 374, endPoint y: 147, distance: 30.5
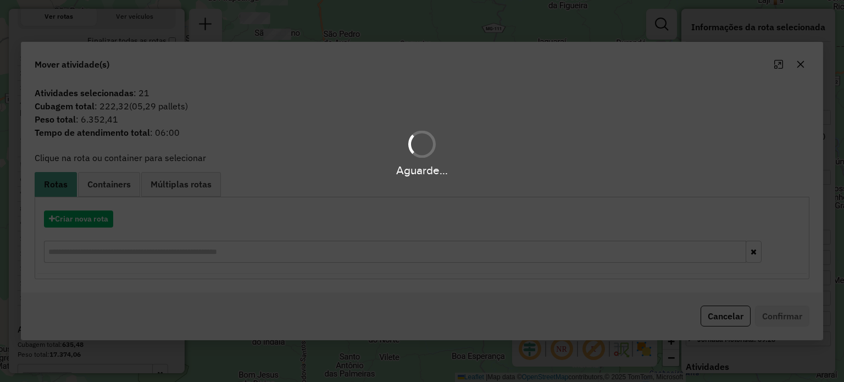
click at [715, 314] on div "Aguarde..." at bounding box center [422, 191] width 844 height 382
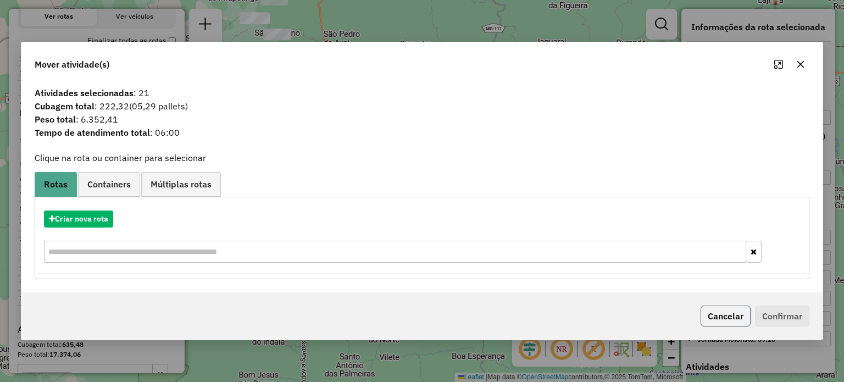
click at [720, 313] on button "Cancelar" at bounding box center [726, 316] width 50 height 21
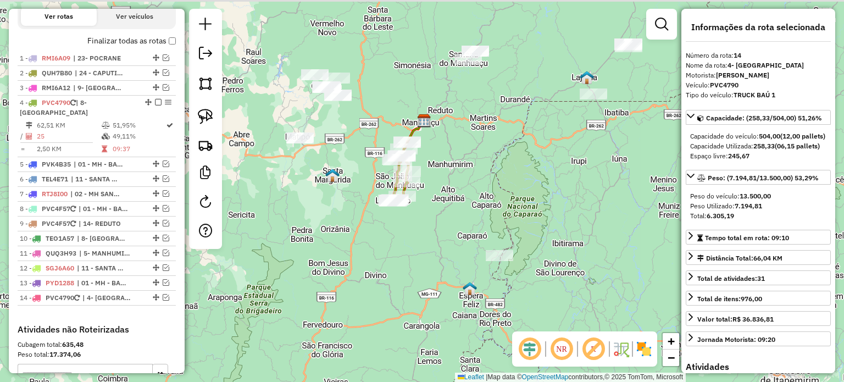
drag, startPoint x: 356, startPoint y: 109, endPoint x: 354, endPoint y: 127, distance: 17.7
click at [354, 127] on div "Janela de atendimento Grade de atendimento Capacidade Transportadoras Veículos …" at bounding box center [422, 191] width 844 height 382
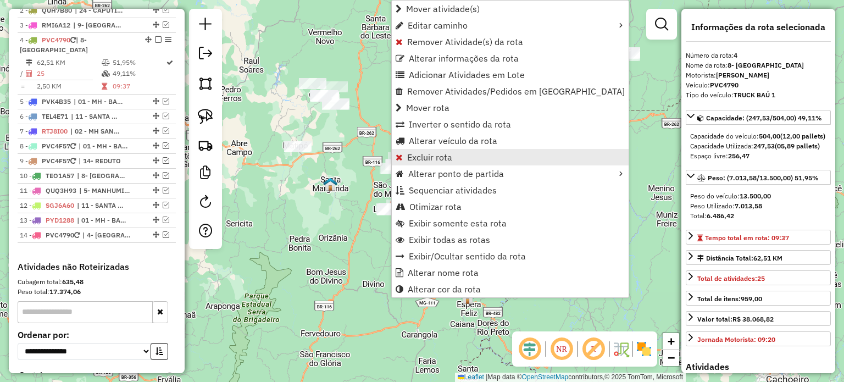
scroll to position [469, 0]
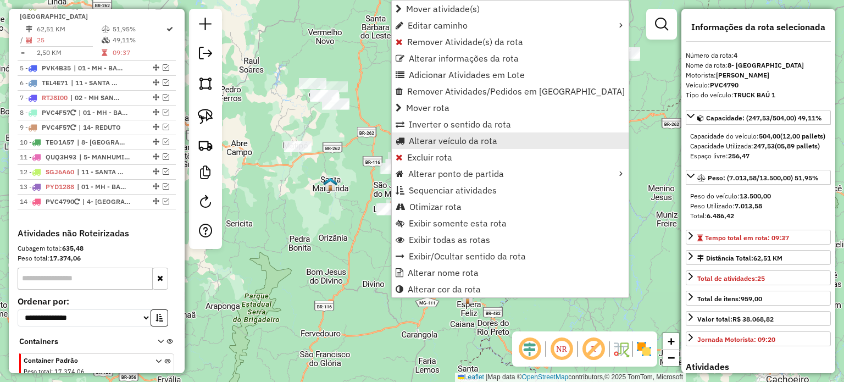
click at [455, 141] on span "Alterar veículo da rota" at bounding box center [453, 140] width 89 height 9
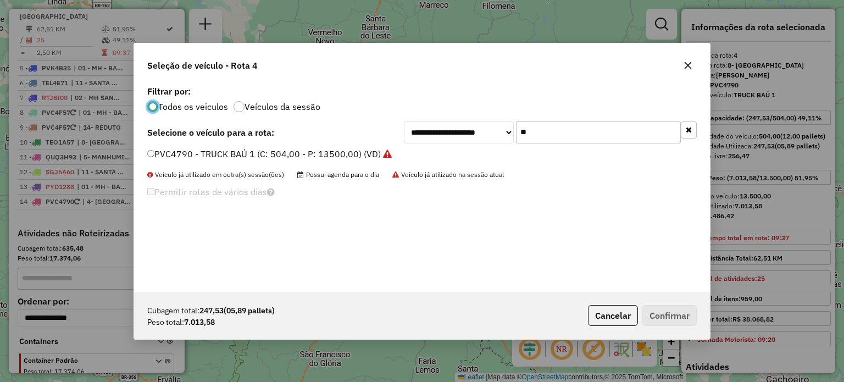
scroll to position [5, 3]
drag, startPoint x: 537, startPoint y: 132, endPoint x: 486, endPoint y: 121, distance: 51.8
click at [483, 136] on div "**********" at bounding box center [550, 132] width 293 height 22
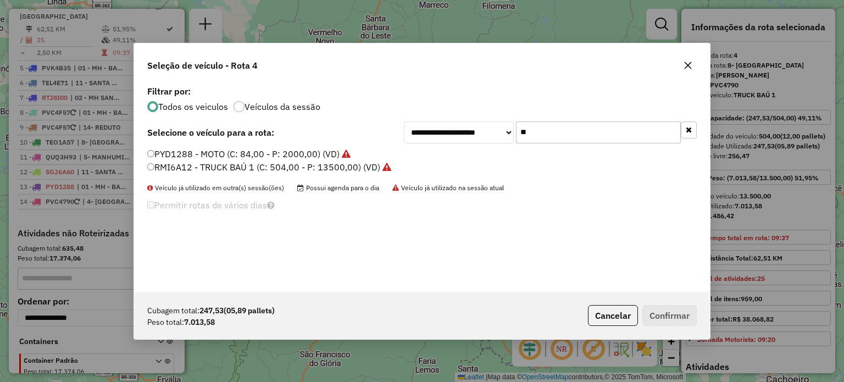
type input "**"
click at [322, 166] on label "RMI6A12 - TRUCK BAÚ 1 (C: 504,00 - P: 13500,00) (VD)" at bounding box center [269, 167] width 244 height 13
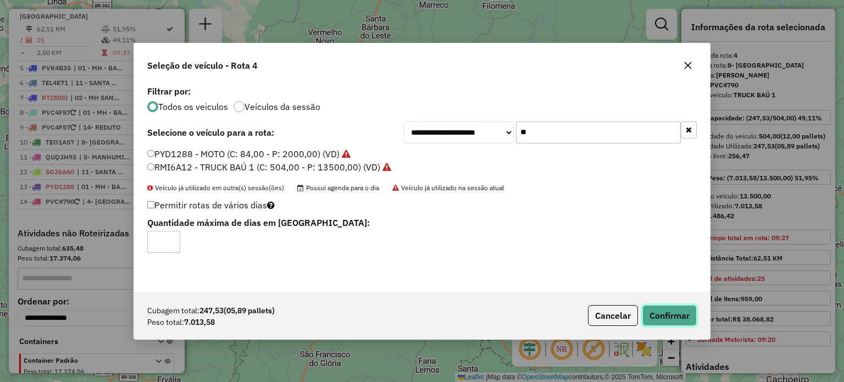
click at [663, 316] on button "Confirmar" at bounding box center [670, 315] width 54 height 21
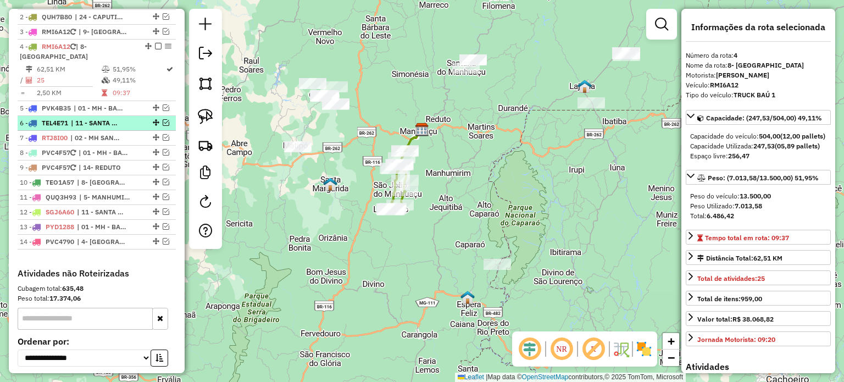
scroll to position [414, 0]
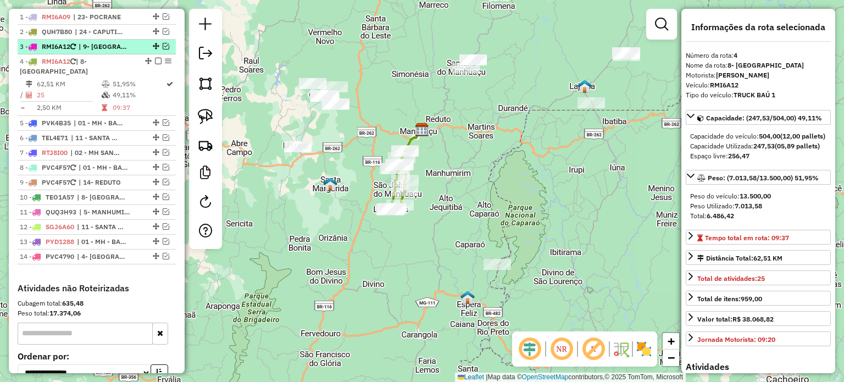
click at [164, 49] on em at bounding box center [166, 46] width 7 height 7
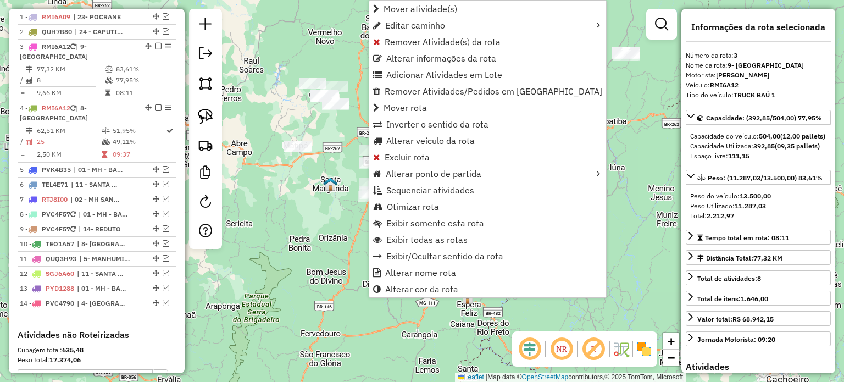
scroll to position [455, 0]
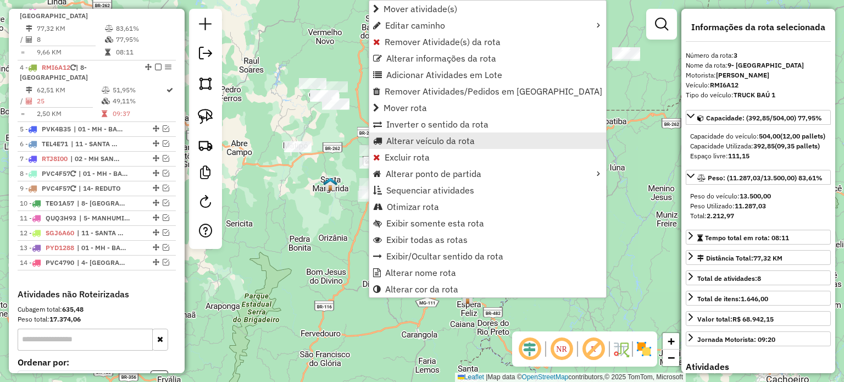
click at [422, 143] on span "Alterar veículo da rota" at bounding box center [430, 140] width 89 height 9
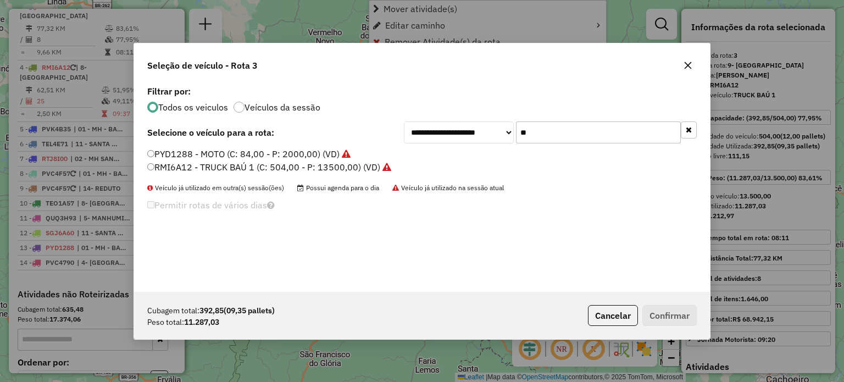
scroll to position [5, 3]
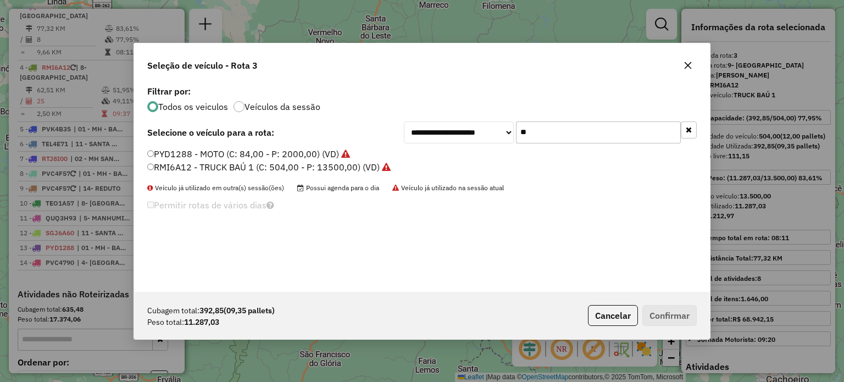
drag, startPoint x: 543, startPoint y: 136, endPoint x: 493, endPoint y: 131, distance: 50.2
click at [495, 132] on div "**********" at bounding box center [550, 132] width 293 height 22
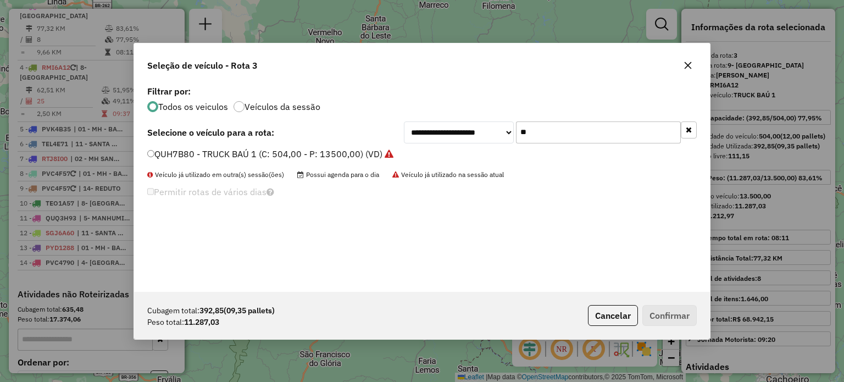
type input "**"
click at [310, 150] on label "QUH7B80 - TRUCK BAÚ 1 (C: 504,00 - P: 13500,00) (VD)" at bounding box center [270, 153] width 246 height 13
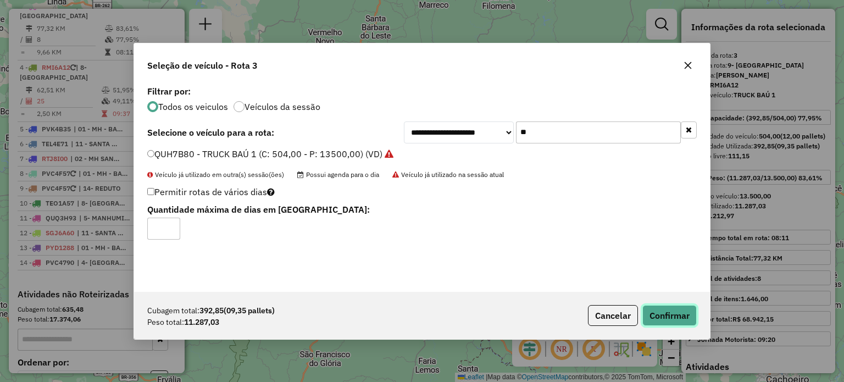
click at [682, 316] on button "Confirmar" at bounding box center [670, 315] width 54 height 21
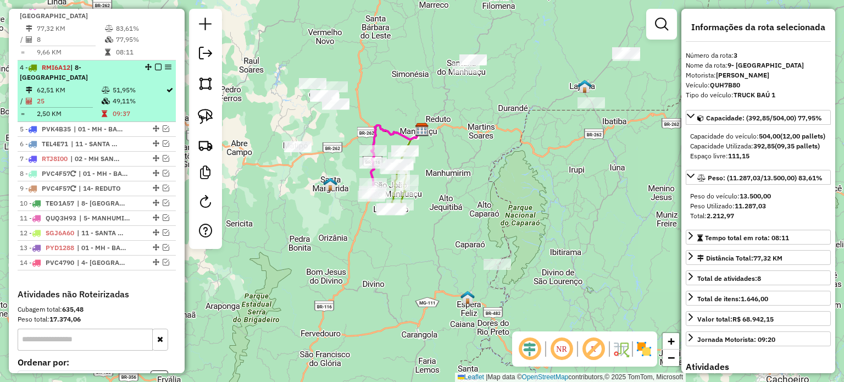
click at [155, 70] on em at bounding box center [158, 67] width 7 height 7
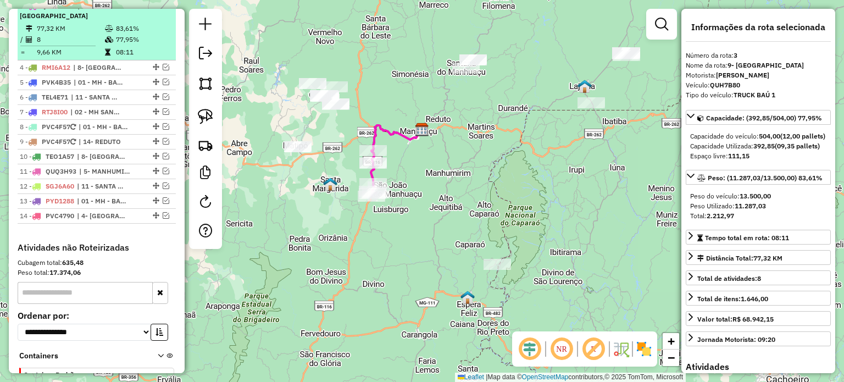
click at [155, 9] on em at bounding box center [158, 5] width 7 height 7
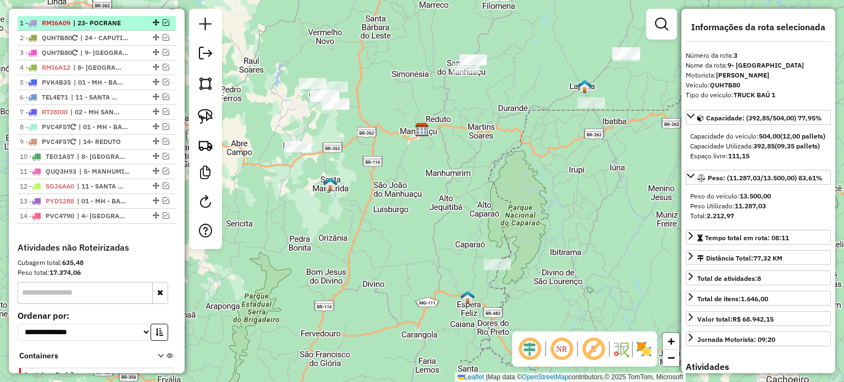
click at [109, 28] on span "| 23- POCRANE" at bounding box center [98, 23] width 51 height 10
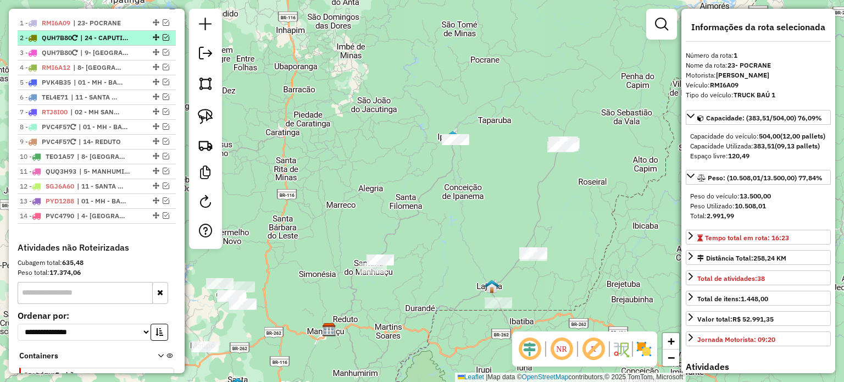
click at [109, 43] on span "| 24 - CAPUTIRA" at bounding box center [105, 38] width 51 height 10
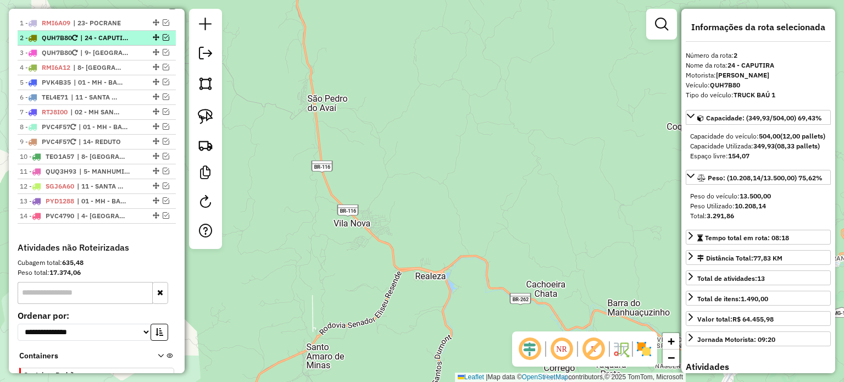
click at [163, 41] on em at bounding box center [166, 37] width 7 height 7
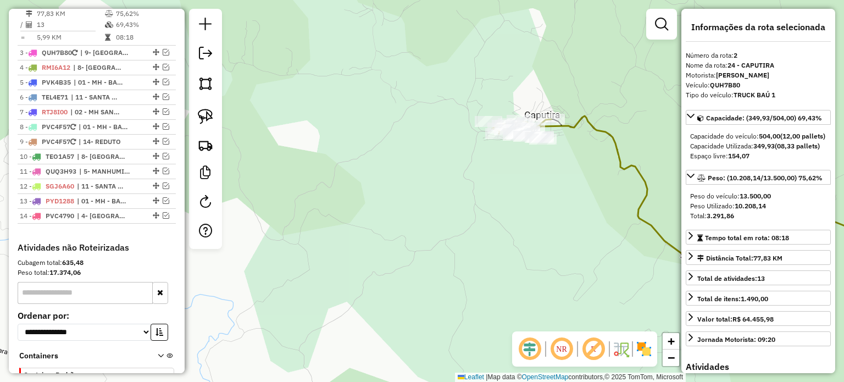
drag, startPoint x: 493, startPoint y: 186, endPoint x: 331, endPoint y: 208, distance: 162.6
click at [339, 215] on div "Janela de atendimento Grade de atendimento Capacidade Transportadoras Veículos …" at bounding box center [422, 191] width 844 height 382
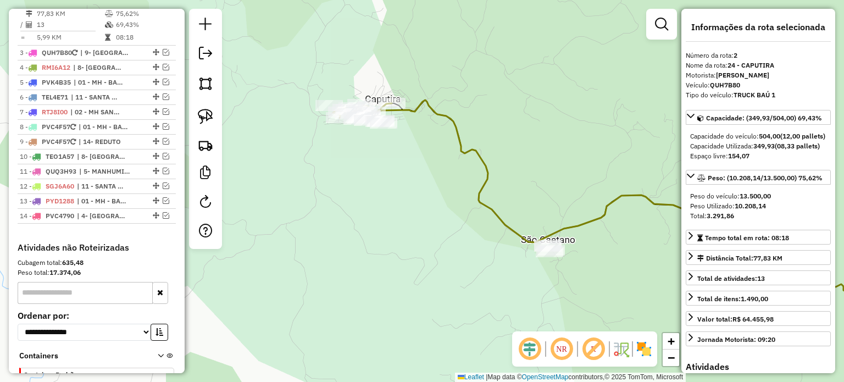
drag, startPoint x: 414, startPoint y: 147, endPoint x: 458, endPoint y: 189, distance: 59.9
click at [457, 189] on div "Janela de atendimento Grade de atendimento Capacidade Transportadoras Veículos …" at bounding box center [422, 191] width 844 height 382
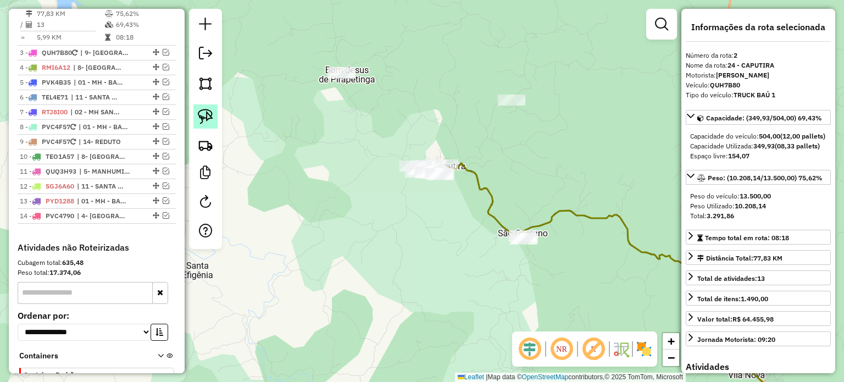
click at [208, 115] on img at bounding box center [205, 116] width 15 height 15
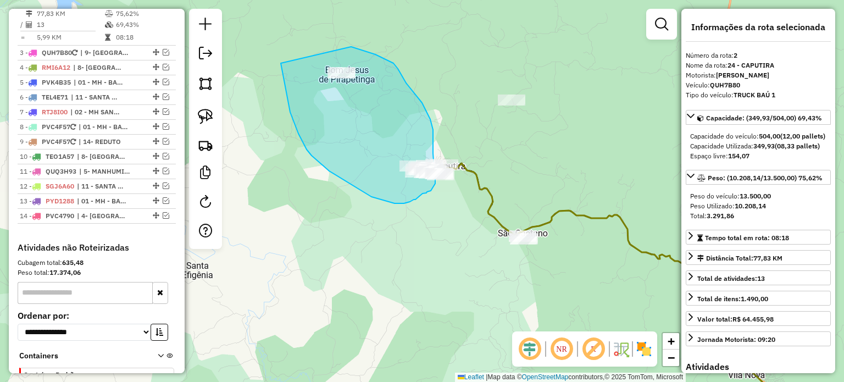
drag, startPoint x: 281, startPoint y: 63, endPoint x: 350, endPoint y: 47, distance: 70.7
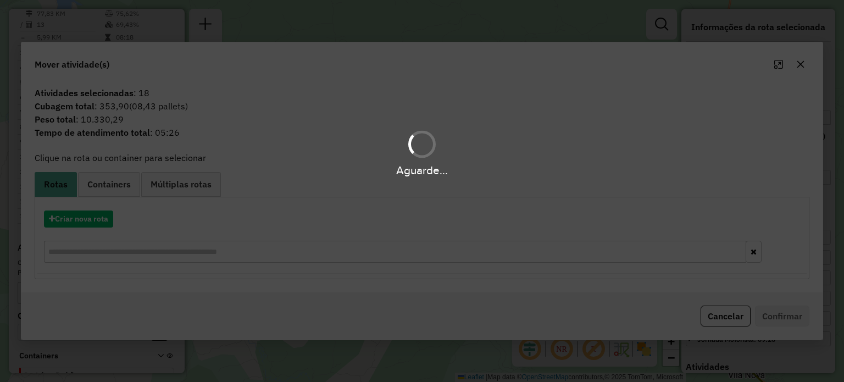
click at [723, 317] on div "Aguarde..." at bounding box center [422, 191] width 844 height 382
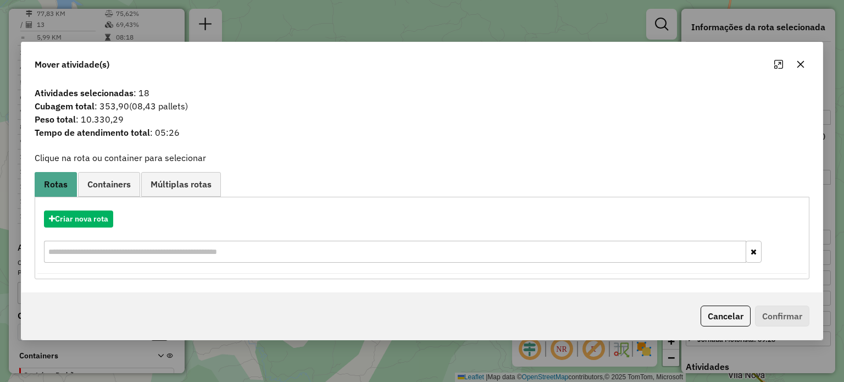
click at [723, 317] on button "Cancelar" at bounding box center [726, 316] width 50 height 21
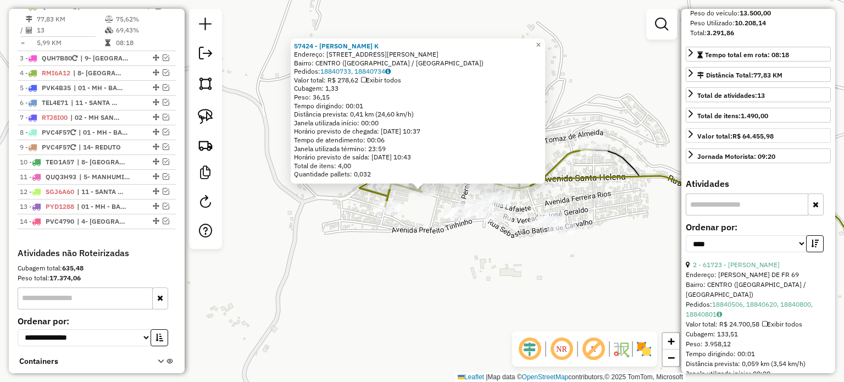
scroll to position [220, 0]
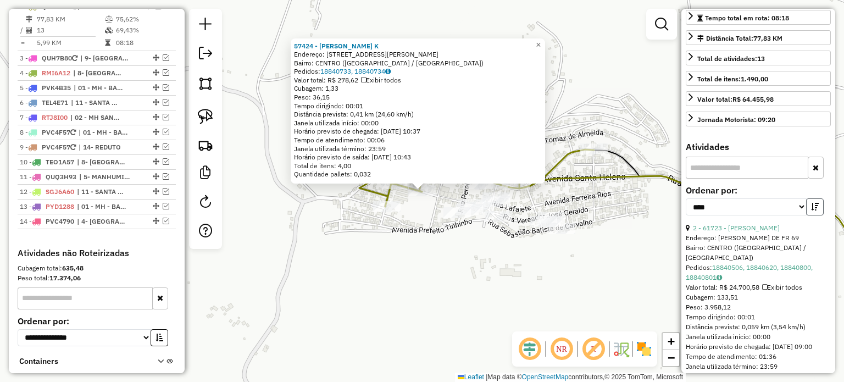
click at [811, 211] on icon "button" at bounding box center [815, 207] width 8 height 8
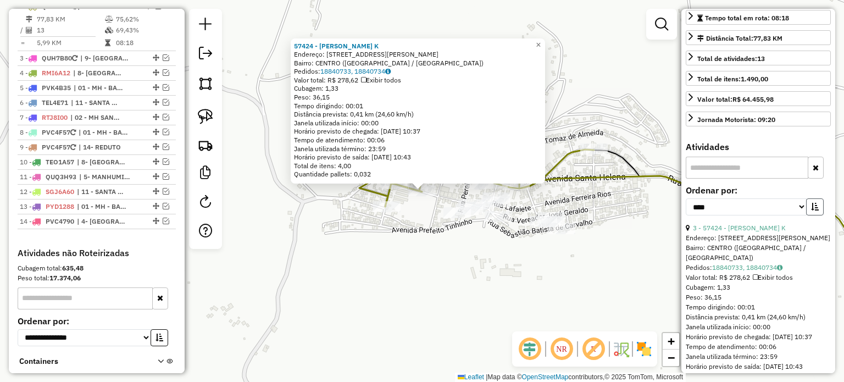
click at [811, 211] on icon "button" at bounding box center [815, 207] width 8 height 8
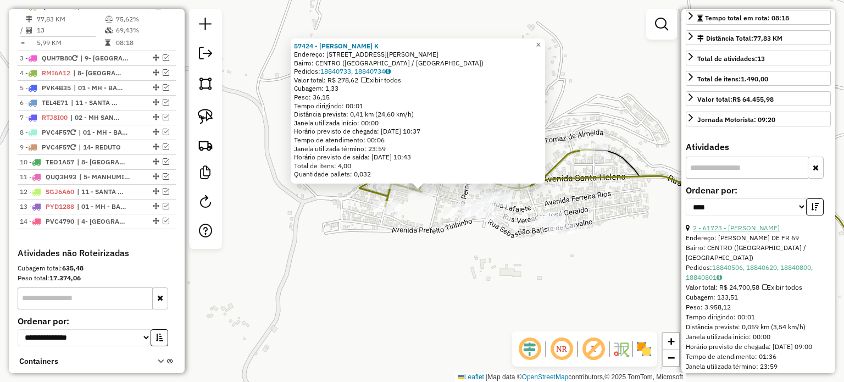
click at [755, 232] on link "2 - 61723 - JESSICA DE AZEVEDO" at bounding box center [736, 228] width 87 height 8
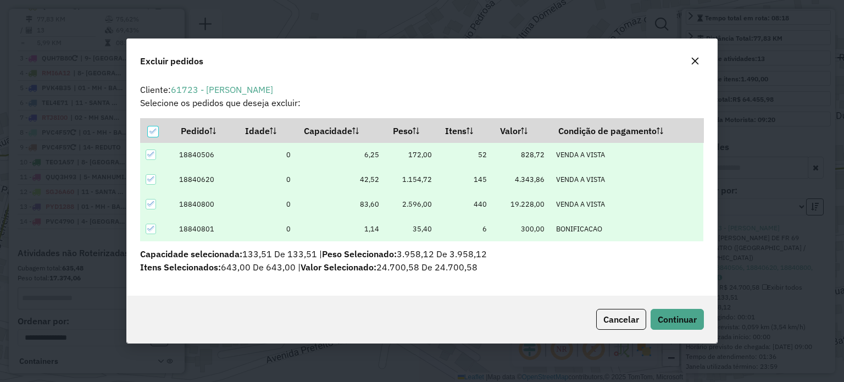
scroll to position [0, 0]
click at [687, 323] on span "Continuar" at bounding box center [677, 319] width 39 height 11
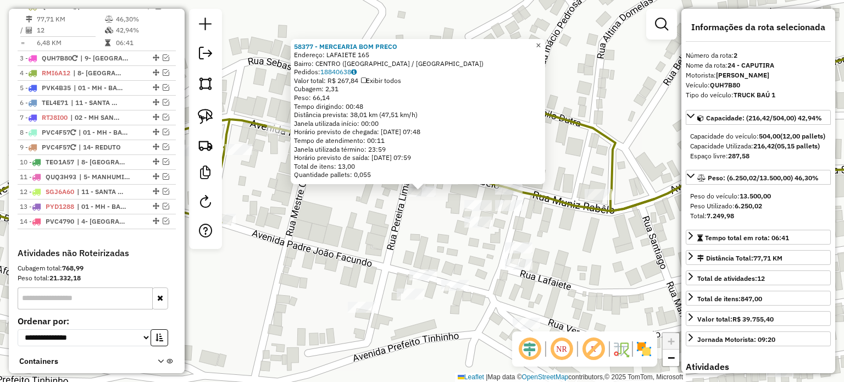
drag, startPoint x: 544, startPoint y: 40, endPoint x: 540, endPoint y: 52, distance: 12.5
click at [541, 40] on span "×" at bounding box center [538, 44] width 5 height 9
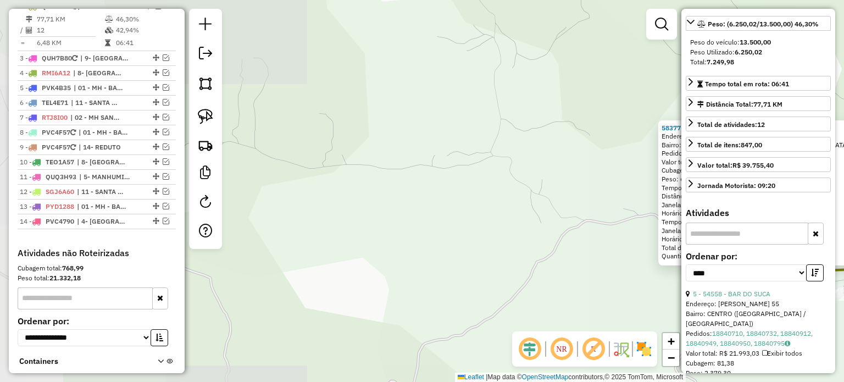
scroll to position [275, 0]
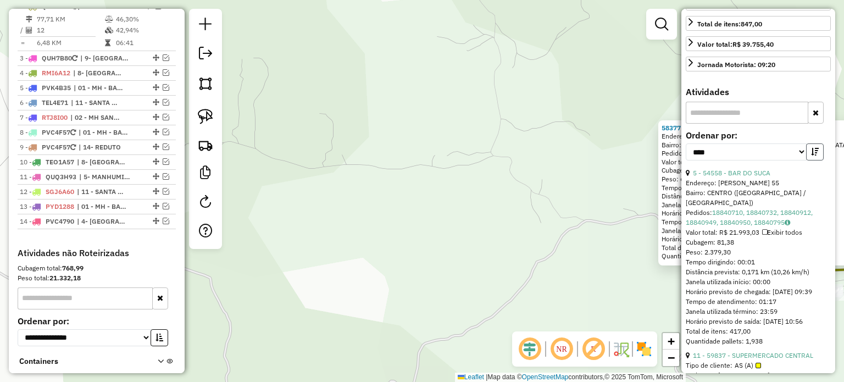
click at [812, 156] on icon "button" at bounding box center [815, 152] width 8 height 8
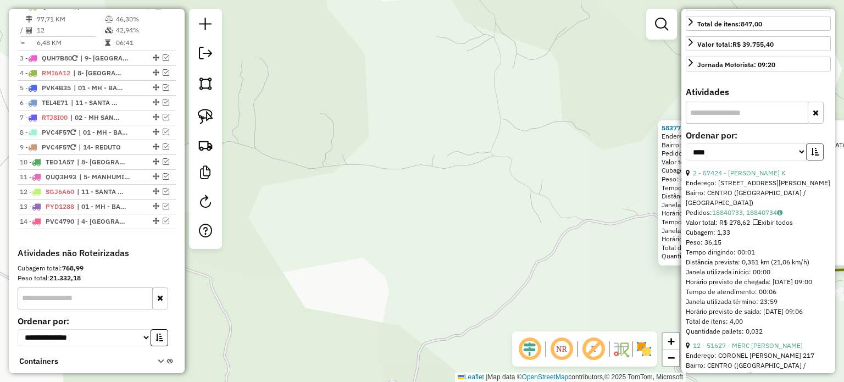
click at [812, 156] on icon "button" at bounding box center [815, 152] width 8 height 8
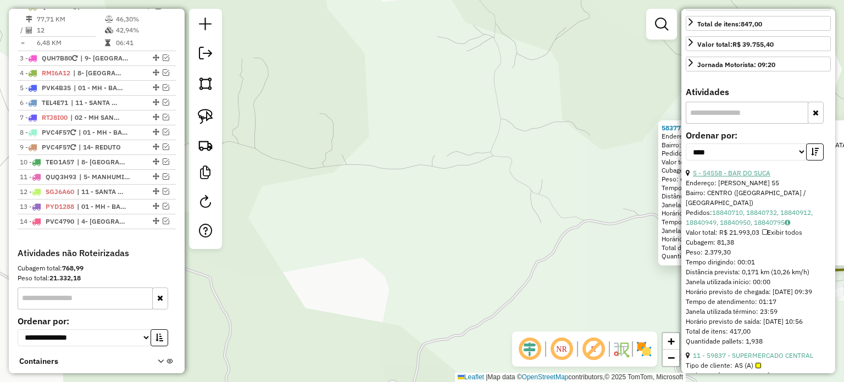
click at [748, 177] on link "5 - 54558 - BAR DO SUCA" at bounding box center [732, 173] width 78 height 8
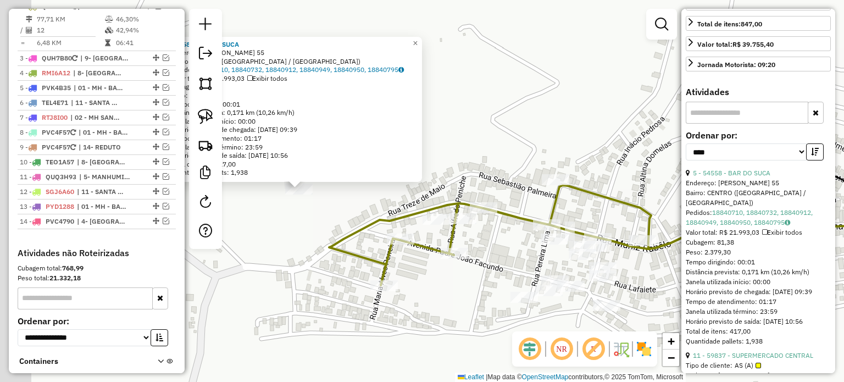
drag, startPoint x: 617, startPoint y: 176, endPoint x: 700, endPoint y: 164, distance: 83.3
click at [700, 165] on hb-router-mapa "Informações da Sessão 991021 - 19/08/2025 Criação: 18/08/2025 17:50 Depósito: F…" at bounding box center [422, 191] width 844 height 382
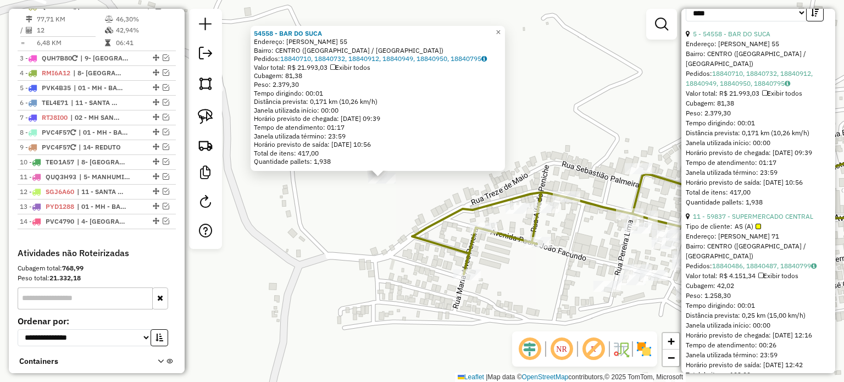
scroll to position [440, 0]
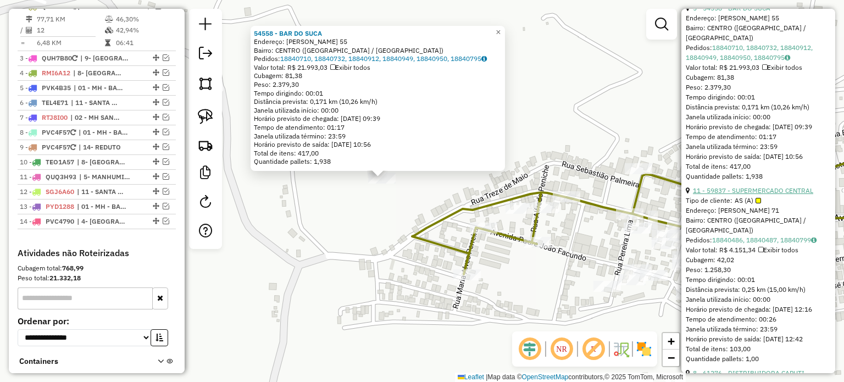
click at [762, 195] on link "11 - 59837 - SUPERMERCADO CENTRAL" at bounding box center [753, 190] width 120 height 8
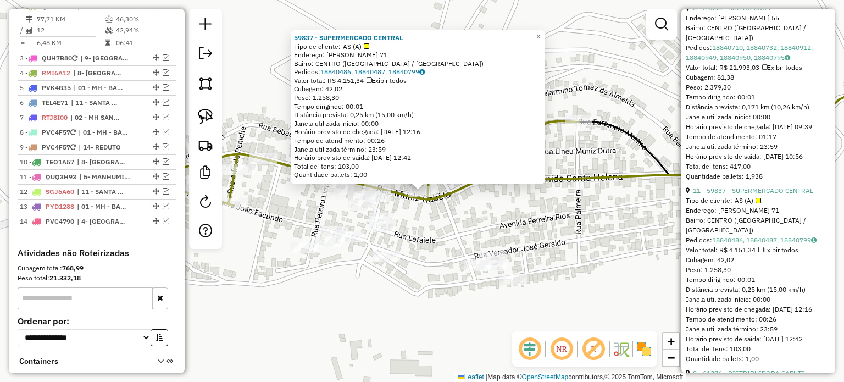
drag, startPoint x: 429, startPoint y: 218, endPoint x: 428, endPoint y: 204, distance: 14.3
click at [429, 207] on div "59837 - SUPERMERCADO CENTRAL Tipo de cliente: AS (A) Endereço: MUNIZ RABELO 71 …" at bounding box center [422, 191] width 844 height 382
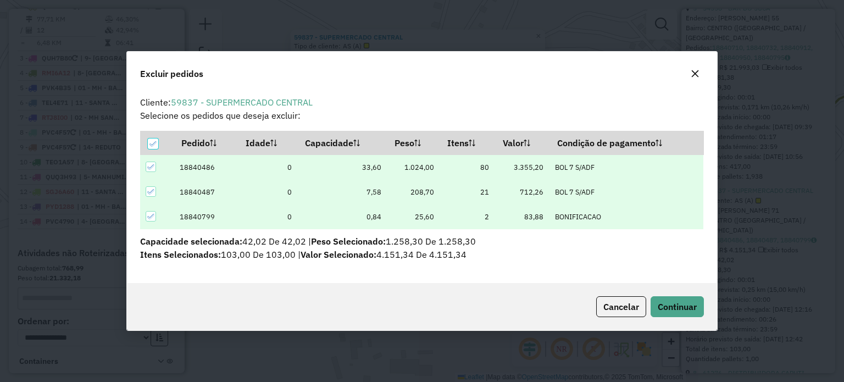
scroll to position [0, 0]
click at [682, 303] on span "Continuar" at bounding box center [677, 306] width 39 height 11
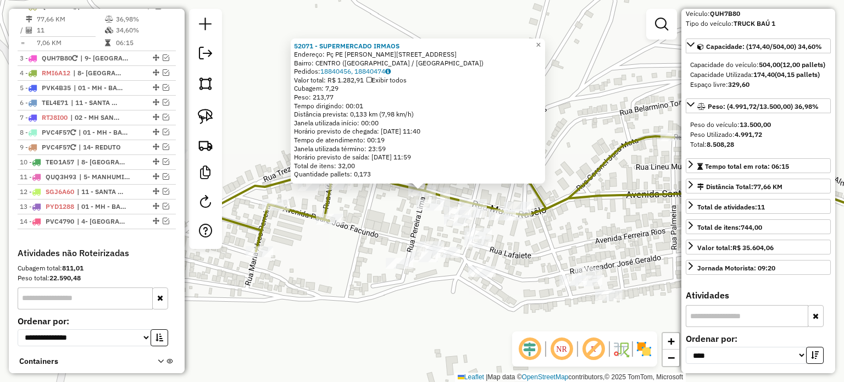
scroll to position [55, 0]
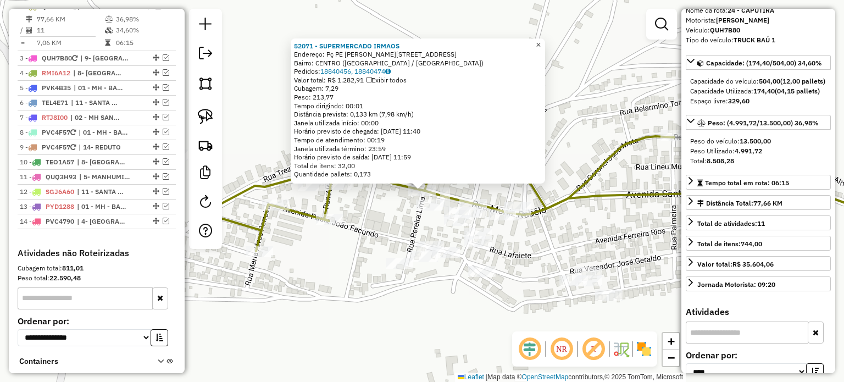
click at [541, 40] on span "×" at bounding box center [538, 44] width 5 height 9
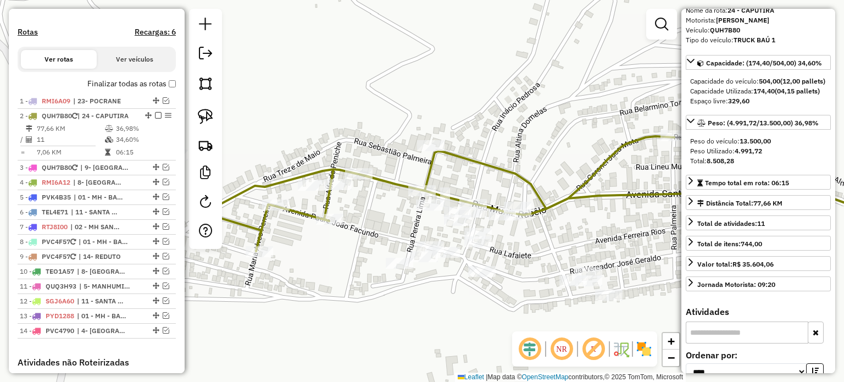
scroll to position [330, 0]
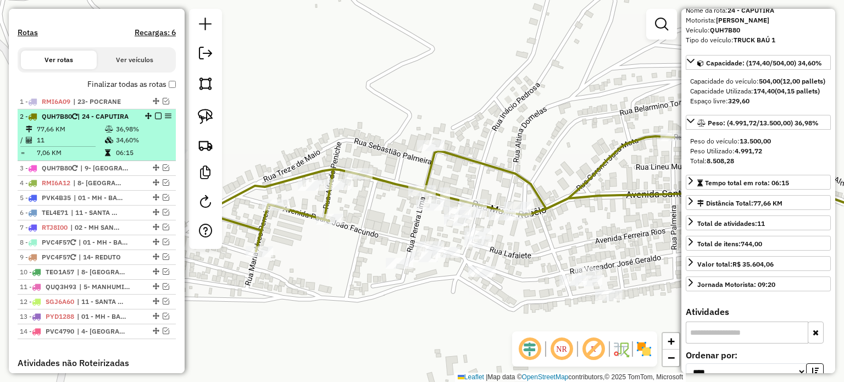
click at [156, 119] on em at bounding box center [158, 116] width 7 height 7
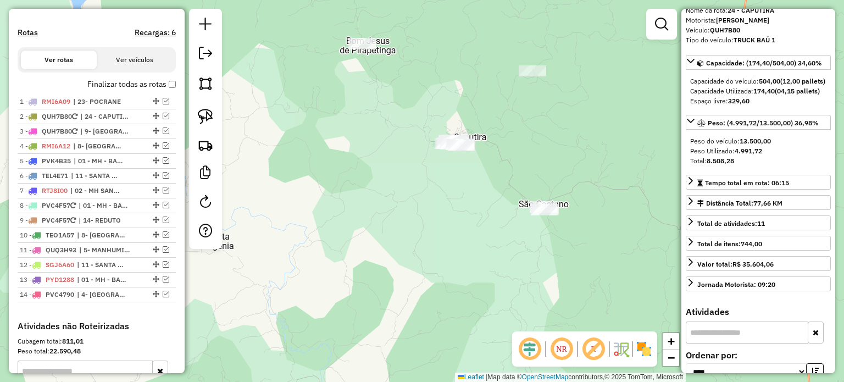
drag, startPoint x: 198, startPoint y: 114, endPoint x: 288, endPoint y: 117, distance: 89.1
click at [199, 114] on img at bounding box center [205, 116] width 15 height 15
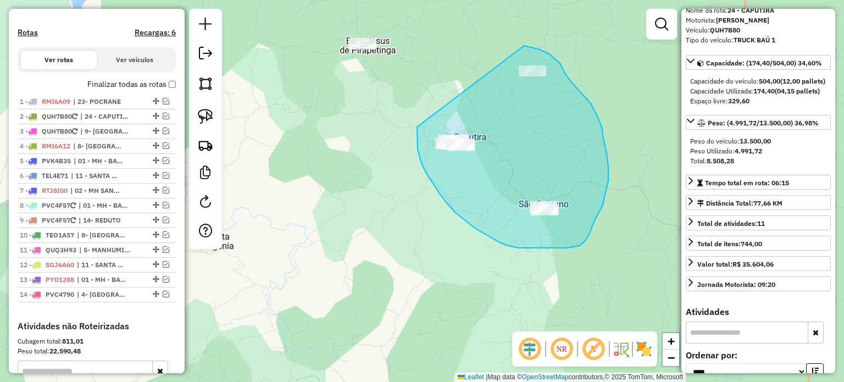
drag, startPoint x: 417, startPoint y: 127, endPoint x: 521, endPoint y: 46, distance: 132.0
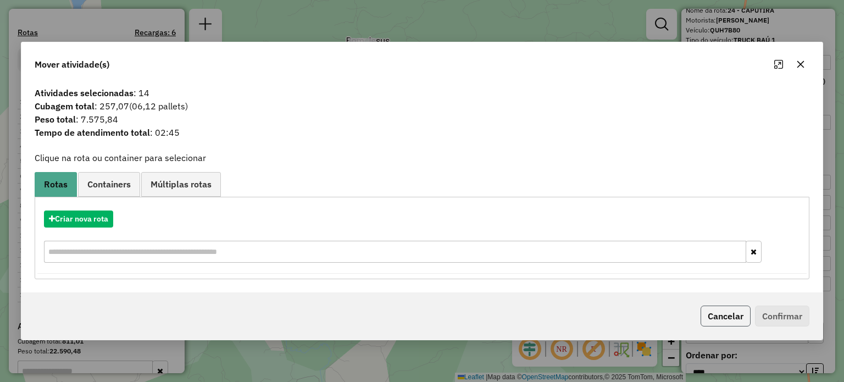
click at [717, 314] on button "Cancelar" at bounding box center [726, 316] width 50 height 21
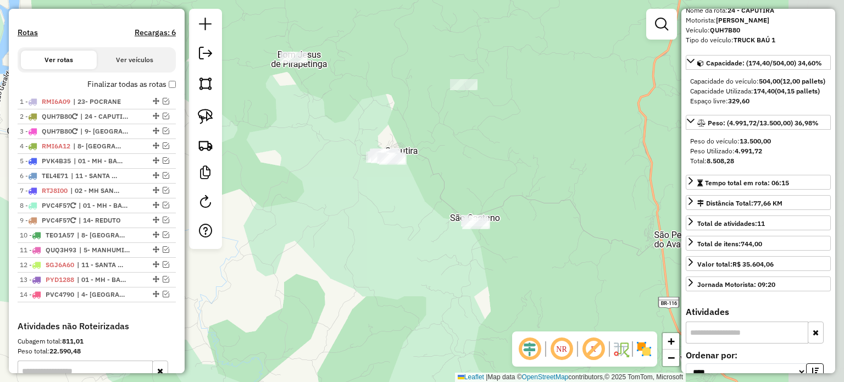
drag, startPoint x: 620, startPoint y: 170, endPoint x: 549, endPoint y: 185, distance: 72.3
click at [550, 184] on div "Janela de atendimento Grade de atendimento Capacidade Transportadoras Veículos …" at bounding box center [422, 191] width 844 height 382
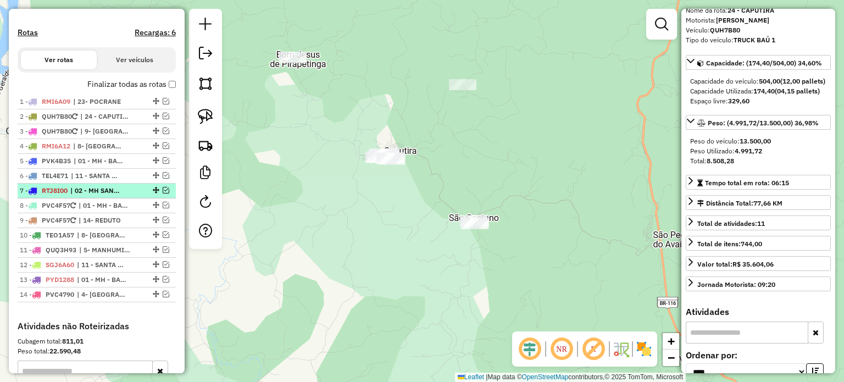
click at [163, 194] on em at bounding box center [166, 190] width 7 height 7
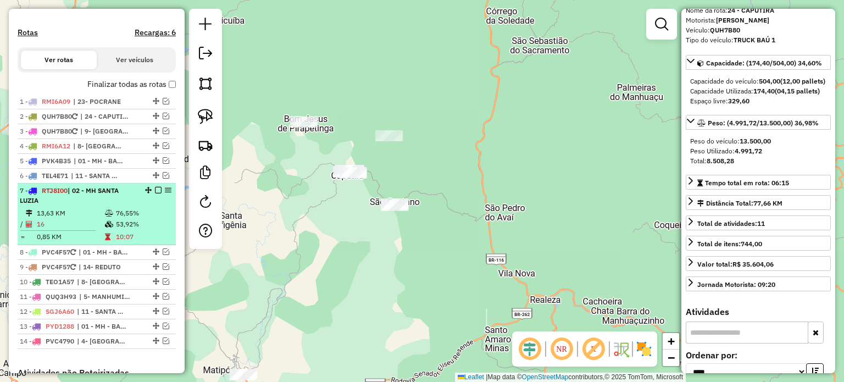
click at [155, 194] on em at bounding box center [158, 190] width 7 height 7
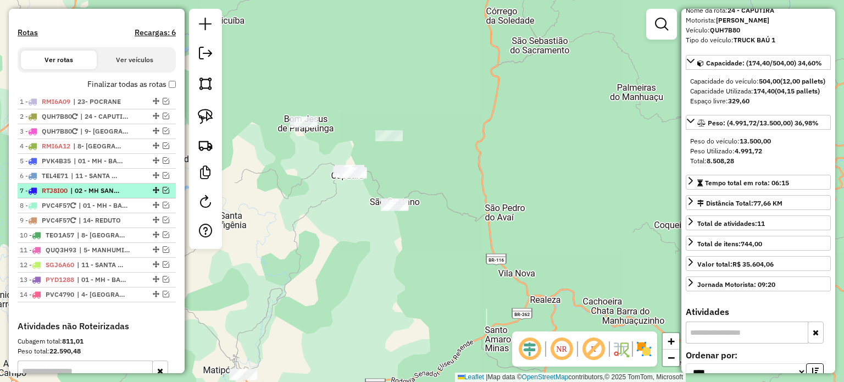
click at [154, 194] on em at bounding box center [156, 190] width 7 height 7
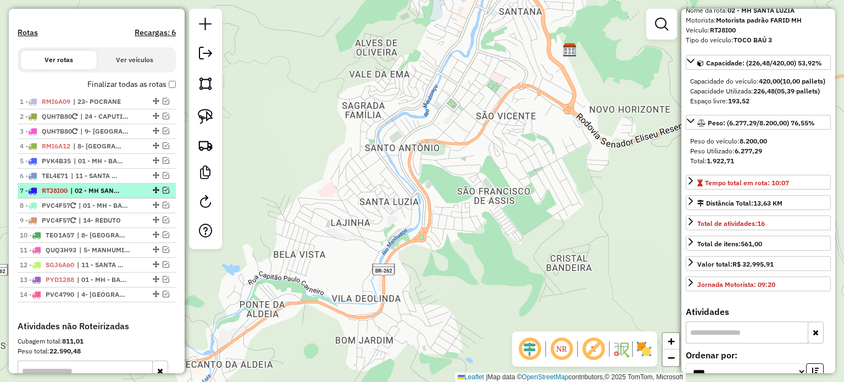
click at [164, 194] on em at bounding box center [166, 190] width 7 height 7
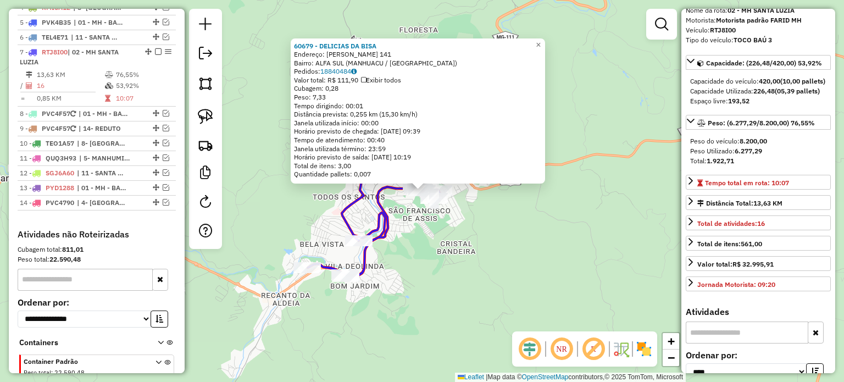
scroll to position [514, 0]
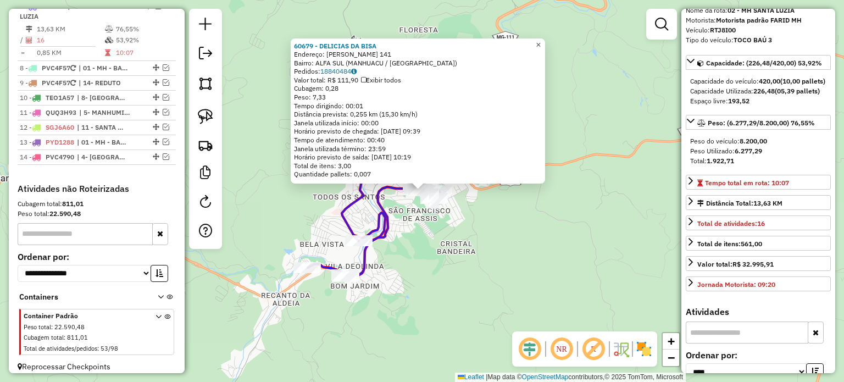
click at [541, 41] on span "×" at bounding box center [538, 44] width 5 height 9
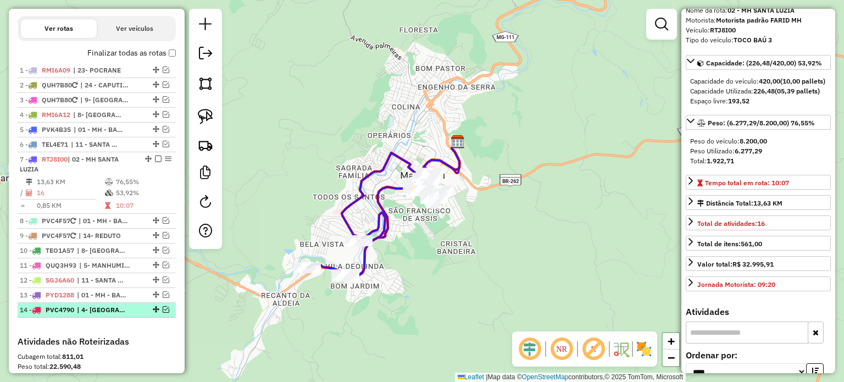
scroll to position [294, 0]
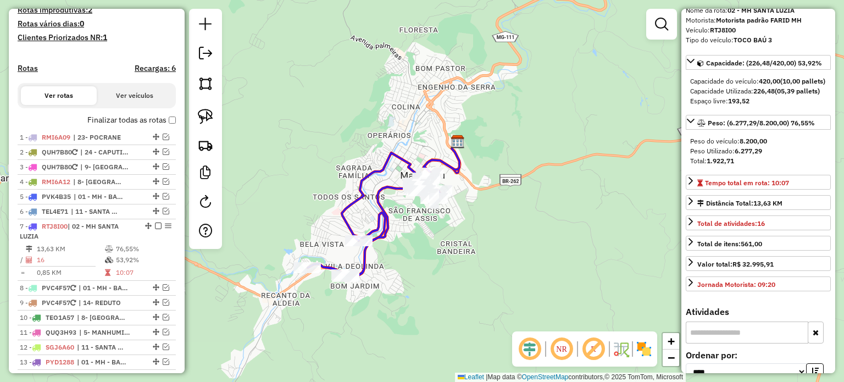
click at [323, 161] on div "Janela de atendimento Grade de atendimento Capacidade Transportadoras Veículos …" at bounding box center [422, 191] width 844 height 382
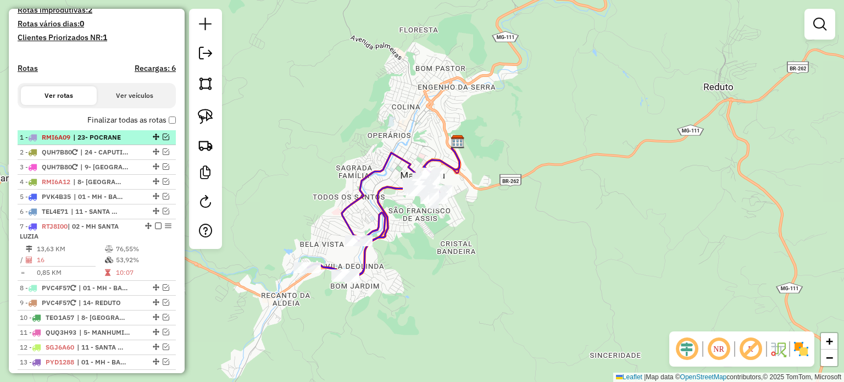
click at [96, 142] on span "| 23- POCRANE" at bounding box center [98, 137] width 51 height 10
select select "*********"
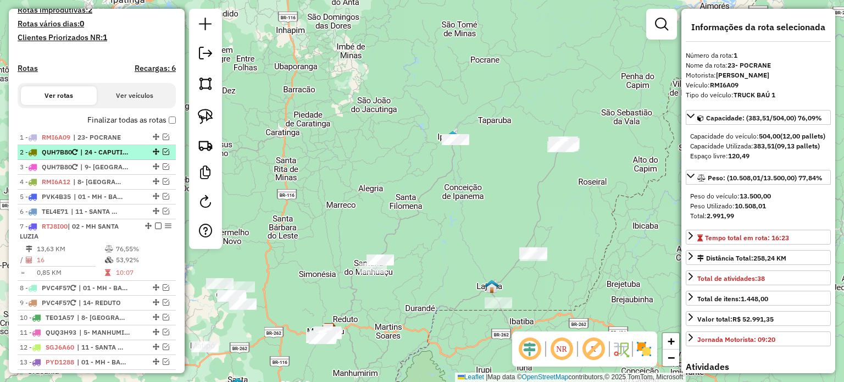
click at [100, 157] on span "| 24 - CAPUTIRA" at bounding box center [105, 152] width 51 height 10
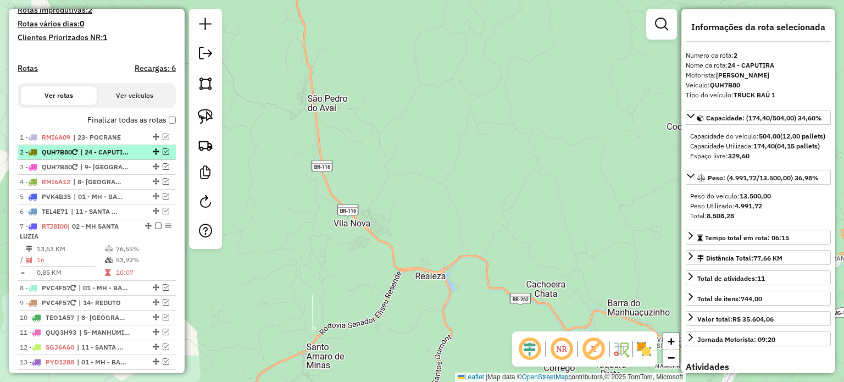
click at [118, 157] on span "| 24 - CAPUTIRA" at bounding box center [105, 152] width 51 height 10
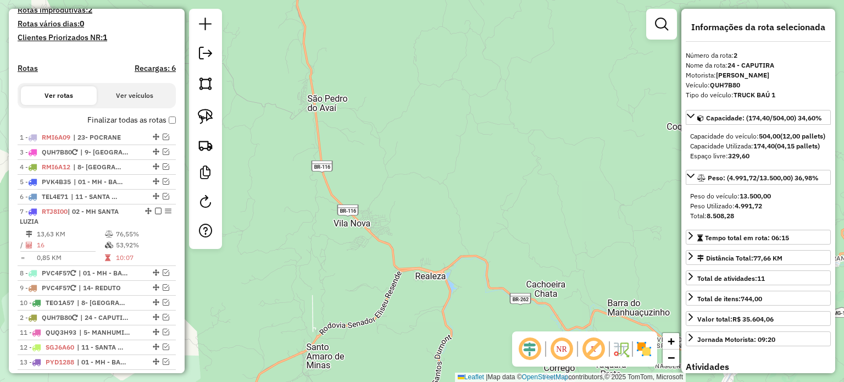
drag, startPoint x: 153, startPoint y: 159, endPoint x: 117, endPoint y: 329, distance: 173.0
click at [119, 157] on span "| 9- [GEOGRAPHIC_DATA]" at bounding box center [105, 152] width 51 height 10
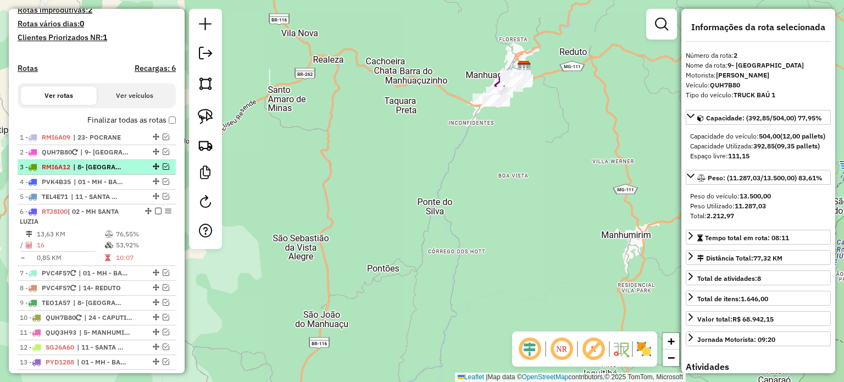
click at [117, 172] on span "| 8- [GEOGRAPHIC_DATA]" at bounding box center [98, 167] width 51 height 10
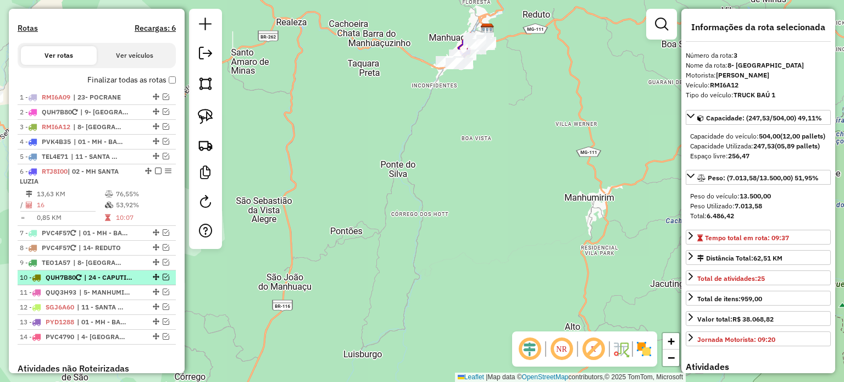
scroll to position [349, 0]
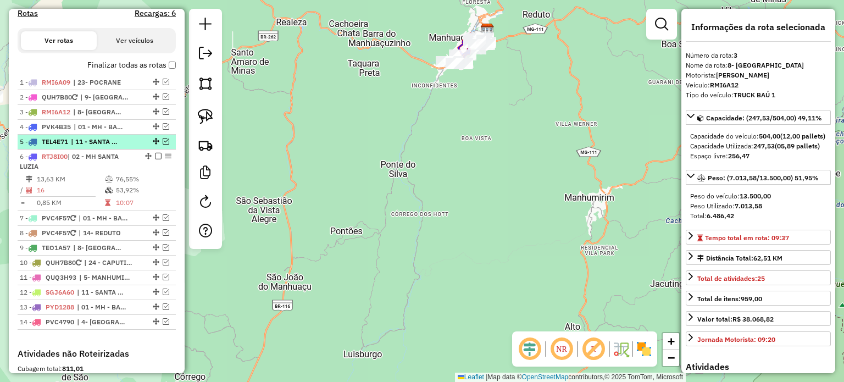
click at [131, 147] on div "5 - TEL4E71 | 11 - SANTA MARGARIDA, HORIZANIA" at bounding box center [78, 142] width 117 height 10
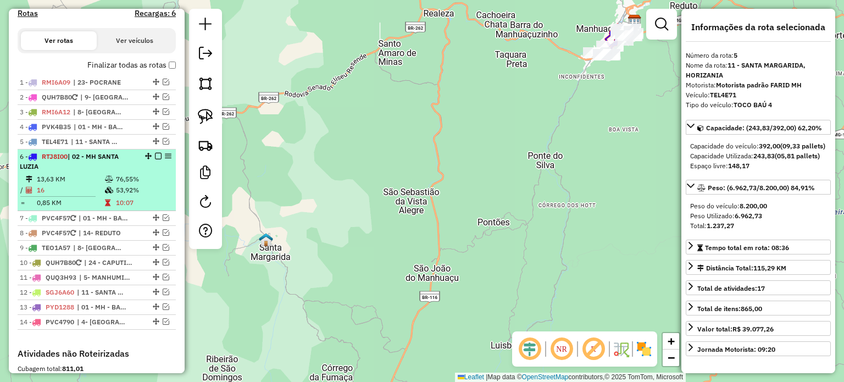
click at [125, 166] on div "6 - RTJ8I00 | 02 - MH SANTA LUZIA" at bounding box center [78, 162] width 117 height 20
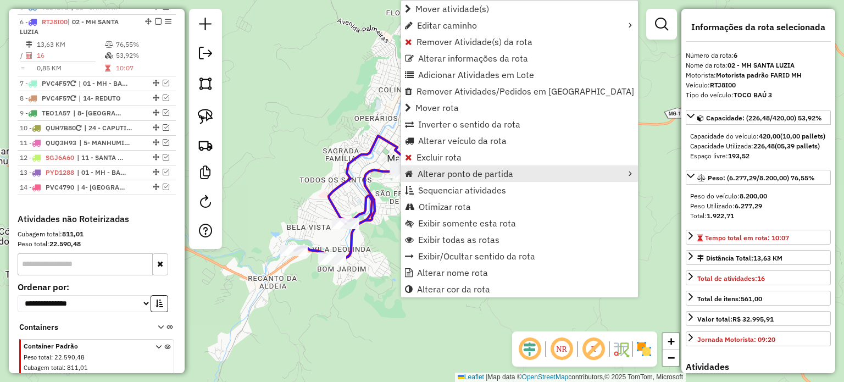
scroll to position [499, 0]
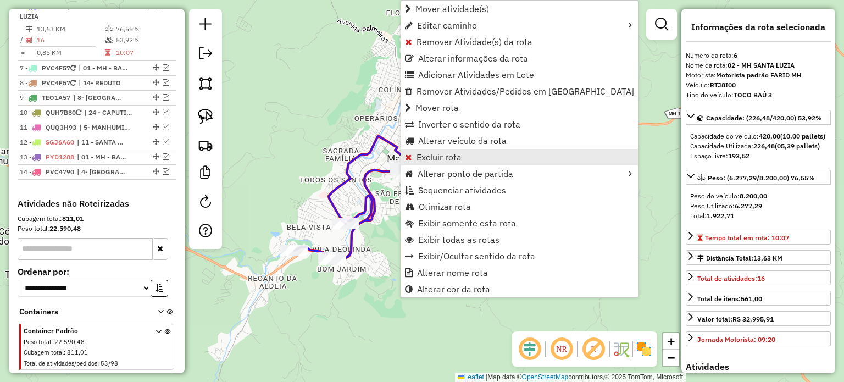
click at [433, 156] on span "Excluir rota" at bounding box center [439, 157] width 45 height 9
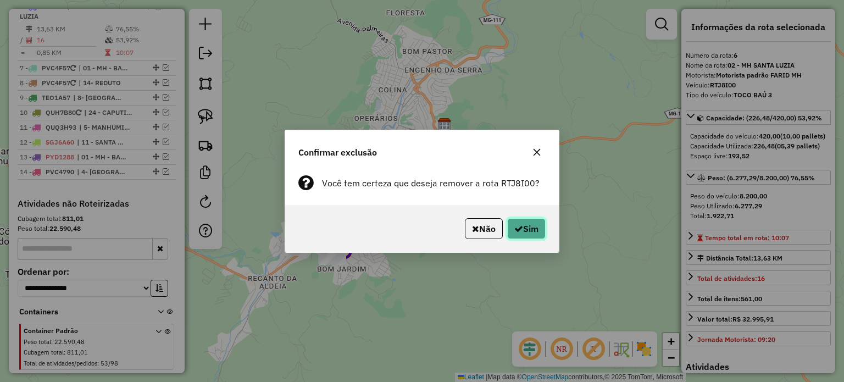
drag, startPoint x: 524, startPoint y: 228, endPoint x: 502, endPoint y: 228, distance: 22.0
click at [524, 229] on button "Sim" at bounding box center [526, 228] width 38 height 21
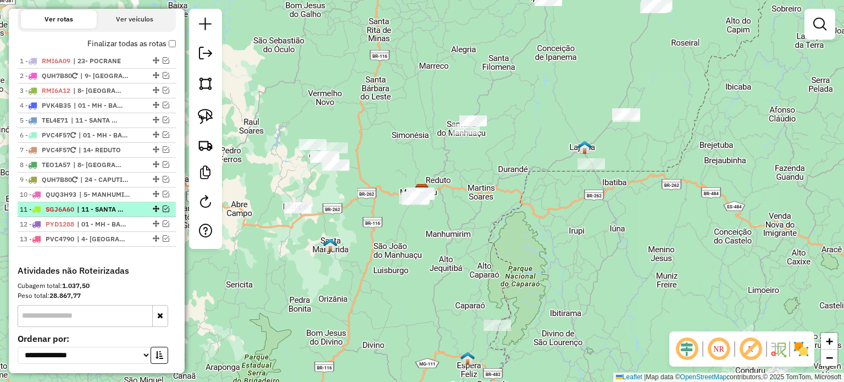
scroll to position [358, 0]
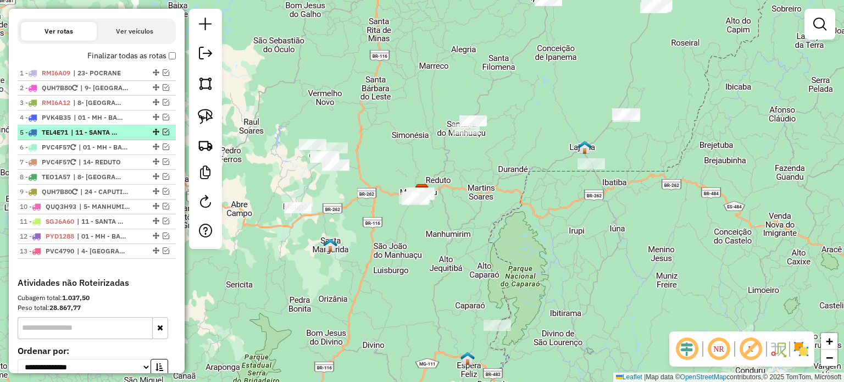
click at [119, 137] on span "| 11 - SANTA MARGARIDA, HORIZANIA" at bounding box center [96, 133] width 51 height 10
select select "*********"
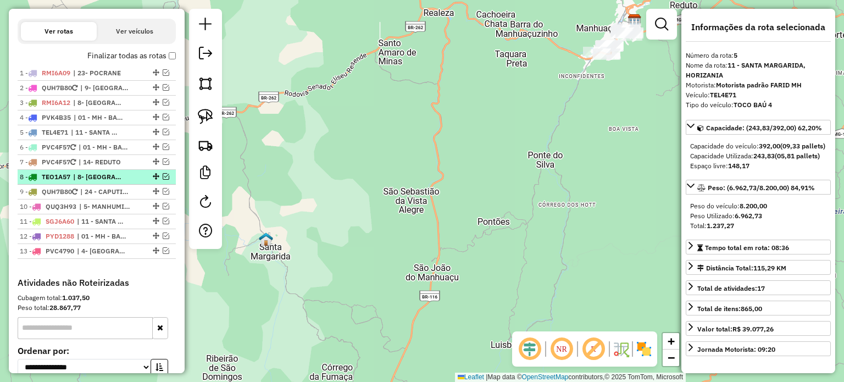
click at [105, 182] on span "| 8- [GEOGRAPHIC_DATA], 9- [GEOGRAPHIC_DATA]" at bounding box center [98, 177] width 51 height 10
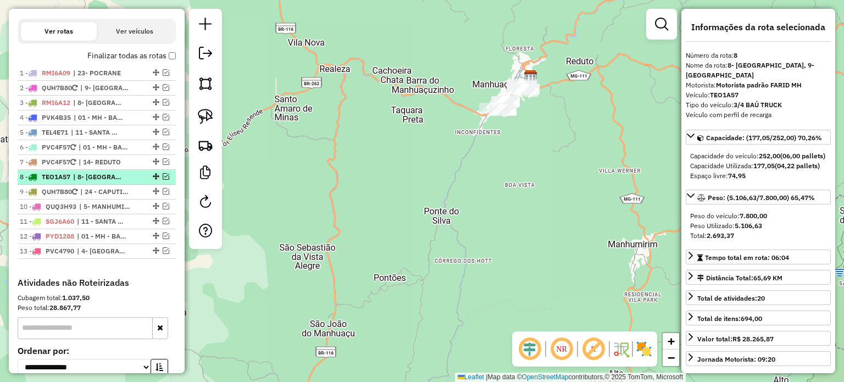
click at [163, 180] on em at bounding box center [166, 176] width 7 height 7
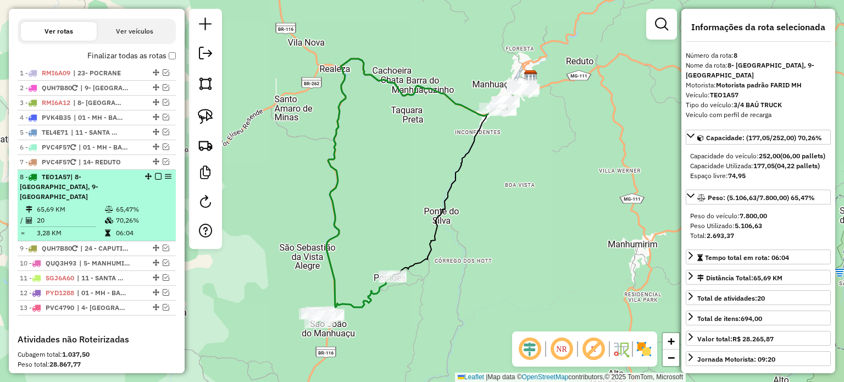
click at [156, 180] on em at bounding box center [158, 176] width 7 height 7
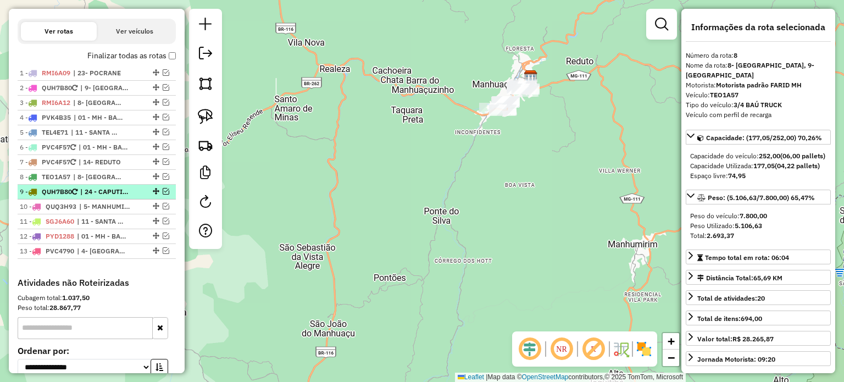
click at [102, 197] on span "| 24 - CAPUTIRA" at bounding box center [105, 192] width 51 height 10
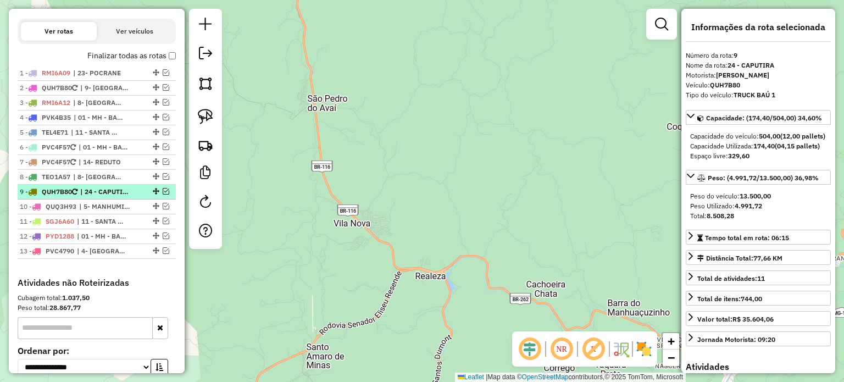
click at [163, 195] on em at bounding box center [166, 191] width 7 height 7
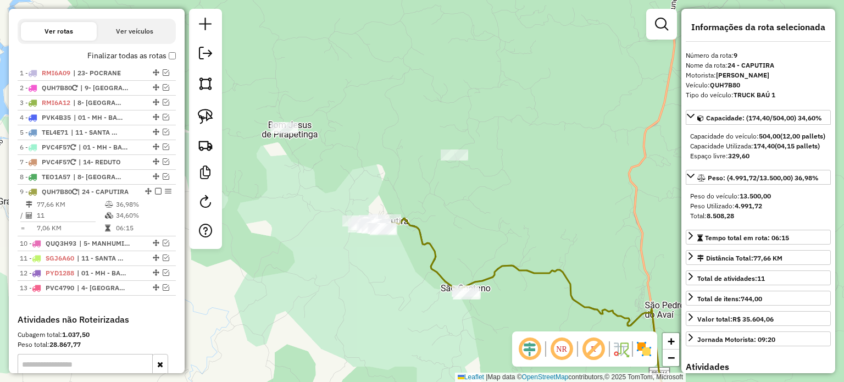
drag, startPoint x: 322, startPoint y: 180, endPoint x: 346, endPoint y: 183, distance: 24.3
click at [346, 183] on div "Janela de atendimento Grade de atendimento Capacidade Transportadoras Veículos …" at bounding box center [422, 191] width 844 height 382
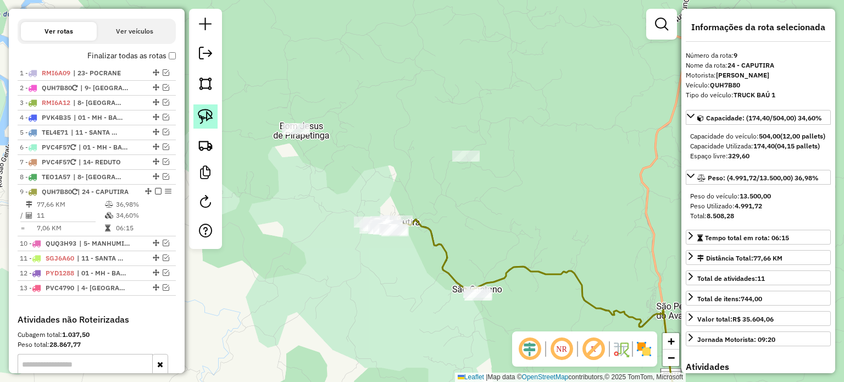
click at [200, 119] on img at bounding box center [205, 116] width 15 height 15
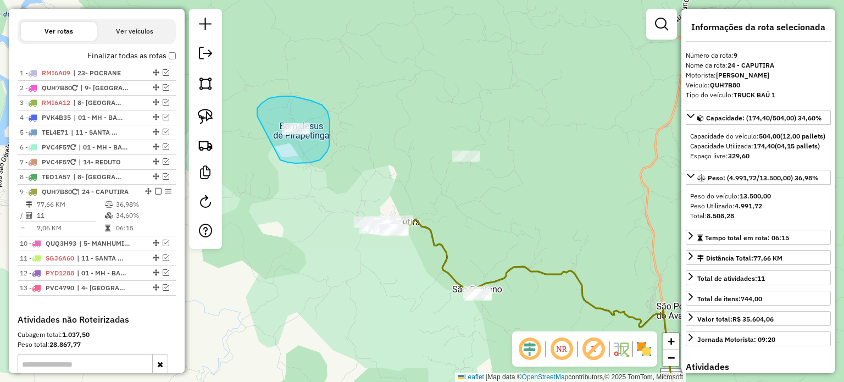
drag, startPoint x: 280, startPoint y: 160, endPoint x: 267, endPoint y: 143, distance: 21.6
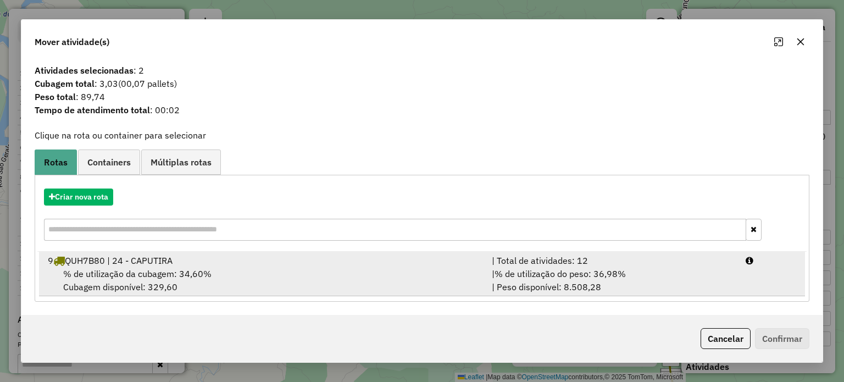
click at [281, 275] on div "% de utilização da cubagem: 34,60% Cubagem disponível: 329,60" at bounding box center [263, 280] width 444 height 26
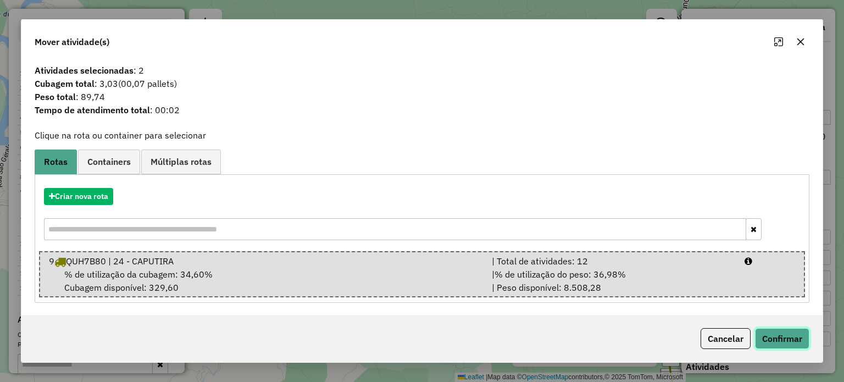
click at [777, 328] on button "Confirmar" at bounding box center [782, 338] width 54 height 21
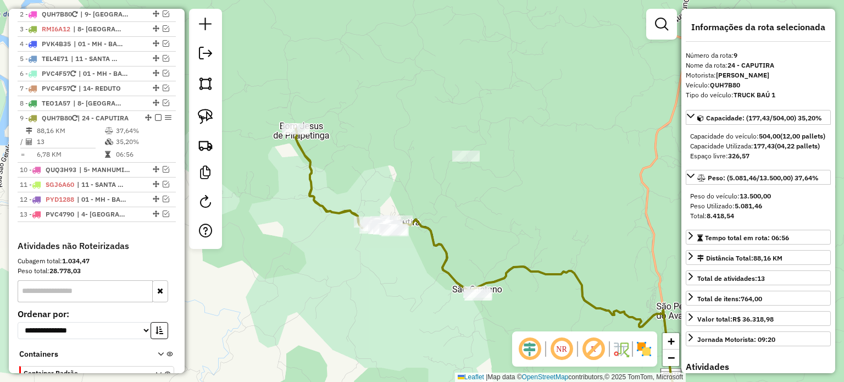
scroll to position [505, 0]
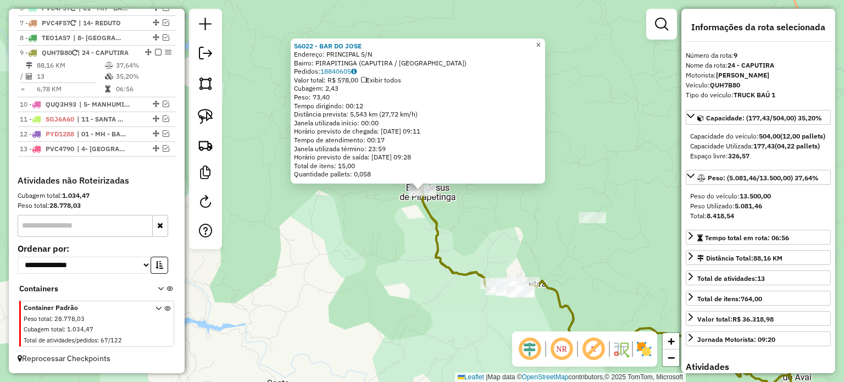
click at [541, 43] on span "×" at bounding box center [538, 44] width 5 height 9
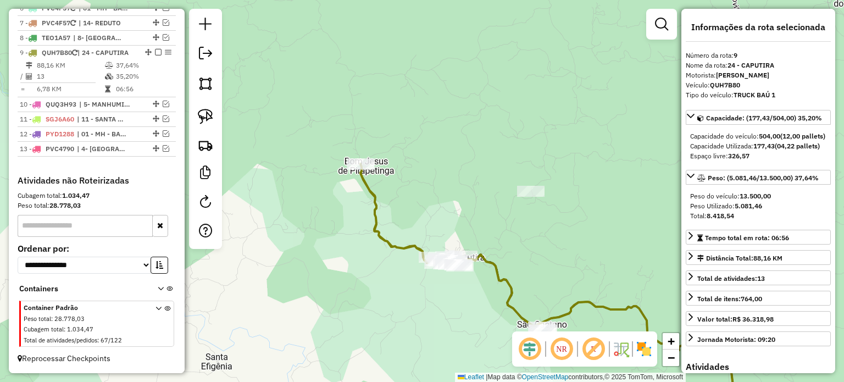
drag, startPoint x: 544, startPoint y: 181, endPoint x: 405, endPoint y: 121, distance: 151.4
click at [405, 121] on div "Janela de atendimento Grade de atendimento Capacidade Transportadoras Veículos …" at bounding box center [422, 191] width 844 height 382
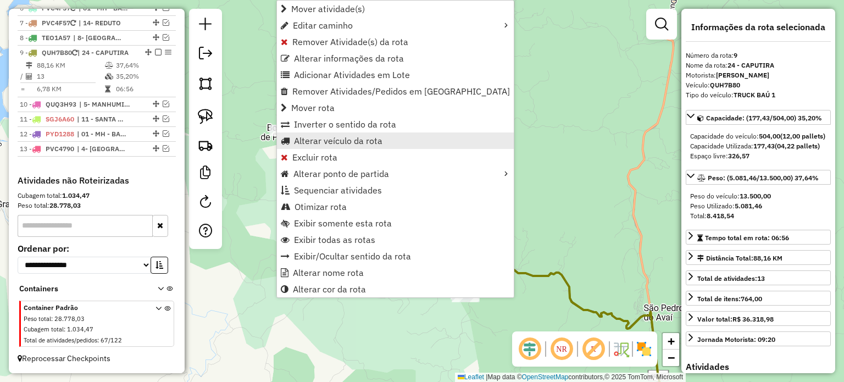
click at [325, 142] on span "Alterar veículo da rota" at bounding box center [338, 140] width 89 height 9
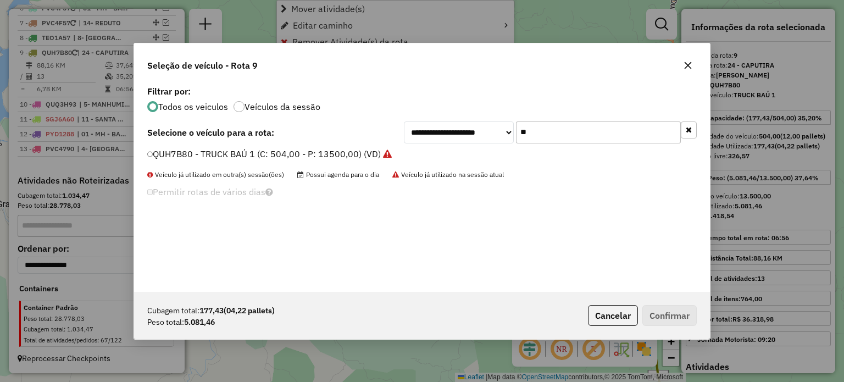
scroll to position [5, 3]
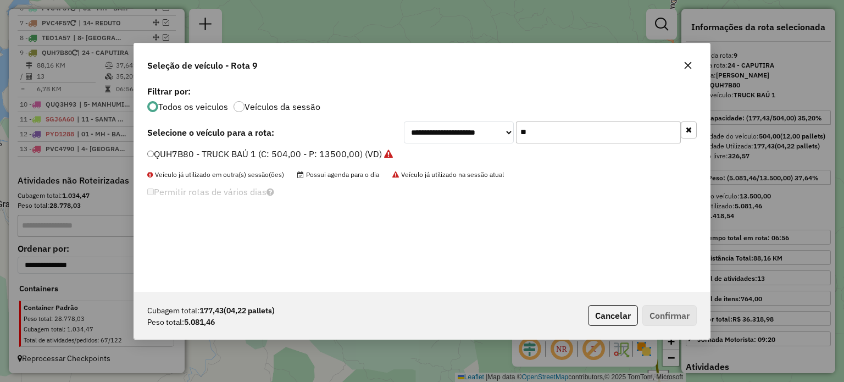
drag, startPoint x: 483, startPoint y: 129, endPoint x: 461, endPoint y: 105, distance: 33.1
click at [478, 129] on div "**********" at bounding box center [550, 132] width 293 height 22
type input "***"
click at [287, 150] on label "TEO1A50 - 3/4 BAÚ TRUCK (C: 252,00 - P: 7800,00) (VD)" at bounding box center [265, 153] width 236 height 13
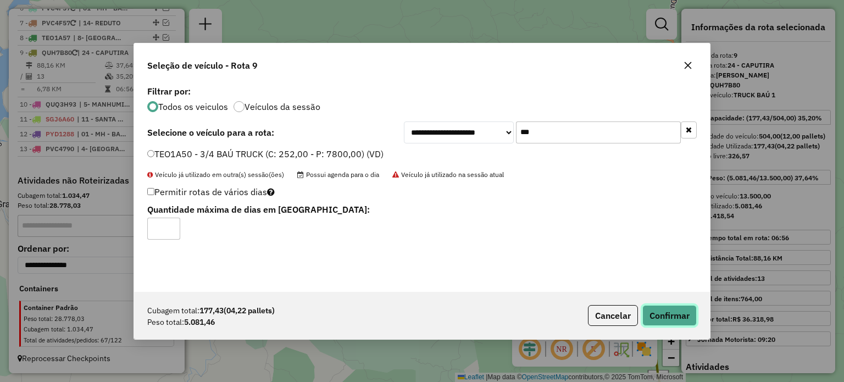
click at [681, 319] on button "Confirmar" at bounding box center [670, 315] width 54 height 21
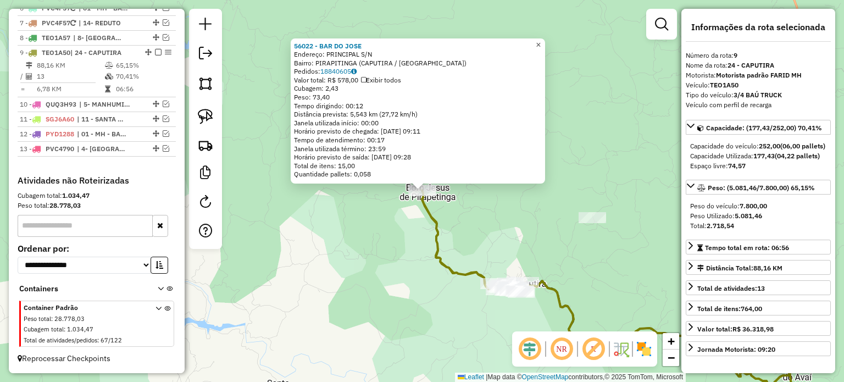
click at [541, 42] on span "×" at bounding box center [538, 44] width 5 height 9
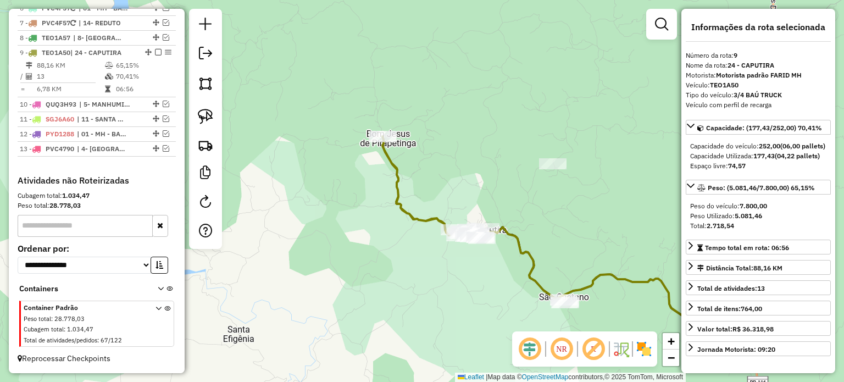
drag, startPoint x: 532, startPoint y: 220, endPoint x: 475, endPoint y: 145, distance: 95.0
click at [475, 145] on div "Janela de atendimento Grade de atendimento Capacidade Transportadoras Veículos …" at bounding box center [422, 191] width 844 height 382
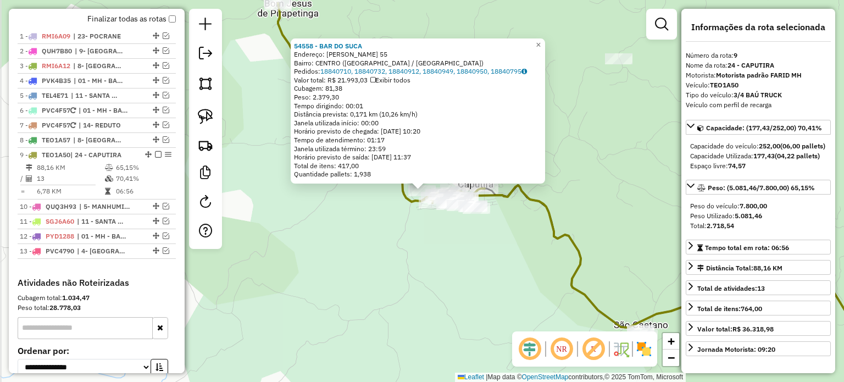
scroll to position [505, 0]
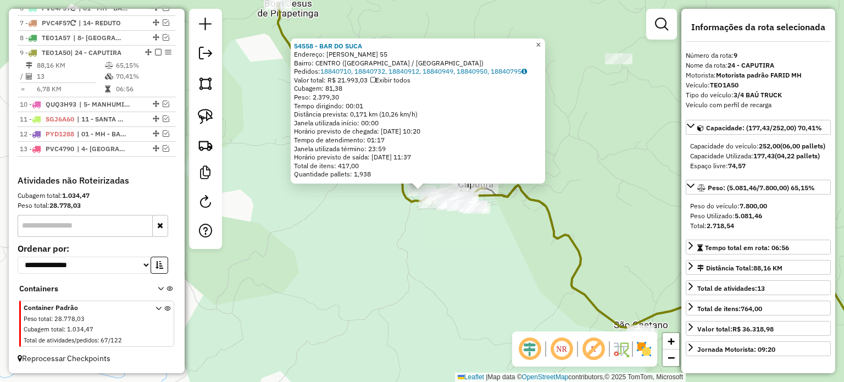
click at [541, 41] on span "×" at bounding box center [538, 44] width 5 height 9
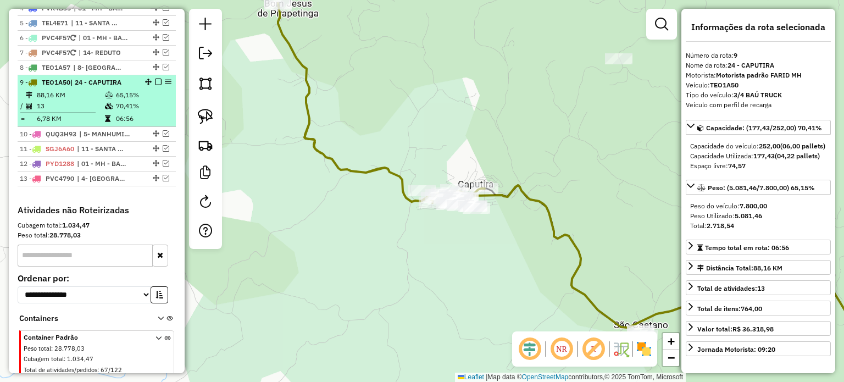
scroll to position [450, 0]
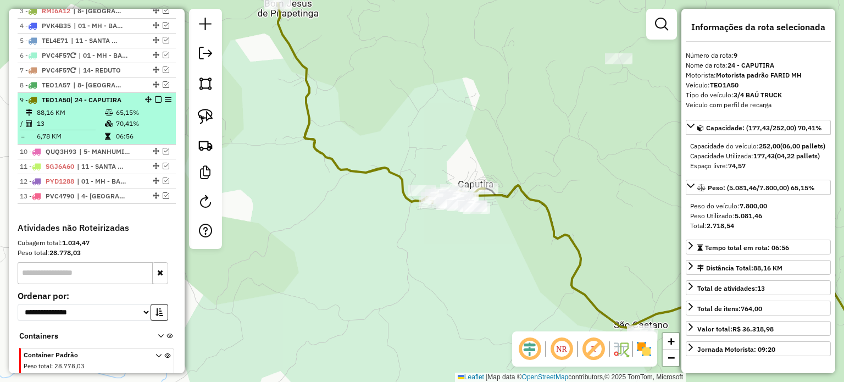
click at [155, 103] on em at bounding box center [158, 99] width 7 height 7
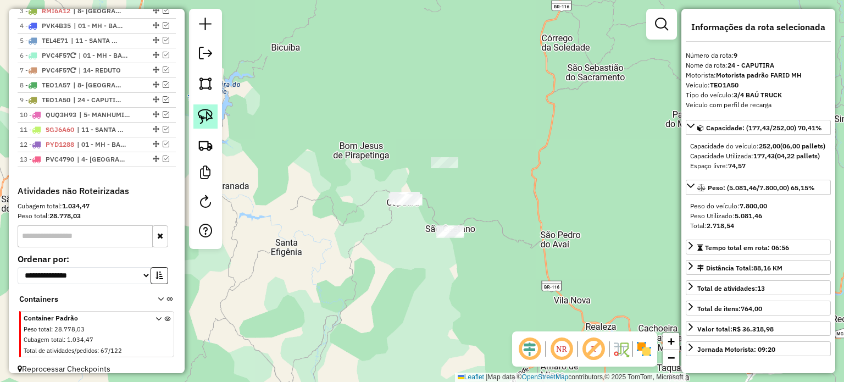
click at [211, 119] on img at bounding box center [205, 116] width 15 height 15
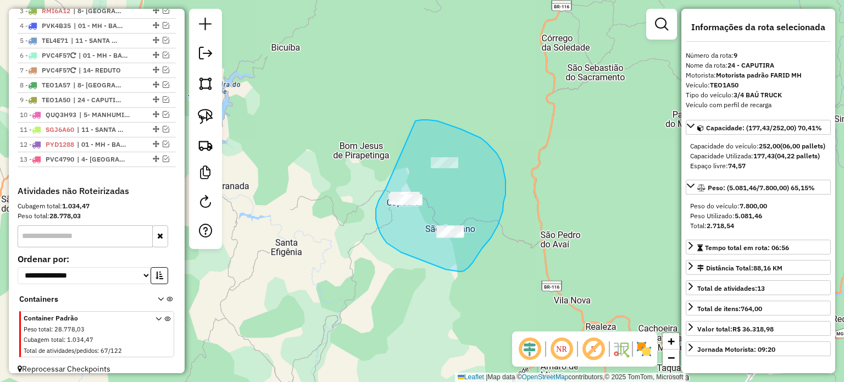
drag, startPoint x: 384, startPoint y: 193, endPoint x: 411, endPoint y: 129, distance: 69.4
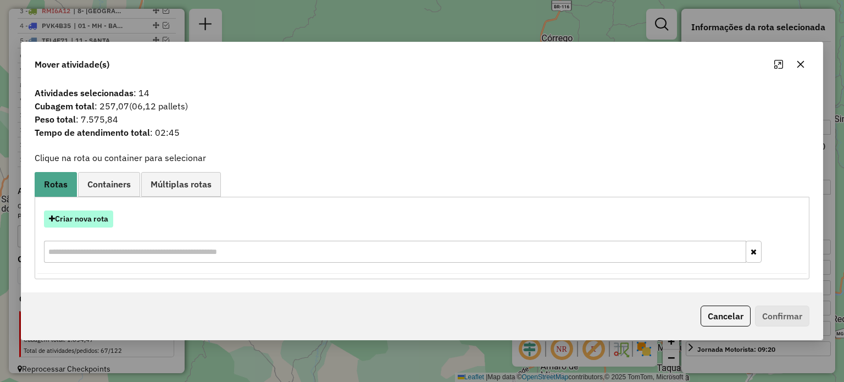
click at [95, 218] on button "Criar nova rota" at bounding box center [78, 219] width 69 height 17
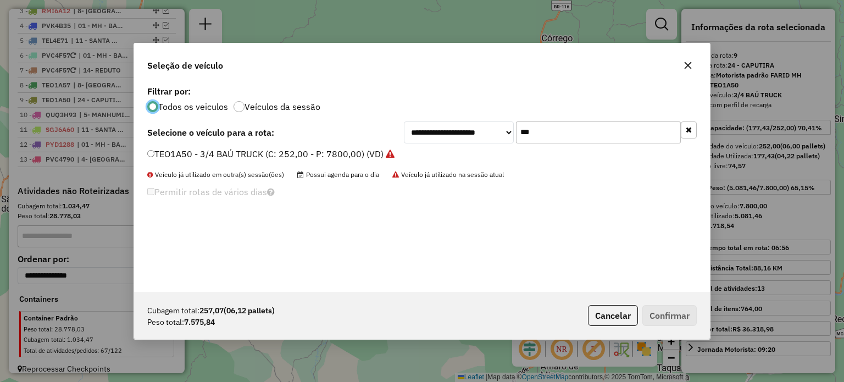
scroll to position [5, 3]
drag, startPoint x: 544, startPoint y: 136, endPoint x: 507, endPoint y: 138, distance: 36.3
click at [508, 138] on div "**********" at bounding box center [550, 132] width 293 height 22
type input "**"
click at [305, 151] on label "RTJ8I00 - TOCO BAÚ 3 (C: 420,00 - P: 8200,00) (VD)" at bounding box center [256, 153] width 219 height 13
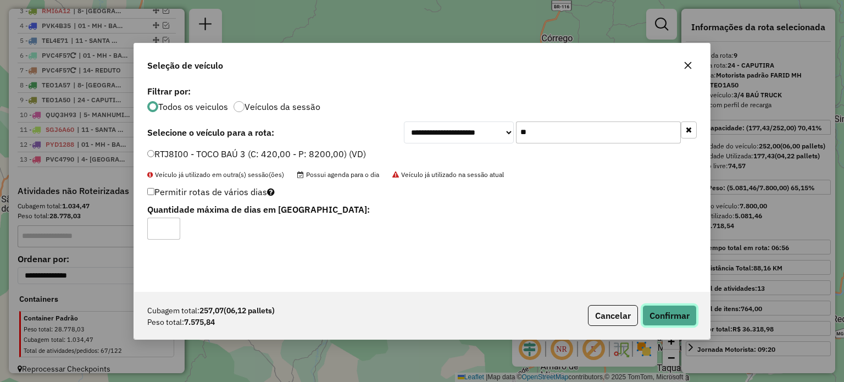
click at [677, 314] on button "Confirmar" at bounding box center [670, 315] width 54 height 21
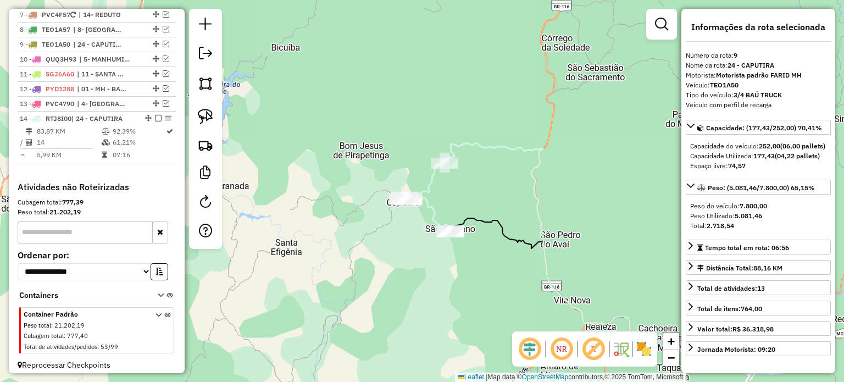
scroll to position [519, 0]
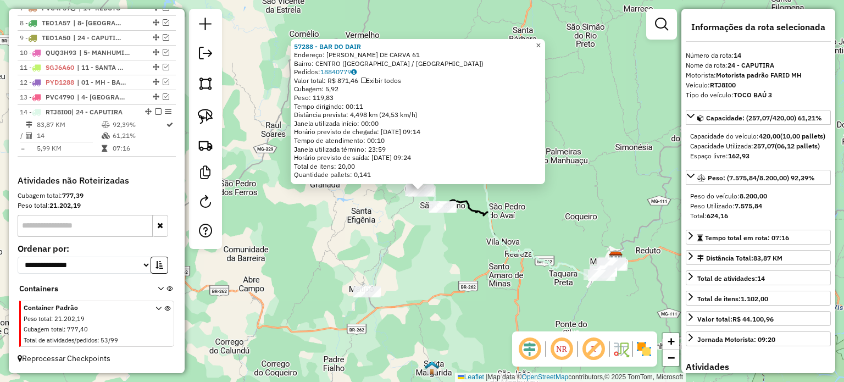
click at [541, 41] on span "×" at bounding box center [538, 45] width 5 height 9
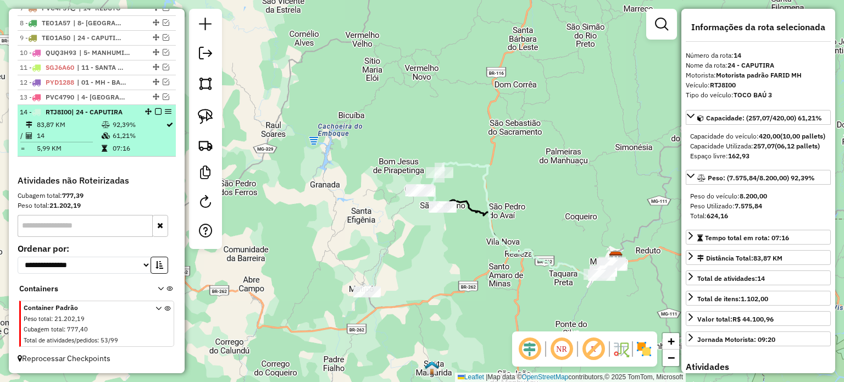
click at [155, 112] on em at bounding box center [158, 111] width 7 height 7
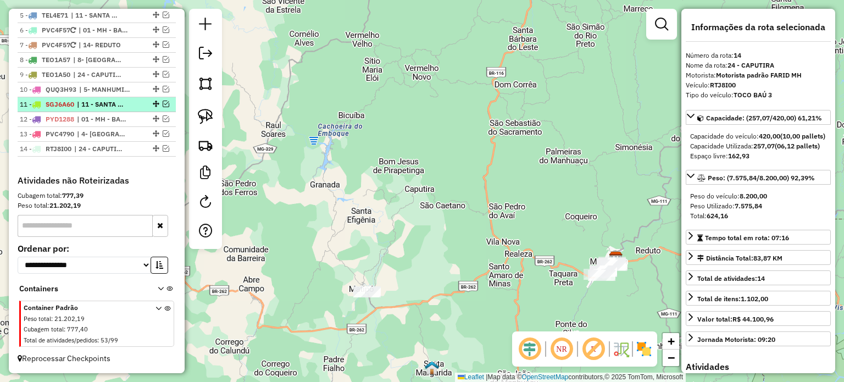
scroll to position [483, 0]
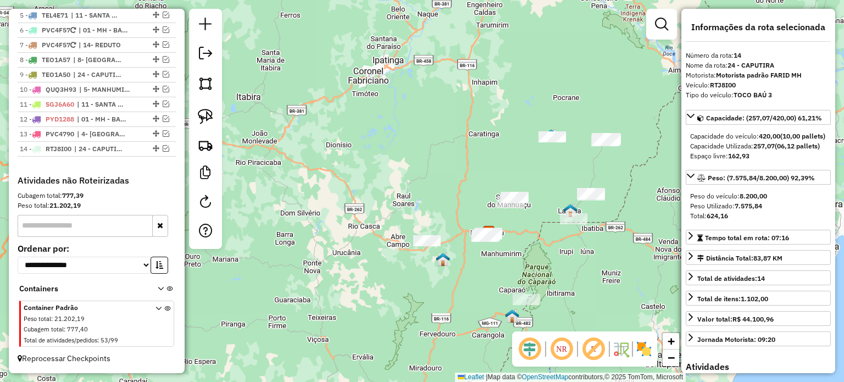
drag, startPoint x: 605, startPoint y: 246, endPoint x: 519, endPoint y: 228, distance: 87.8
click at [520, 228] on div "Janela de atendimento Grade de atendimento Capacidade Transportadoras Veículos …" at bounding box center [422, 191] width 844 height 382
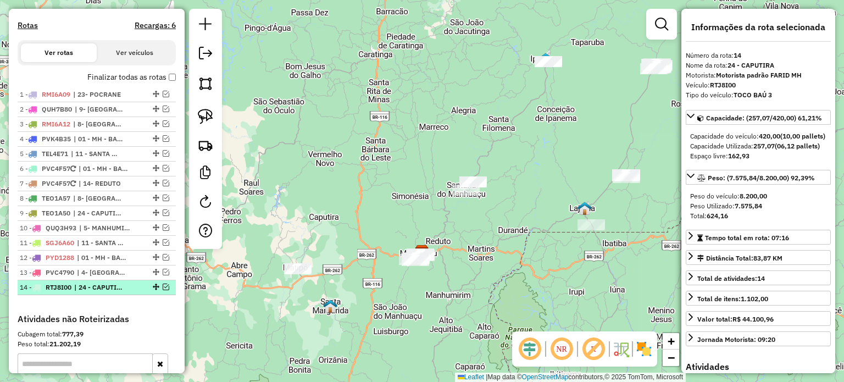
scroll to position [318, 0]
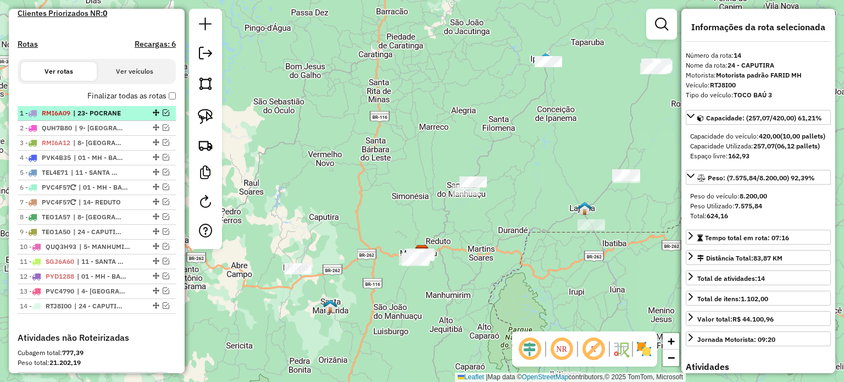
click at [114, 118] on span "| 23- POCRANE" at bounding box center [98, 113] width 51 height 10
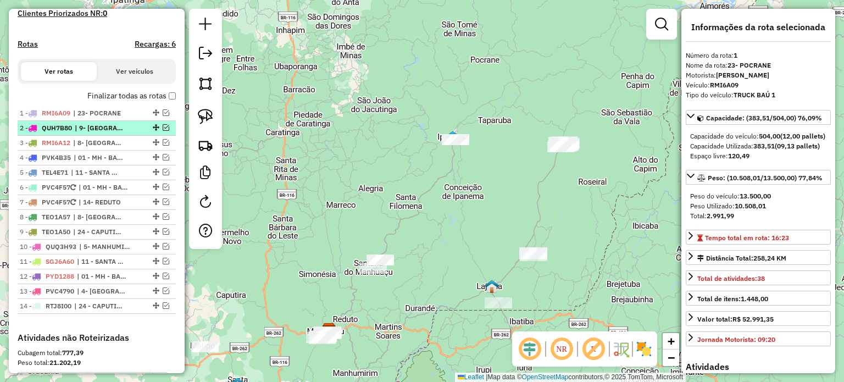
click at [112, 133] on span "| 9- [GEOGRAPHIC_DATA]" at bounding box center [100, 128] width 51 height 10
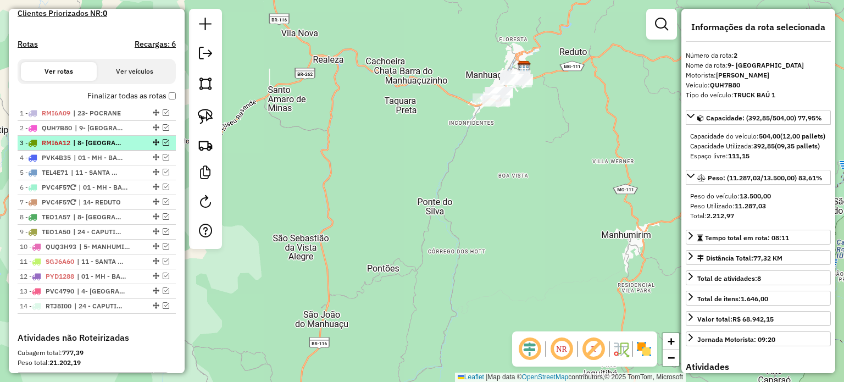
click at [110, 148] on span "| 8- [GEOGRAPHIC_DATA]" at bounding box center [98, 143] width 51 height 10
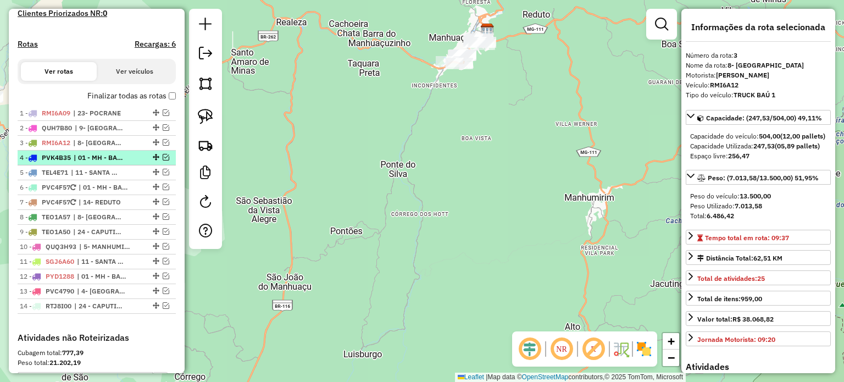
click at [113, 163] on span "| 01 - MH - BAIXADA, 03 - MH CENTRO" at bounding box center [99, 158] width 51 height 10
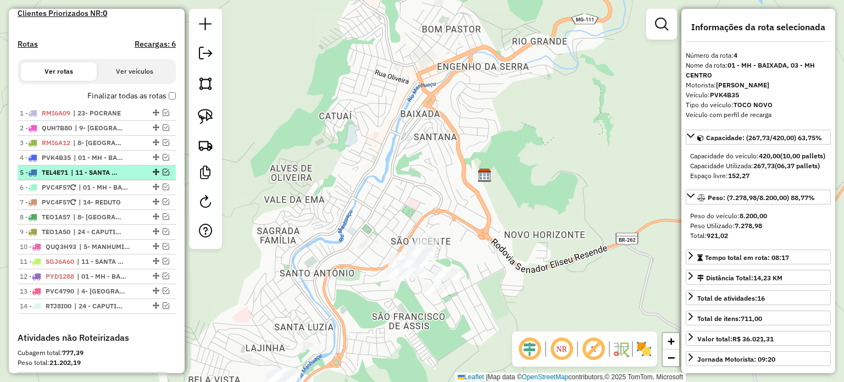
click at [109, 178] on span "| 11 - SANTA MARGARIDA, HORIZANIA" at bounding box center [96, 173] width 51 height 10
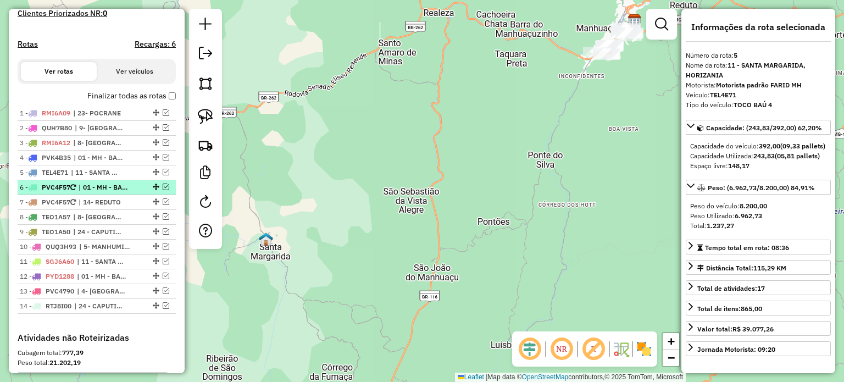
click at [106, 192] on span "| 01 - MH - BAIXADA" at bounding box center [104, 188] width 51 height 10
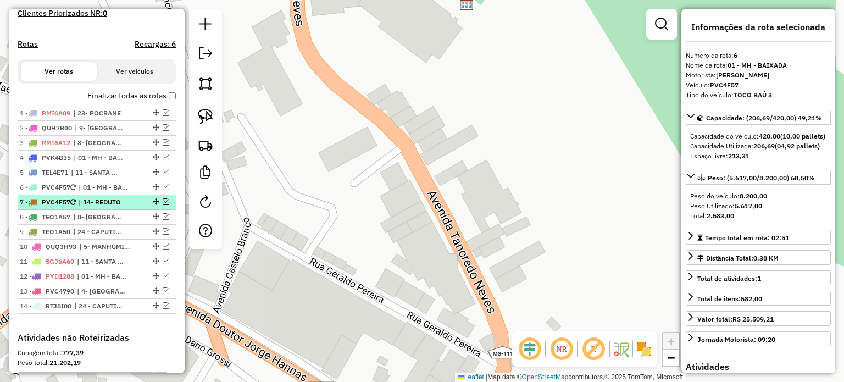
click at [113, 207] on span "| 14- REDUTO" at bounding box center [104, 202] width 51 height 10
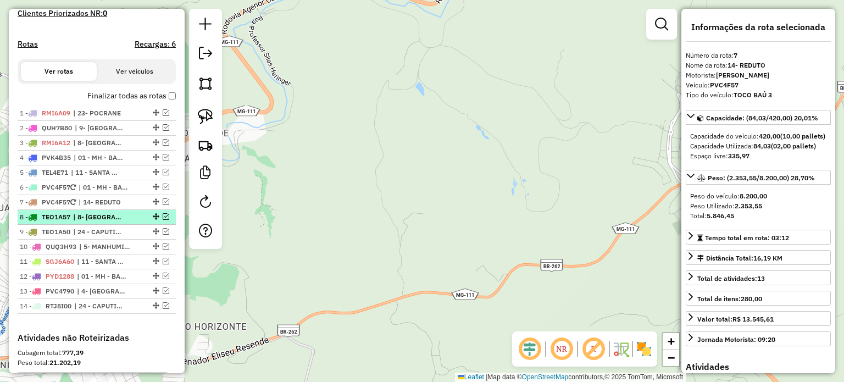
click at [108, 222] on span "| 8- [GEOGRAPHIC_DATA], 9- [GEOGRAPHIC_DATA]" at bounding box center [98, 217] width 51 height 10
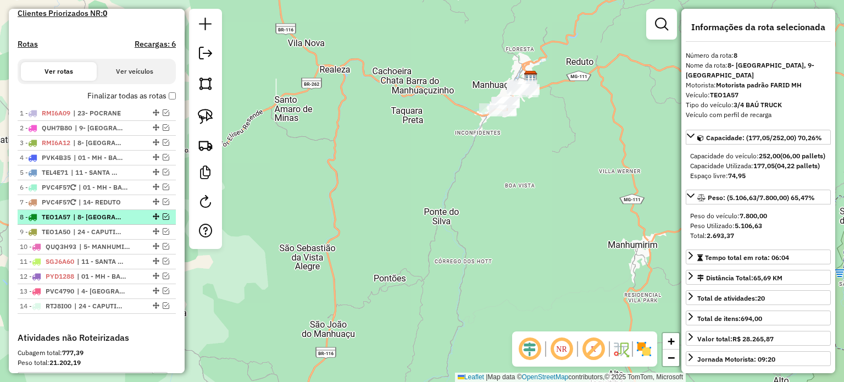
click at [164, 220] on em at bounding box center [166, 216] width 7 height 7
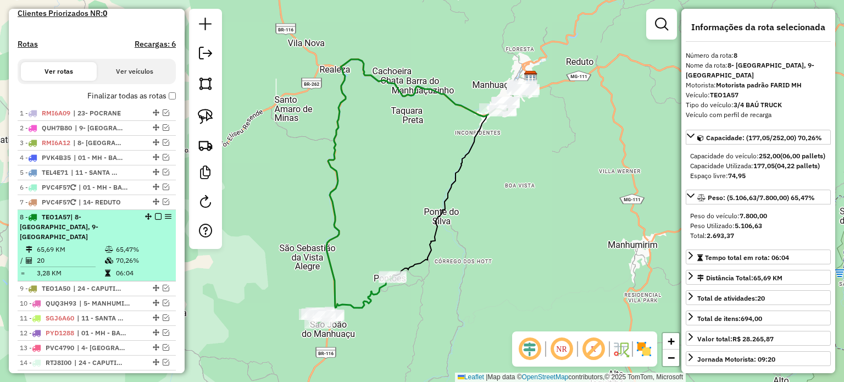
click at [156, 220] on em at bounding box center [158, 216] width 7 height 7
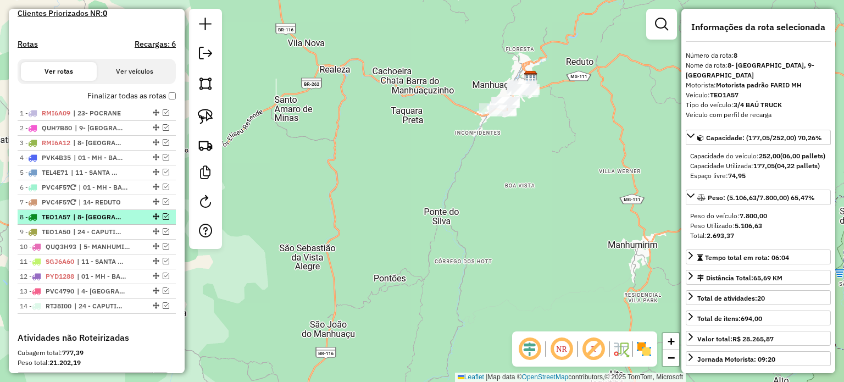
click at [118, 222] on span "| 8- [GEOGRAPHIC_DATA], 9- [GEOGRAPHIC_DATA]" at bounding box center [98, 217] width 51 height 10
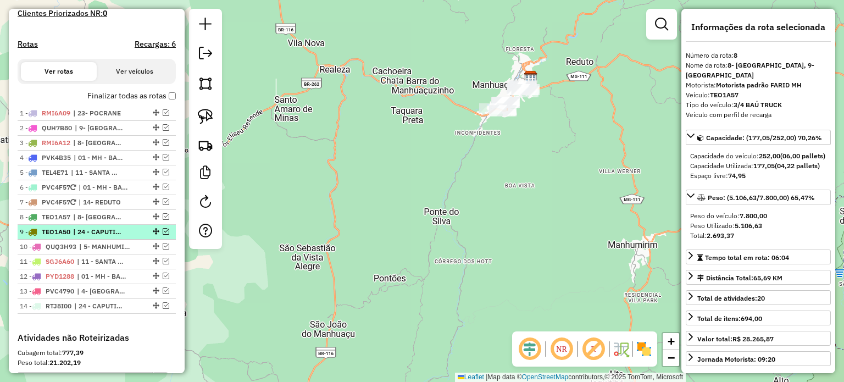
click at [103, 237] on span "| 24 - CAPUTIRA" at bounding box center [98, 232] width 51 height 10
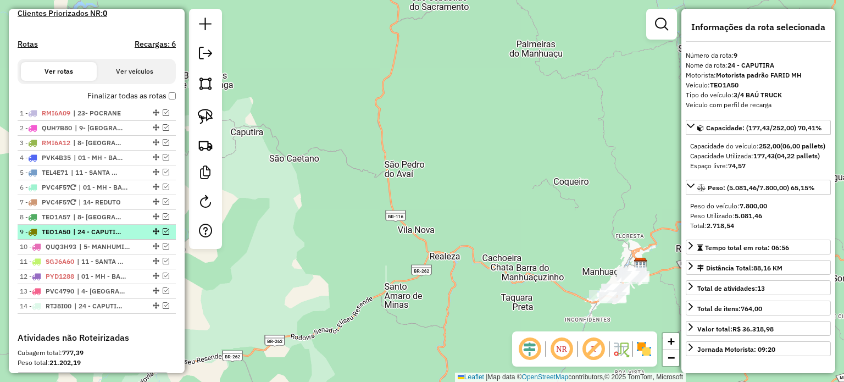
click at [164, 235] on em at bounding box center [166, 231] width 7 height 7
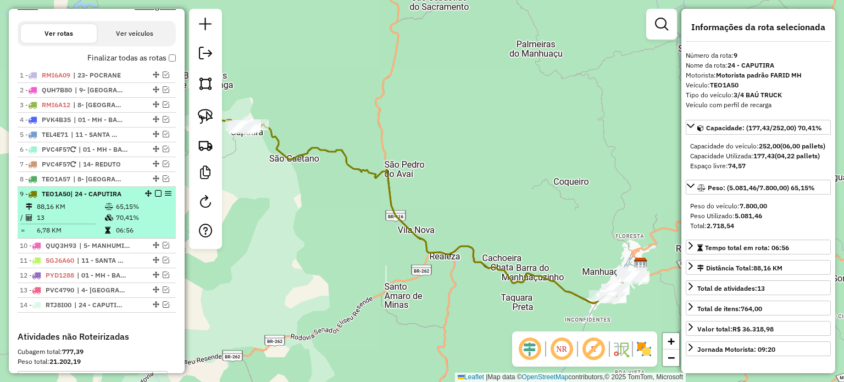
scroll to position [373, 0]
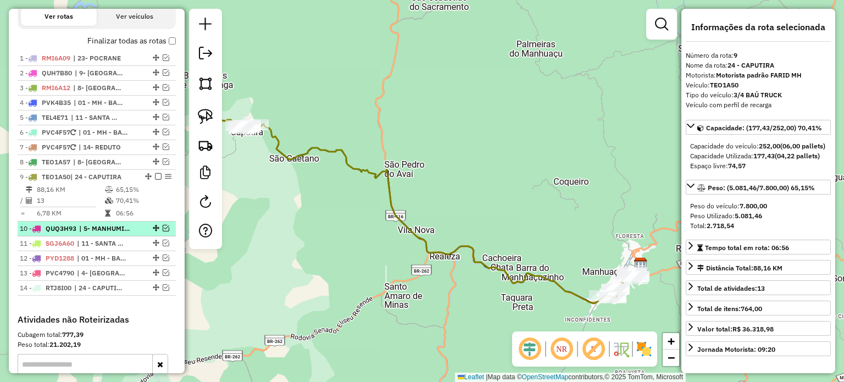
click at [123, 234] on span "| 5- MANHUMIRIM, 6- ESPERA FELIZ" at bounding box center [104, 229] width 51 height 10
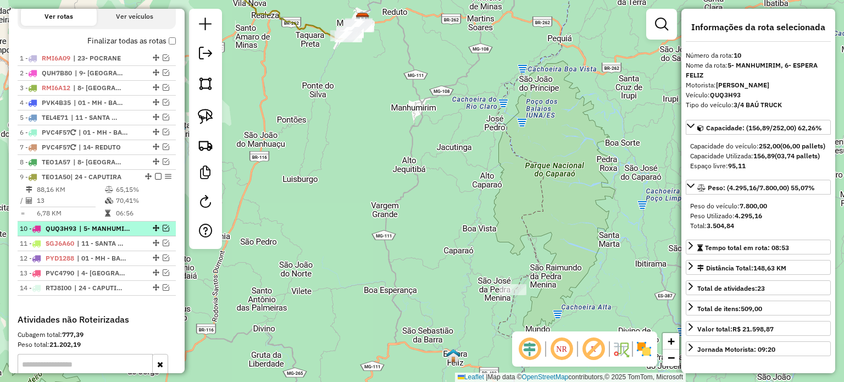
click at [163, 231] on em at bounding box center [166, 228] width 7 height 7
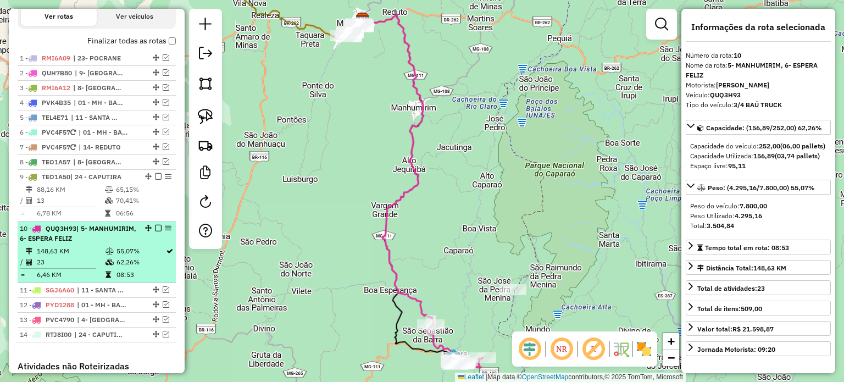
click at [121, 241] on div "10 - QUQ3H93 | 5- MANHUMIRIM, 6- ESPERA FELIZ" at bounding box center [78, 234] width 117 height 20
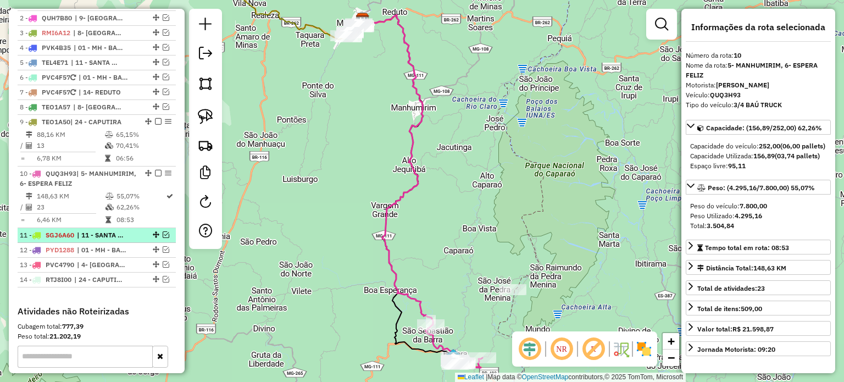
click at [123, 240] on span "| 11 - SANTA MARGARIDA" at bounding box center [102, 235] width 51 height 10
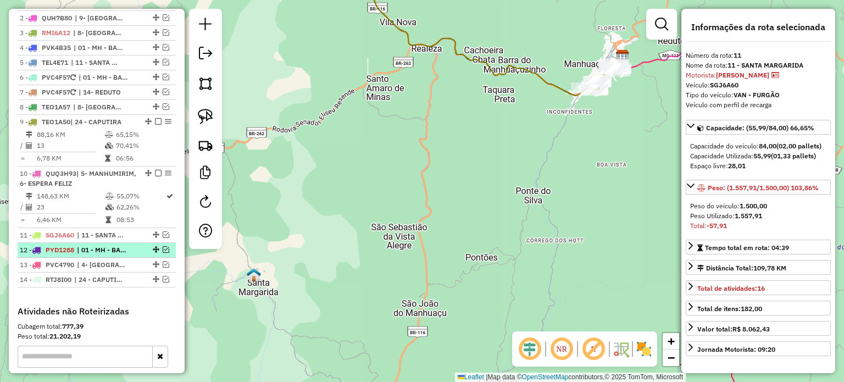
click at [117, 255] on span "| 01 - MH - BAIXADA, 03 - MH CENTRO" at bounding box center [102, 250] width 51 height 10
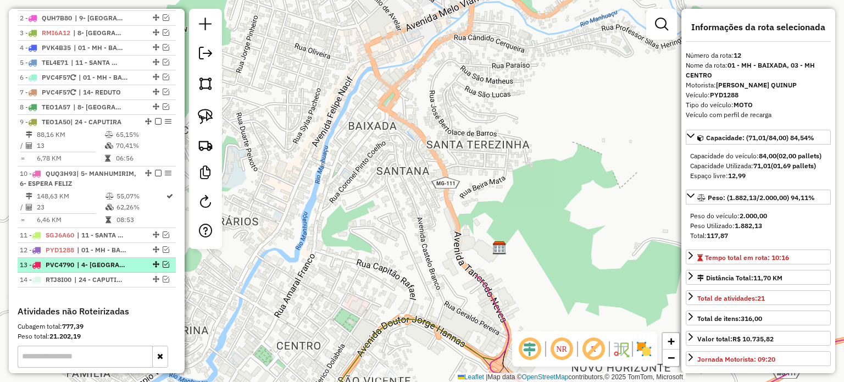
click at [120, 270] on span "| 4- [GEOGRAPHIC_DATA]" at bounding box center [102, 265] width 51 height 10
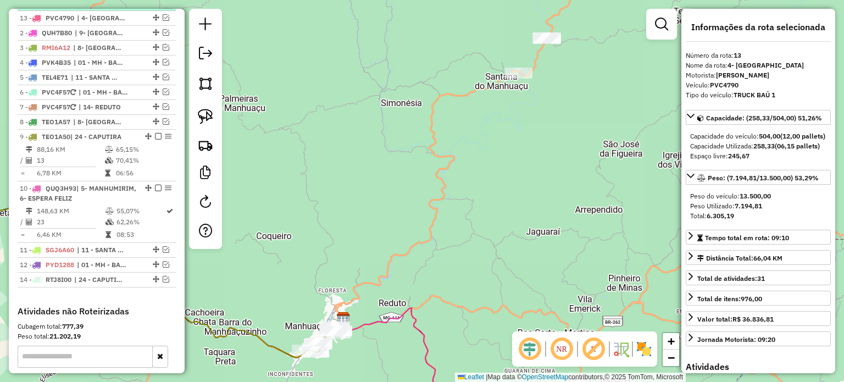
scroll to position [443, 0]
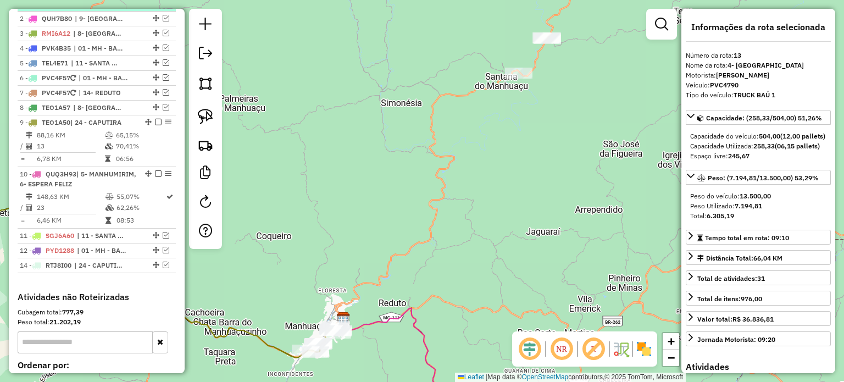
drag, startPoint x: 152, startPoint y: 272, endPoint x: 134, endPoint y: 12, distance: 260.7
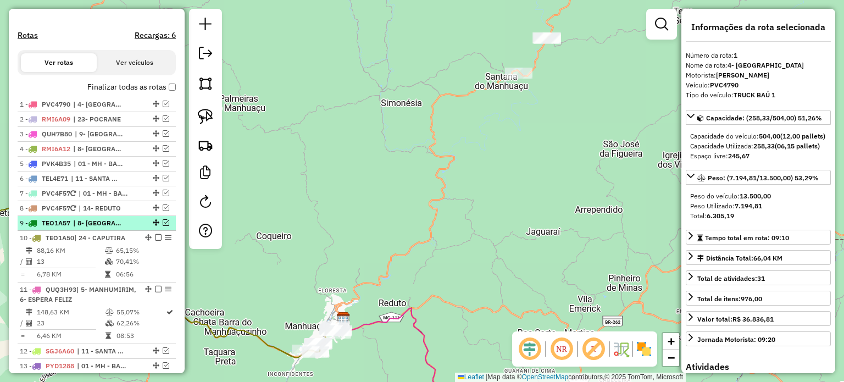
scroll to position [388, 0]
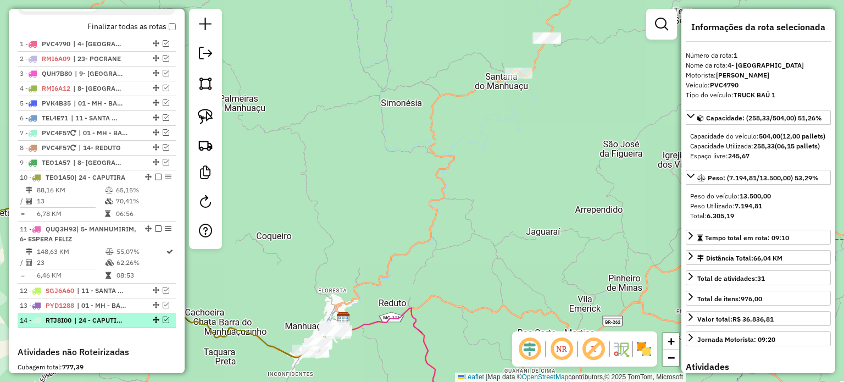
click at [139, 323] on div at bounding box center [155, 320] width 33 height 7
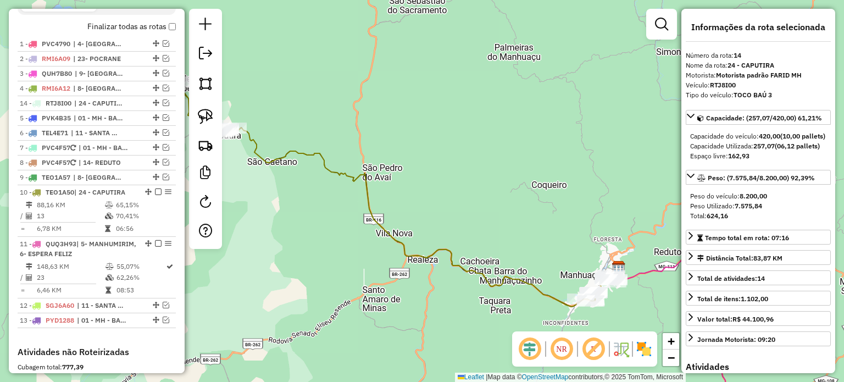
drag, startPoint x: 152, startPoint y: 327, endPoint x: 135, endPoint y: 108, distance: 219.4
drag, startPoint x: 154, startPoint y: 68, endPoint x: 151, endPoint y: 49, distance: 19.5
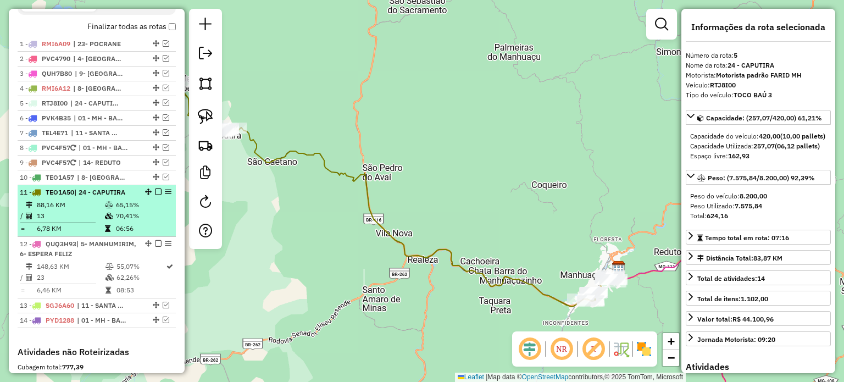
click at [118, 211] on td "65,15%" at bounding box center [143, 205] width 56 height 11
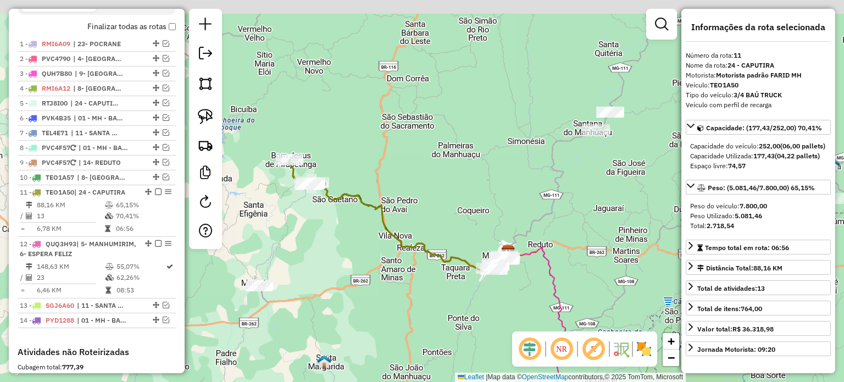
drag, startPoint x: 248, startPoint y: 194, endPoint x: 309, endPoint y: 219, distance: 65.5
click at [308, 220] on div "Janela de atendimento Grade de atendimento Capacidade Transportadoras Veículos …" at bounding box center [422, 191] width 844 height 382
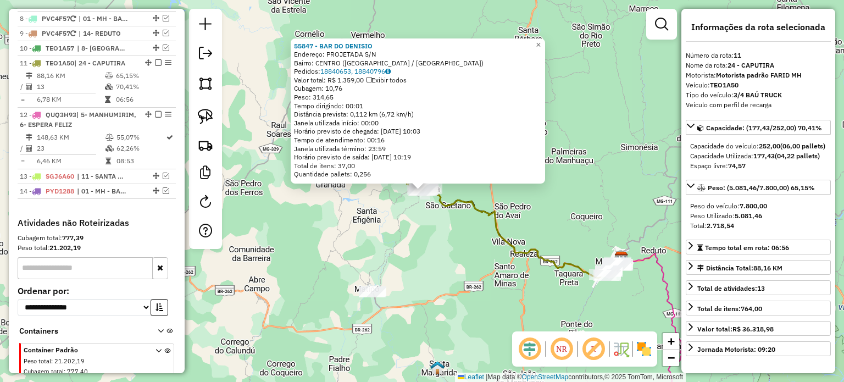
scroll to position [567, 0]
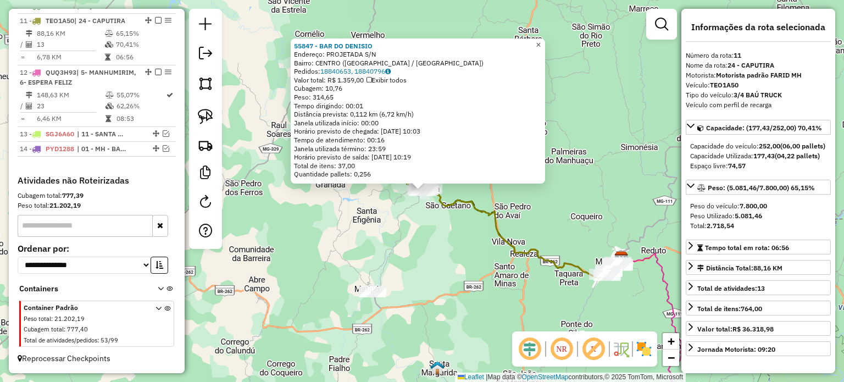
click at [541, 42] on span "×" at bounding box center [538, 44] width 5 height 9
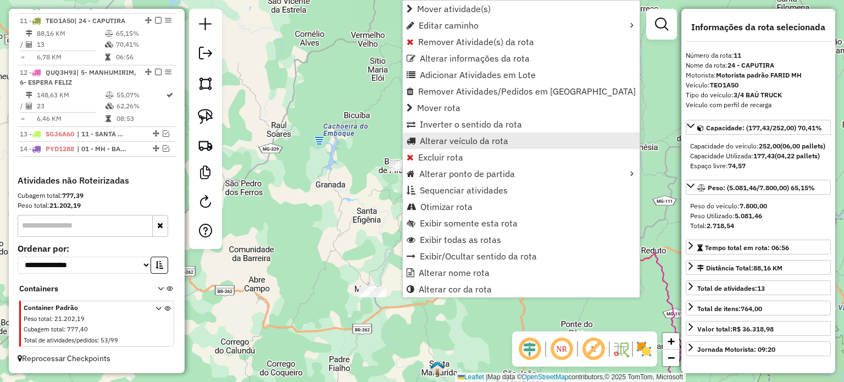
click at [454, 141] on span "Alterar veículo da rota" at bounding box center [464, 140] width 89 height 9
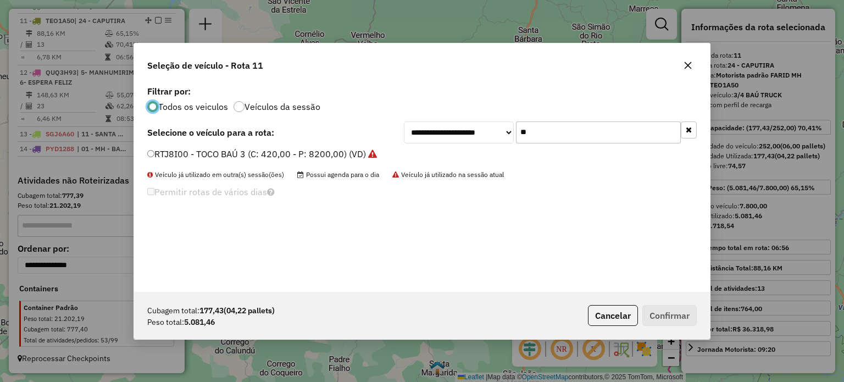
scroll to position [5, 3]
click at [497, 136] on div "**********" at bounding box center [550, 132] width 293 height 22
type input "**"
drag, startPoint x: 239, startPoint y: 153, endPoint x: 245, endPoint y: 156, distance: 7.0
click at [240, 155] on label "TEC7J57 - 3/4 BAÚ TRUCK (C: 252,00 - P: 7800,00) (VD)" at bounding box center [264, 153] width 235 height 13
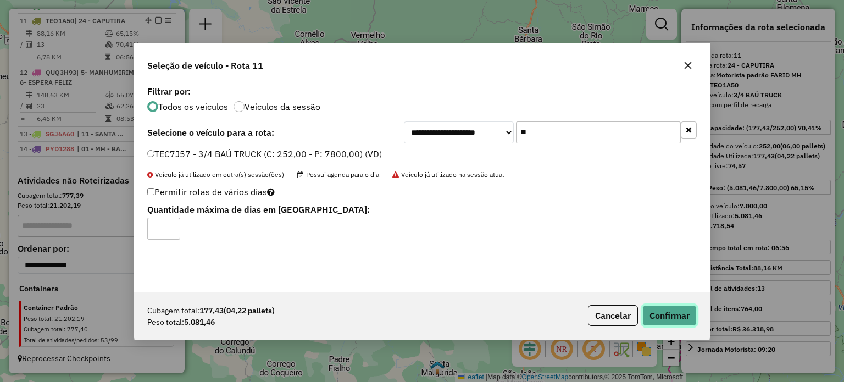
click at [681, 316] on button "Confirmar" at bounding box center [670, 315] width 54 height 21
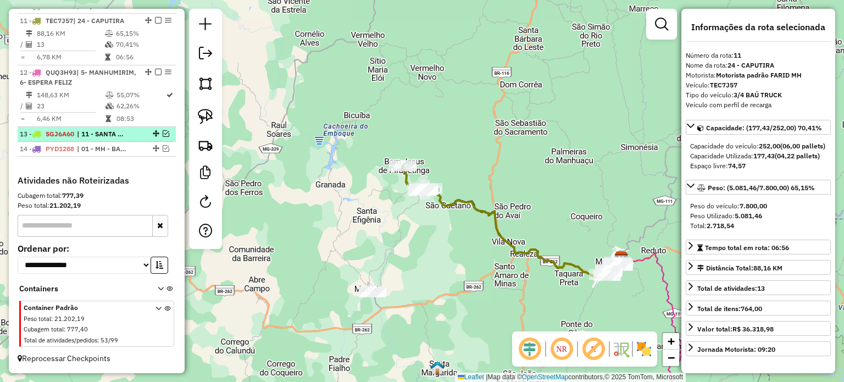
scroll to position [512, 0]
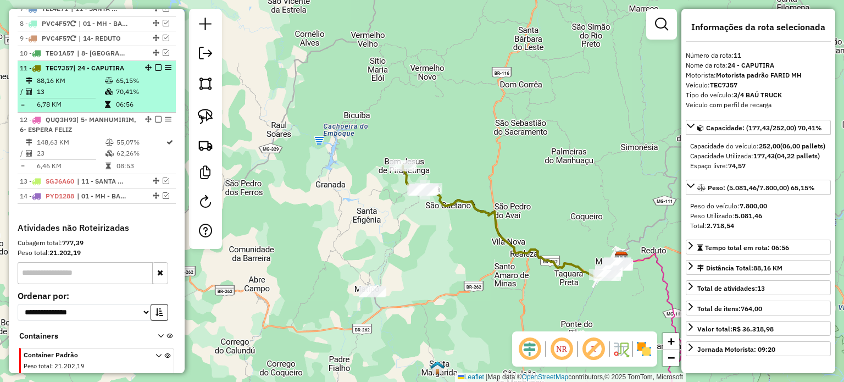
click at [155, 71] on em at bounding box center [158, 67] width 7 height 7
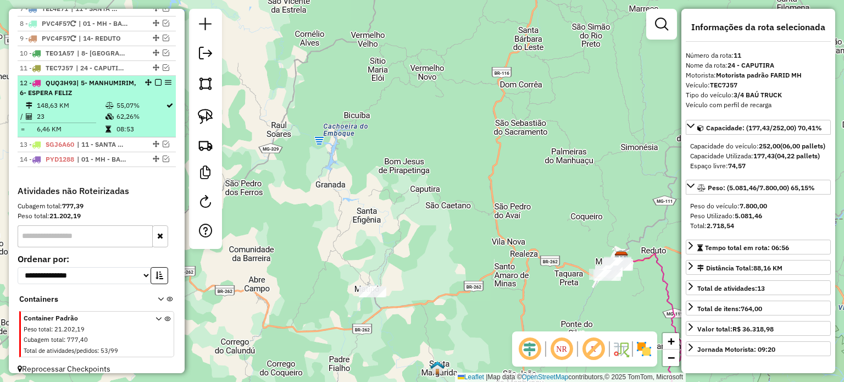
click at [156, 86] on em at bounding box center [158, 82] width 7 height 7
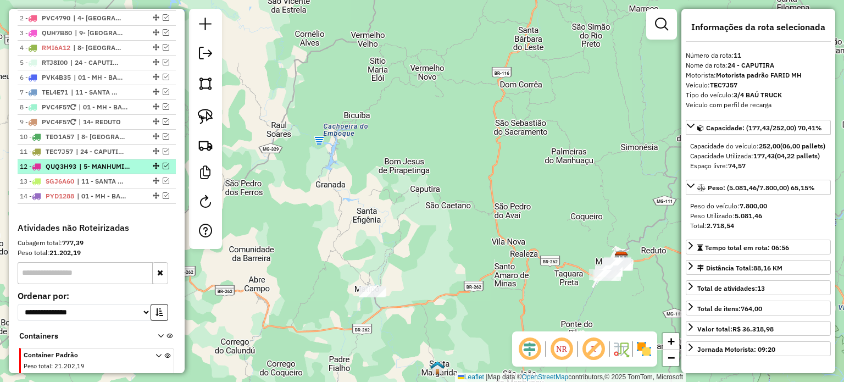
scroll to position [373, 0]
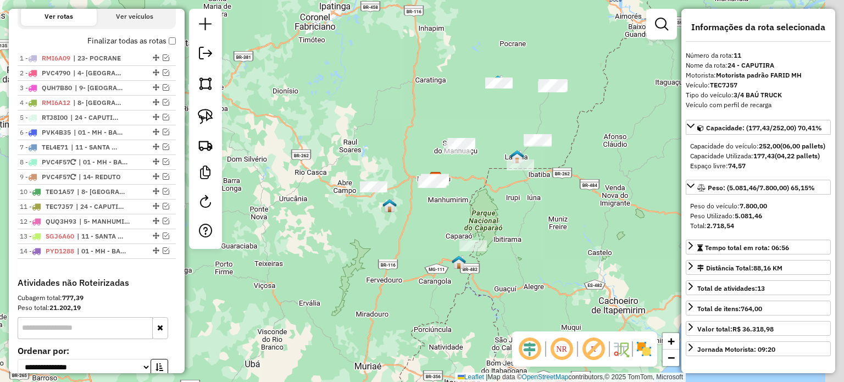
drag, startPoint x: 548, startPoint y: 203, endPoint x: 418, endPoint y: 208, distance: 129.3
click at [419, 208] on div "Janela de atendimento Grade de atendimento Capacidade Transportadoras Veículos …" at bounding box center [422, 191] width 844 height 382
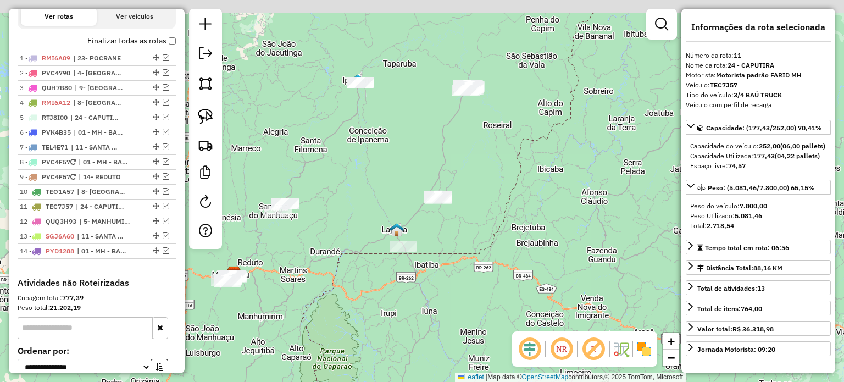
drag, startPoint x: 471, startPoint y: 145, endPoint x: 440, endPoint y: 195, distance: 58.7
click at [443, 193] on div "Janela de atendimento Grade de atendimento Capacidade Transportadoras Veículos …" at bounding box center [422, 191] width 844 height 382
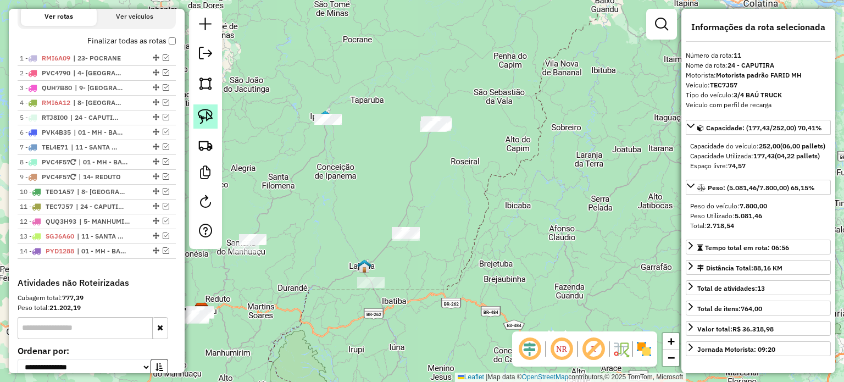
click at [213, 118] on link at bounding box center [206, 116] width 24 height 24
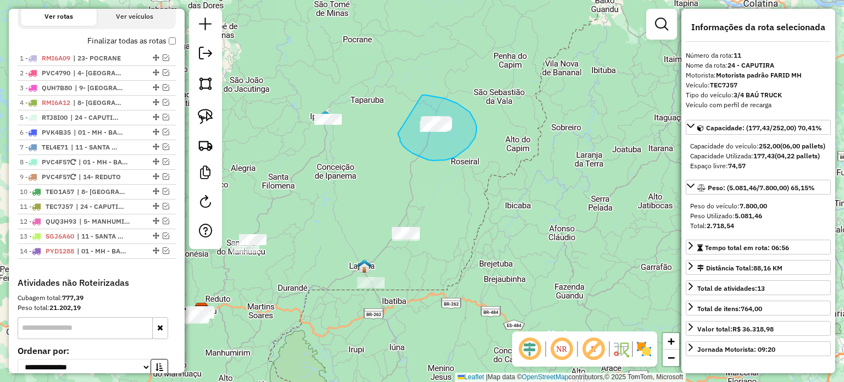
drag, startPoint x: 398, startPoint y: 134, endPoint x: 422, endPoint y: 95, distance: 45.5
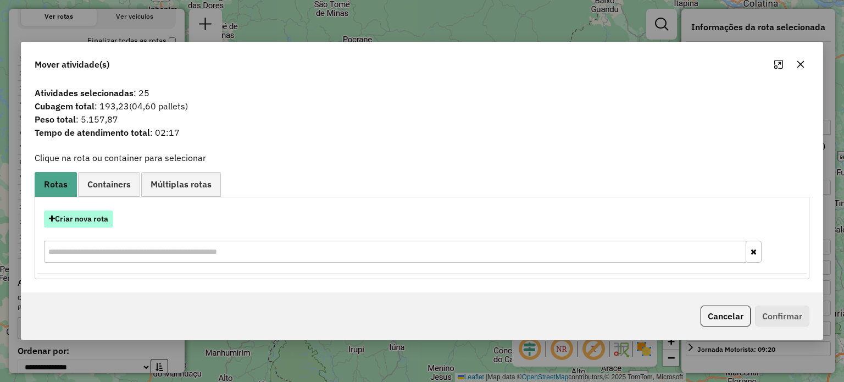
click at [100, 217] on button "Criar nova rota" at bounding box center [78, 219] width 69 height 17
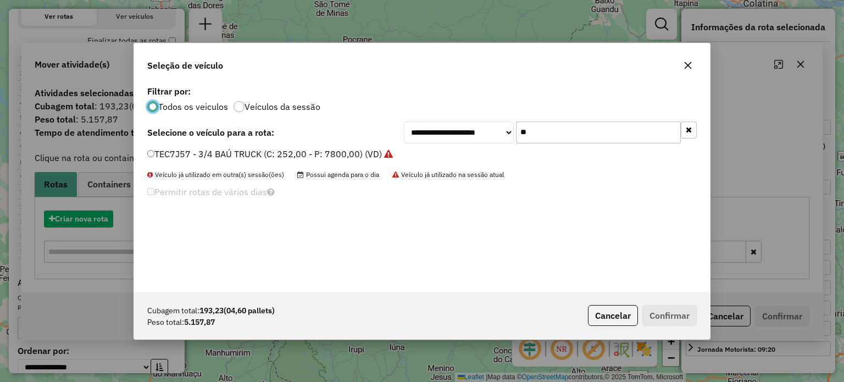
scroll to position [5, 3]
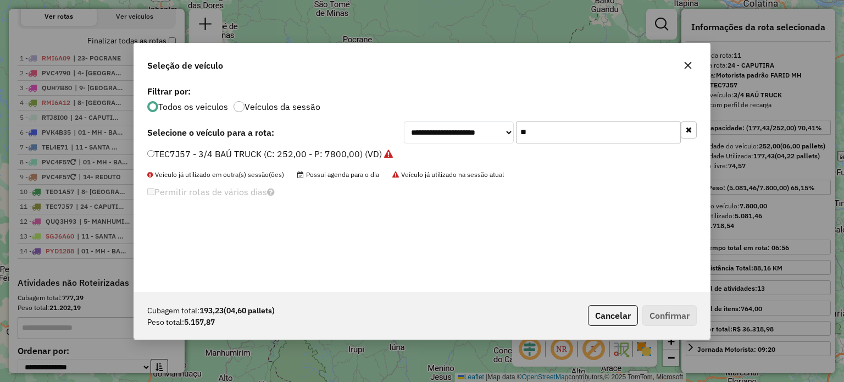
drag, startPoint x: 530, startPoint y: 129, endPoint x: 497, endPoint y: 132, distance: 33.1
click at [499, 131] on div "**********" at bounding box center [550, 132] width 293 height 22
type input "***"
click at [292, 151] on label "TEO1A50 - 3/4 BAÚ TRUCK (C: 252,00 - P: 7800,00) (VD)" at bounding box center [265, 153] width 236 height 13
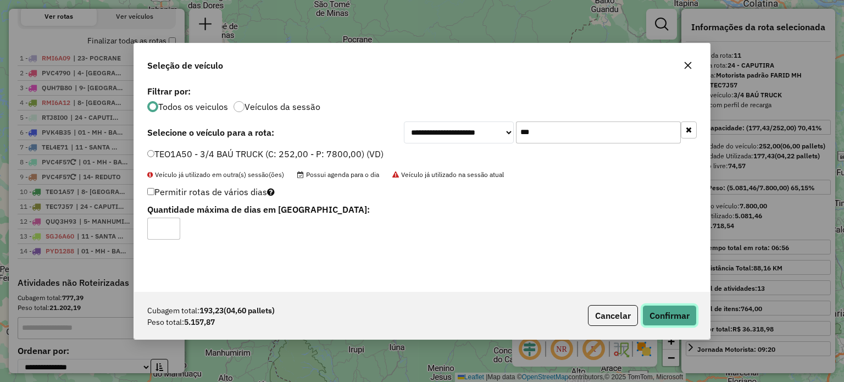
click at [662, 311] on button "Confirmar" at bounding box center [670, 315] width 54 height 21
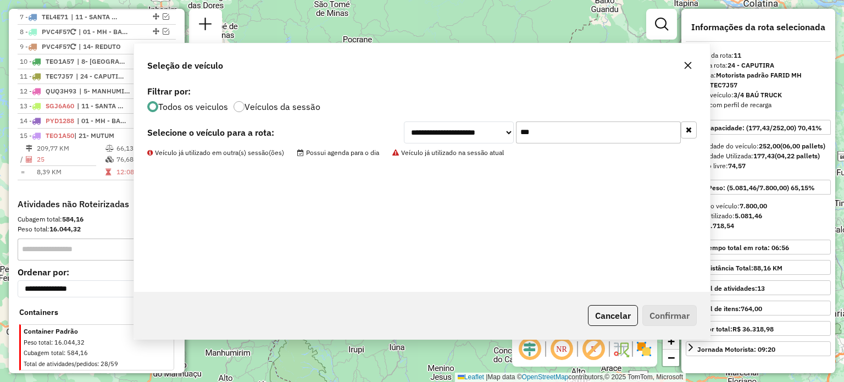
scroll to position [534, 0]
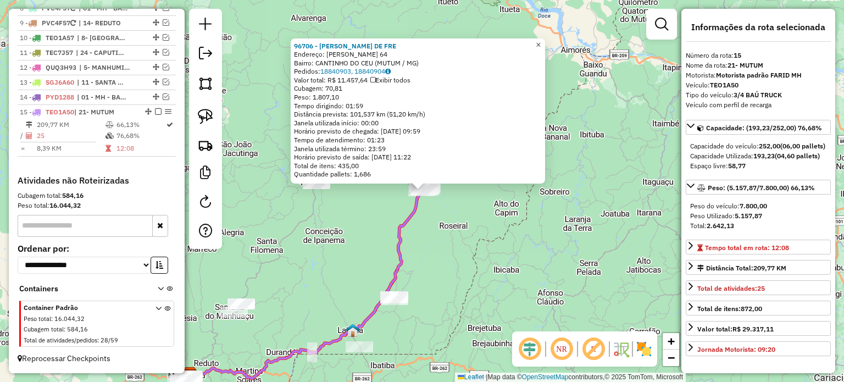
click at [541, 40] on span "×" at bounding box center [538, 44] width 5 height 9
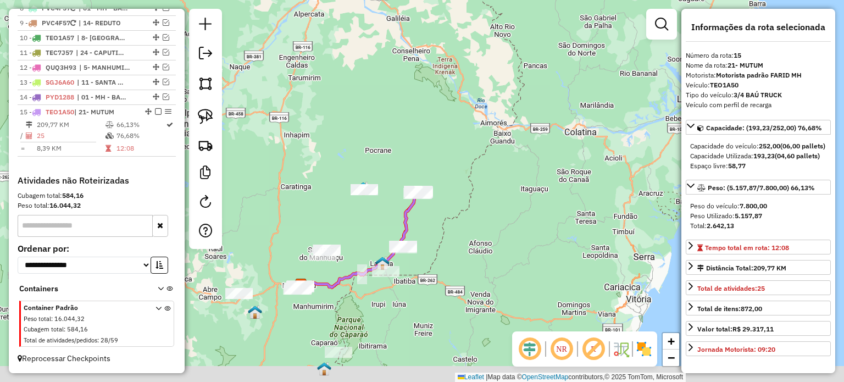
drag, startPoint x: 466, startPoint y: 234, endPoint x: 494, endPoint y: 205, distance: 40.8
click at [493, 205] on div "Janela de atendimento Grade de atendimento Capacidade Transportadoras Veículos …" at bounding box center [422, 191] width 844 height 382
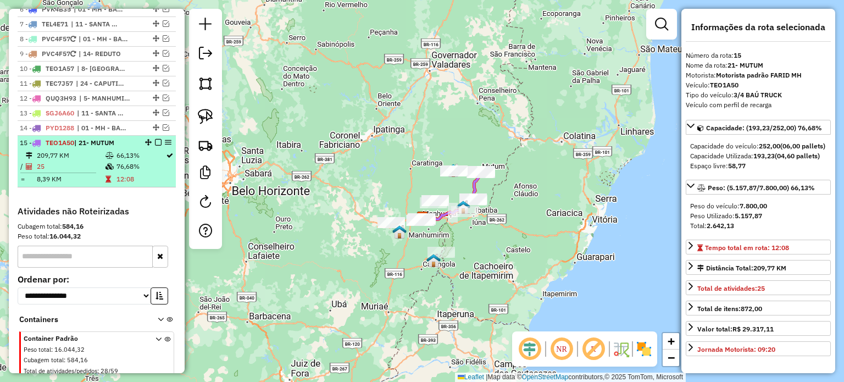
scroll to position [479, 0]
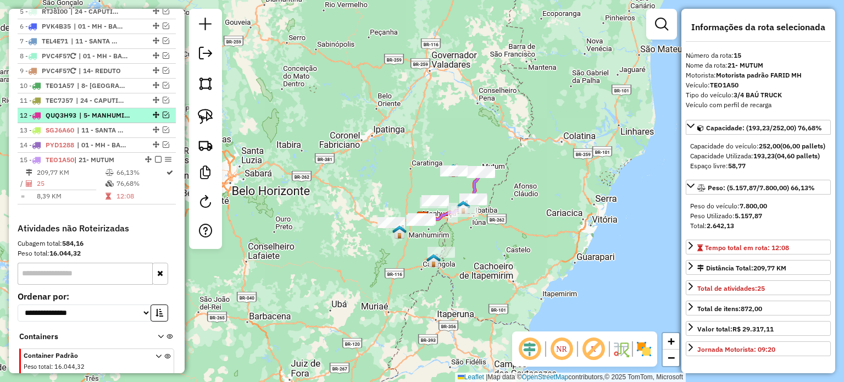
click at [164, 118] on em at bounding box center [166, 115] width 7 height 7
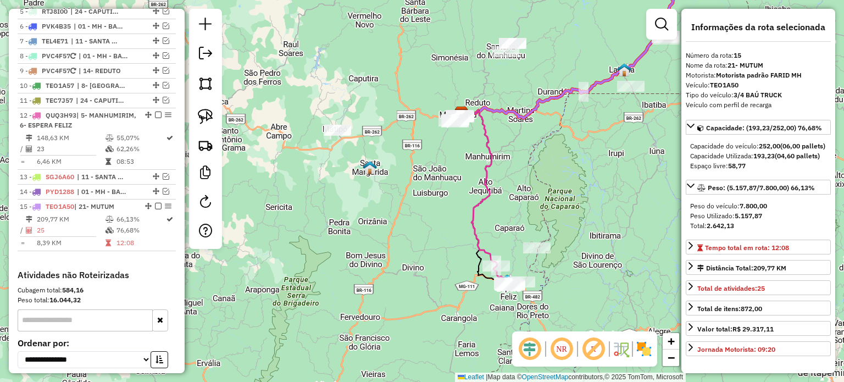
drag, startPoint x: 574, startPoint y: 268, endPoint x: 459, endPoint y: 250, distance: 116.9
click at [468, 251] on div "Janela de atendimento Grade de atendimento Capacidade Transportadoras Veículos …" at bounding box center [422, 191] width 844 height 382
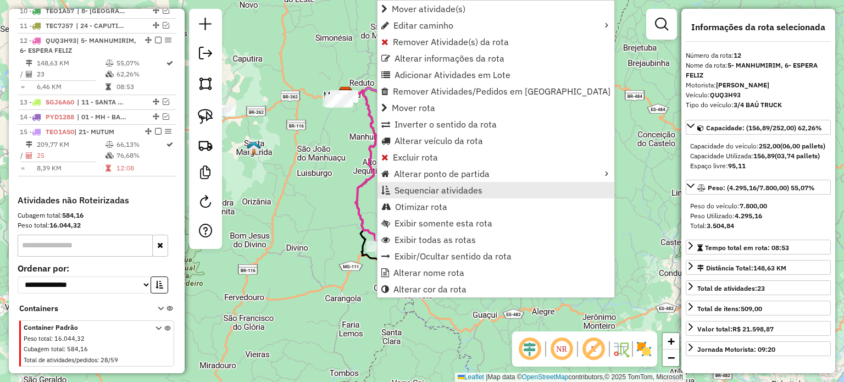
scroll to position [581, 0]
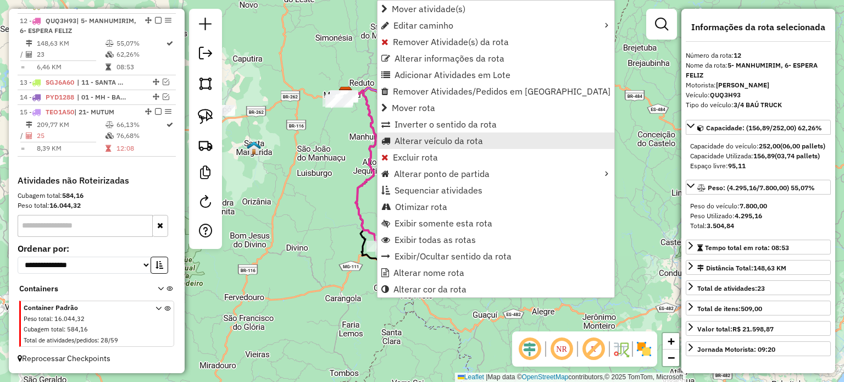
click at [431, 142] on span "Alterar veículo da rota" at bounding box center [439, 140] width 89 height 9
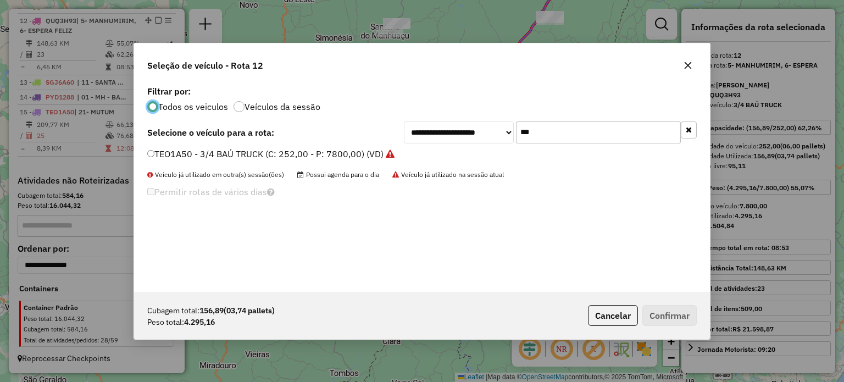
scroll to position [5, 3]
drag, startPoint x: 530, startPoint y: 135, endPoint x: 497, endPoint y: 134, distance: 33.0
click at [499, 136] on div "**********" at bounding box center [550, 132] width 293 height 22
type input "**"
click at [289, 148] on label "TEC7J57 - 3/4 BAÚ TRUCK (C: 252,00 - P: 7800,00) (VD)" at bounding box center [270, 153] width 246 height 13
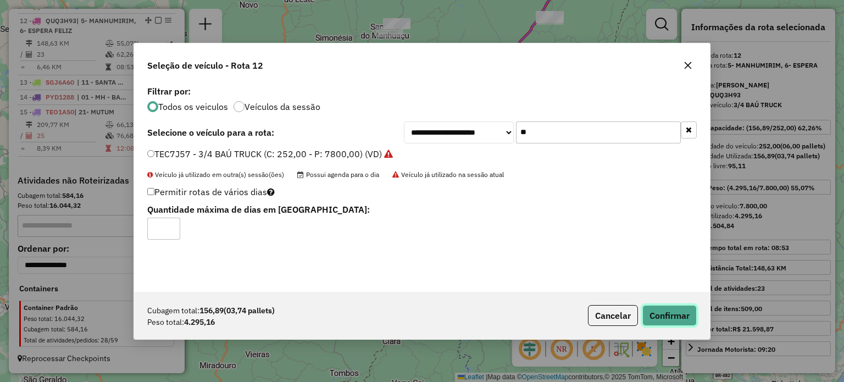
click at [662, 312] on button "Confirmar" at bounding box center [670, 315] width 54 height 21
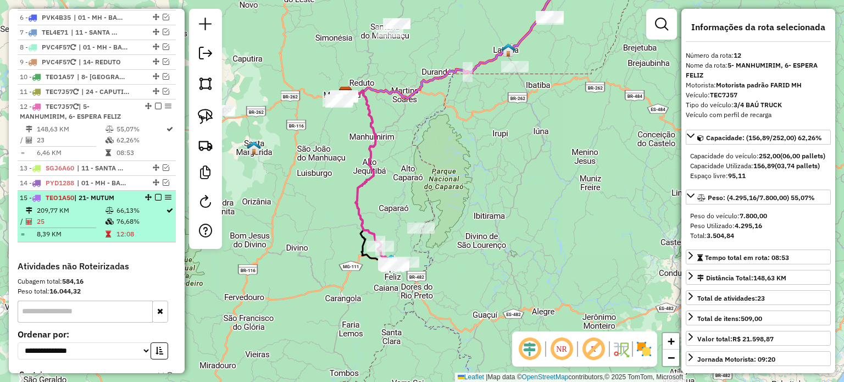
scroll to position [471, 0]
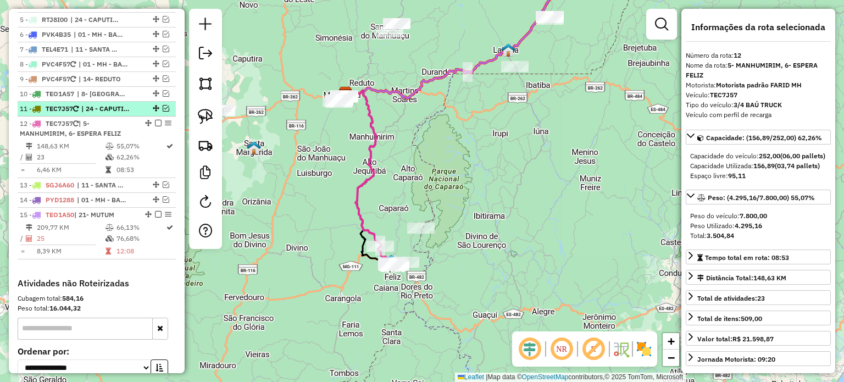
click at [163, 112] on em at bounding box center [166, 108] width 7 height 7
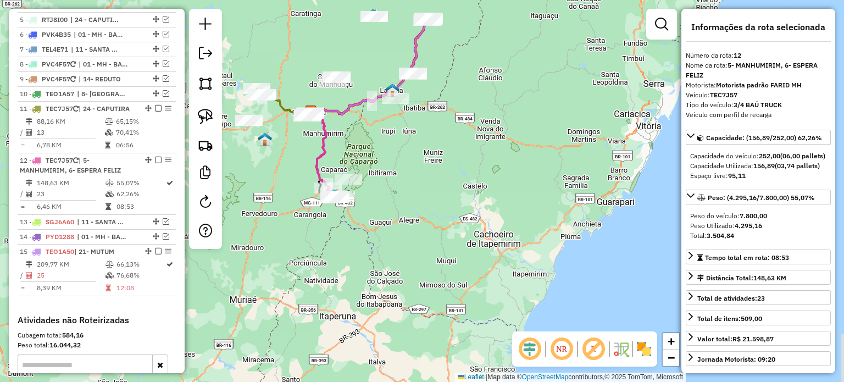
drag, startPoint x: 275, startPoint y: 122, endPoint x: 311, endPoint y: 140, distance: 40.1
click at [311, 141] on div "Janela de atendimento Grade de atendimento Capacidade Transportadoras Veículos …" at bounding box center [422, 191] width 844 height 382
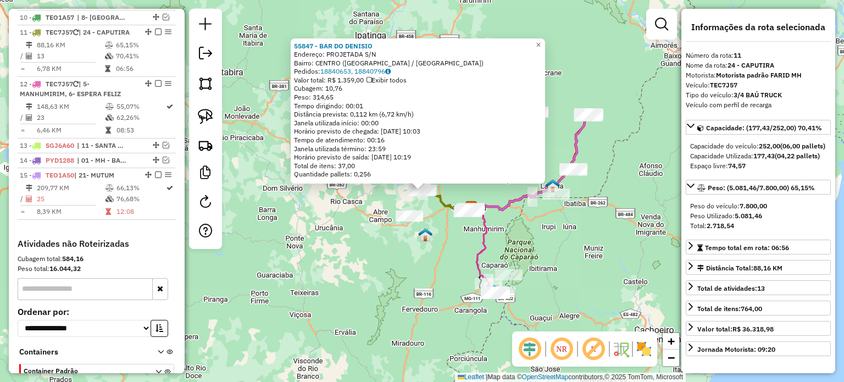
scroll to position [573, 0]
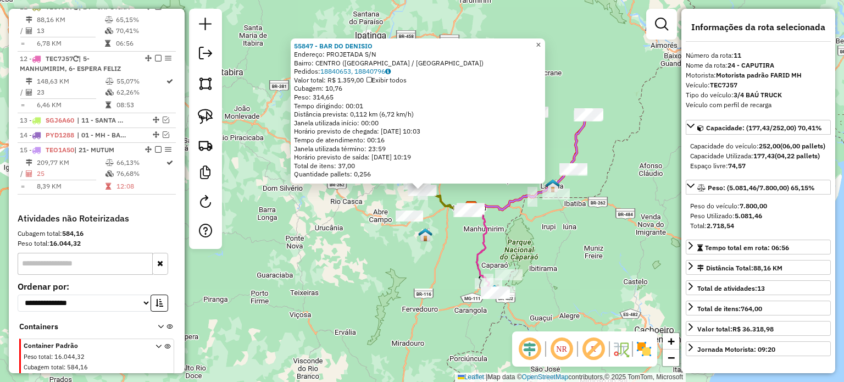
drag, startPoint x: 548, startPoint y: 41, endPoint x: 504, endPoint y: 54, distance: 46.1
click at [541, 41] on span "×" at bounding box center [538, 44] width 5 height 9
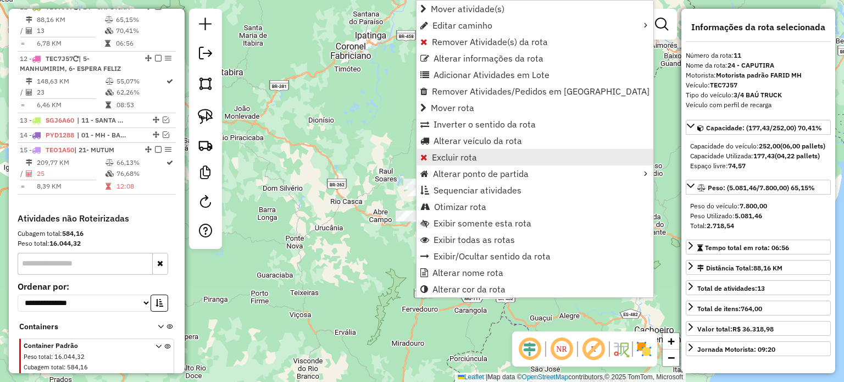
click at [442, 157] on span "Excluir rota" at bounding box center [454, 157] width 45 height 9
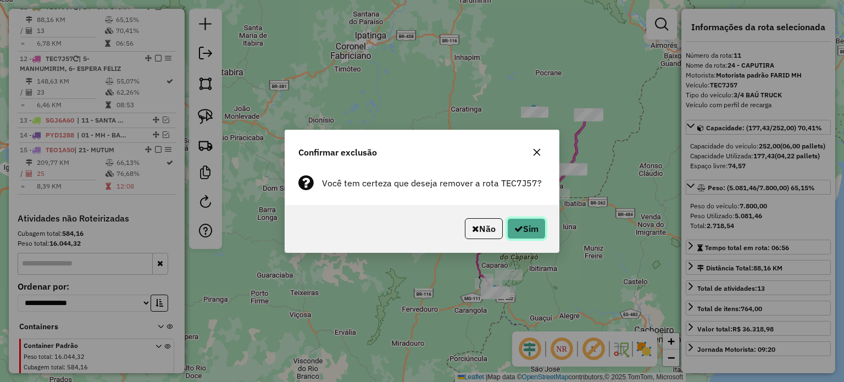
click at [528, 223] on button "Sim" at bounding box center [526, 228] width 38 height 21
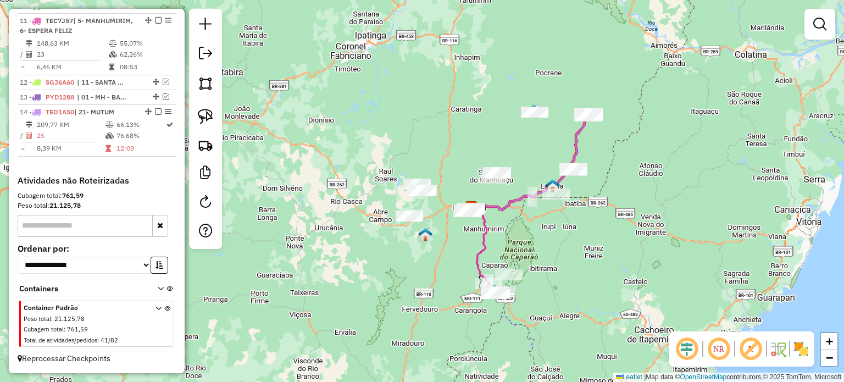
scroll to position [511, 0]
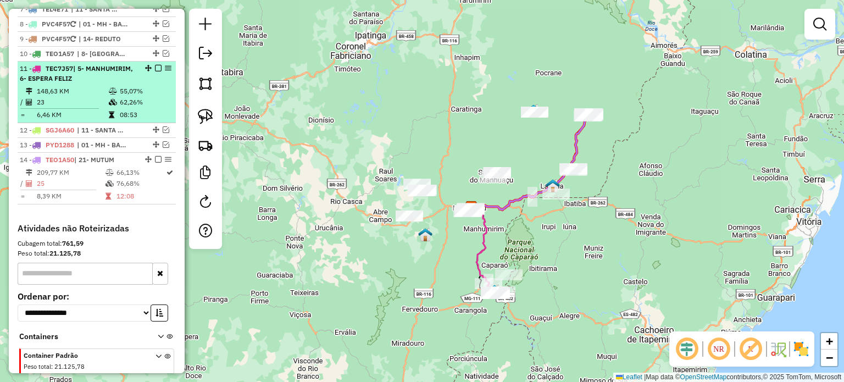
click at [156, 71] on em at bounding box center [158, 68] width 7 height 7
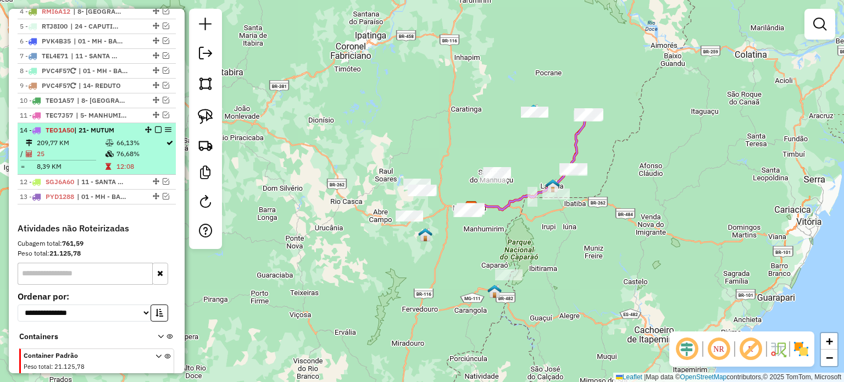
scroll to position [516, 0]
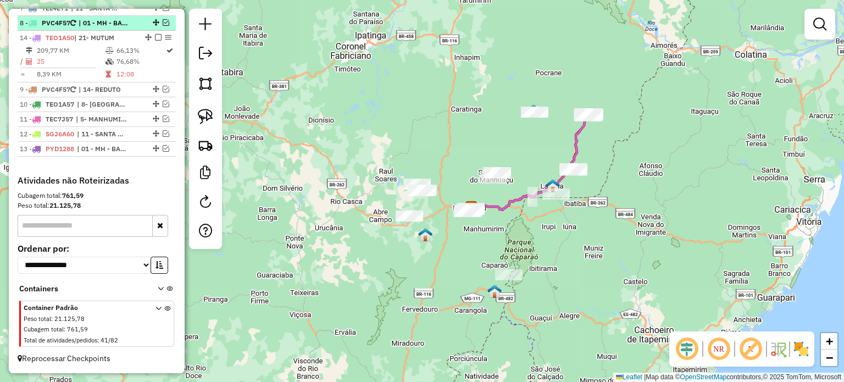
drag, startPoint x: 145, startPoint y: 168, endPoint x: 145, endPoint y: 32, distance: 136.3
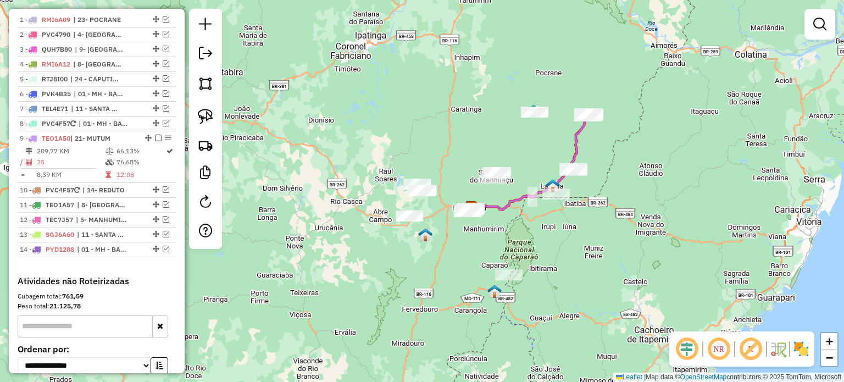
scroll to position [406, 0]
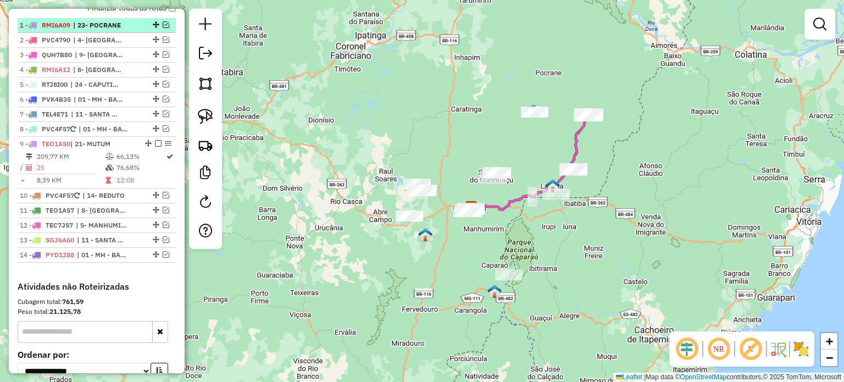
click at [102, 30] on span "| 23- POCRANE" at bounding box center [98, 25] width 51 height 10
select select "*********"
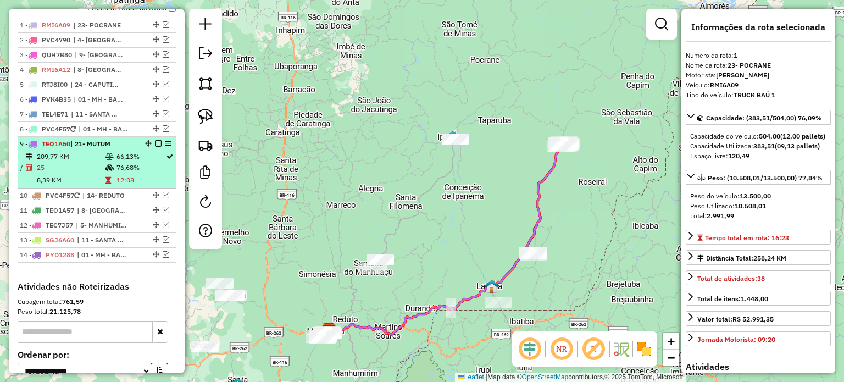
click at [156, 147] on em at bounding box center [158, 143] width 7 height 7
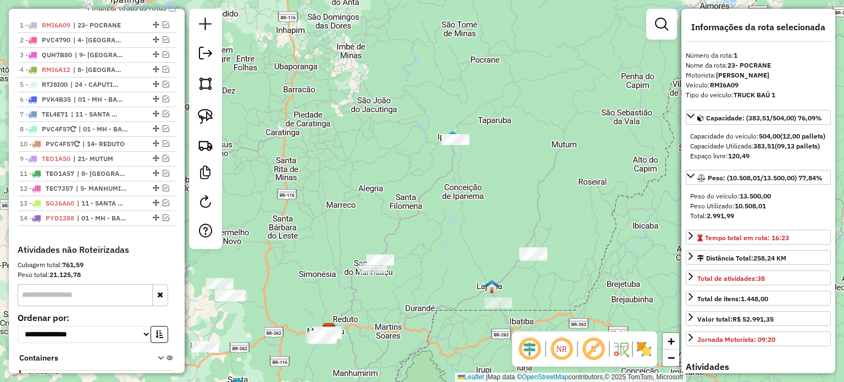
drag, startPoint x: 152, startPoint y: 165, endPoint x: 147, endPoint y: 149, distance: 17.1
click at [98, 134] on span "| 01 - MH - BAIXADA" at bounding box center [104, 129] width 51 height 10
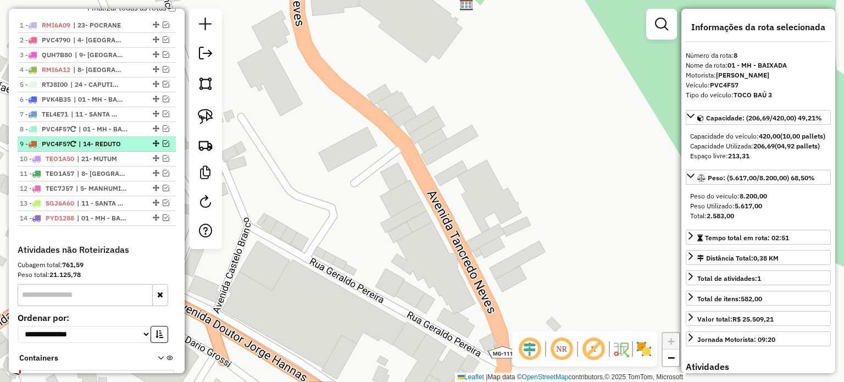
click at [96, 149] on span "| 14- REDUTO" at bounding box center [104, 144] width 51 height 10
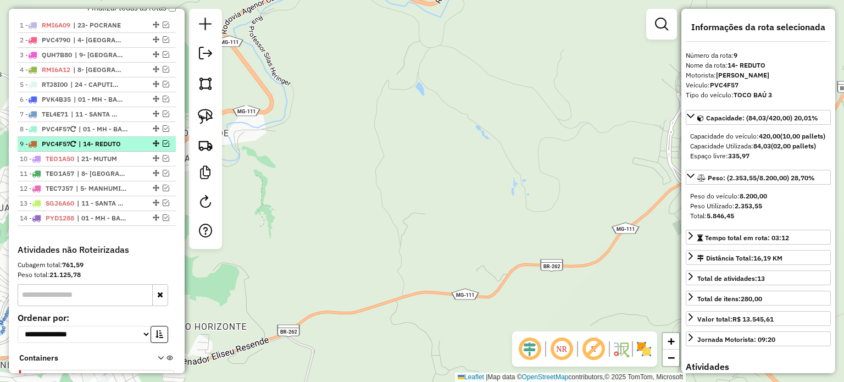
click at [101, 149] on span "| 14- REDUTO" at bounding box center [104, 144] width 51 height 10
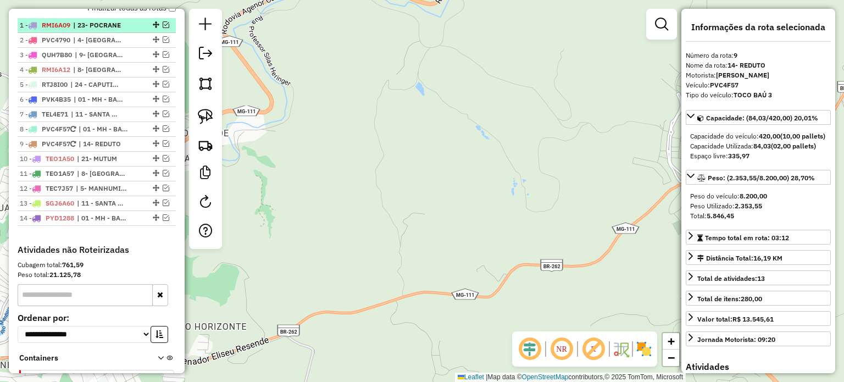
click at [100, 30] on span "| 23- POCRANE" at bounding box center [98, 25] width 51 height 10
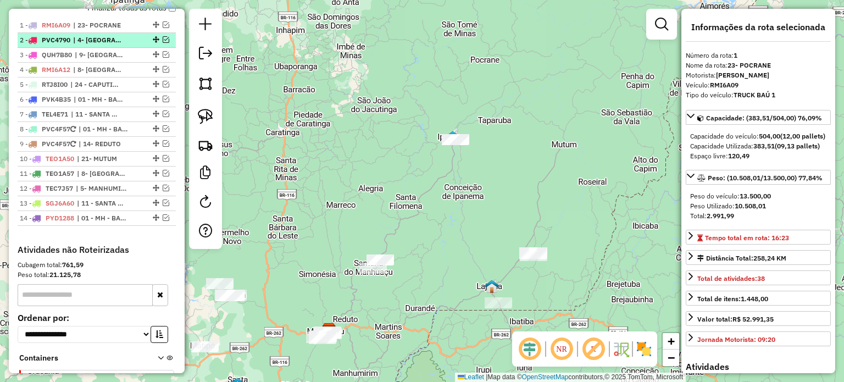
click at [97, 45] on span "| 4- [GEOGRAPHIC_DATA]" at bounding box center [98, 40] width 51 height 10
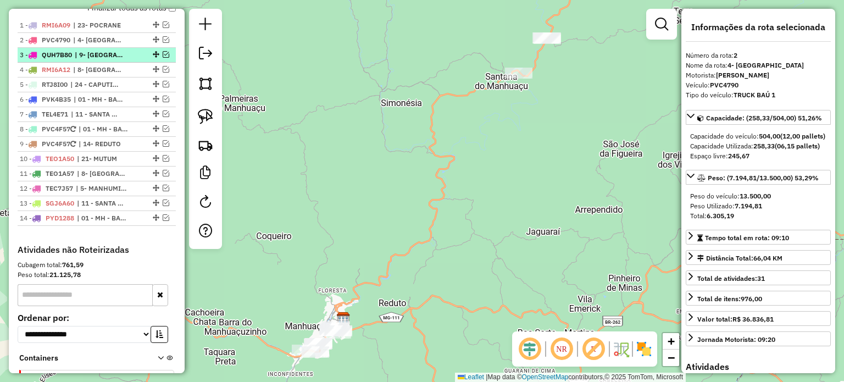
click at [92, 60] on span "| 9- [GEOGRAPHIC_DATA]" at bounding box center [100, 55] width 51 height 10
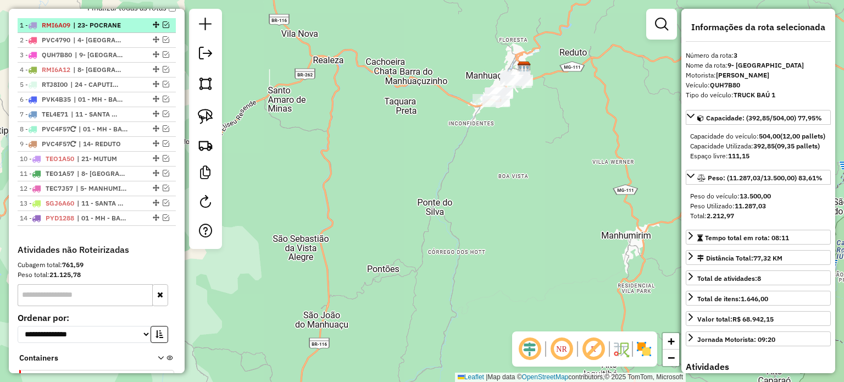
click at [97, 30] on span "| 23- POCRANE" at bounding box center [98, 25] width 51 height 10
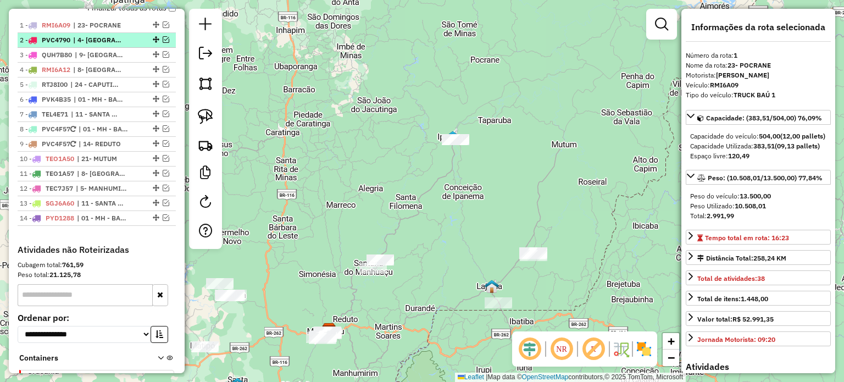
click at [97, 45] on span "| 4- [GEOGRAPHIC_DATA]" at bounding box center [98, 40] width 51 height 10
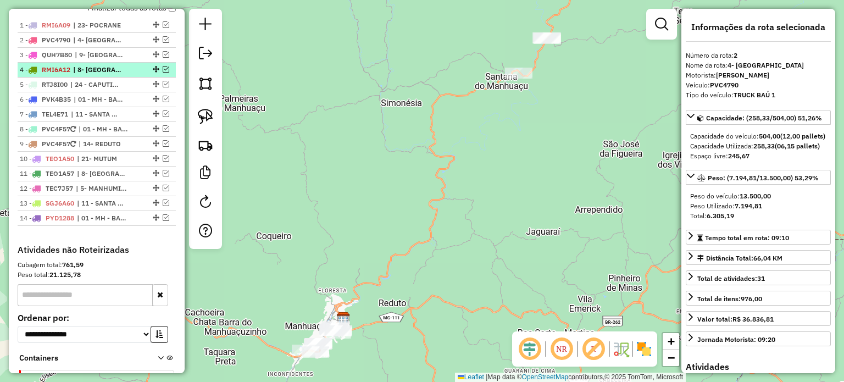
click at [85, 75] on span "| 8- [GEOGRAPHIC_DATA]" at bounding box center [98, 70] width 51 height 10
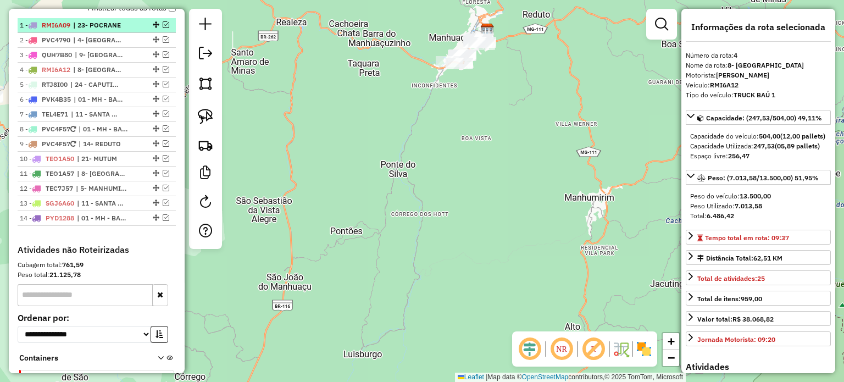
click at [99, 30] on span "| 23- POCRANE" at bounding box center [98, 25] width 51 height 10
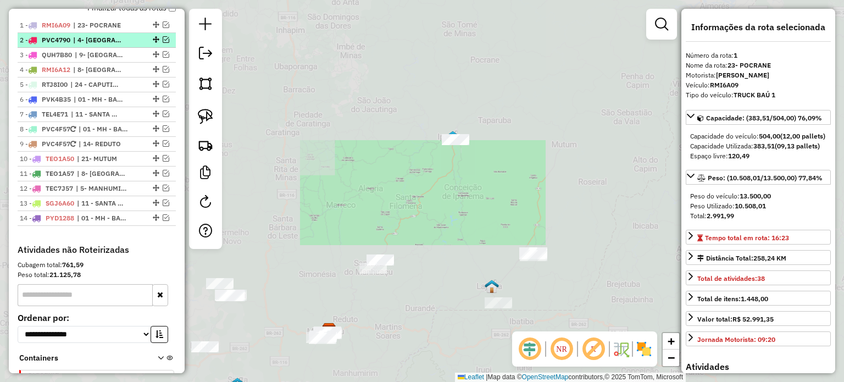
click at [97, 45] on span "| 4- [GEOGRAPHIC_DATA]" at bounding box center [98, 40] width 51 height 10
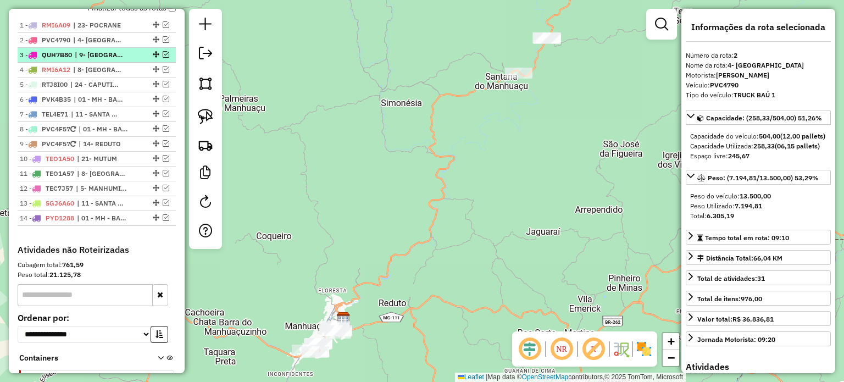
click at [97, 60] on span "| 9- [GEOGRAPHIC_DATA]" at bounding box center [100, 55] width 51 height 10
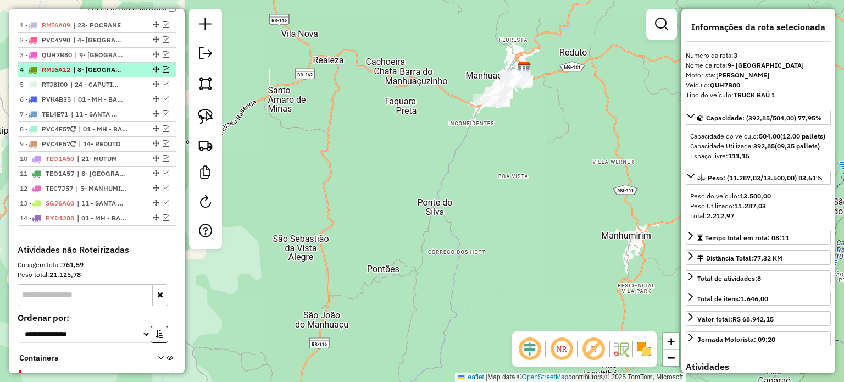
click at [92, 75] on span "| 8- [GEOGRAPHIC_DATA]" at bounding box center [98, 70] width 51 height 10
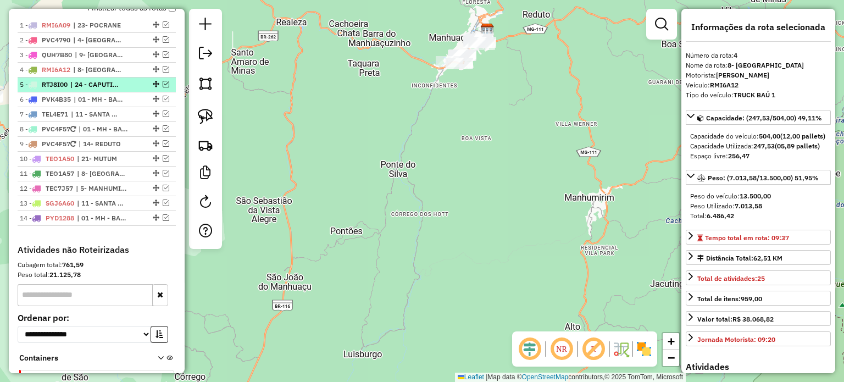
click at [92, 90] on span "| 24 - CAPUTIRA" at bounding box center [95, 85] width 51 height 10
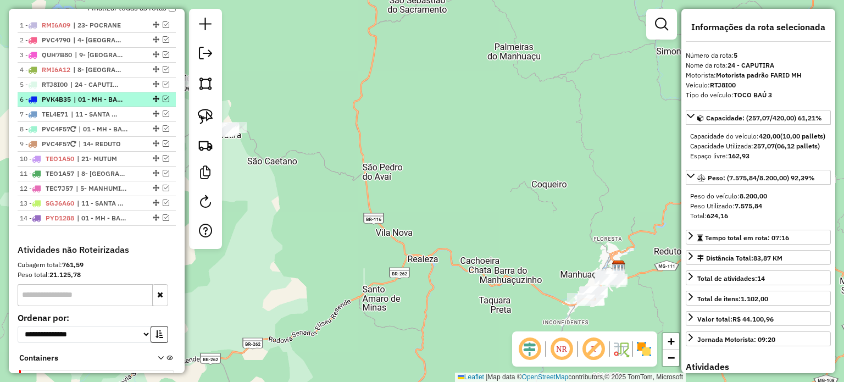
click at [89, 104] on span "| 01 - MH - BAIXADA, 03 - MH CENTRO" at bounding box center [99, 100] width 51 height 10
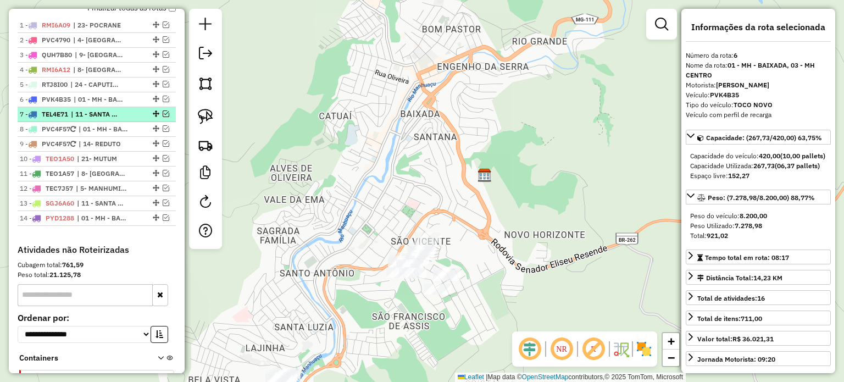
click at [86, 119] on span "| 11 - SANTA MARGARIDA, HORIZANIA" at bounding box center [96, 114] width 51 height 10
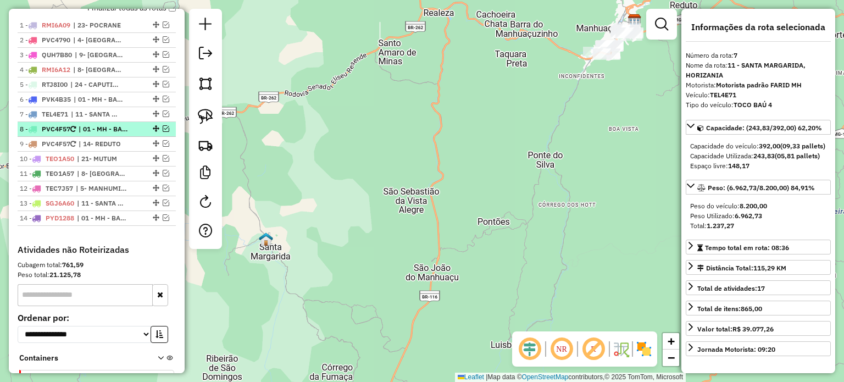
click at [84, 134] on span "| 01 - MH - BAIXADA" at bounding box center [104, 129] width 51 height 10
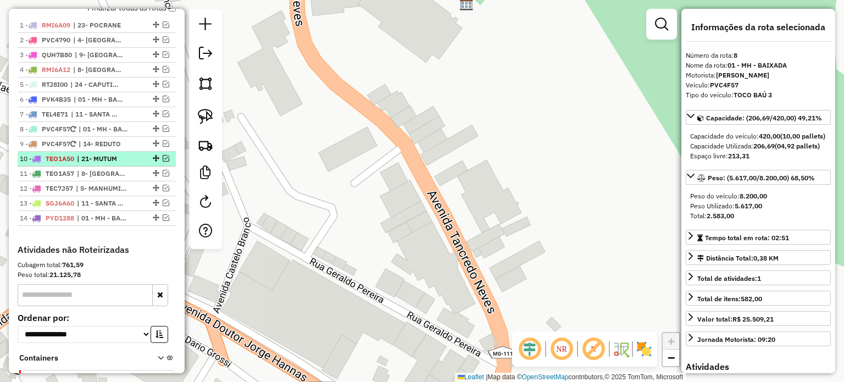
click at [80, 164] on span "| 21- MUTUM" at bounding box center [102, 159] width 51 height 10
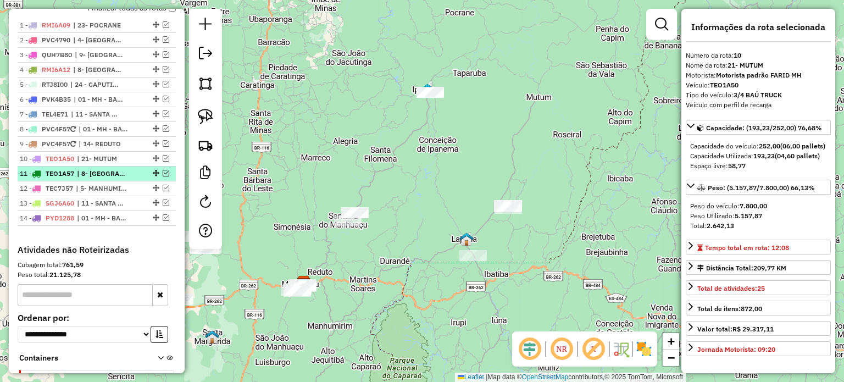
click at [80, 179] on span "| 8- [GEOGRAPHIC_DATA], 9- [GEOGRAPHIC_DATA]" at bounding box center [102, 174] width 51 height 10
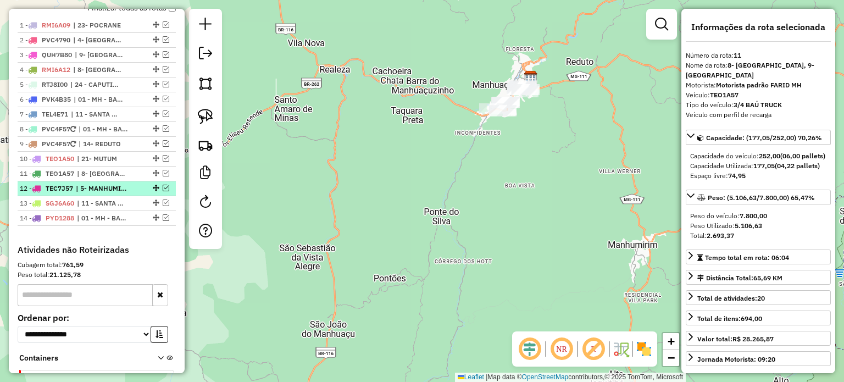
click at [77, 194] on span "| 5- MANHUMIRIM, 6- ESPERA FELIZ" at bounding box center [101, 189] width 51 height 10
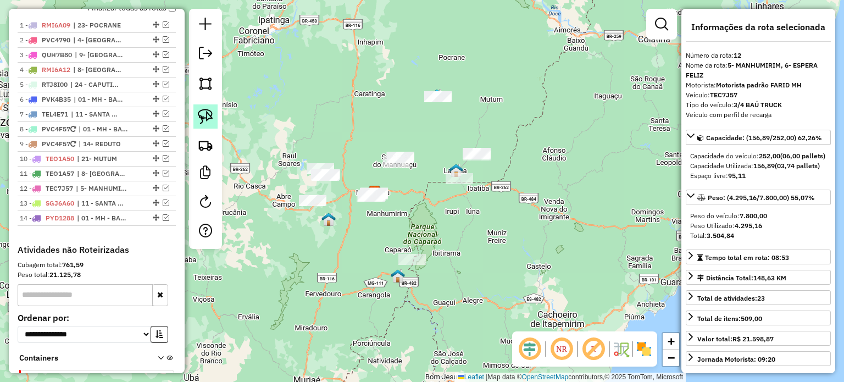
click at [206, 118] on img at bounding box center [205, 116] width 15 height 15
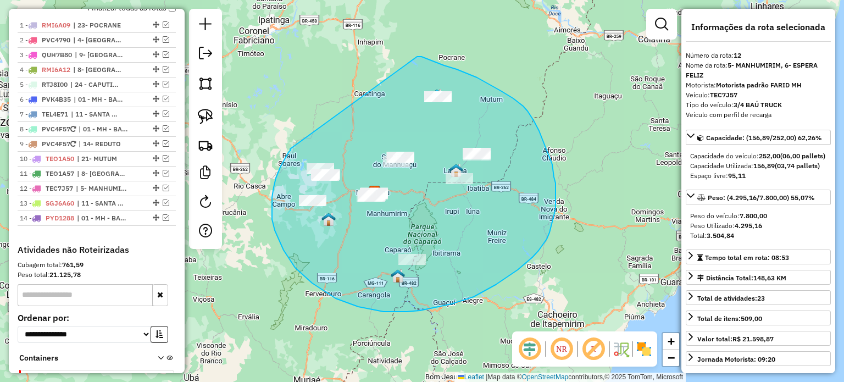
drag, startPoint x: 290, startPoint y: 149, endPoint x: 413, endPoint y: 57, distance: 153.2
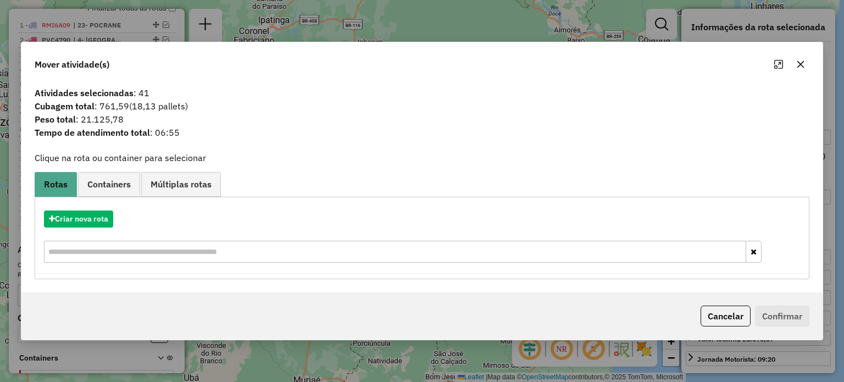
click at [803, 67] on icon "button" at bounding box center [800, 63] width 7 height 7
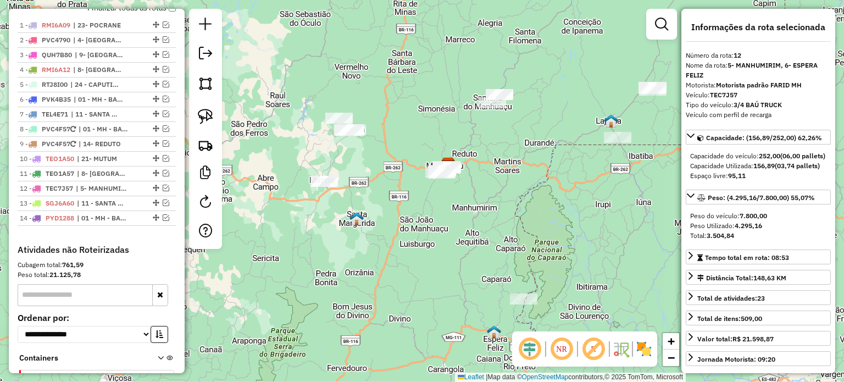
drag, startPoint x: 358, startPoint y: 218, endPoint x: 476, endPoint y: 202, distance: 118.7
click at [475, 202] on div "Janela de atendimento Grade de atendimento Capacidade Transportadoras Veículos …" at bounding box center [422, 191] width 844 height 382
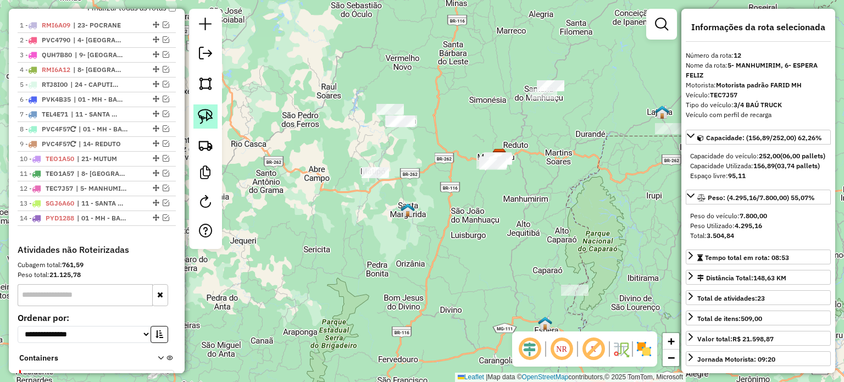
click at [201, 116] on img at bounding box center [205, 116] width 15 height 15
drag, startPoint x: 464, startPoint y: 156, endPoint x: 514, endPoint y: 131, distance: 55.8
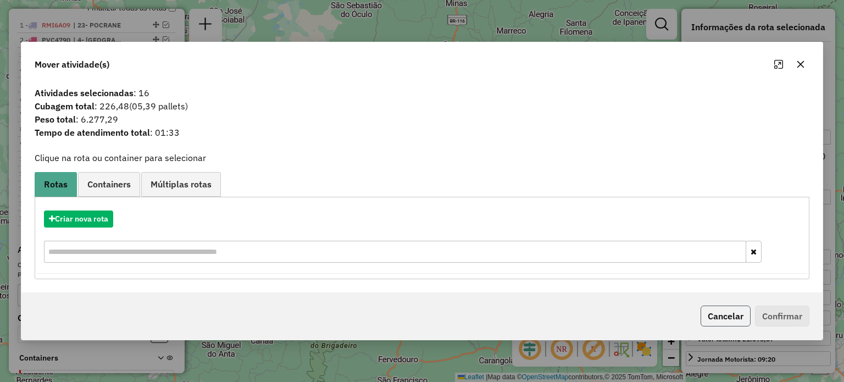
click at [719, 309] on button "Cancelar" at bounding box center [726, 316] width 50 height 21
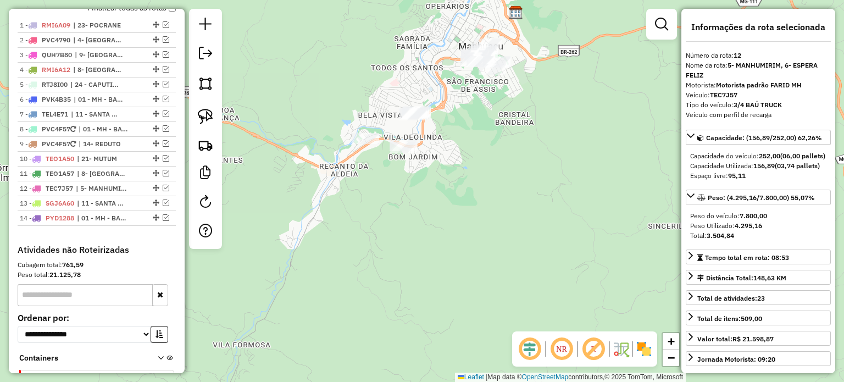
drag, startPoint x: 555, startPoint y: 122, endPoint x: 489, endPoint y: 149, distance: 71.8
click at [489, 149] on div "Janela de atendimento Grade de atendimento Capacidade Transportadoras Veículos …" at bounding box center [422, 191] width 844 height 382
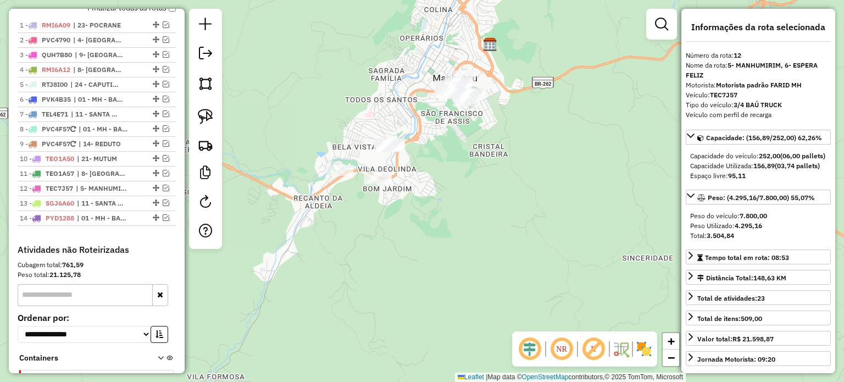
drag, startPoint x: 515, startPoint y: 106, endPoint x: 503, endPoint y: 136, distance: 32.6
click at [503, 136] on div "Janela de atendimento Grade de atendimento Capacidade Transportadoras Veículos …" at bounding box center [422, 191] width 844 height 382
click at [210, 112] on img at bounding box center [205, 116] width 15 height 15
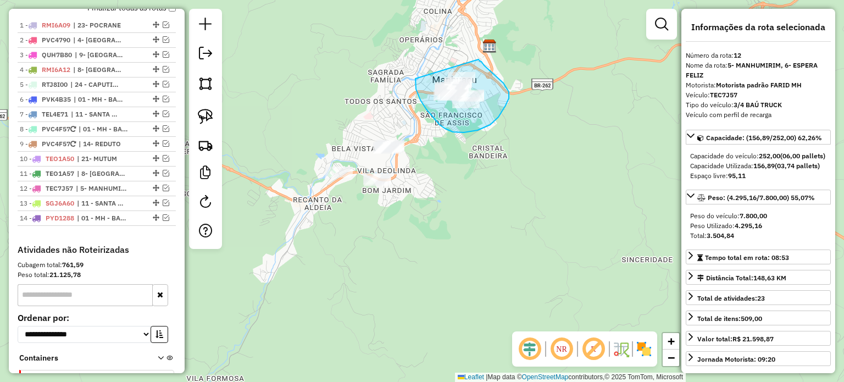
drag, startPoint x: 416, startPoint y: 79, endPoint x: 476, endPoint y: 59, distance: 62.9
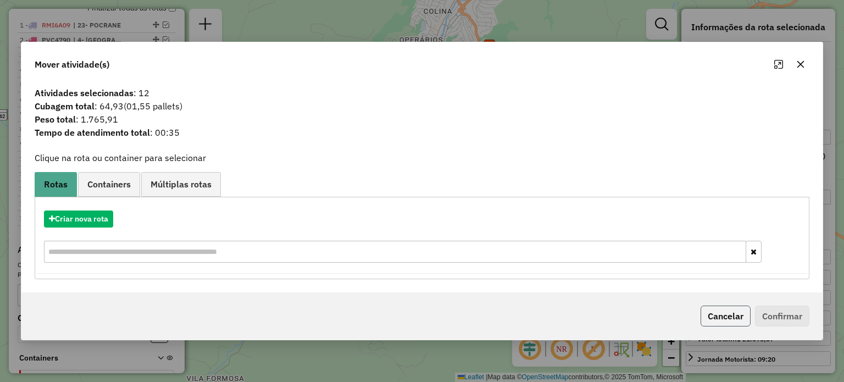
click at [719, 308] on button "Cancelar" at bounding box center [726, 316] width 50 height 21
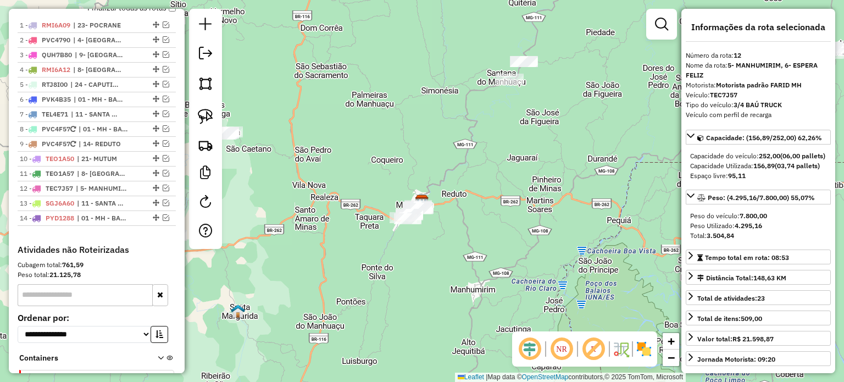
click at [497, 150] on div "Janela de atendimento Grade de atendimento Capacidade Transportadoras Veículos …" at bounding box center [422, 191] width 844 height 382
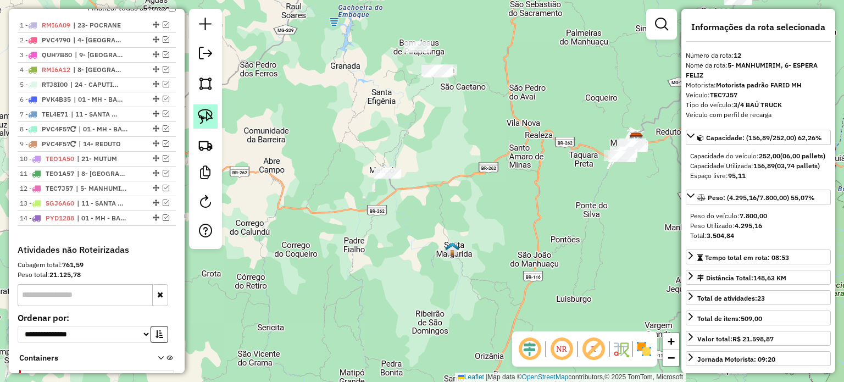
drag, startPoint x: 201, startPoint y: 123, endPoint x: 208, endPoint y: 119, distance: 7.6
click at [202, 122] on img at bounding box center [205, 116] width 15 height 15
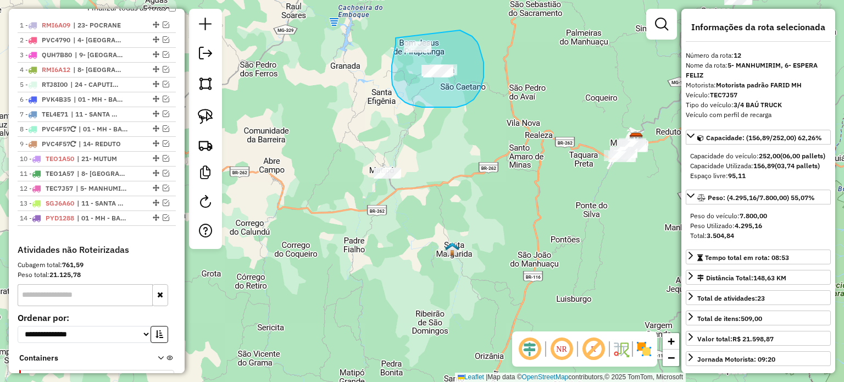
drag, startPoint x: 396, startPoint y: 38, endPoint x: 459, endPoint y: 30, distance: 63.8
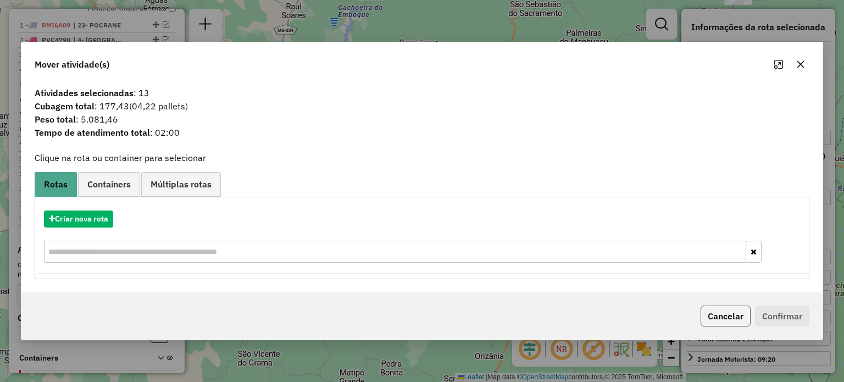
click at [729, 319] on button "Cancelar" at bounding box center [726, 316] width 50 height 21
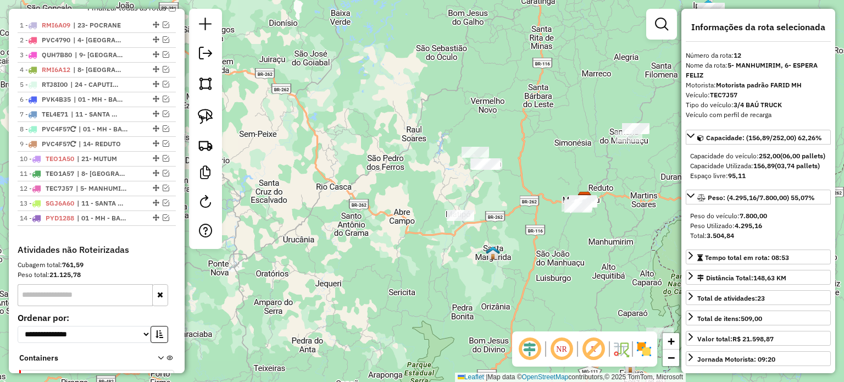
drag, startPoint x: 594, startPoint y: 223, endPoint x: 533, endPoint y: 217, distance: 60.8
click at [535, 217] on div "Janela de atendimento Grade de atendimento Capacidade Transportadoras Veículos …" at bounding box center [422, 191] width 844 height 382
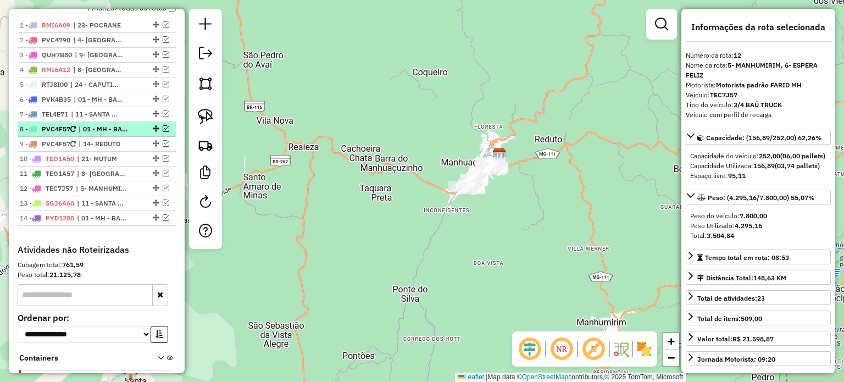
click at [164, 132] on em at bounding box center [166, 128] width 7 height 7
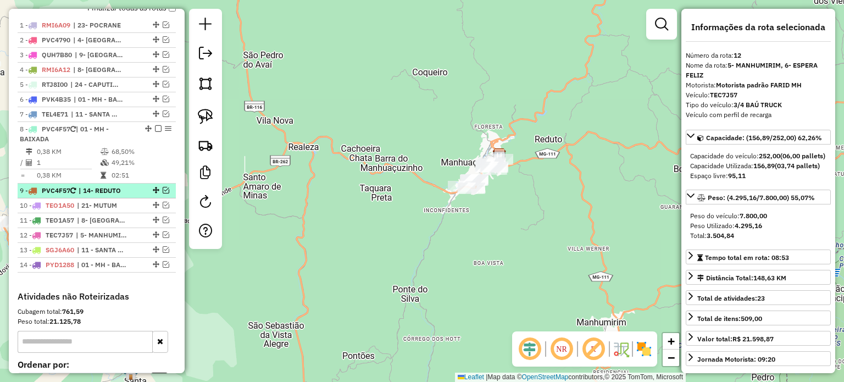
click at [163, 194] on em at bounding box center [166, 190] width 7 height 7
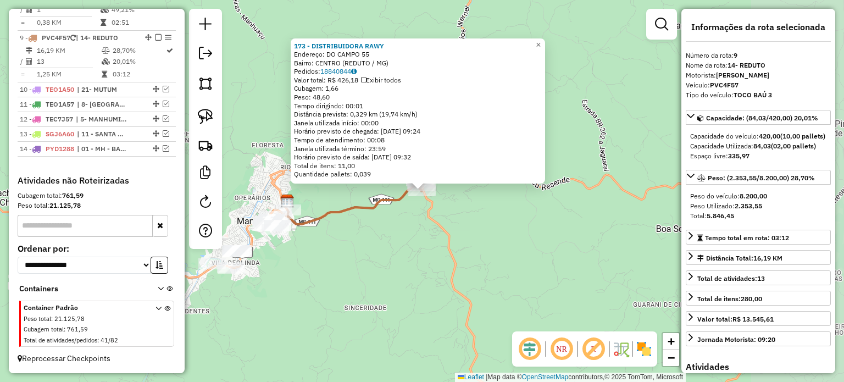
scroll to position [567, 0]
click at [541, 40] on span "×" at bounding box center [538, 44] width 5 height 9
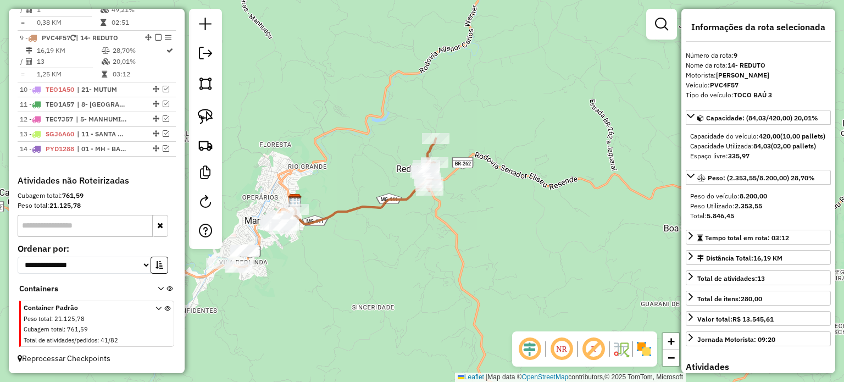
drag, startPoint x: 317, startPoint y: 241, endPoint x: 387, endPoint y: 229, distance: 71.4
click at [385, 230] on div "Janela de atendimento Grade de atendimento Capacidade Transportadoras Veículos …" at bounding box center [422, 191] width 844 height 382
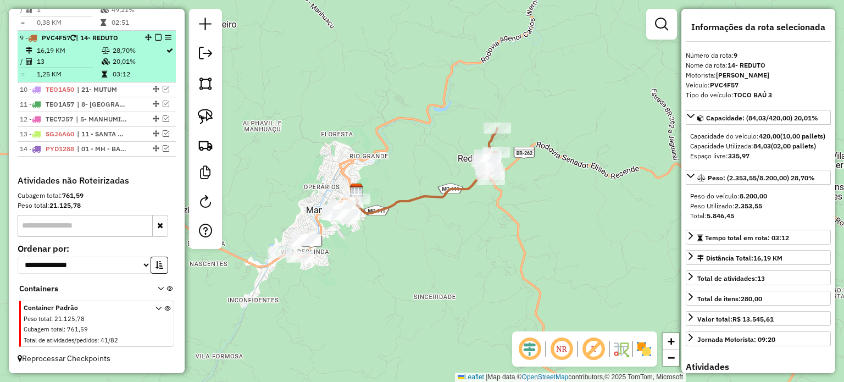
click at [156, 36] on em at bounding box center [158, 37] width 7 height 7
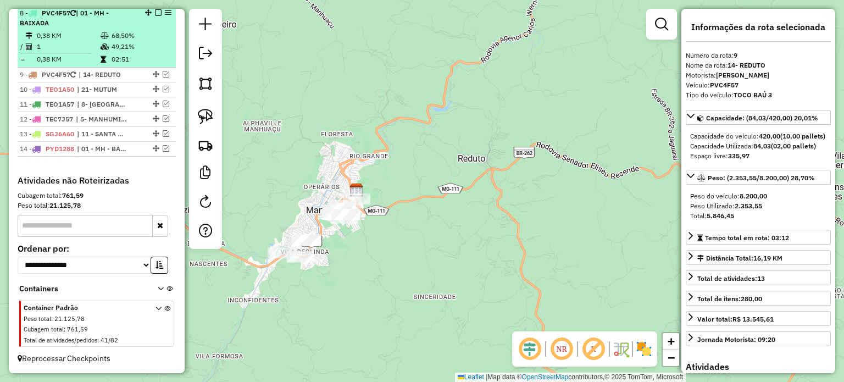
click at [159, 16] on div at bounding box center [155, 12] width 33 height 7
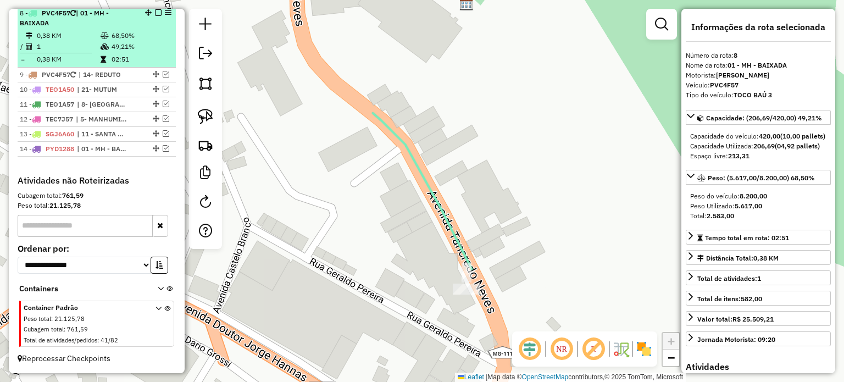
click at [155, 15] on em at bounding box center [158, 12] width 7 height 7
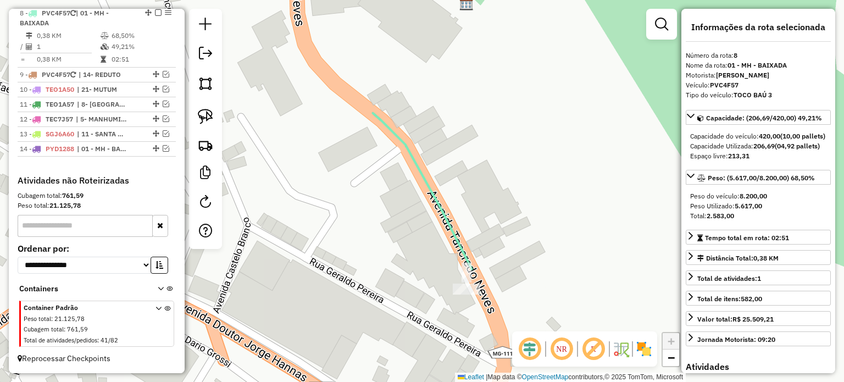
scroll to position [483, 0]
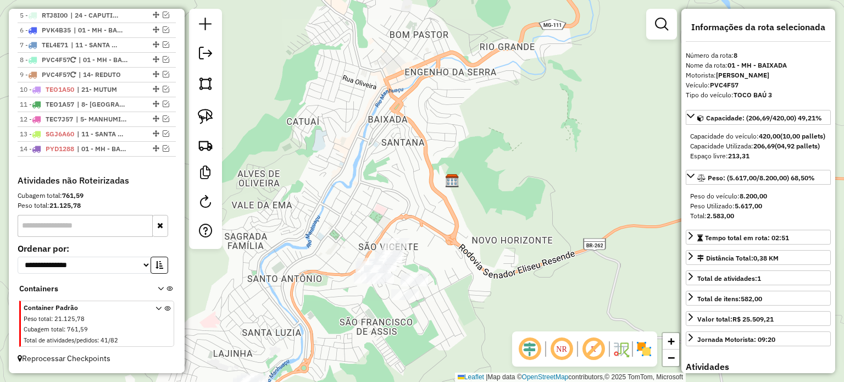
drag, startPoint x: 443, startPoint y: 279, endPoint x: 469, endPoint y: 153, distance: 128.2
click at [466, 170] on div "Janela de atendimento Grade de atendimento Capacidade Transportadoras Veículos …" at bounding box center [422, 191] width 844 height 382
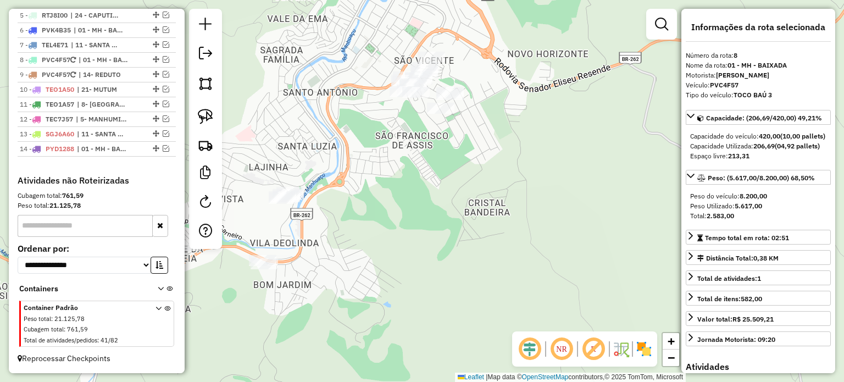
drag, startPoint x: 464, startPoint y: 121, endPoint x: 430, endPoint y: 241, distance: 125.0
click at [433, 239] on div "Janela de atendimento Grade de atendimento Capacidade Transportadoras Veículos …" at bounding box center [422, 191] width 844 height 382
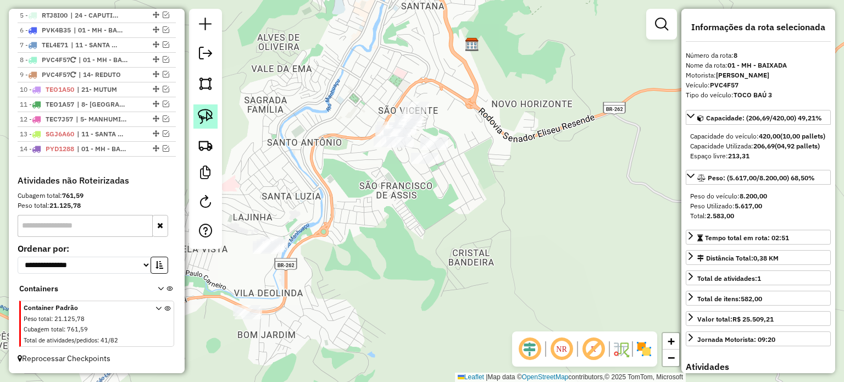
click at [209, 119] on img at bounding box center [205, 116] width 15 height 15
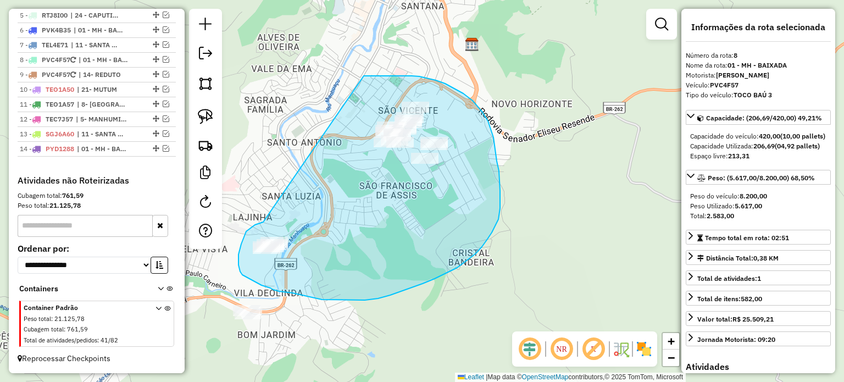
drag, startPoint x: 263, startPoint y: 222, endPoint x: 364, endPoint y: 76, distance: 177.5
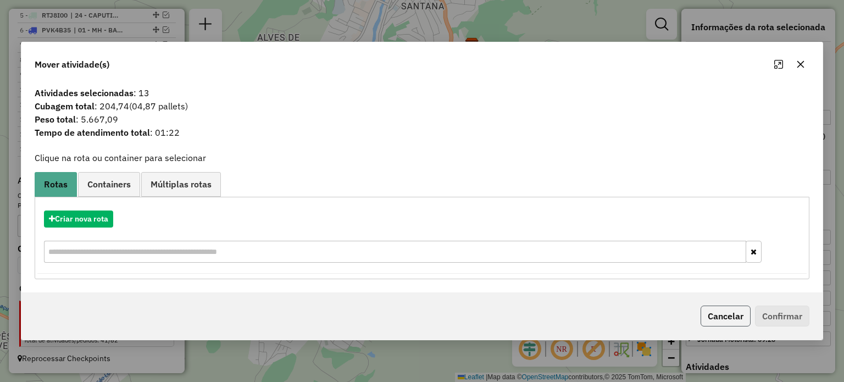
click at [723, 316] on button "Cancelar" at bounding box center [726, 316] width 50 height 21
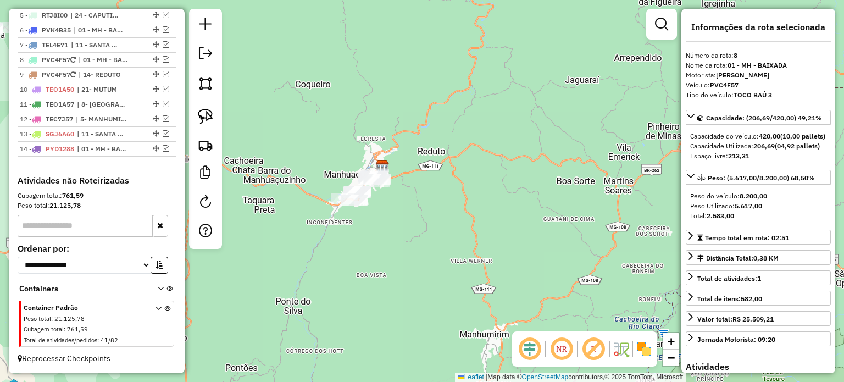
drag, startPoint x: 345, startPoint y: 157, endPoint x: 429, endPoint y: 151, distance: 84.3
click at [420, 151] on div "Janela de atendimento Grade de atendimento Capacidade Transportadoras Veículos …" at bounding box center [422, 191] width 844 height 382
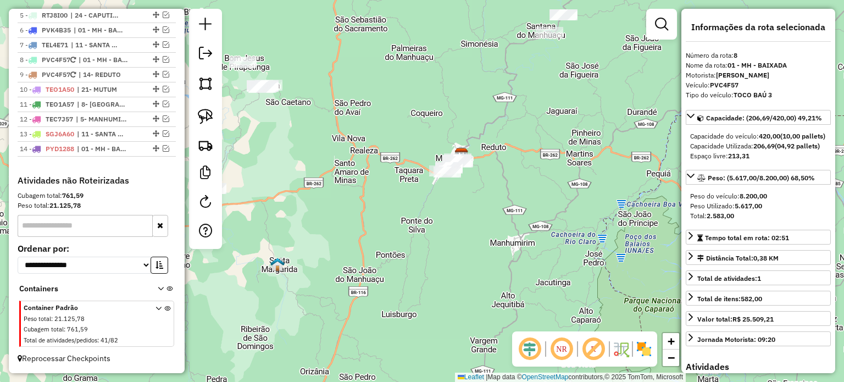
drag, startPoint x: 428, startPoint y: 131, endPoint x: 434, endPoint y: 131, distance: 6.6
click at [433, 131] on div "Janela de atendimento Grade de atendimento Capacidade Transportadoras Veículos …" at bounding box center [422, 191] width 844 height 382
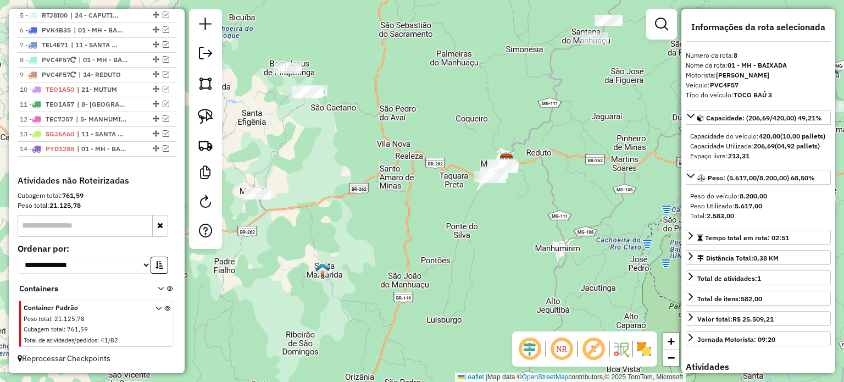
click at [361, 151] on div "Janela de atendimento Grade de atendimento Capacidade Transportadoras Veículos …" at bounding box center [422, 191] width 844 height 382
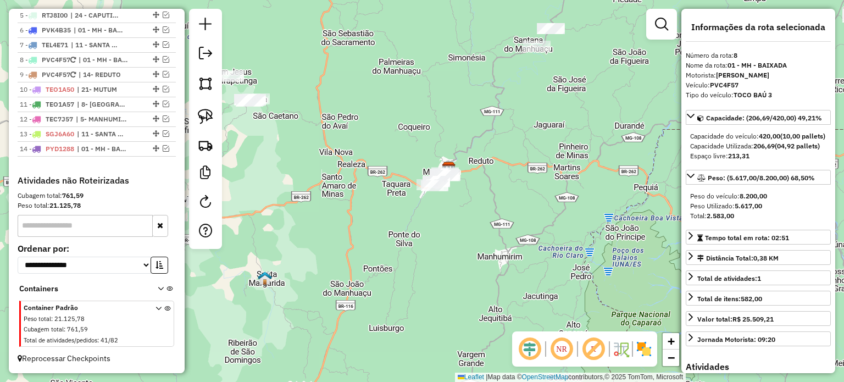
drag, startPoint x: 572, startPoint y: 214, endPoint x: 457, endPoint y: 230, distance: 115.9
click at [458, 230] on div "Janela de atendimento Grade de atendimento Capacidade Transportadoras Veículos …" at bounding box center [422, 191] width 844 height 382
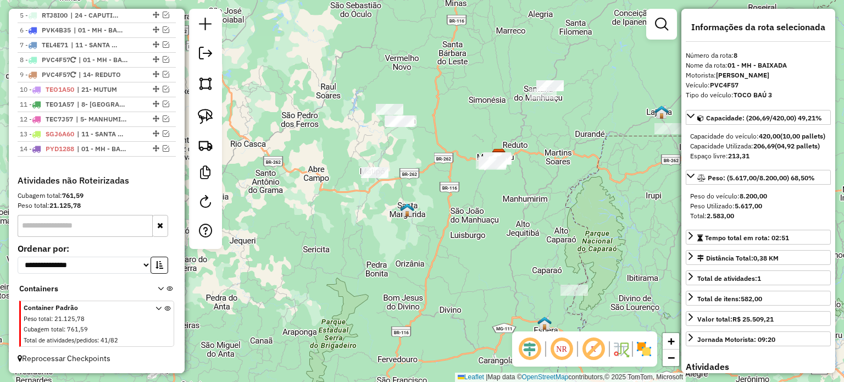
drag, startPoint x: 564, startPoint y: 169, endPoint x: 483, endPoint y: 193, distance: 84.9
click at [484, 193] on div "Janela de atendimento Grade de atendimento Capacidade Transportadoras Veículos …" at bounding box center [422, 191] width 844 height 382
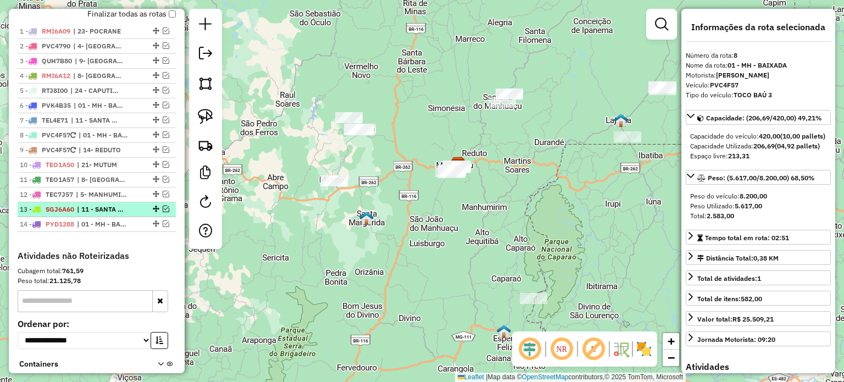
scroll to position [373, 0]
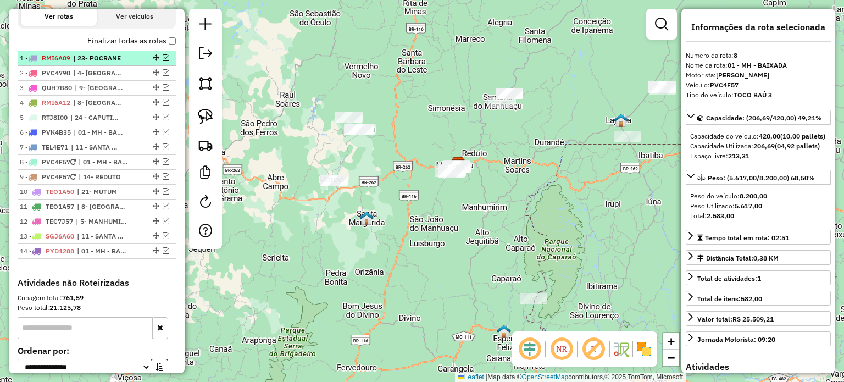
click at [110, 63] on span "| 23- POCRANE" at bounding box center [98, 58] width 51 height 10
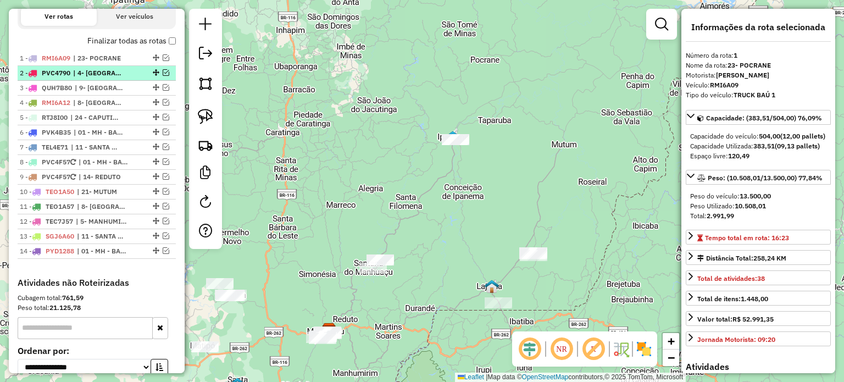
click at [98, 78] on span "| 4- [GEOGRAPHIC_DATA]" at bounding box center [98, 73] width 51 height 10
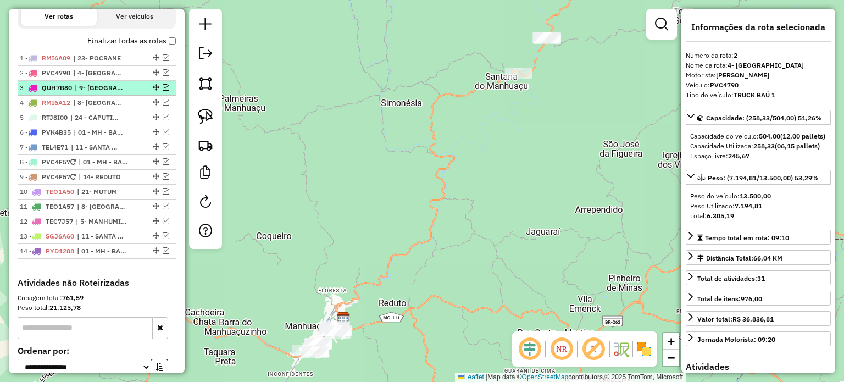
click at [98, 93] on span "| 9- [GEOGRAPHIC_DATA]" at bounding box center [100, 88] width 51 height 10
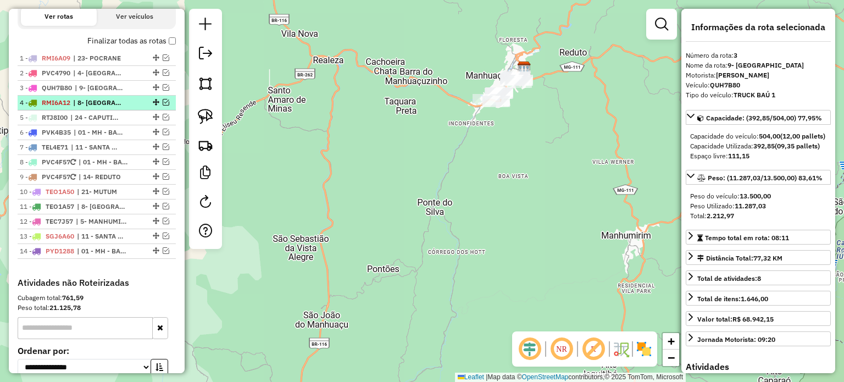
click at [92, 108] on span "| 8- [GEOGRAPHIC_DATA]" at bounding box center [98, 103] width 51 height 10
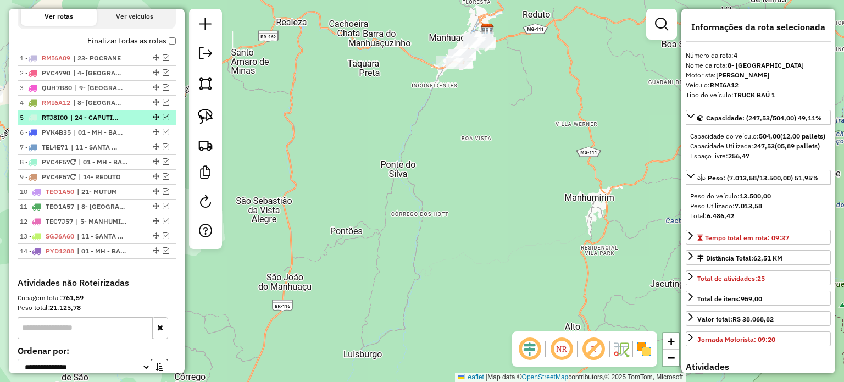
click at [91, 123] on span "| 24 - CAPUTIRA" at bounding box center [95, 118] width 51 height 10
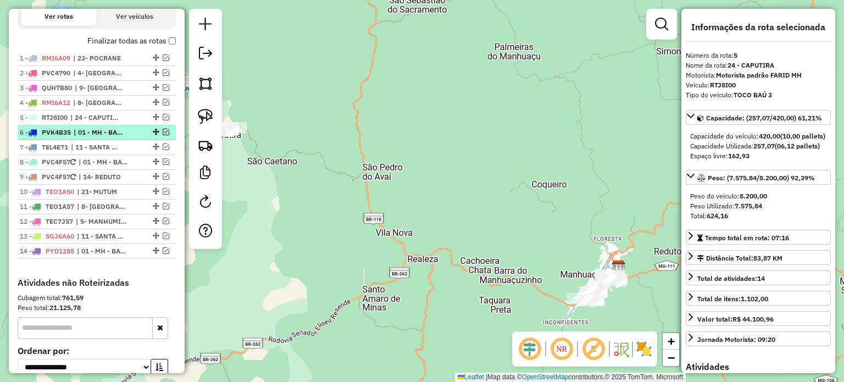
click at [89, 137] on span "| 01 - MH - BAIXADA, 03 - MH CENTRO" at bounding box center [99, 133] width 51 height 10
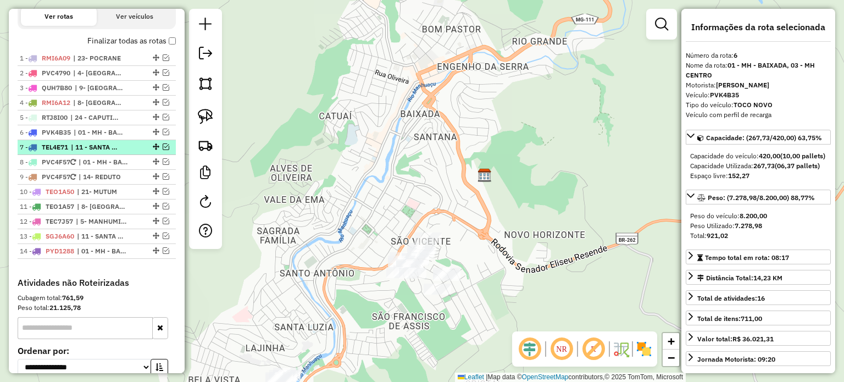
click at [89, 152] on span "| 11 - SANTA MARGARIDA, HORIZANIA" at bounding box center [96, 147] width 51 height 10
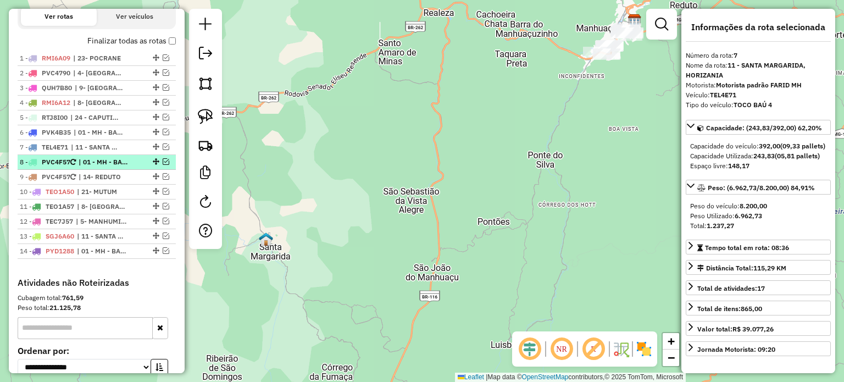
click at [88, 167] on span "| 01 - MH - BAIXADA" at bounding box center [104, 162] width 51 height 10
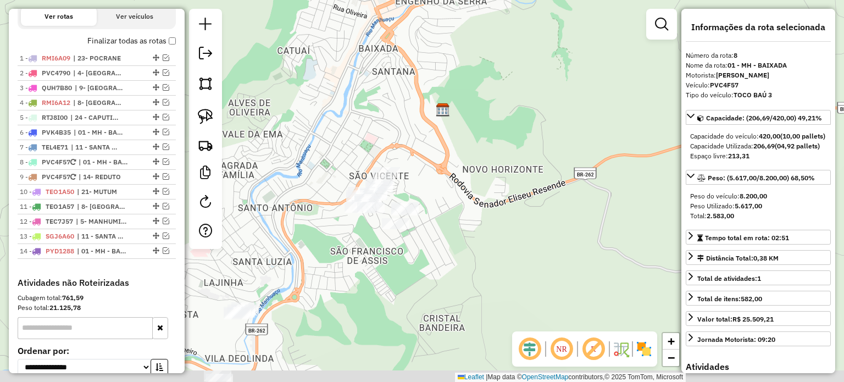
drag, startPoint x: 473, startPoint y: 261, endPoint x: 476, endPoint y: 220, distance: 40.2
click at [476, 220] on div "Janela de atendimento Grade de atendimento Capacidade Transportadoras Veículos …" at bounding box center [422, 191] width 844 height 382
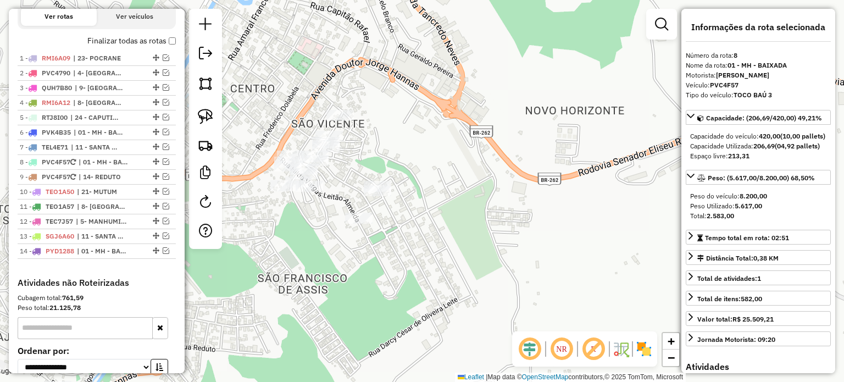
drag, startPoint x: 424, startPoint y: 182, endPoint x: 449, endPoint y: 176, distance: 24.9
click at [447, 176] on div "Janela de atendimento Grade de atendimento Capacidade Transportadoras Veículos …" at bounding box center [422, 191] width 844 height 382
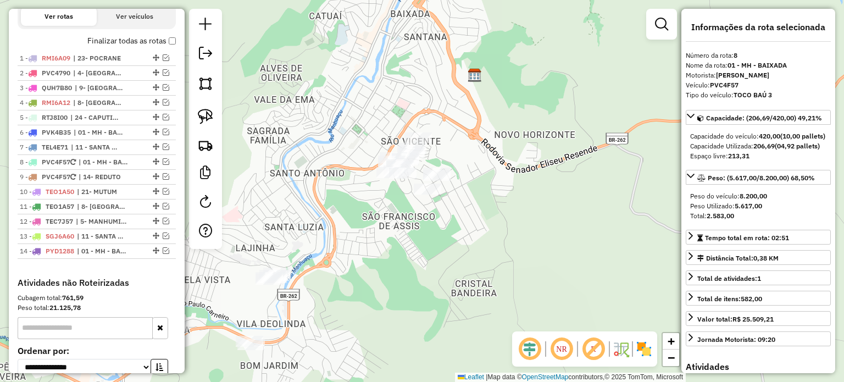
drag, startPoint x: 479, startPoint y: 226, endPoint x: 491, endPoint y: 219, distance: 13.8
click at [490, 220] on div "Janela de atendimento Grade de atendimento Capacidade Transportadoras Veículos …" at bounding box center [422, 191] width 844 height 382
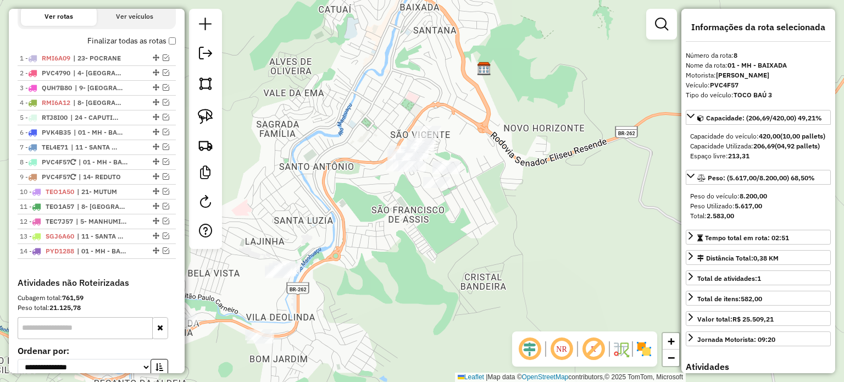
drag, startPoint x: 365, startPoint y: 239, endPoint x: 431, endPoint y: 224, distance: 67.6
click at [431, 224] on div "Janela de atendimento Grade de atendimento Capacidade Transportadoras Veículos …" at bounding box center [422, 191] width 844 height 382
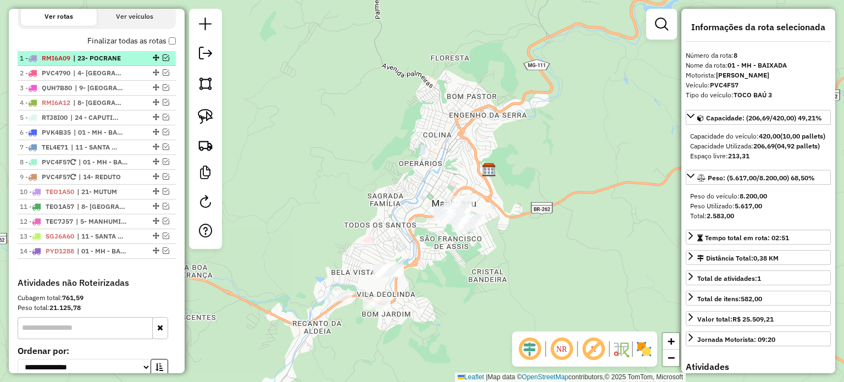
click at [98, 63] on span "| 23- POCRANE" at bounding box center [98, 58] width 51 height 10
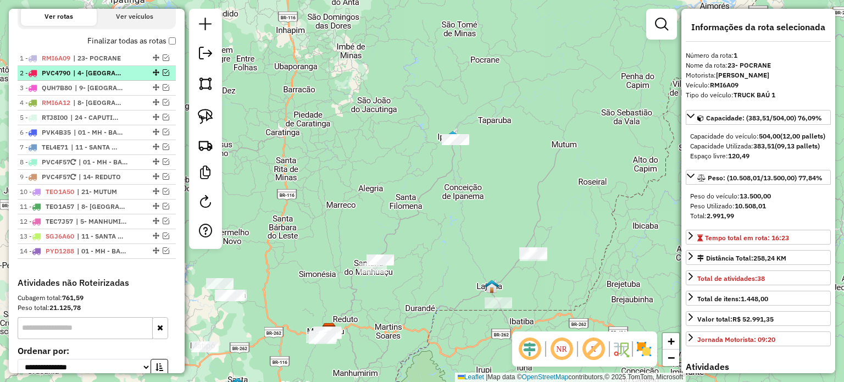
click at [95, 78] on span "| 4- [GEOGRAPHIC_DATA]" at bounding box center [98, 73] width 51 height 10
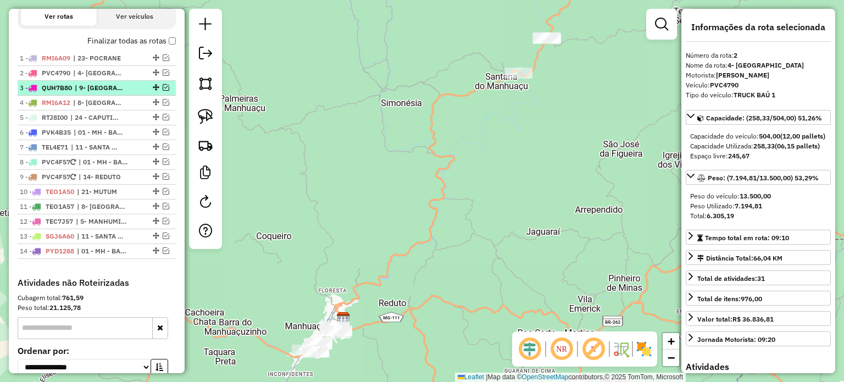
click at [93, 93] on span "| 9- [GEOGRAPHIC_DATA]" at bounding box center [100, 88] width 51 height 10
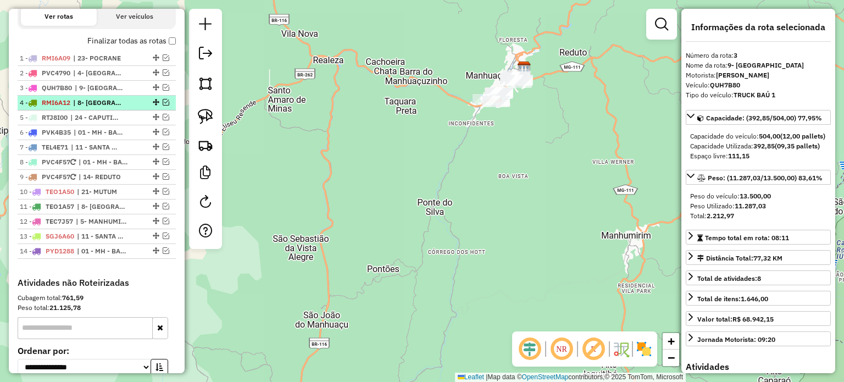
click at [92, 108] on span "| 8- [GEOGRAPHIC_DATA]" at bounding box center [98, 103] width 51 height 10
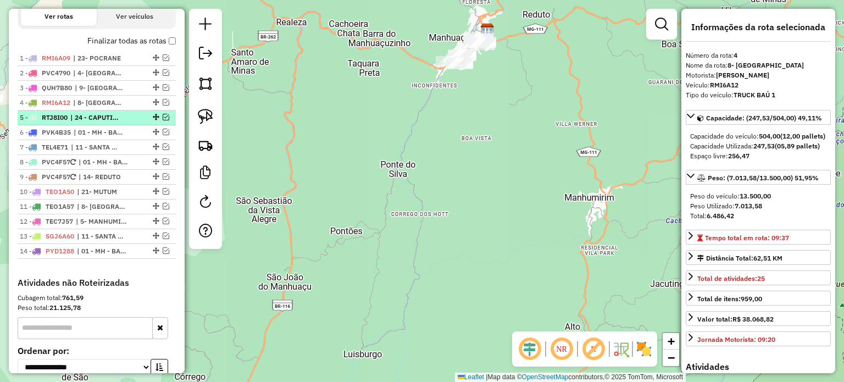
click at [89, 123] on span "| 24 - CAPUTIRA" at bounding box center [95, 118] width 51 height 10
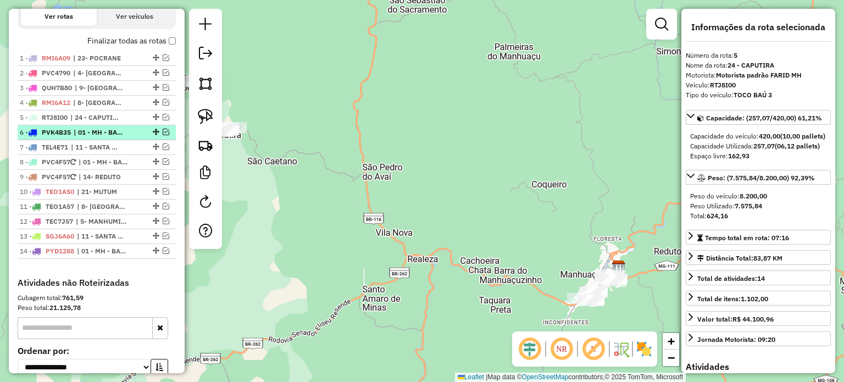
click at [89, 137] on span "| 01 - MH - BAIXADA, 03 - MH CENTRO" at bounding box center [99, 133] width 51 height 10
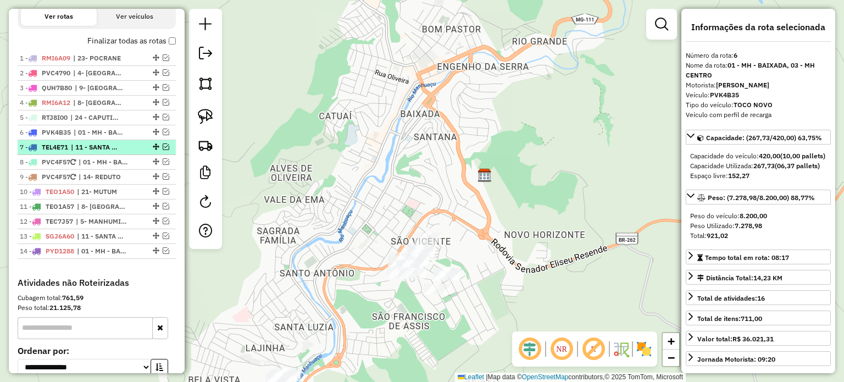
click at [93, 152] on span "| 11 - SANTA MARGARIDA, HORIZANIA" at bounding box center [96, 147] width 51 height 10
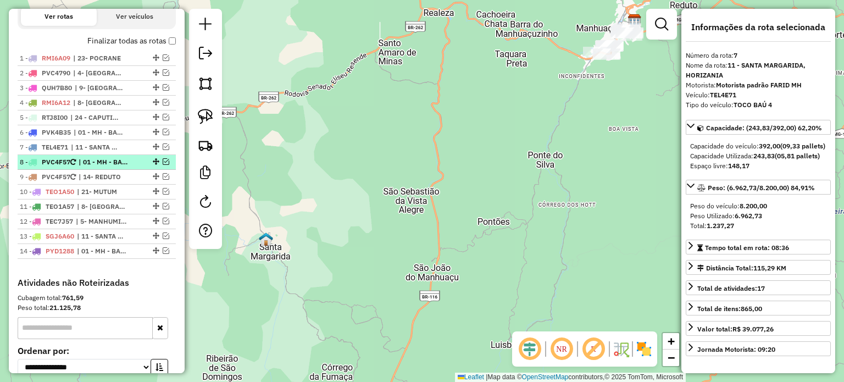
click at [93, 167] on span "| 01 - MH - BAIXADA" at bounding box center [104, 162] width 51 height 10
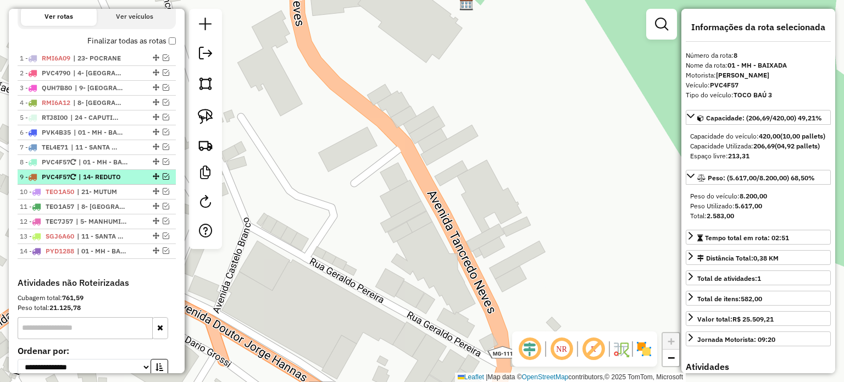
click at [91, 182] on span "| 14- REDUTO" at bounding box center [104, 177] width 51 height 10
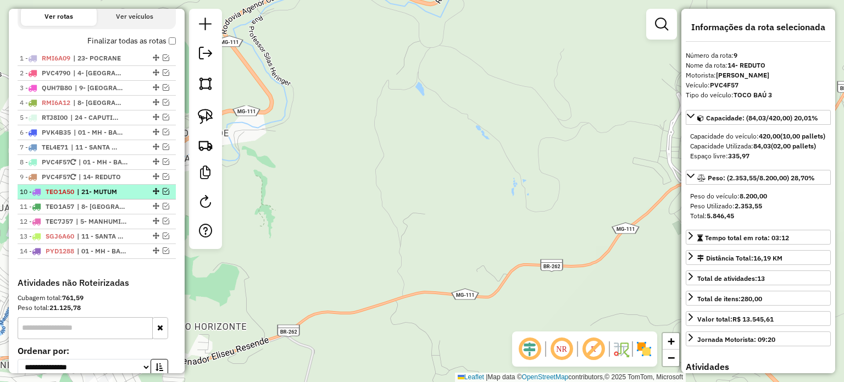
click at [92, 197] on span "| 21- MUTUM" at bounding box center [102, 192] width 51 height 10
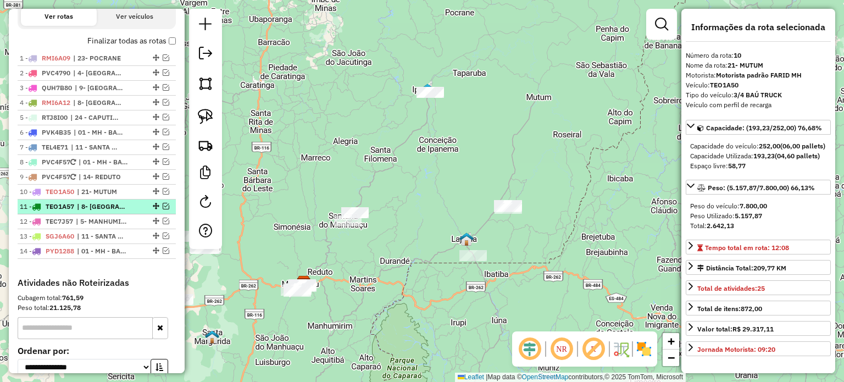
click at [90, 212] on span "| 8- [GEOGRAPHIC_DATA], 9- [GEOGRAPHIC_DATA]" at bounding box center [102, 207] width 51 height 10
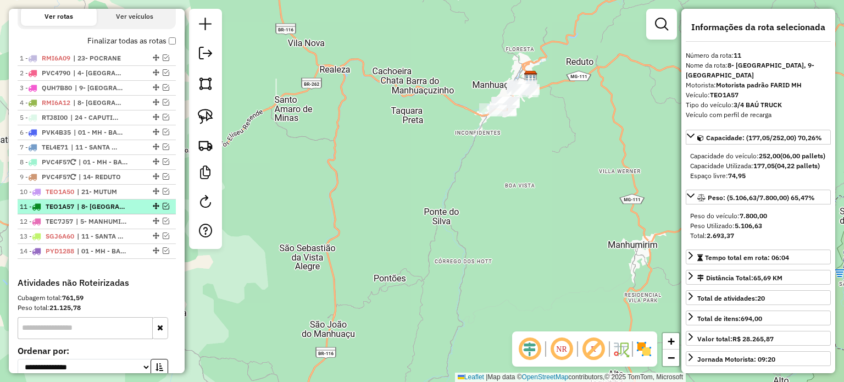
click at [166, 209] on div at bounding box center [155, 206] width 33 height 7
click at [163, 209] on em at bounding box center [166, 206] width 7 height 7
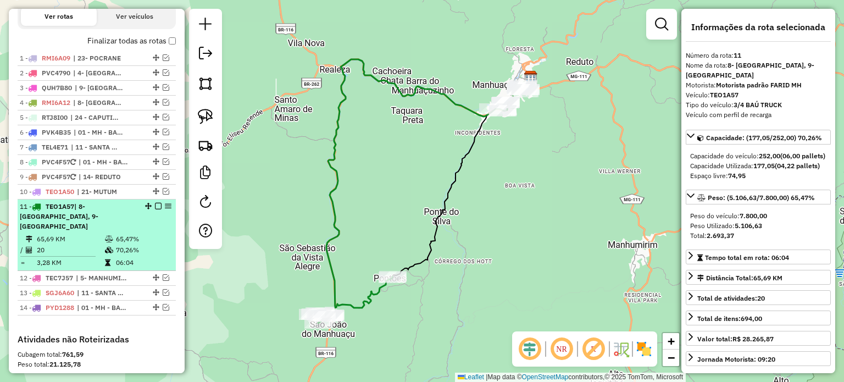
click at [124, 224] on div "11 - TEO1A57 | 8- LUISBURGO, 9- SÃO JOÃO DO MANHUAÇU" at bounding box center [78, 217] width 117 height 30
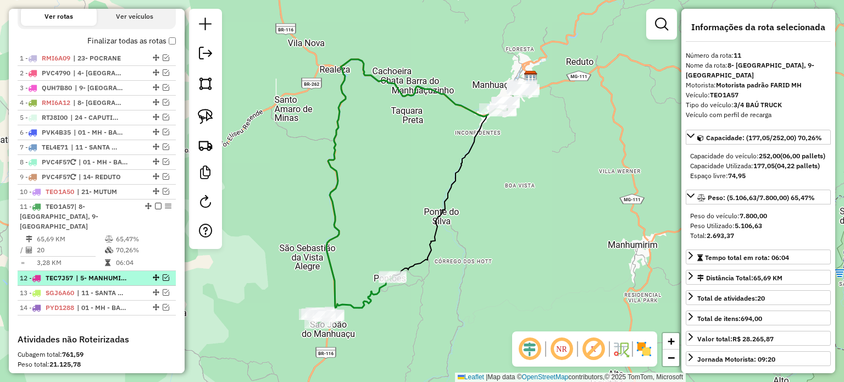
click at [110, 273] on span "| 5- MANHUMIRIM, 6- ESPERA FELIZ" at bounding box center [101, 278] width 51 height 10
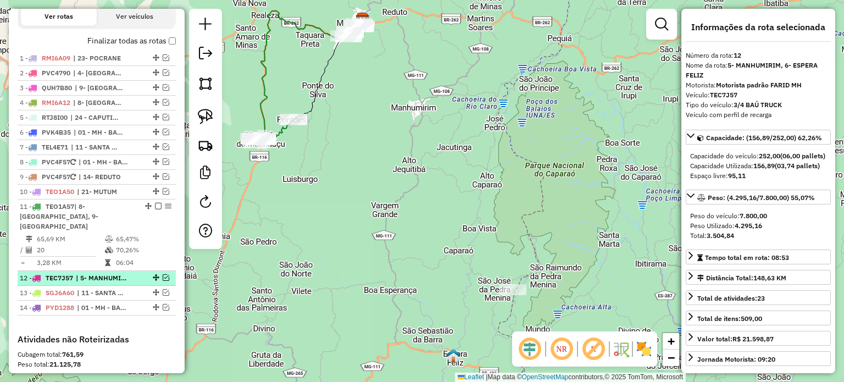
click at [163, 273] on div "12 - TEC7J57 | 5- MANHUMIRIM, 6- ESPERA FELIZ" at bounding box center [97, 278] width 154 height 10
click at [163, 277] on em at bounding box center [166, 277] width 7 height 7
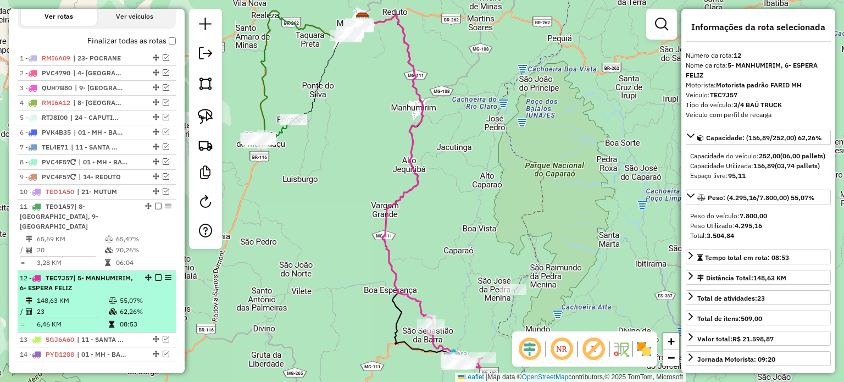
click at [165, 277] on em at bounding box center [168, 277] width 7 height 7
click at [156, 277] on em at bounding box center [158, 277] width 7 height 7
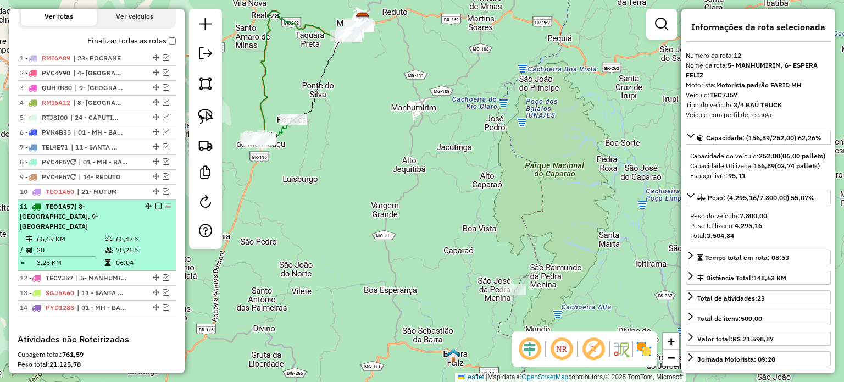
click at [110, 222] on div "11 - TEO1A57 | 8- LUISBURGO, 9- SÃO JOÃO DO MANHUAÇU" at bounding box center [78, 217] width 117 height 30
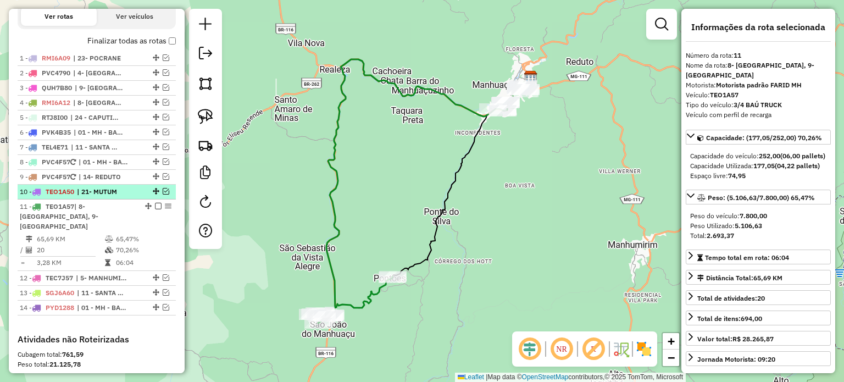
click at [128, 197] on span "| 21- MUTUM" at bounding box center [102, 192] width 51 height 10
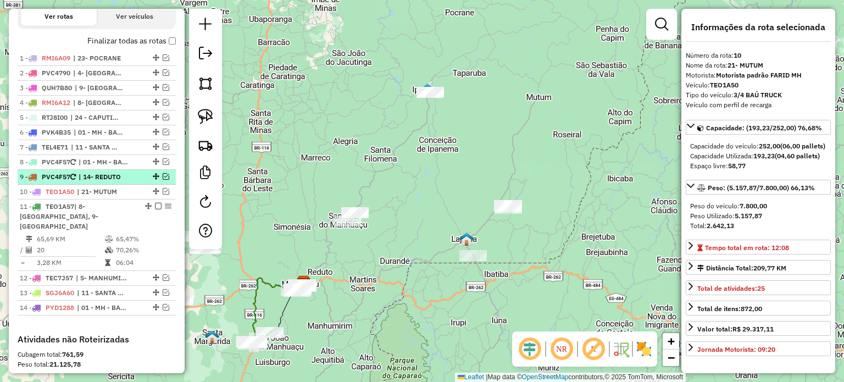
click at [118, 182] on span "| 14- REDUTO" at bounding box center [104, 177] width 51 height 10
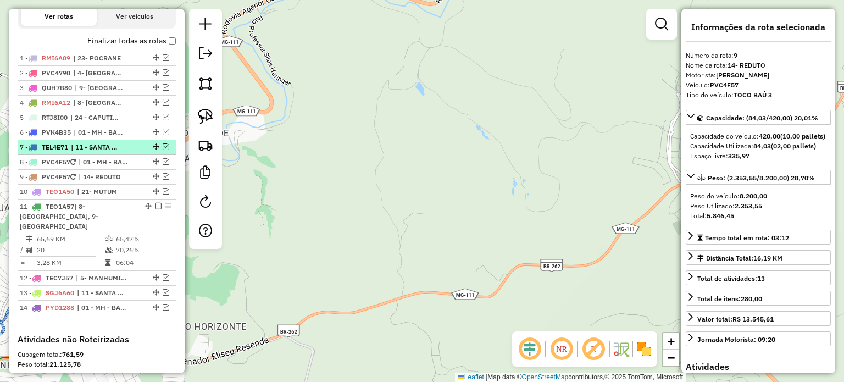
click at [108, 152] on span "| 11 - SANTA MARGARIDA, HORIZANIA" at bounding box center [96, 147] width 51 height 10
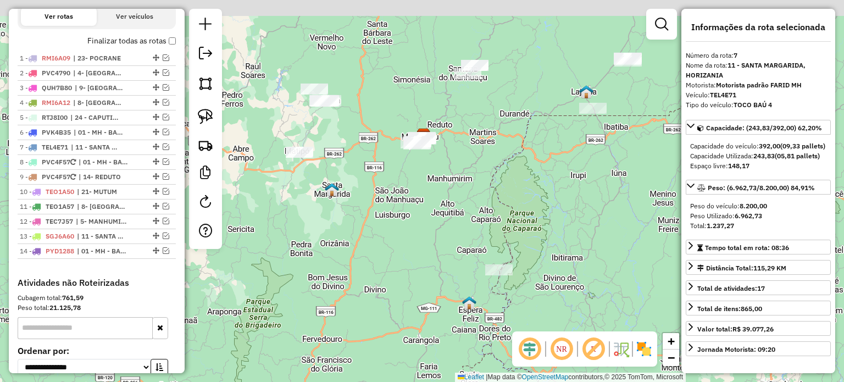
drag, startPoint x: 374, startPoint y: 93, endPoint x: 351, endPoint y: 138, distance: 50.2
click at [351, 138] on div "Janela de atendimento Grade de atendimento Capacidade Transportadoras Veículos …" at bounding box center [422, 191] width 844 height 382
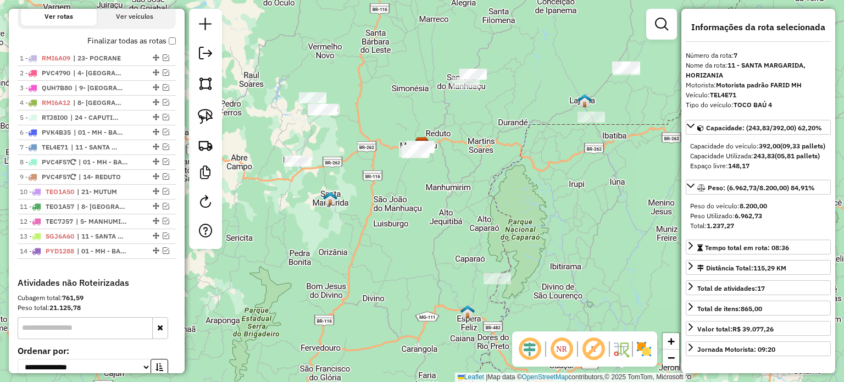
drag, startPoint x: 205, startPoint y: 115, endPoint x: 262, endPoint y: 125, distance: 58.0
click at [206, 115] on img at bounding box center [205, 116] width 15 height 15
drag, startPoint x: 382, startPoint y: 140, endPoint x: 439, endPoint y: 120, distance: 60.5
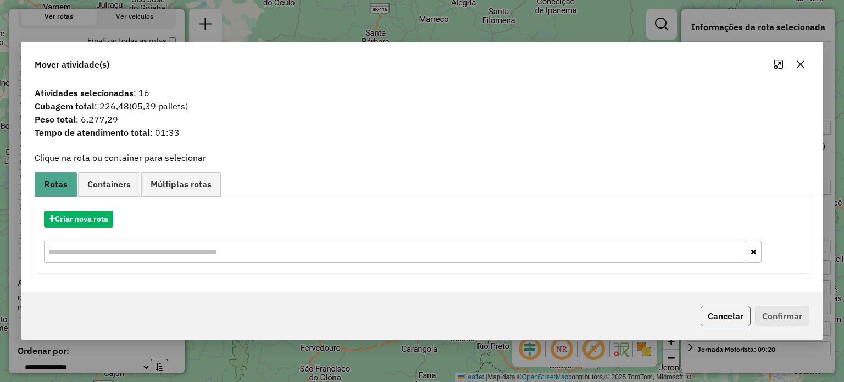
click at [724, 316] on button "Cancelar" at bounding box center [726, 316] width 50 height 21
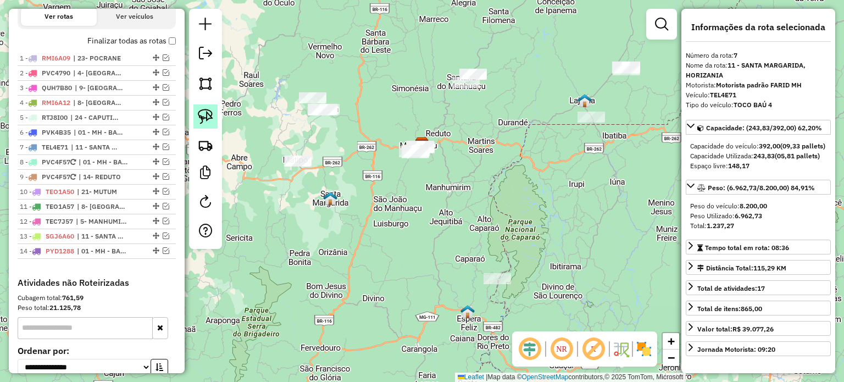
click at [209, 112] on img at bounding box center [205, 116] width 15 height 15
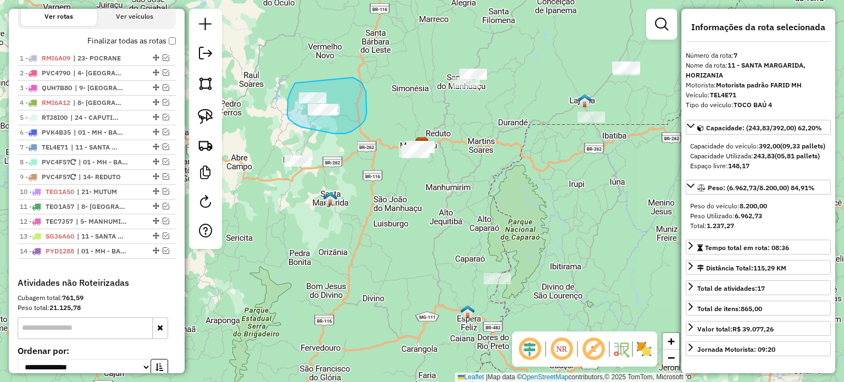
drag, startPoint x: 295, startPoint y: 83, endPoint x: 352, endPoint y: 77, distance: 57.5
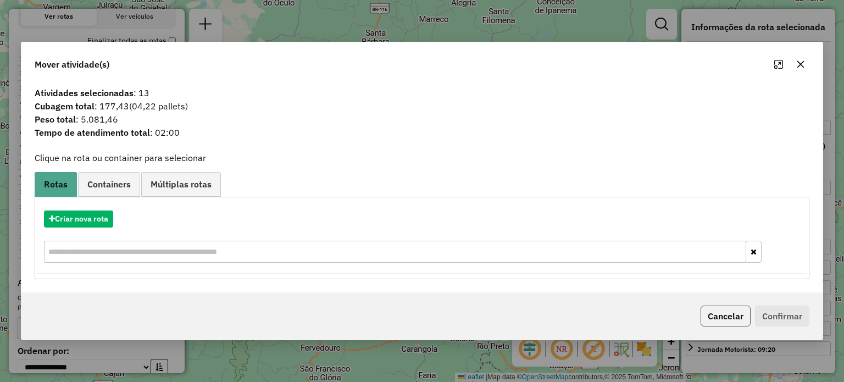
click at [720, 313] on button "Cancelar" at bounding box center [726, 316] width 50 height 21
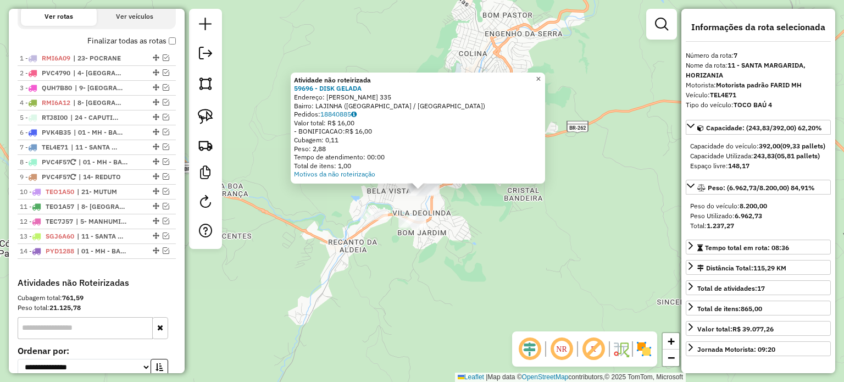
click at [541, 74] on span "×" at bounding box center [538, 78] width 5 height 9
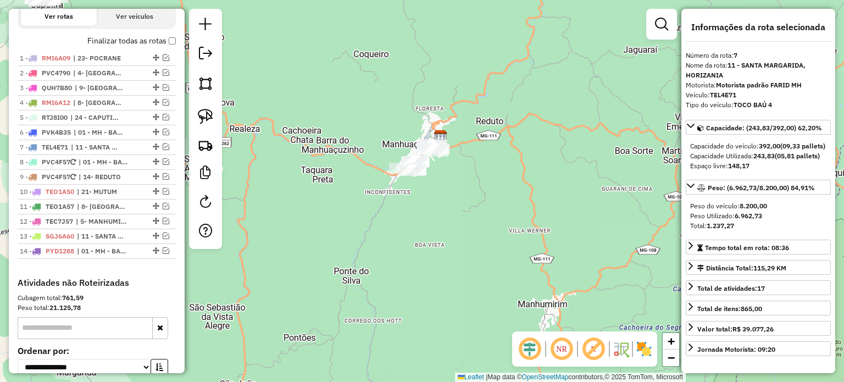
drag, startPoint x: 352, startPoint y: 157, endPoint x: 442, endPoint y: 157, distance: 89.6
click at [442, 157] on div "Janela de atendimento Grade de atendimento Capacidade Transportadoras Veículos …" at bounding box center [422, 191] width 844 height 382
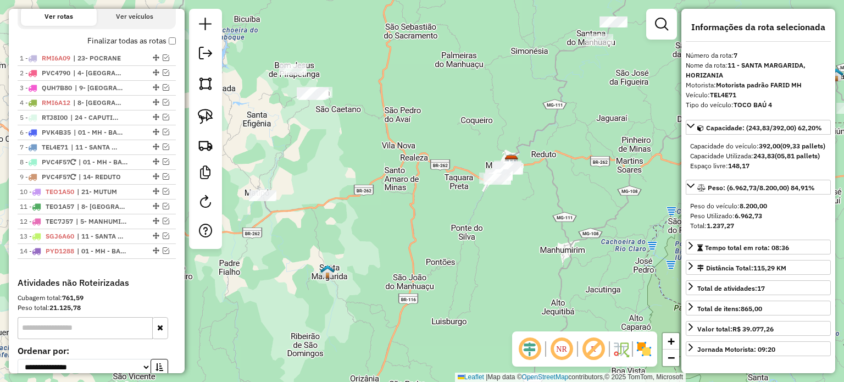
drag, startPoint x: 339, startPoint y: 145, endPoint x: 344, endPoint y: 147, distance: 5.9
click at [344, 147] on div "Janela de atendimento Grade de atendimento Capacidade Transportadoras Veículos …" at bounding box center [422, 191] width 844 height 382
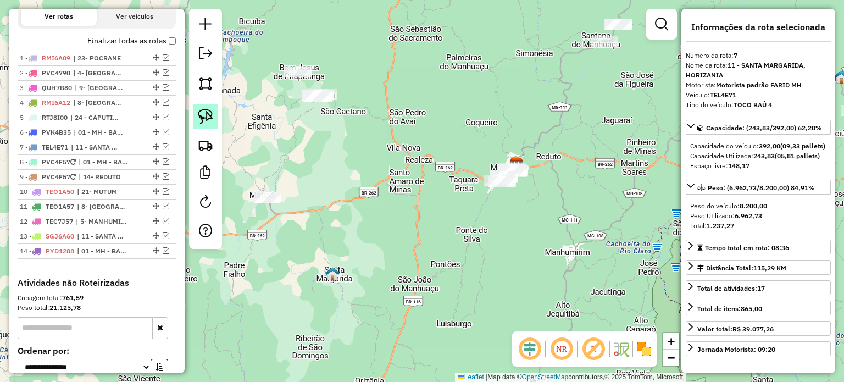
click at [211, 119] on img at bounding box center [205, 116] width 15 height 15
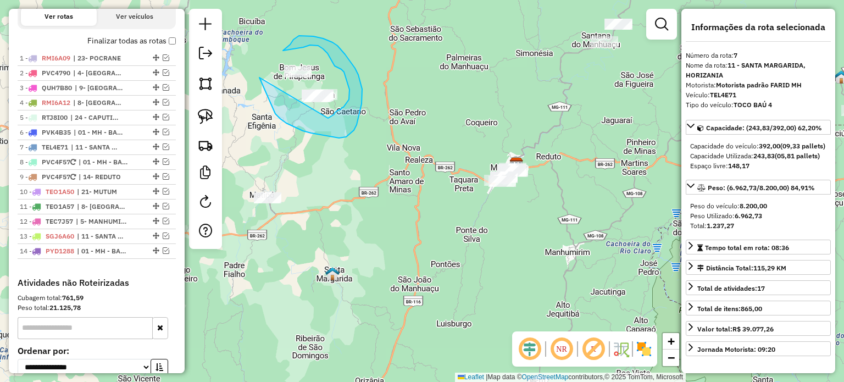
drag, startPoint x: 286, startPoint y: 123, endPoint x: 328, endPoint y: 118, distance: 42.1
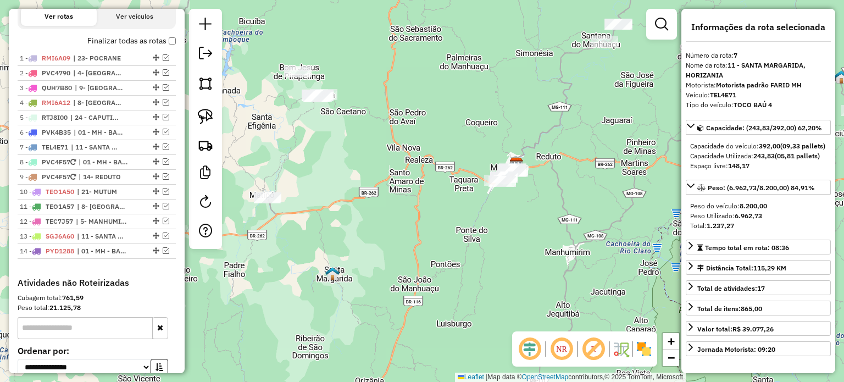
drag, startPoint x: 207, startPoint y: 118, endPoint x: 229, endPoint y: 90, distance: 36.4
click at [208, 118] on img at bounding box center [205, 116] width 15 height 15
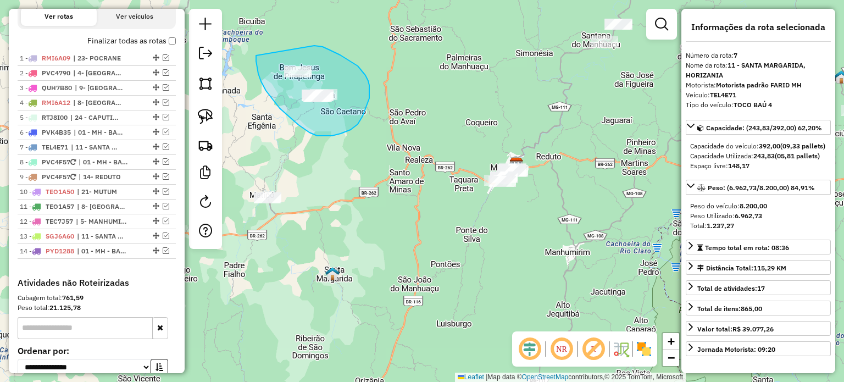
drag, startPoint x: 273, startPoint y: 100, endPoint x: 307, endPoint y: 46, distance: 64.0
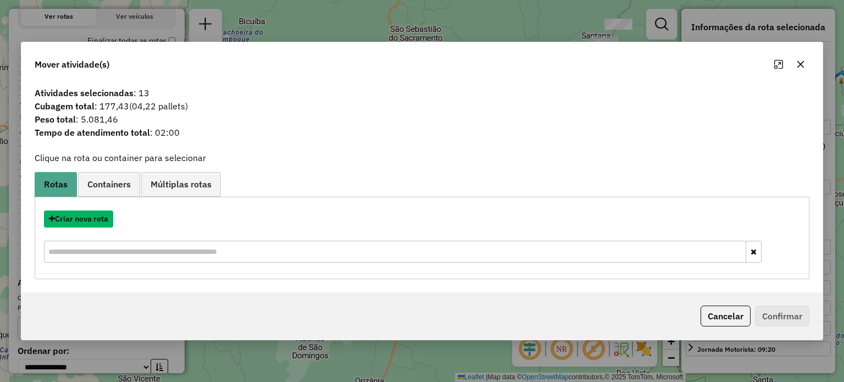
click at [89, 219] on button "Criar nova rota" at bounding box center [78, 219] width 69 height 17
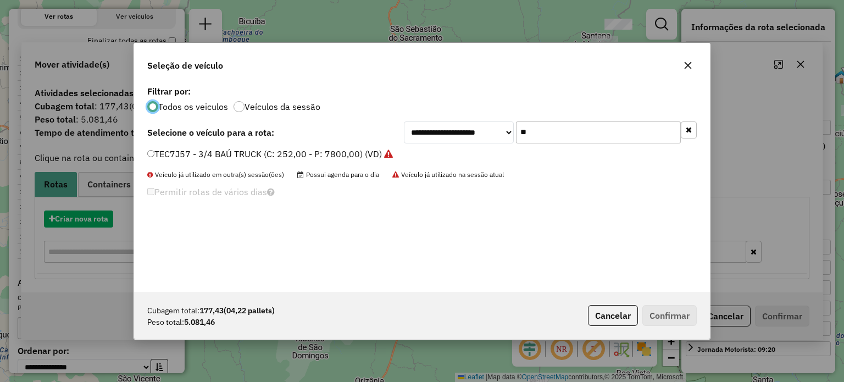
scroll to position [5, 3]
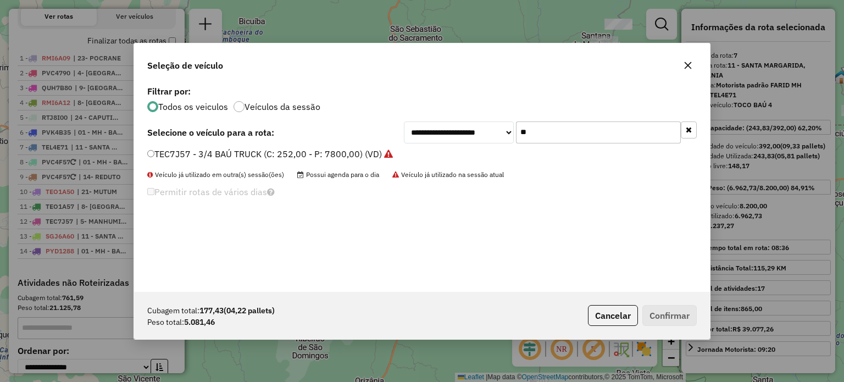
drag, startPoint x: 532, startPoint y: 135, endPoint x: 504, endPoint y: 135, distance: 28.0
click at [504, 135] on div "**********" at bounding box center [550, 132] width 293 height 22
type input "***"
click at [308, 156] on label "TEO1A57 - 3/4 BAÚ TRUCK (C: 252,00 - P: 7800,00) (VD)" at bounding box center [270, 153] width 247 height 13
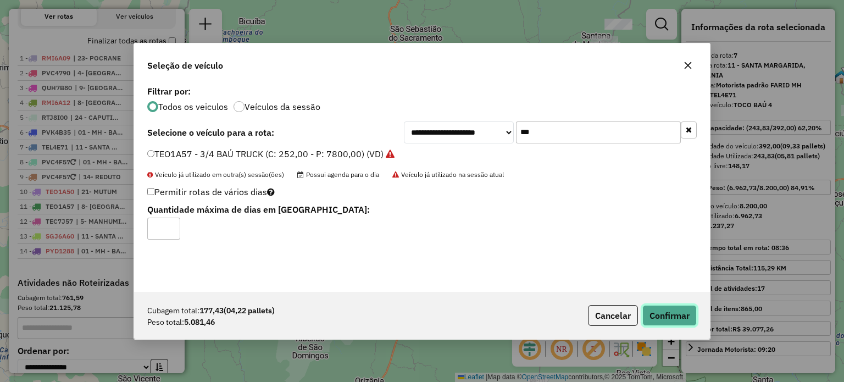
click at [668, 313] on button "Confirmar" at bounding box center [670, 315] width 54 height 21
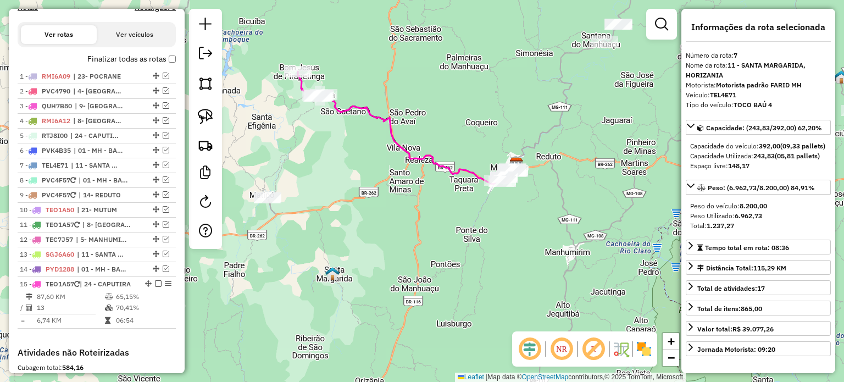
scroll to position [349, 0]
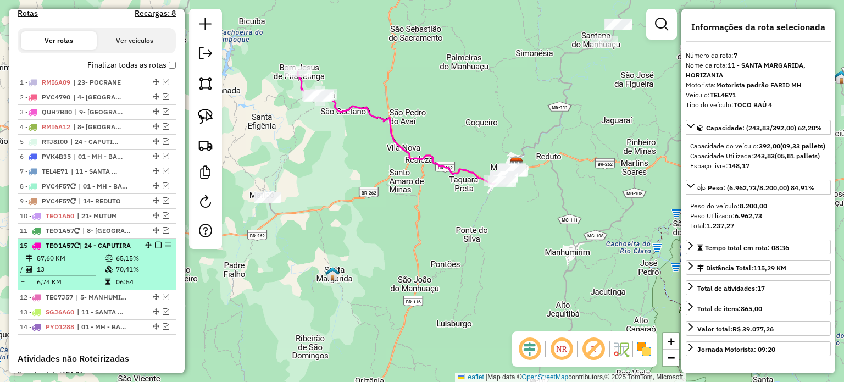
drag, startPoint x: 145, startPoint y: 298, endPoint x: 147, endPoint y: 250, distance: 48.4
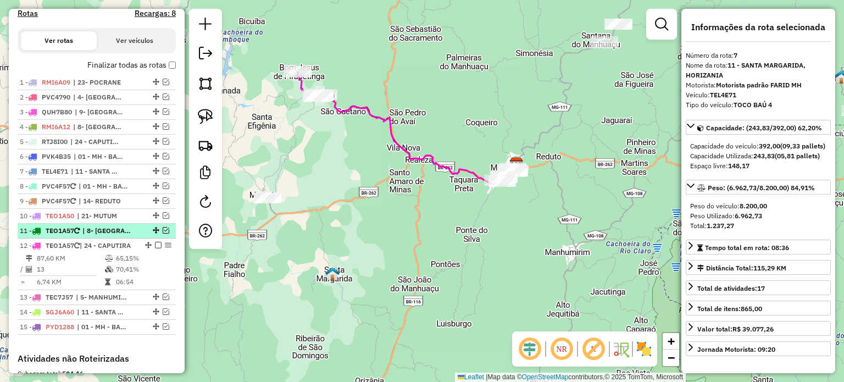
click at [114, 236] on span "| 8- [GEOGRAPHIC_DATA], 9- [GEOGRAPHIC_DATA]" at bounding box center [107, 231] width 51 height 10
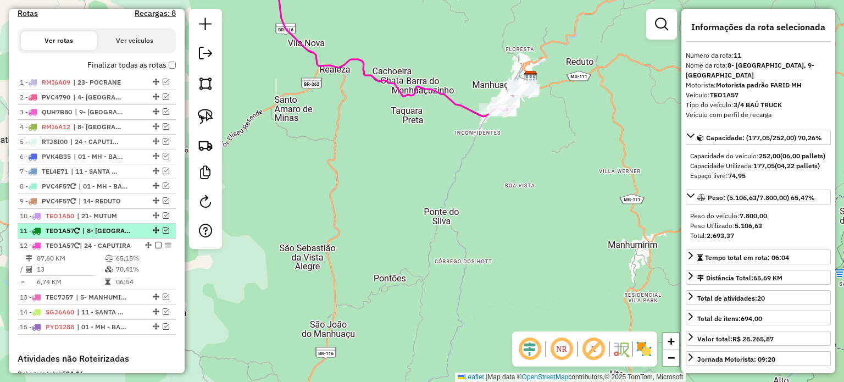
click at [163, 234] on em at bounding box center [166, 230] width 7 height 7
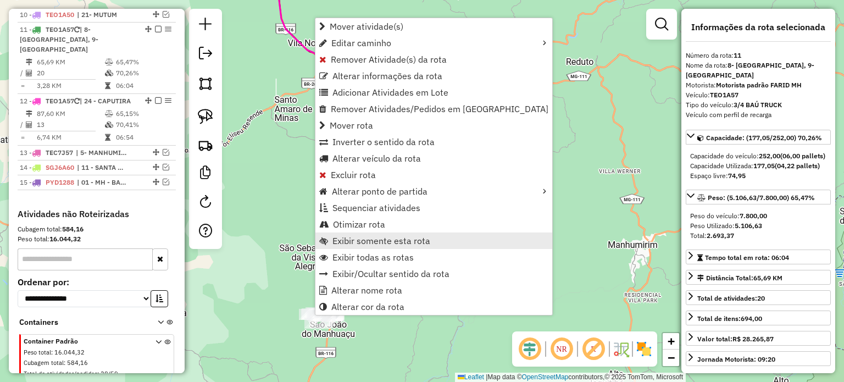
scroll to position [573, 0]
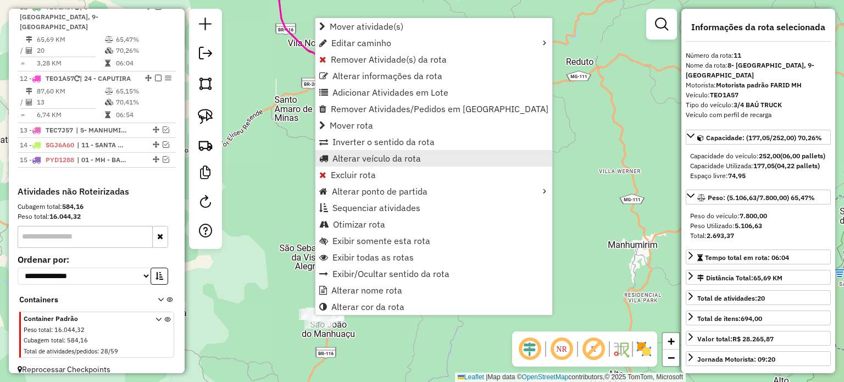
click at [393, 158] on span "Alterar veículo da rota" at bounding box center [377, 158] width 89 height 9
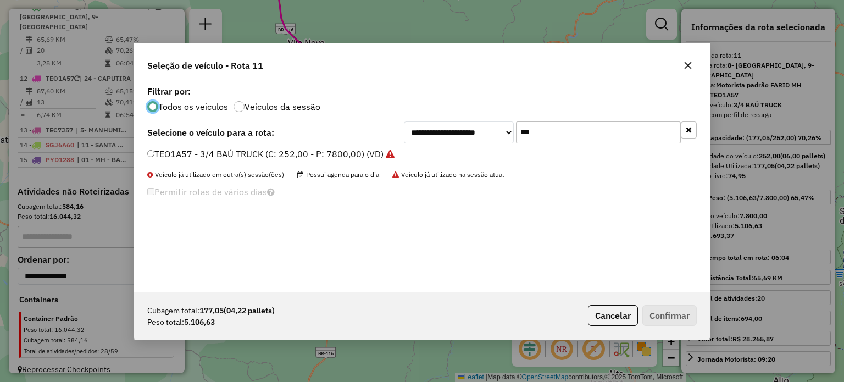
scroll to position [5, 3]
drag, startPoint x: 530, startPoint y: 130, endPoint x: 489, endPoint y: 131, distance: 41.3
click at [493, 130] on div "**********" at bounding box center [550, 132] width 293 height 22
type input "***"
click at [211, 156] on label "TEL4E88 - TOCO BAÚ 3 (C: 420,00 - P: 8200,00) (VD)" at bounding box center [257, 153] width 220 height 13
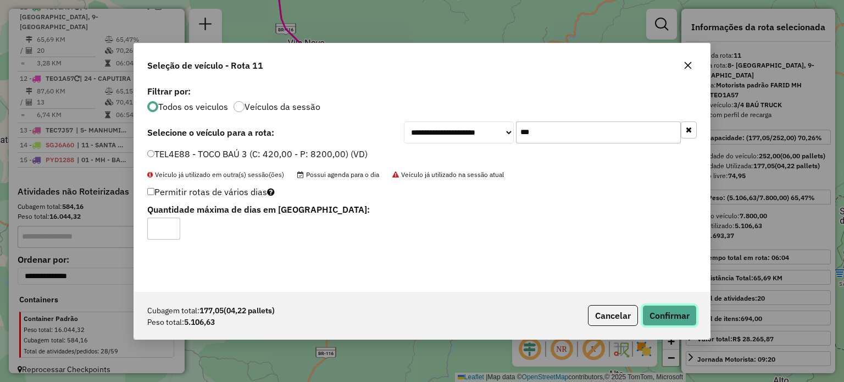
click at [671, 314] on button "Confirmar" at bounding box center [670, 315] width 54 height 21
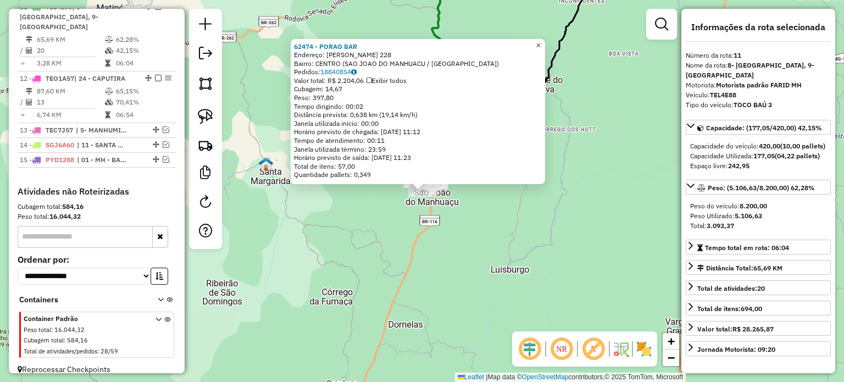
click at [541, 40] on span "×" at bounding box center [538, 44] width 5 height 9
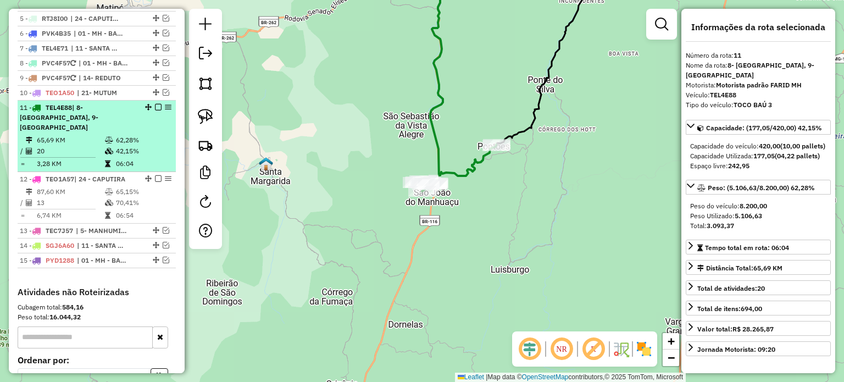
scroll to position [463, 0]
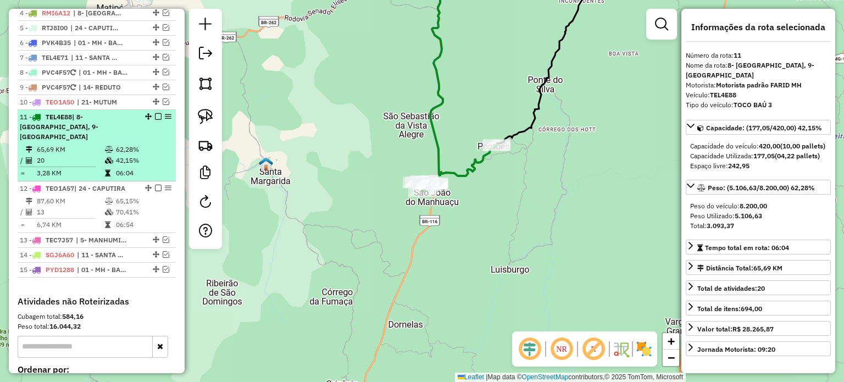
drag, startPoint x: 154, startPoint y: 186, endPoint x: 156, endPoint y: 176, distance: 10.7
click at [155, 185] on em at bounding box center [158, 188] width 7 height 7
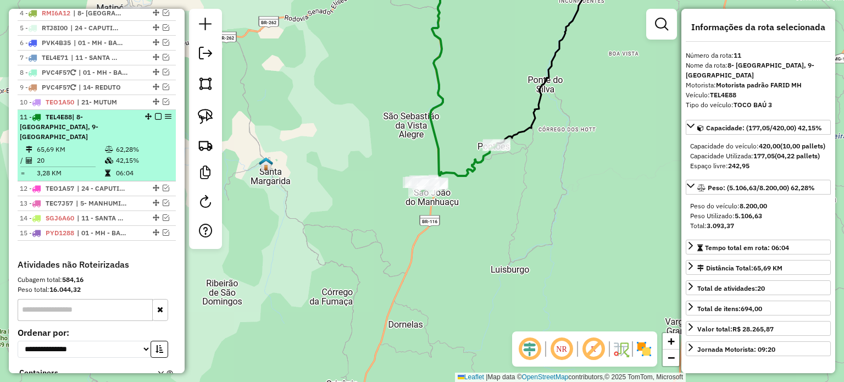
click at [156, 120] on em at bounding box center [158, 116] width 7 height 7
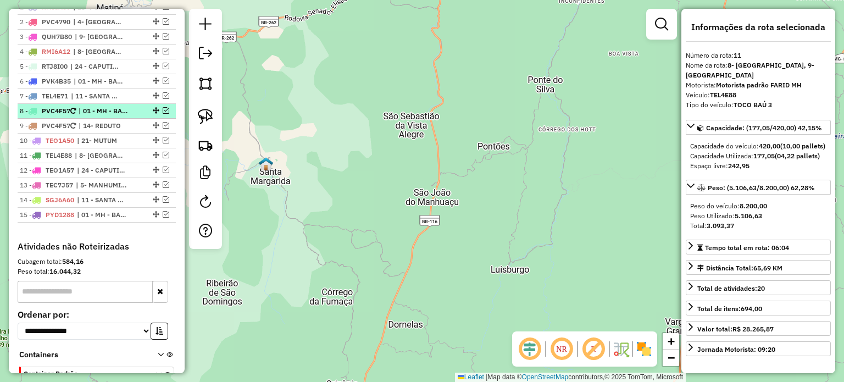
scroll to position [408, 0]
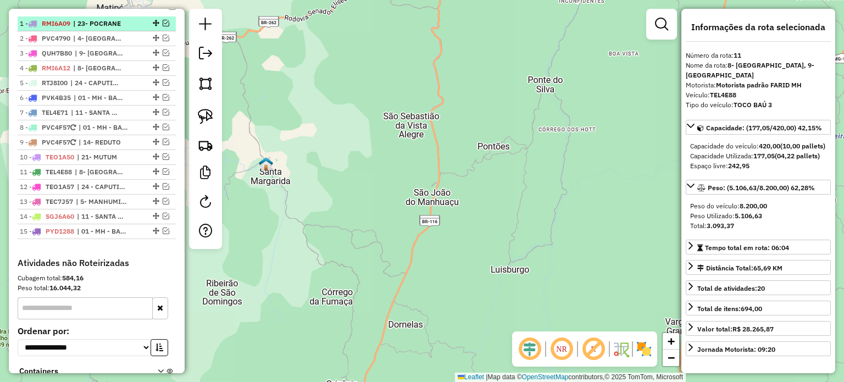
click at [109, 29] on span "| 23- POCRANE" at bounding box center [98, 24] width 51 height 10
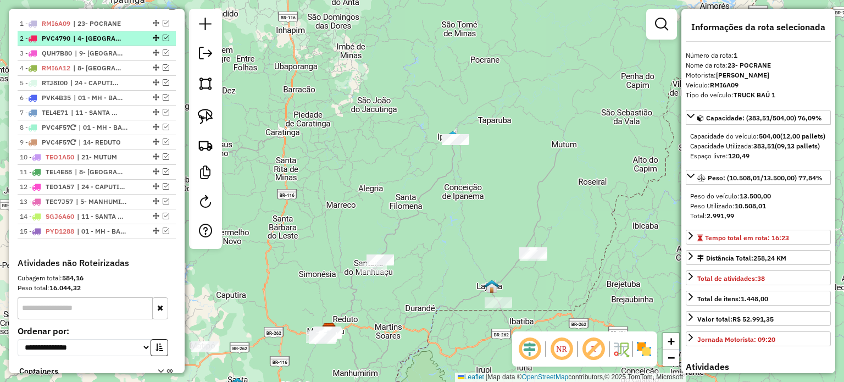
click at [103, 43] on span "| 4- [GEOGRAPHIC_DATA]" at bounding box center [98, 39] width 51 height 10
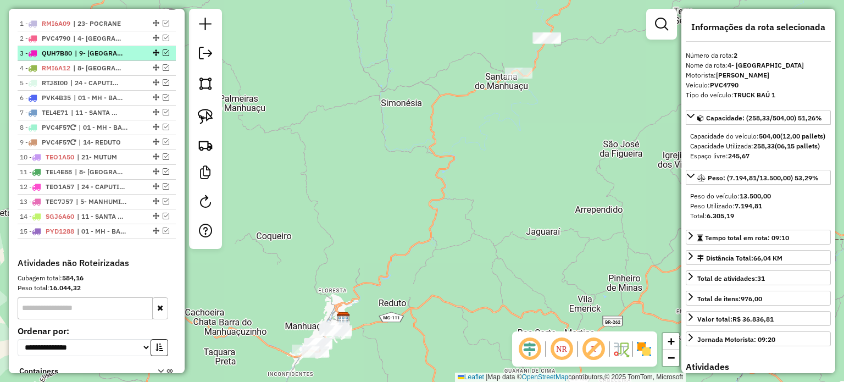
click at [102, 58] on span "| 9- [GEOGRAPHIC_DATA]" at bounding box center [100, 53] width 51 height 10
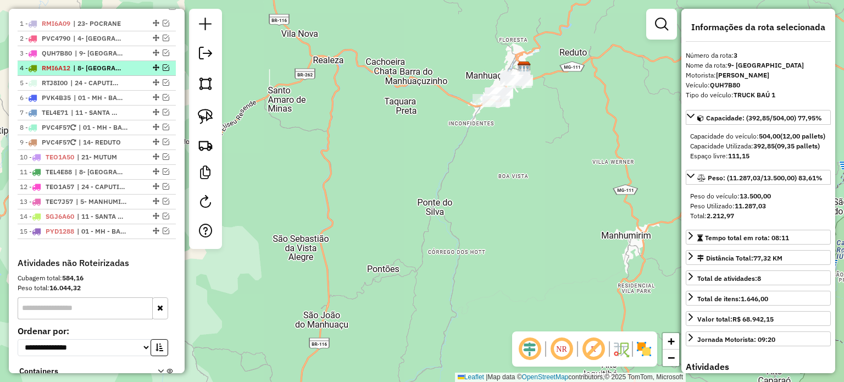
click at [98, 73] on span "| 8- [GEOGRAPHIC_DATA]" at bounding box center [98, 68] width 51 height 10
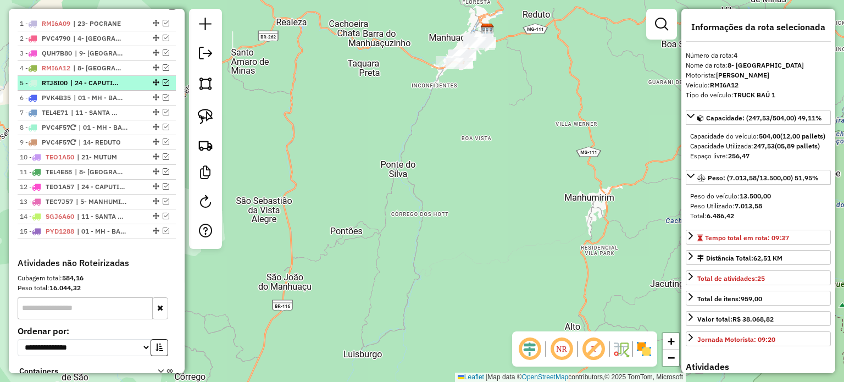
click at [99, 88] on span "| 24 - CAPUTIRA" at bounding box center [95, 83] width 51 height 10
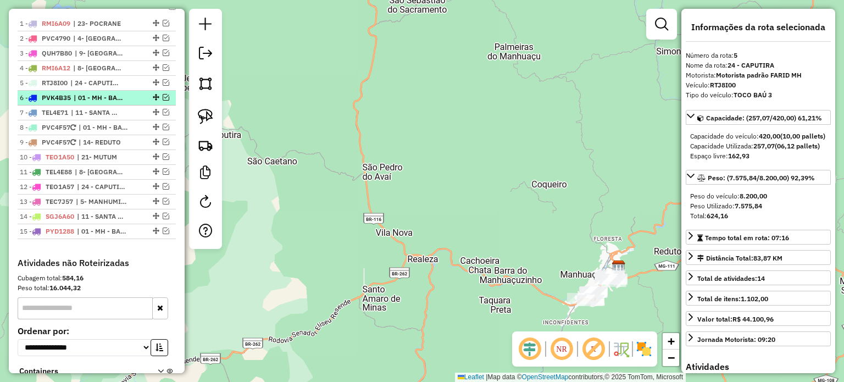
click at [96, 103] on span "| 01 - MH - BAIXADA, 03 - MH CENTRO" at bounding box center [99, 98] width 51 height 10
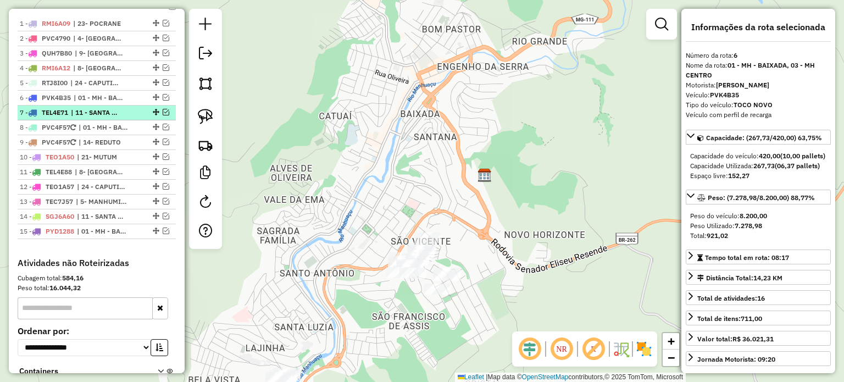
click at [93, 118] on span "| 11 - SANTA MARGARIDA, HORIZANIA" at bounding box center [96, 113] width 51 height 10
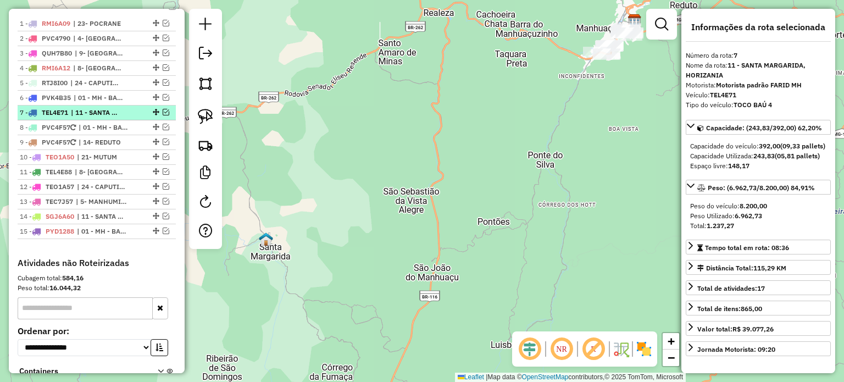
click at [103, 118] on span "| 11 - SANTA MARGARIDA, HORIZANIA" at bounding box center [96, 113] width 51 height 10
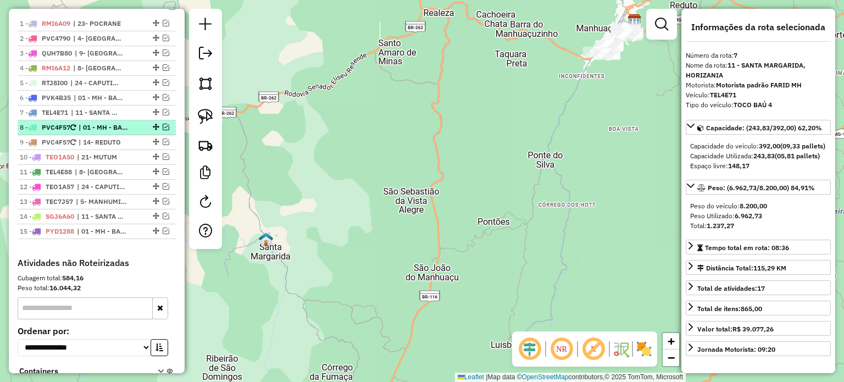
click at [100, 132] on span "| 01 - MH - BAIXADA" at bounding box center [104, 128] width 51 height 10
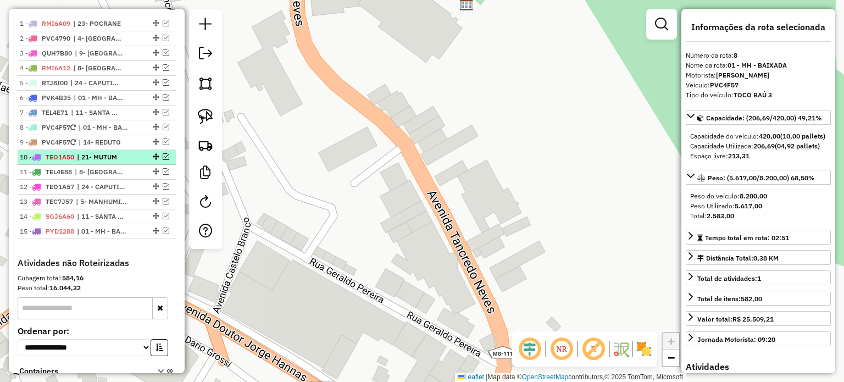
click at [95, 162] on span "| 21- MUTUM" at bounding box center [102, 157] width 51 height 10
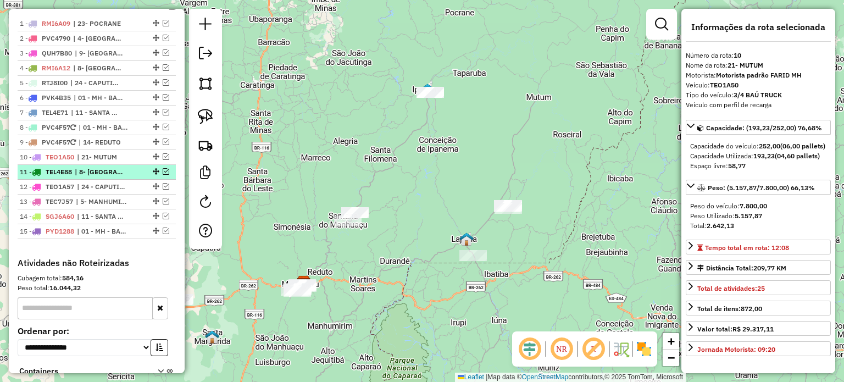
click at [95, 177] on span "| 8- [GEOGRAPHIC_DATA], 9- [GEOGRAPHIC_DATA]" at bounding box center [100, 172] width 51 height 10
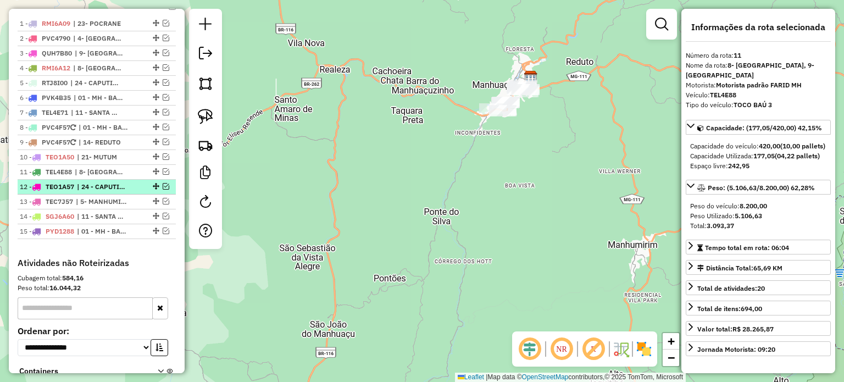
click at [93, 192] on span "| 24 - CAPUTIRA" at bounding box center [102, 187] width 51 height 10
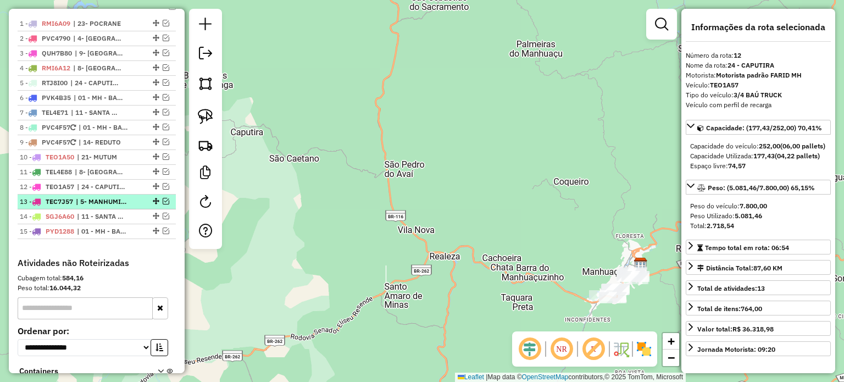
click at [91, 207] on span "| 5- MANHUMIRIM, 6- ESPERA FELIZ" at bounding box center [101, 202] width 51 height 10
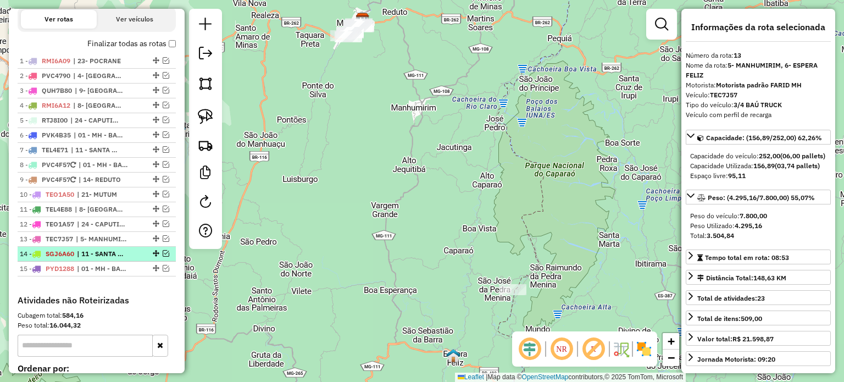
scroll to position [353, 0]
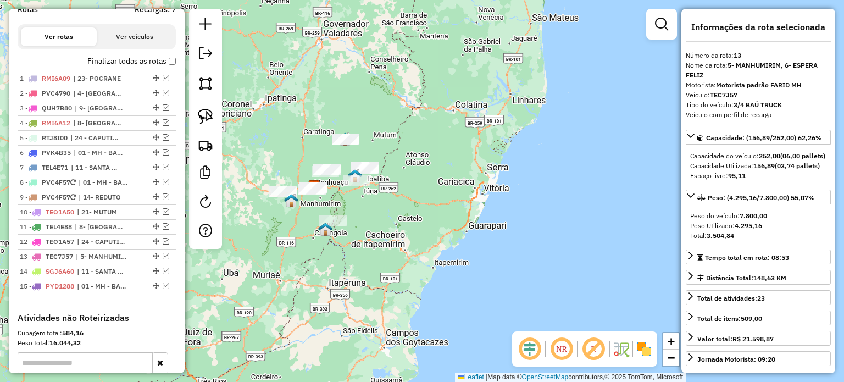
drag, startPoint x: 310, startPoint y: 212, endPoint x: 327, endPoint y: 209, distance: 17.3
click at [327, 209] on div "Janela de atendimento Grade de atendimento Capacidade Transportadoras Veículos …" at bounding box center [422, 191] width 844 height 382
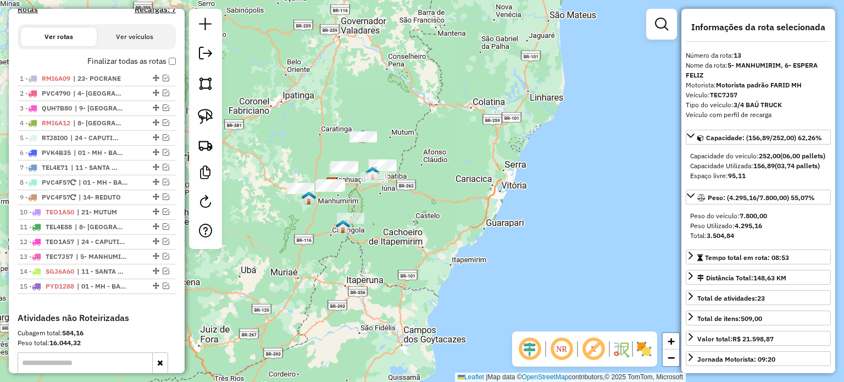
drag, startPoint x: 209, startPoint y: 120, endPoint x: 225, endPoint y: 123, distance: 16.2
click at [209, 120] on img at bounding box center [205, 116] width 15 height 15
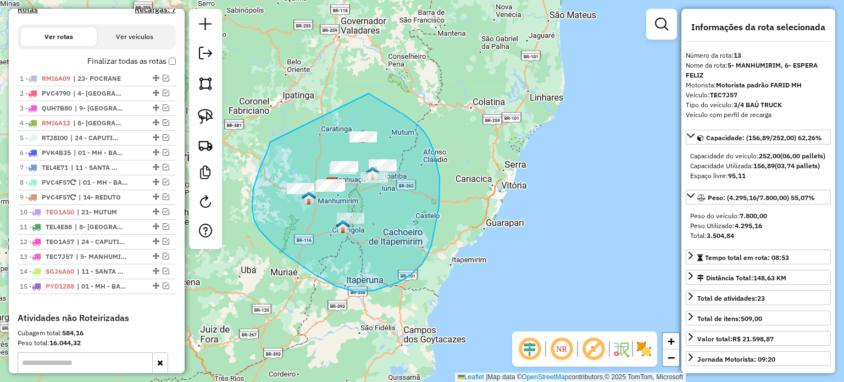
drag, startPoint x: 267, startPoint y: 152, endPoint x: 356, endPoint y: 96, distance: 105.2
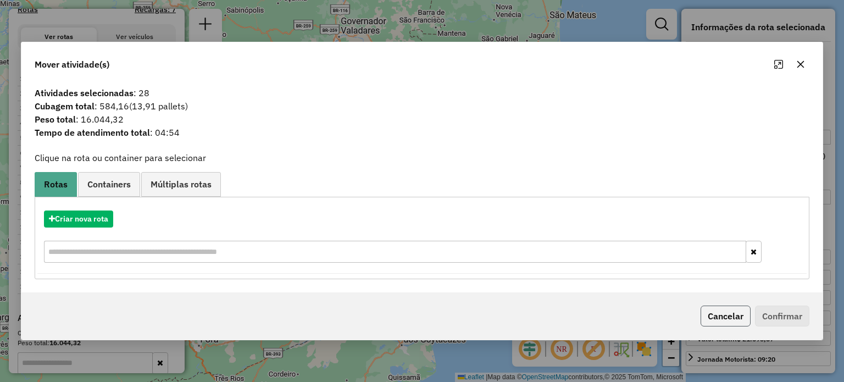
click at [730, 316] on button "Cancelar" at bounding box center [726, 316] width 50 height 21
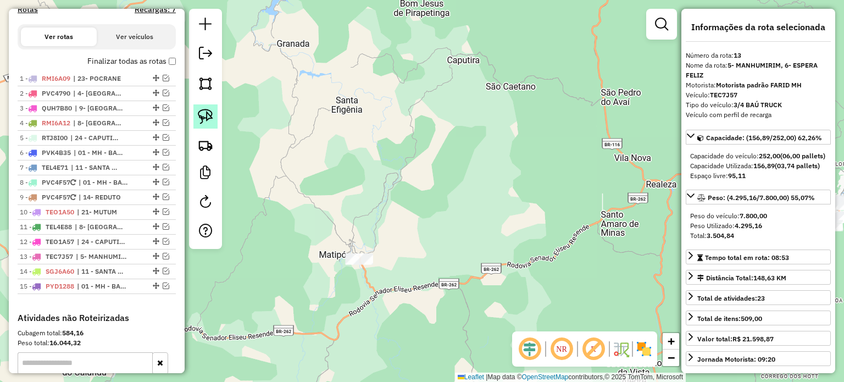
click at [208, 119] on img at bounding box center [205, 116] width 15 height 15
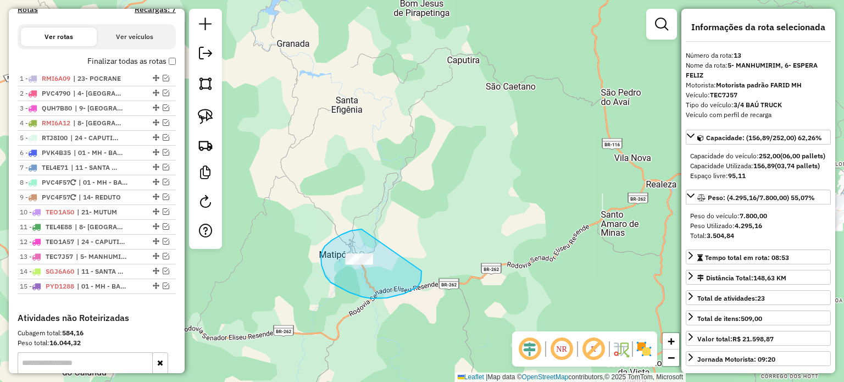
drag, startPoint x: 328, startPoint y: 243, endPoint x: 421, endPoint y: 263, distance: 95.1
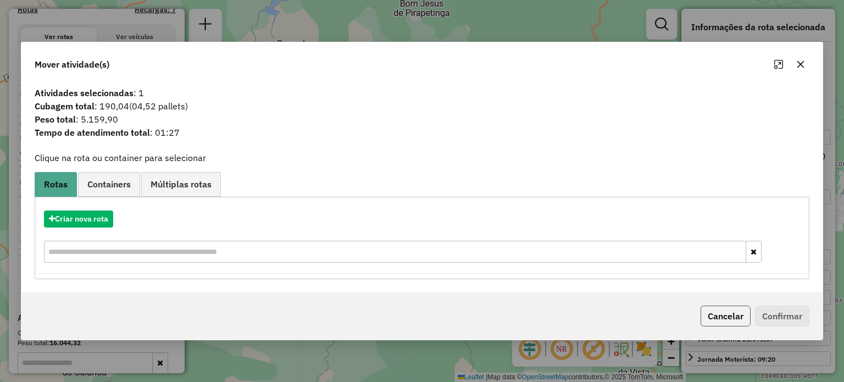
click at [725, 318] on button "Cancelar" at bounding box center [726, 316] width 50 height 21
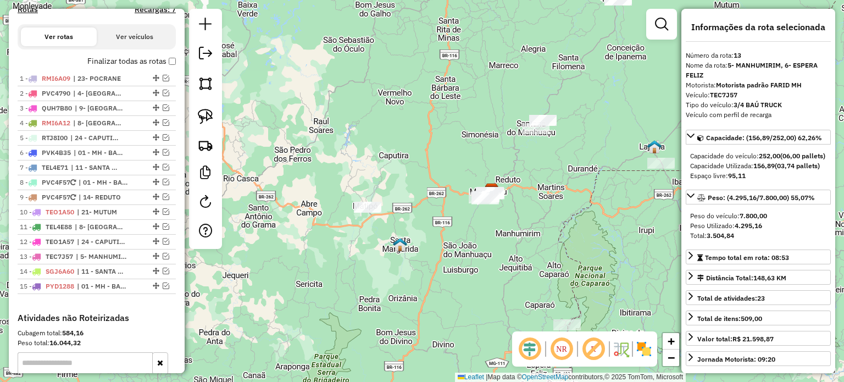
drag, startPoint x: 543, startPoint y: 207, endPoint x: 406, endPoint y: 213, distance: 137.5
click at [407, 213] on div "Janela de atendimento Grade de atendimento Capacidade Transportadoras Veículos …" at bounding box center [422, 191] width 844 height 382
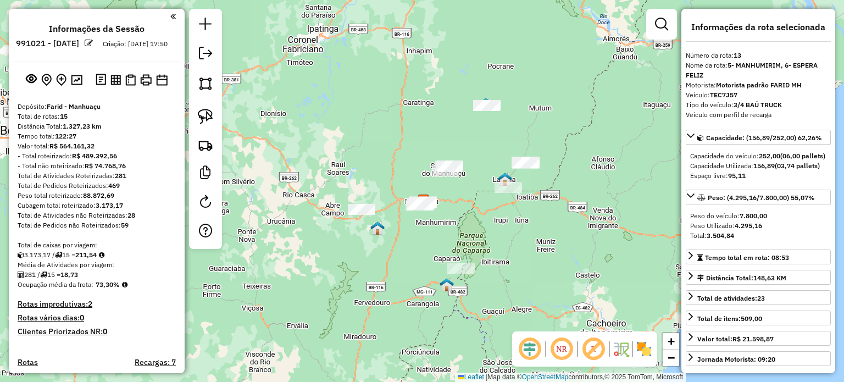
scroll to position [0, 0]
click at [75, 85] on img at bounding box center [77, 80] width 12 height 10
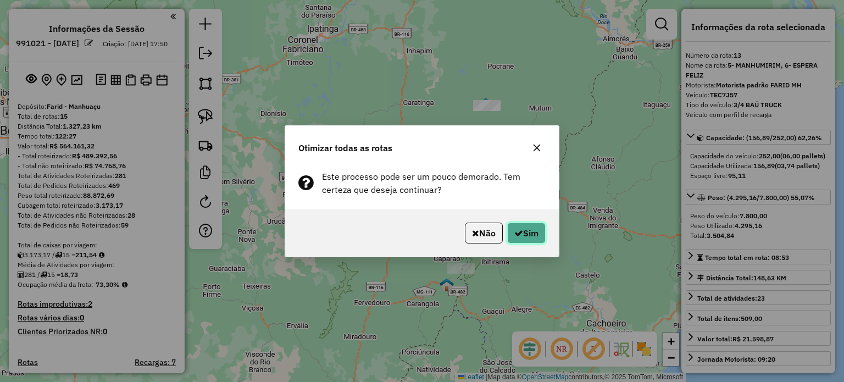
click at [516, 235] on icon "button" at bounding box center [519, 233] width 9 height 9
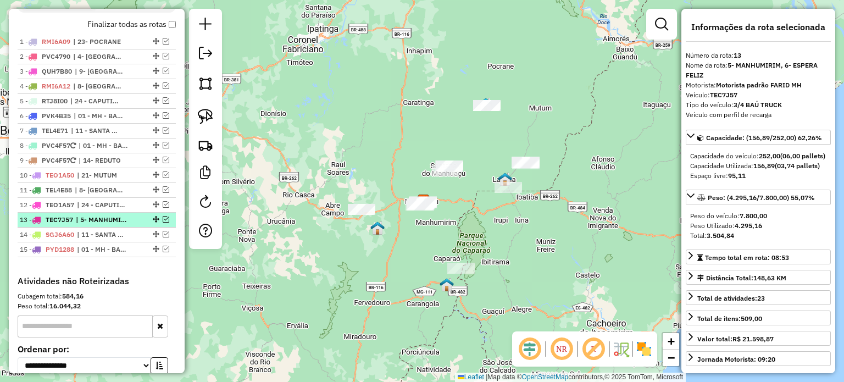
scroll to position [388, 0]
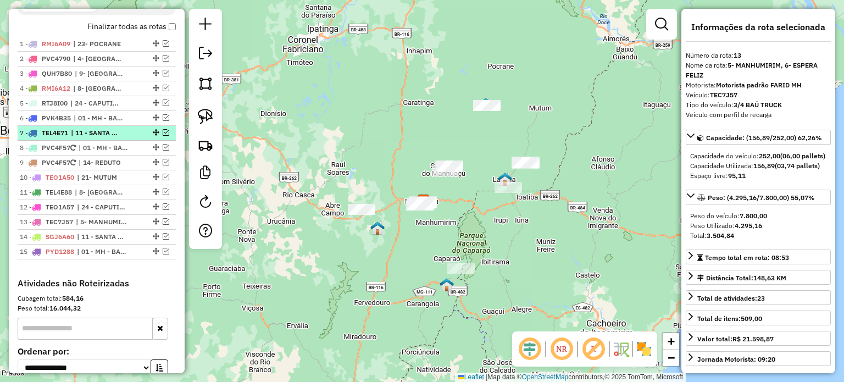
click at [108, 138] on span "| 11 - SANTA MARGARIDA, HORIZANIA" at bounding box center [96, 133] width 51 height 10
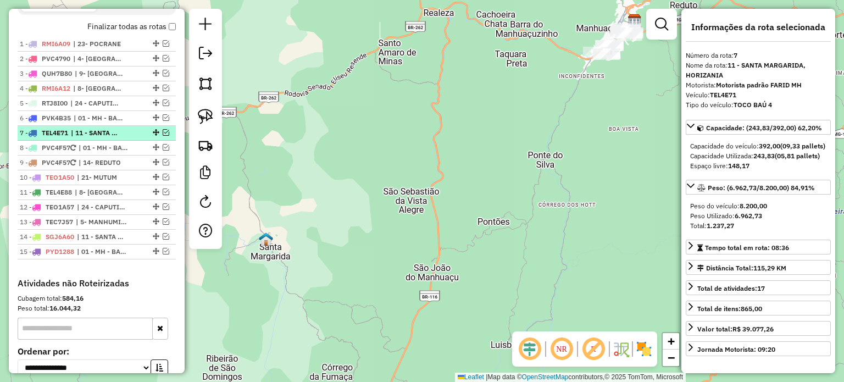
click at [165, 136] on em at bounding box center [166, 132] width 7 height 7
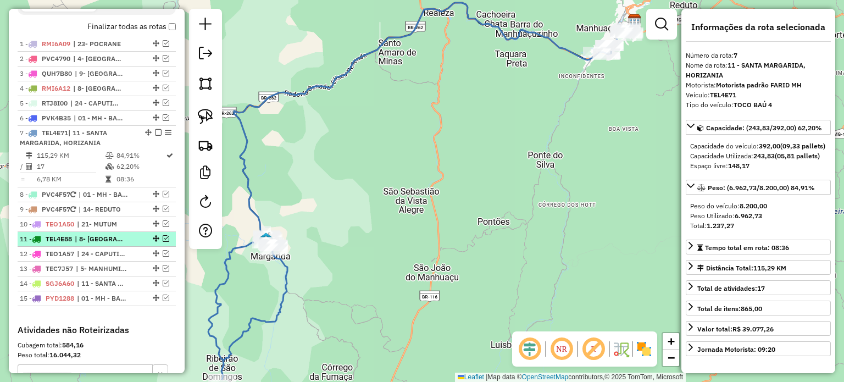
click at [163, 242] on em at bounding box center [166, 238] width 7 height 7
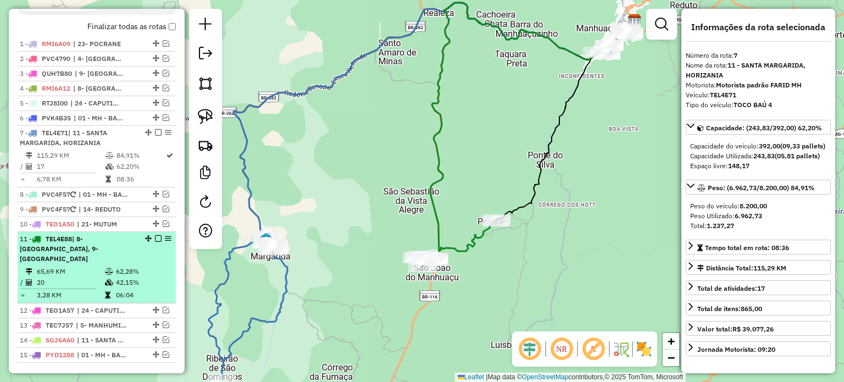
click at [156, 242] on em at bounding box center [158, 238] width 7 height 7
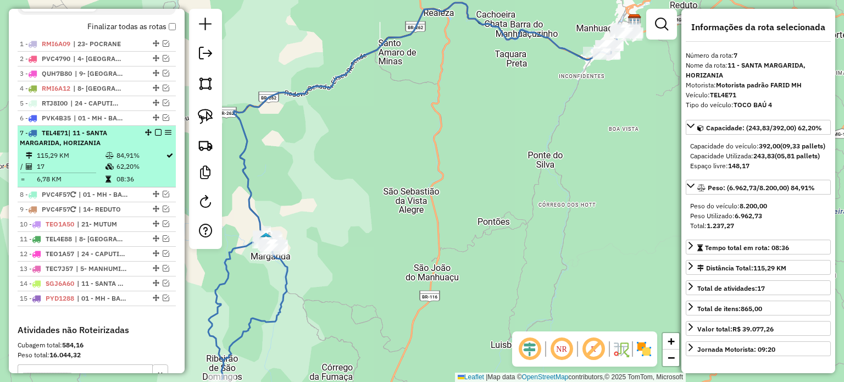
click at [158, 136] on em at bounding box center [158, 132] width 7 height 7
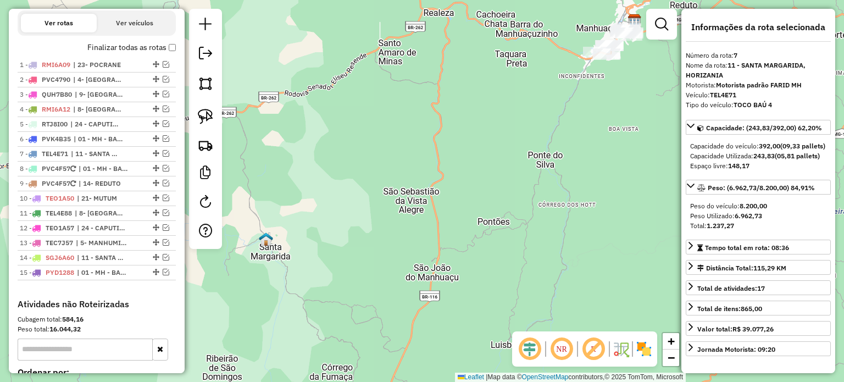
scroll to position [333, 0]
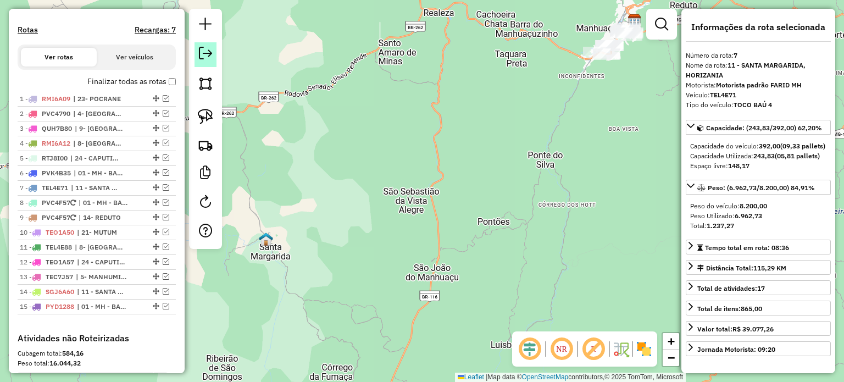
click at [207, 54] on em at bounding box center [205, 53] width 13 height 13
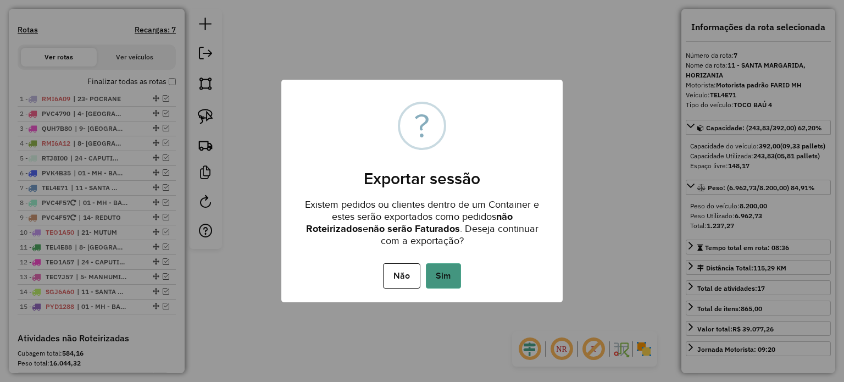
click at [447, 274] on button "Sim" at bounding box center [443, 275] width 35 height 25
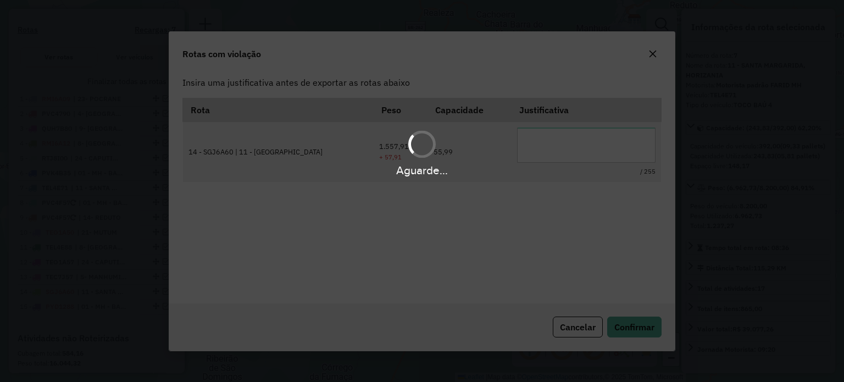
scroll to position [0, 0]
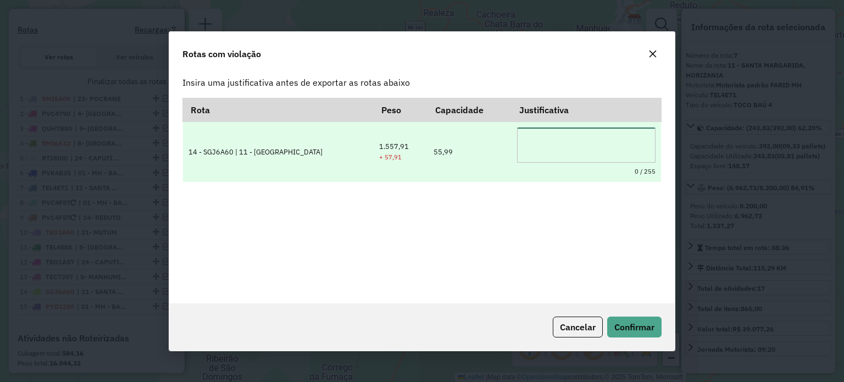
click at [549, 139] on textarea at bounding box center [586, 145] width 139 height 35
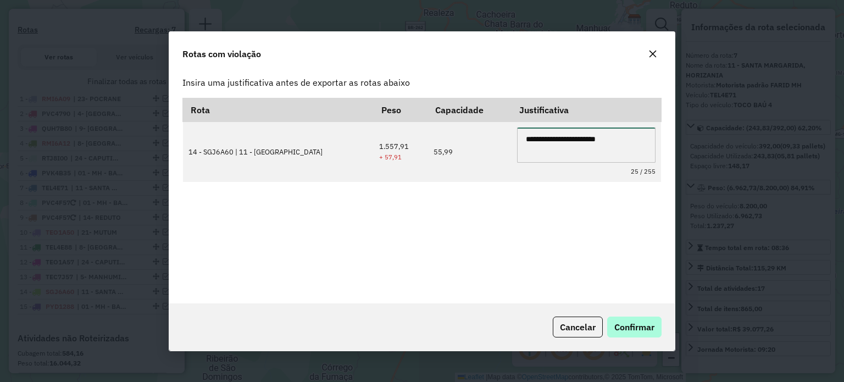
type textarea "**********"
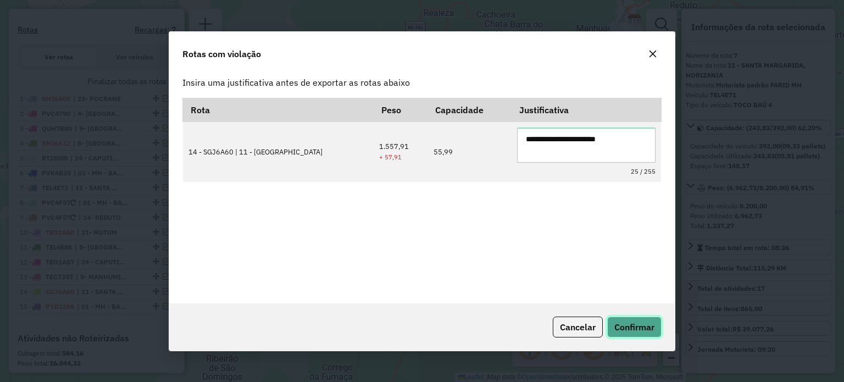
click at [633, 324] on span "Confirmar" at bounding box center [635, 327] width 40 height 11
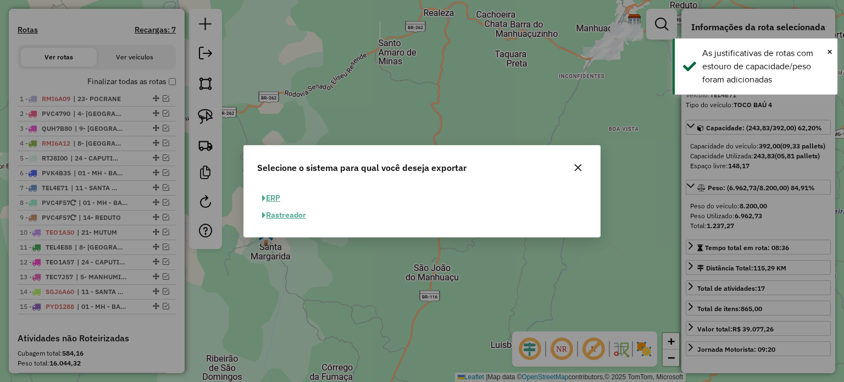
click at [278, 197] on button "ERP" at bounding box center [271, 198] width 28 height 17
select select "**"
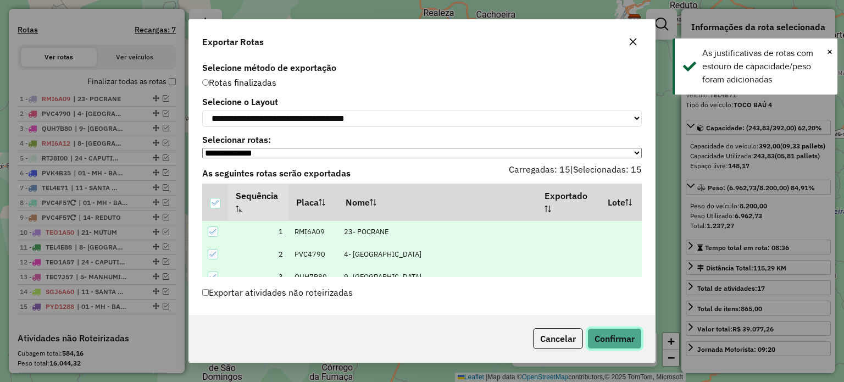
click at [595, 334] on button "Confirmar" at bounding box center [615, 338] width 54 height 21
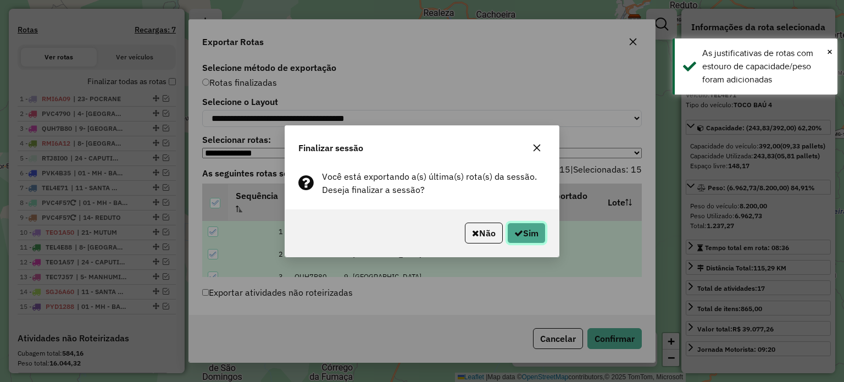
click at [525, 230] on button "Sim" at bounding box center [526, 233] width 38 height 21
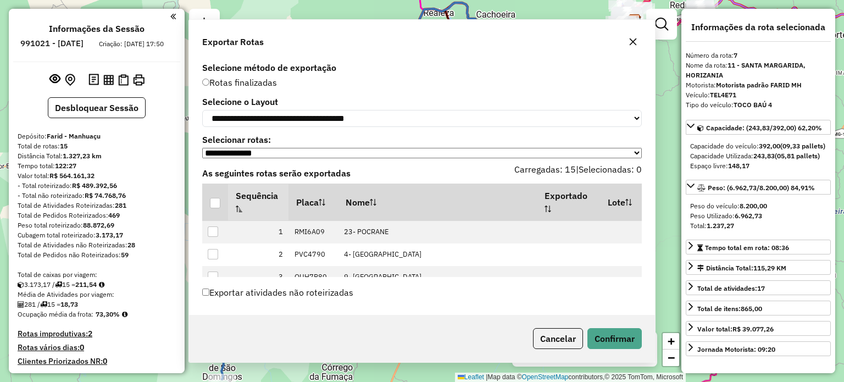
select select "*********"
select select "**"
